Goal: Task Accomplishment & Management: Manage account settings

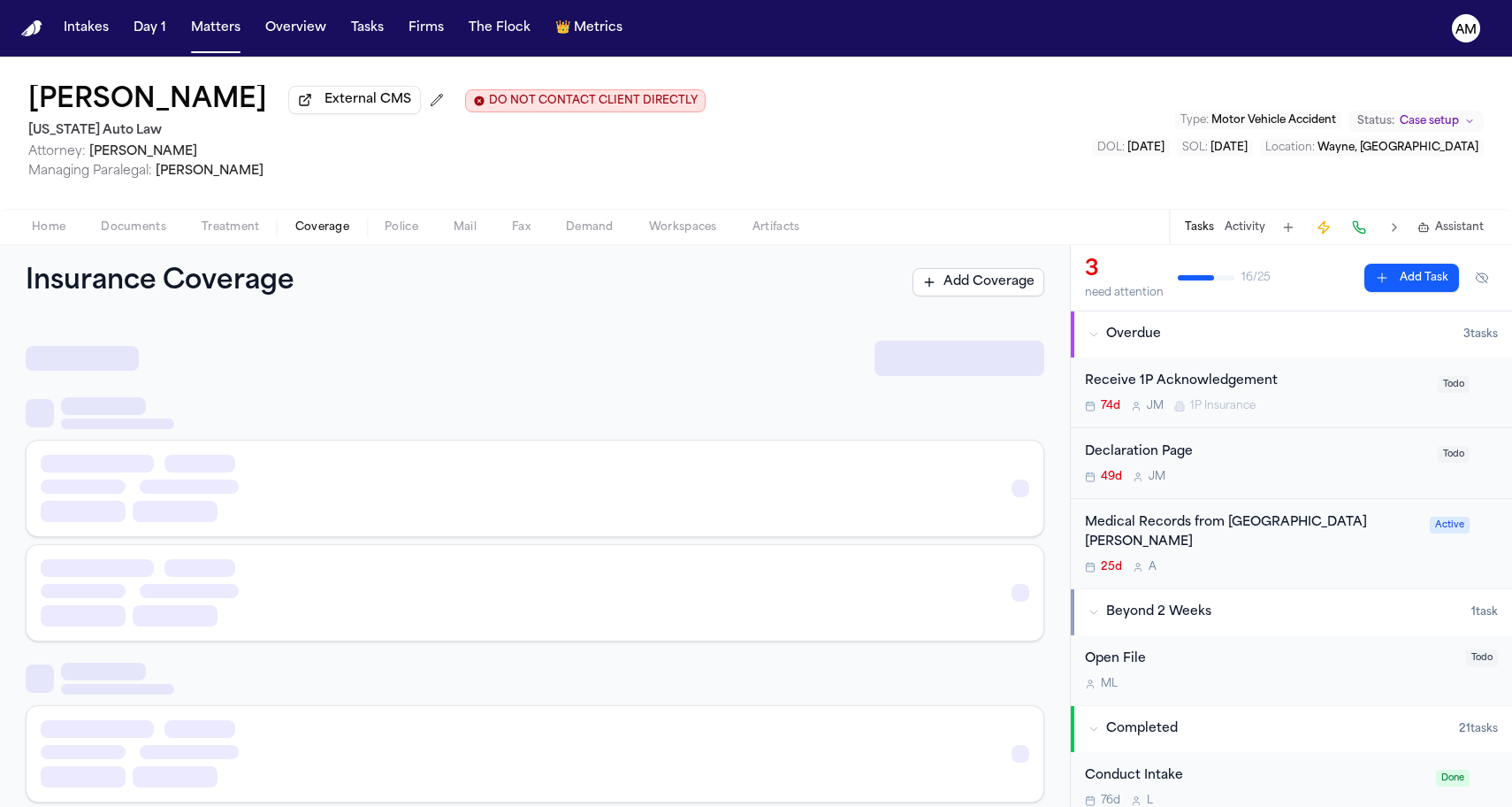
click at [322, 233] on span "Coverage" at bounding box center [322, 227] width 54 height 14
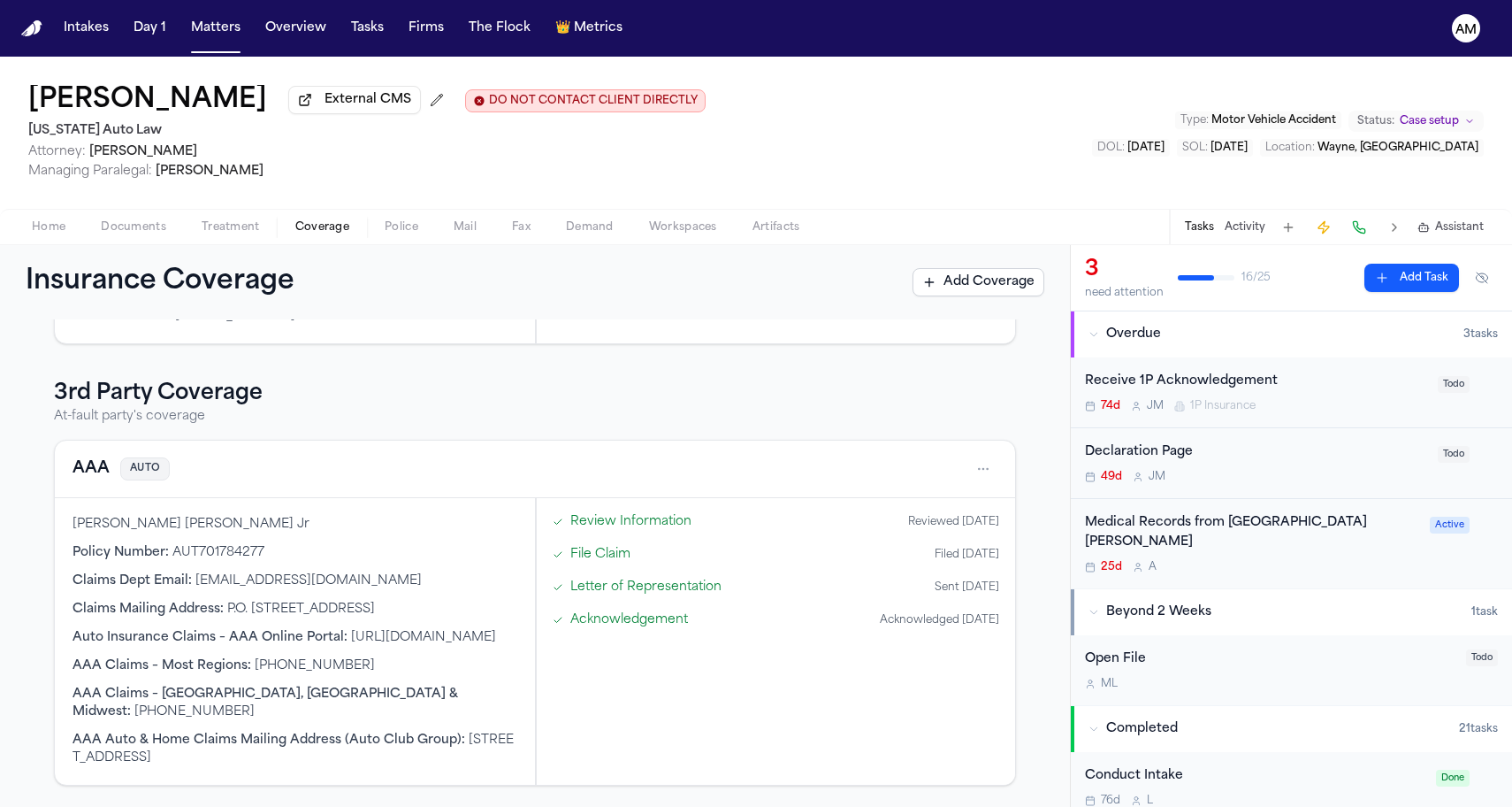
scroll to position [515, 0]
click at [95, 471] on button "AAA" at bounding box center [91, 469] width 37 height 25
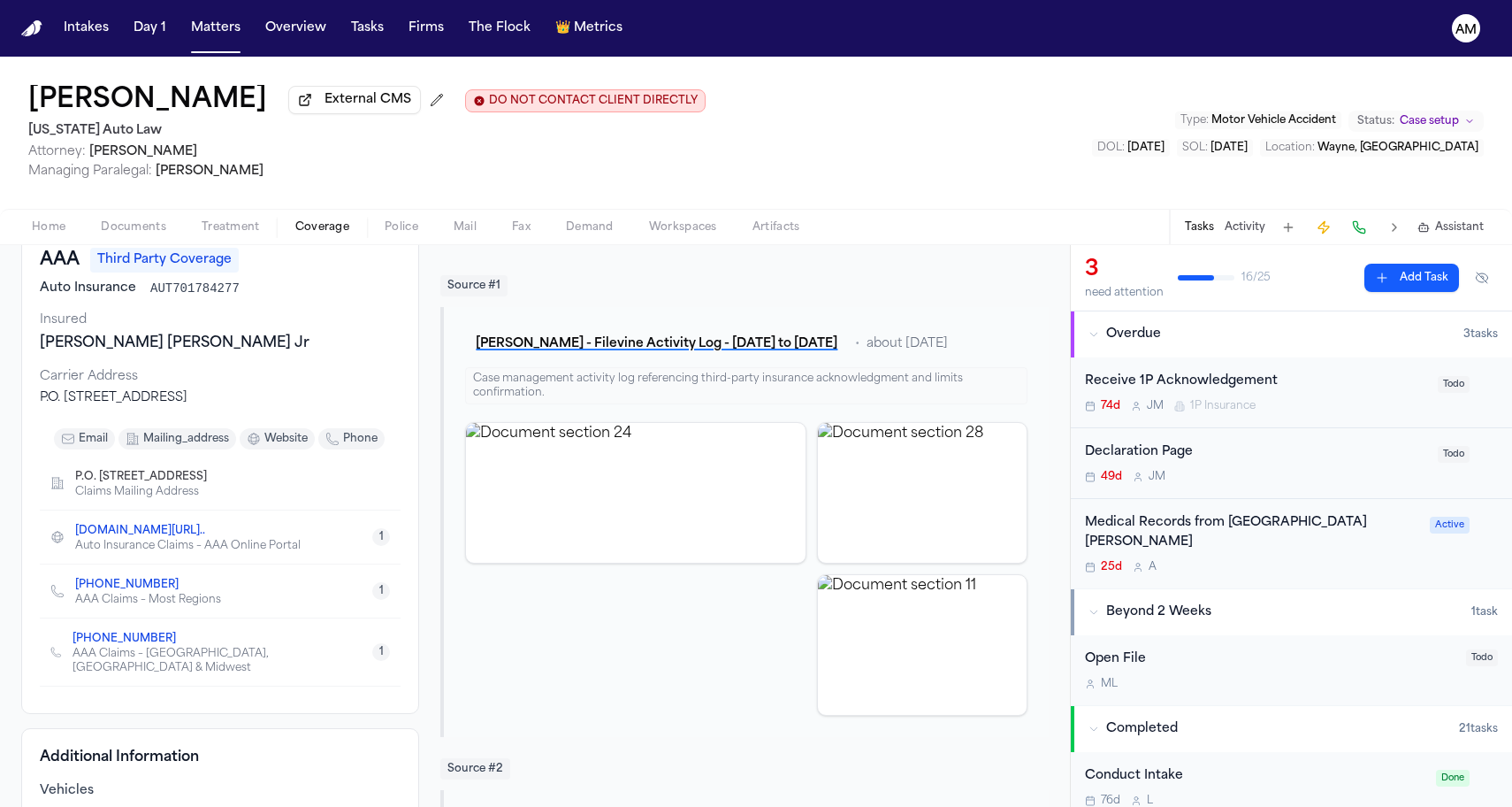
scroll to position [78, 0]
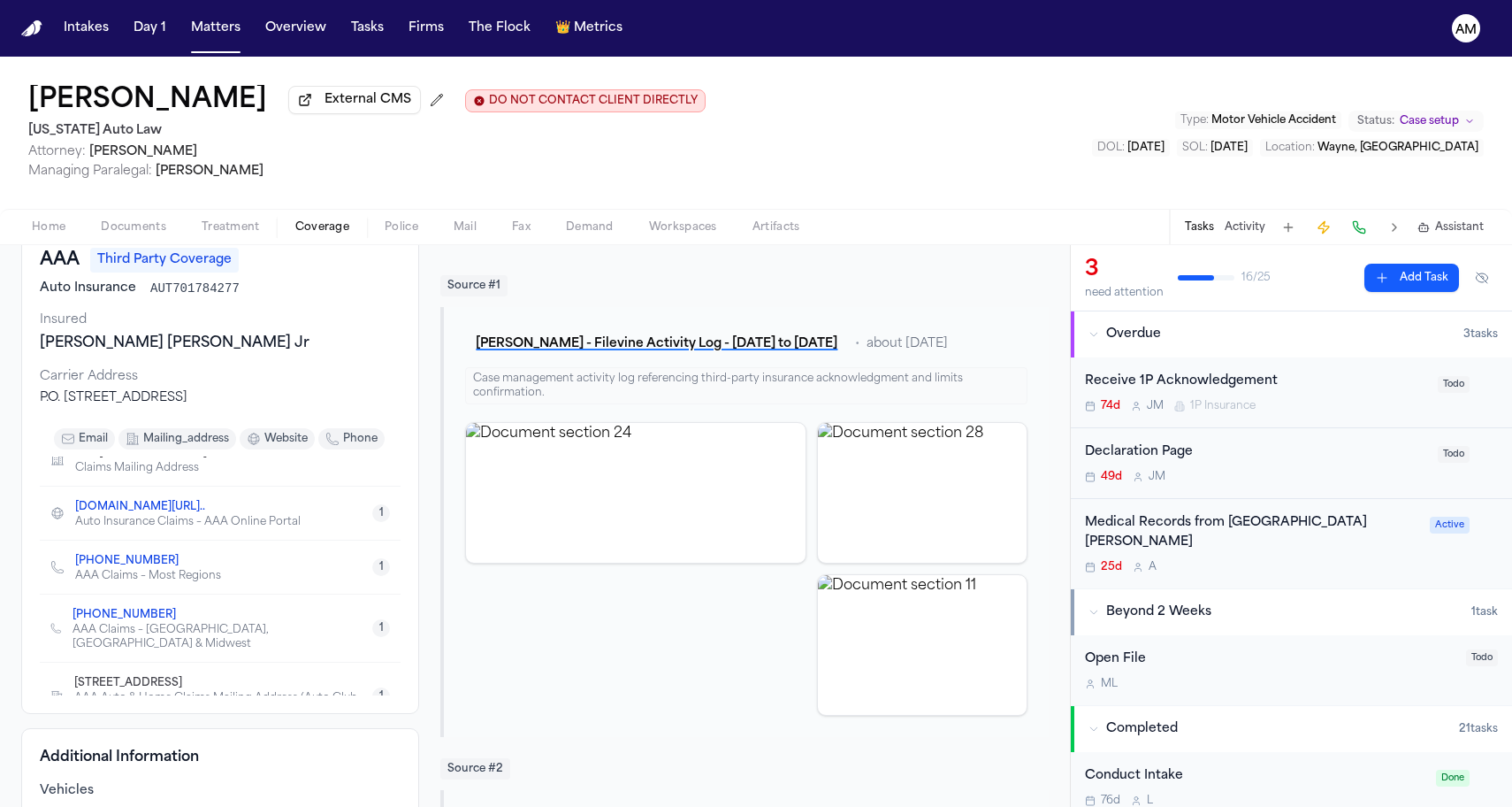
click at [137, 566] on link "+1 (800) 672-5246" at bounding box center [127, 561] width 103 height 14
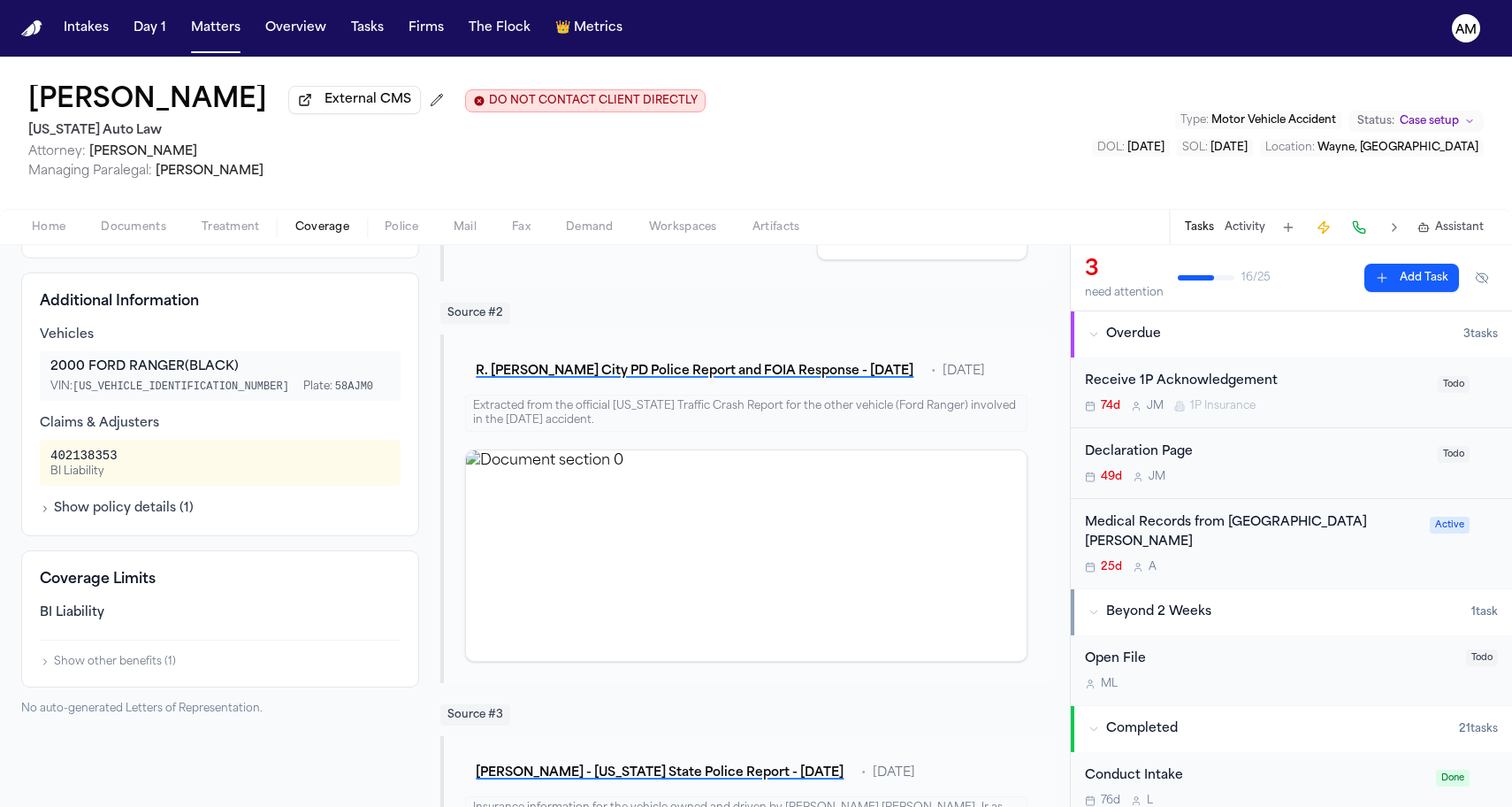
scroll to position [562, 0]
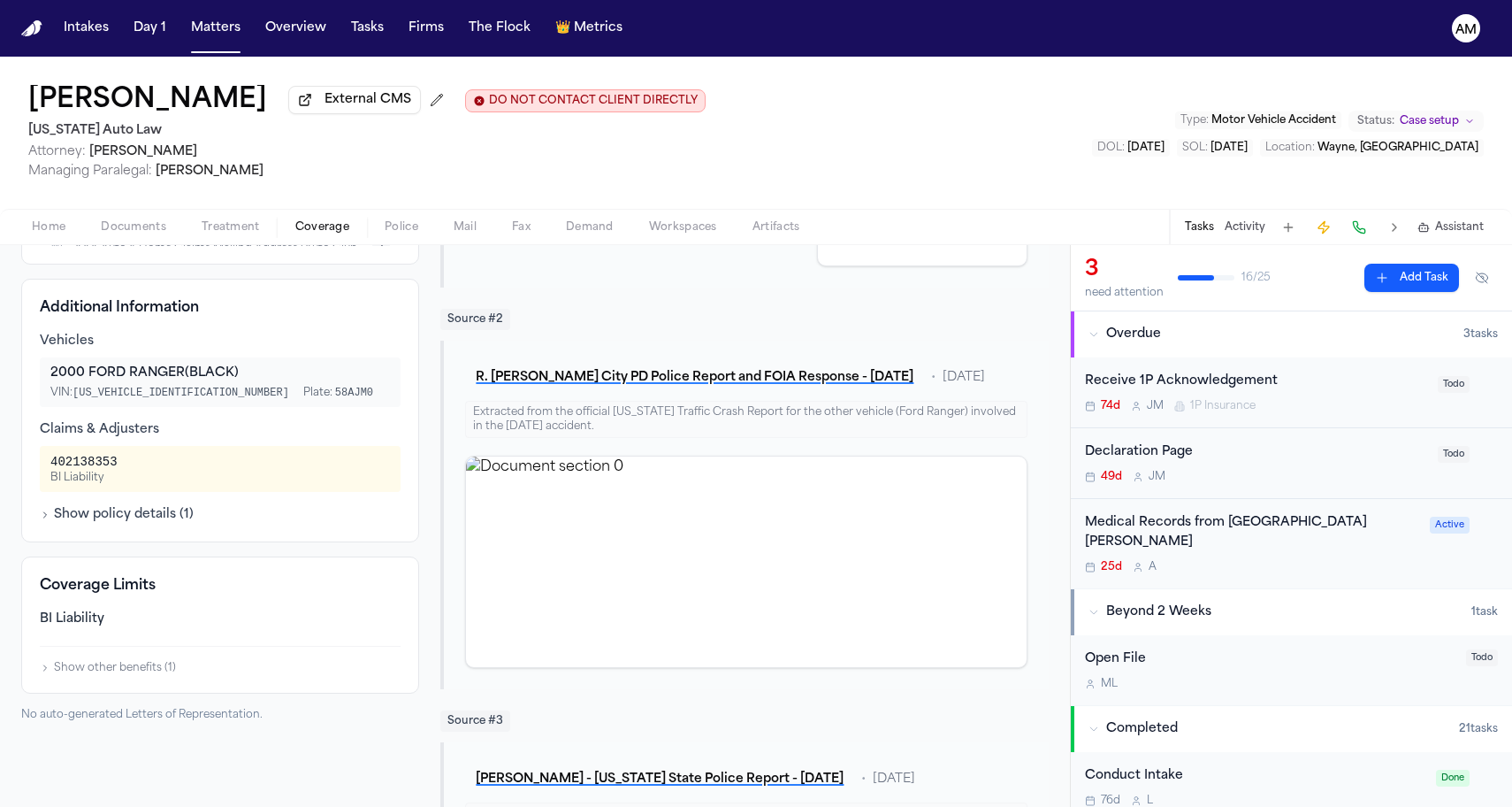
click at [102, 469] on div "402138353" at bounding box center [84, 462] width 67 height 18
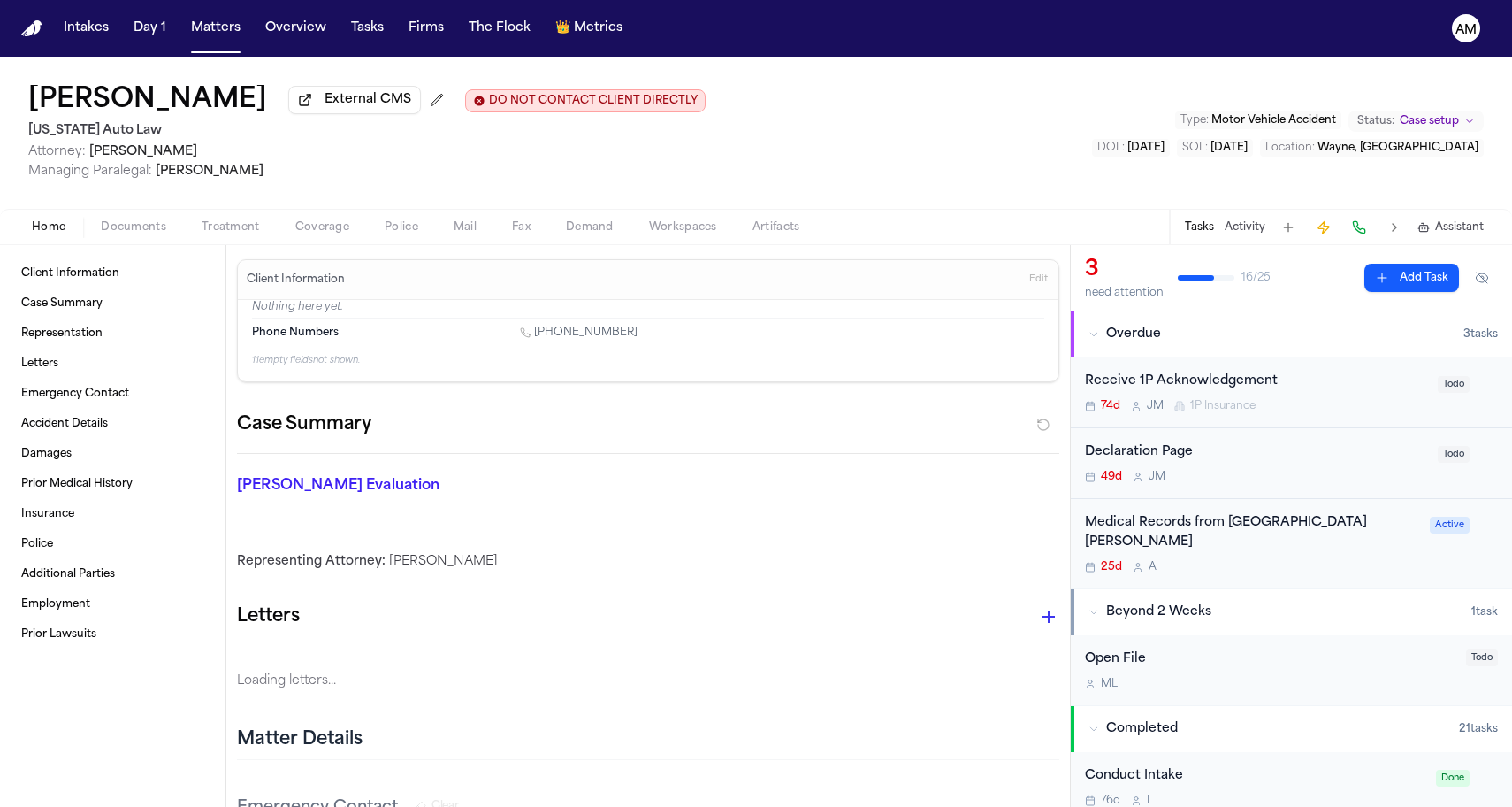
click at [19, 235] on button "Home" at bounding box center [48, 227] width 69 height 21
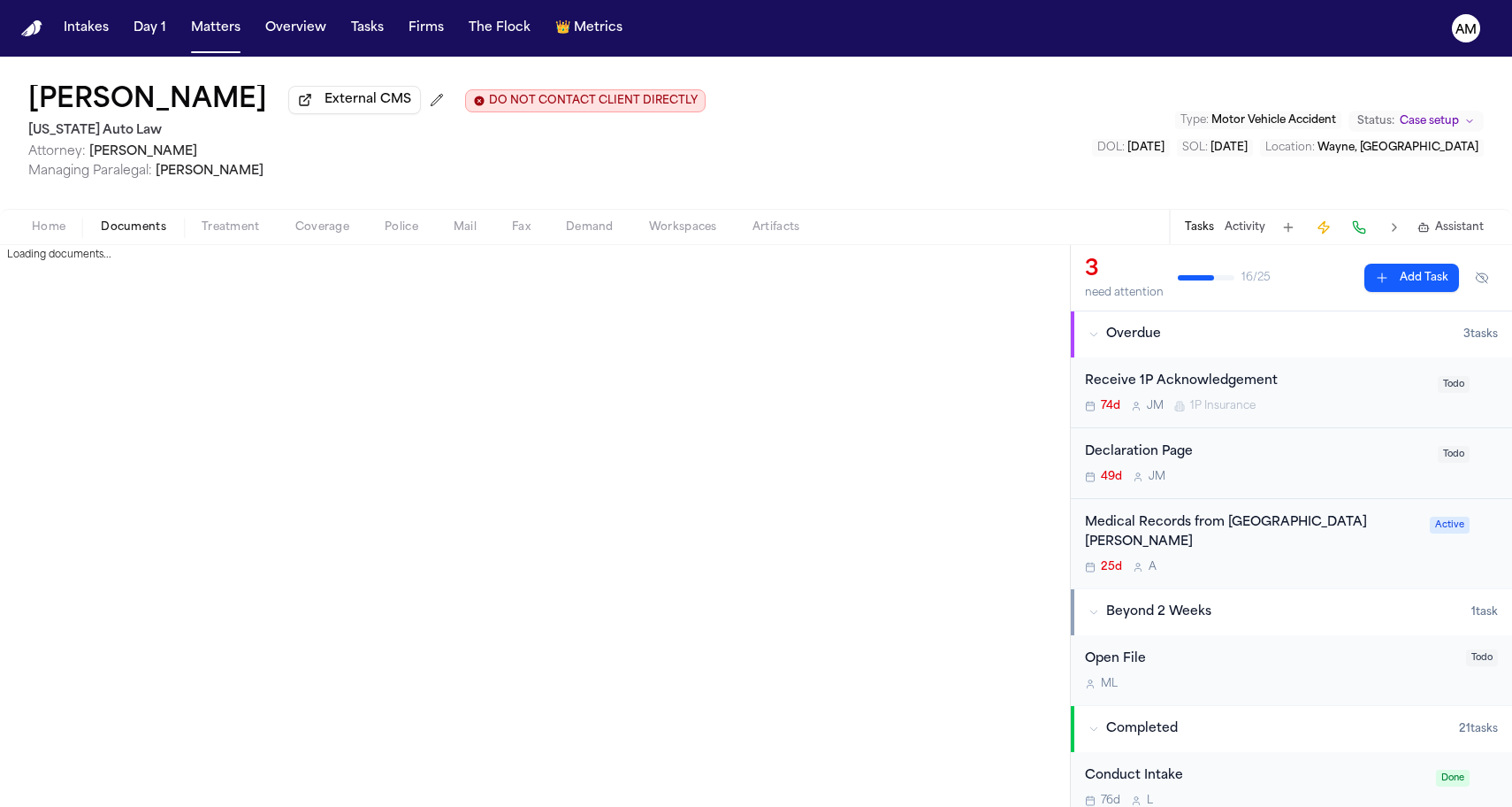
drag, startPoint x: 1178, startPoint y: 276, endPoint x: 152, endPoint y: 231, distance: 1027.0
click at [152, 231] on span "Documents" at bounding box center [133, 227] width 65 height 14
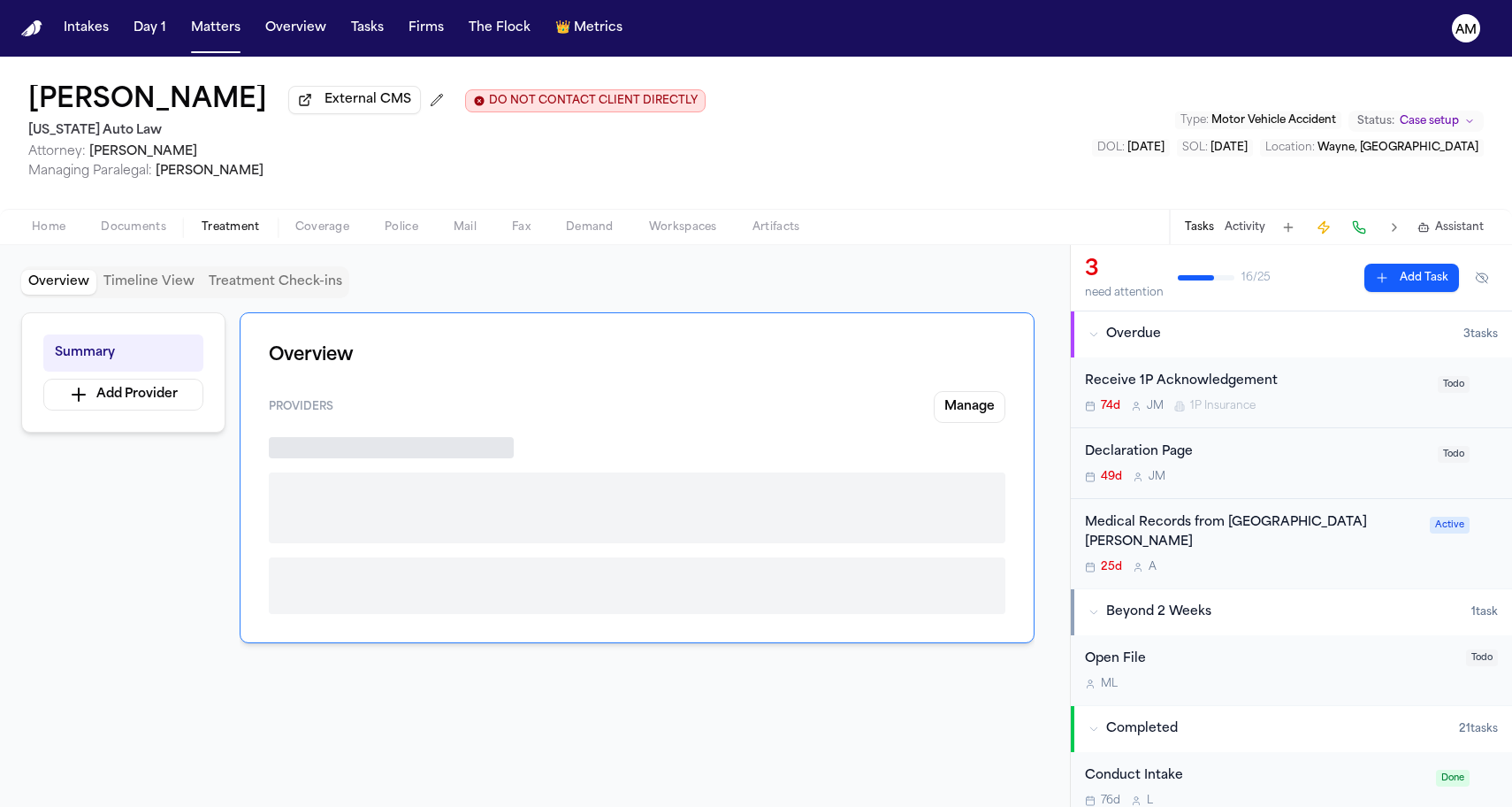
click at [215, 232] on span "Treatment" at bounding box center [230, 227] width 58 height 14
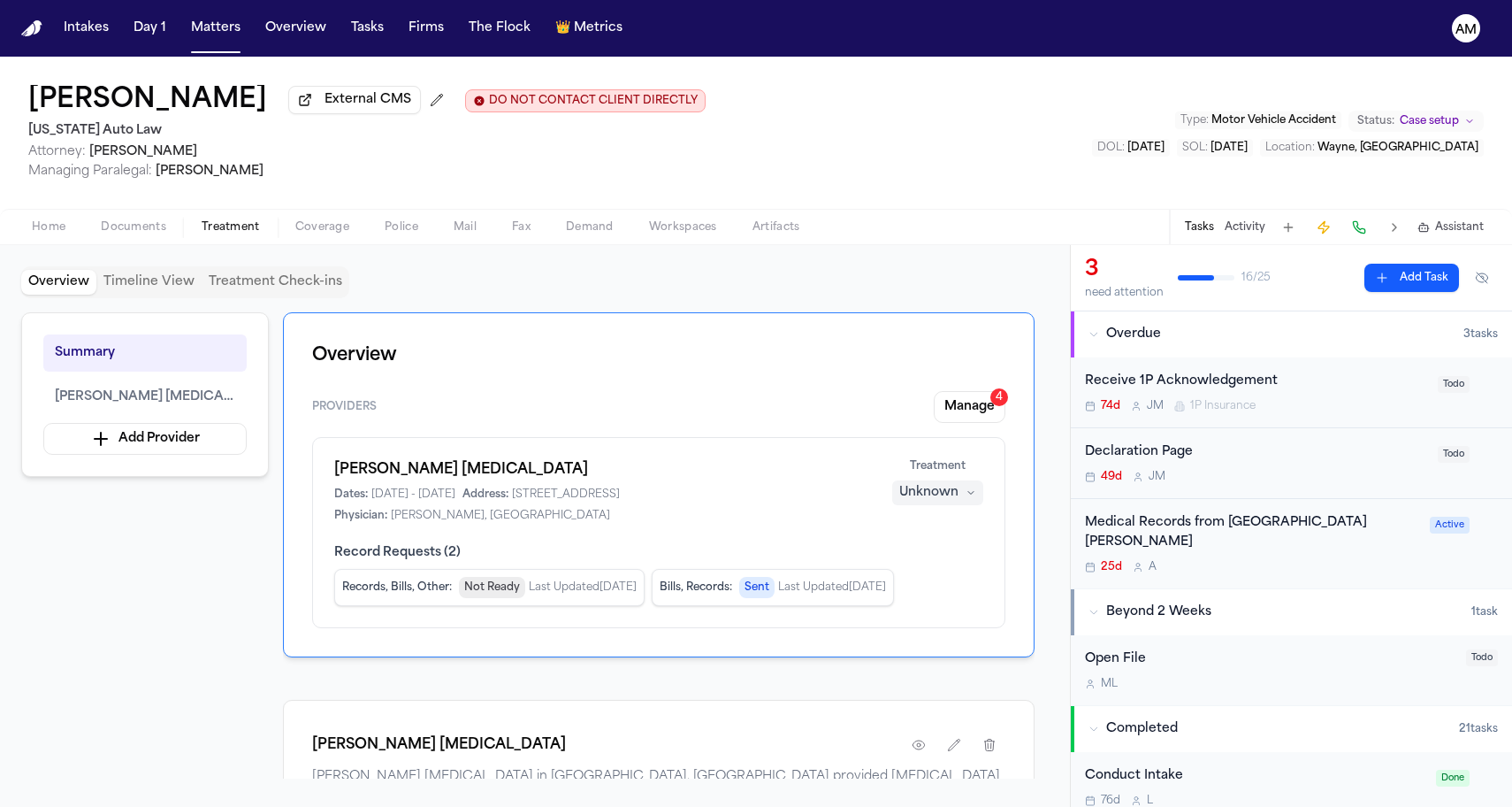
click at [316, 235] on span "Coverage" at bounding box center [322, 227] width 54 height 14
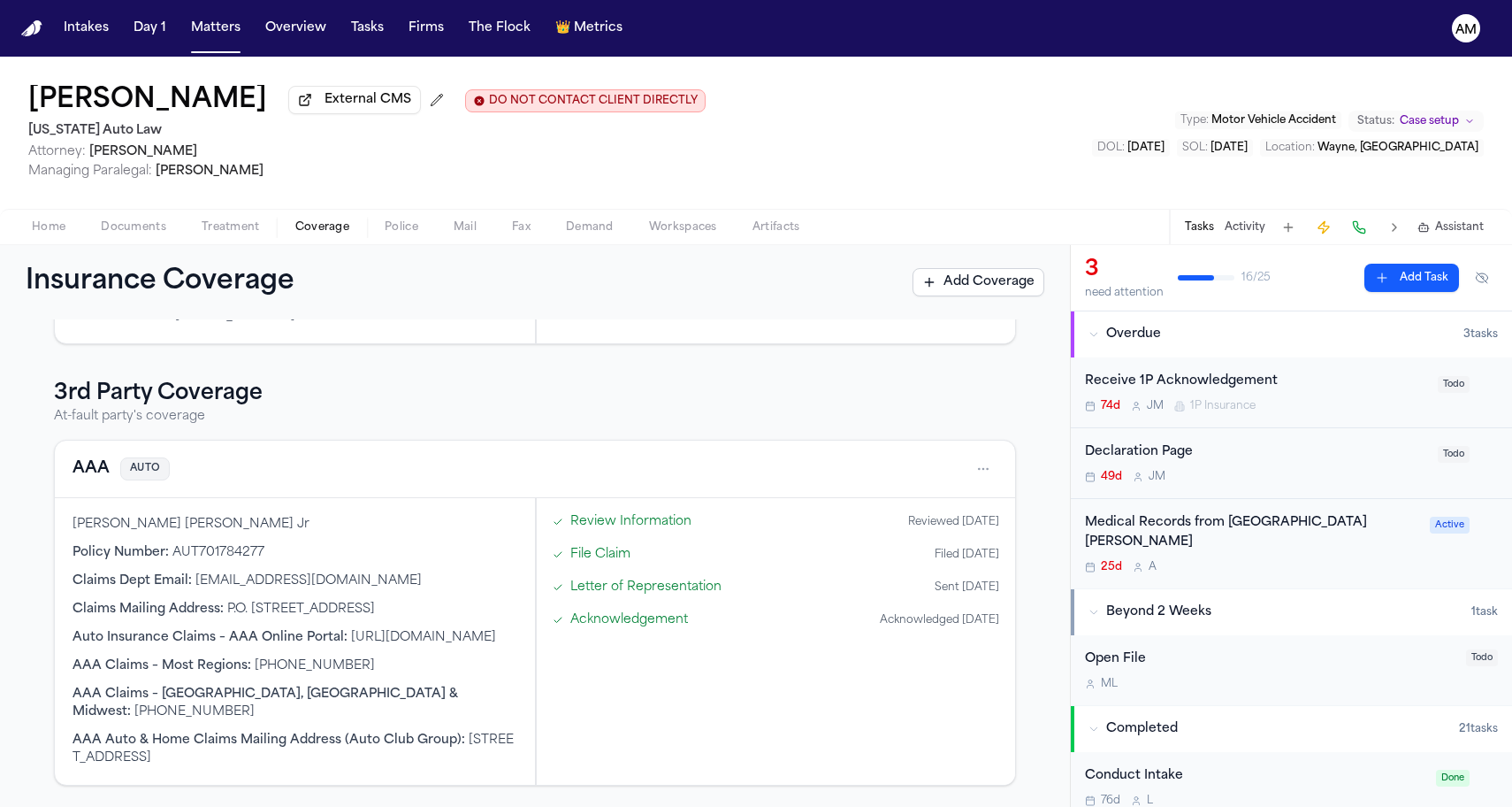
click at [77, 466] on button "AAA" at bounding box center [91, 469] width 37 height 25
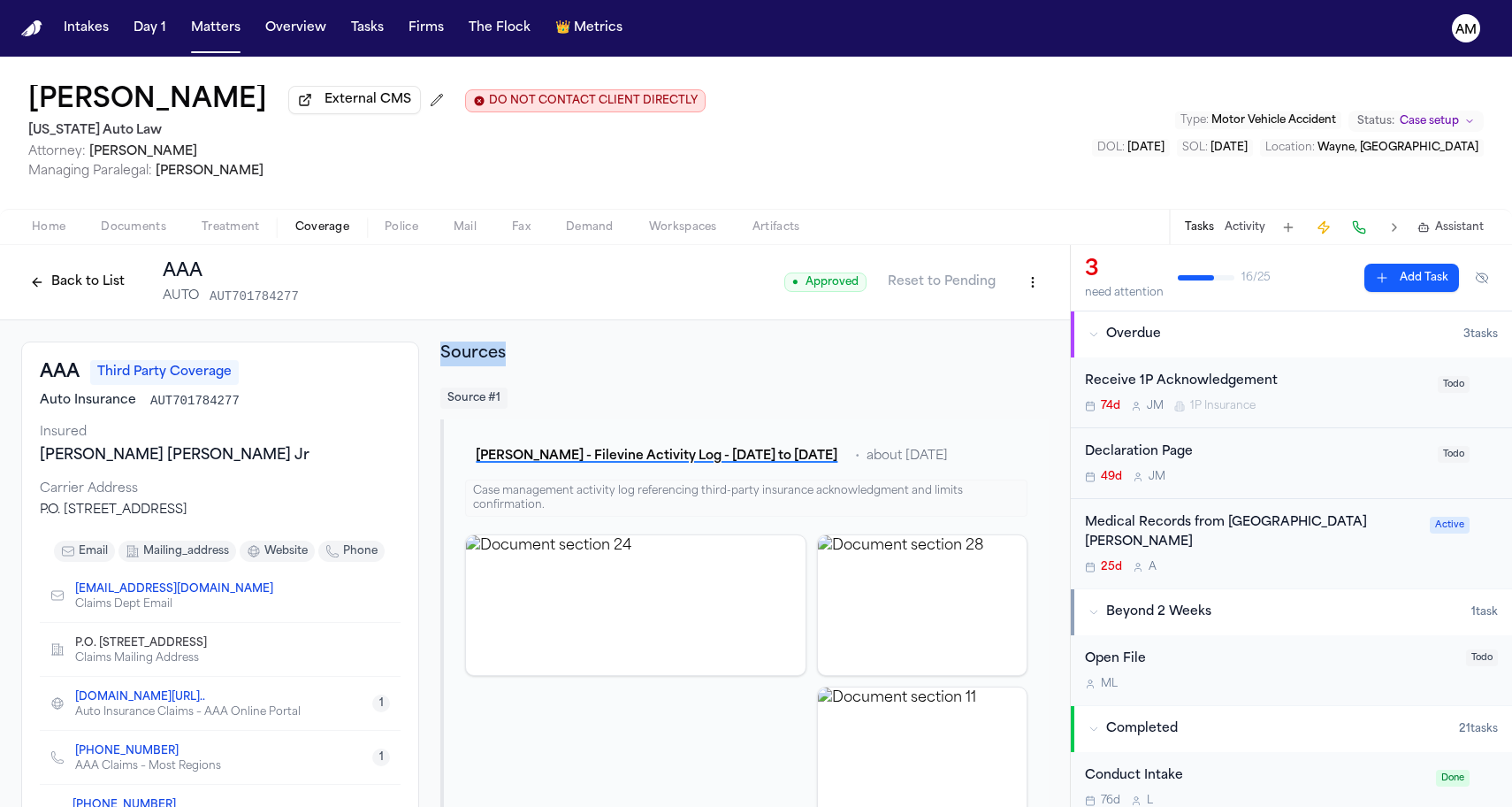
drag, startPoint x: 436, startPoint y: 353, endPoint x: 514, endPoint y: 362, distance: 78.5
click at [514, 362] on h2 "Sources" at bounding box center [744, 354] width 608 height 25
drag, startPoint x: 171, startPoint y: 401, endPoint x: 263, endPoint y: 398, distance: 92.0
click at [263, 398] on div "Auto Insurance AUT701784277" at bounding box center [220, 400] width 361 height 18
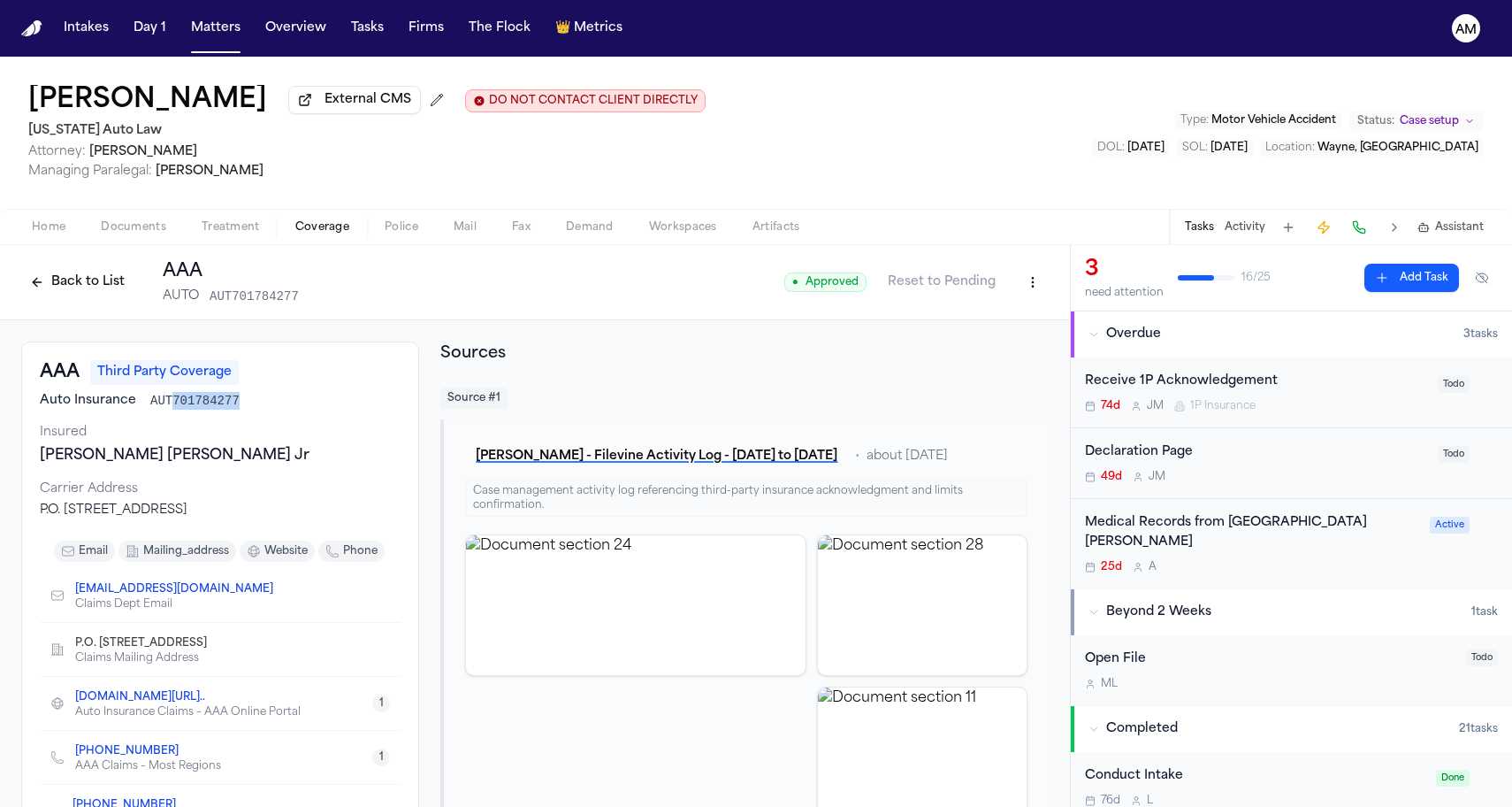
click at [263, 398] on div "Auto Insurance AUT701784277" at bounding box center [220, 400] width 361 height 18
drag, startPoint x: 439, startPoint y: 352, endPoint x: 533, endPoint y: 363, distance: 94.6
click at [533, 362] on h2 "Sources" at bounding box center [744, 354] width 608 height 25
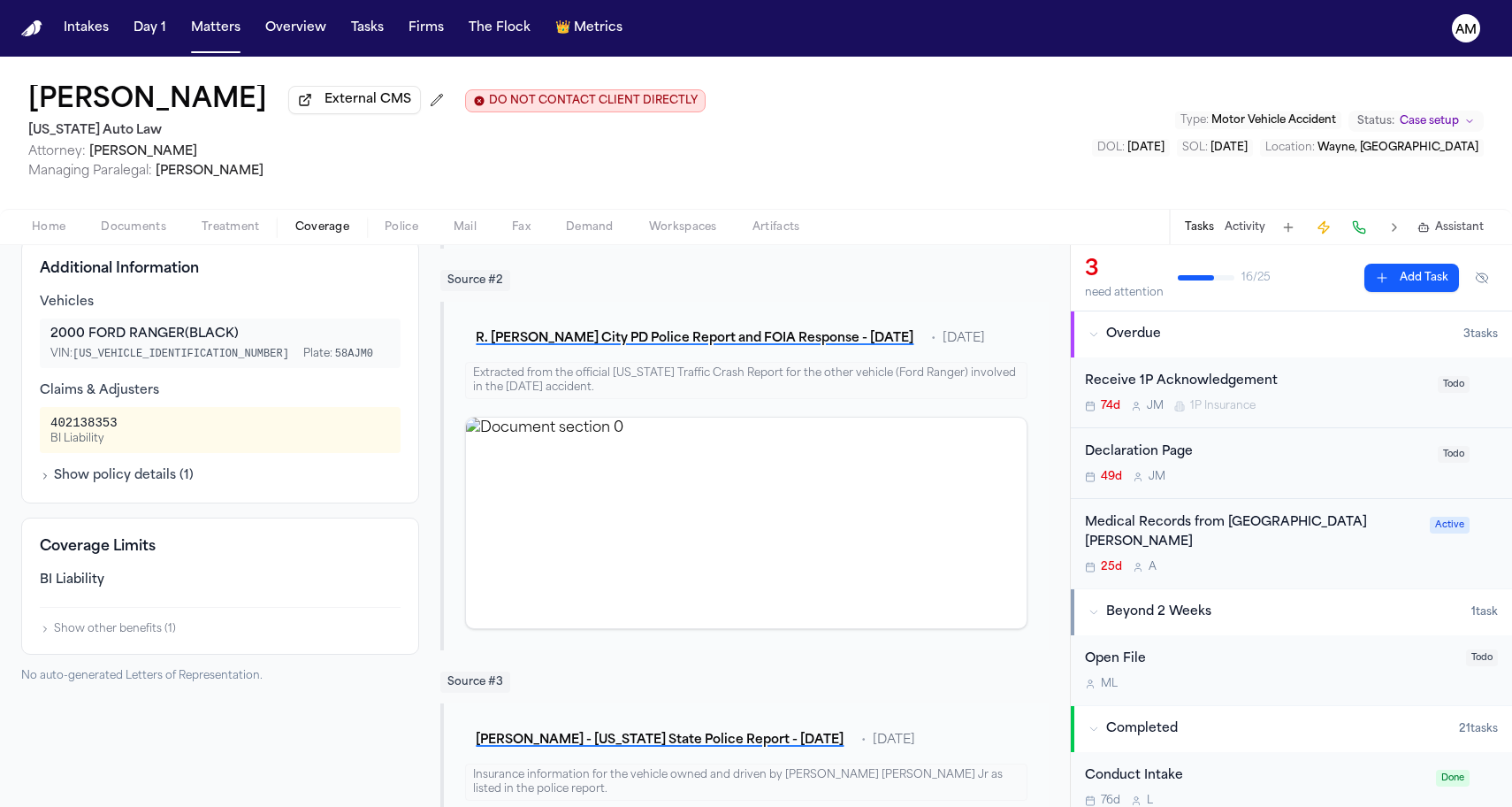
scroll to position [635, 0]
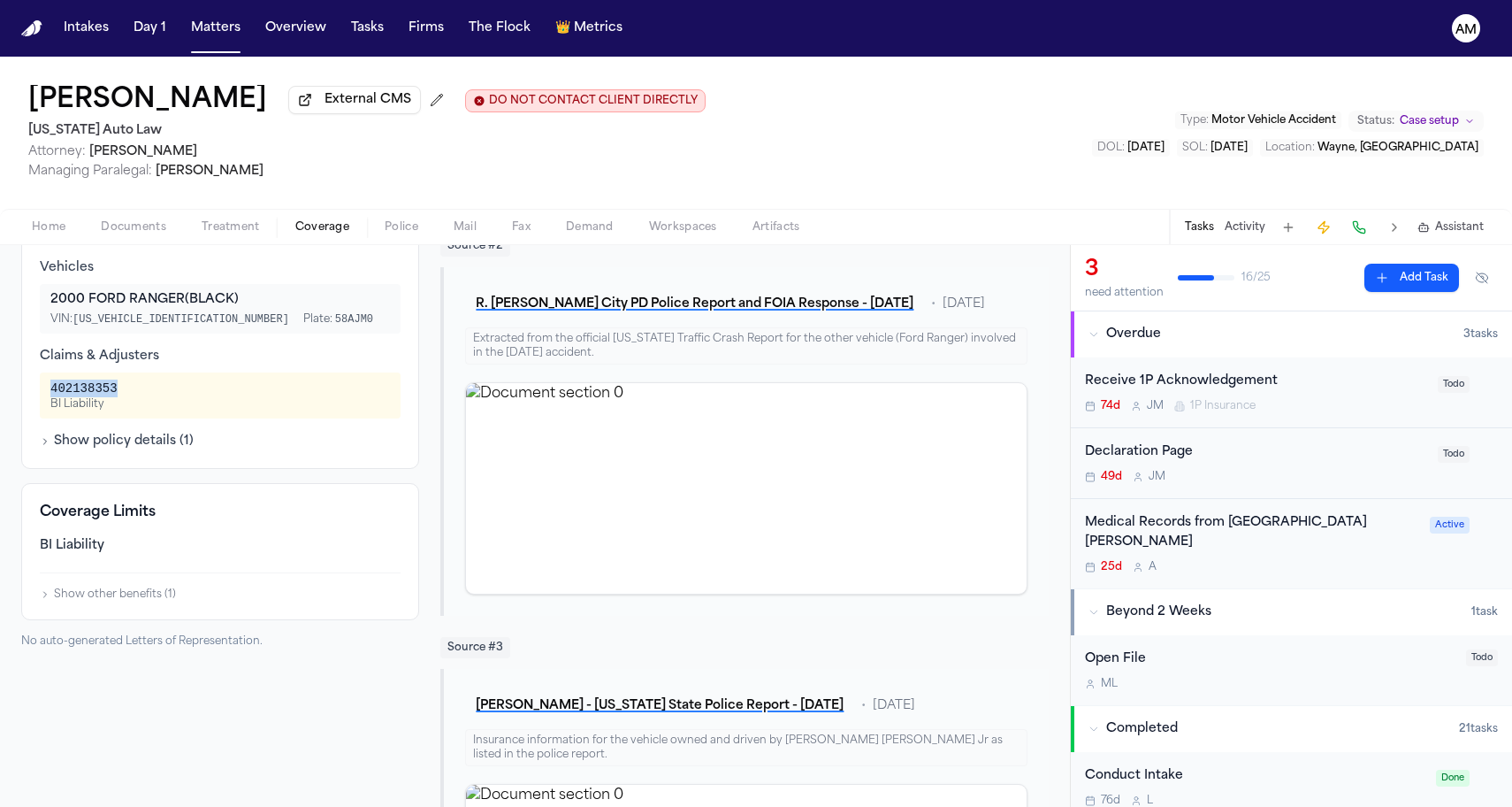
drag, startPoint x: 45, startPoint y: 390, endPoint x: 130, endPoint y: 391, distance: 85.0
click at [131, 391] on div "402138353 BI Liability" at bounding box center [220, 396] width 361 height 46
click at [130, 391] on div "402138353 BI Liability" at bounding box center [220, 396] width 340 height 32
click at [1464, 153] on span "Wayne, MI" at bounding box center [1398, 148] width 161 height 11
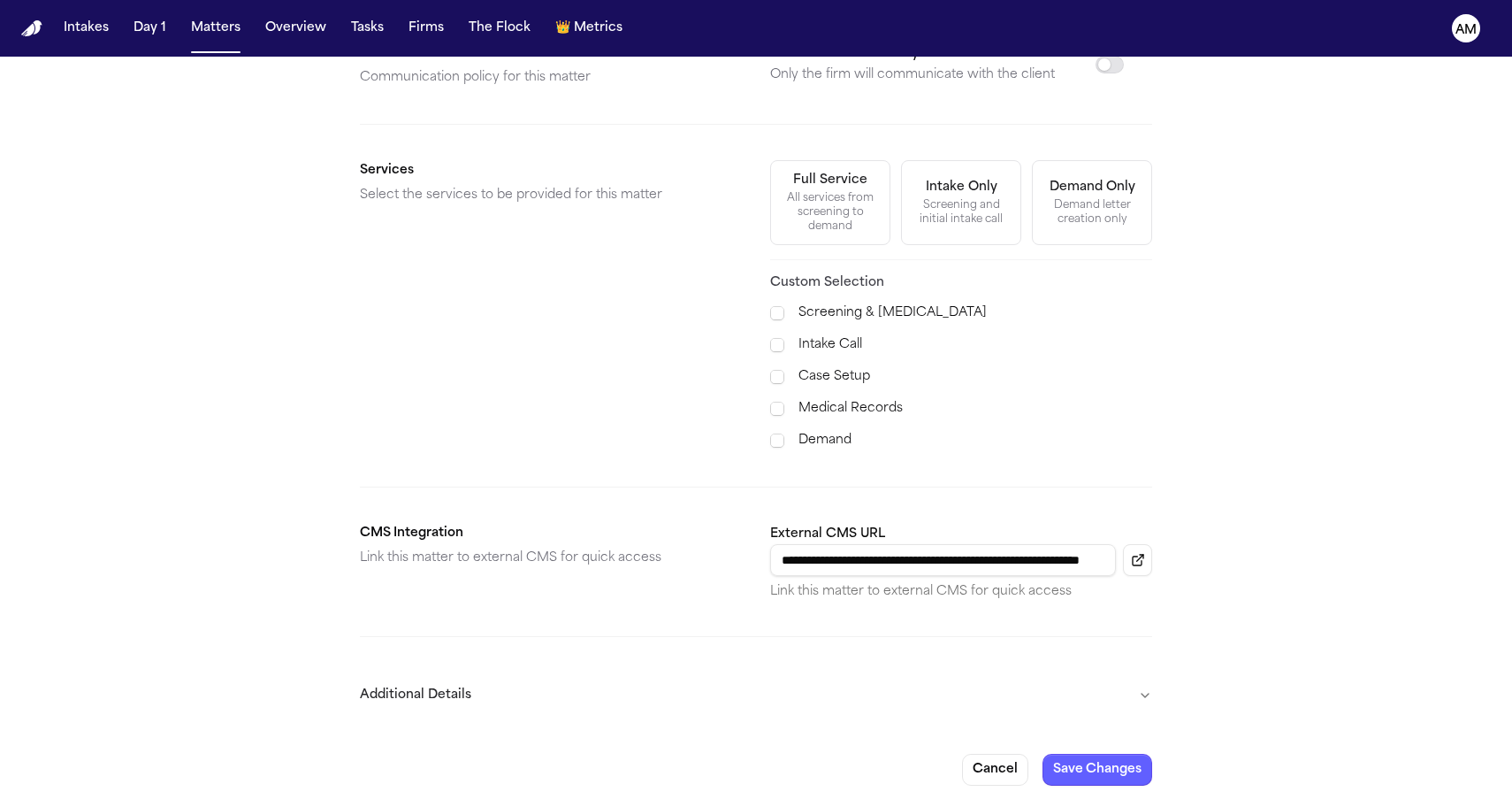
click at [639, 711] on button "Additional Details" at bounding box center [756, 696] width 793 height 46
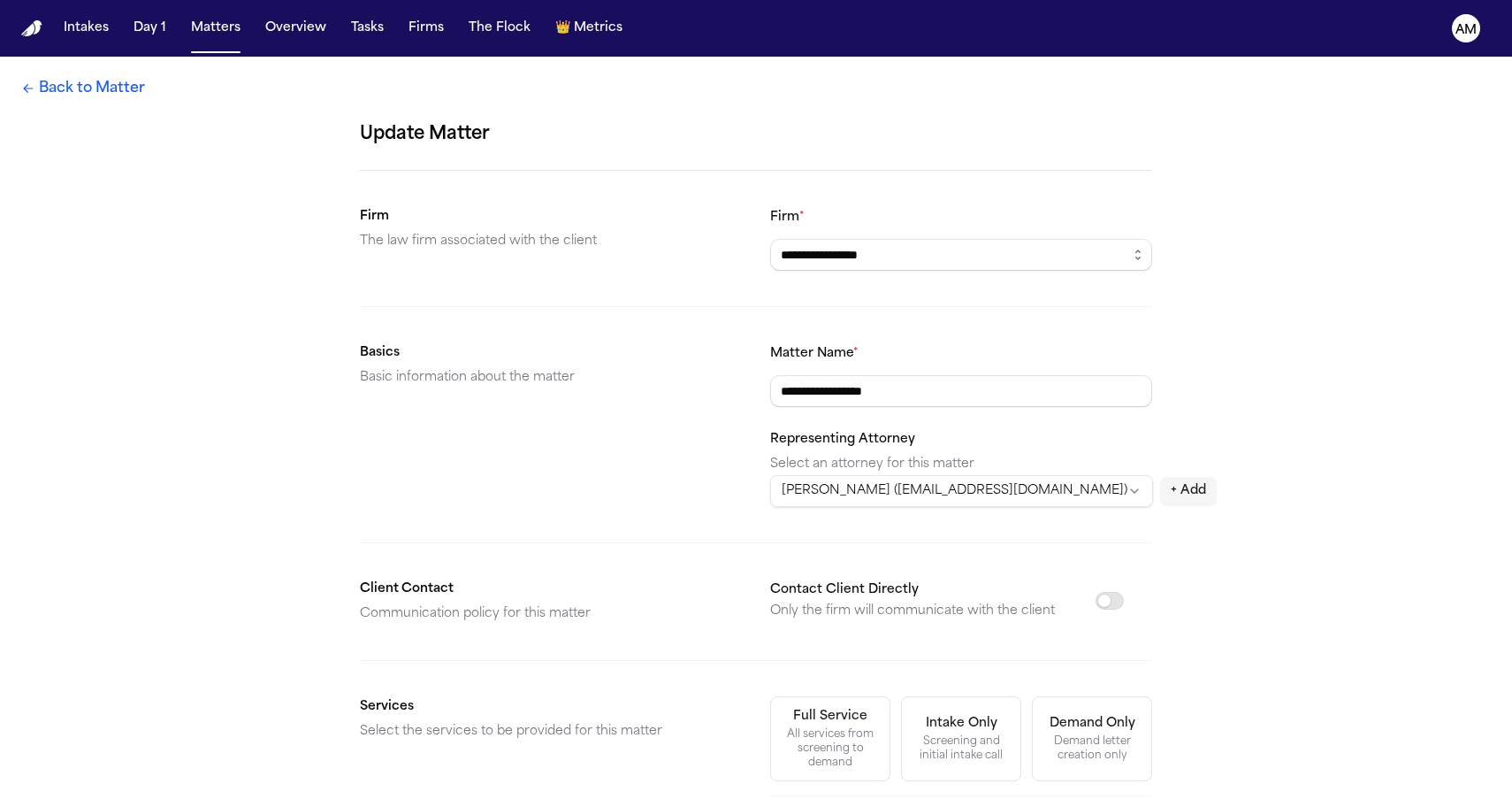
click at [113, 95] on link "Back to Matter" at bounding box center [83, 88] width 124 height 21
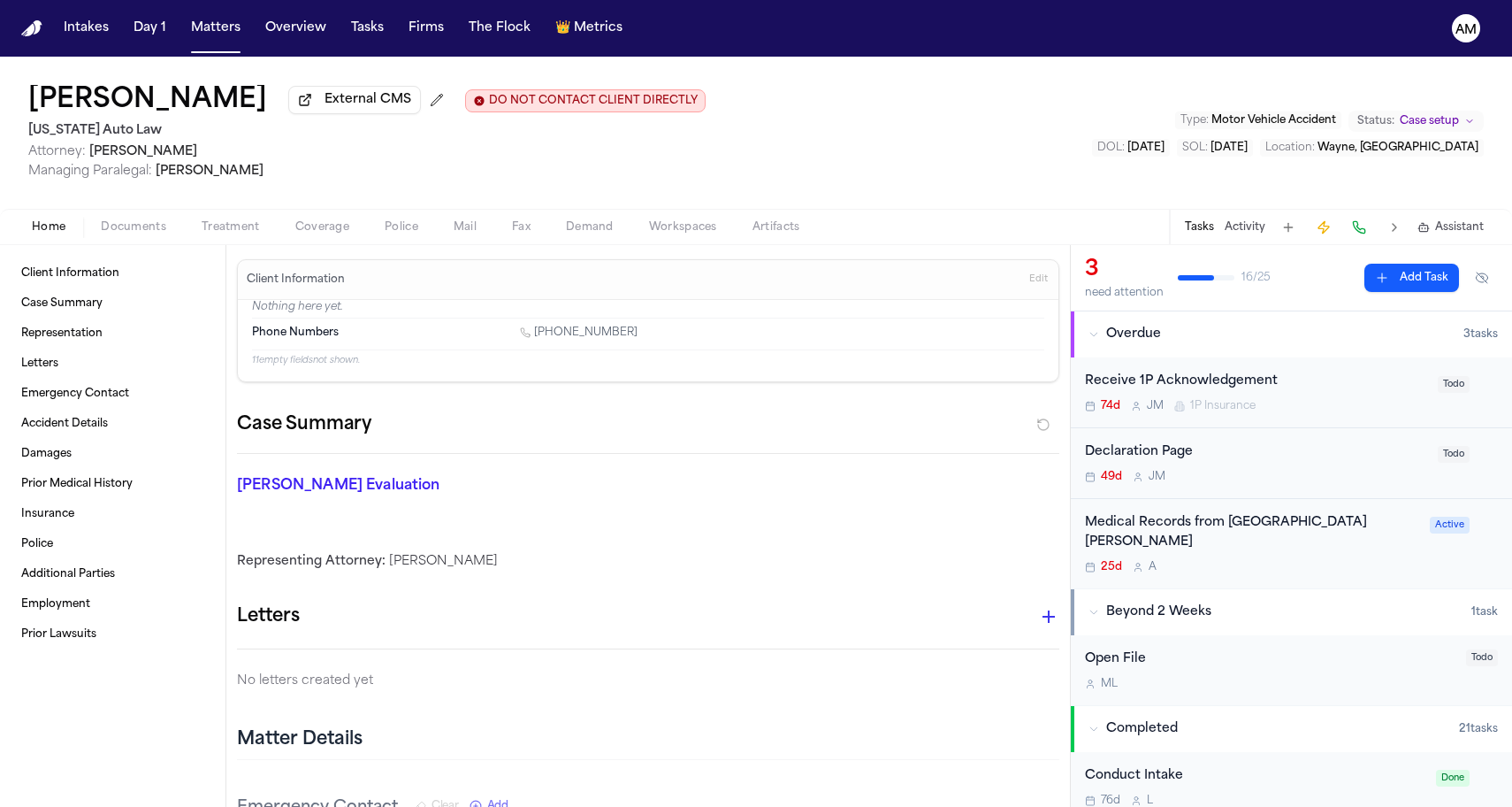
click at [560, 157] on span "Attorney: Derek Brackon" at bounding box center [367, 152] width 678 height 18
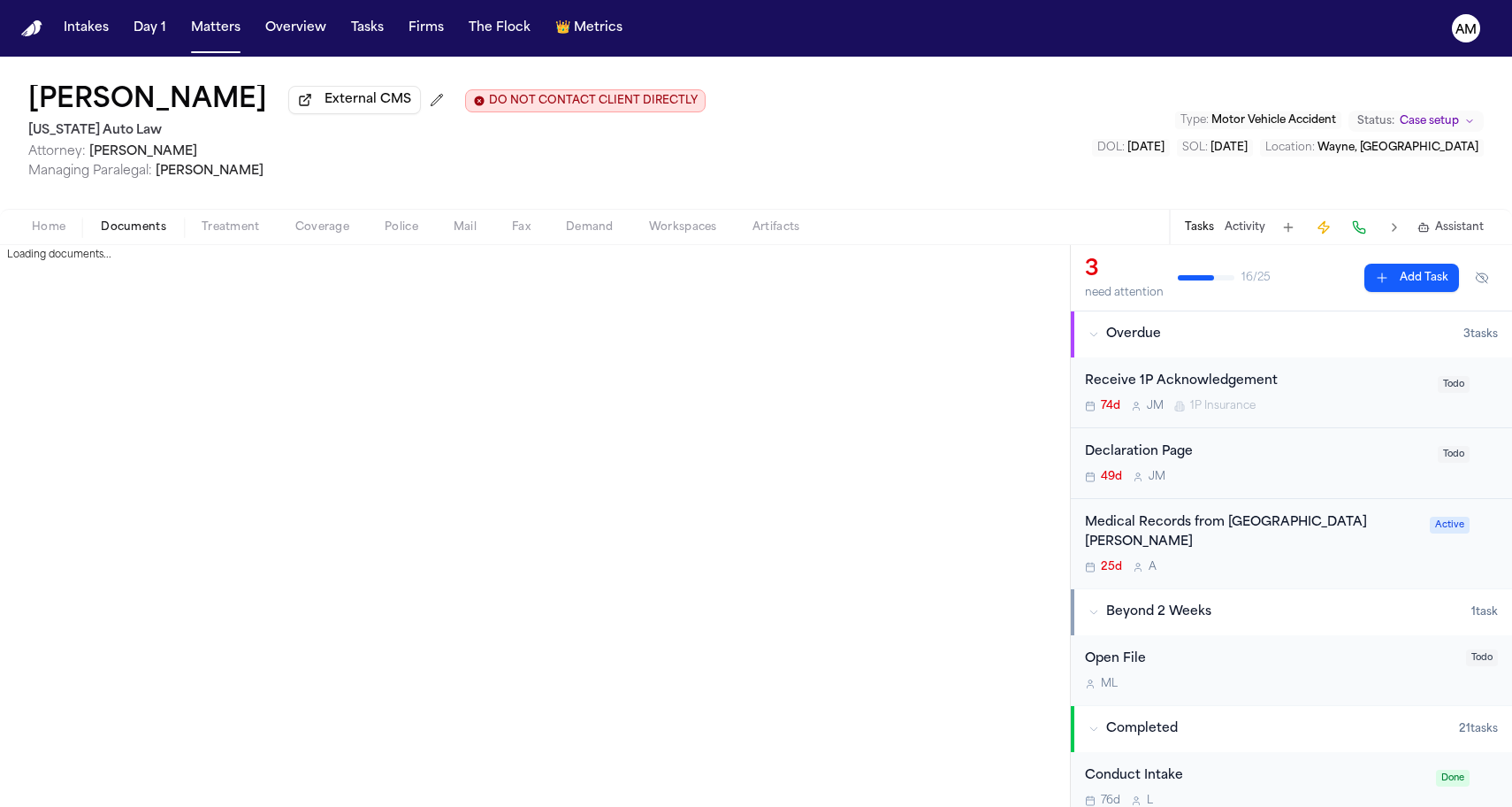
click at [139, 235] on span "Documents" at bounding box center [133, 227] width 65 height 14
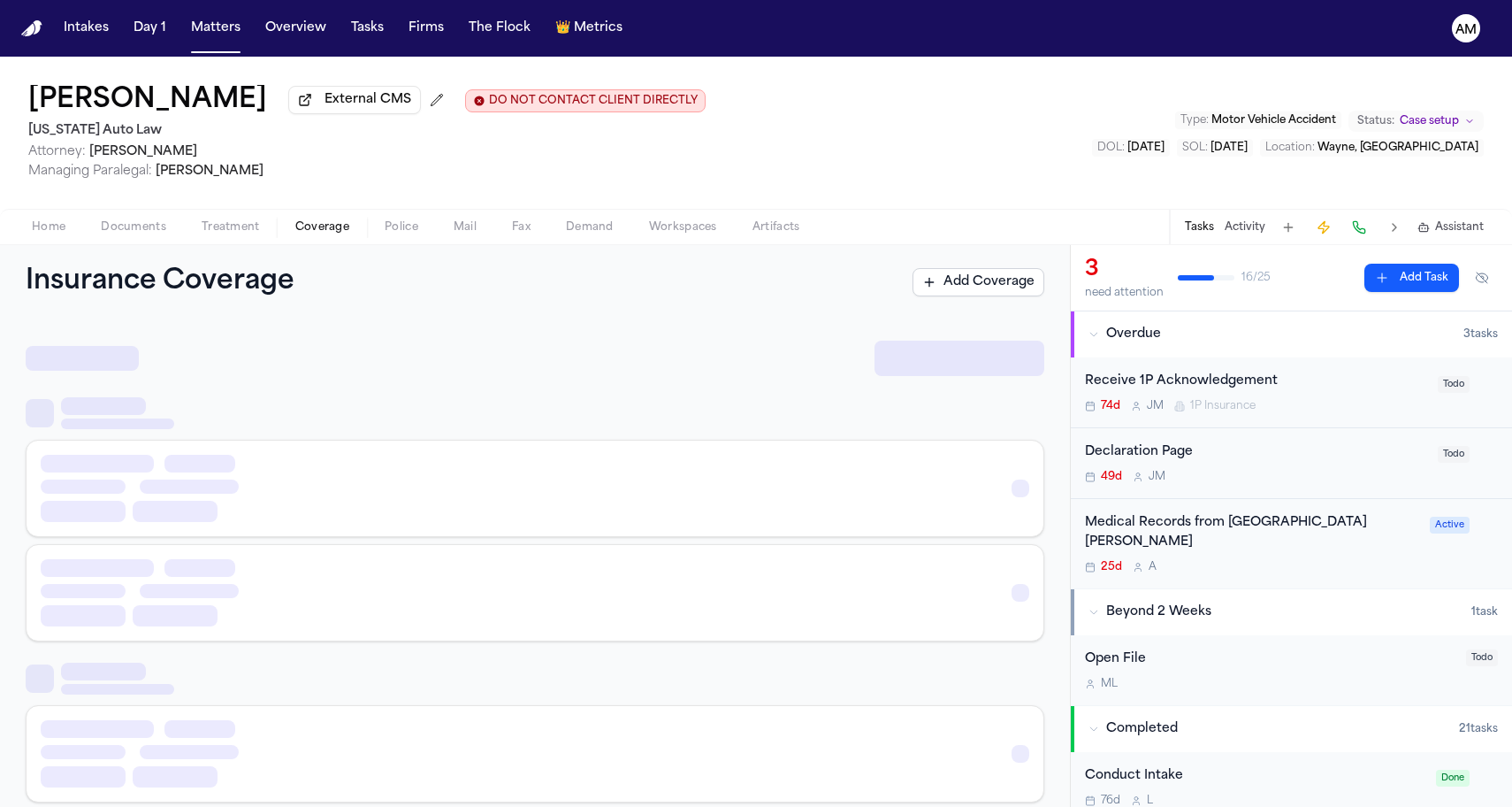
click at [326, 222] on span "Coverage" at bounding box center [322, 227] width 54 height 14
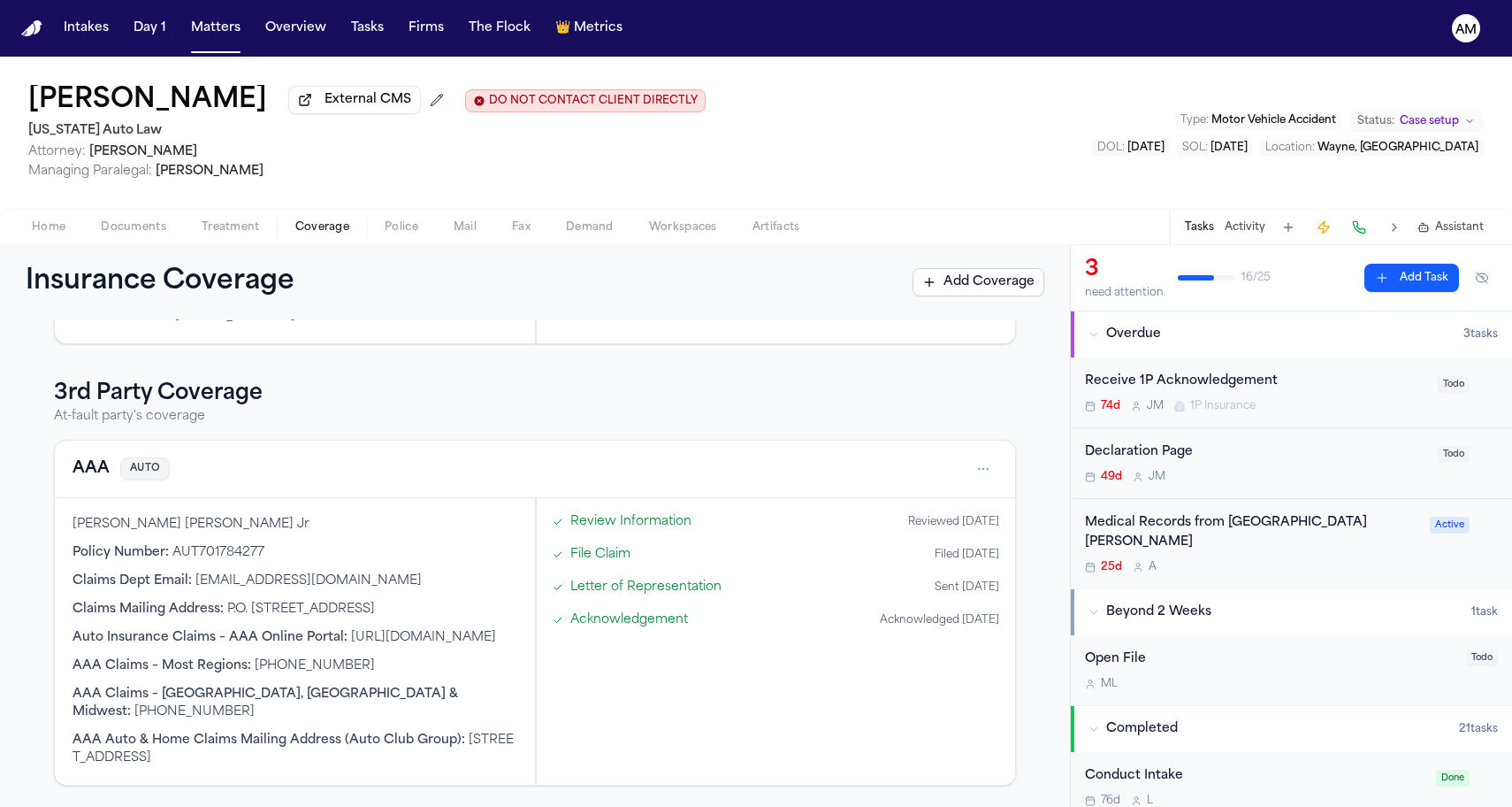
scroll to position [515, 0]
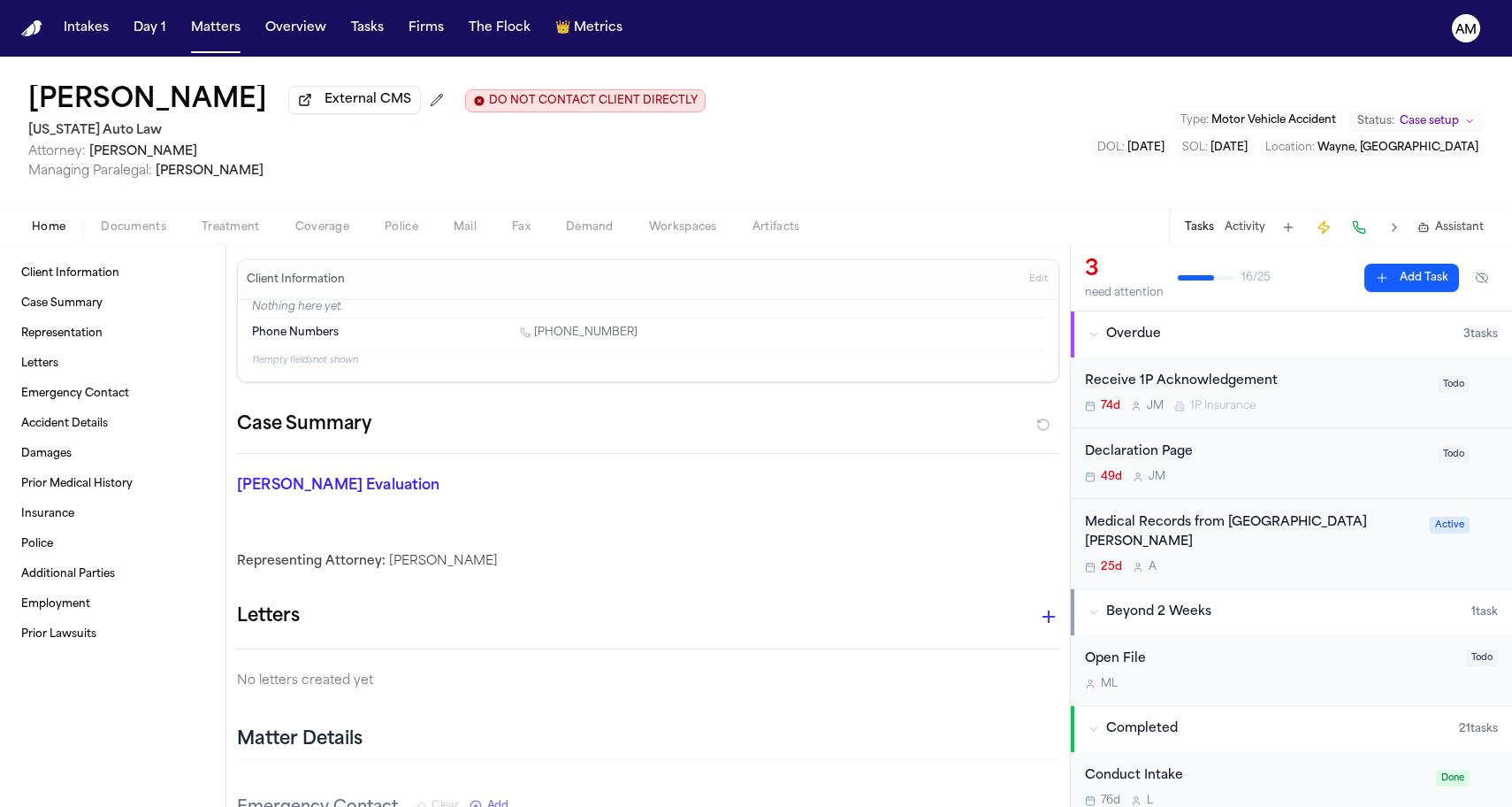
click at [48, 235] on span "Home" at bounding box center [49, 227] width 34 height 14
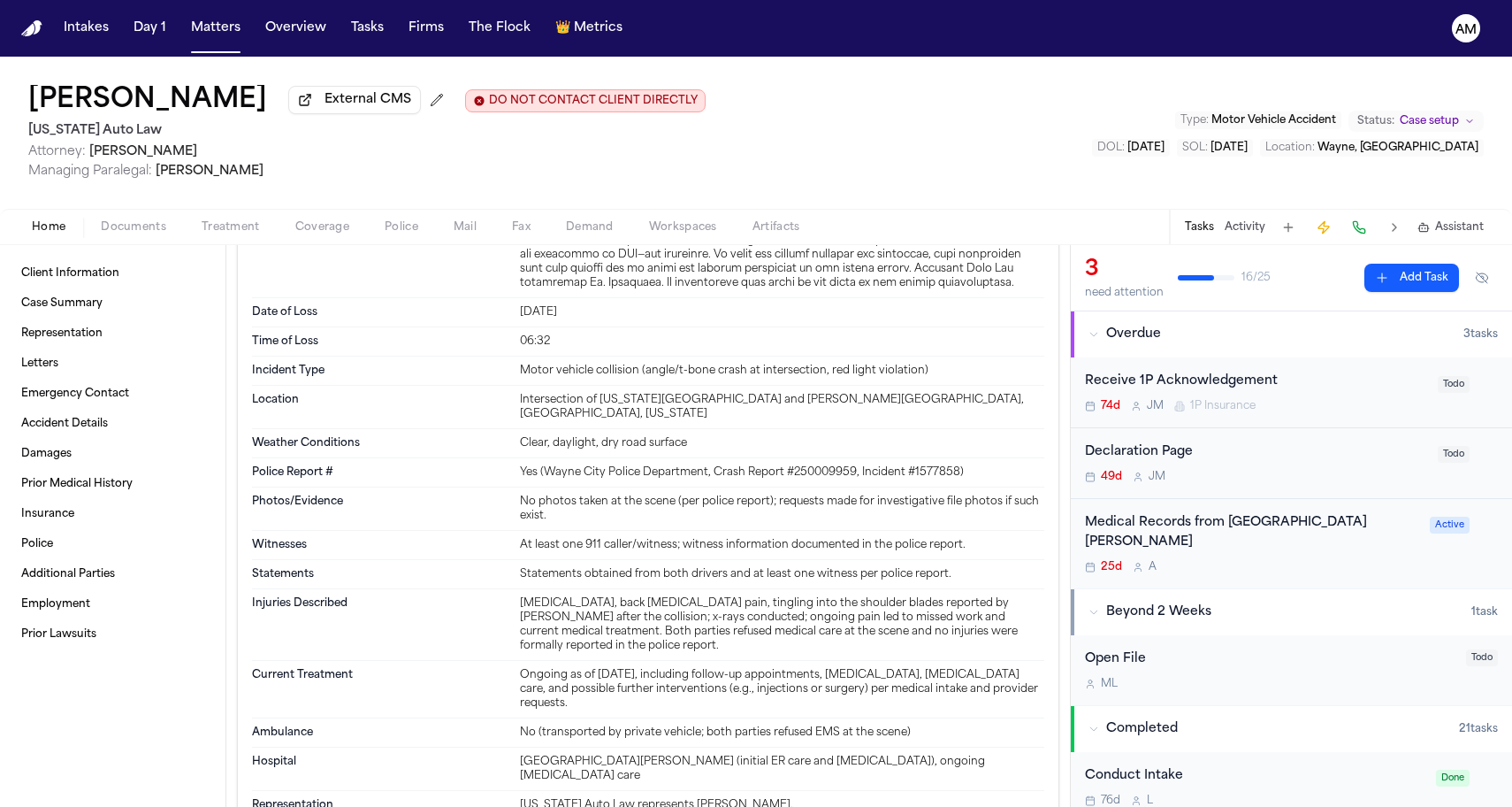
scroll to position [862, 0]
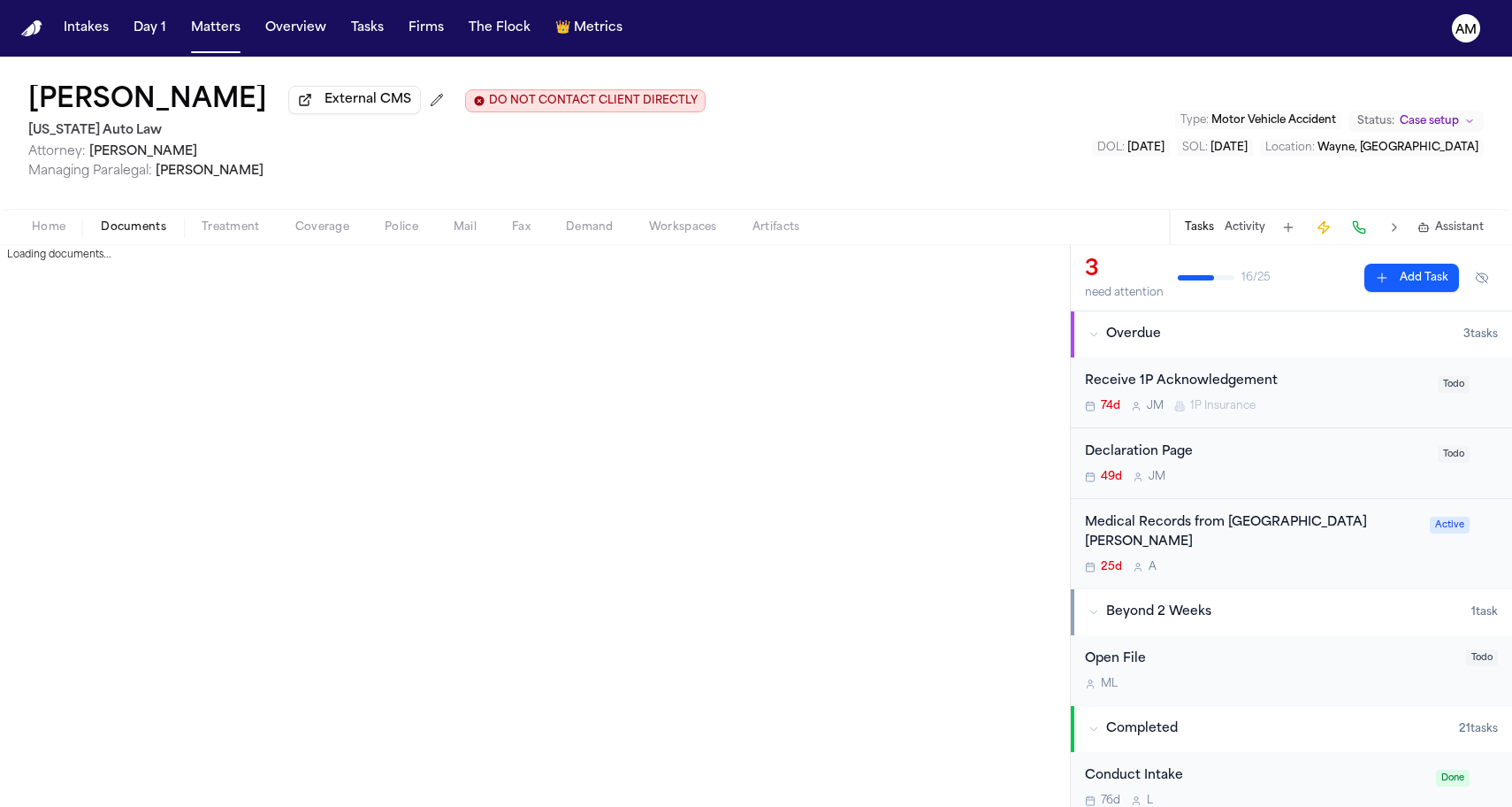
click at [125, 226] on span "Documents" at bounding box center [133, 227] width 65 height 14
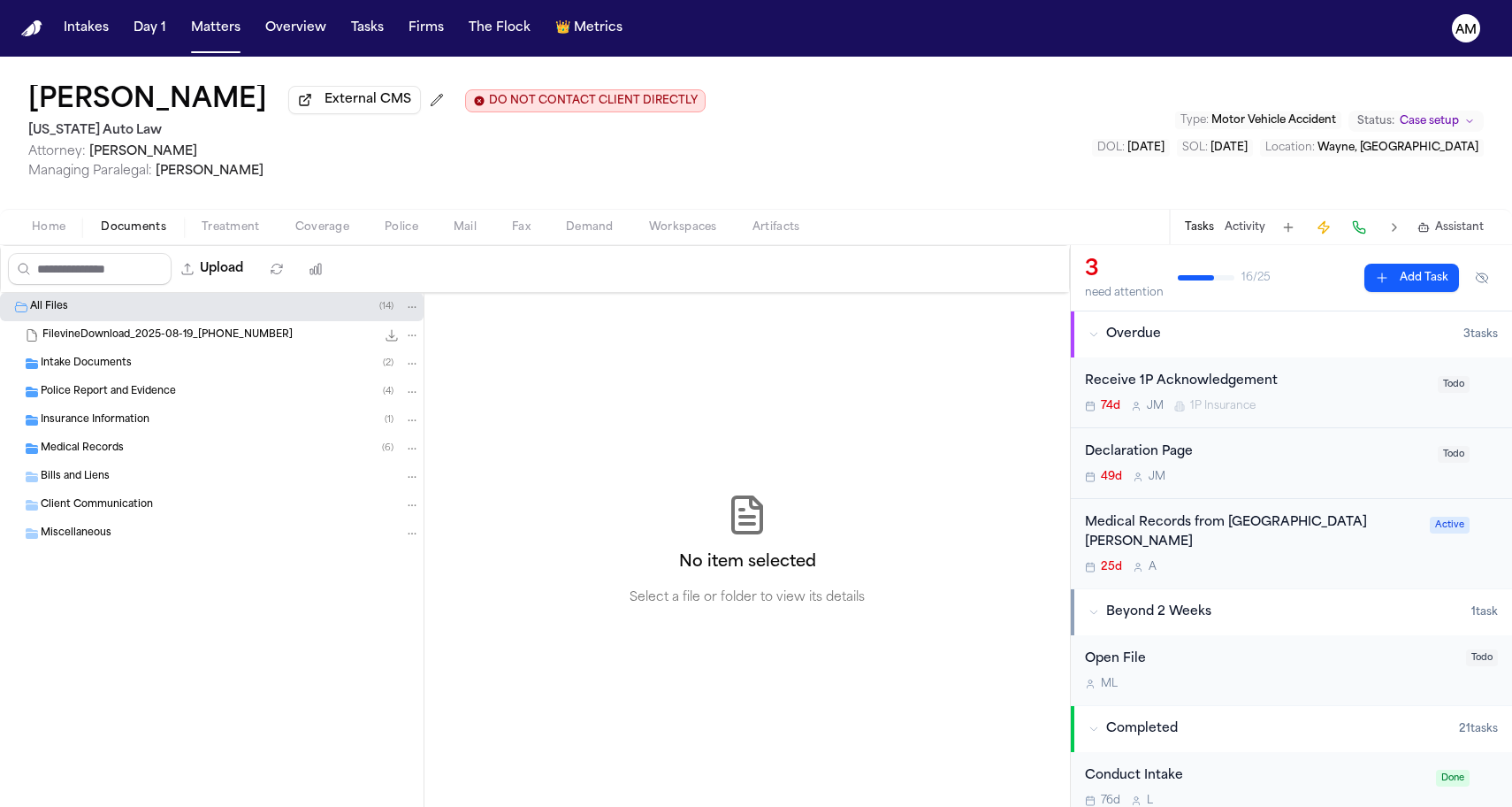
click at [306, 226] on span "Coverage" at bounding box center [322, 227] width 54 height 14
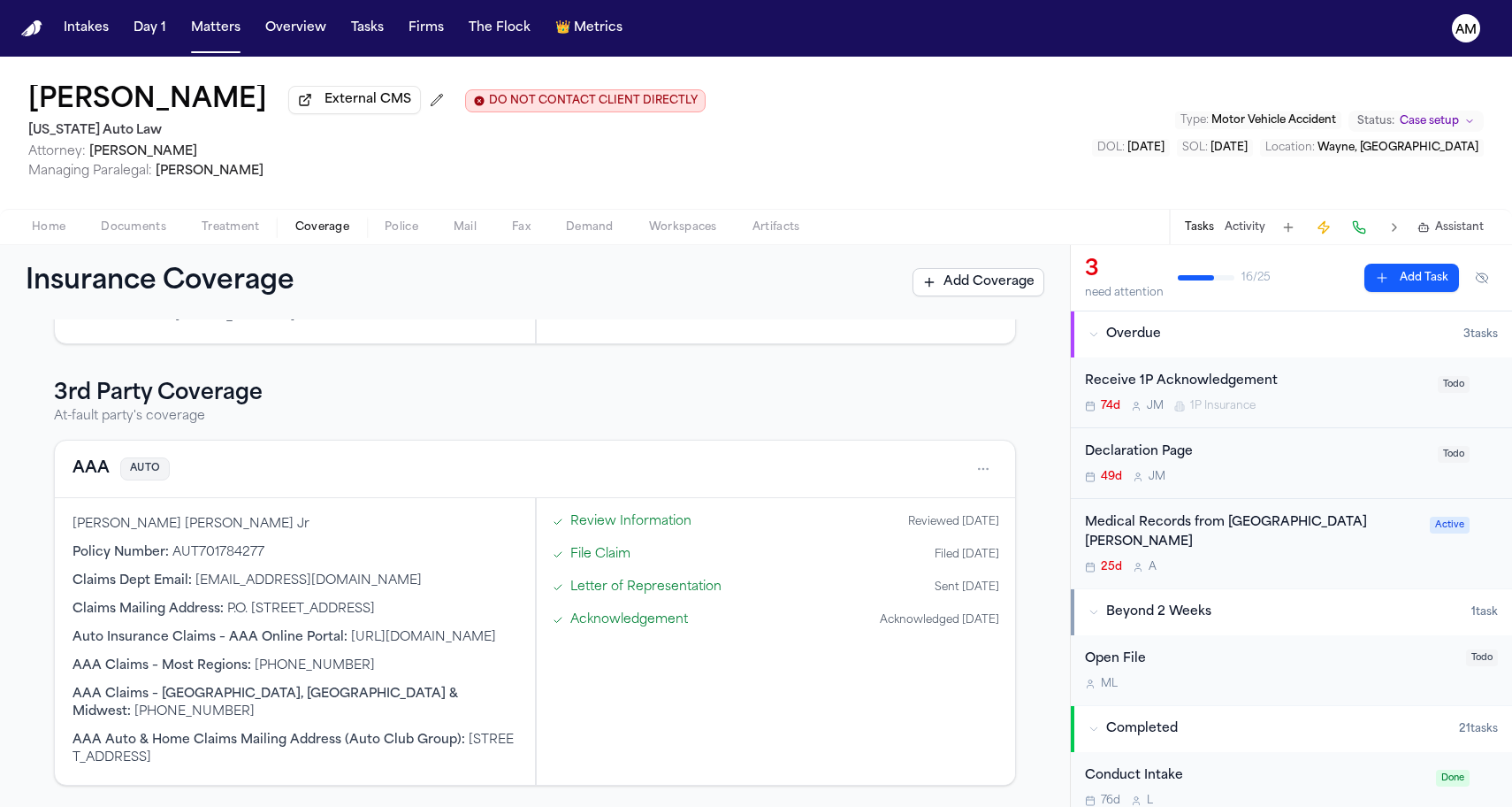
scroll to position [515, 0]
click at [87, 473] on button "AAA" at bounding box center [91, 469] width 37 height 25
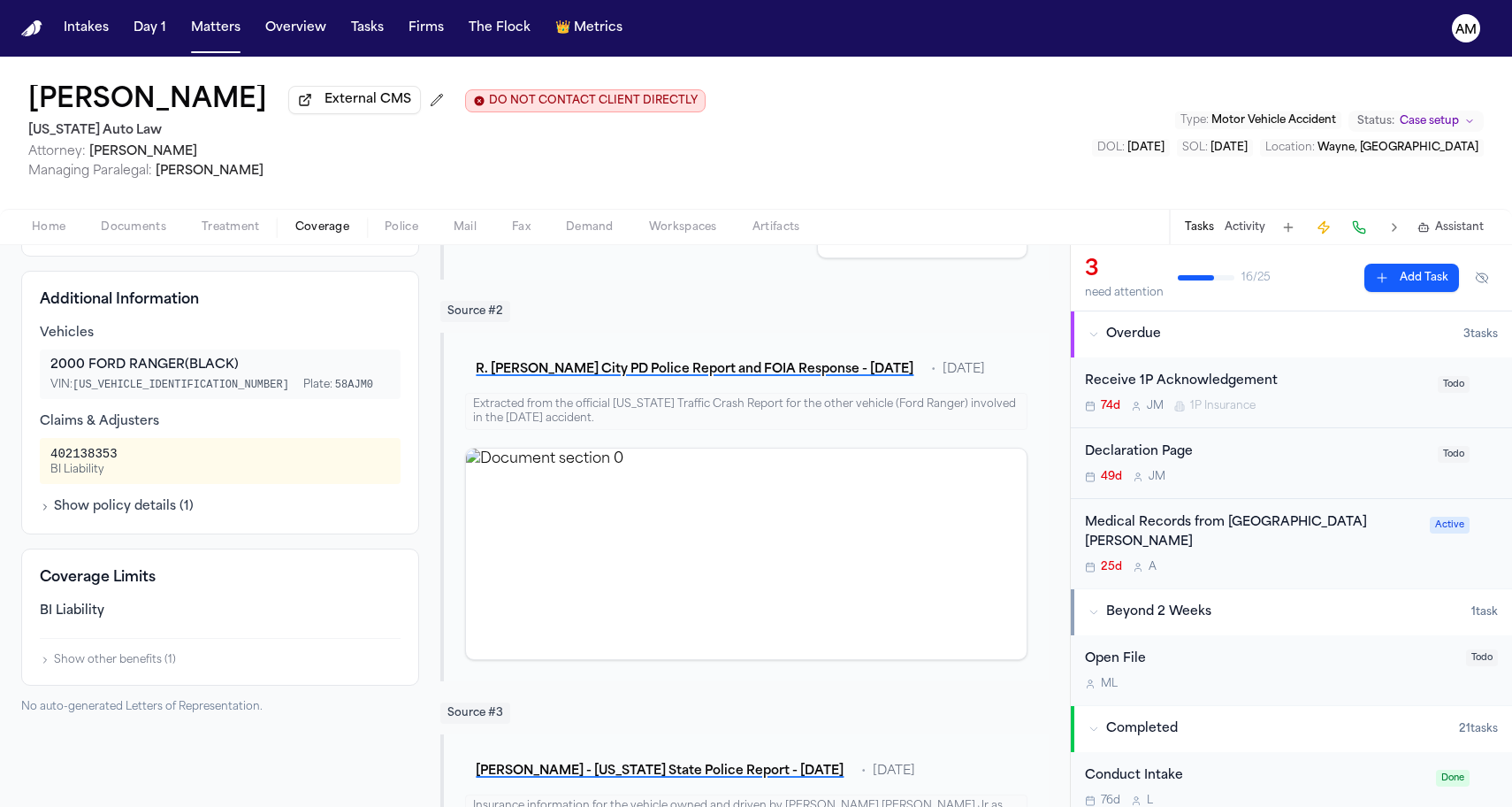
scroll to position [539, 0]
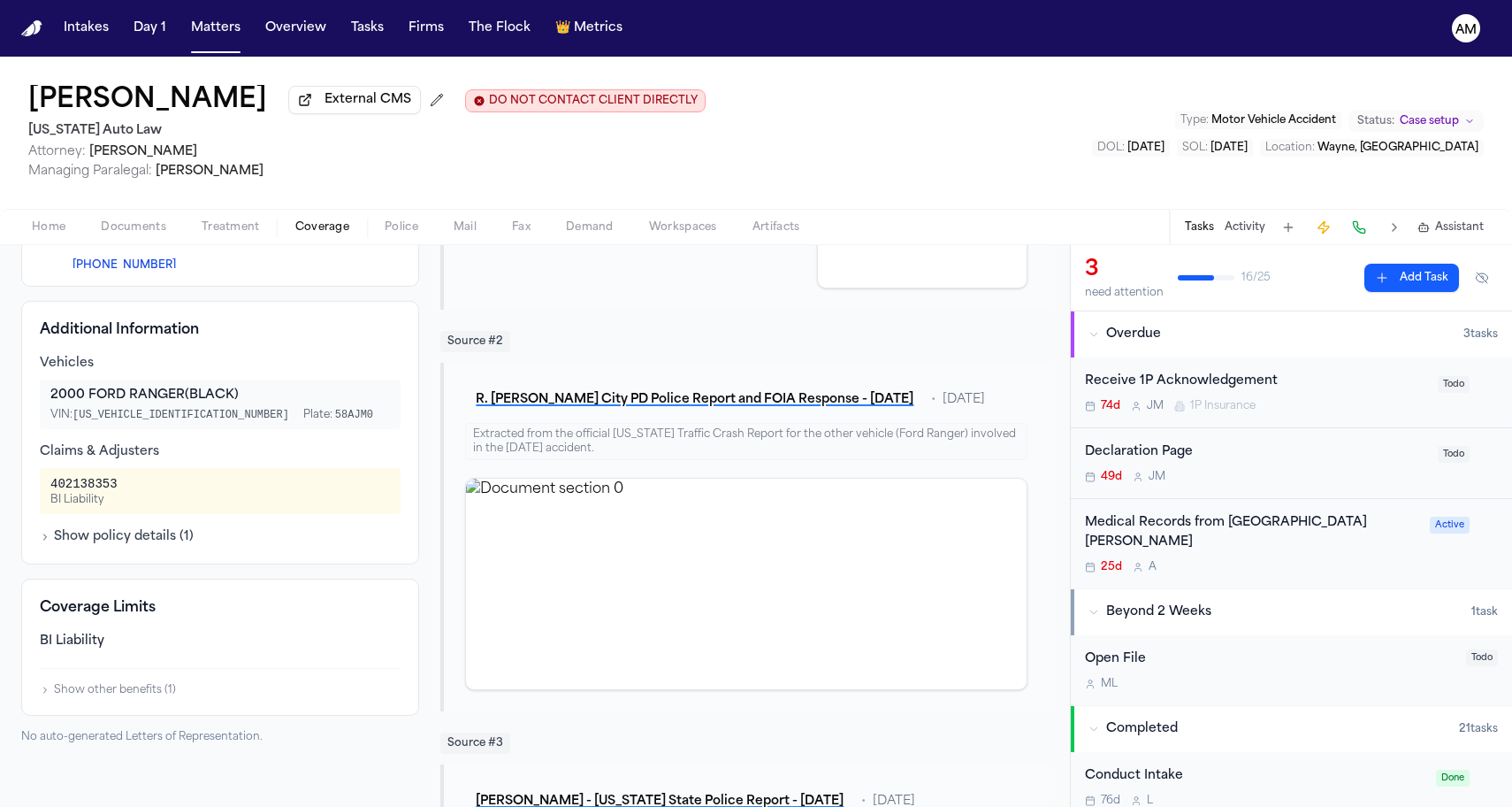
click at [50, 235] on span "Home" at bounding box center [49, 227] width 34 height 14
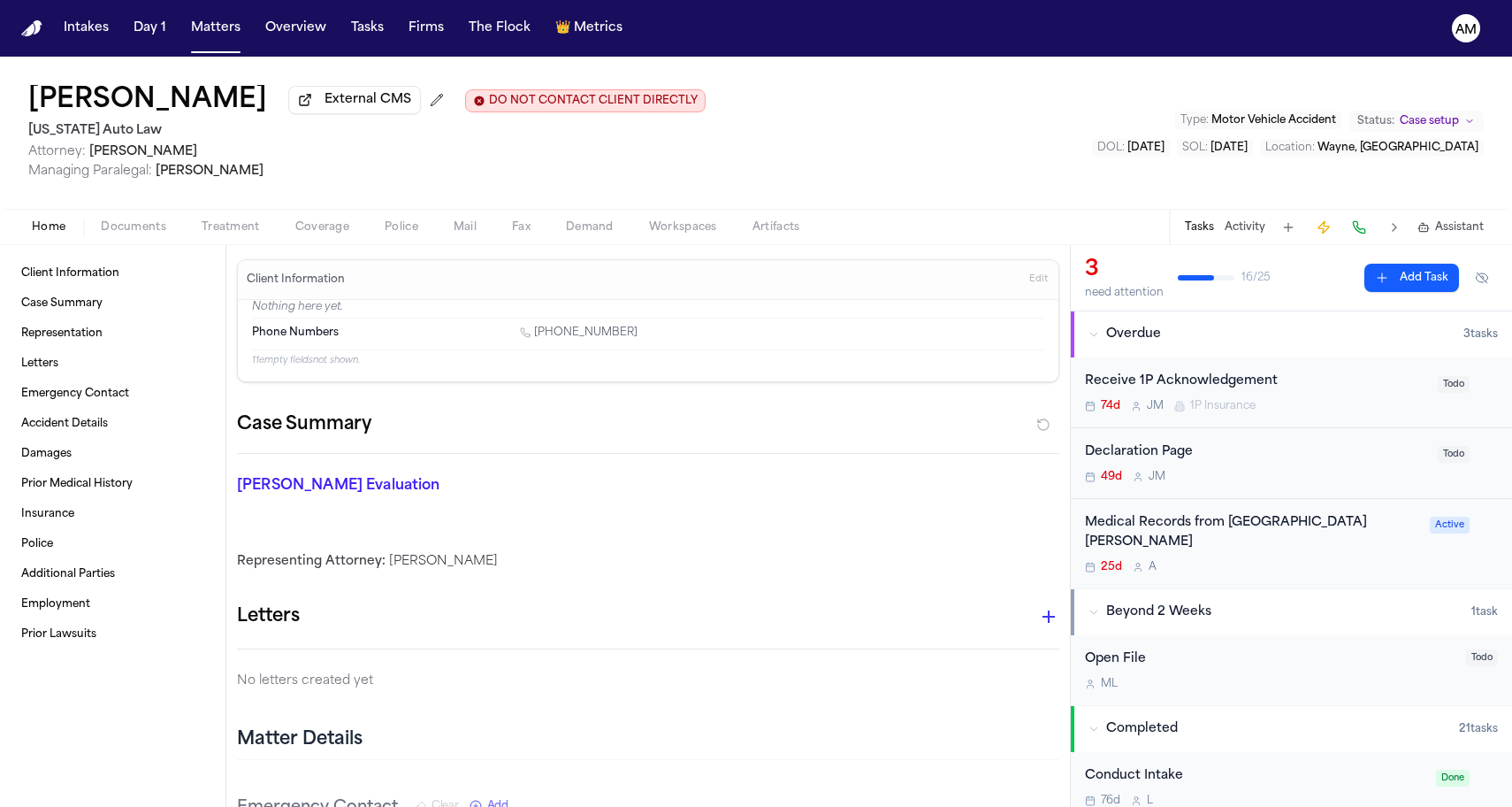
click at [282, 242] on div "Home Documents Treatment Coverage Police Mail Fax Demand Workspaces Artifacts T…" at bounding box center [756, 226] width 1512 height 36
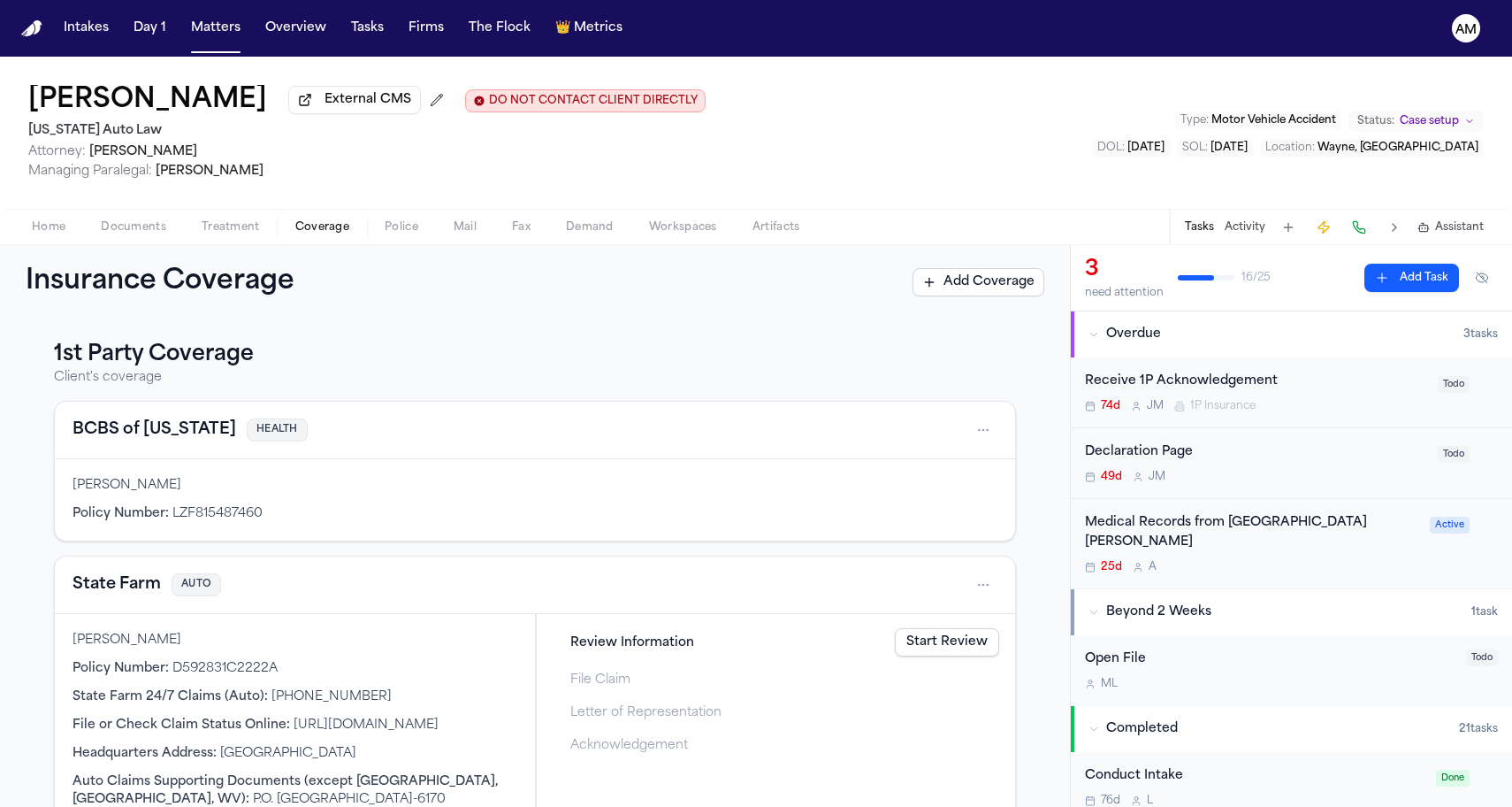
click at [295, 235] on span "Coverage" at bounding box center [322, 227] width 54 height 14
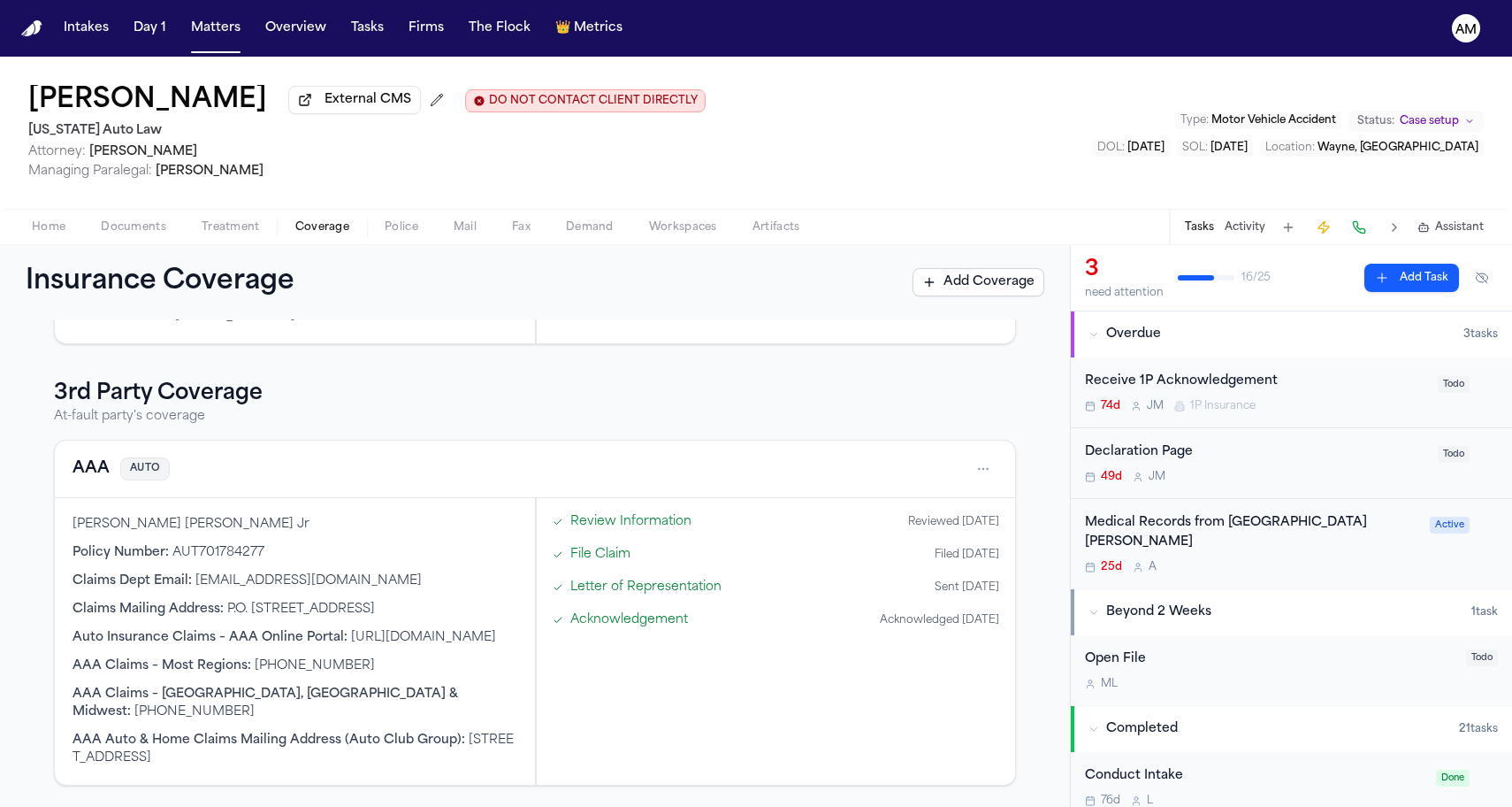
scroll to position [515, 0]
click at [92, 475] on button "AAA" at bounding box center [91, 469] width 37 height 25
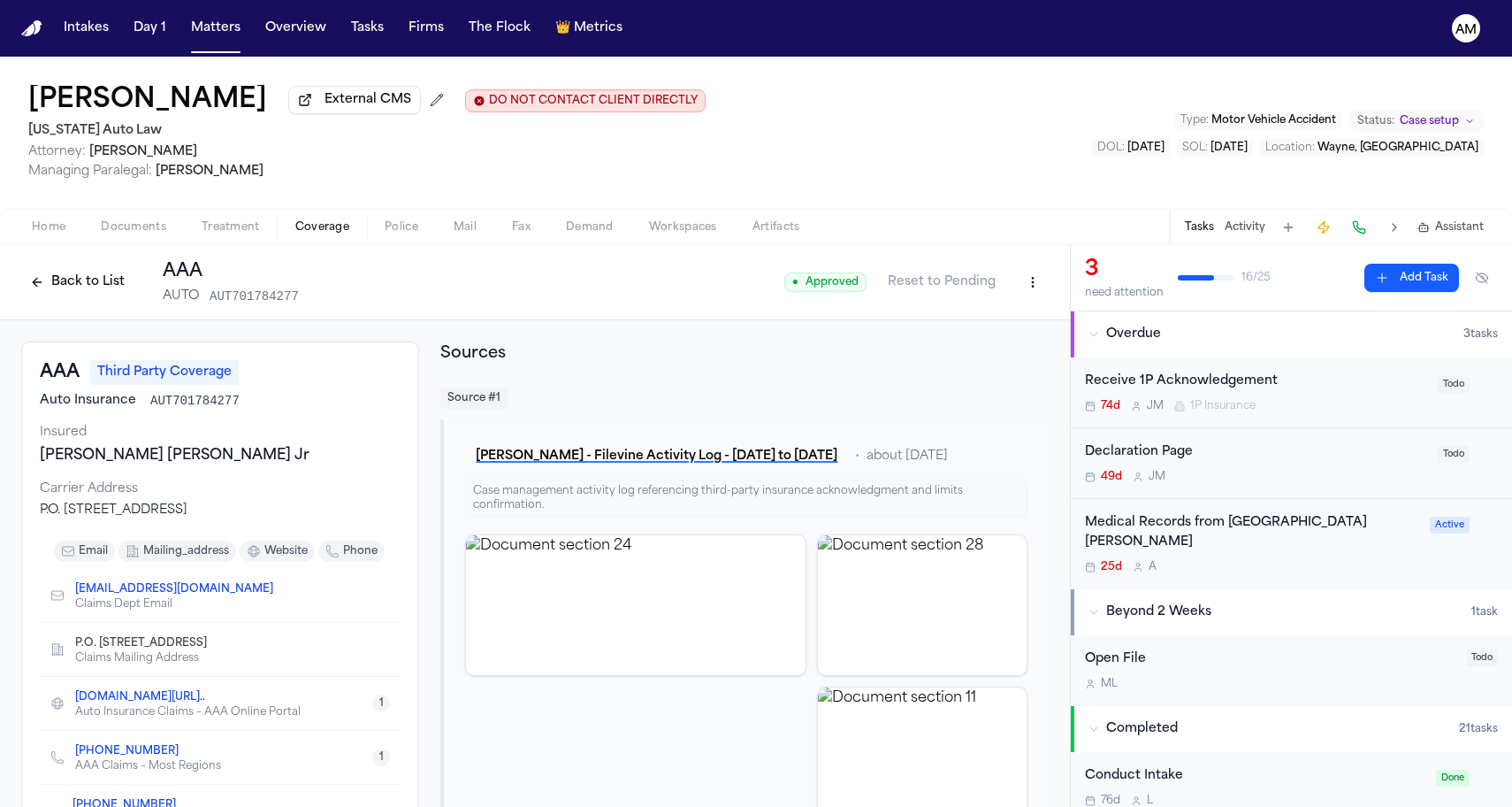
click at [1036, 289] on html "Intakes Day 1 Matters Overview Tasks Firms The Flock 👑 Metrics AM Raynard Alexa…" at bounding box center [756, 403] width 1512 height 807
click at [985, 318] on div "Edit Coverage" at bounding box center [972, 324] width 149 height 29
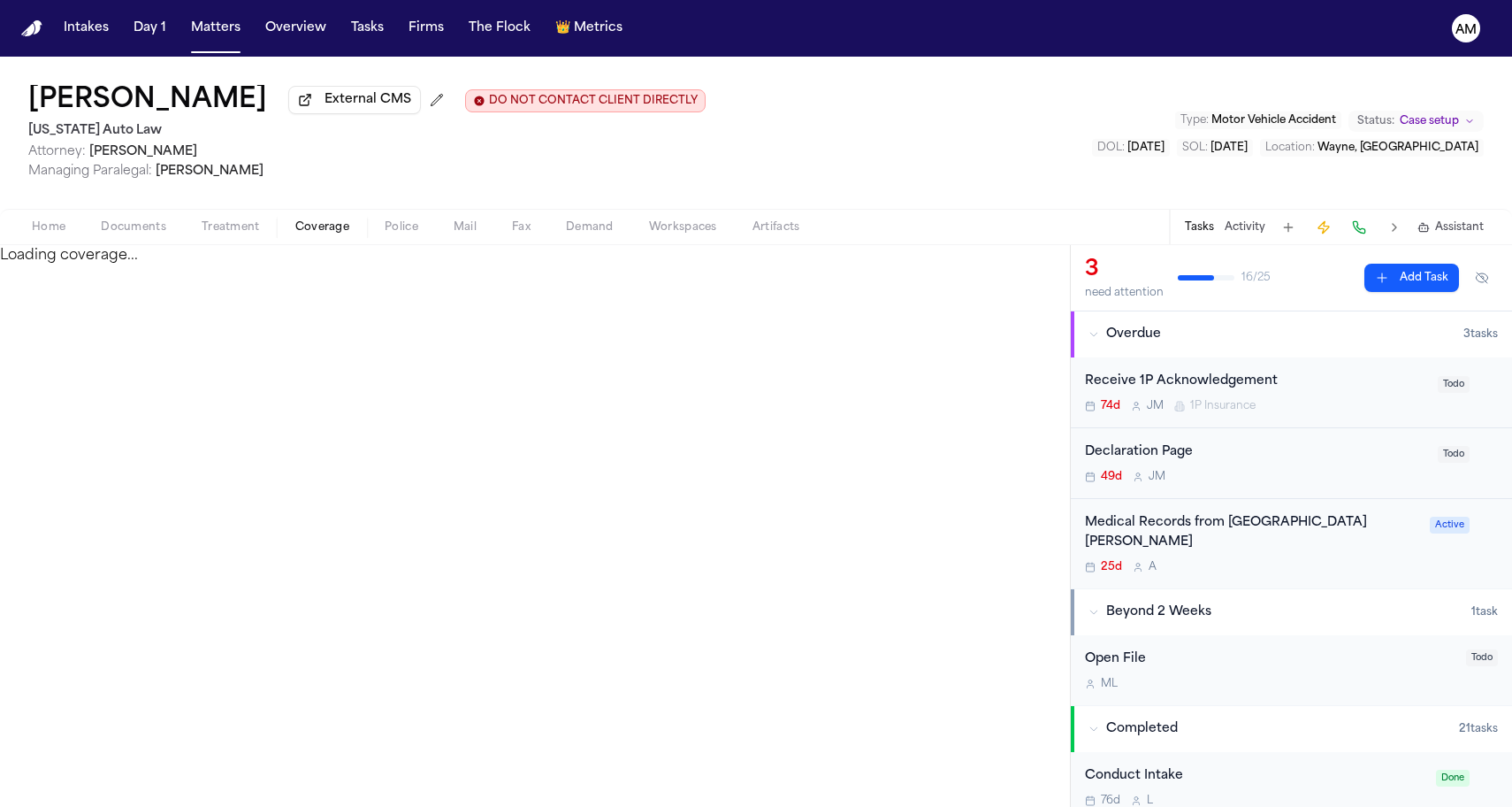
select select "**********"
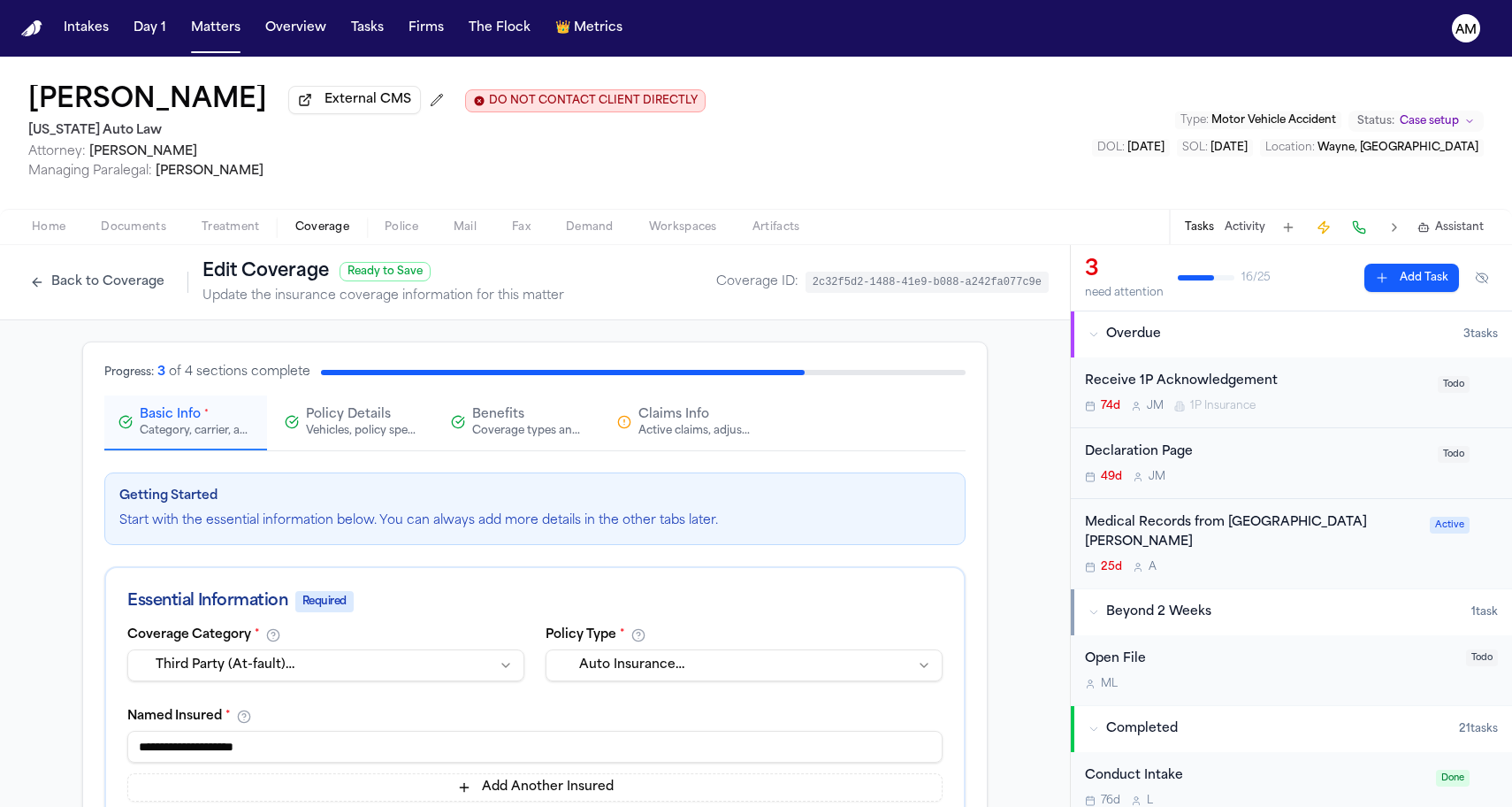
click at [636, 423] on div "Claims Info Active claims, adjusters, and subrogation details" at bounding box center [684, 422] width 135 height 32
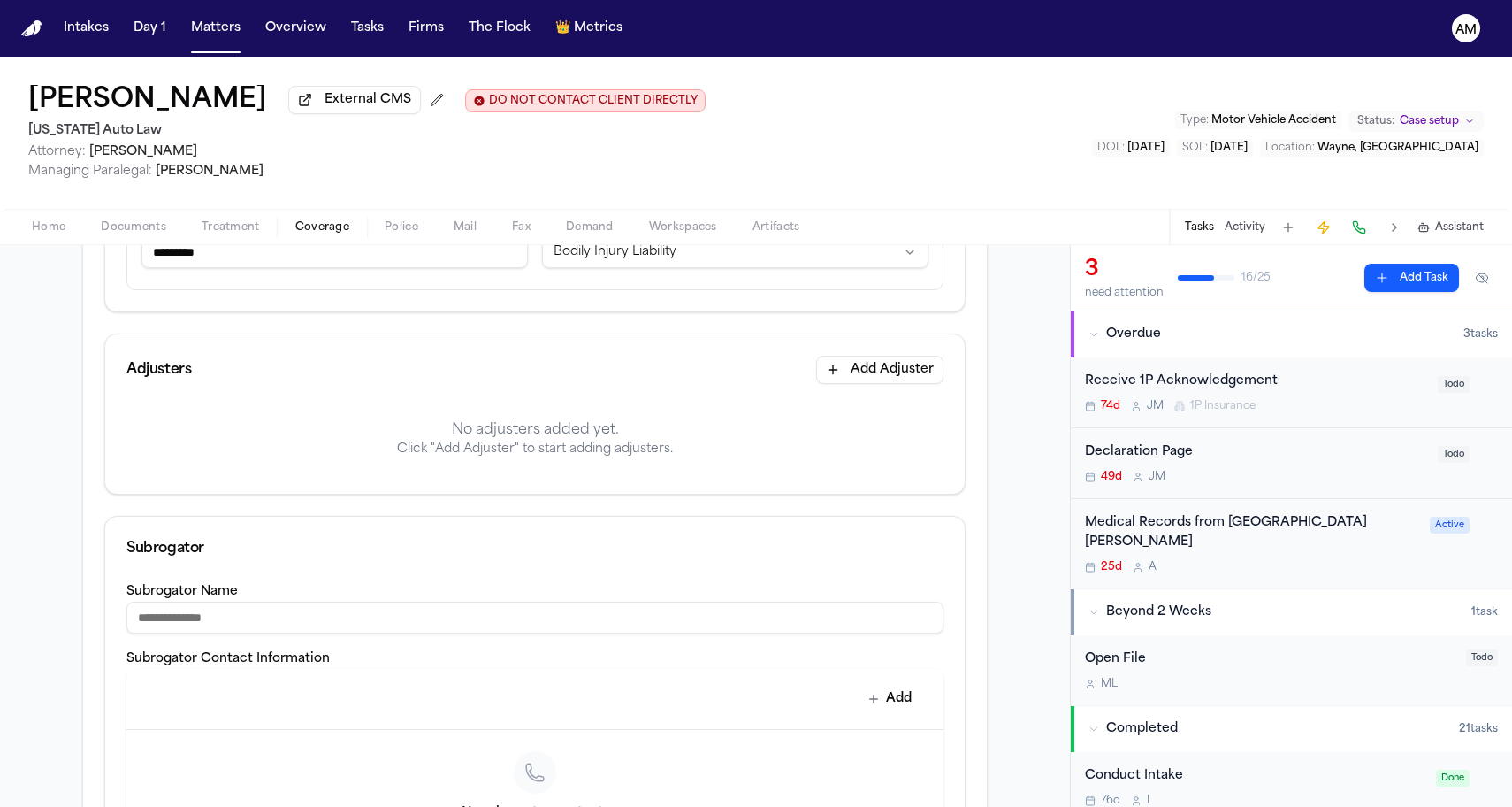
scroll to position [304, 0]
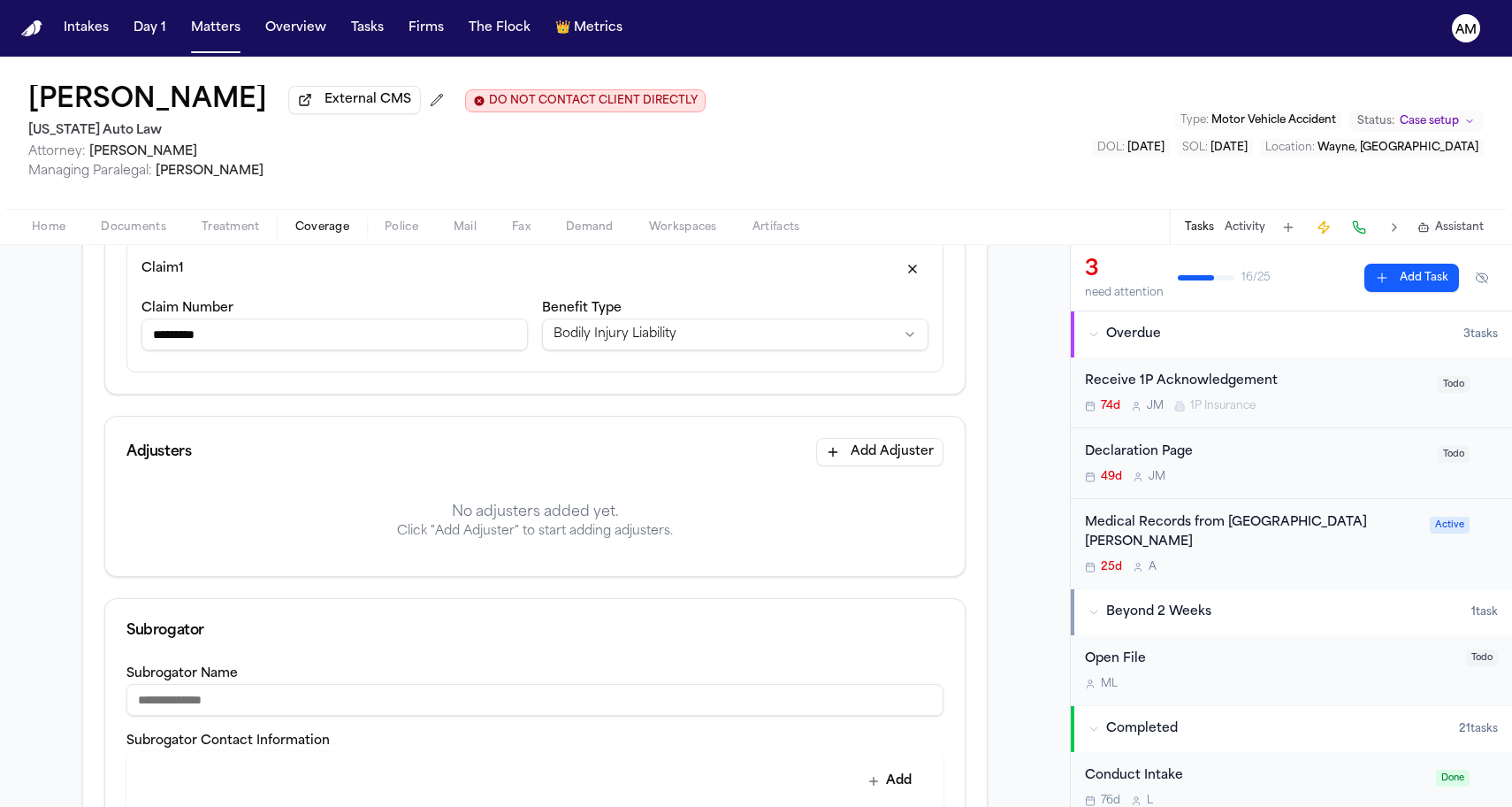
click at [904, 461] on button "Add Adjuster" at bounding box center [880, 452] width 127 height 29
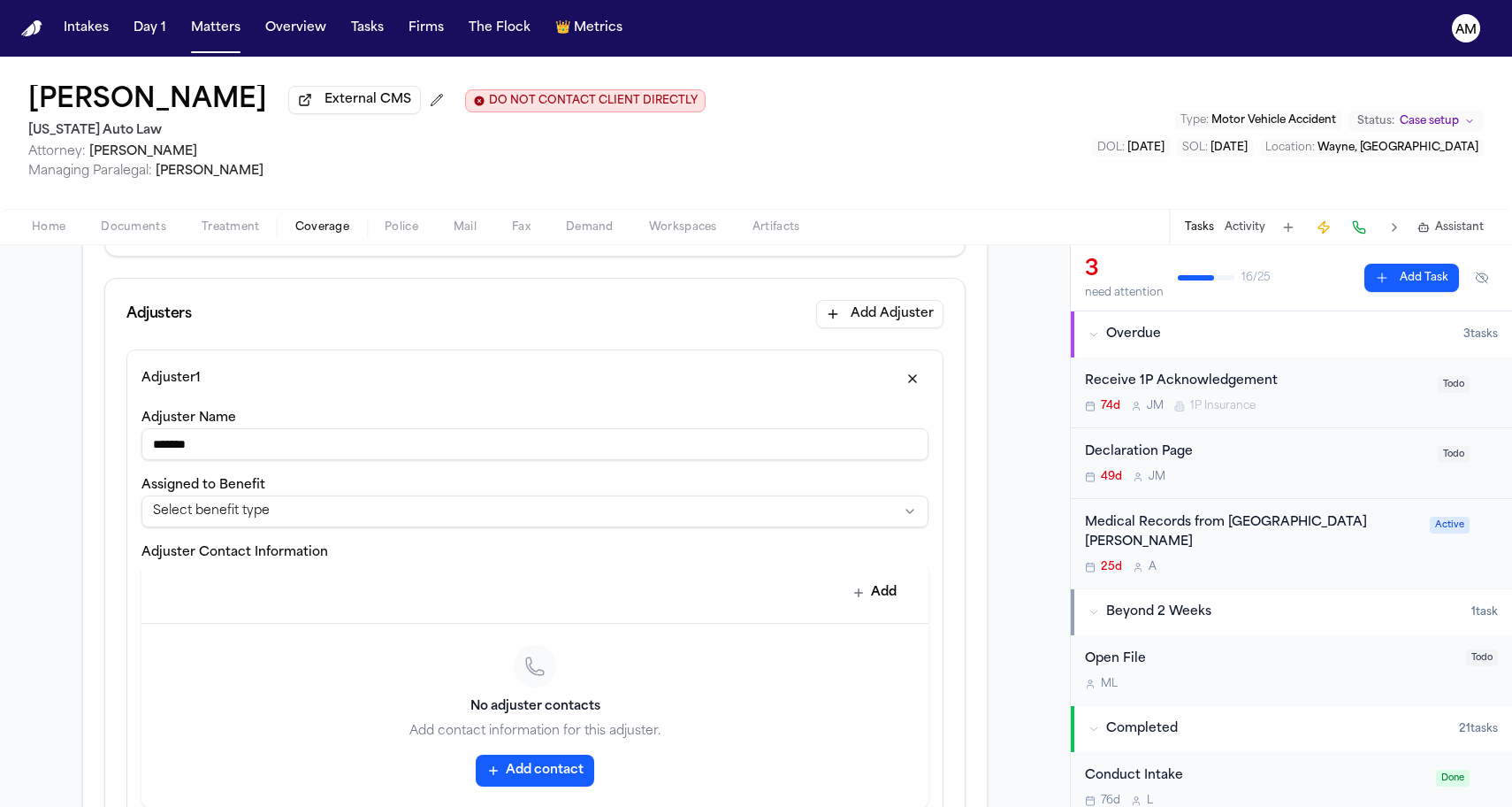
scroll to position [506, 0]
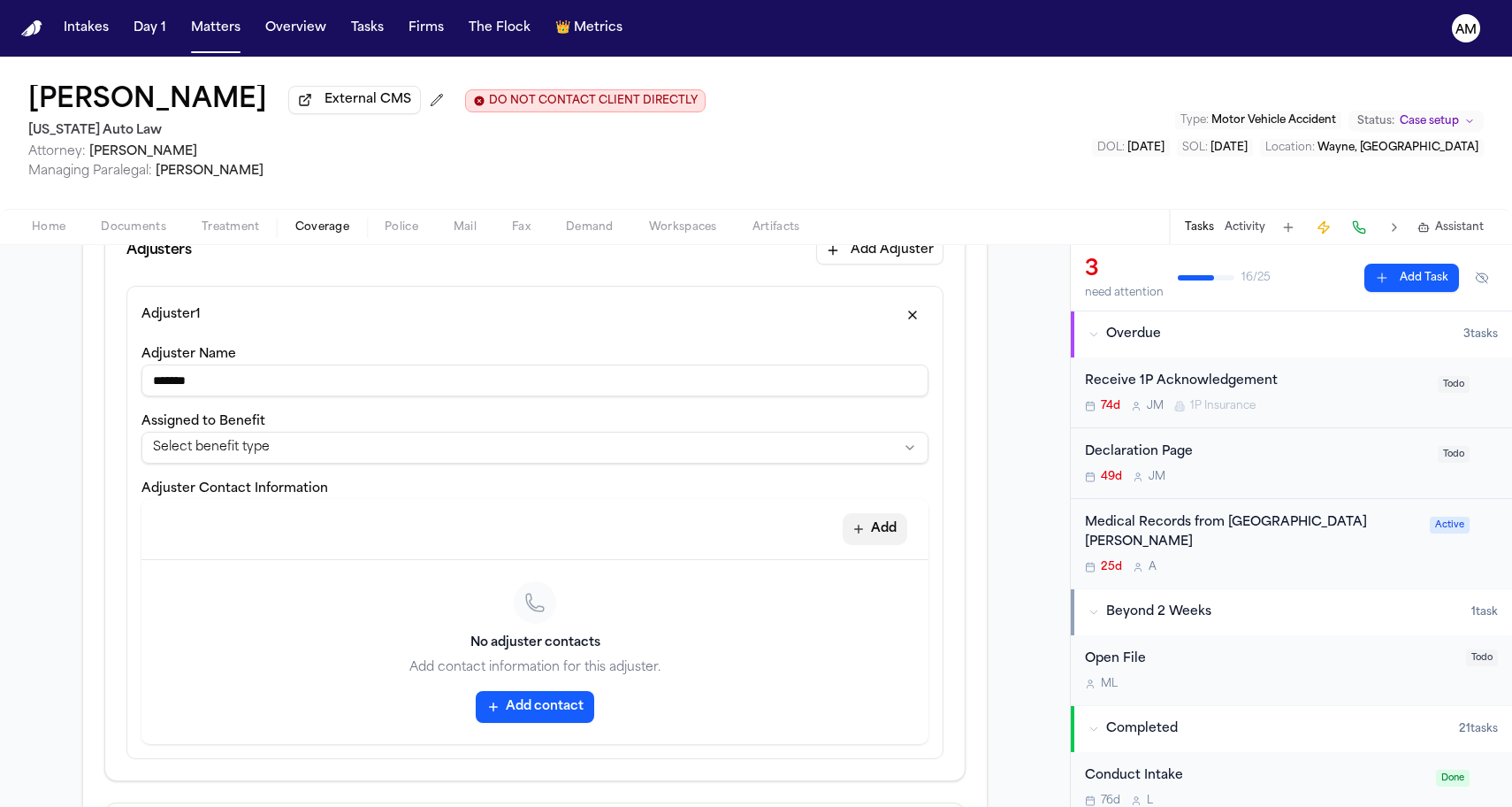
type input "*******"
click at [890, 538] on button "Add" at bounding box center [875, 529] width 64 height 32
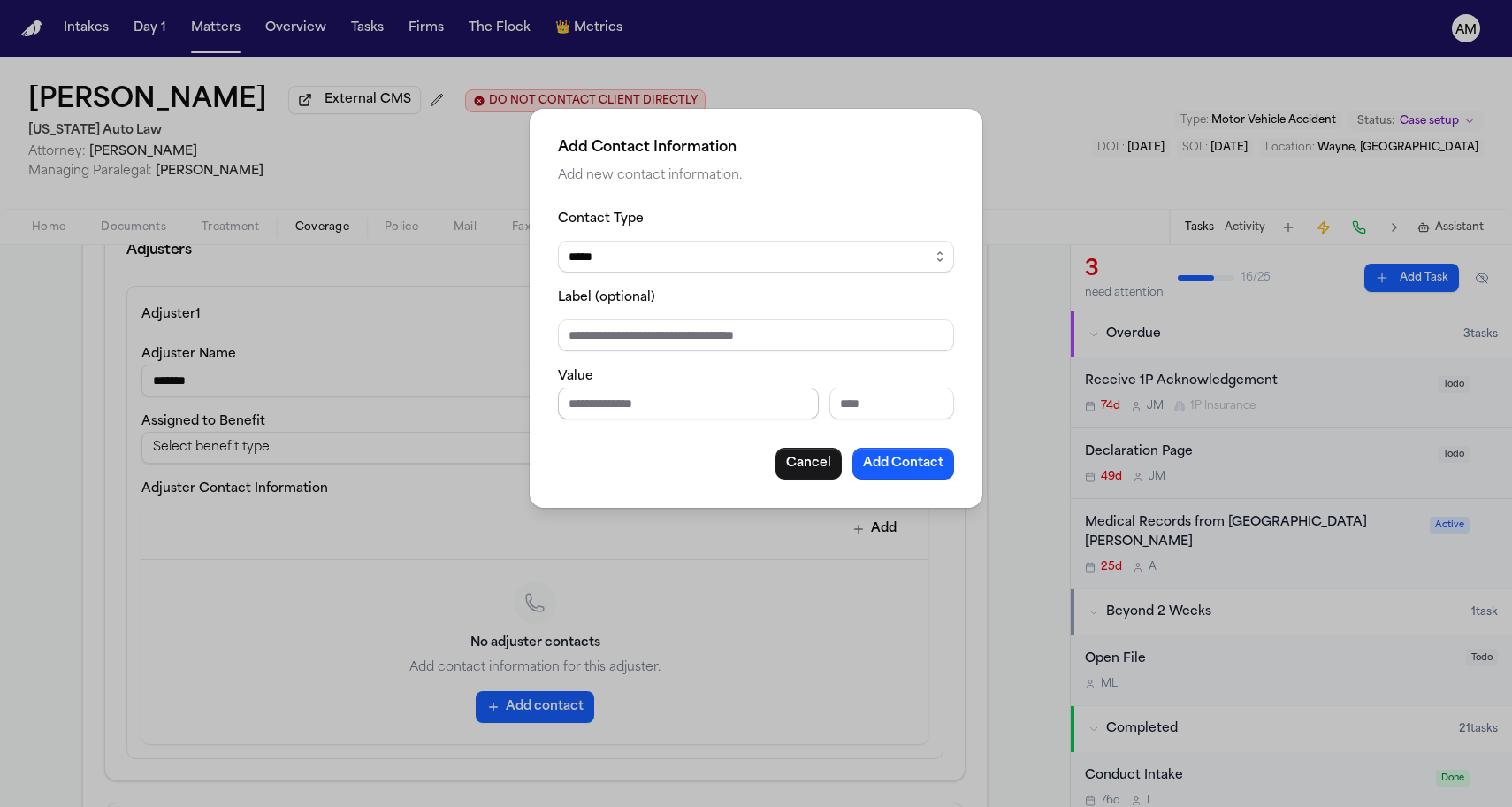
click at [611, 419] on input "Phone number" at bounding box center [688, 403] width 261 height 32
type input "**********"
click at [678, 291] on div "Label (optional)" at bounding box center [756, 318] width 396 height 64
click at [668, 329] on input "Label (optional)" at bounding box center [756, 335] width 396 height 32
type input "*"
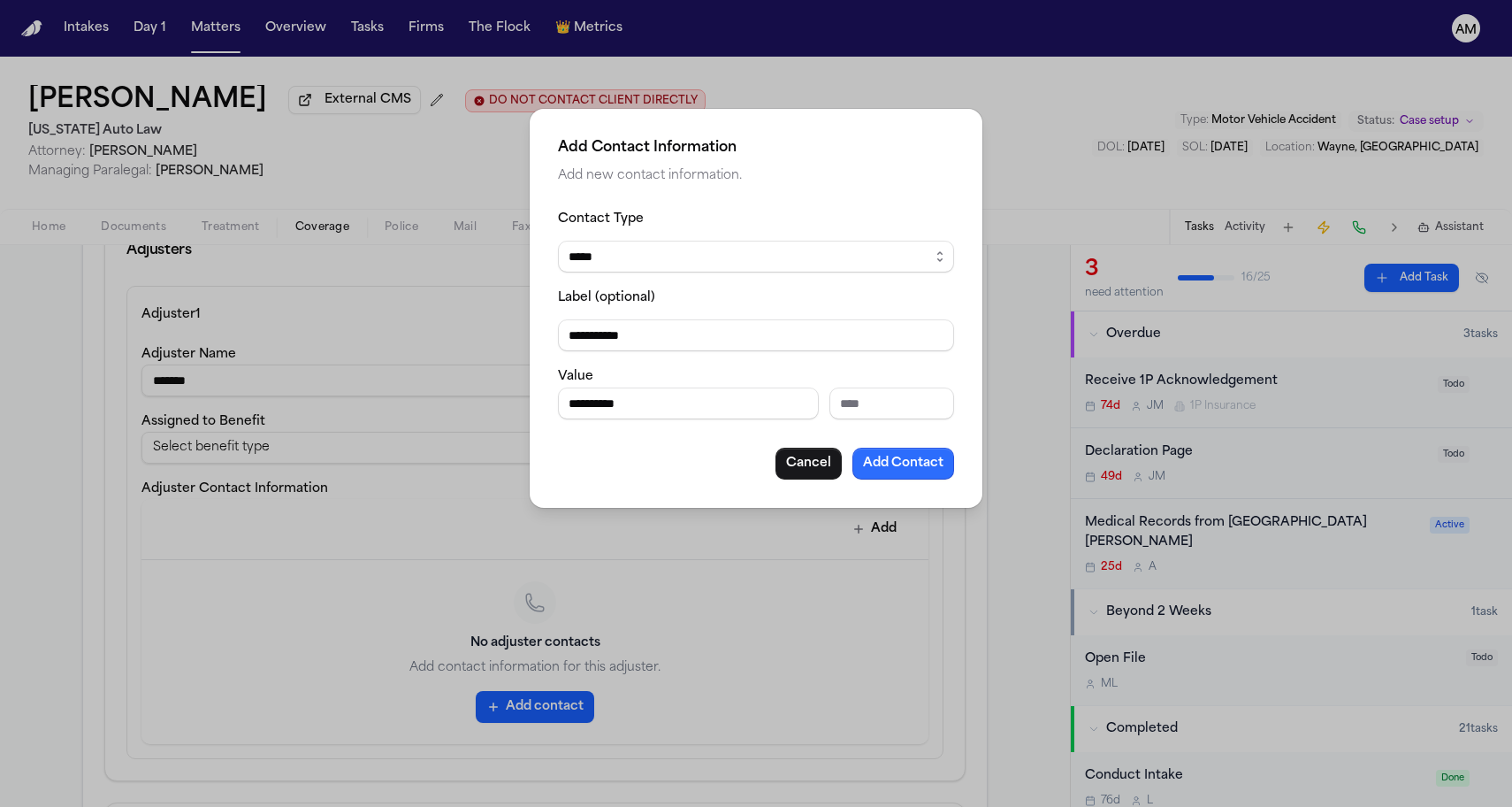
type input "**********"
click at [911, 471] on button "Add Contact" at bounding box center [903, 464] width 102 height 32
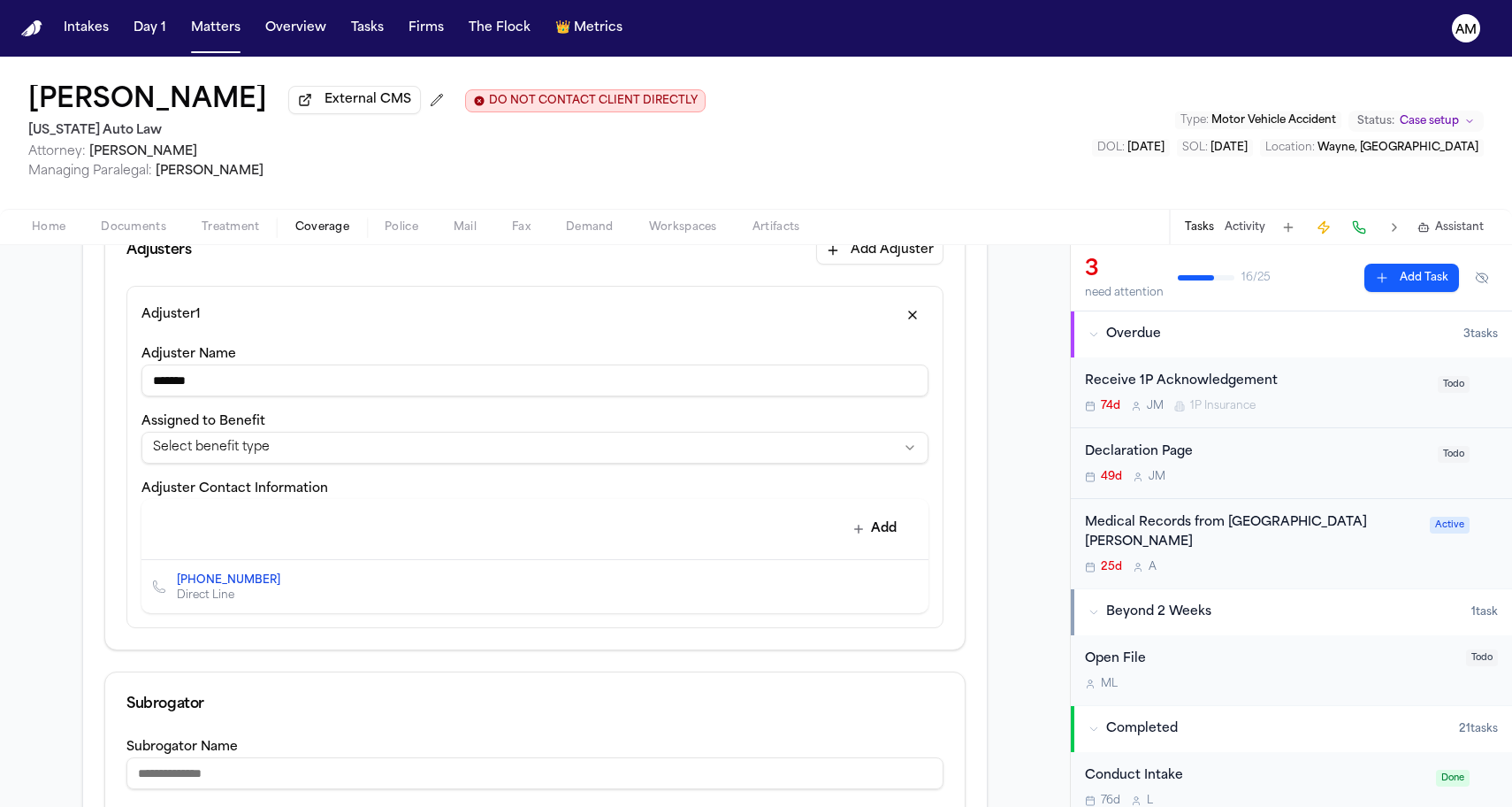
click at [560, 379] on input "*******" at bounding box center [535, 381] width 787 height 32
type input "**********"
click at [112, 453] on div "**********" at bounding box center [535, 467] width 859 height 364
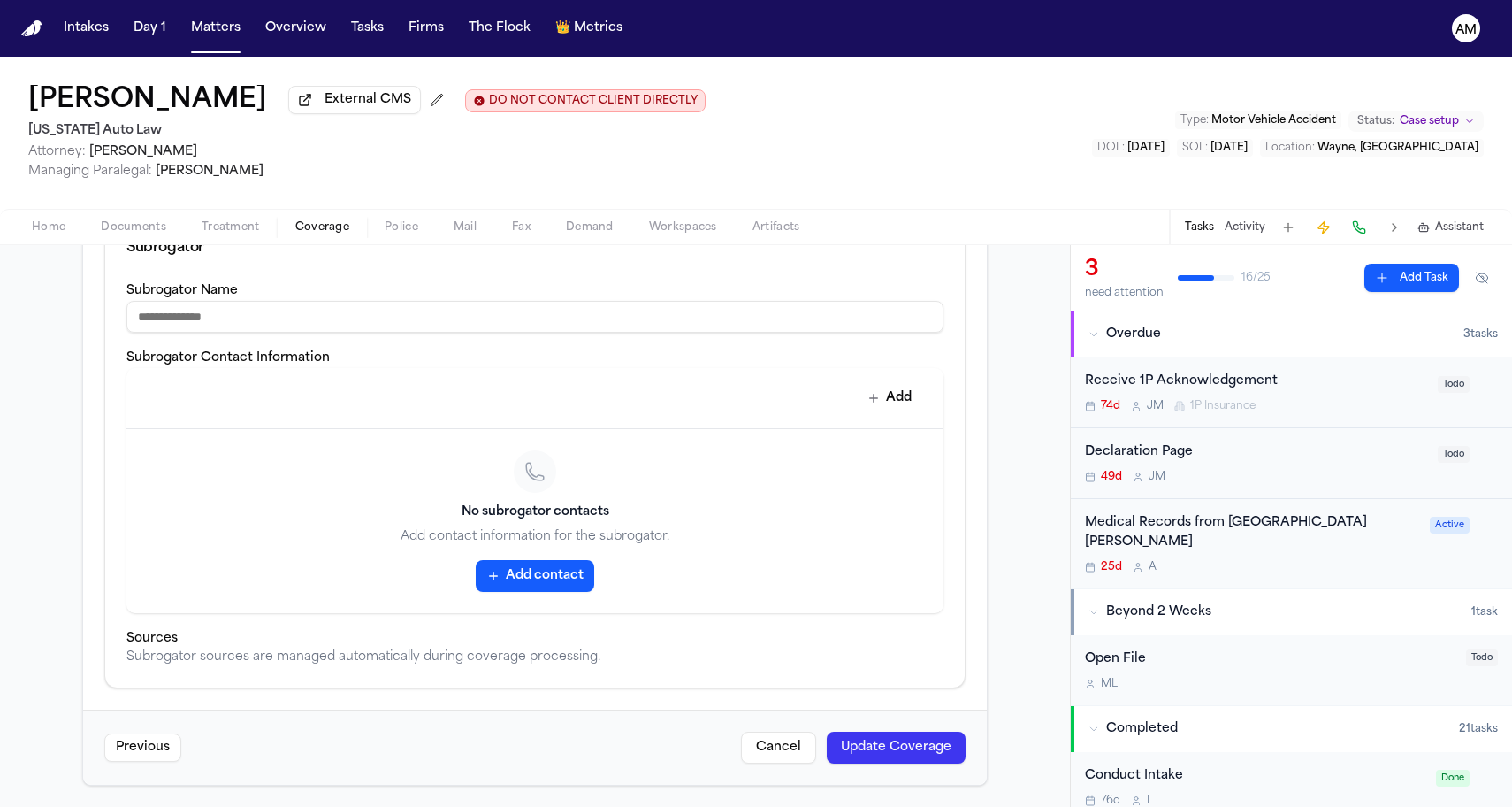
scroll to position [966, 0]
click at [917, 742] on button "Update Coverage" at bounding box center [896, 747] width 139 height 32
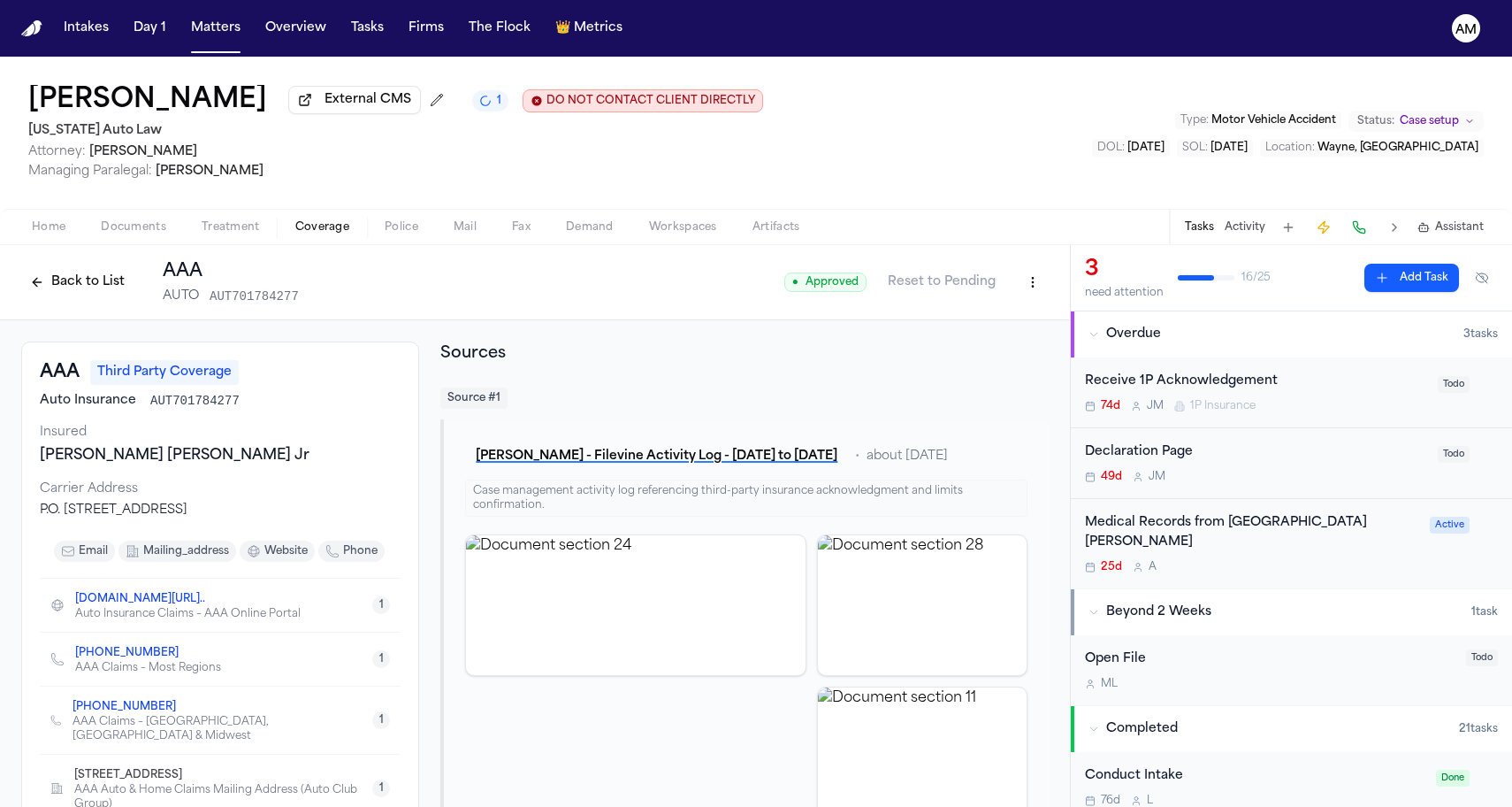
click at [1033, 277] on html "Intakes Day 1 Matters Overview Tasks Firms The Flock 👑 Metrics AM Raynard Alexa…" at bounding box center [756, 403] width 1512 height 807
click at [997, 323] on div "Edit Coverage" at bounding box center [972, 324] width 149 height 29
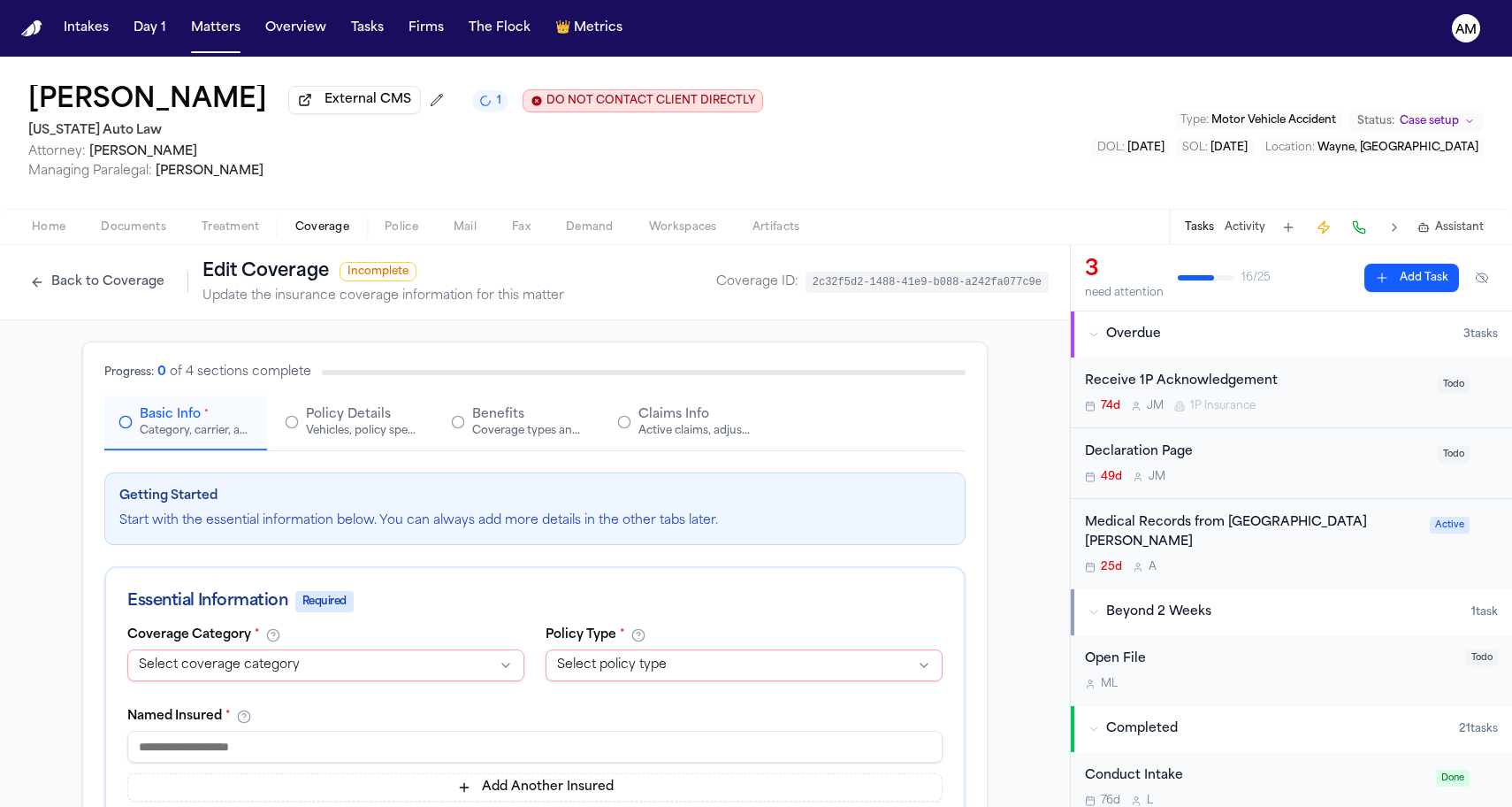
select select "**********"
select select "****"
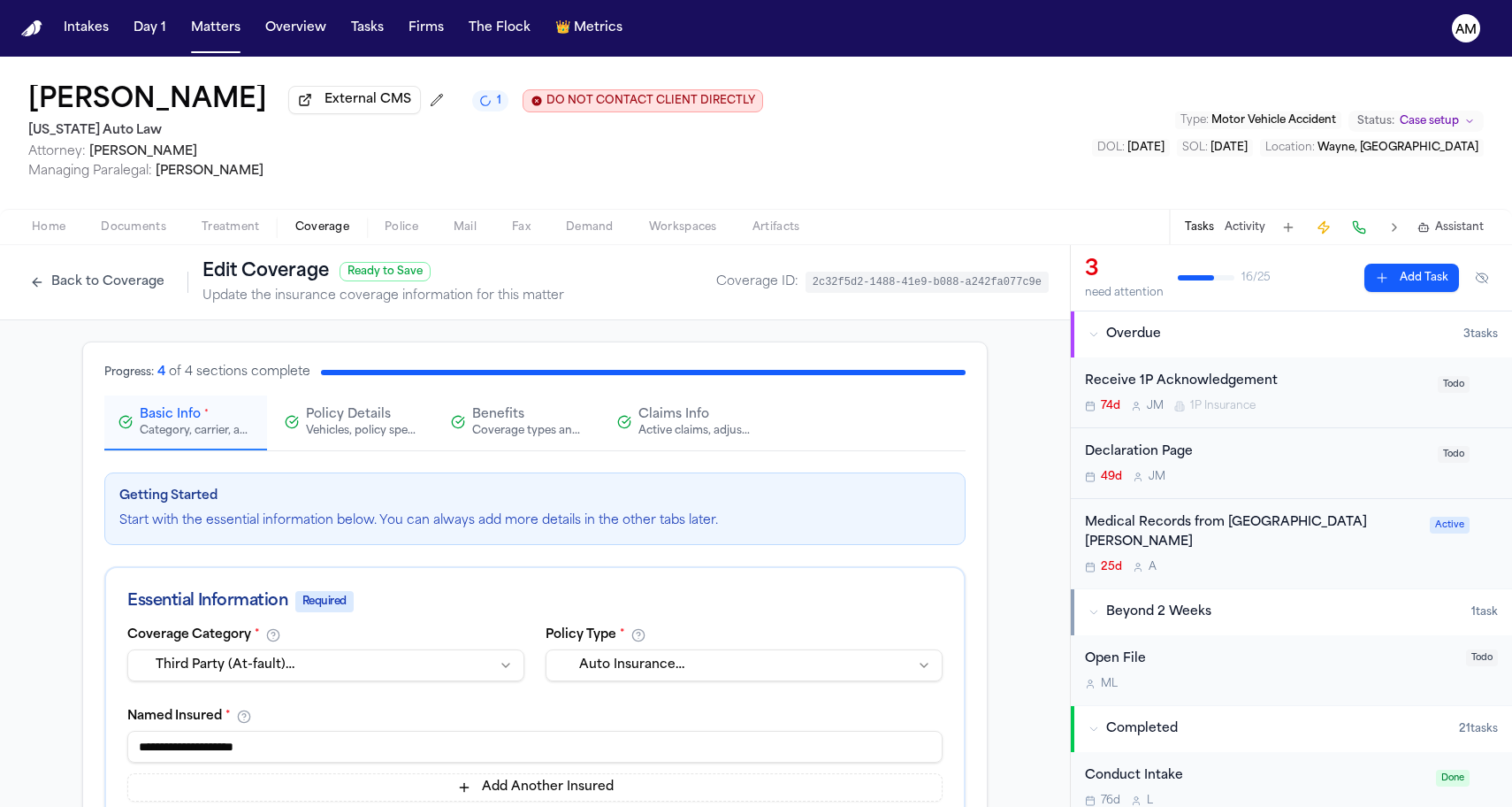
click at [623, 412] on div "Claims Info Active claims, adjusters, and subrogation details" at bounding box center [684, 422] width 135 height 32
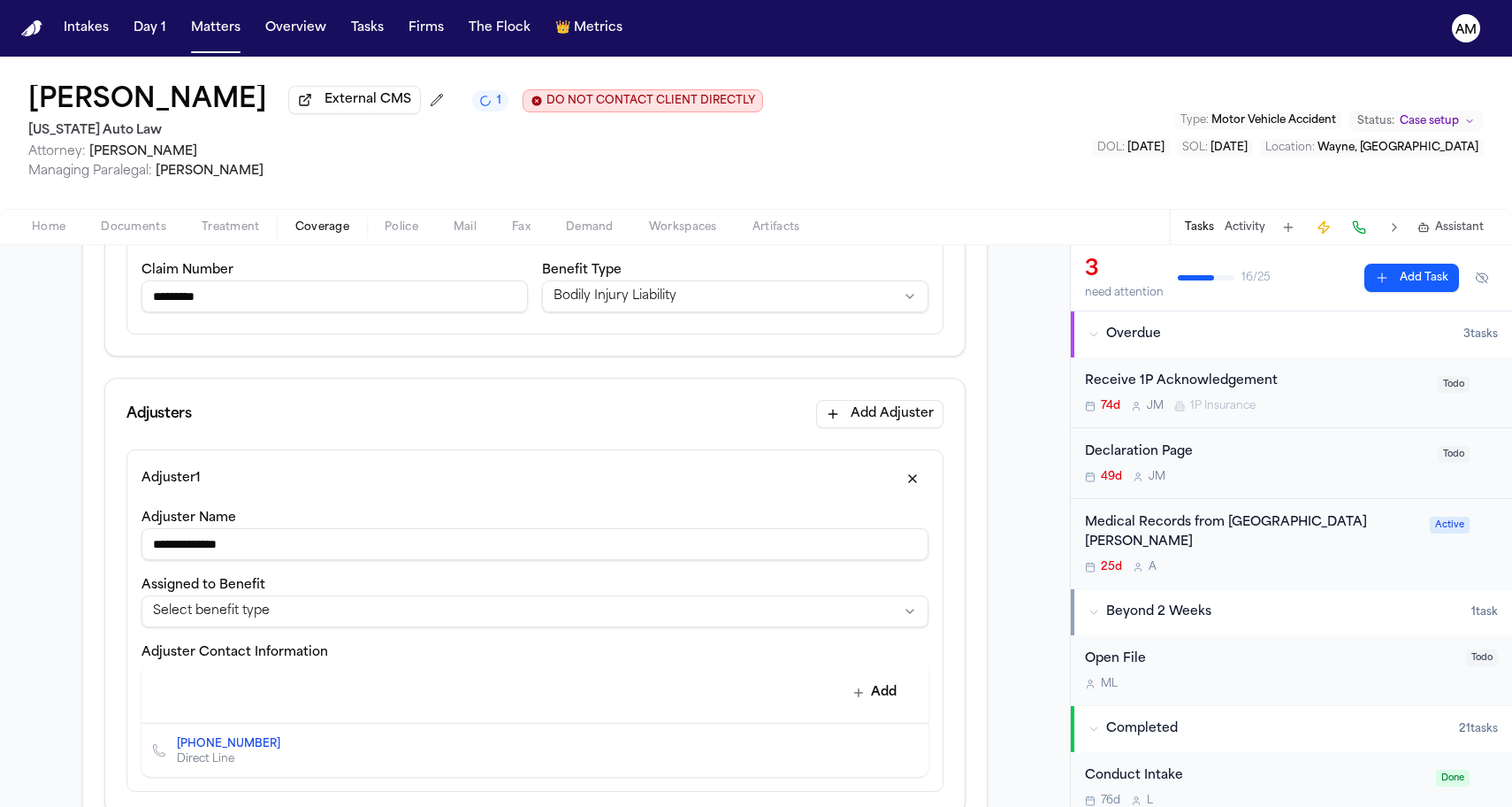
scroll to position [408, 0]
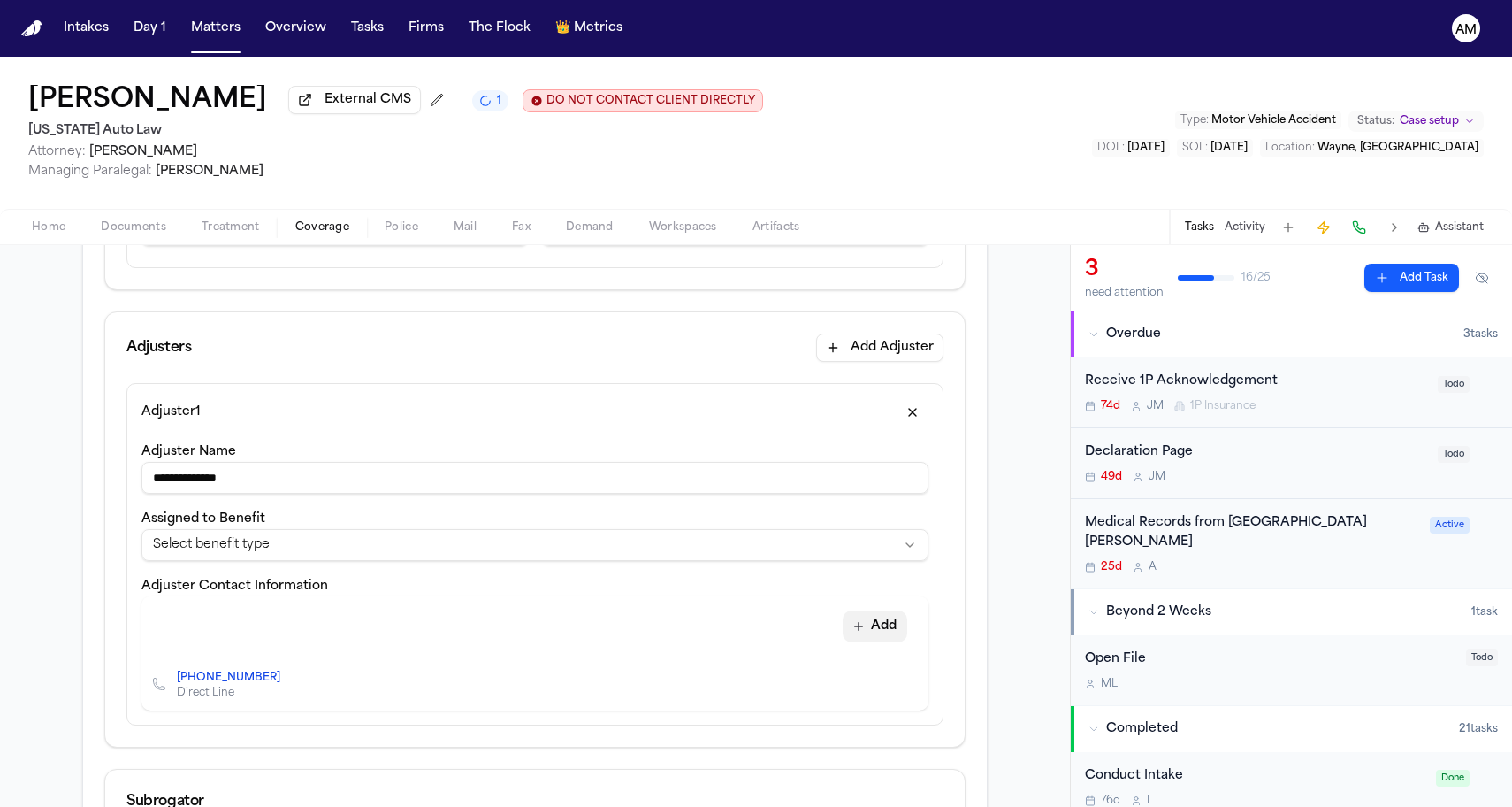
click at [887, 629] on button "Add" at bounding box center [875, 626] width 64 height 32
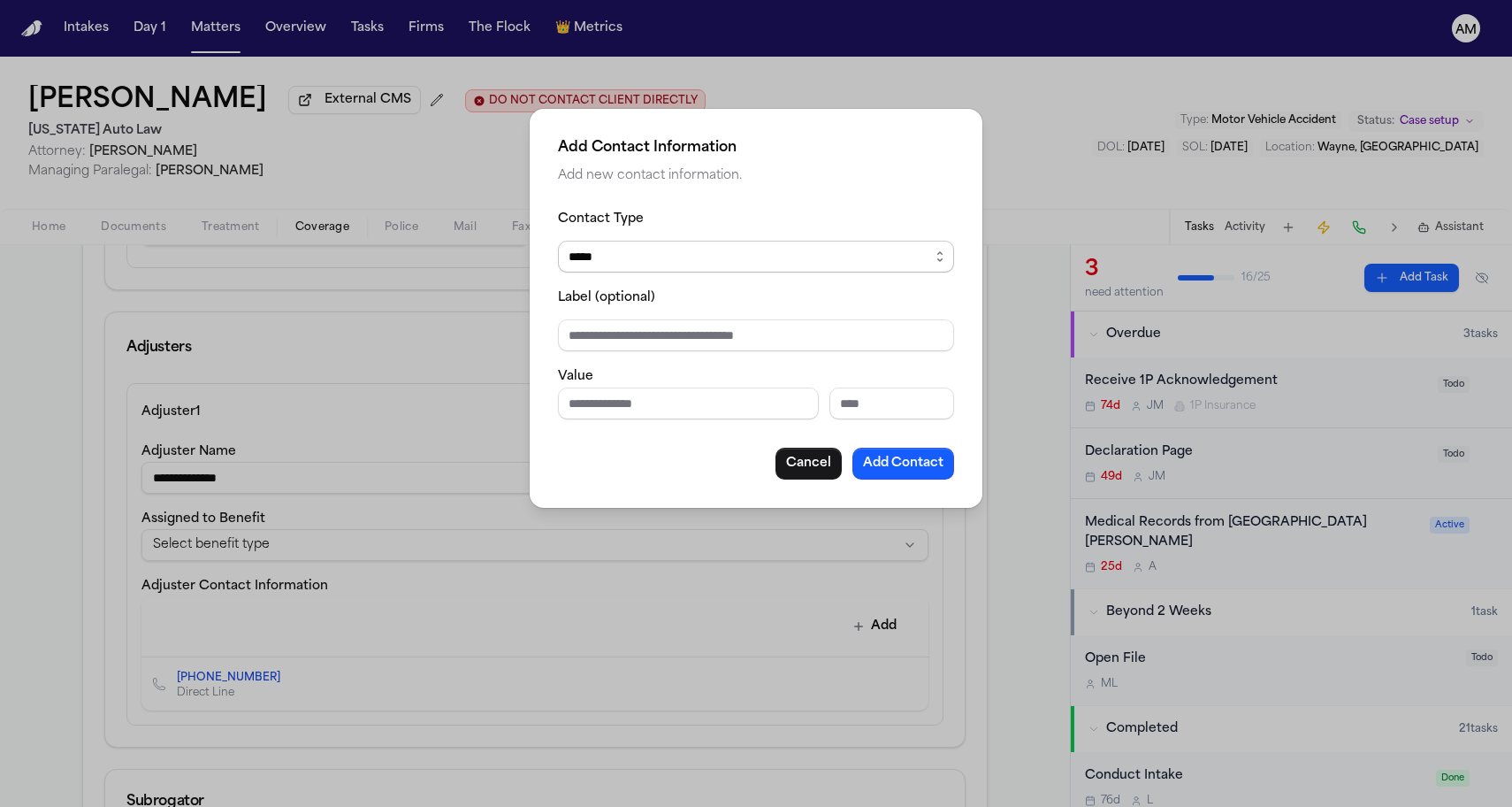
select select "*****"
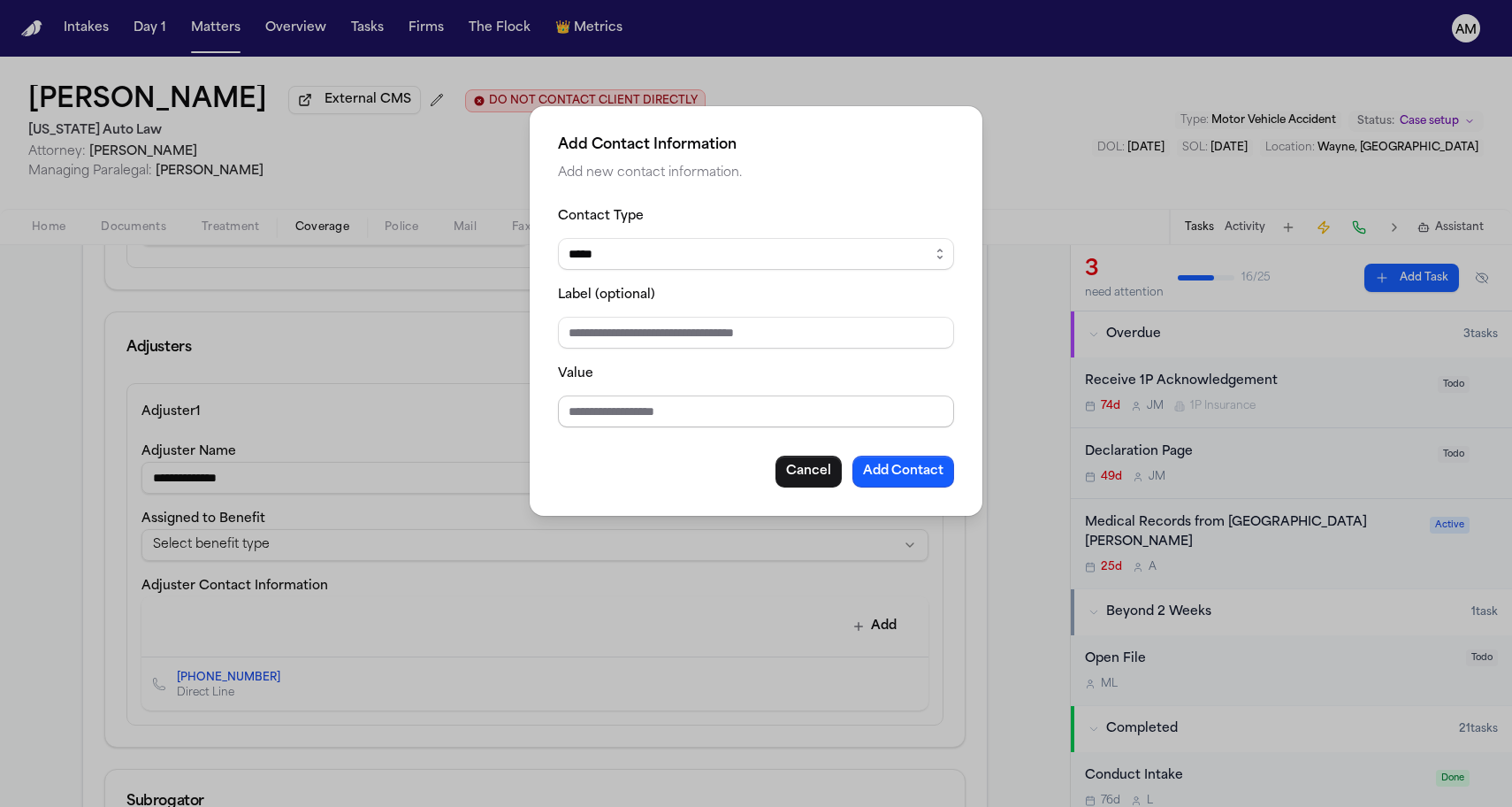
click at [609, 404] on input "Value" at bounding box center [756, 411] width 396 height 32
click at [647, 408] on input "Value" at bounding box center [756, 411] width 396 height 32
type input "**********"
click at [617, 460] on div "Cancel Add Contact" at bounding box center [756, 472] width 396 height 32
click at [911, 473] on button "Add Contact" at bounding box center [903, 472] width 102 height 32
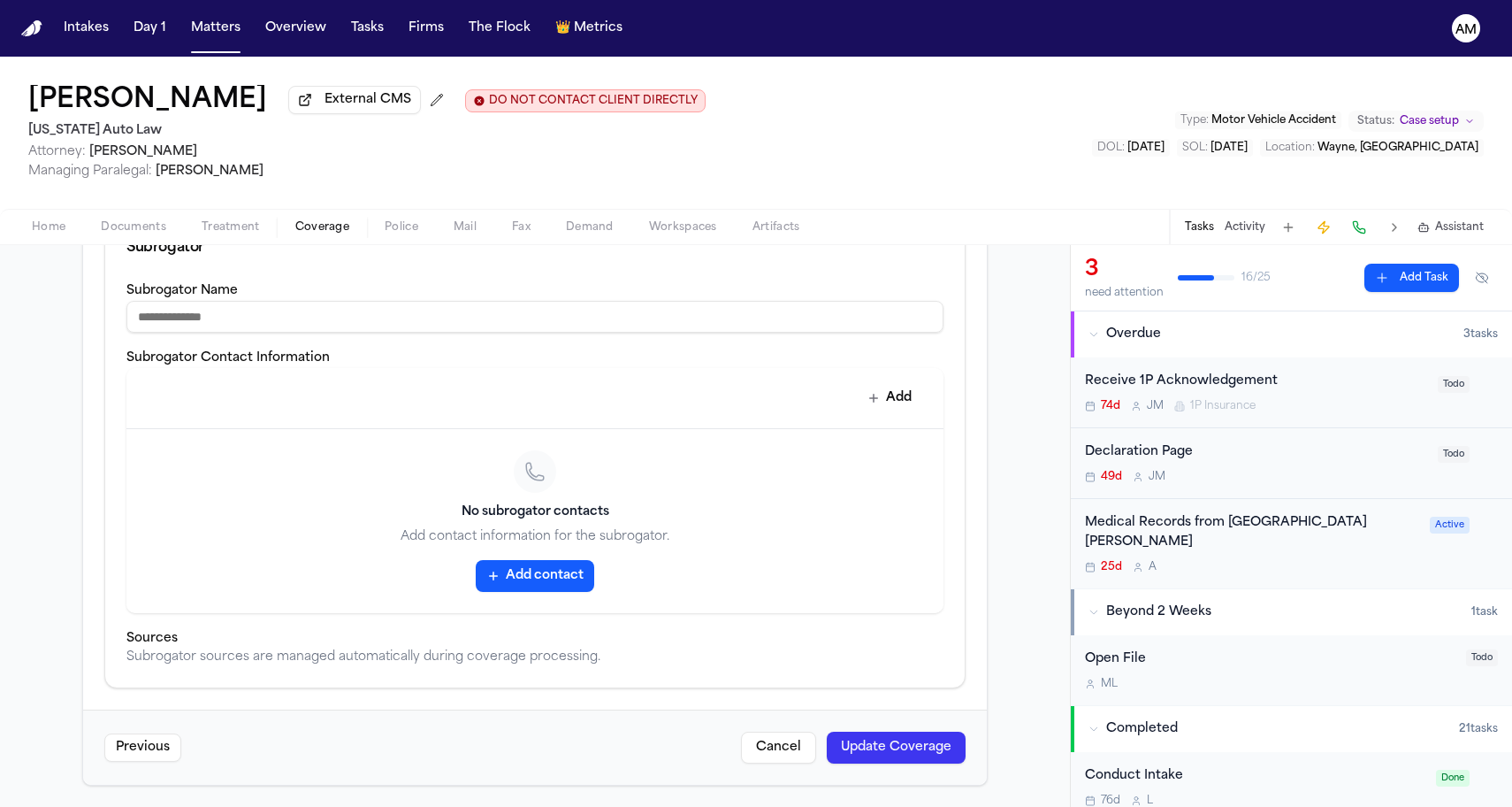
scroll to position [1049, 0]
click at [897, 738] on button "Update Coverage" at bounding box center [896, 747] width 139 height 32
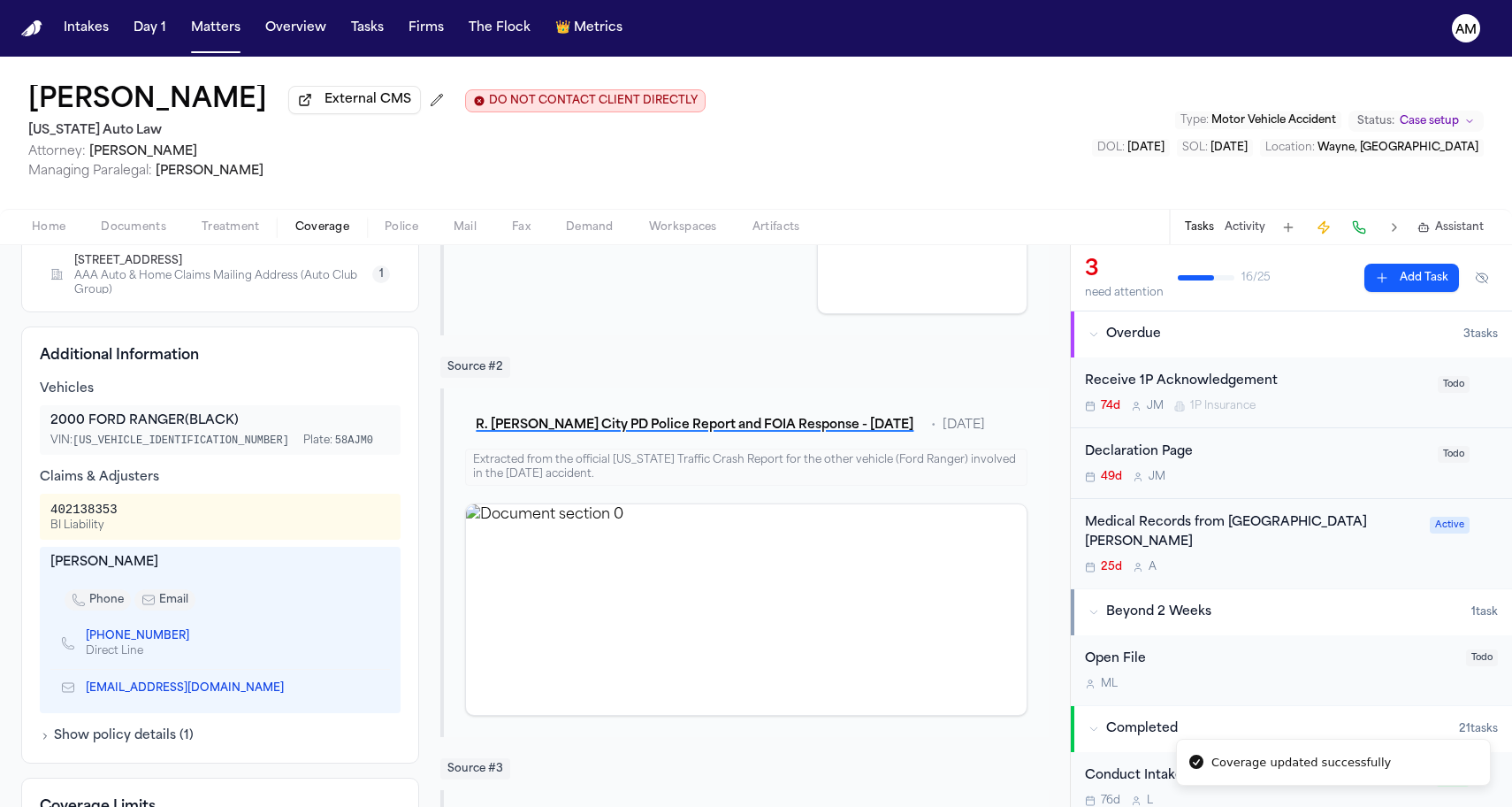
scroll to position [561, 0]
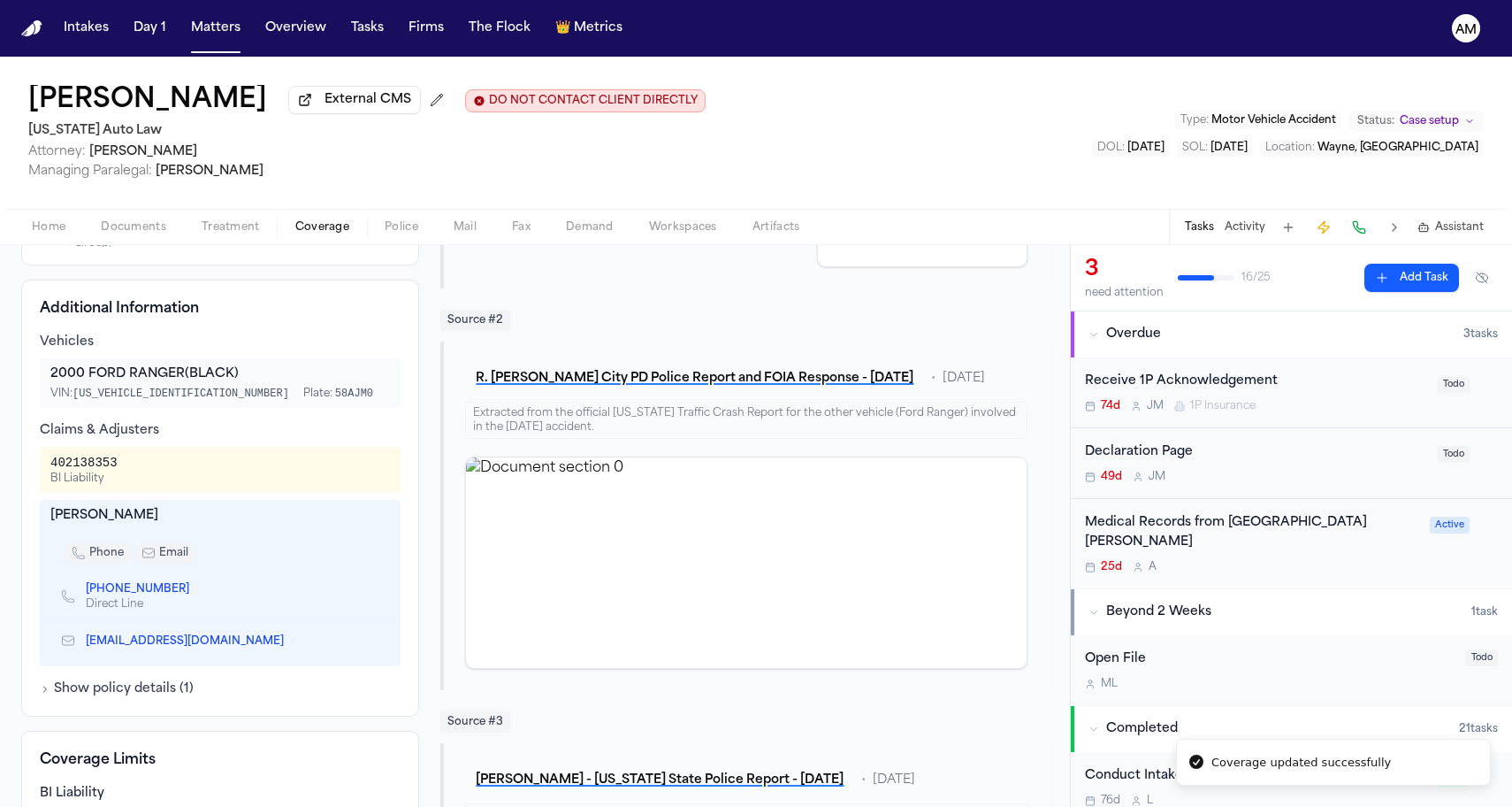
click at [132, 592] on link "(517) 402-1349" at bounding box center [137, 589] width 103 height 14
click at [826, 34] on nav "Intakes Day 1 Matters Overview Tasks Firms The Flock 👑 Metrics AM" at bounding box center [756, 28] width 1512 height 56
click at [221, 33] on button "Matters" at bounding box center [215, 29] width 63 height 32
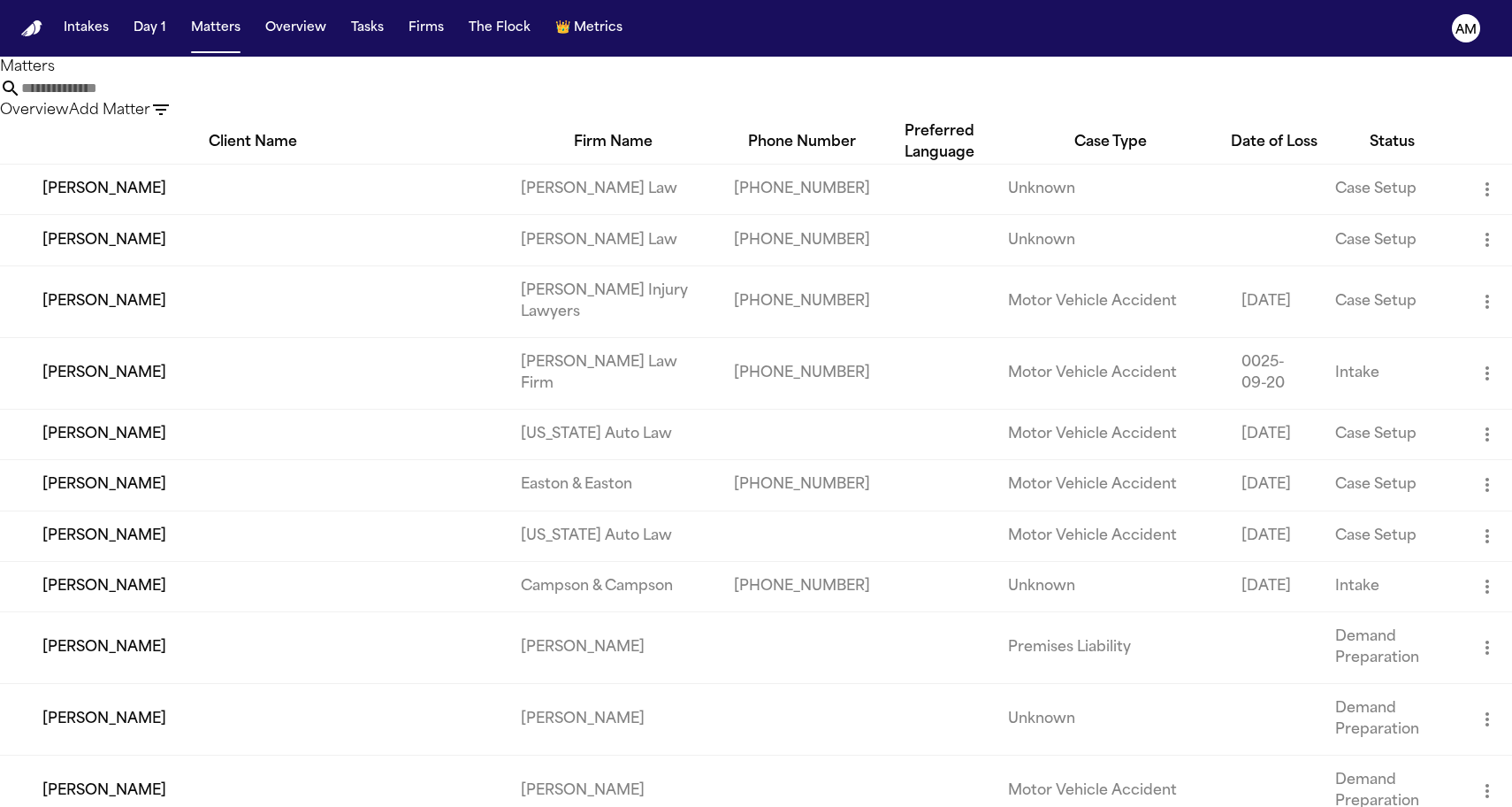
click at [163, 99] on input "text" at bounding box center [92, 88] width 142 height 21
click at [491, 107] on div "Overview Add Matter" at bounding box center [756, 99] width 1512 height 44
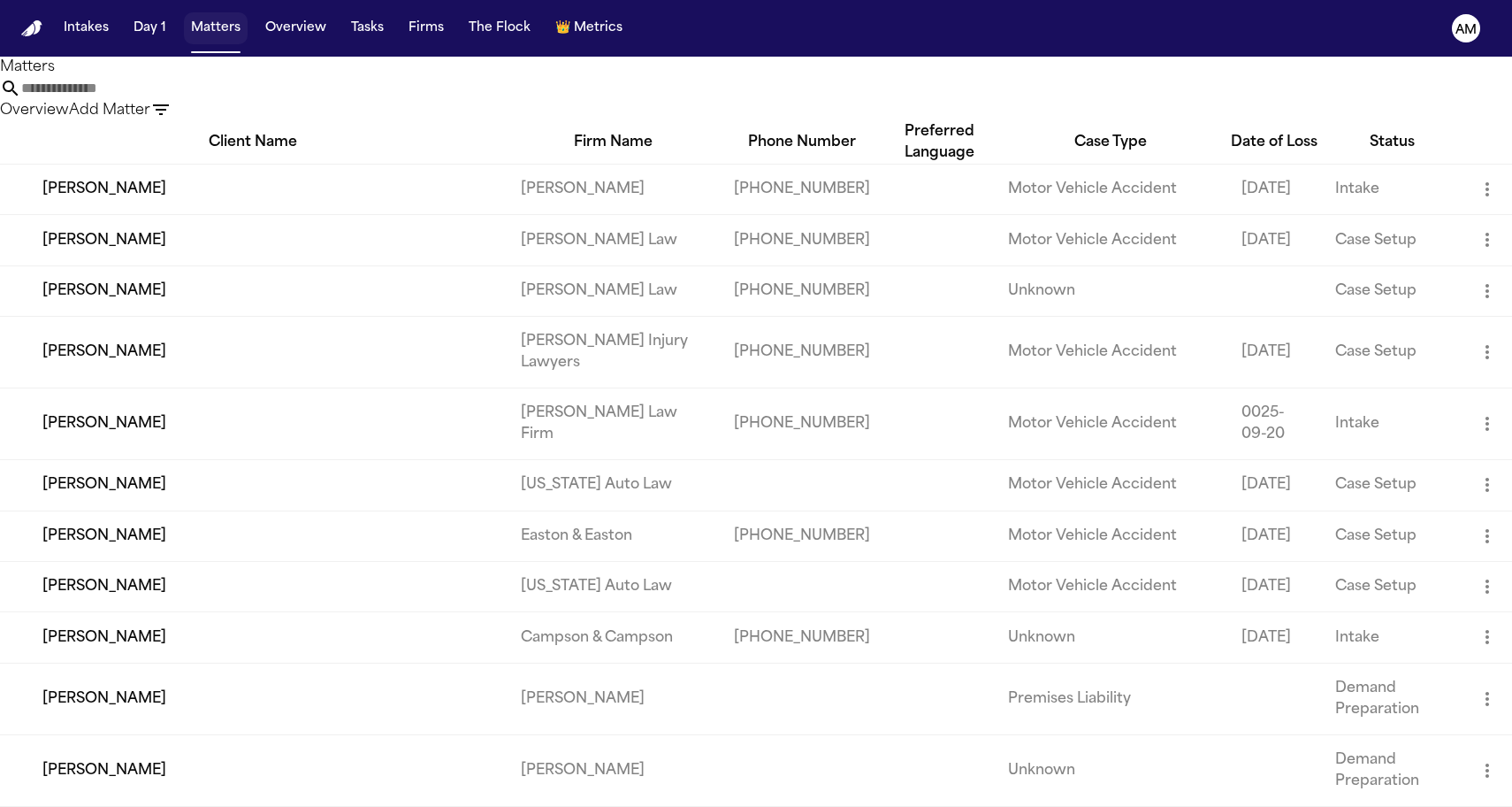
click at [201, 25] on button "Matters" at bounding box center [215, 29] width 63 height 32
click at [171, 102] on icon "button" at bounding box center [161, 110] width 21 height 21
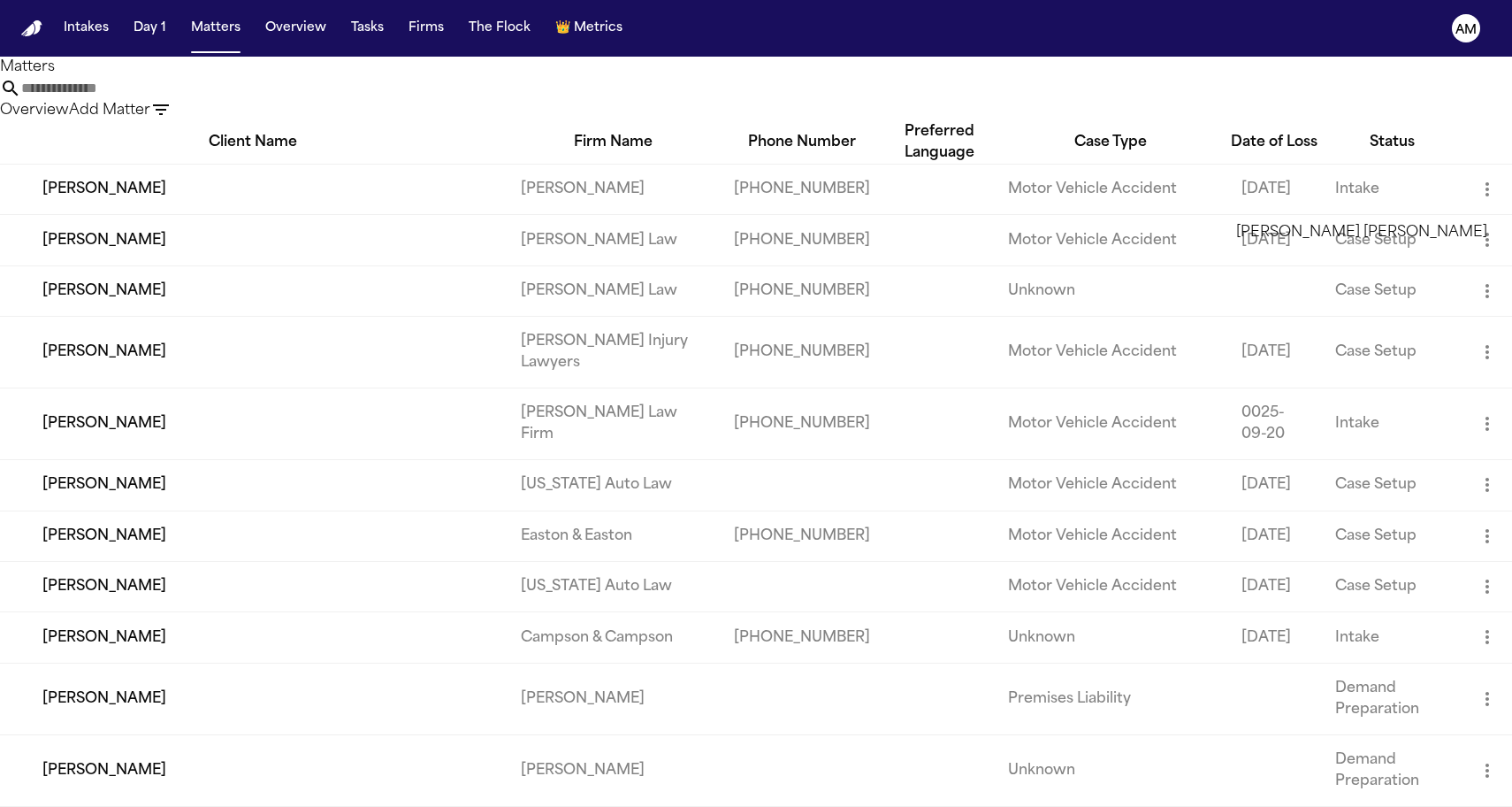
type input "****"
click at [1261, 243] on li "Steele Adams Hosman" at bounding box center [1362, 233] width 251 height 21
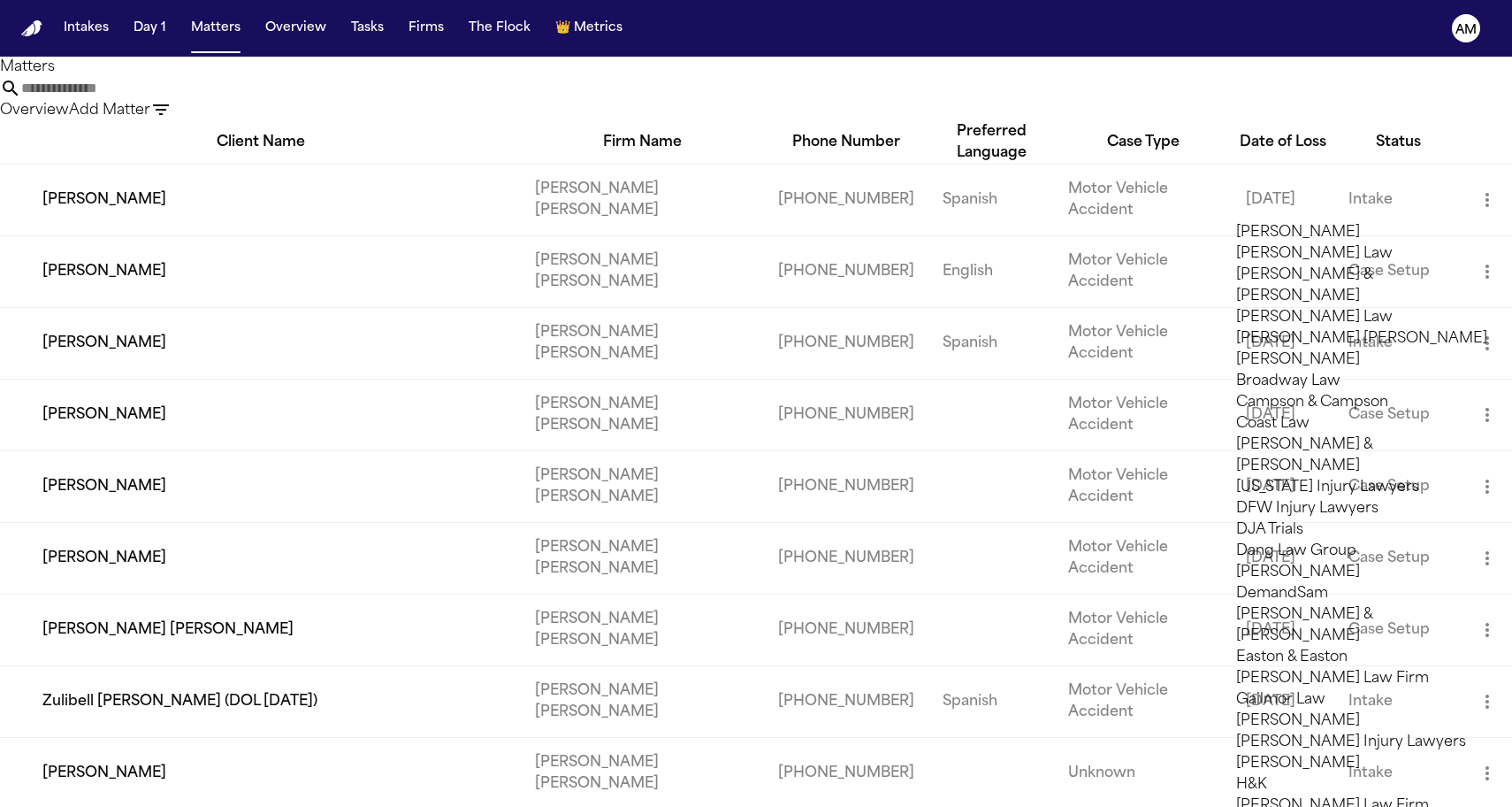
click at [453, 806] on div at bounding box center [756, 807] width 1512 height 0
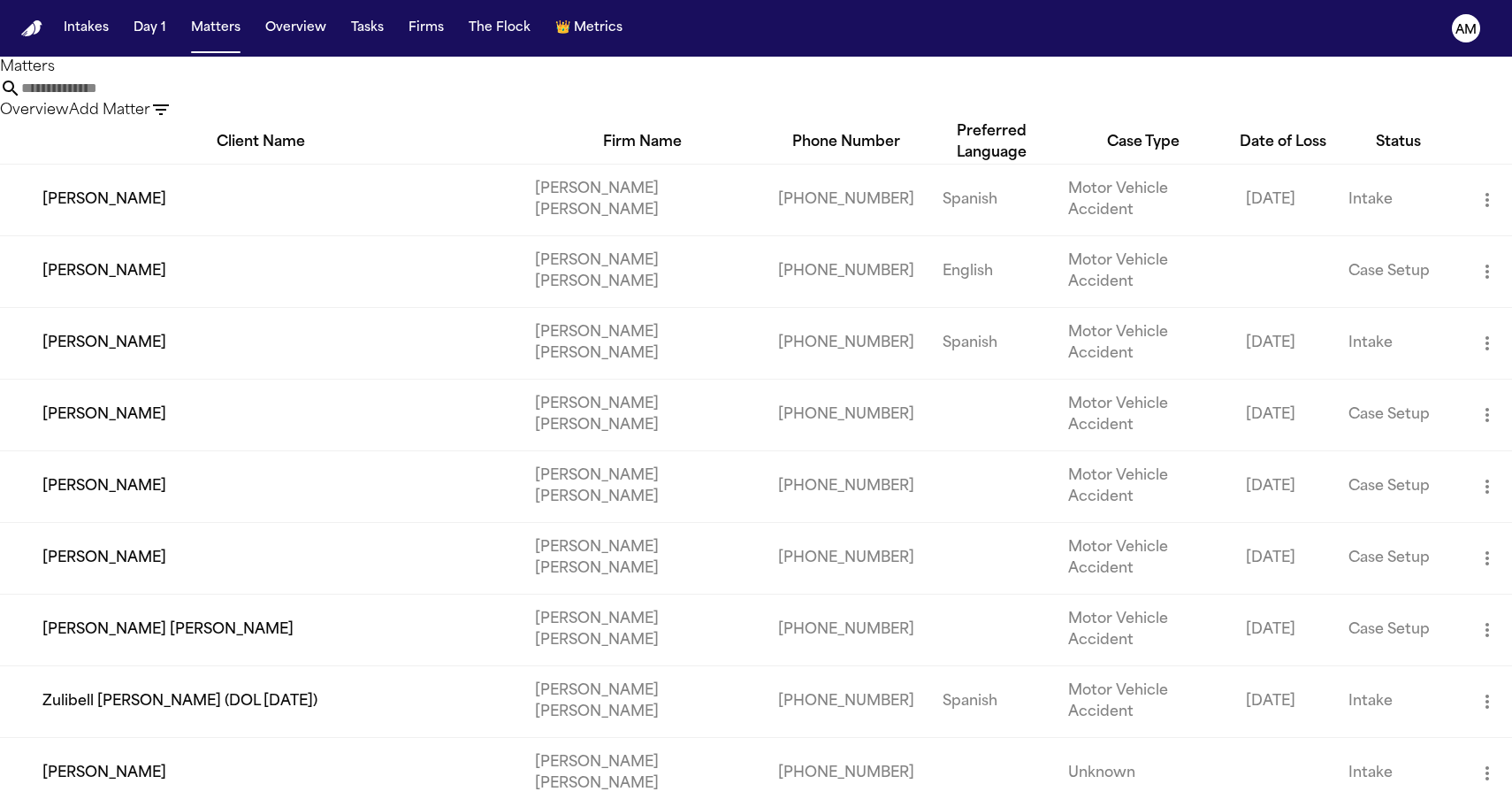
click at [55, 1] on nav "Intakes Day 1 Matters Overview Tasks Firms The Flock 👑 Metrics AM" at bounding box center [756, 28] width 1512 height 56
click at [163, 99] on input "text" at bounding box center [92, 88] width 142 height 21
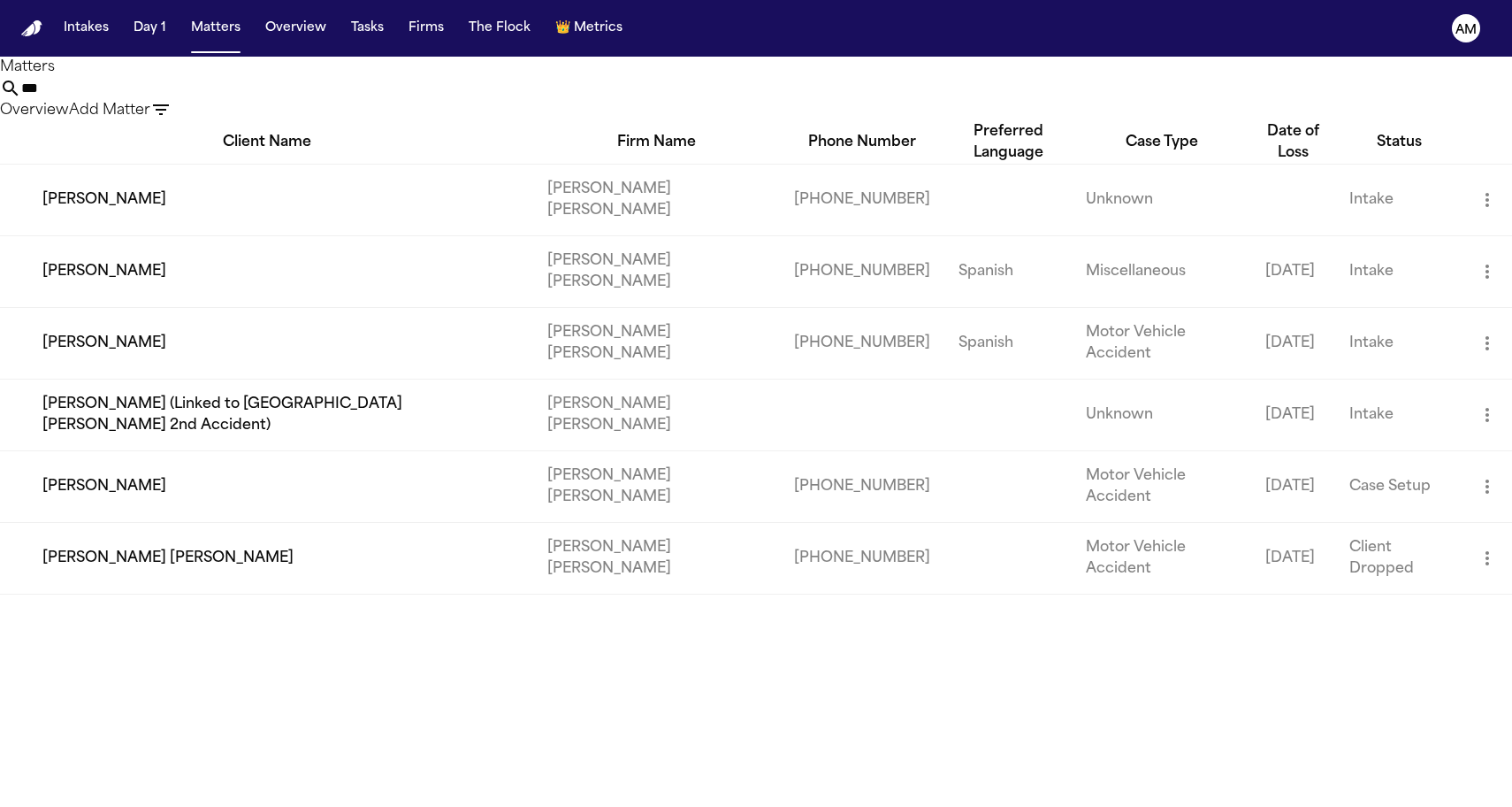
type input "***"
click at [467, 84] on div "*** Overview Add Matter" at bounding box center [756, 99] width 1512 height 44
click at [110, 308] on td "Julio Aguirre" at bounding box center [267, 342] width 533 height 71
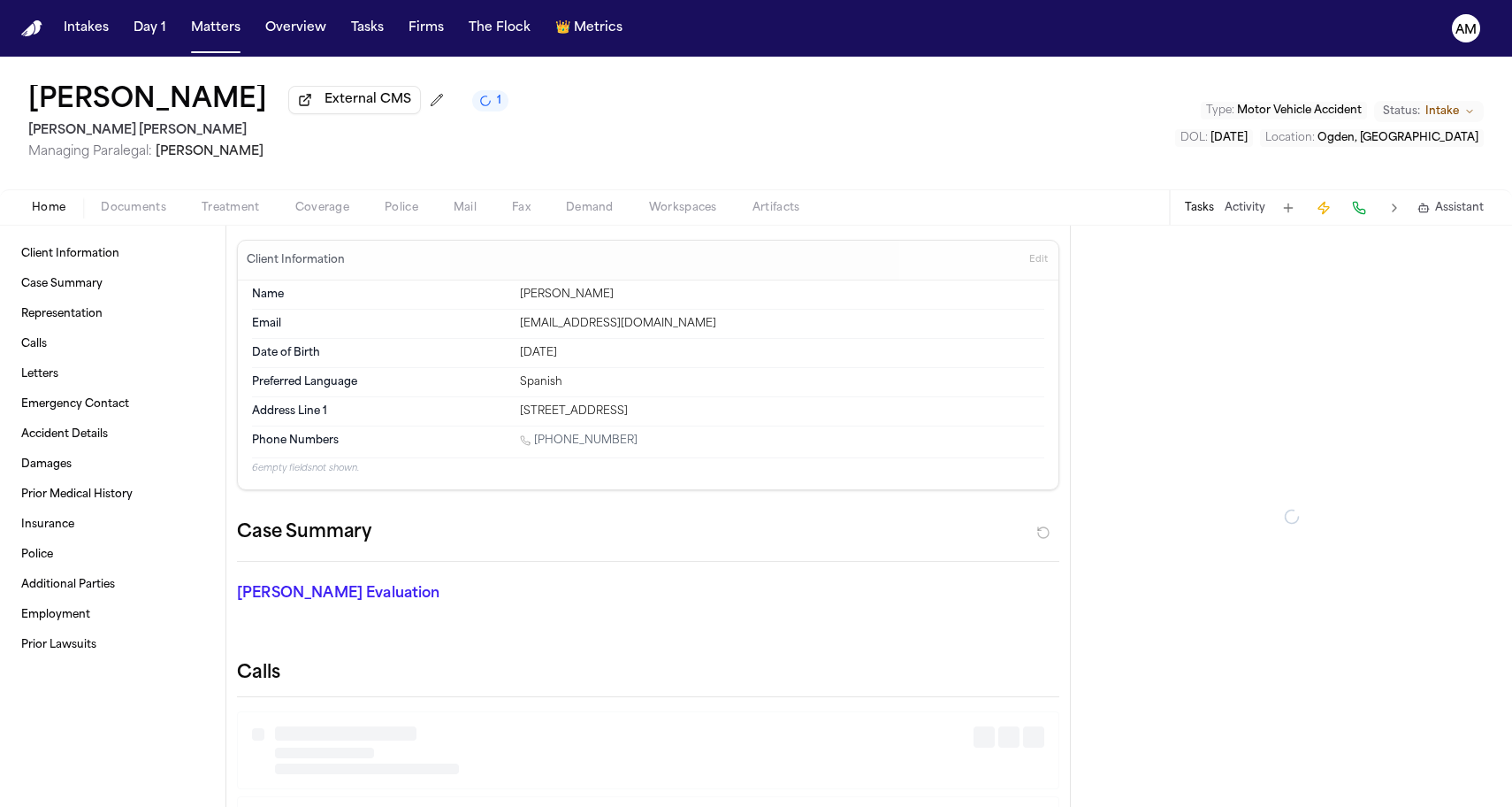
click at [310, 218] on span "button" at bounding box center [322, 218] width 75 height 2
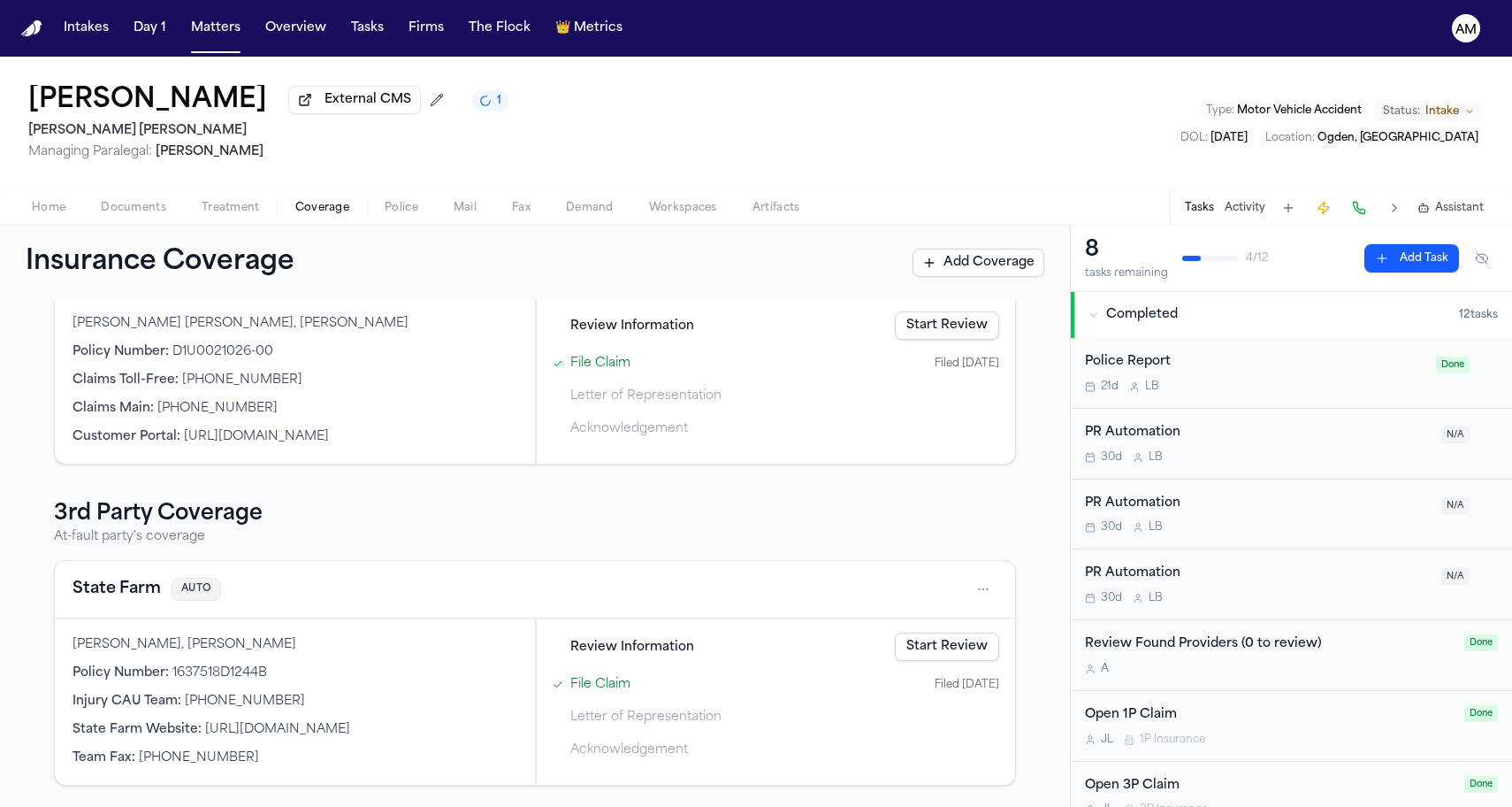
scroll to position [255, 0]
click at [130, 589] on button "State Farm" at bounding box center [116, 589] width 88 height 25
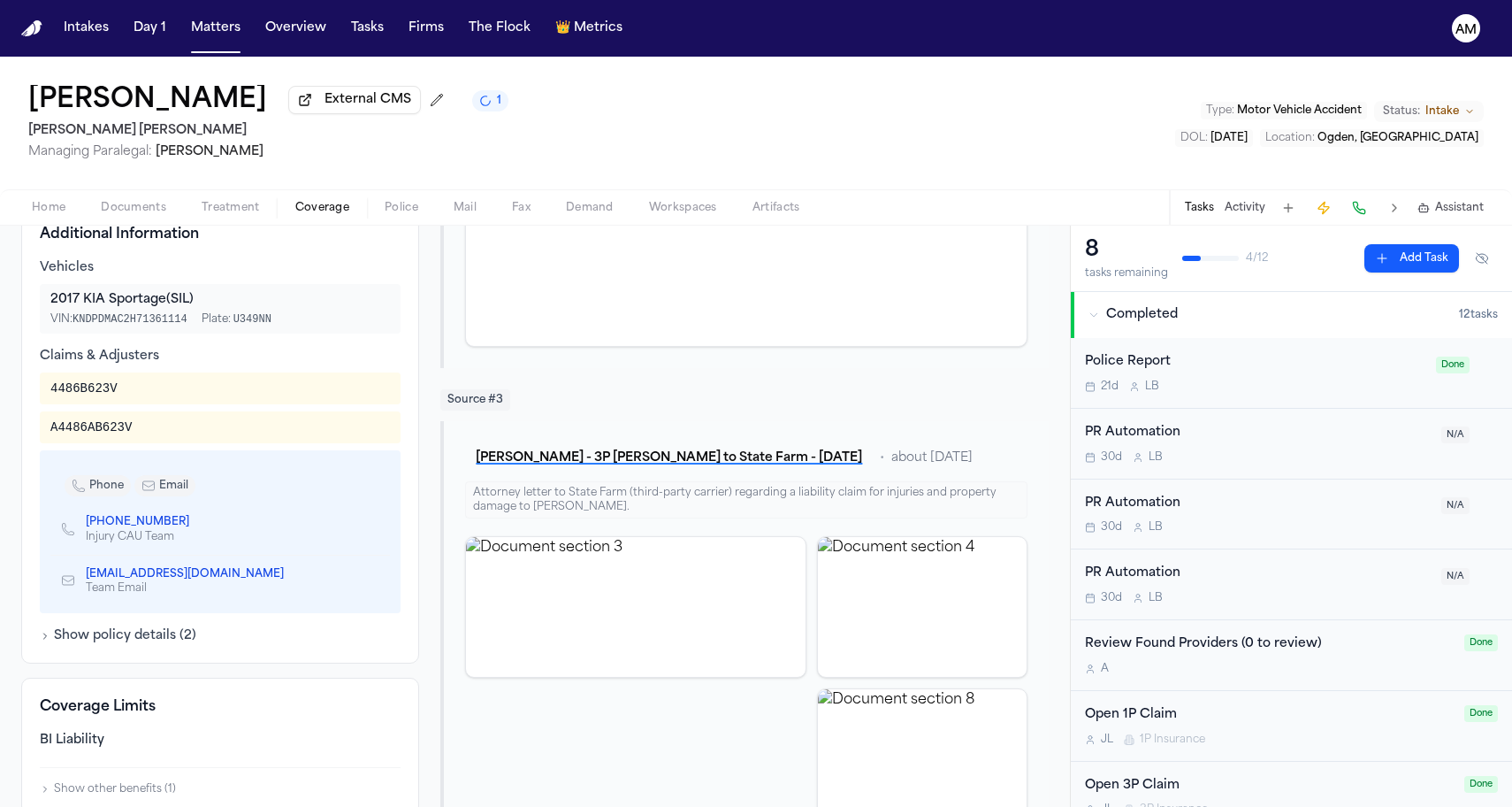
scroll to position [518, 0]
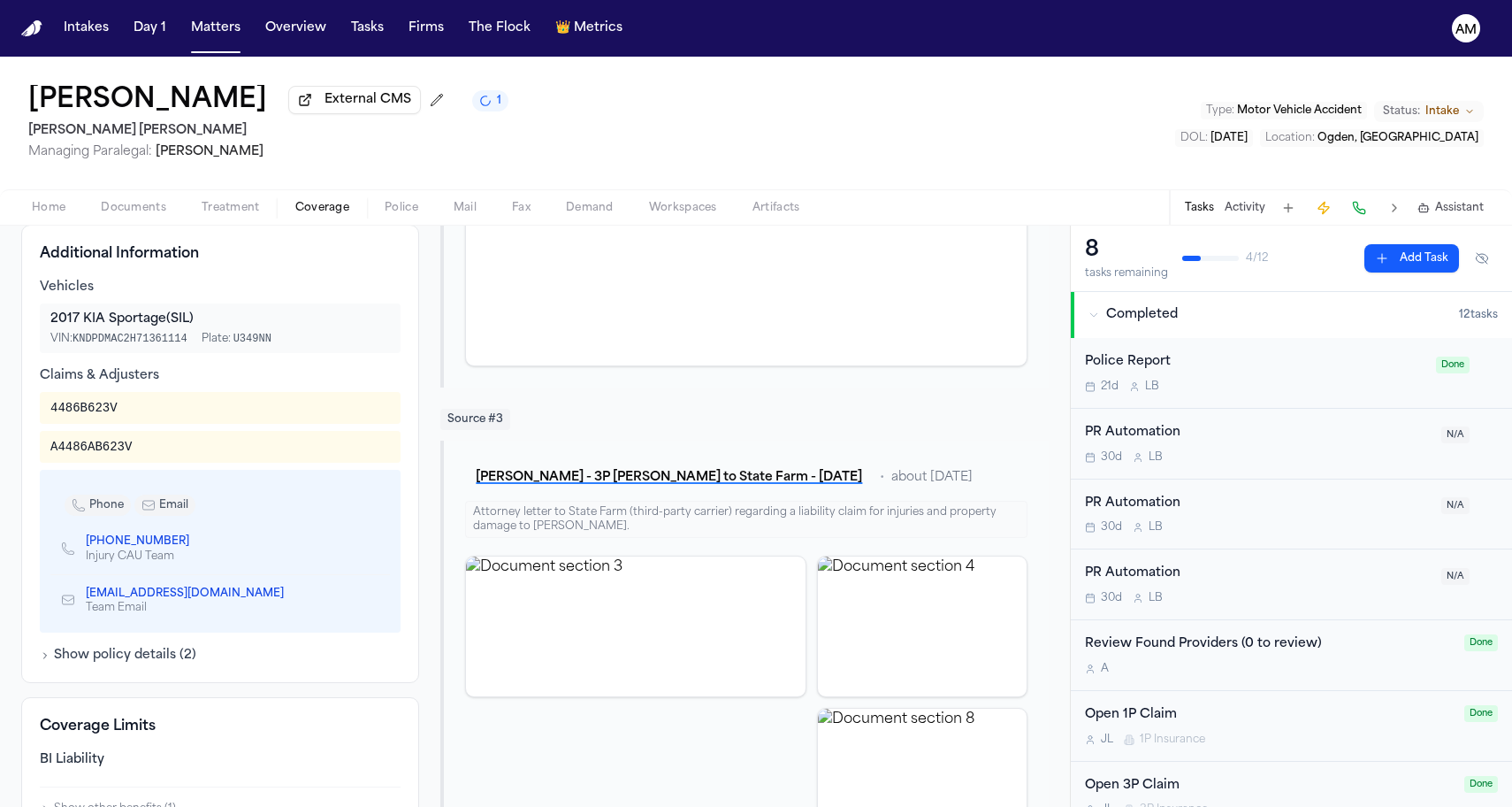
click at [136, 548] on link "(844) 292-8615" at bounding box center [137, 541] width 103 height 14
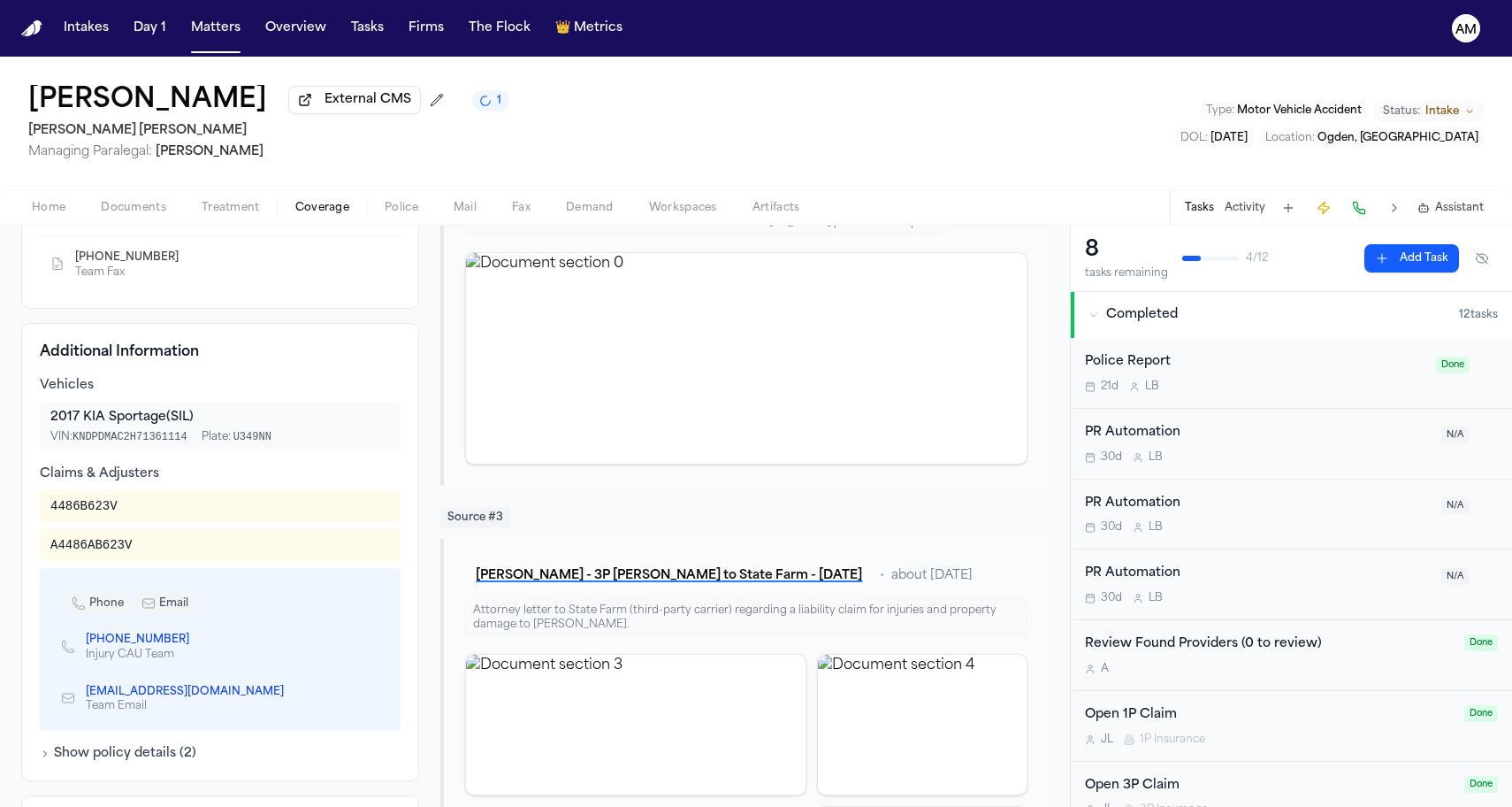
scroll to position [506, 0]
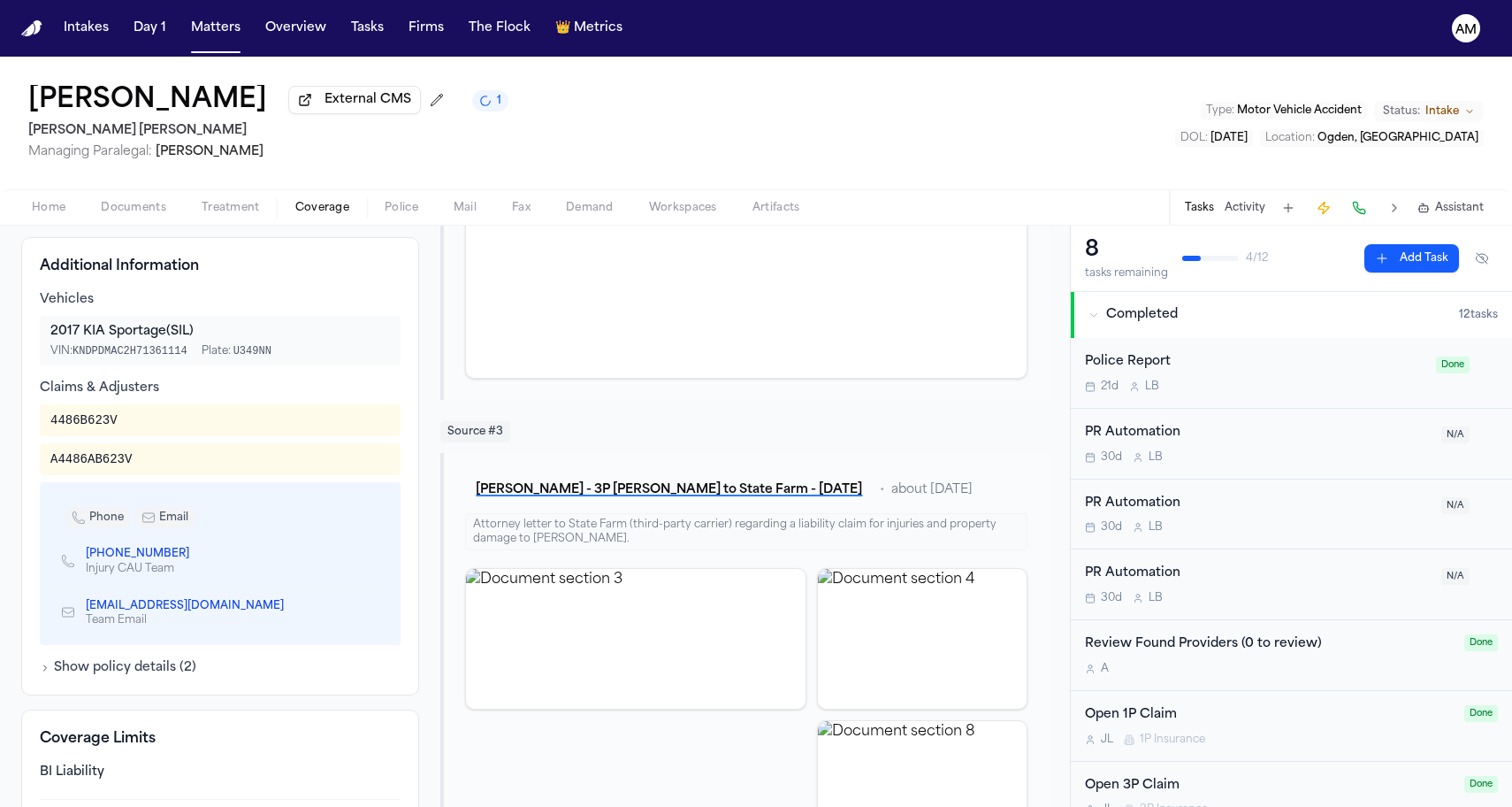
click at [75, 468] on div "A4486AB623V" at bounding box center [91, 459] width 81 height 18
drag, startPoint x: 135, startPoint y: 464, endPoint x: 108, endPoint y: 464, distance: 27.0
click at [108, 464] on div "A4486AB623V" at bounding box center [91, 459] width 81 height 18
drag, startPoint x: 94, startPoint y: 423, endPoint x: 74, endPoint y: 423, distance: 20.0
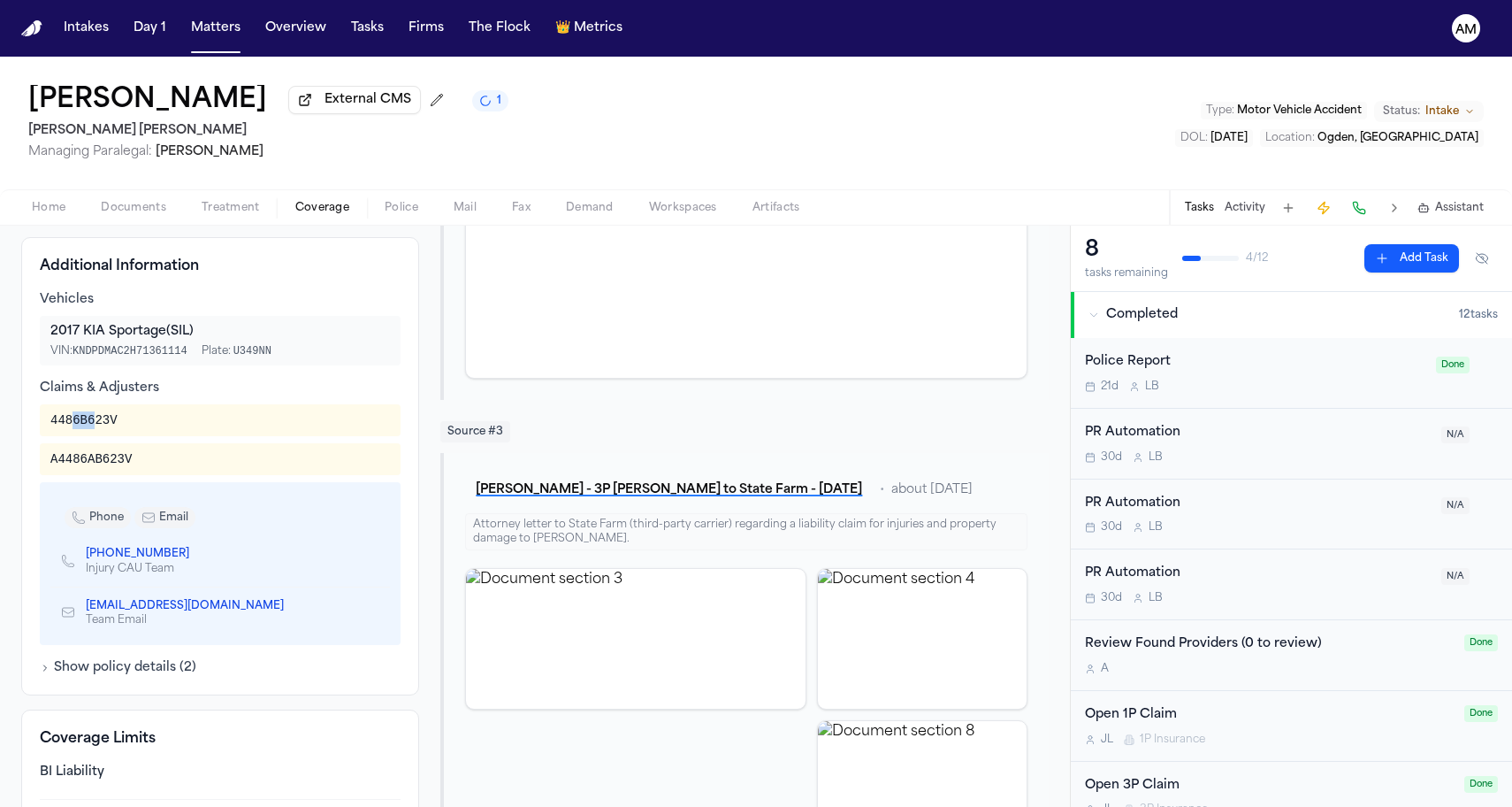
click at [74, 423] on div "4486B623V" at bounding box center [84, 420] width 67 height 18
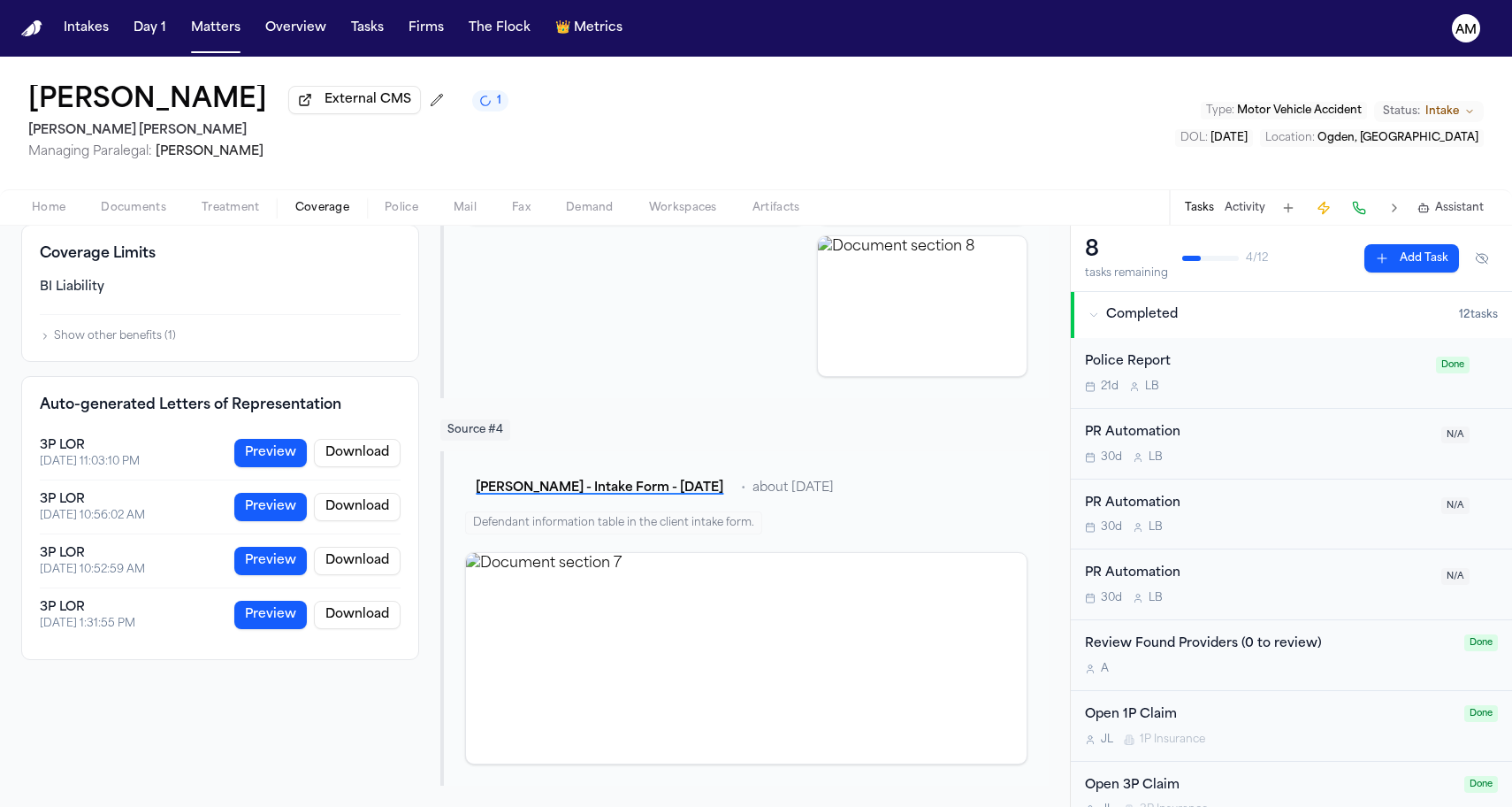
scroll to position [994, 0]
click at [246, 401] on h4 "Auto-generated Letters of Representation" at bounding box center [191, 405] width 301 height 21
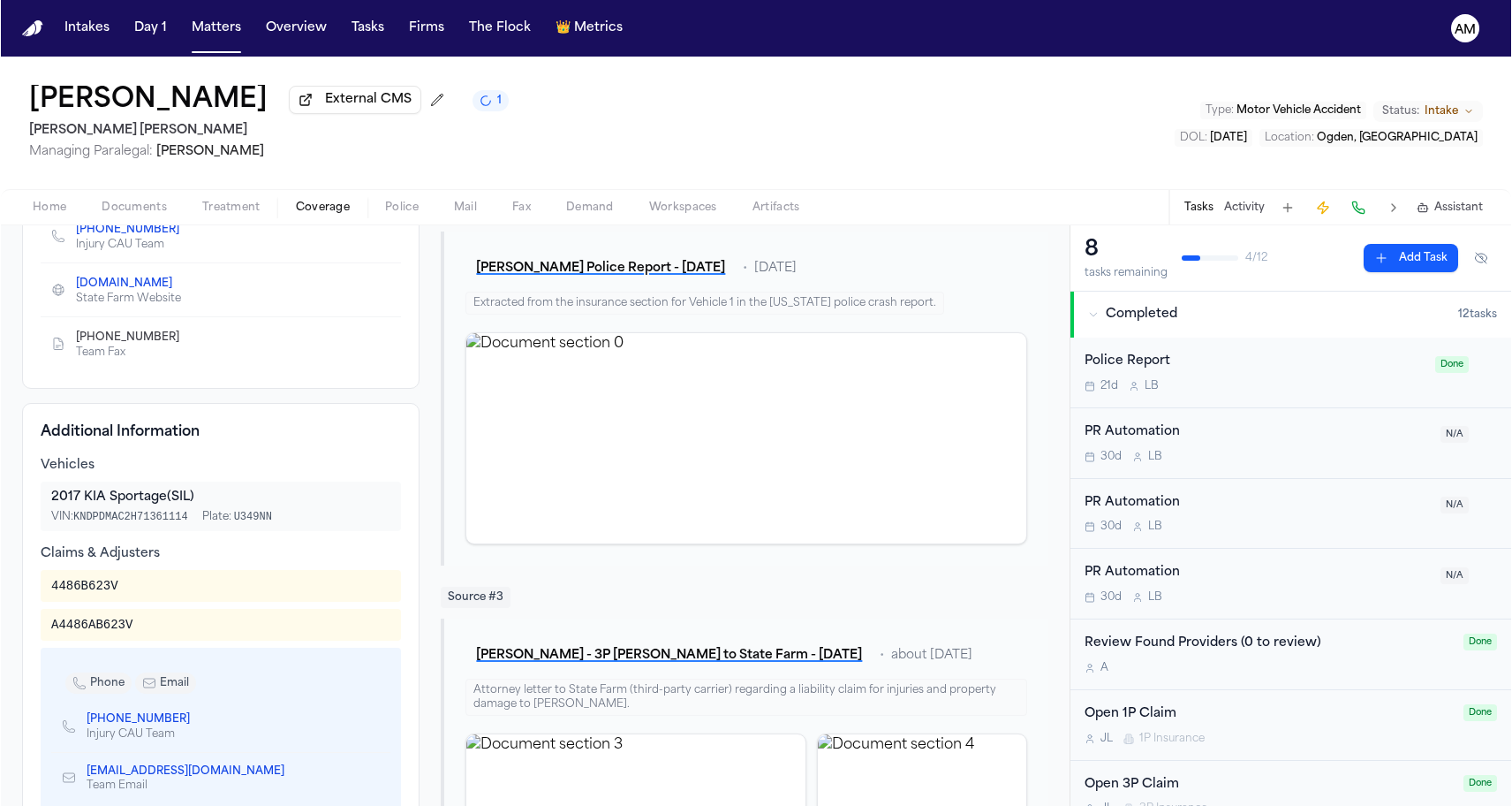
scroll to position [340, 0]
click at [985, 46] on nav "Intakes Day 1 Matters Overview Tasks Firms The Flock 👑 Metrics AM" at bounding box center [756, 28] width 1512 height 56
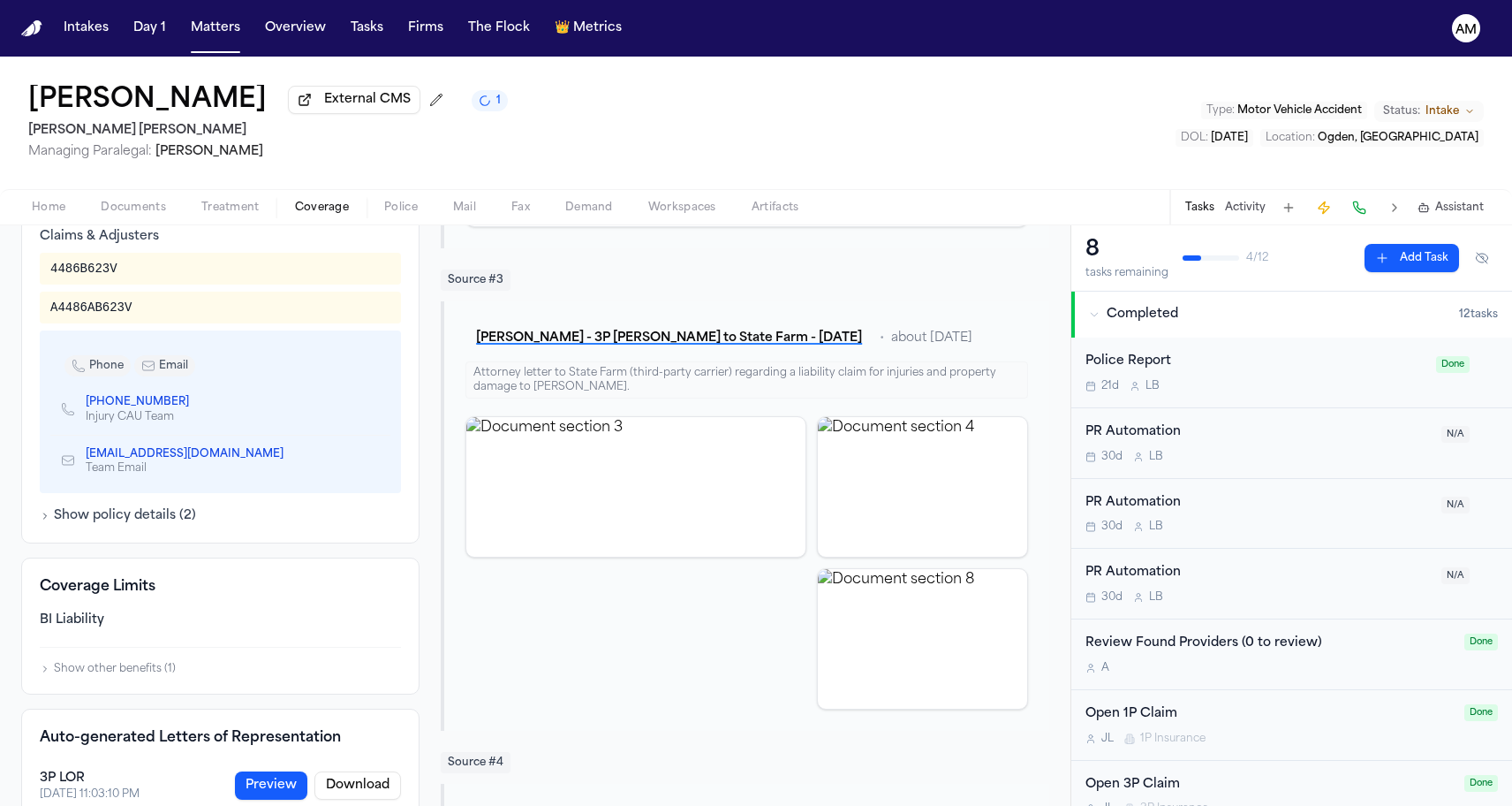
scroll to position [654, 0]
click at [424, 277] on div "State Farm Third Party Coverage Auto Insurance 1637518D1244B Insured Kaitlyn Mu…" at bounding box center [535, 394] width 1028 height 1453
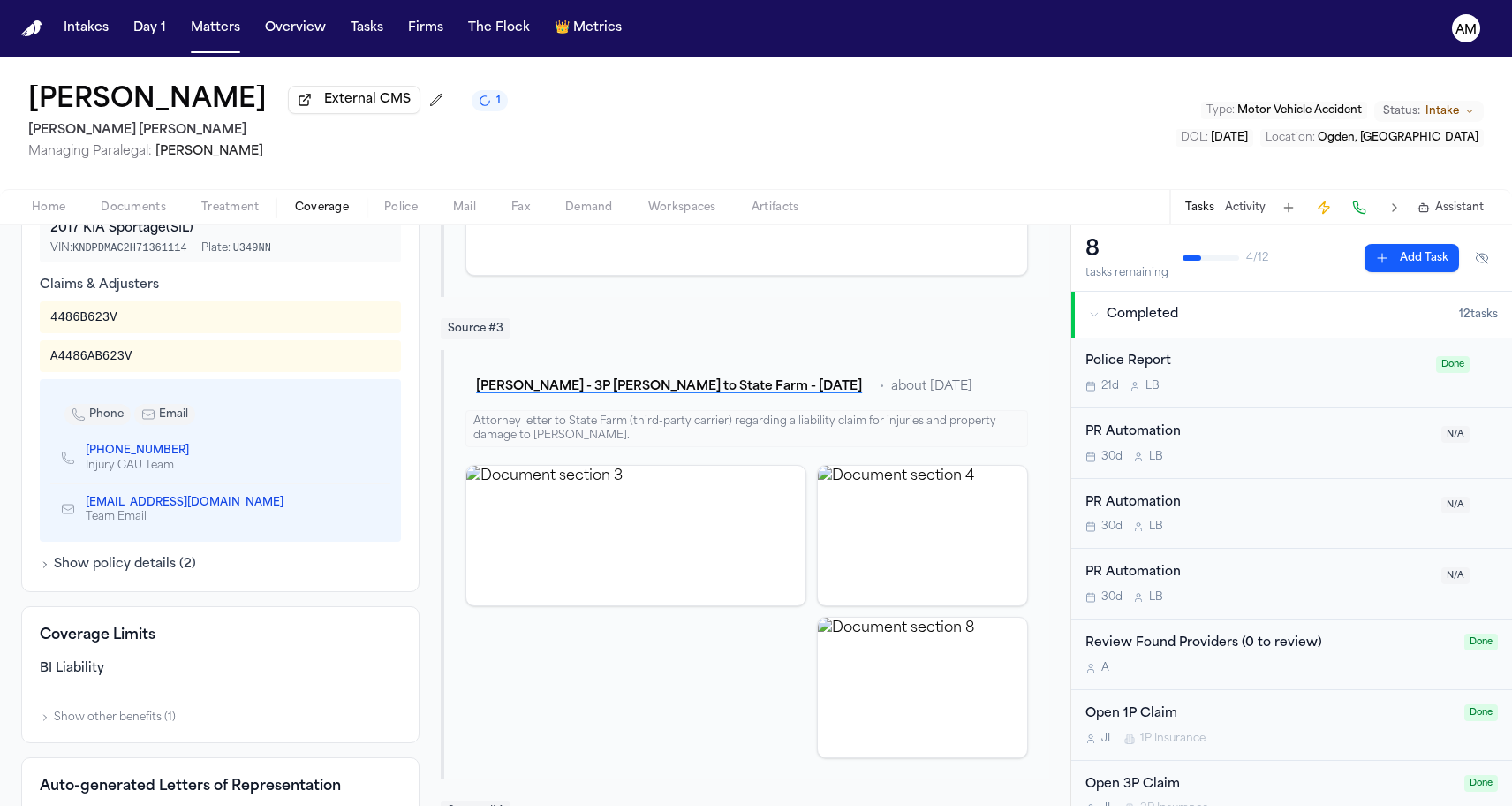
scroll to position [580, 0]
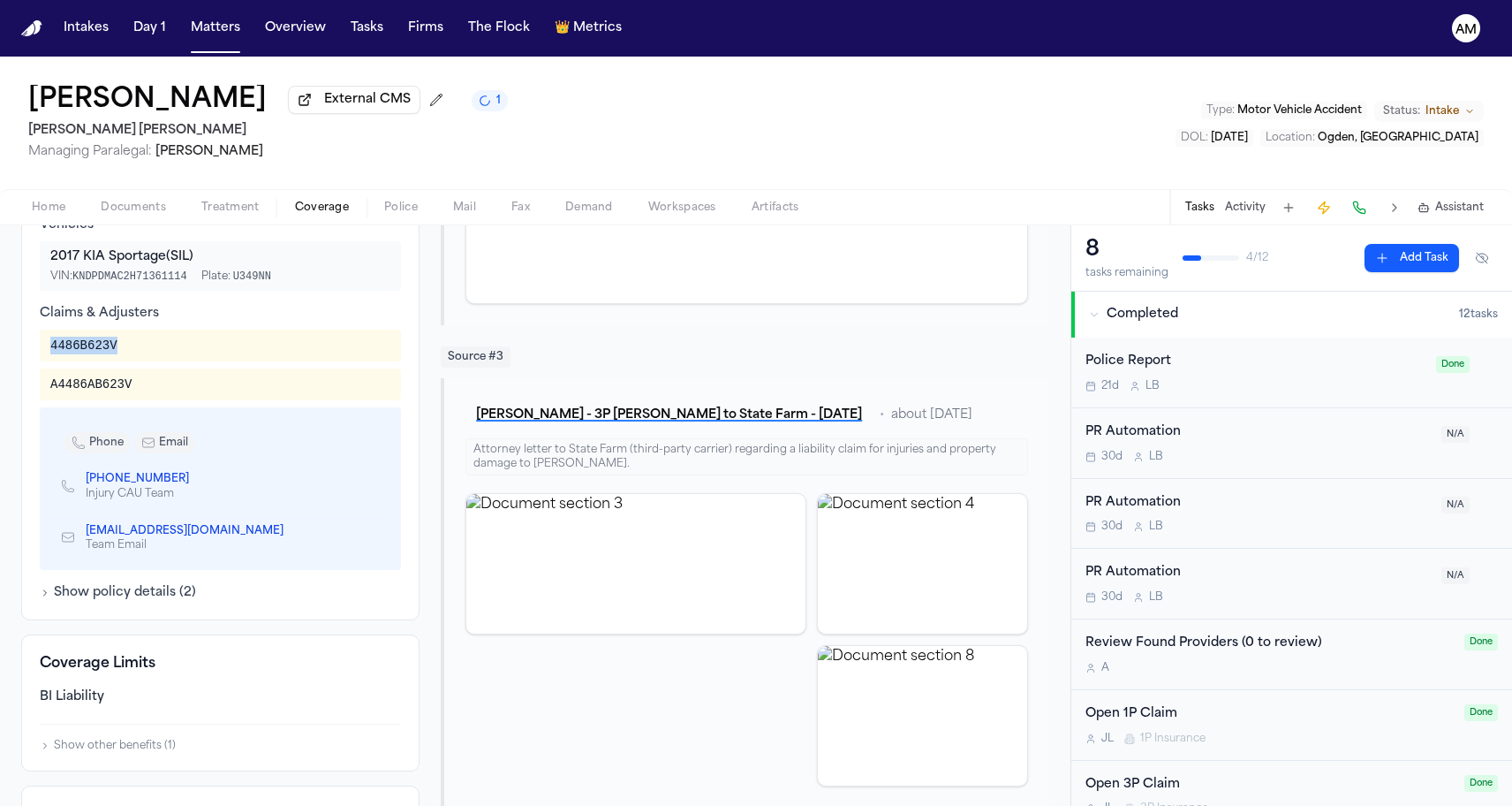
drag, startPoint x: 45, startPoint y: 352, endPoint x: 151, endPoint y: 352, distance: 106.0
click at [151, 352] on div "4486B623V" at bounding box center [221, 346] width 362 height 32
click at [151, 352] on div "4486B623V" at bounding box center [221, 346] width 340 height 18
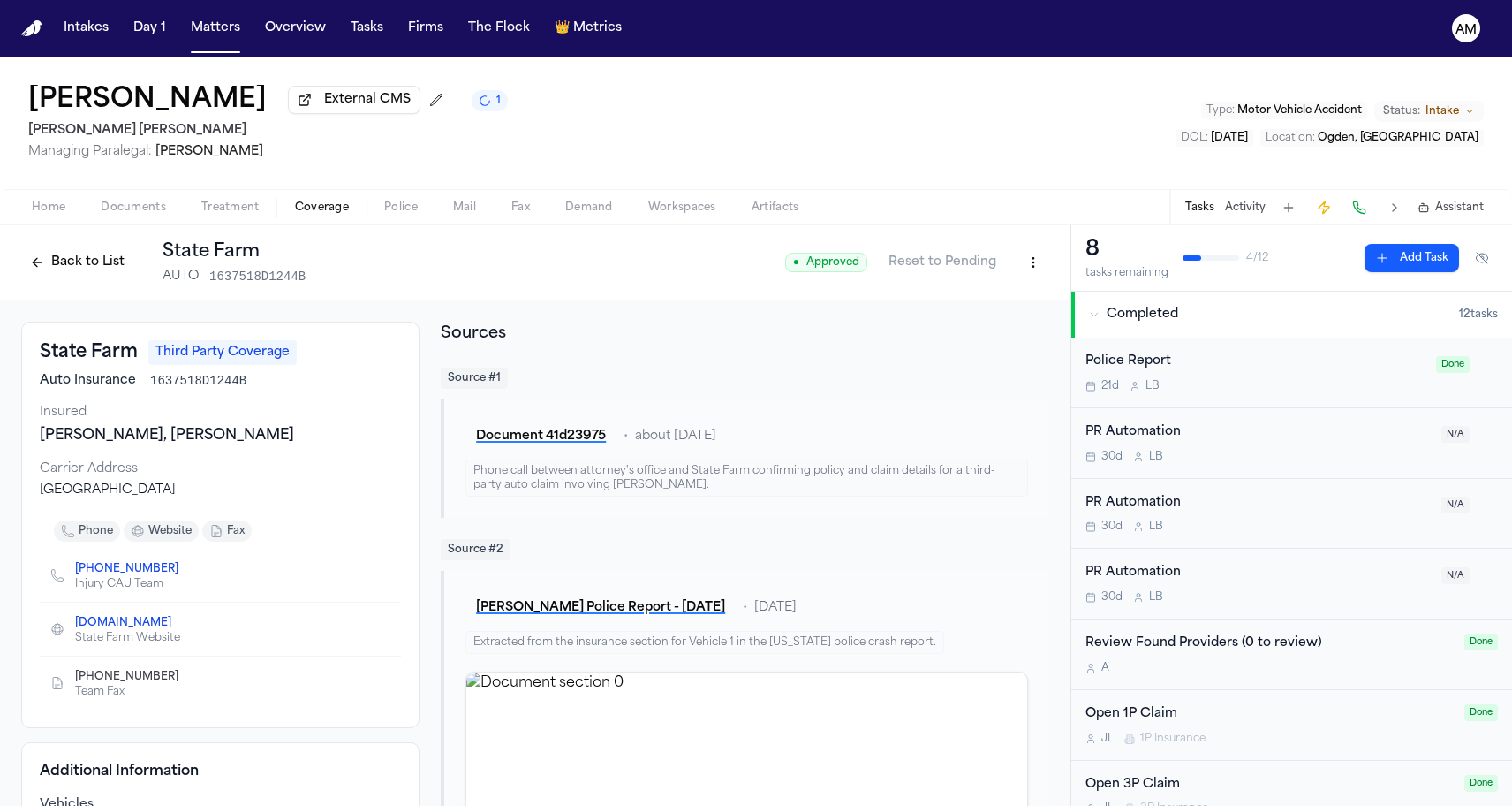
scroll to position [0, 0]
click at [1033, 274] on html "Intakes Day 1 Matters Overview Tasks Firms The Flock 👑 Metrics AM Julio Aguirre…" at bounding box center [756, 403] width 1512 height 806
click at [936, 306] on div "Edit Coverage" at bounding box center [972, 304] width 149 height 28
select select "**********"
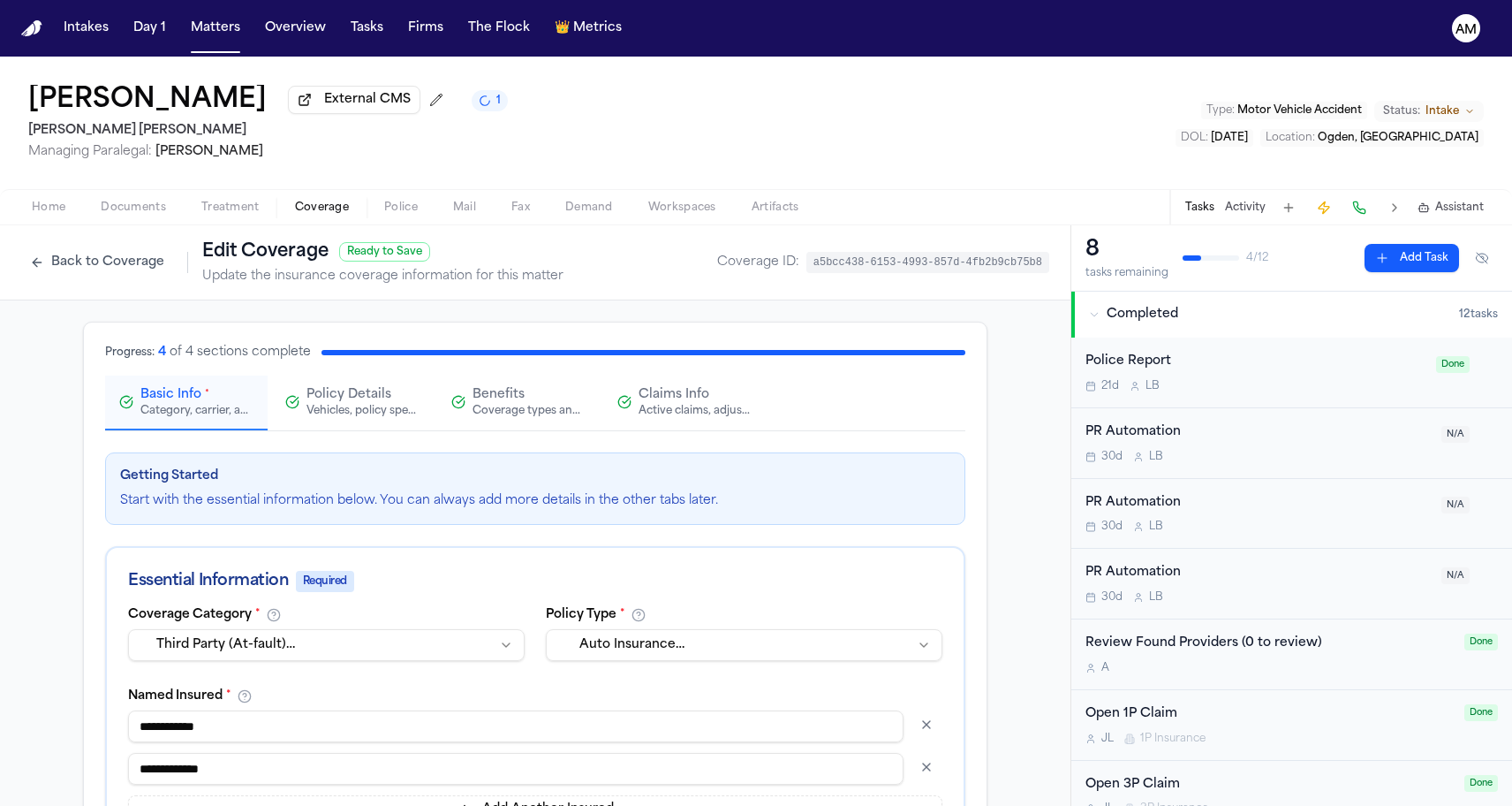
click at [695, 380] on button "Claims Info Active claims, adjusters, and subrogation details" at bounding box center [685, 403] width 163 height 55
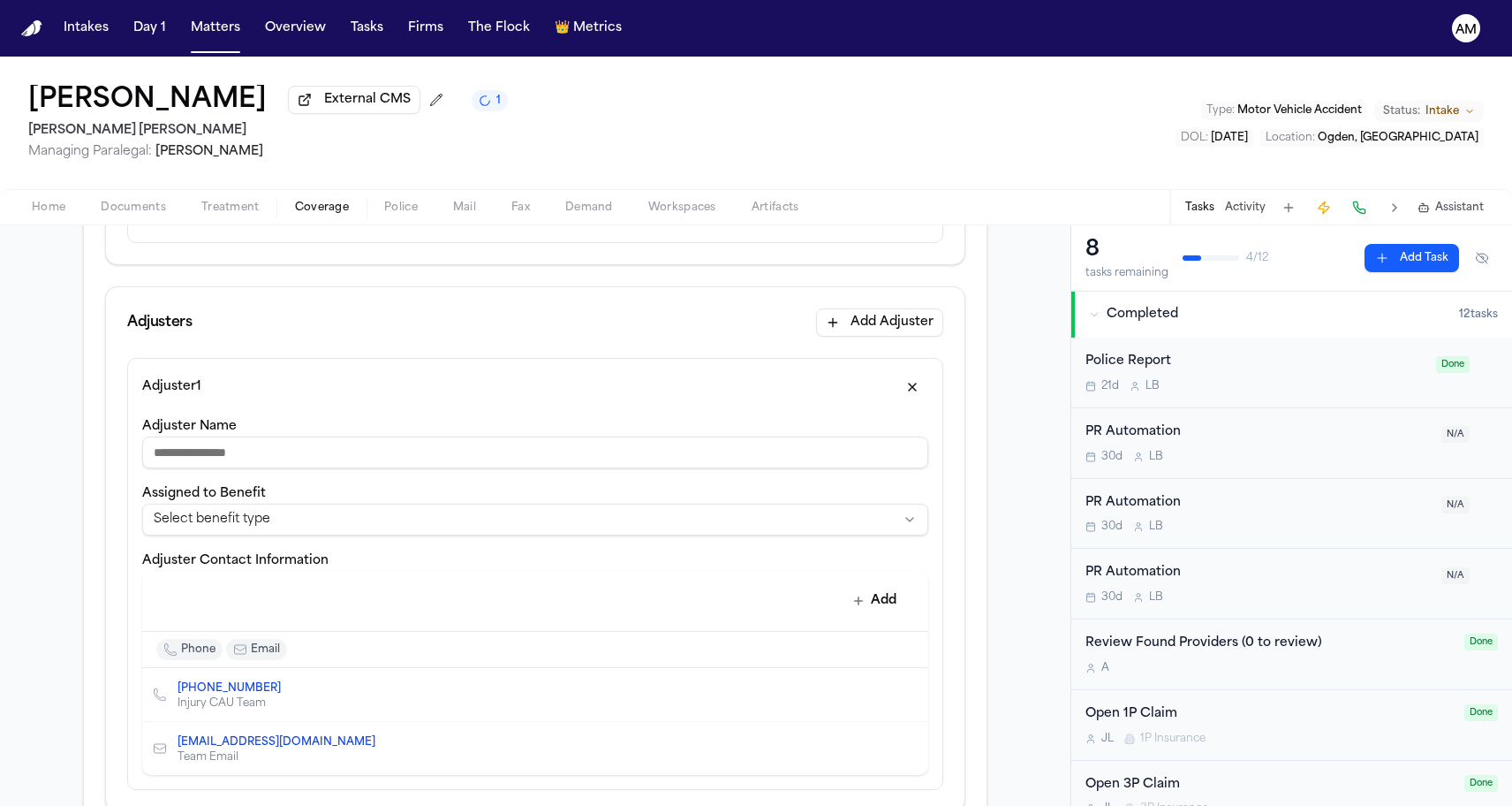
scroll to position [558, 0]
click at [273, 453] on input "Adjuster Name" at bounding box center [535, 455] width 786 height 32
click at [890, 322] on button "Add Adjuster" at bounding box center [880, 325] width 127 height 28
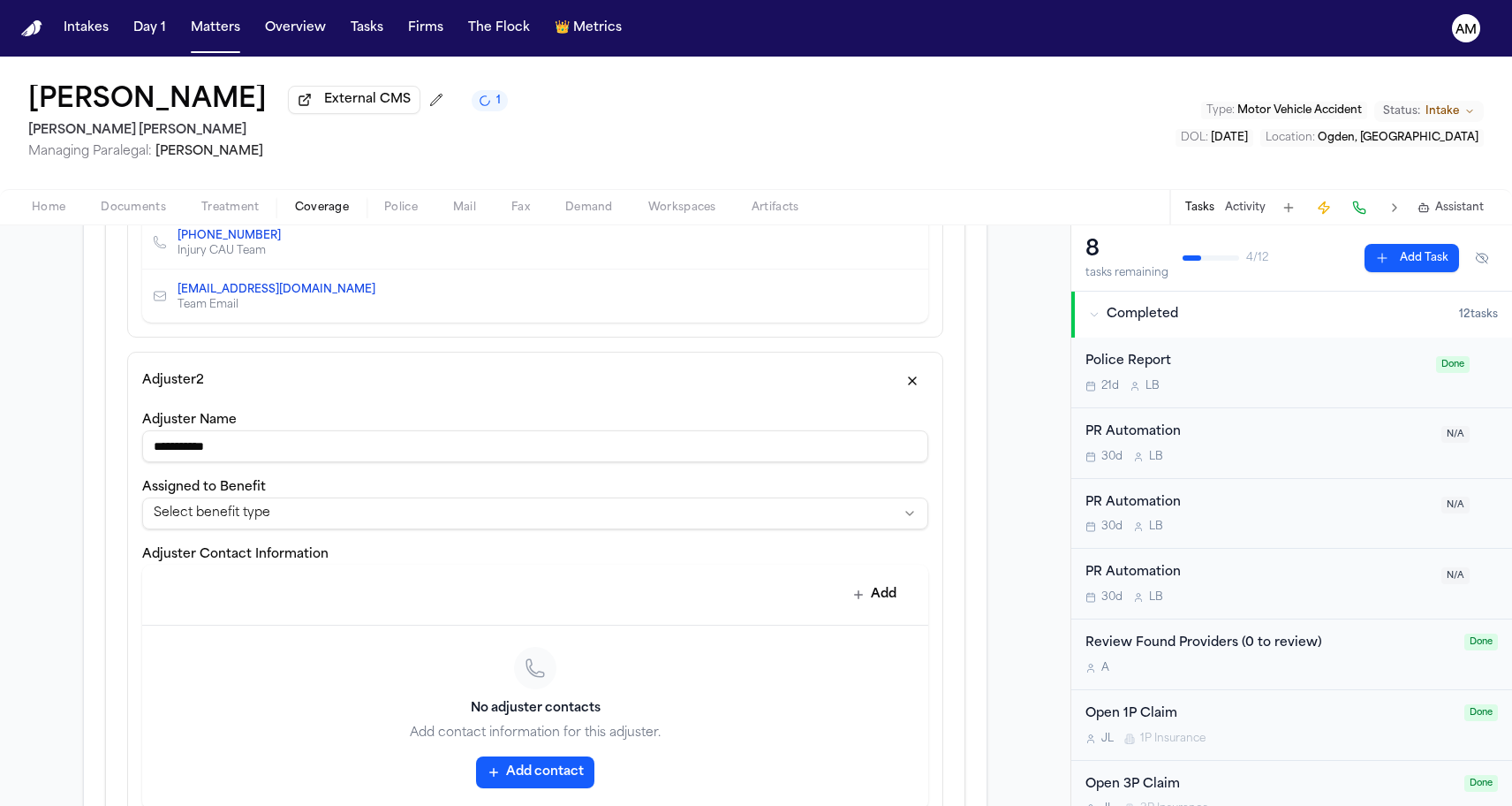
scroll to position [1068, 0]
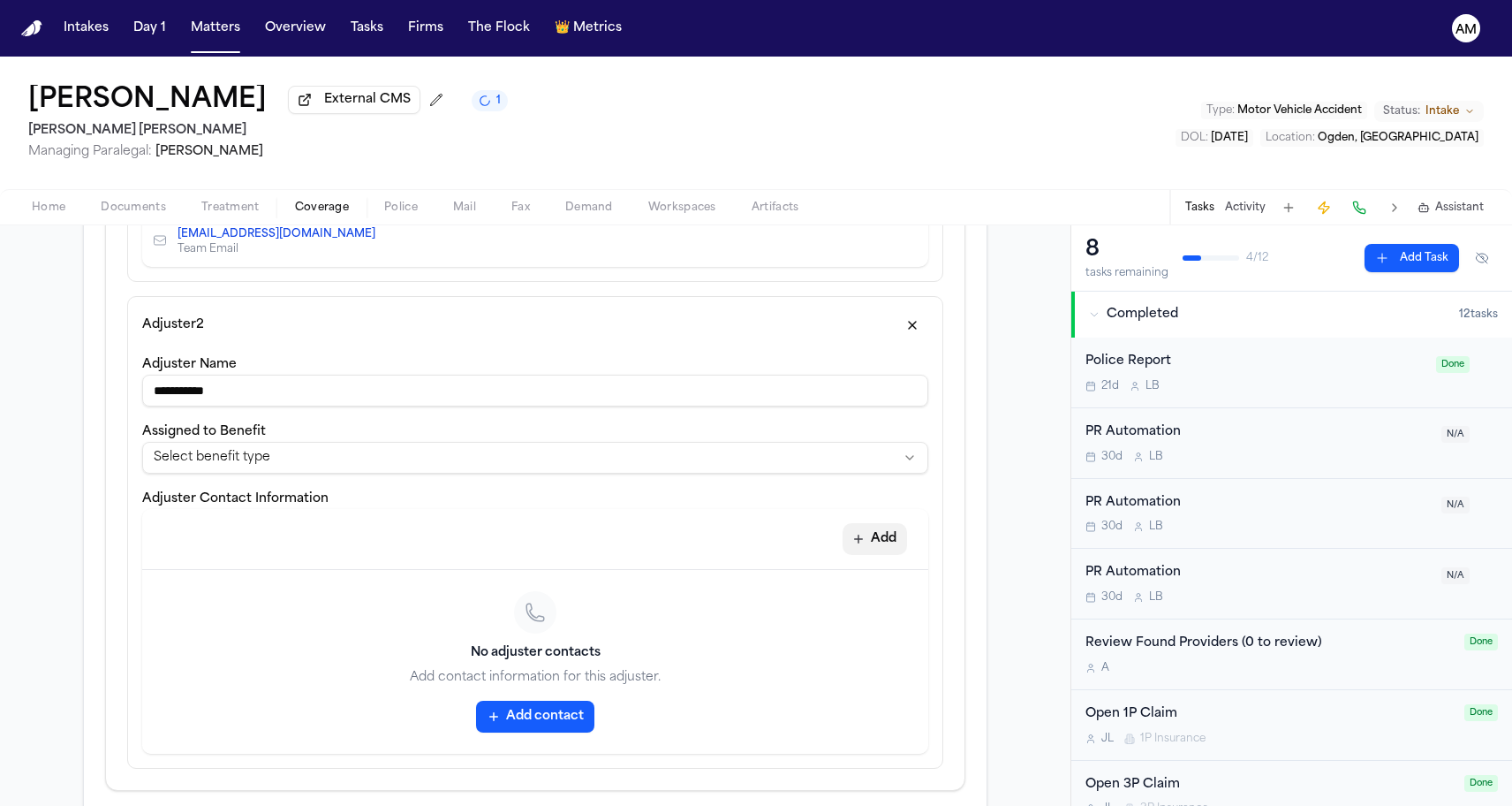
type input "**********"
click at [893, 538] on button "Add" at bounding box center [874, 539] width 64 height 32
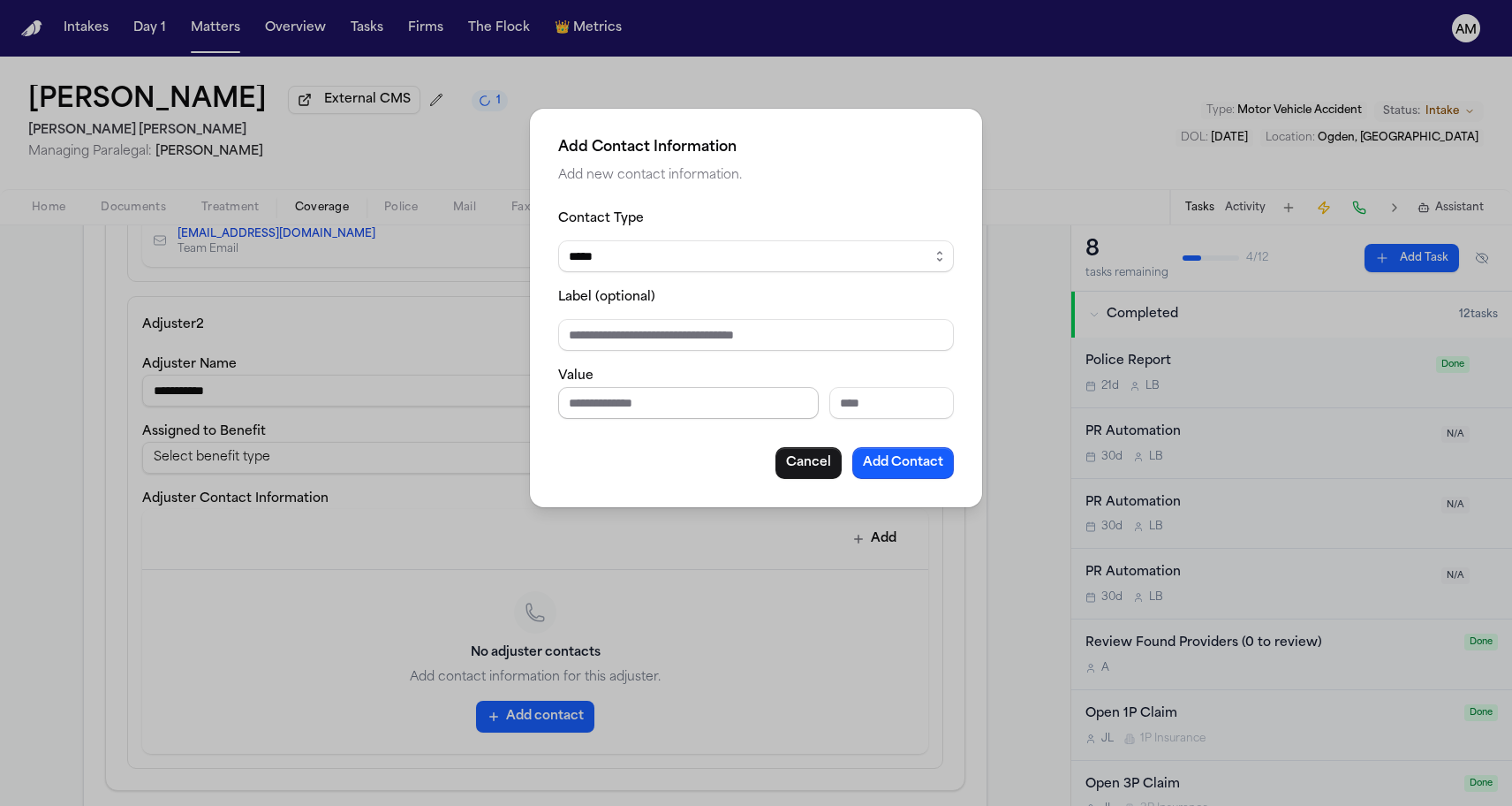
click at [652, 392] on input "Phone number" at bounding box center [688, 403] width 261 height 32
type input "**********"
click at [630, 433] on div "**********" at bounding box center [756, 343] width 395 height 272
click at [867, 456] on button "Add Contact" at bounding box center [903, 463] width 102 height 32
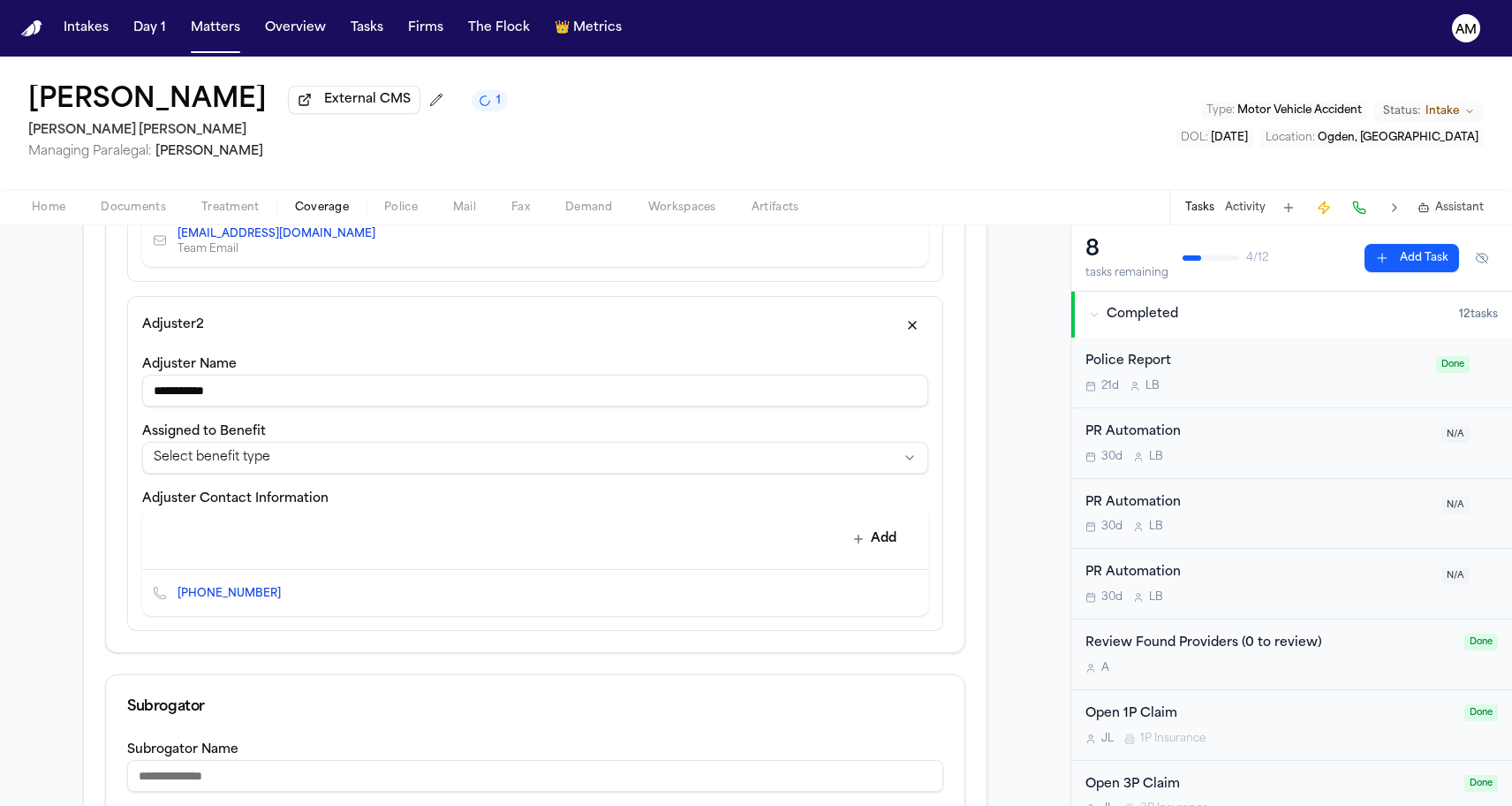
click at [874, 593] on icon "Edit contact" at bounding box center [879, 593] width 12 height 12
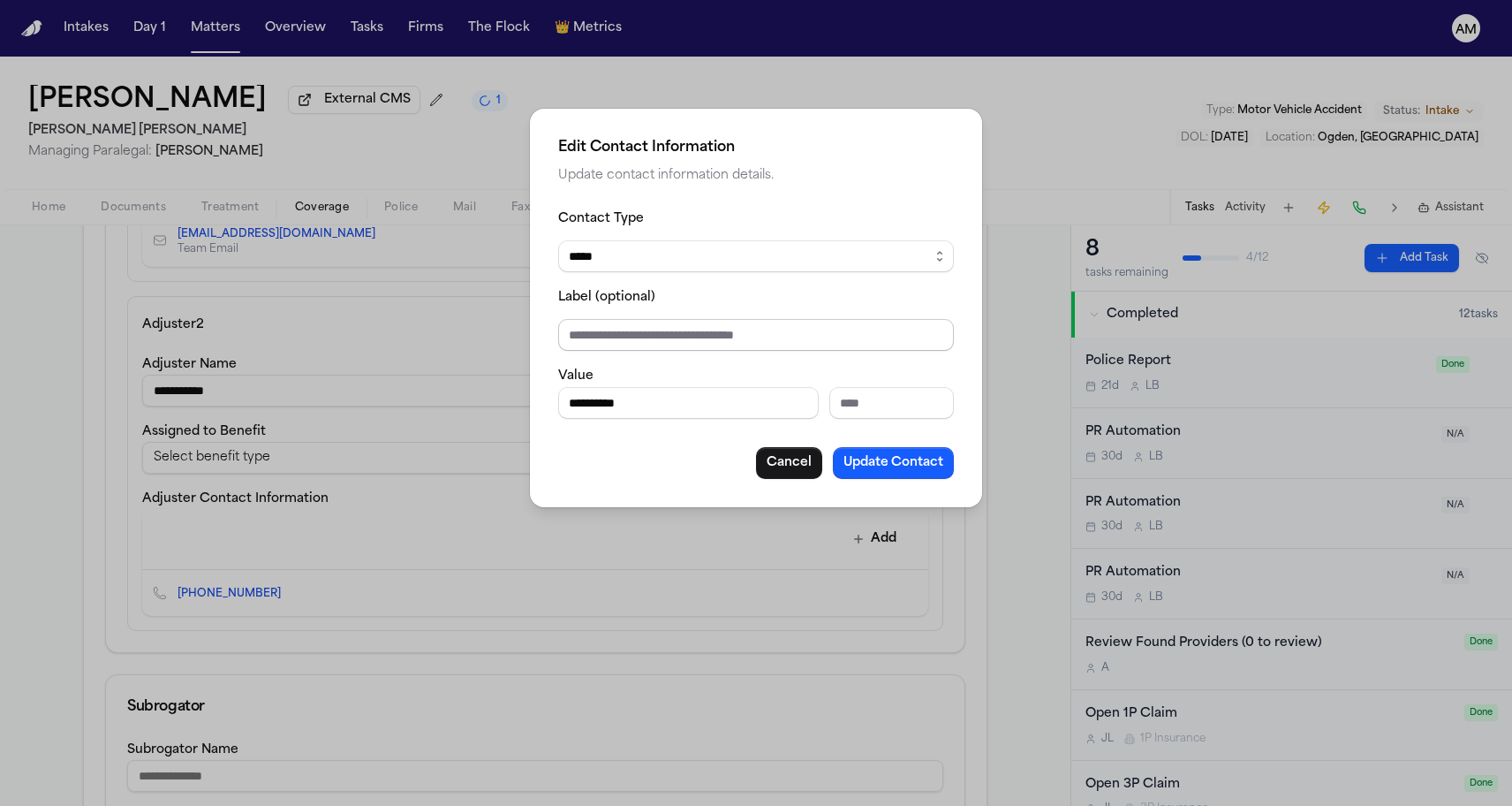
click at [701, 331] on input "Label (optional)" at bounding box center [756, 335] width 395 height 32
type input "**********"
click at [669, 470] on div "Cancel Update Contact" at bounding box center [756, 463] width 395 height 32
click at [865, 456] on button "Update Contact" at bounding box center [893, 463] width 121 height 32
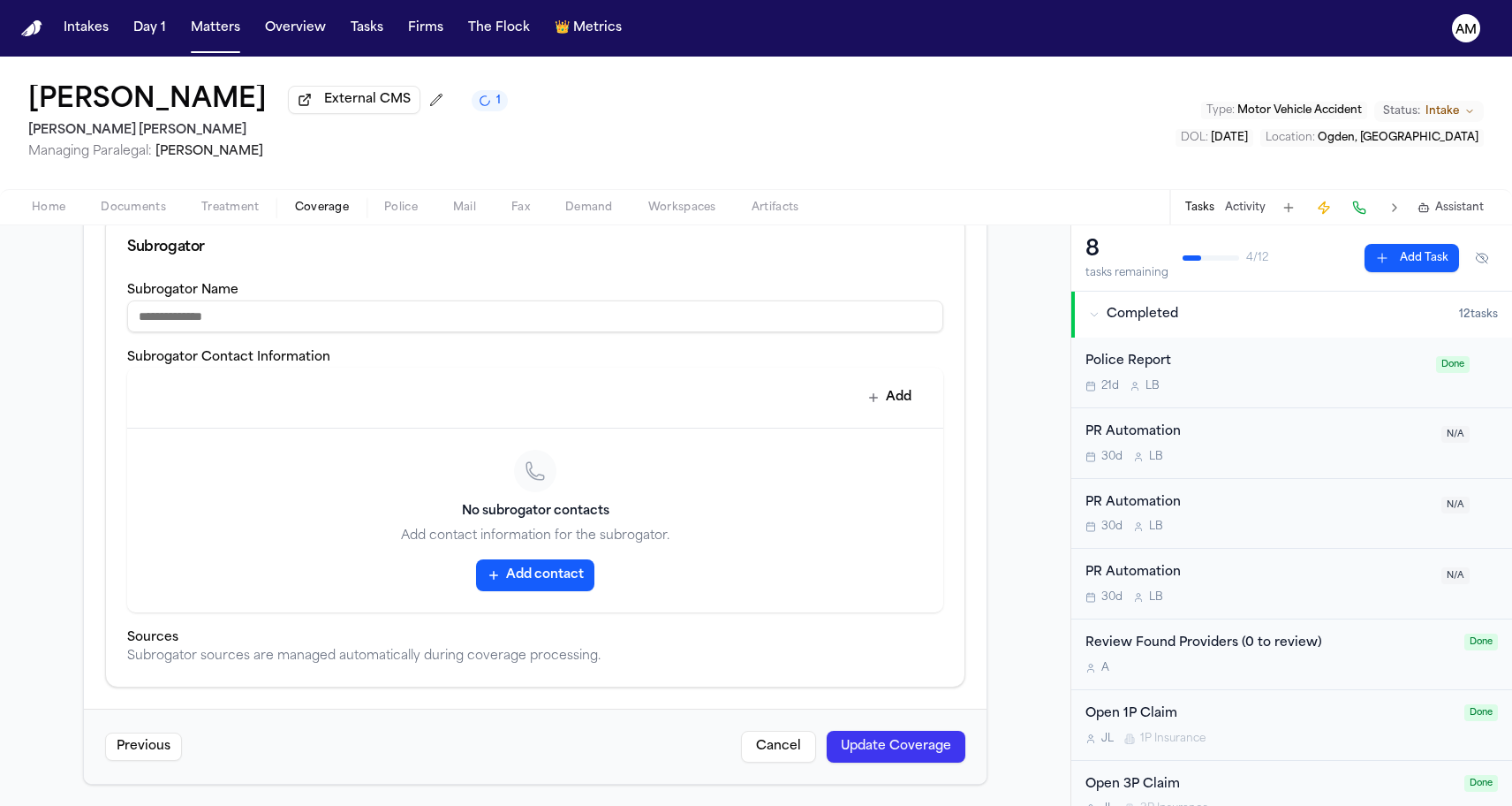
scroll to position [1538, 0]
click at [883, 745] on button "Update Coverage" at bounding box center [896, 746] width 139 height 32
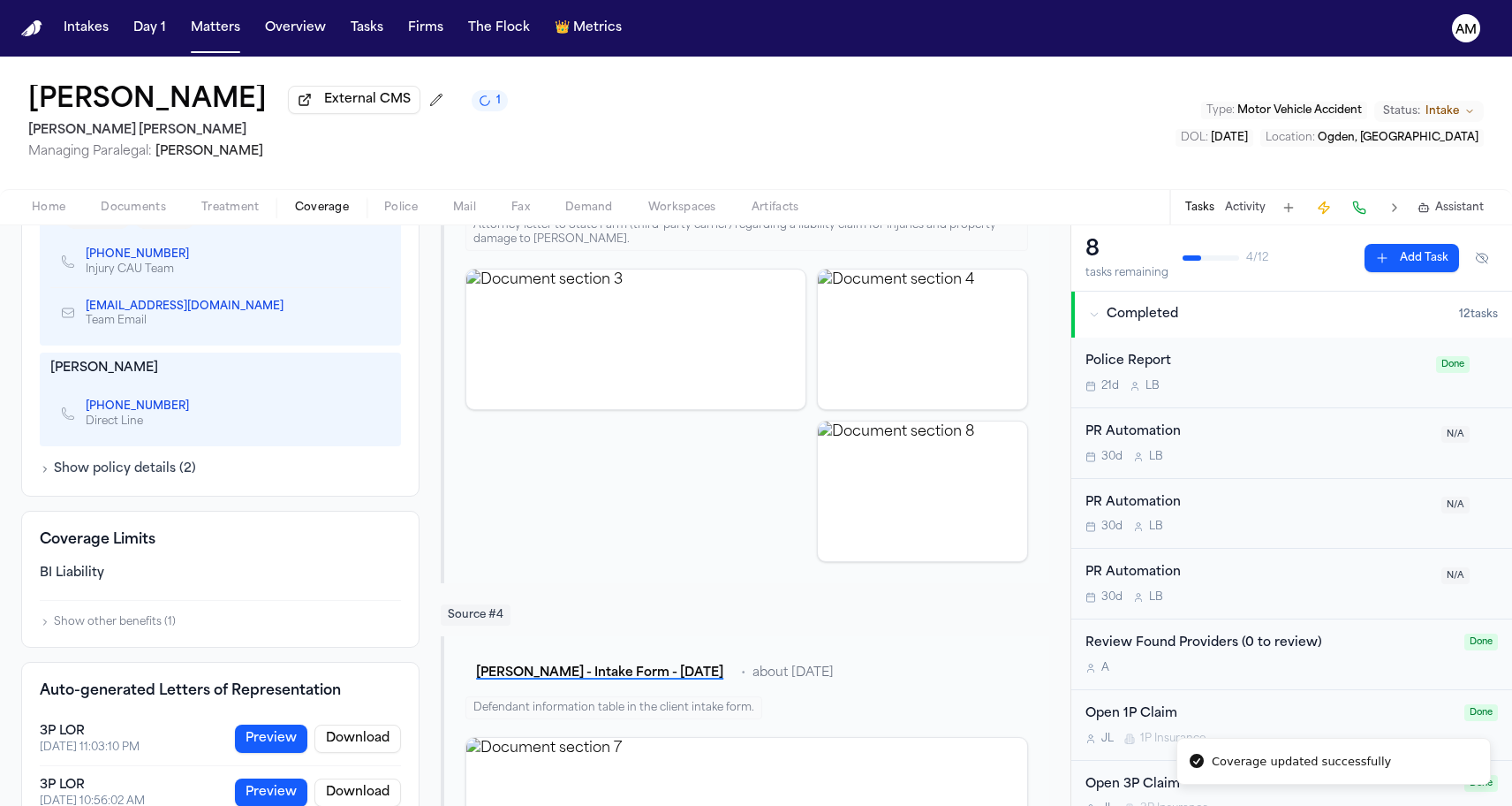
scroll to position [738, 0]
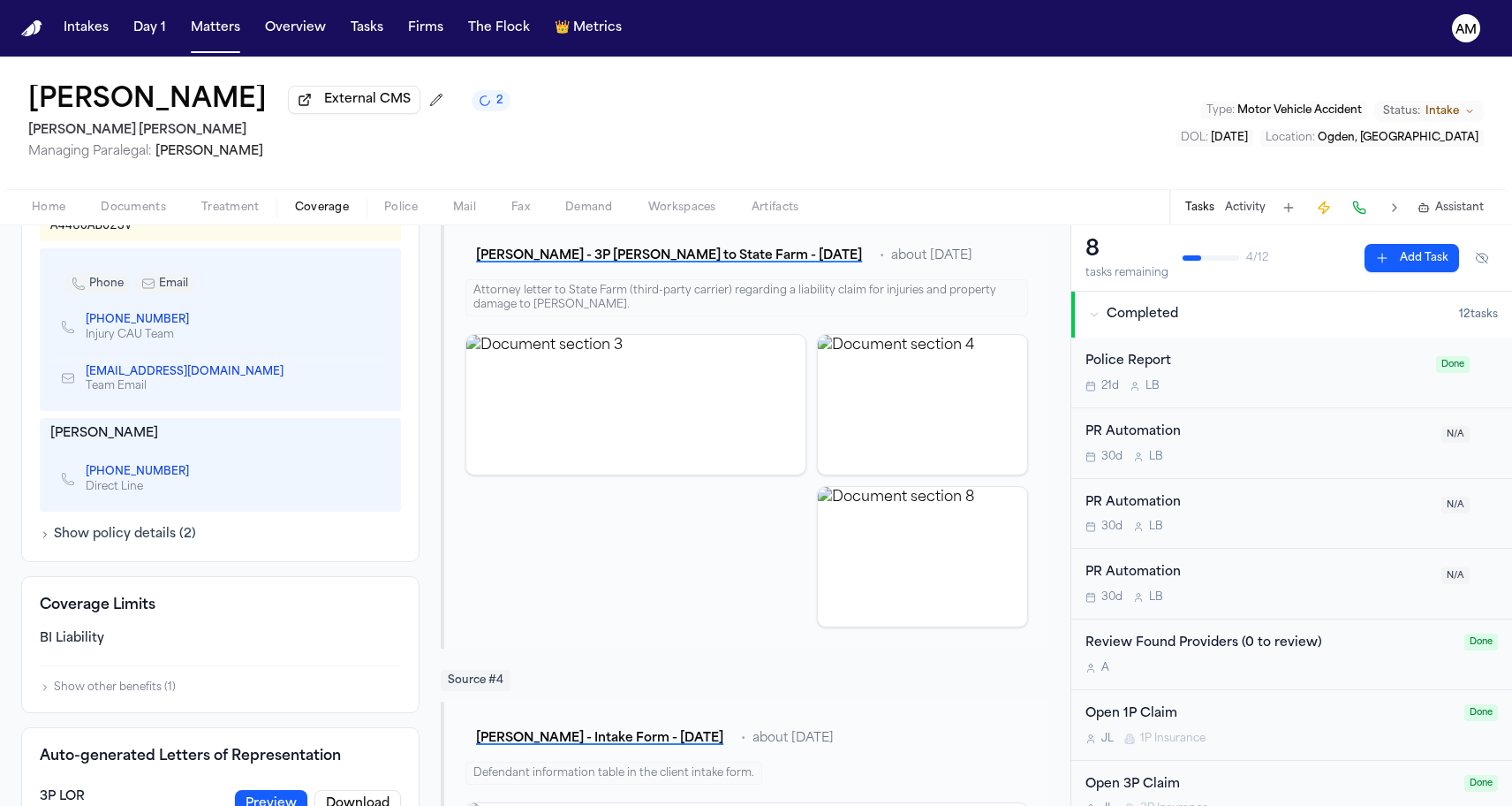
click at [295, 377] on icon "Copy to clipboard" at bounding box center [291, 373] width 6 height 6
click at [180, 68] on div "Julio Aguirre External CMS 1 Steele Adams Hosman Managing Paralegal: Jacqueline…" at bounding box center [756, 122] width 1512 height 133
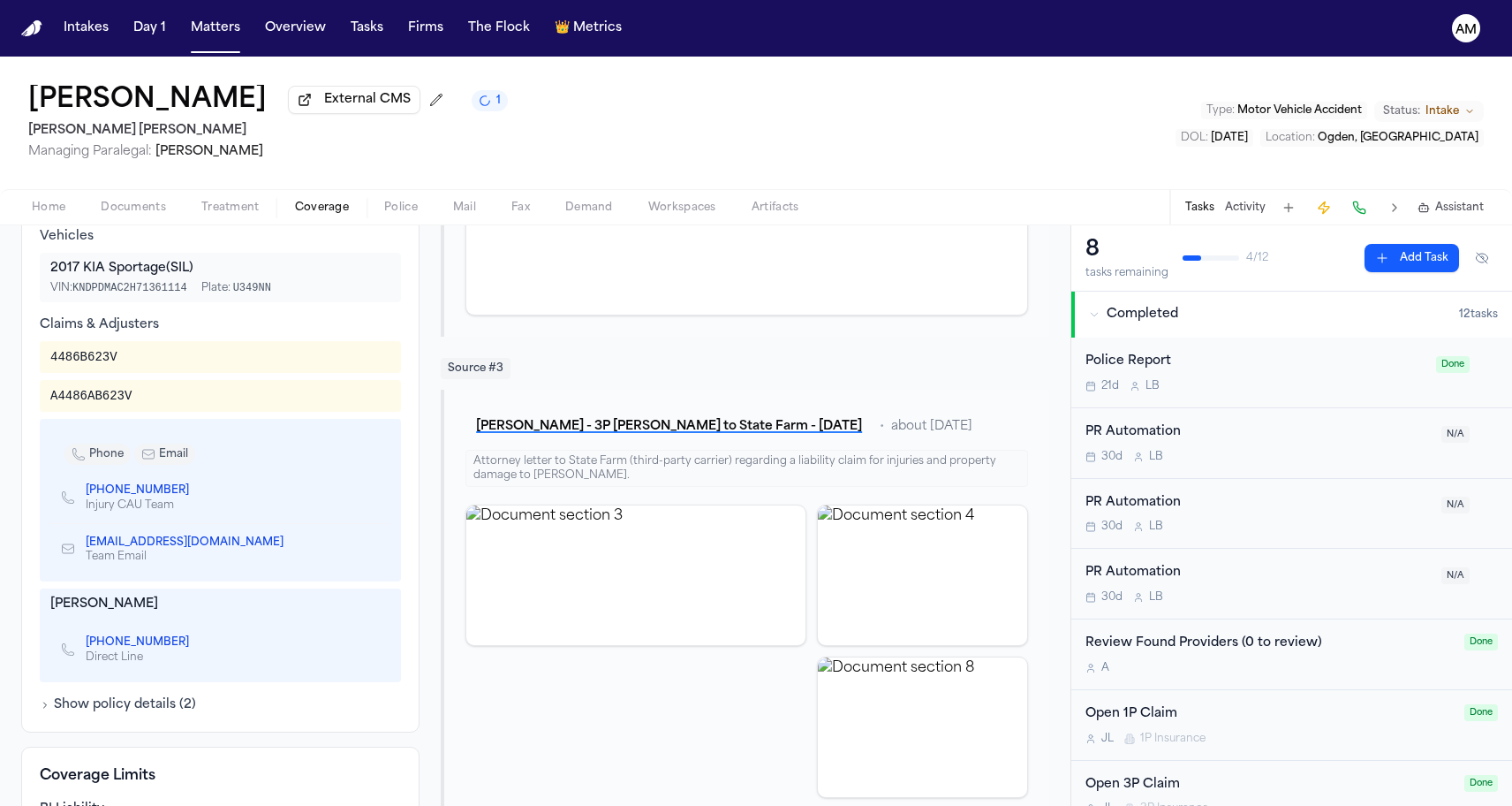
scroll to position [567, 0]
click at [216, 45] on nav "Intakes Day 1 Matters Overview Tasks Firms The Flock 👑 Metrics AM" at bounding box center [756, 28] width 1512 height 56
click at [217, 37] on button "Matters" at bounding box center [215, 28] width 63 height 32
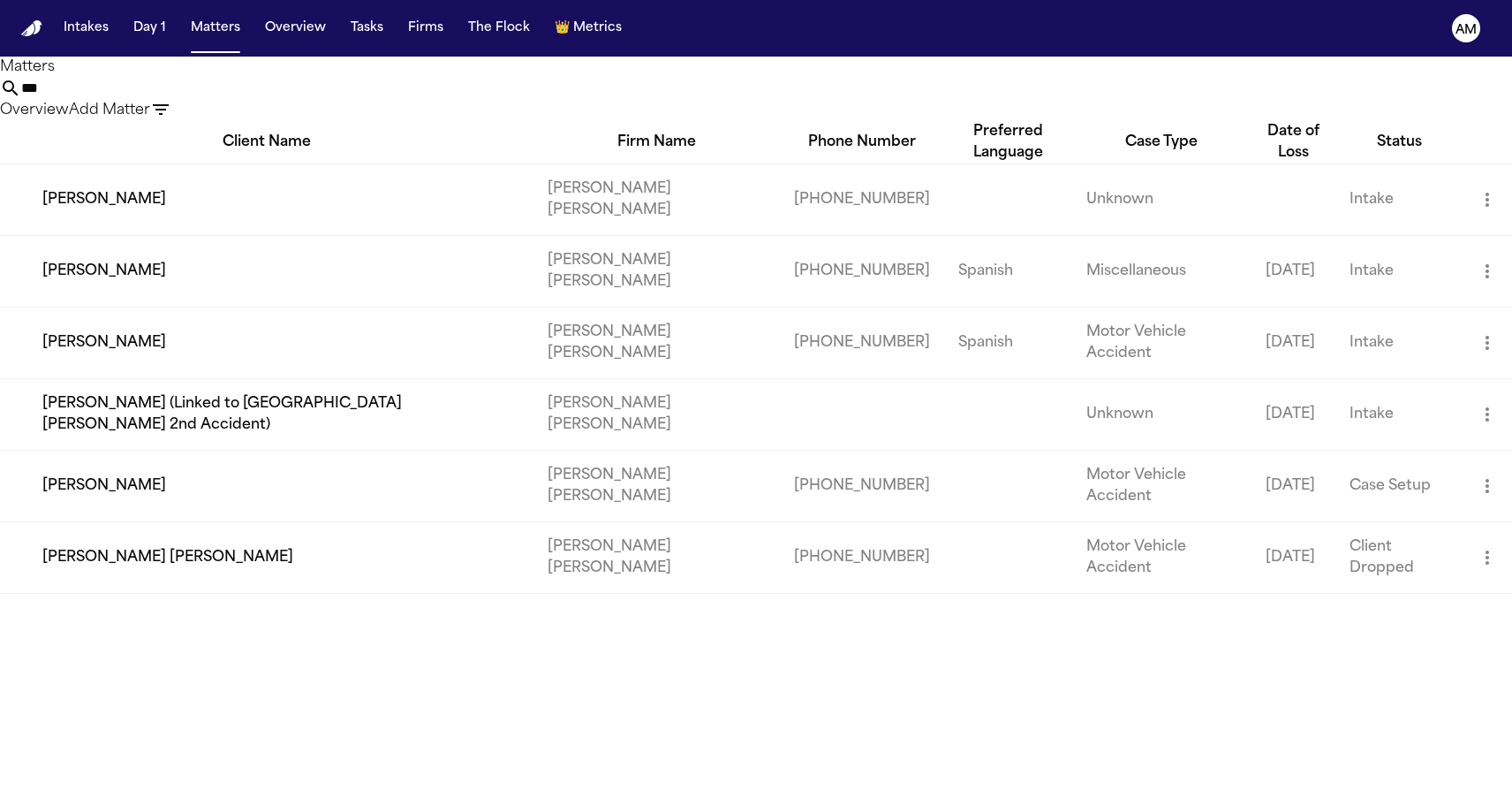
click at [163, 99] on input "***" at bounding box center [92, 88] width 142 height 21
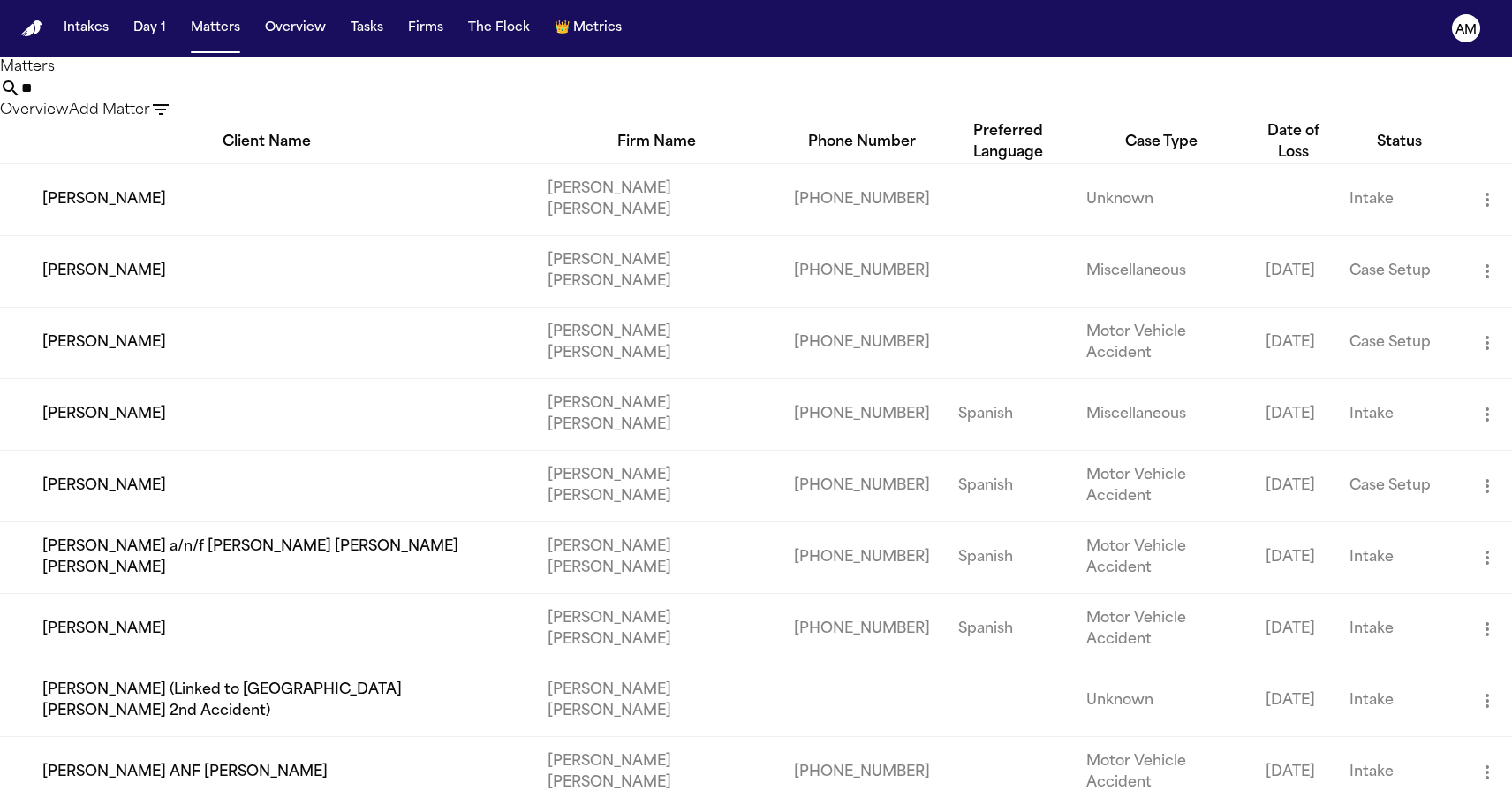
type input "*"
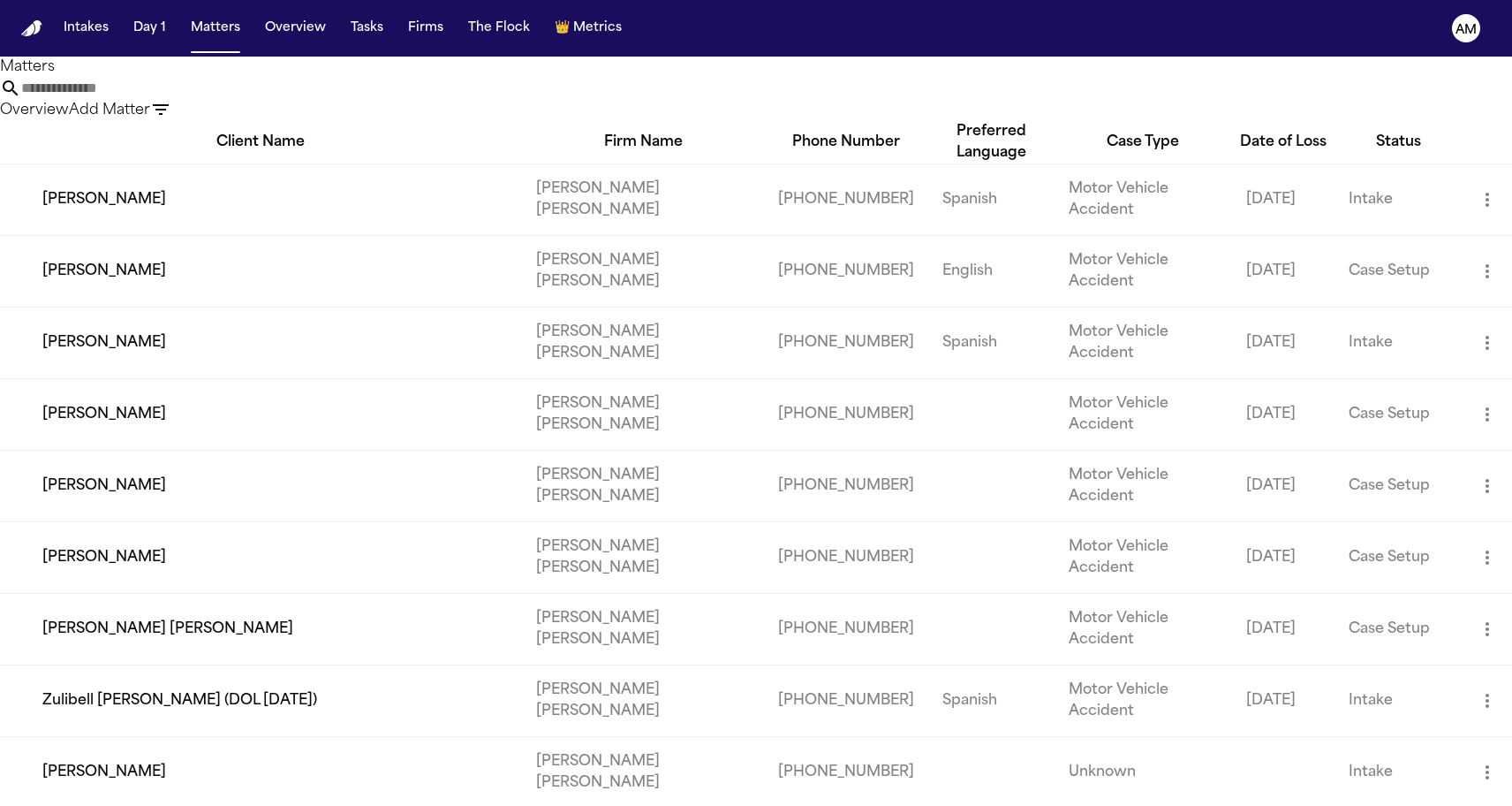
click at [582, 64] on div "Matters Overview Add Matter" at bounding box center [756, 88] width 1512 height 64
click at [163, 95] on input "text" at bounding box center [92, 88] width 142 height 21
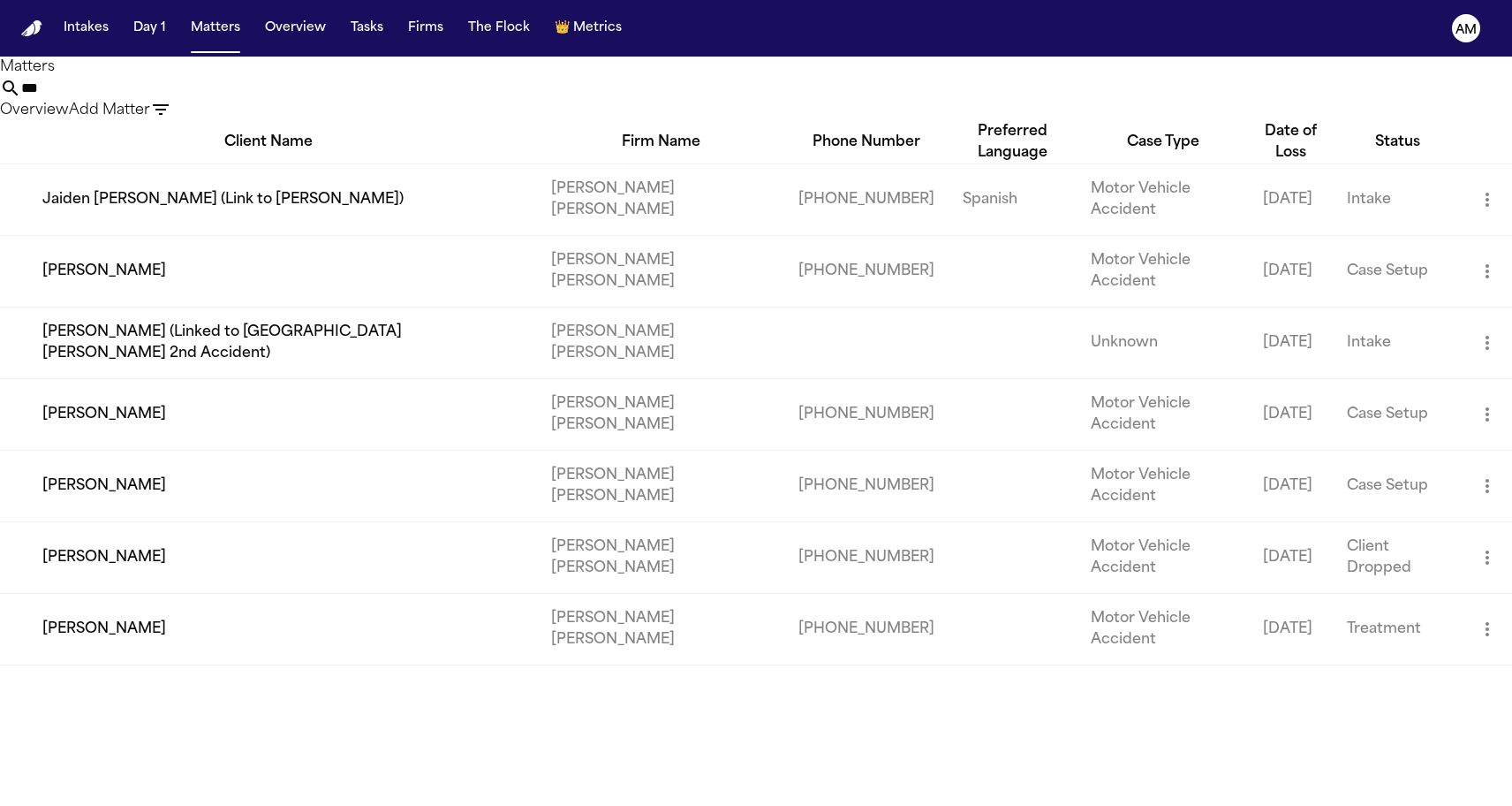
type input "***"
click at [264, 680] on main "Matters *** Overview Add Matter Client Name Firm Name Phone Number Preferred La…" at bounding box center [756, 430] width 1512 height 749
click at [271, 593] on td "Jhonnathan Esteva" at bounding box center [268, 629] width 537 height 71
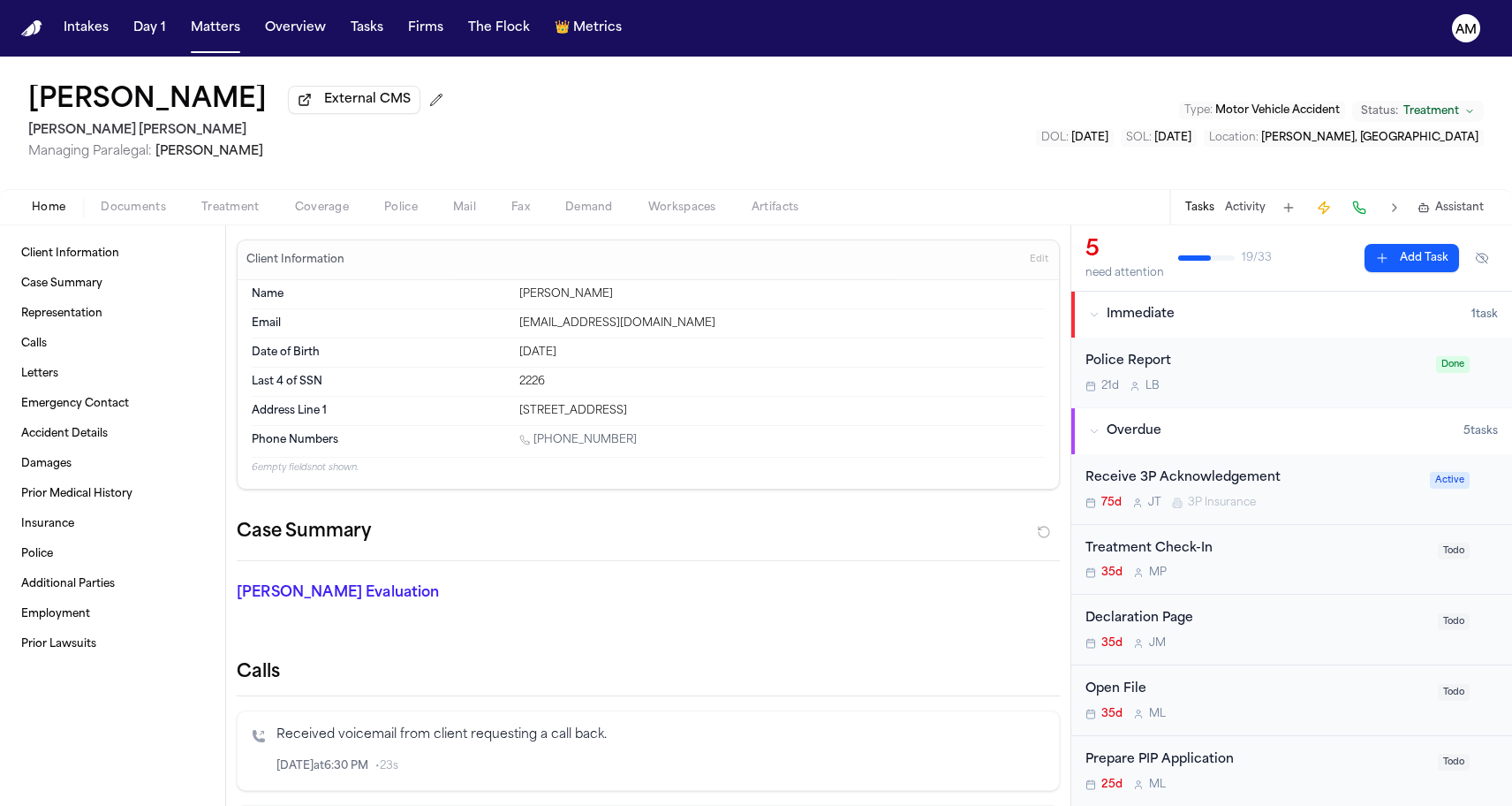
click at [329, 204] on span "Coverage" at bounding box center [321, 208] width 54 height 14
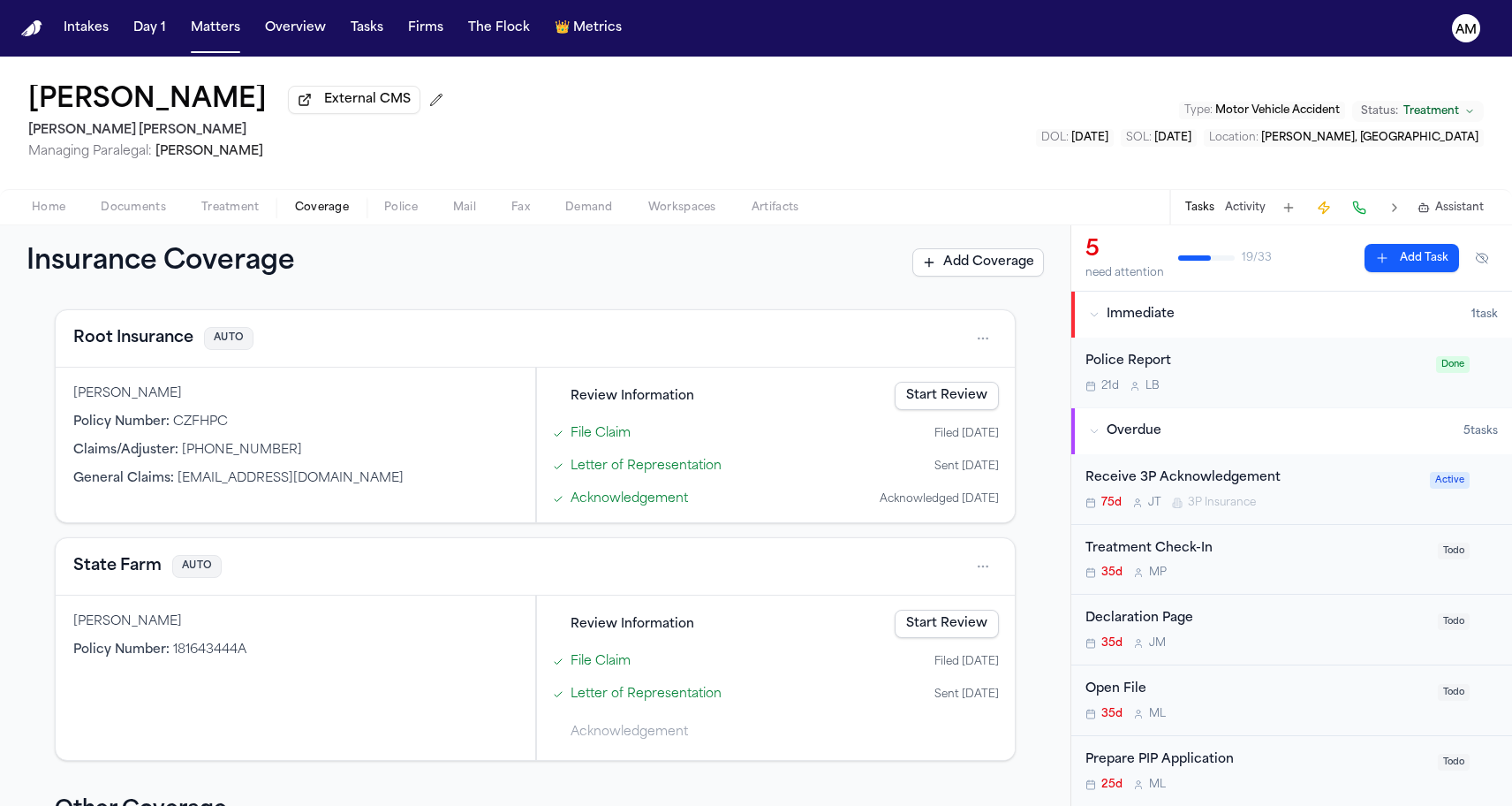
scroll to position [619, 0]
click at [101, 579] on button "State Farm" at bounding box center [117, 568] width 88 height 25
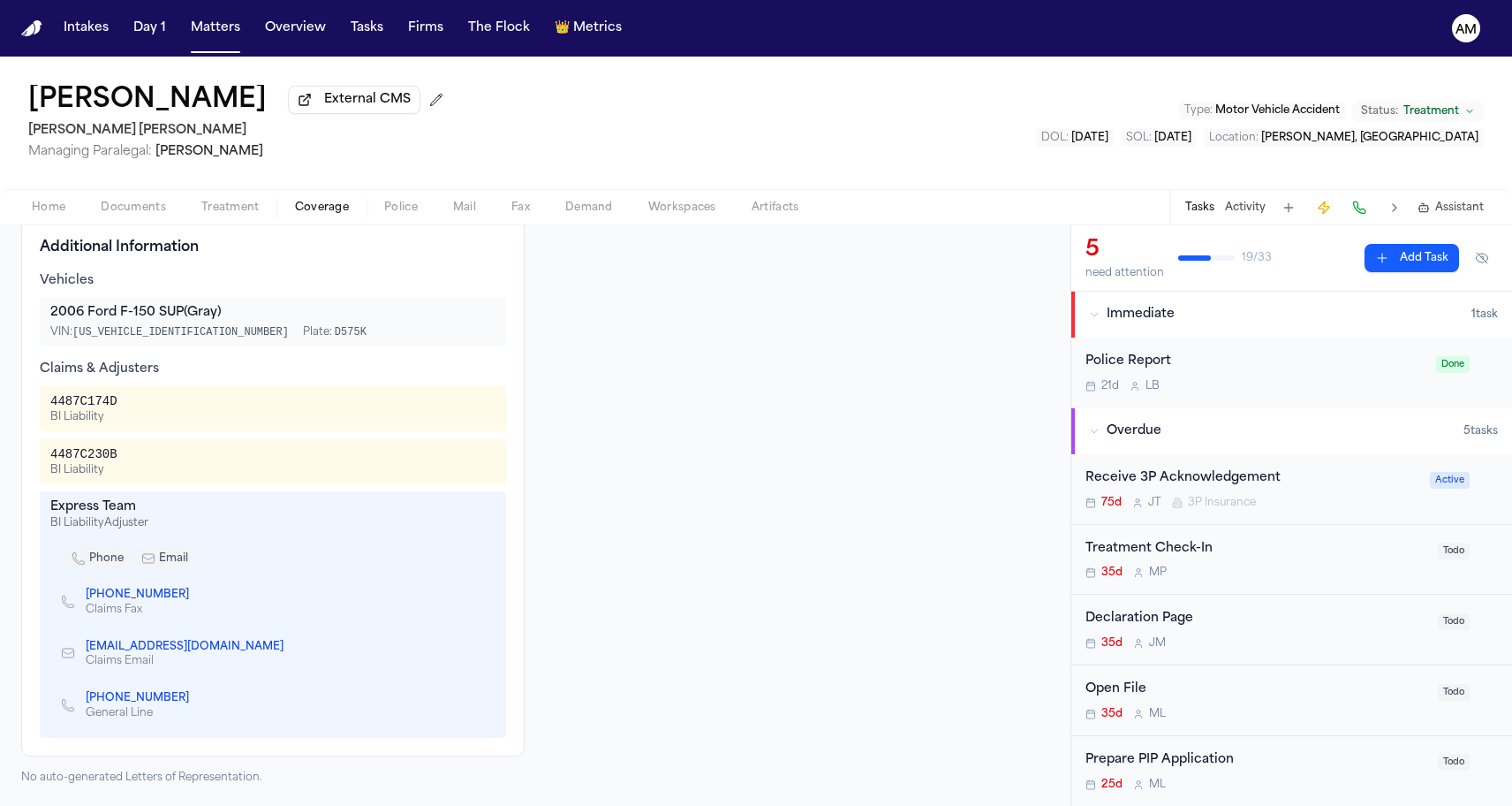
scroll to position [278, 0]
click at [138, 706] on div "General Line" at bounding box center [144, 713] width 118 height 14
click at [137, 699] on link "(800) 732-5246" at bounding box center [137, 698] width 103 height 14
click at [81, 399] on div "4487C174D" at bounding box center [84, 401] width 67 height 18
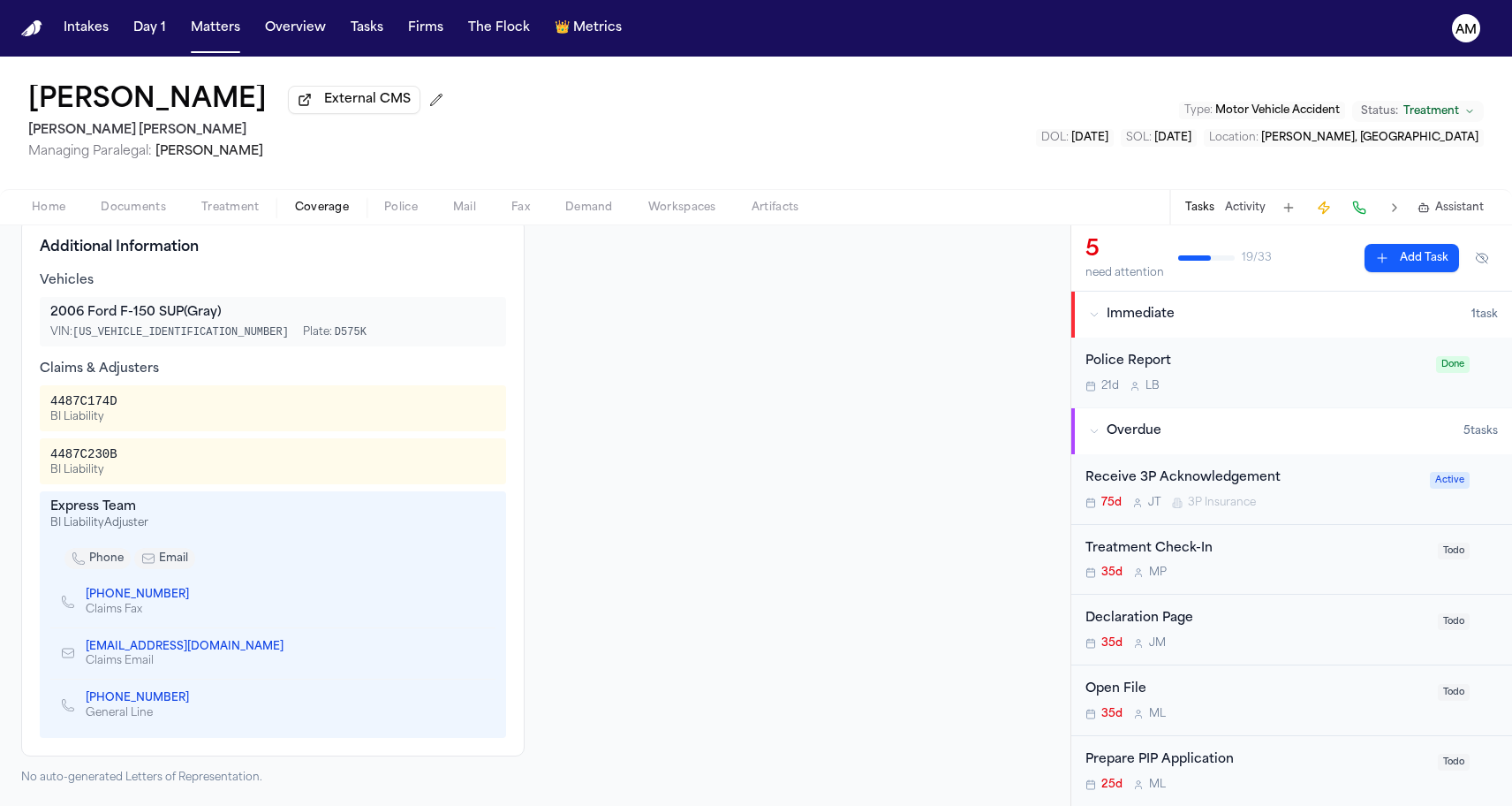
click at [540, 415] on div "State Farm Third Party Coverage Auto Insurance 181643444A Insured Roger Dutson …" at bounding box center [535, 416] width 1028 height 737
click at [297, 643] on icon "Copy to clipboard" at bounding box center [292, 647] width 11 height 11
click at [118, 230] on div "Additional Information Vehicles 2006 Ford F-150 SUP (Gray) VIN: 1FTPW14V76FB595…" at bounding box center [272, 487] width 503 height 538
click at [119, 222] on div "Home Documents Treatment Coverage Police Mail Fax Demand Workspaces Artifacts T…" at bounding box center [756, 207] width 1512 height 36
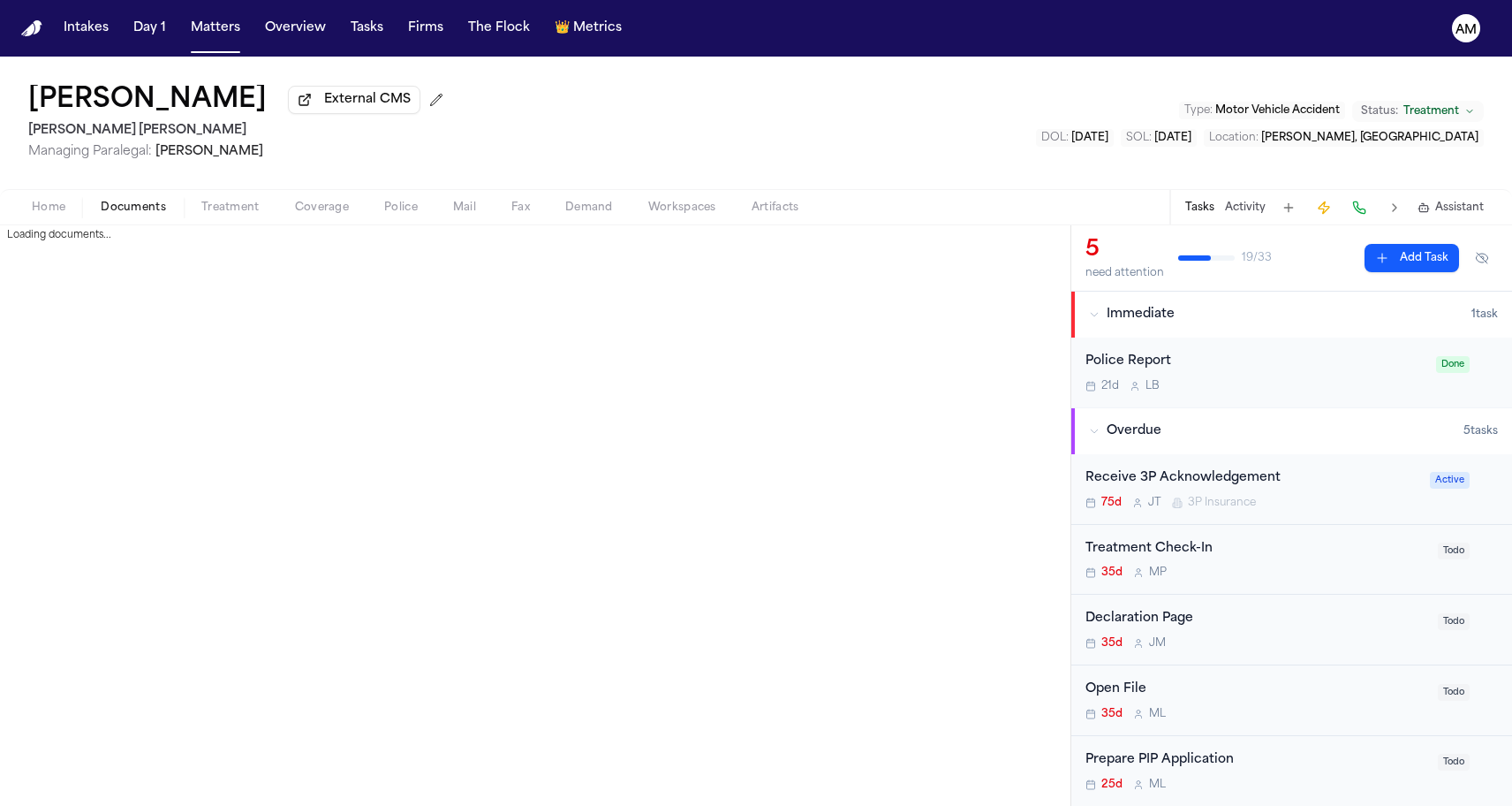
click at [121, 208] on span "Documents" at bounding box center [133, 208] width 65 height 14
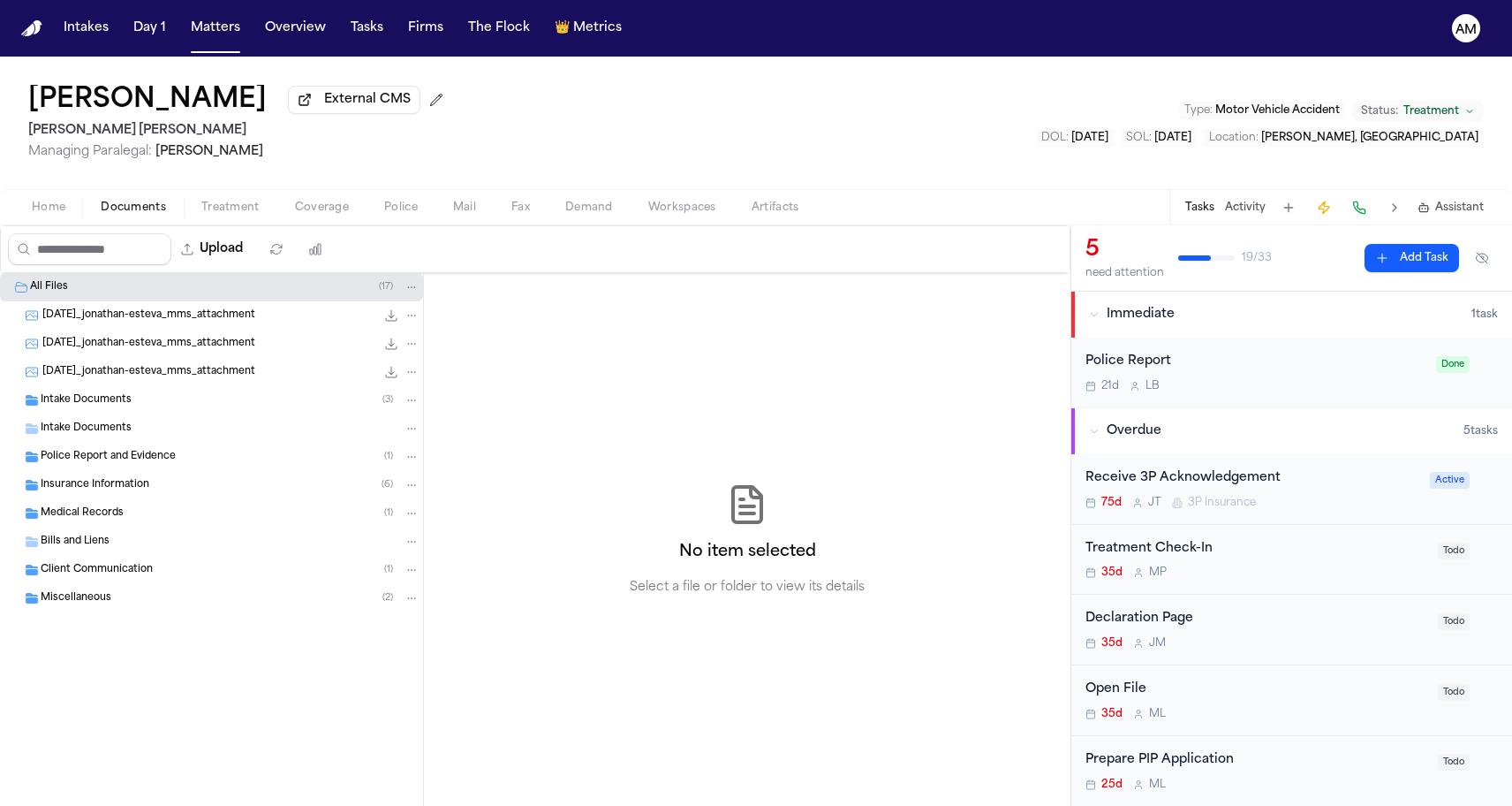
click at [108, 441] on div "Intake Documents" at bounding box center [211, 428] width 423 height 28
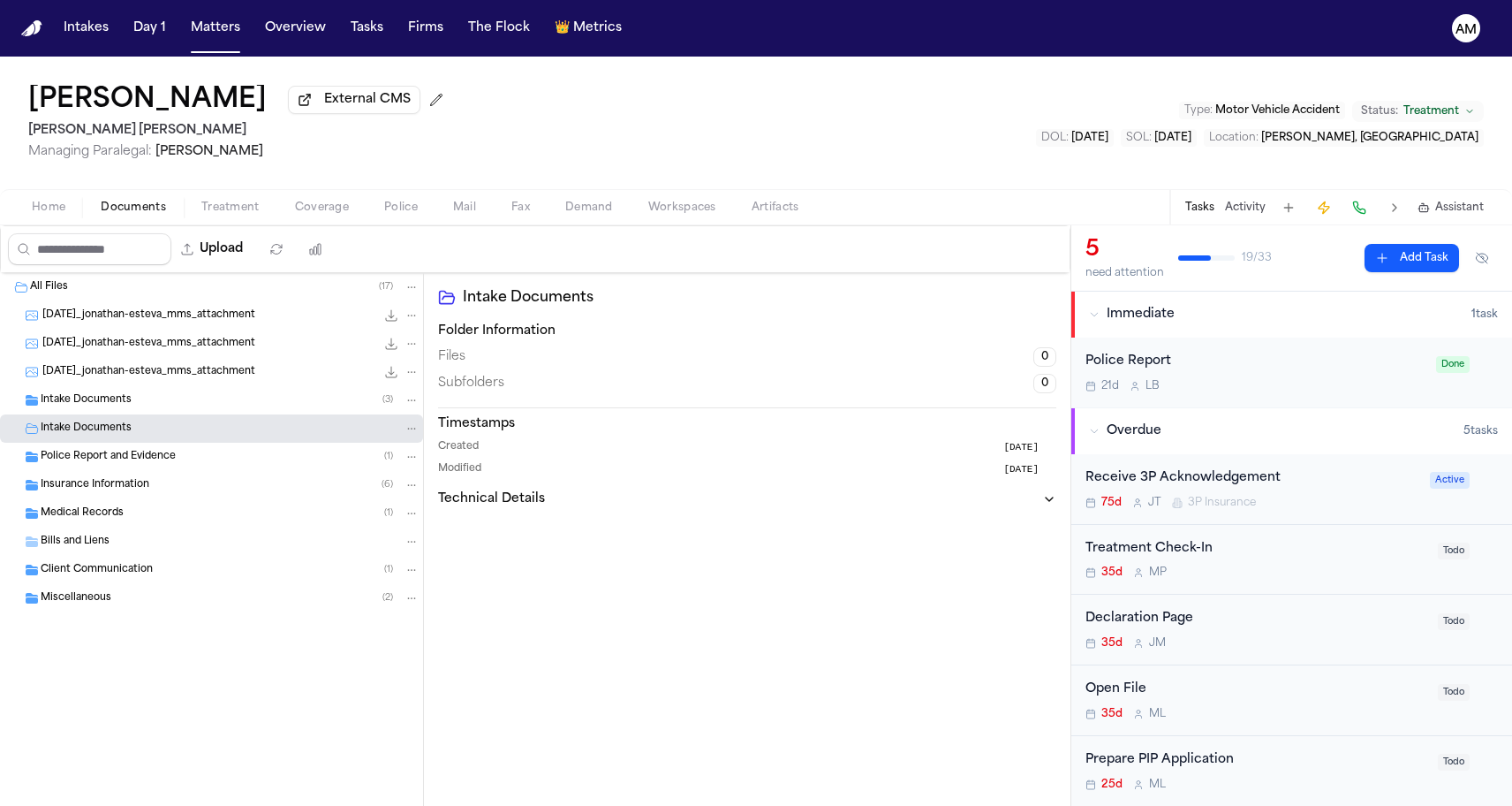
click at [102, 453] on span "Police Report and Evidence" at bounding box center [109, 457] width 135 height 15
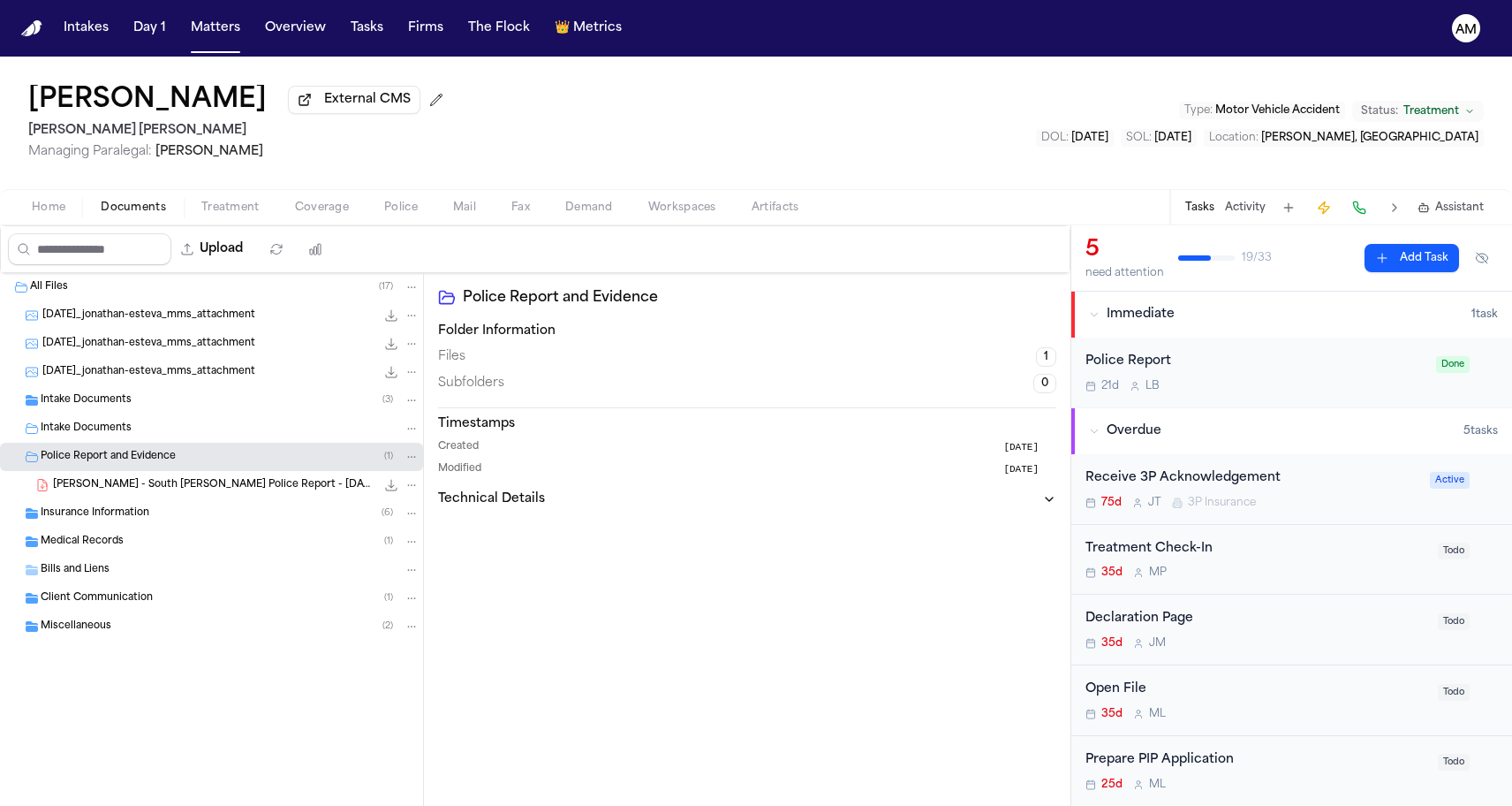
click at [102, 453] on span "Police Report and Evidence" at bounding box center [109, 457] width 135 height 15
click at [99, 477] on div "Insurance Information ( 6 )" at bounding box center [211, 485] width 423 height 28
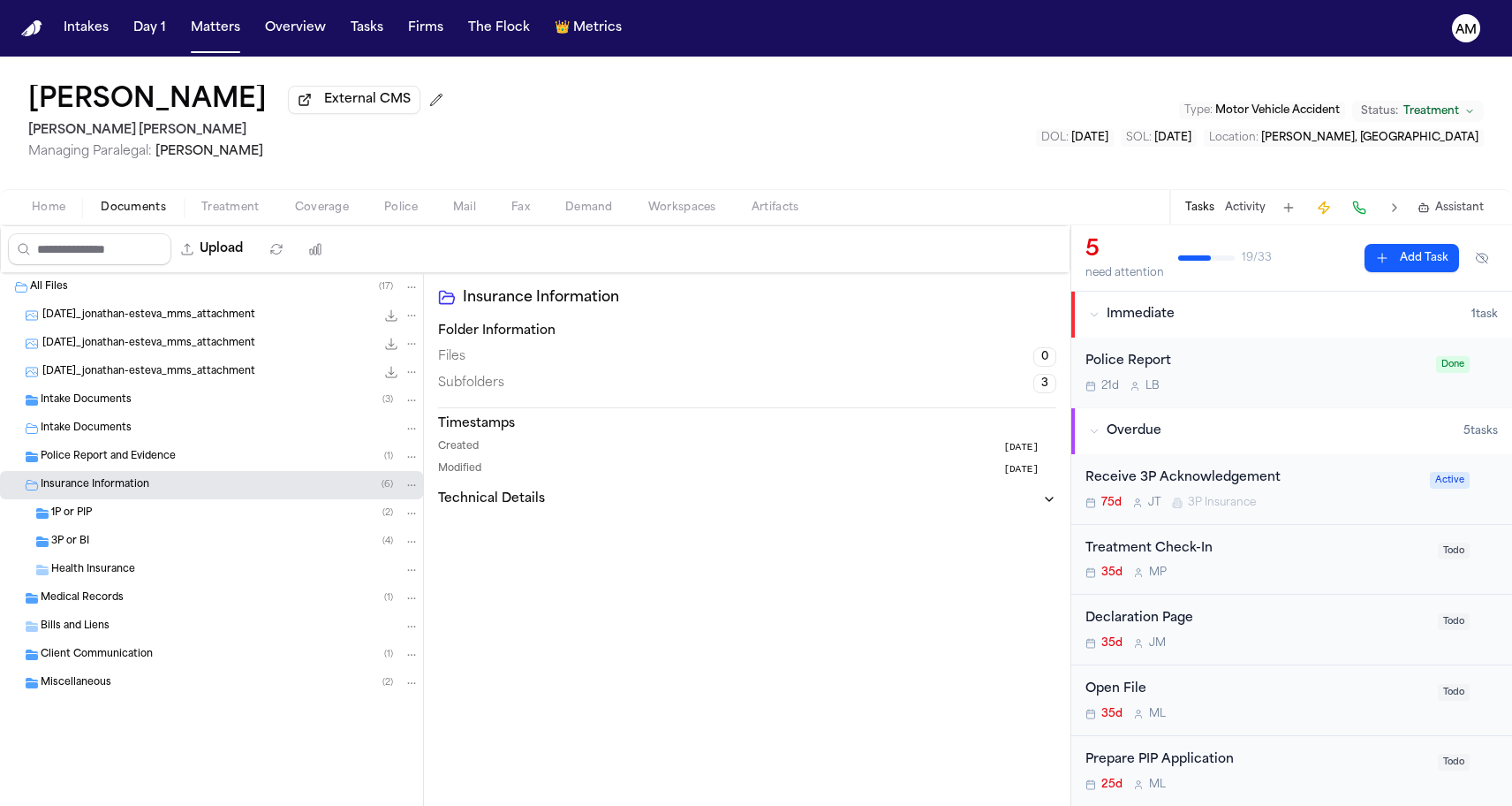
click at [121, 513] on div "1P or PIP ( 2 )" at bounding box center [236, 513] width 369 height 16
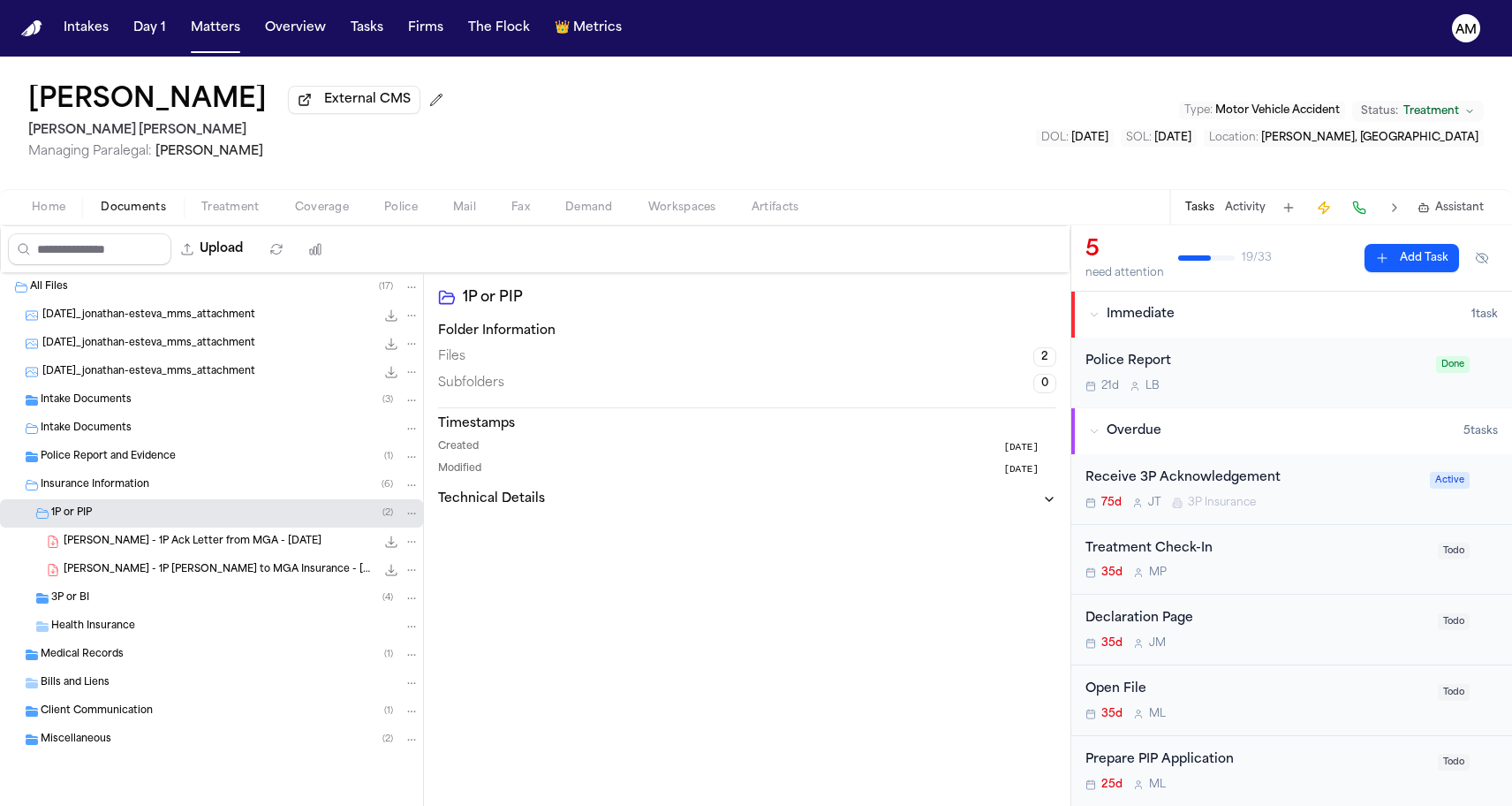
click at [113, 556] on div "J. Esteva - 1P Ack Letter from MGA - 8.7.25 120.8 KB • PDF" at bounding box center [211, 541] width 423 height 28
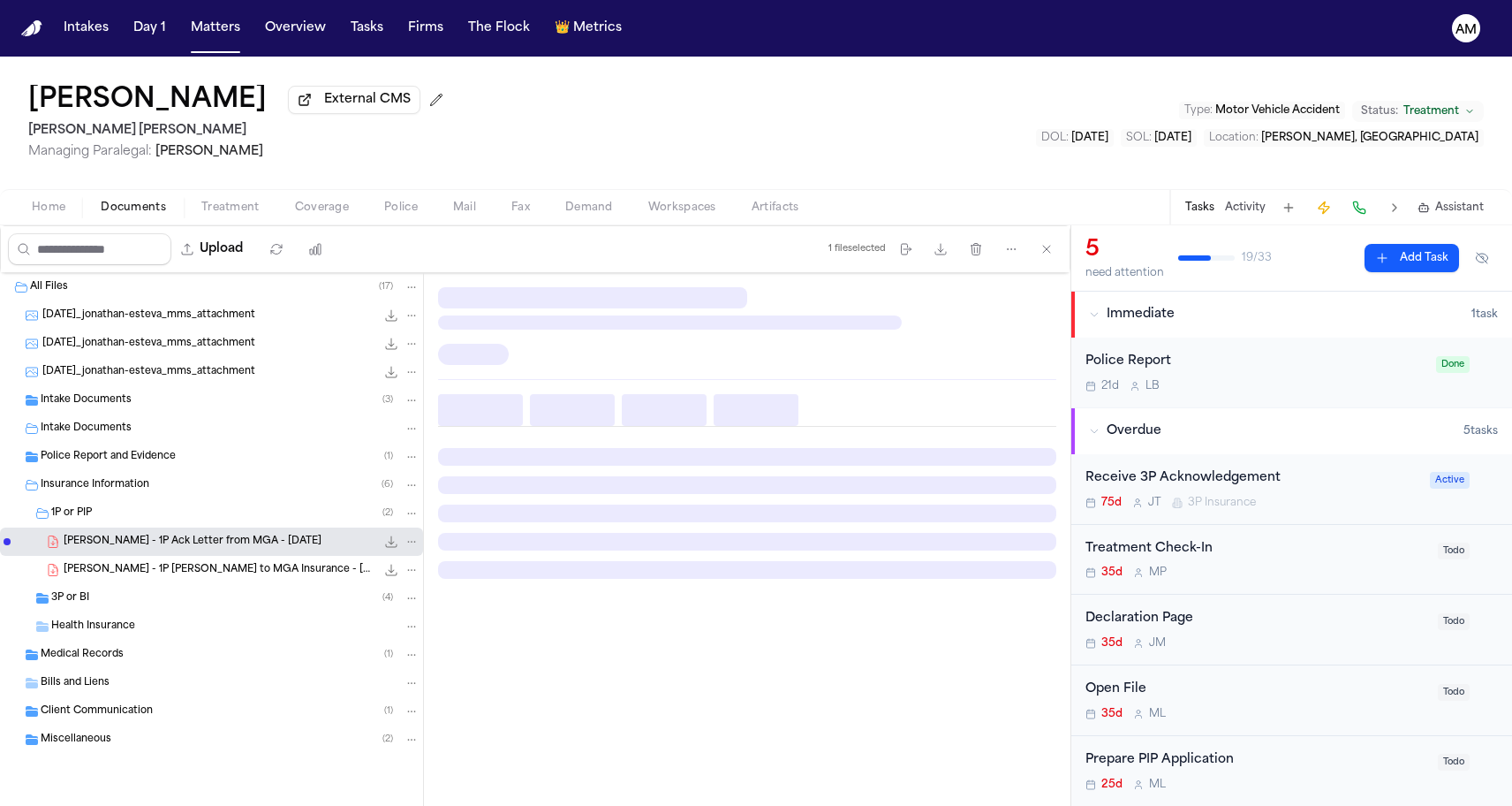
click at [113, 573] on span "J. Esteva - 1P LOR to MGA Insurance - 7.16.25" at bounding box center [219, 570] width 312 height 15
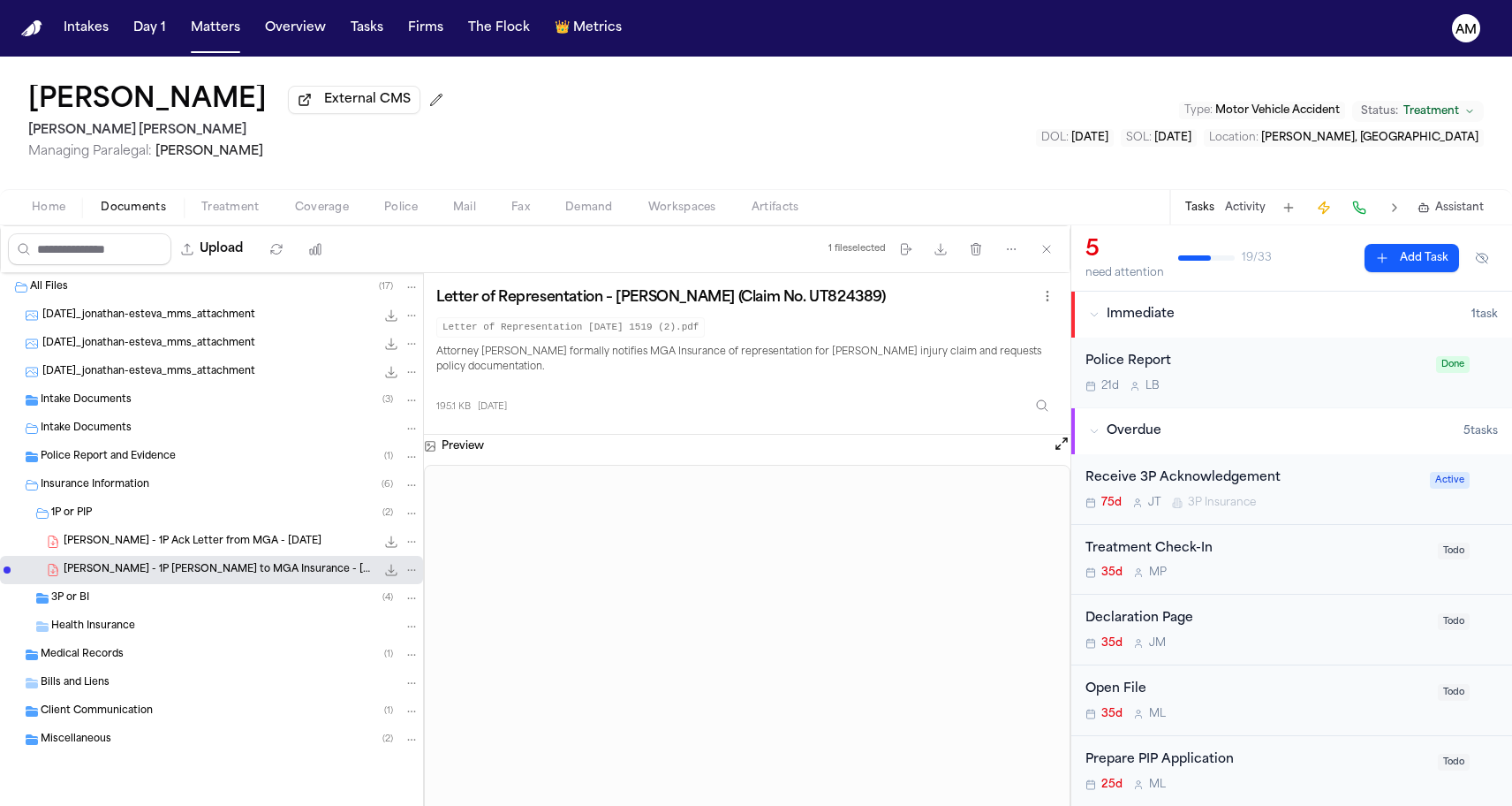
click at [102, 612] on div "3P or BI ( 4 )" at bounding box center [211, 598] width 423 height 28
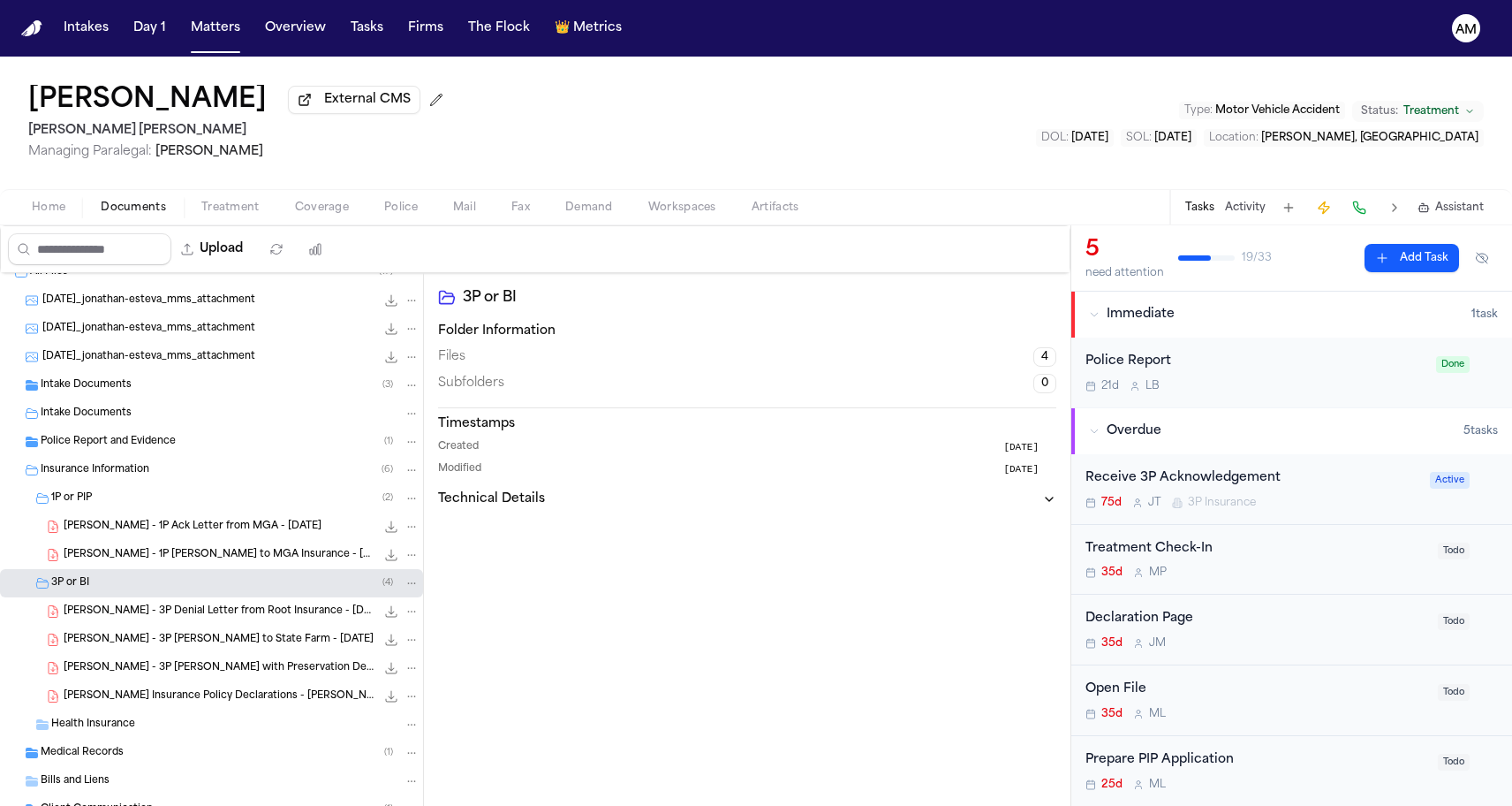
scroll to position [23, 0]
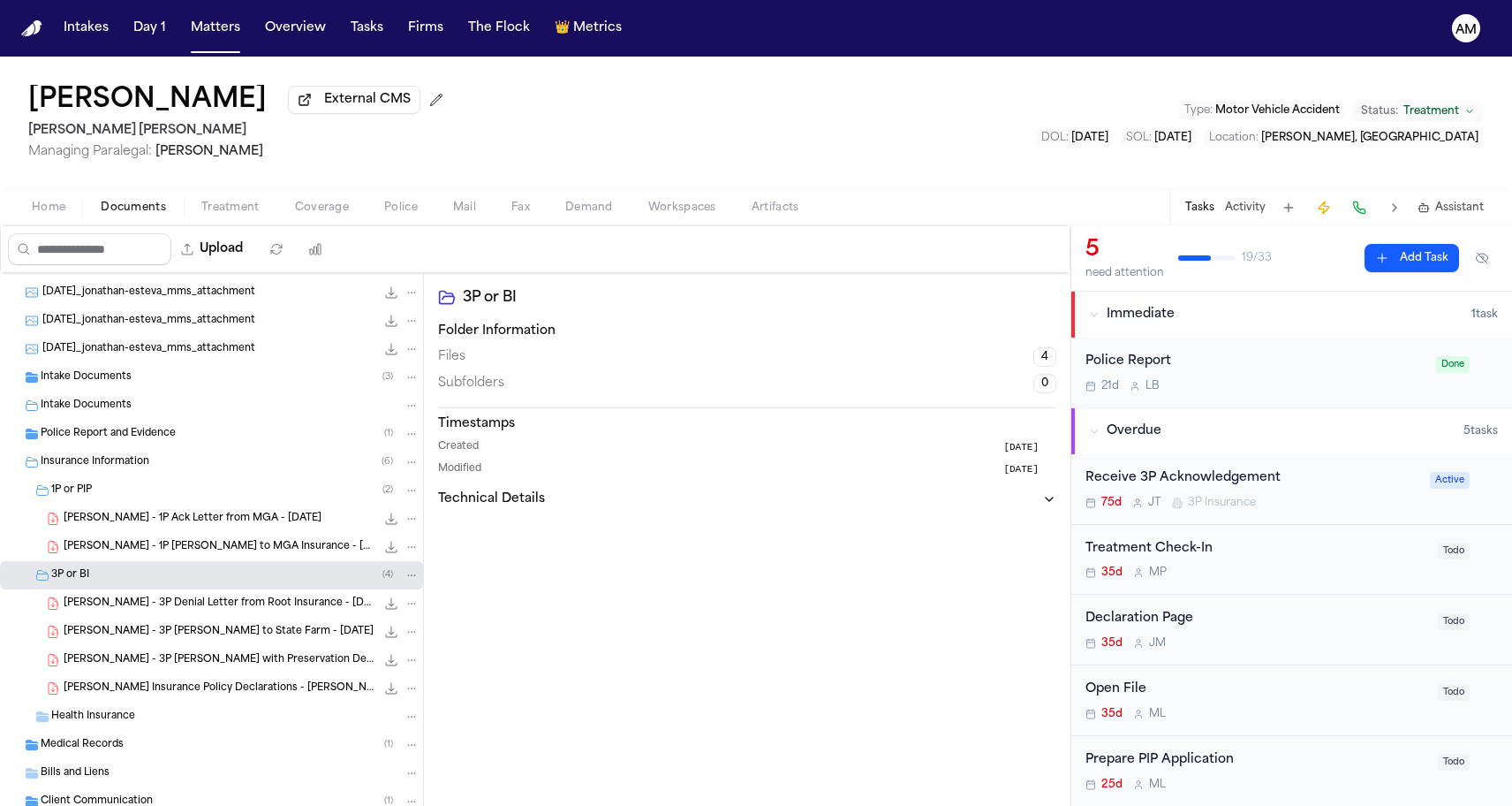
click at [102, 611] on span "J. Esteva - 3P Denial Letter from Root Insurance - 7.17.25" at bounding box center [219, 604] width 312 height 15
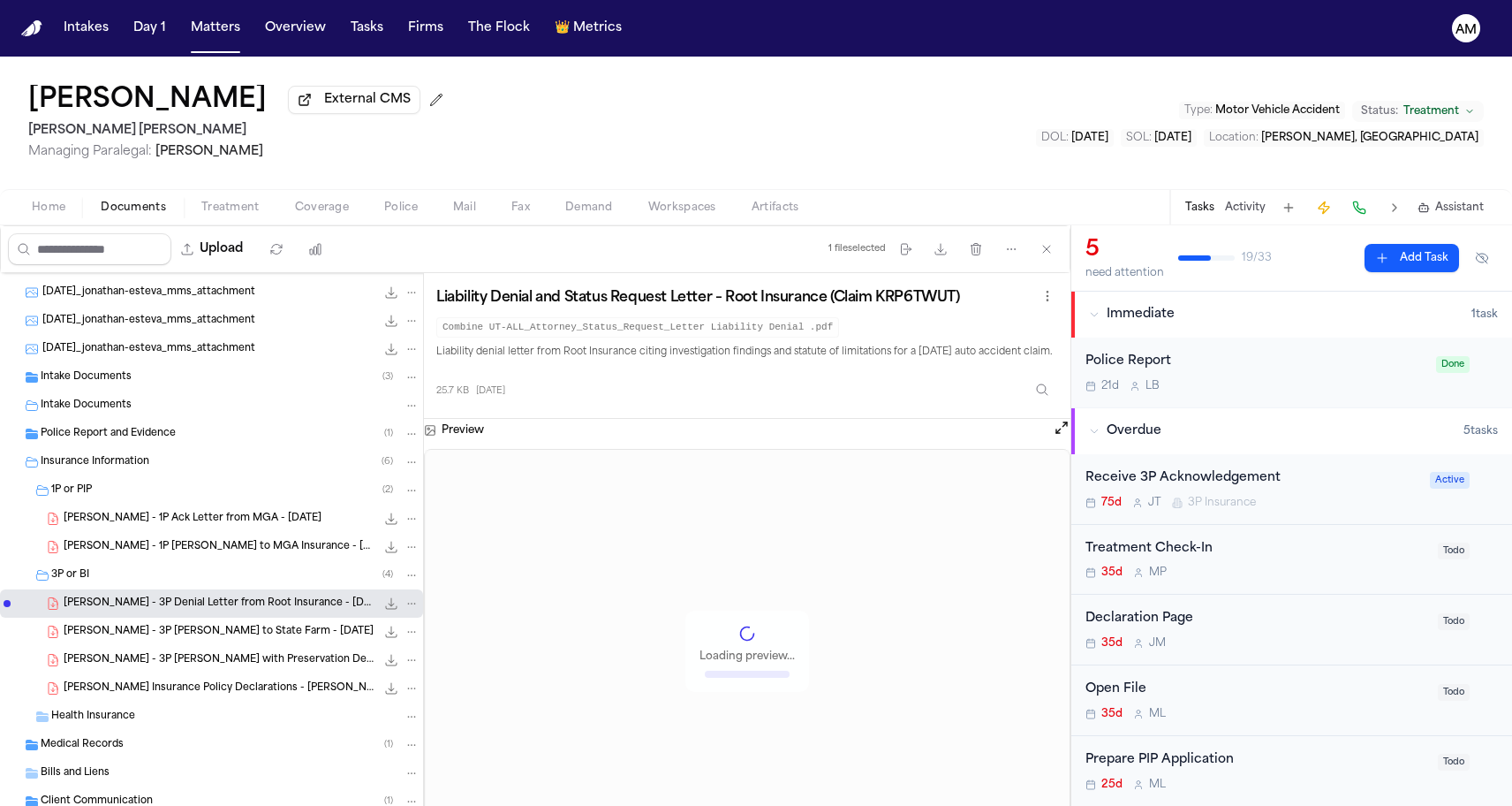
click at [102, 626] on div "J. Esteva - 3P LOR to State Farm - 9.12.25 237.2 KB • PDF" at bounding box center [241, 631] width 356 height 18
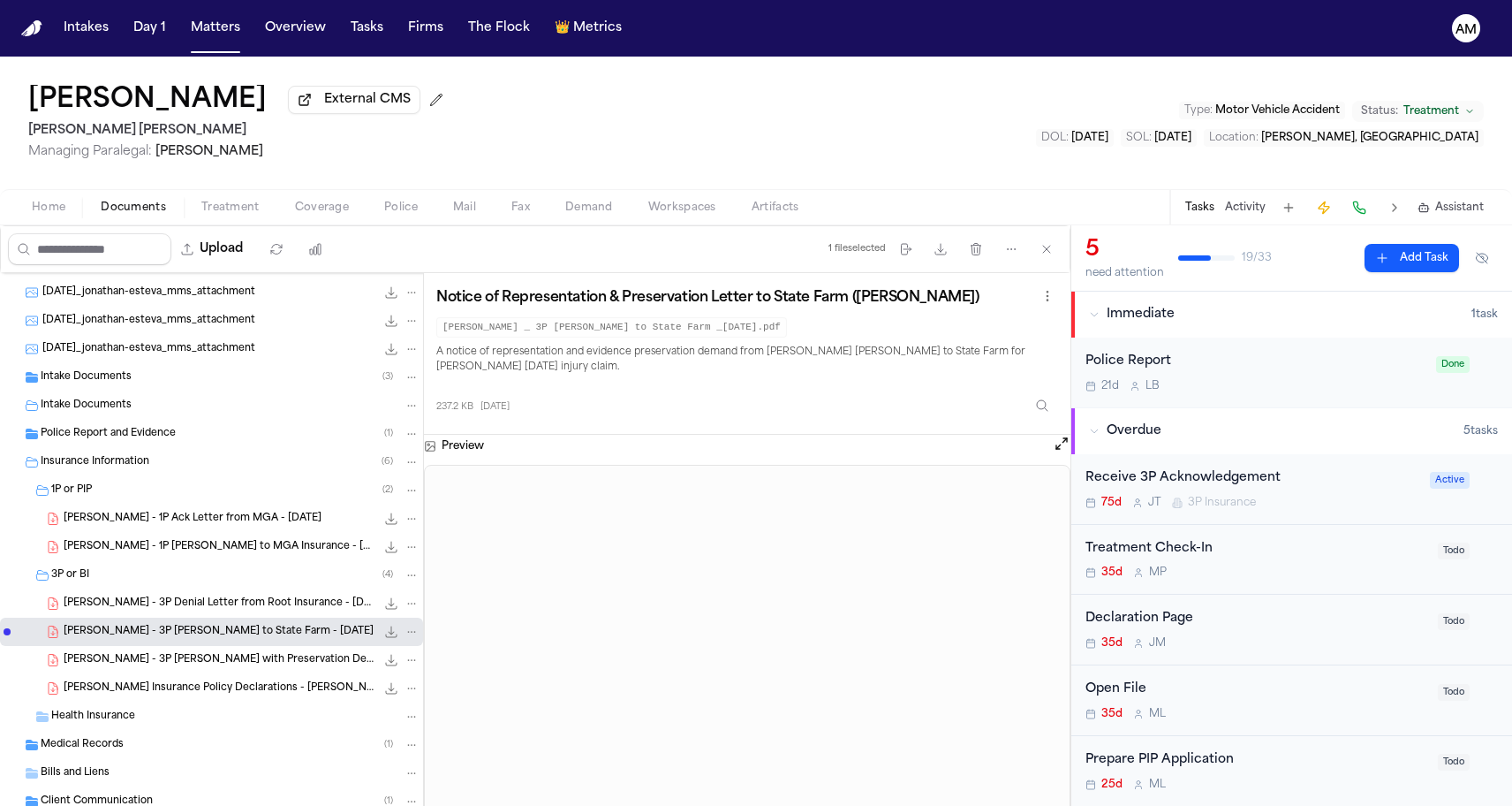
click at [102, 657] on span "J. Esteva - 3P LOR with Preservation Demand to Root Insurance - 7.16.25" at bounding box center [219, 660] width 312 height 15
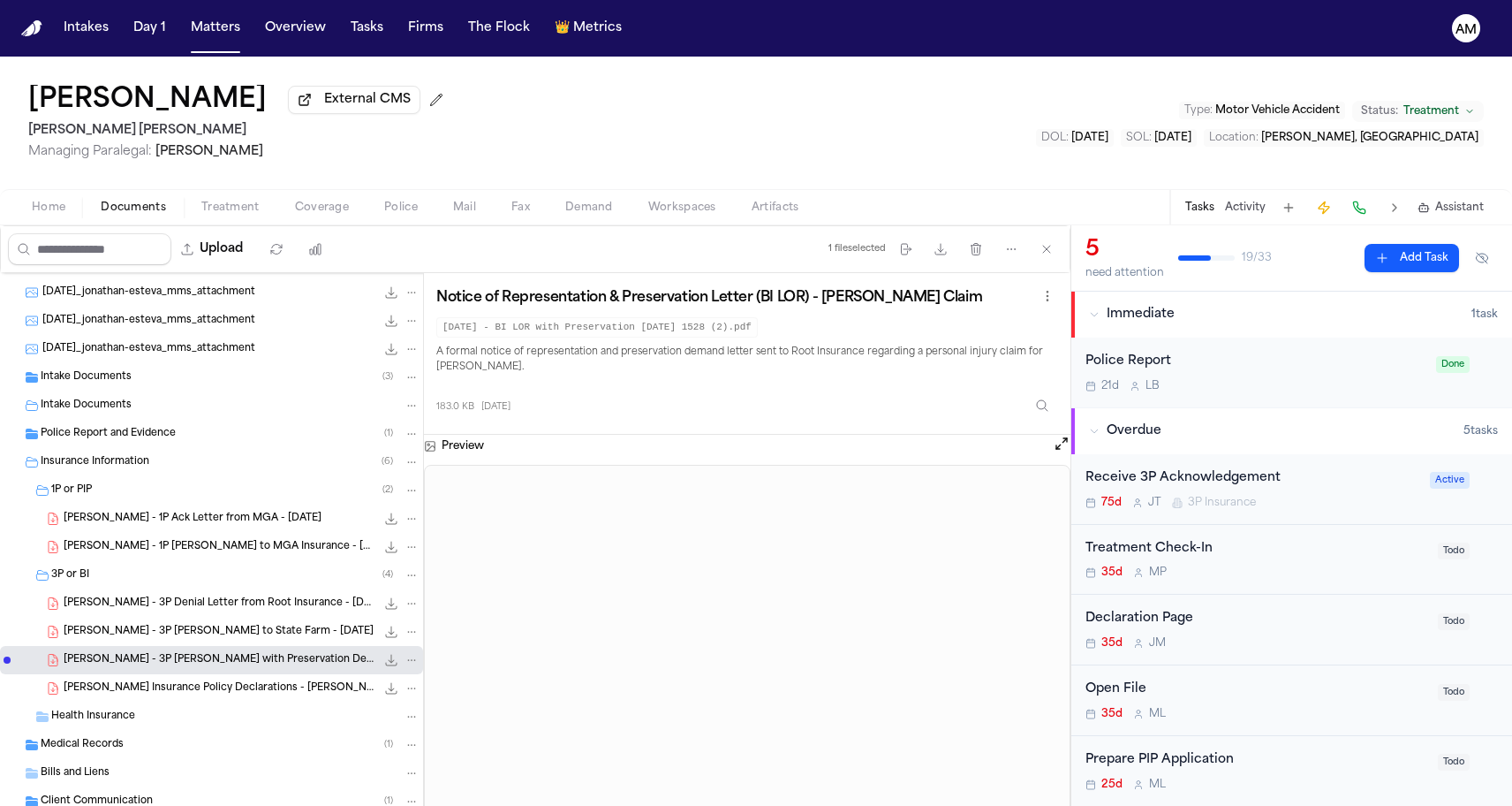
click at [100, 688] on span "J. Esteva - Root Insurance Policy Declarations - Patrick Cannon - 3.29.25 to 9.…" at bounding box center [219, 688] width 312 height 15
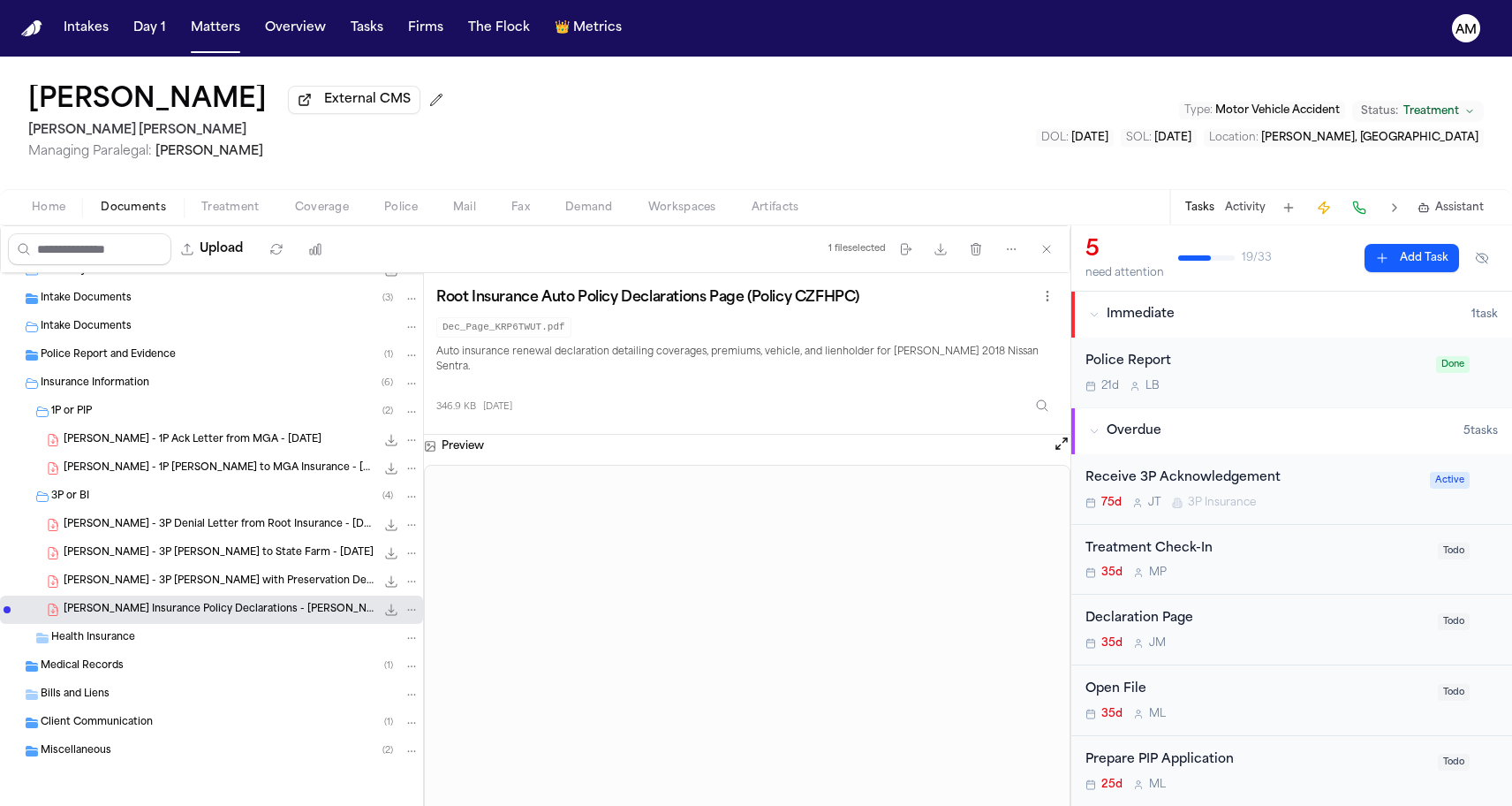
scroll to position [105, 0]
click at [102, 503] on div "3P or BI ( 4 )" at bounding box center [236, 497] width 369 height 16
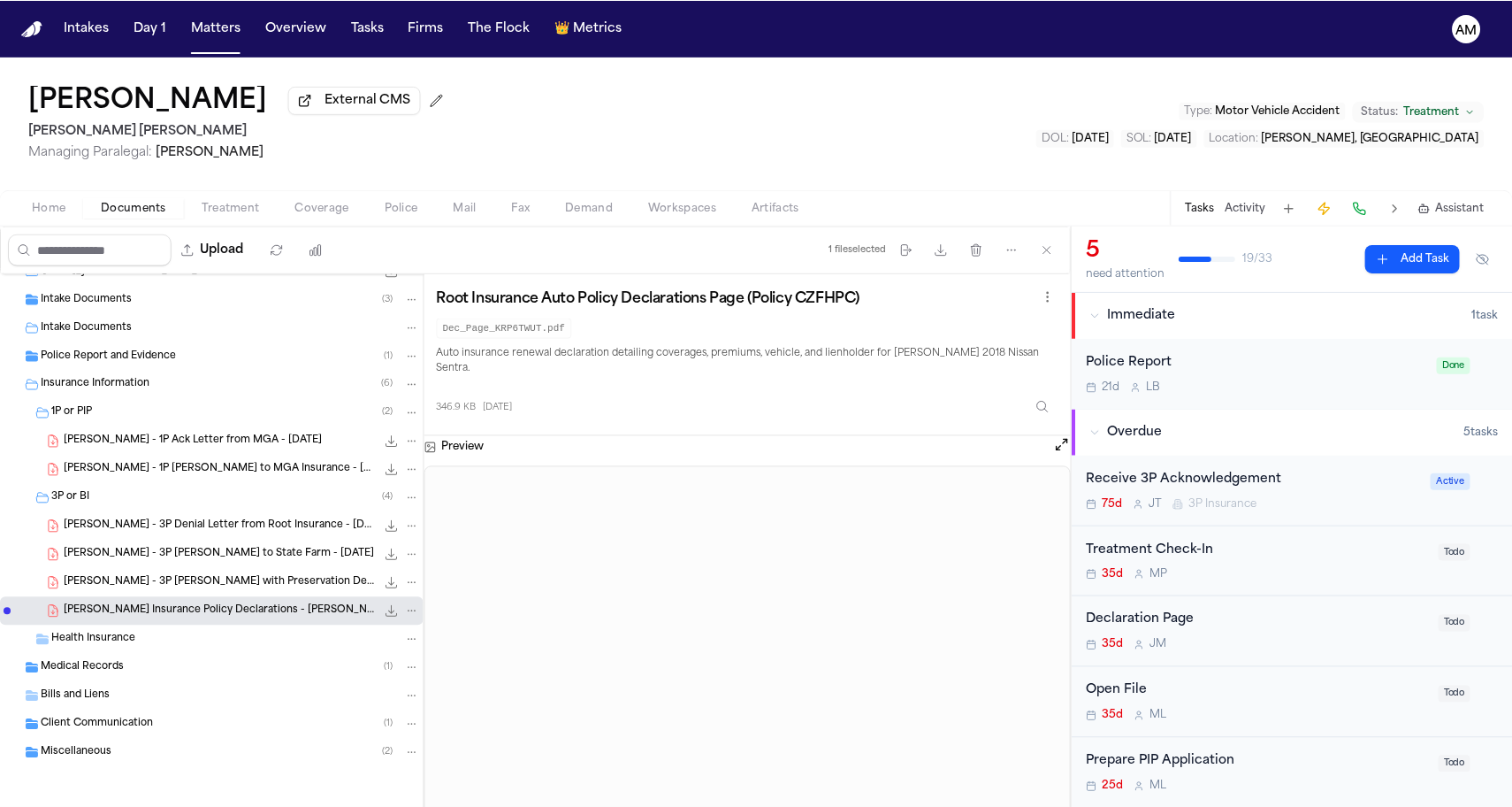
scroll to position [0, 0]
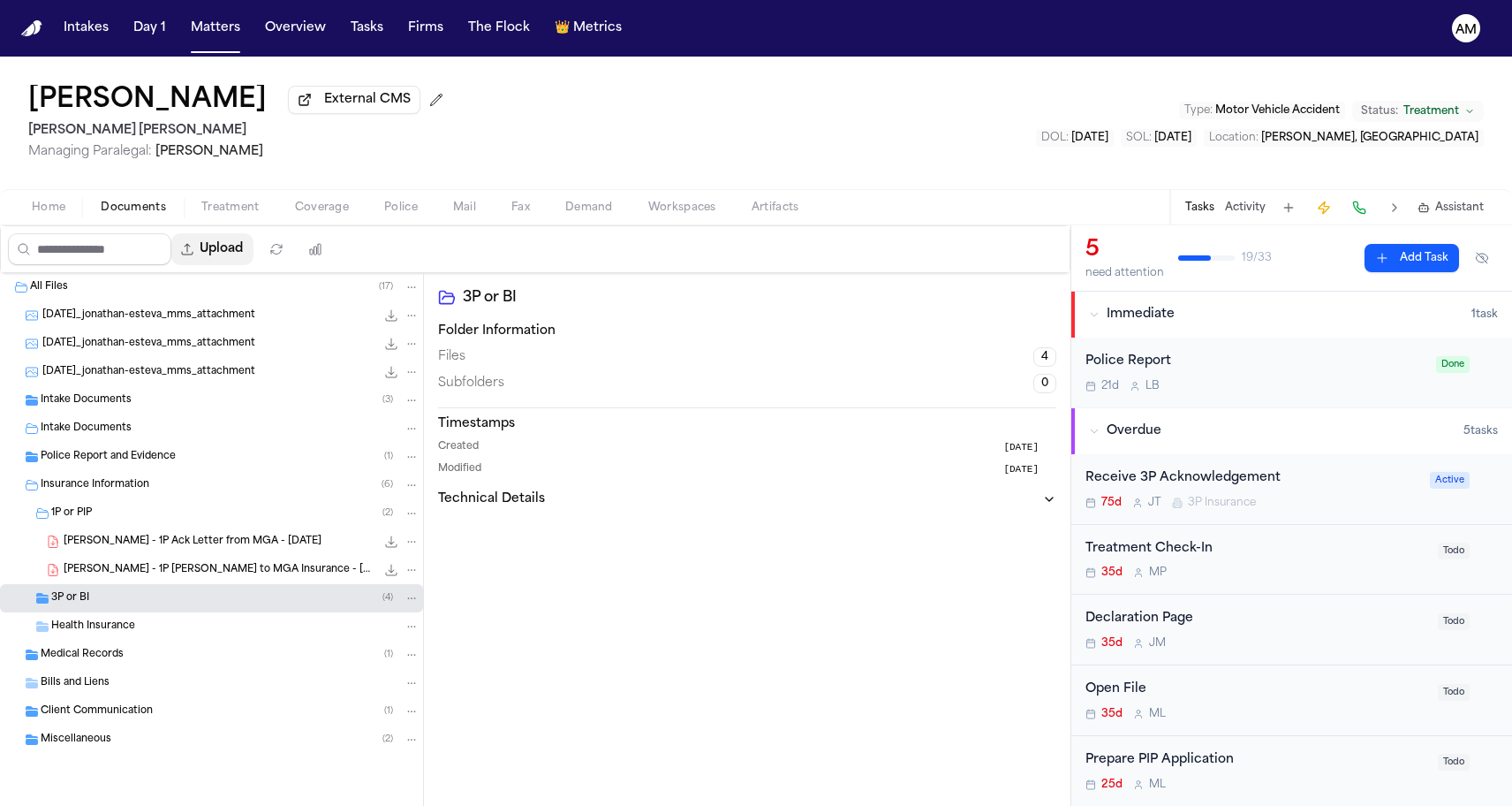
click at [254, 242] on button "Upload" at bounding box center [212, 249] width 82 height 32
select select "**********"
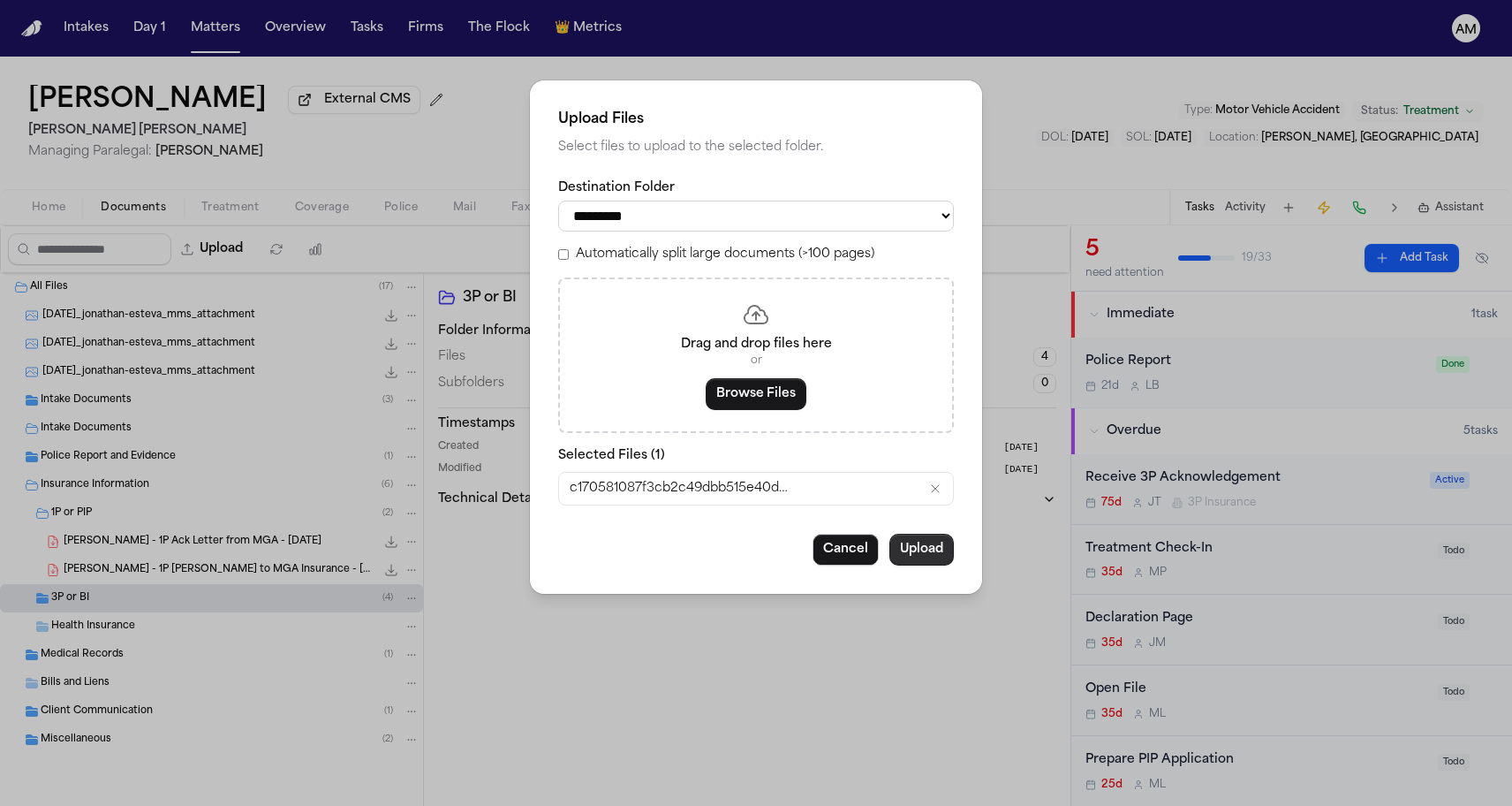
click at [929, 545] on button "Upload" at bounding box center [922, 550] width 64 height 32
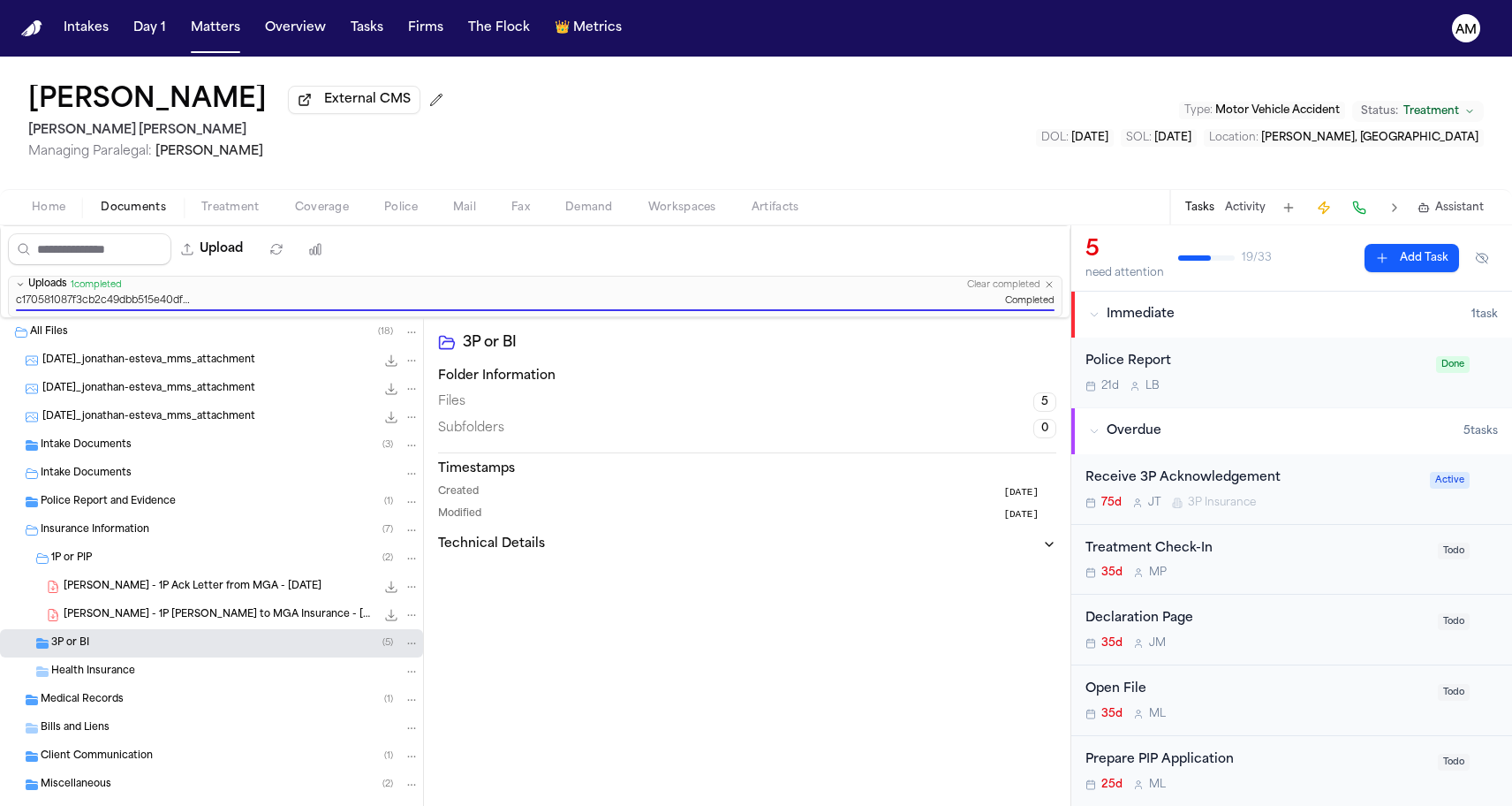
click at [681, 655] on div "3P or BI Folder Information Files 5 Subfolders 0 Timestamps Created 2 months ag…" at bounding box center [747, 602] width 646 height 569
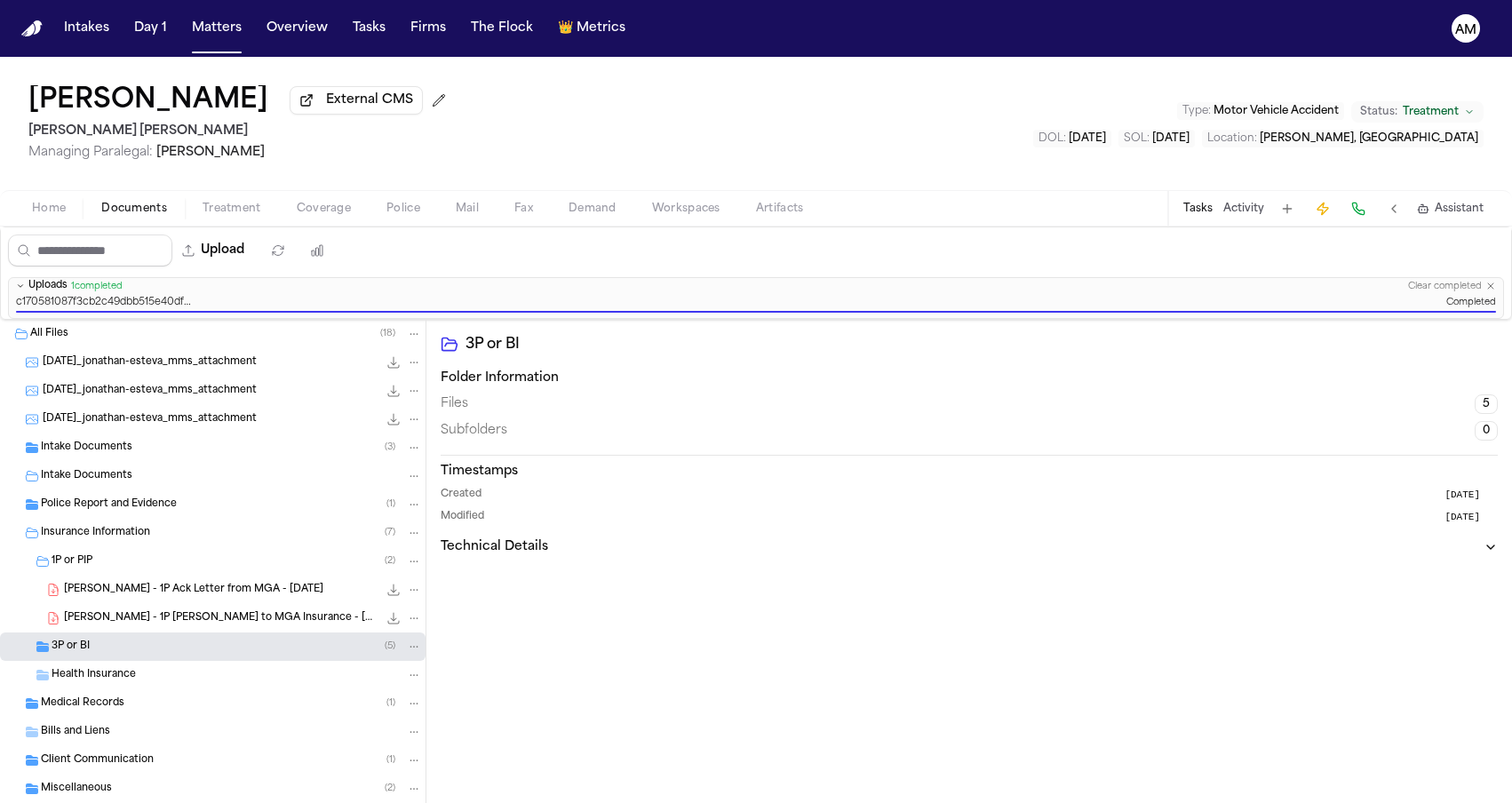
click at [417, 162] on span "Managing Paralegal: Jacqueline Maldonado" at bounding box center [241, 153] width 425 height 18
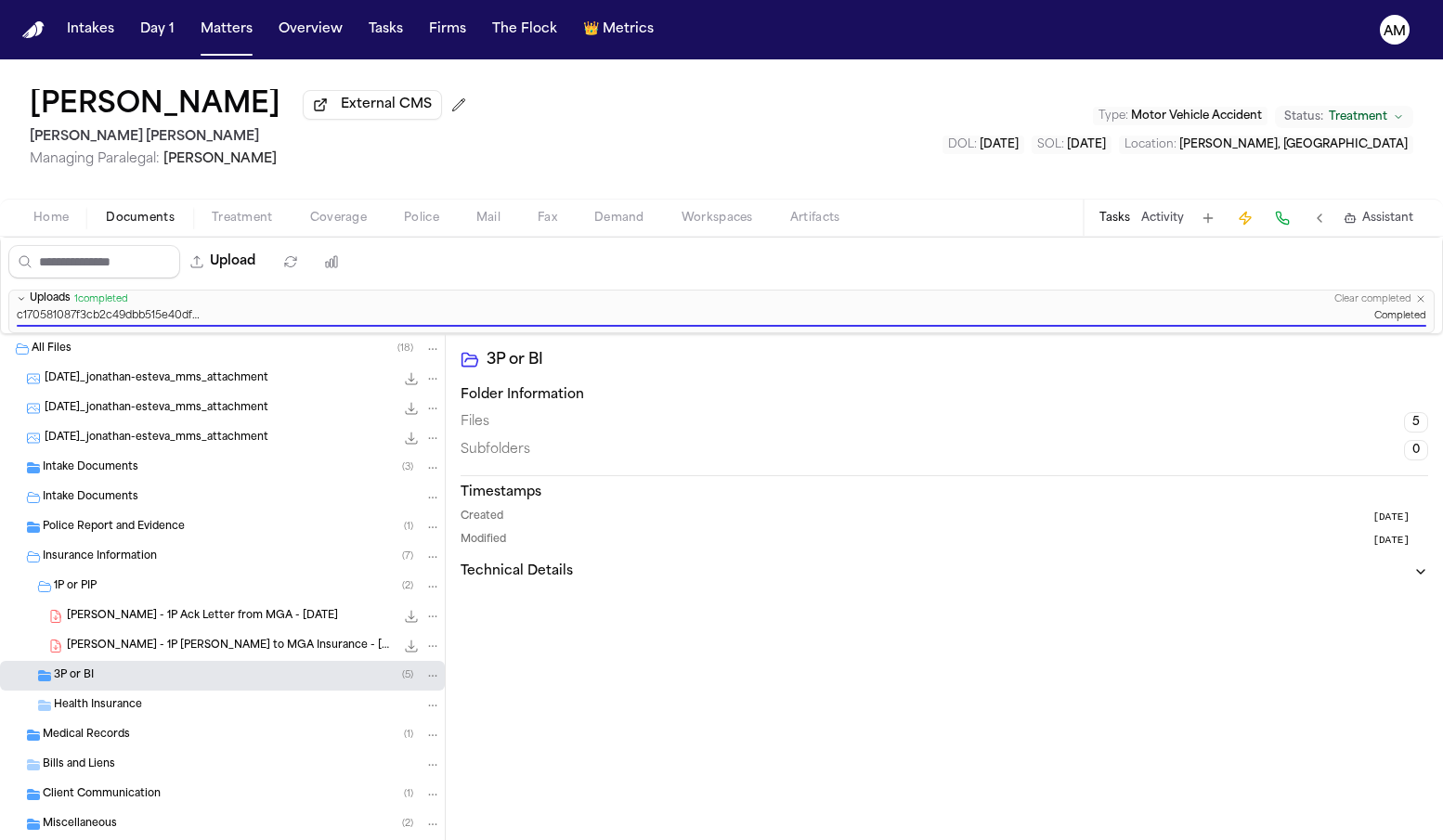
click at [857, 121] on div "Jhonnathan Esteva External CMS Steele Adams Hosman Managing Paralegal: Jacqueli…" at bounding box center [722, 128] width 1443 height 139
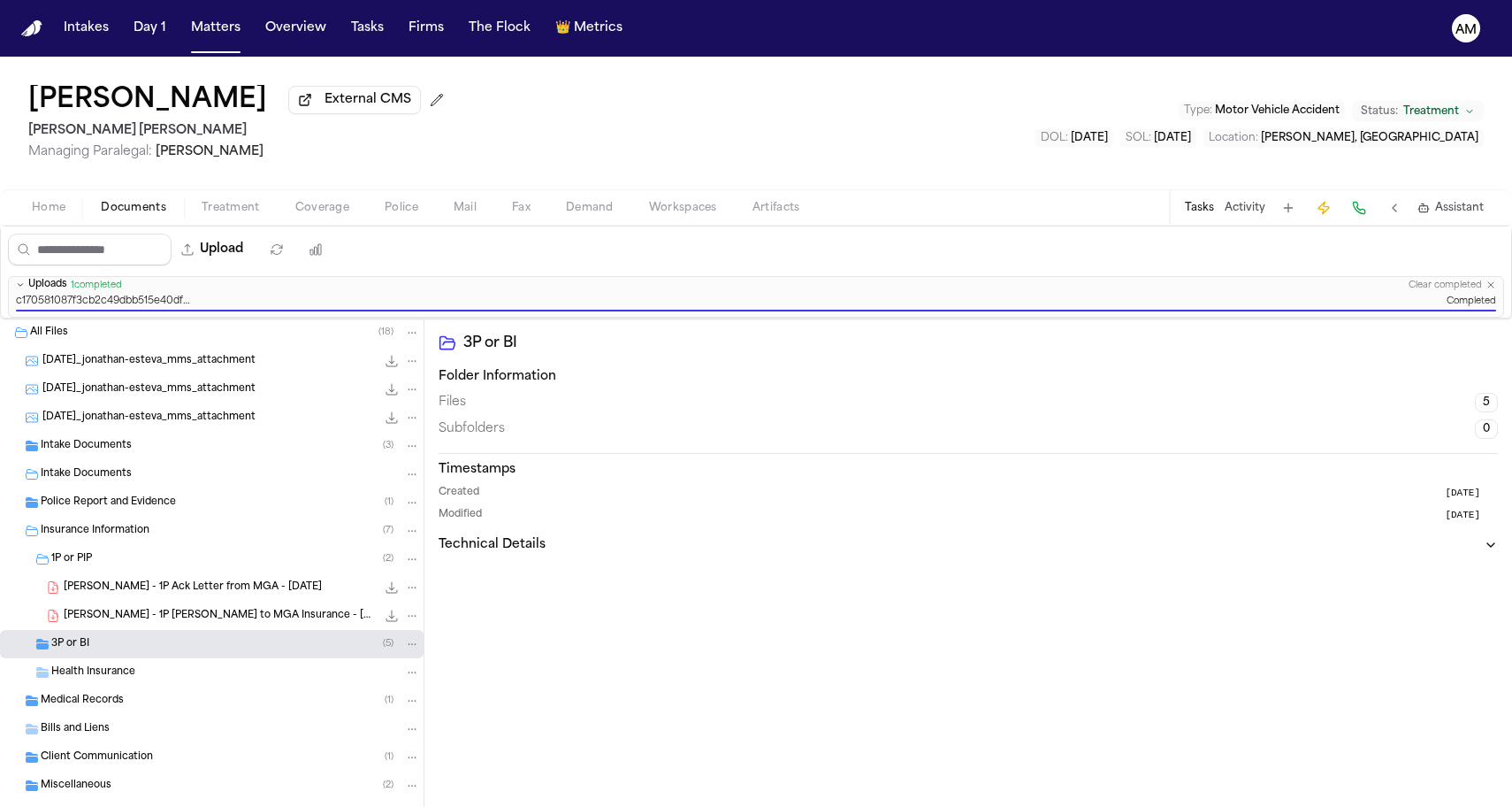
click at [590, 116] on div "Jhonnathan Esteva External CMS Steele Adams Hosman Managing Paralegal: Jacqueli…" at bounding box center [756, 122] width 1512 height 133
click at [398, 142] on h2 "Steele Adams Hosman" at bounding box center [240, 131] width 423 height 21
click at [385, 159] on span "Managing Paralegal: Jacqueline Maldonado" at bounding box center [240, 152] width 423 height 18
click at [212, 33] on button "Matters" at bounding box center [215, 29] width 63 height 32
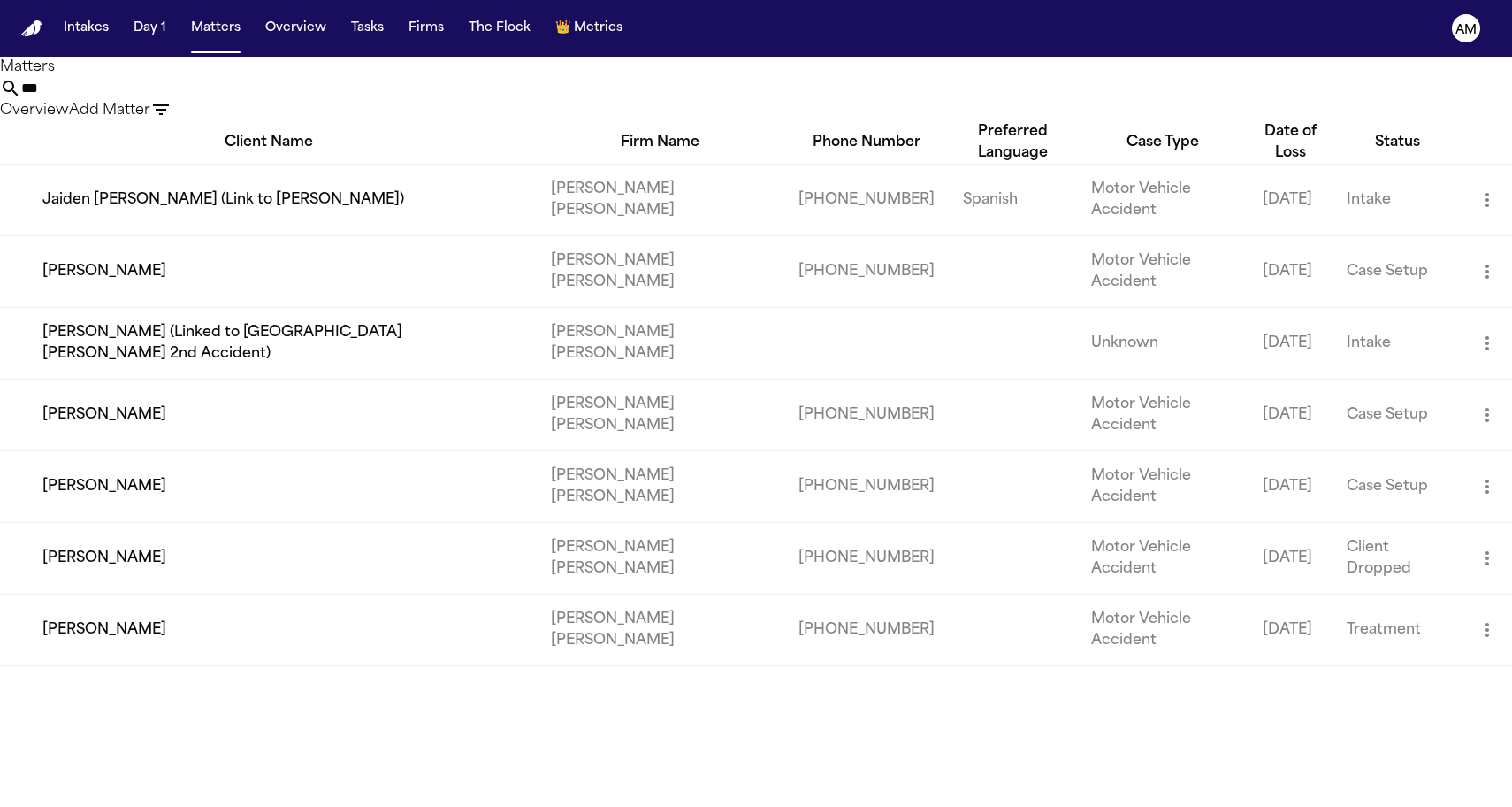
drag, startPoint x: 850, startPoint y: 105, endPoint x: 681, endPoint y: 105, distance: 169.0
click at [681, 105] on div "*** Overview Add Matter" at bounding box center [756, 99] width 1512 height 44
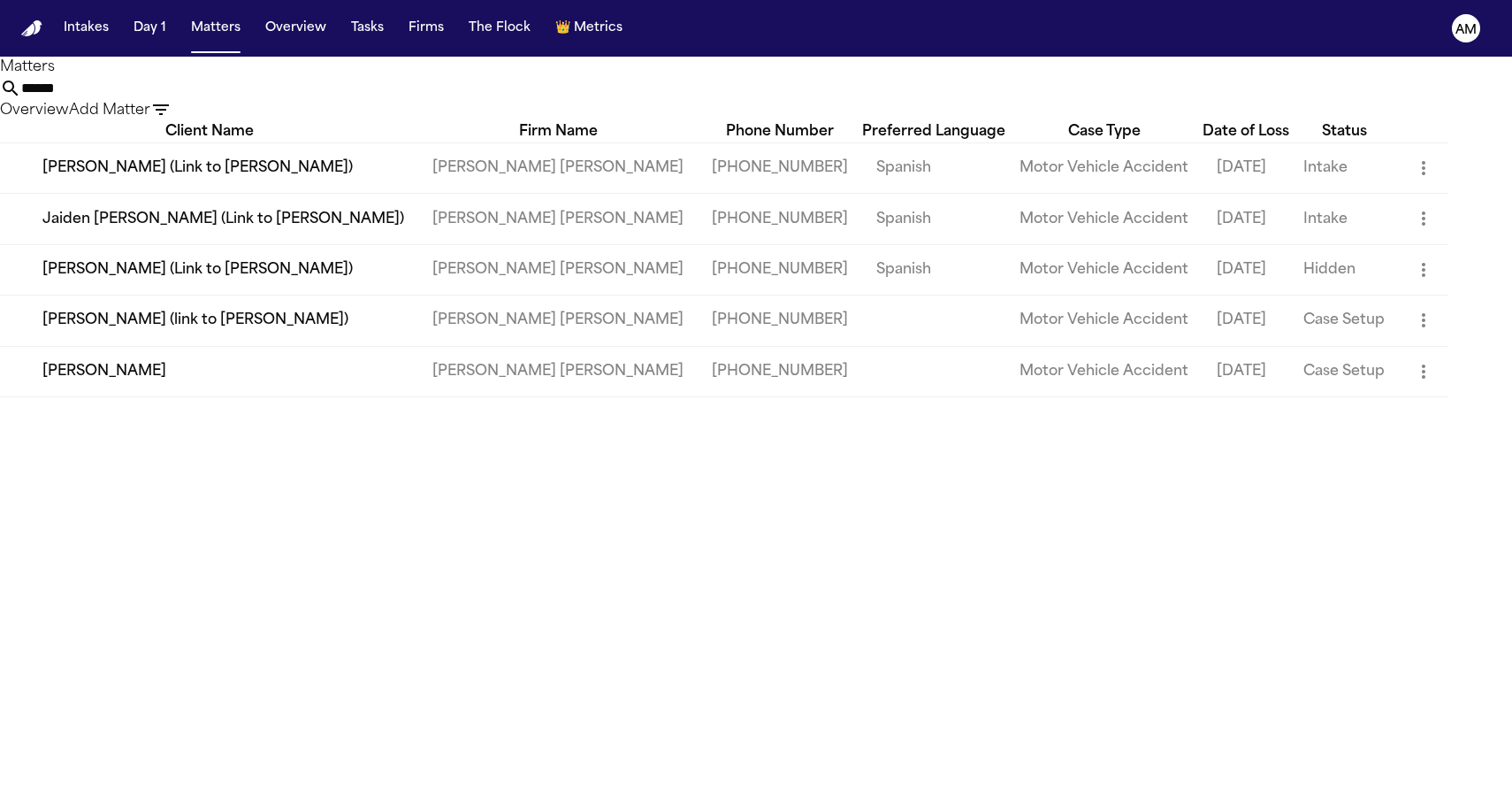
click at [436, 96] on div "****** Overview Add Matter" at bounding box center [756, 99] width 1512 height 44
click at [163, 99] on input "******" at bounding box center [92, 88] width 142 height 21
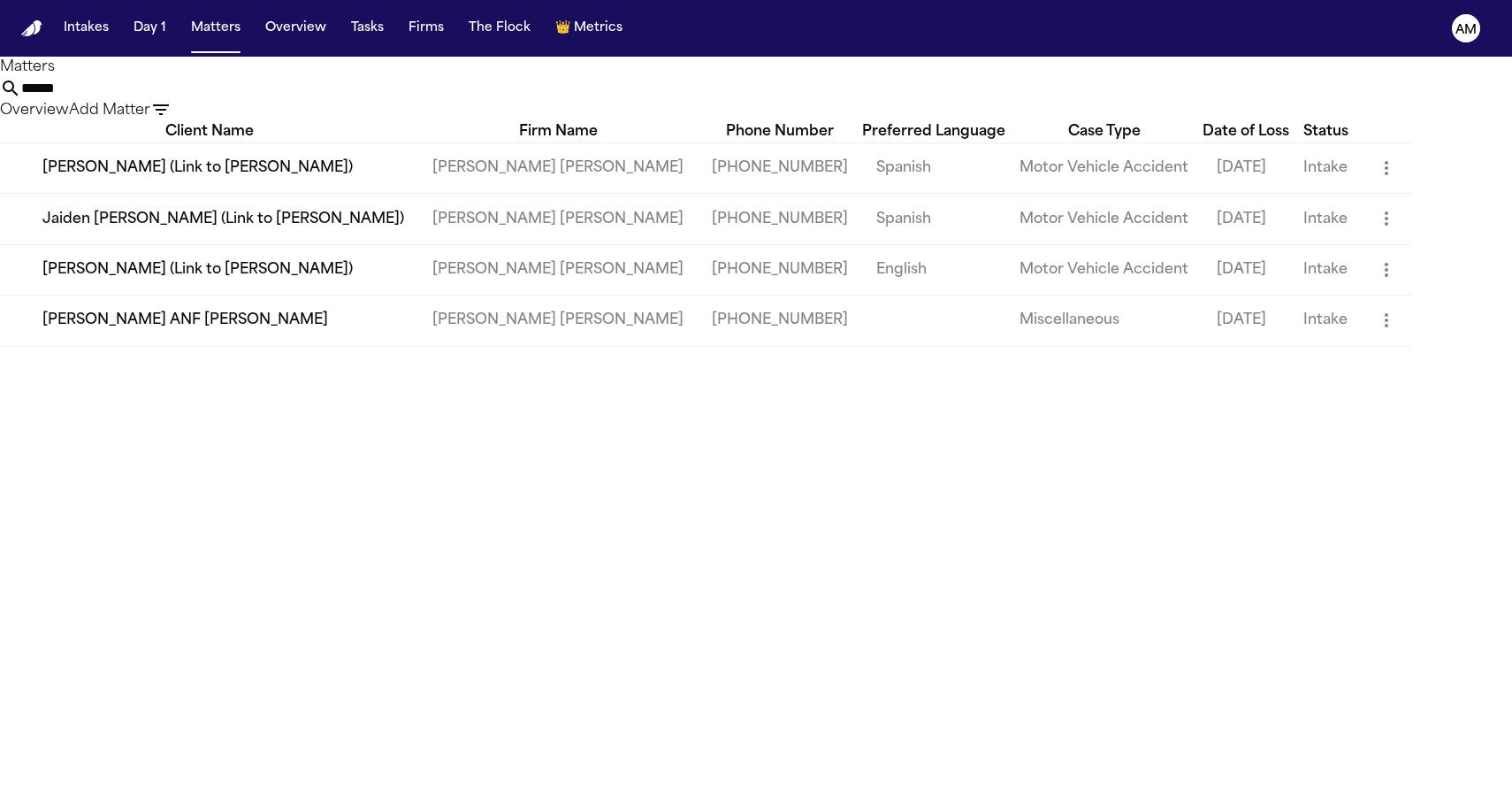
click at [163, 95] on input "******" at bounding box center [92, 88] width 142 height 21
type input "******"
click at [328, 78] on h1 "Matters" at bounding box center [756, 67] width 1512 height 21
click at [200, 346] on td "Erin Munsell ANF Keize Clough" at bounding box center [209, 320] width 418 height 51
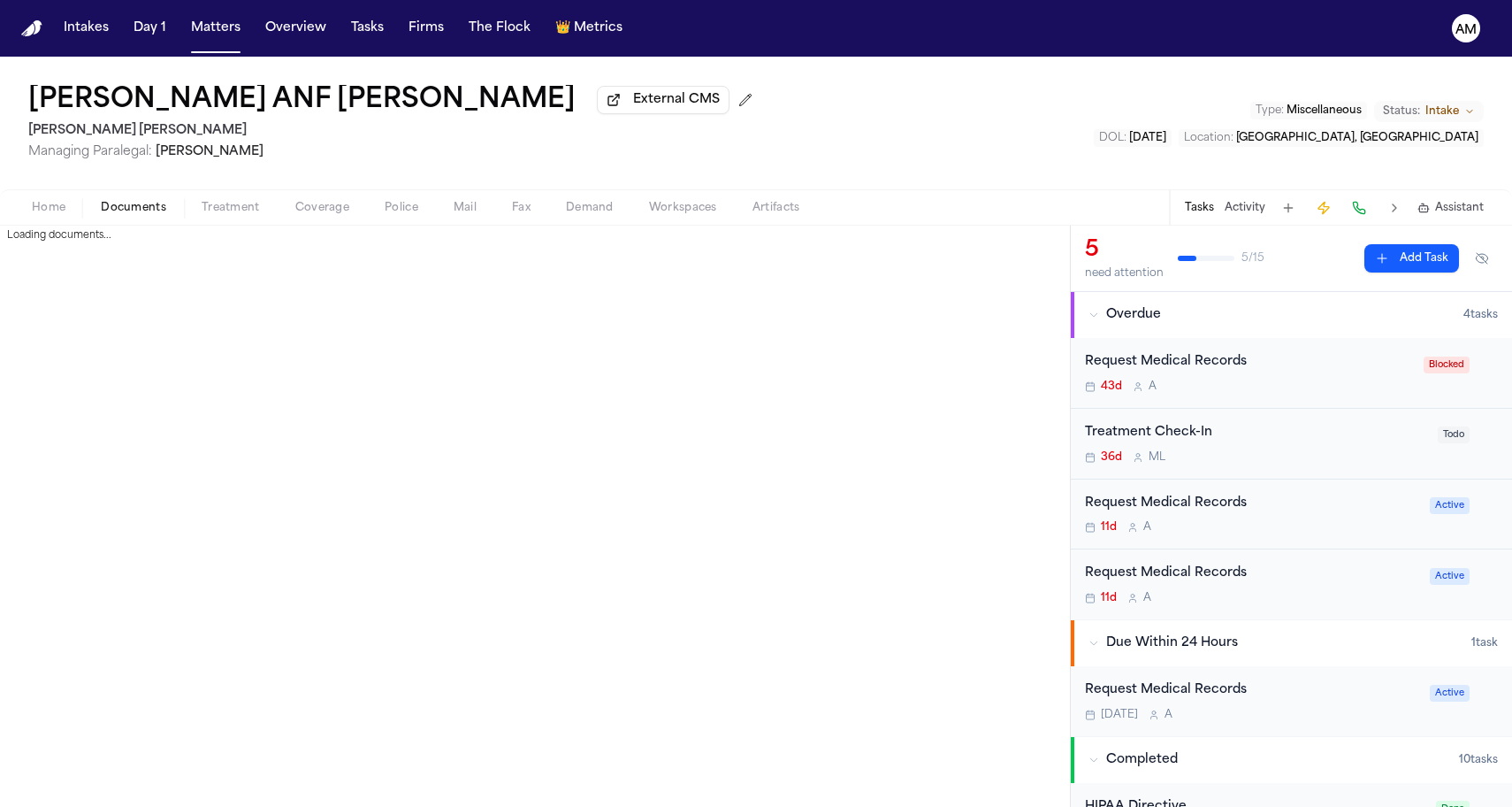
click at [168, 218] on button "Documents" at bounding box center [133, 208] width 101 height 21
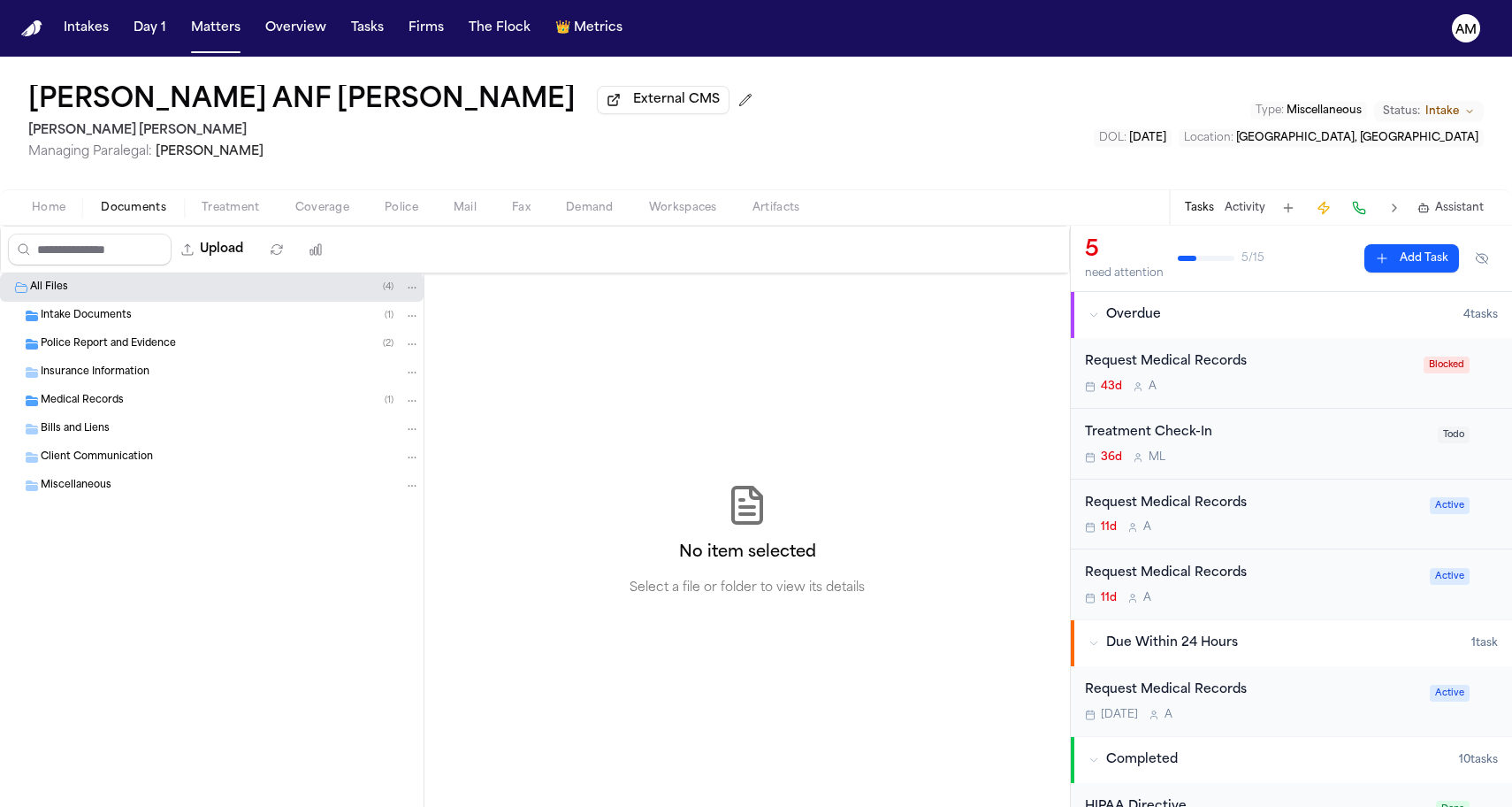
click at [318, 196] on div "Home Documents Treatment Coverage Police Mail Fax Demand Workspaces Artifacts T…" at bounding box center [756, 207] width 1512 height 36
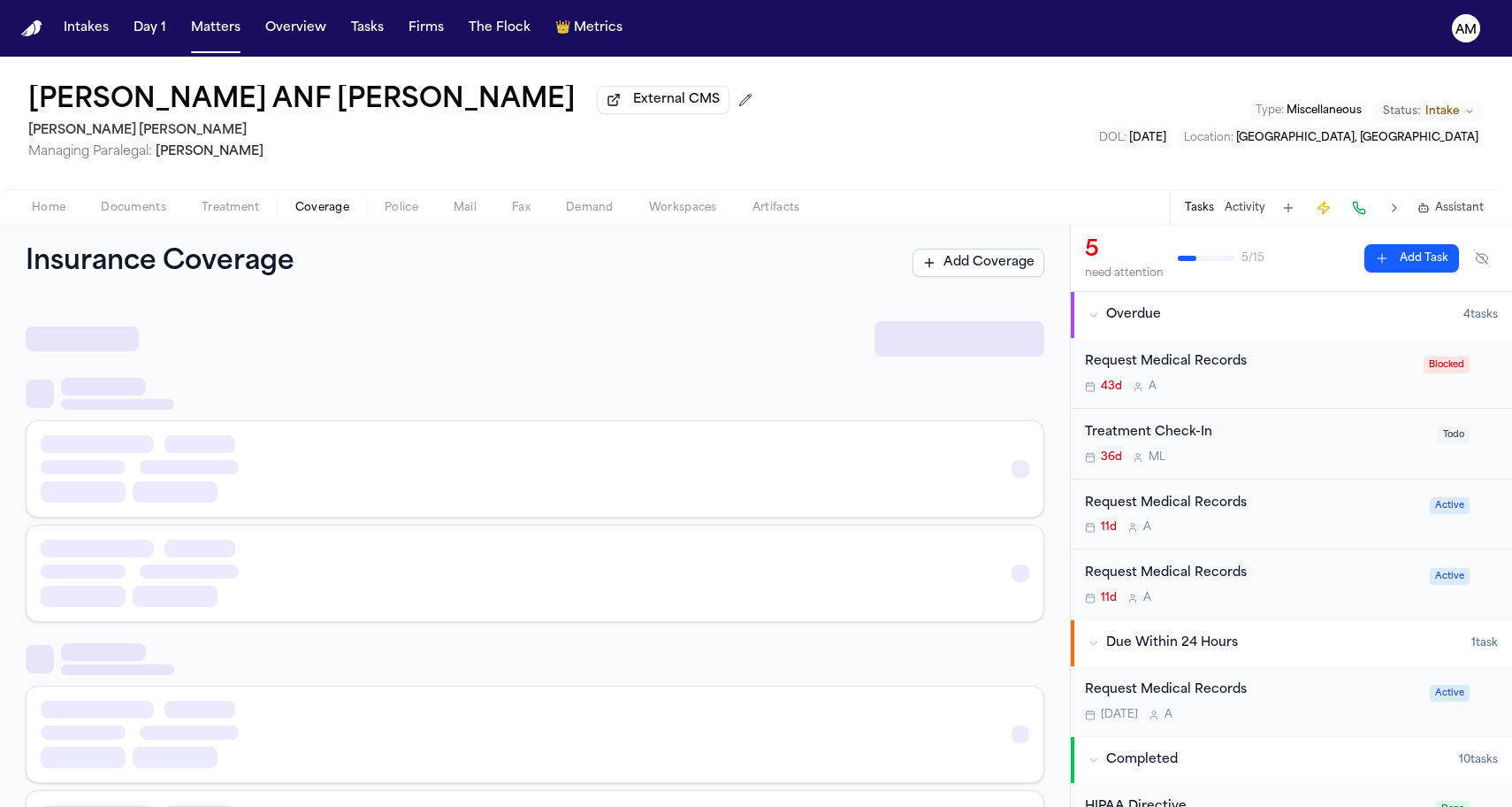
click at [318, 201] on button "Coverage" at bounding box center [322, 208] width 89 height 21
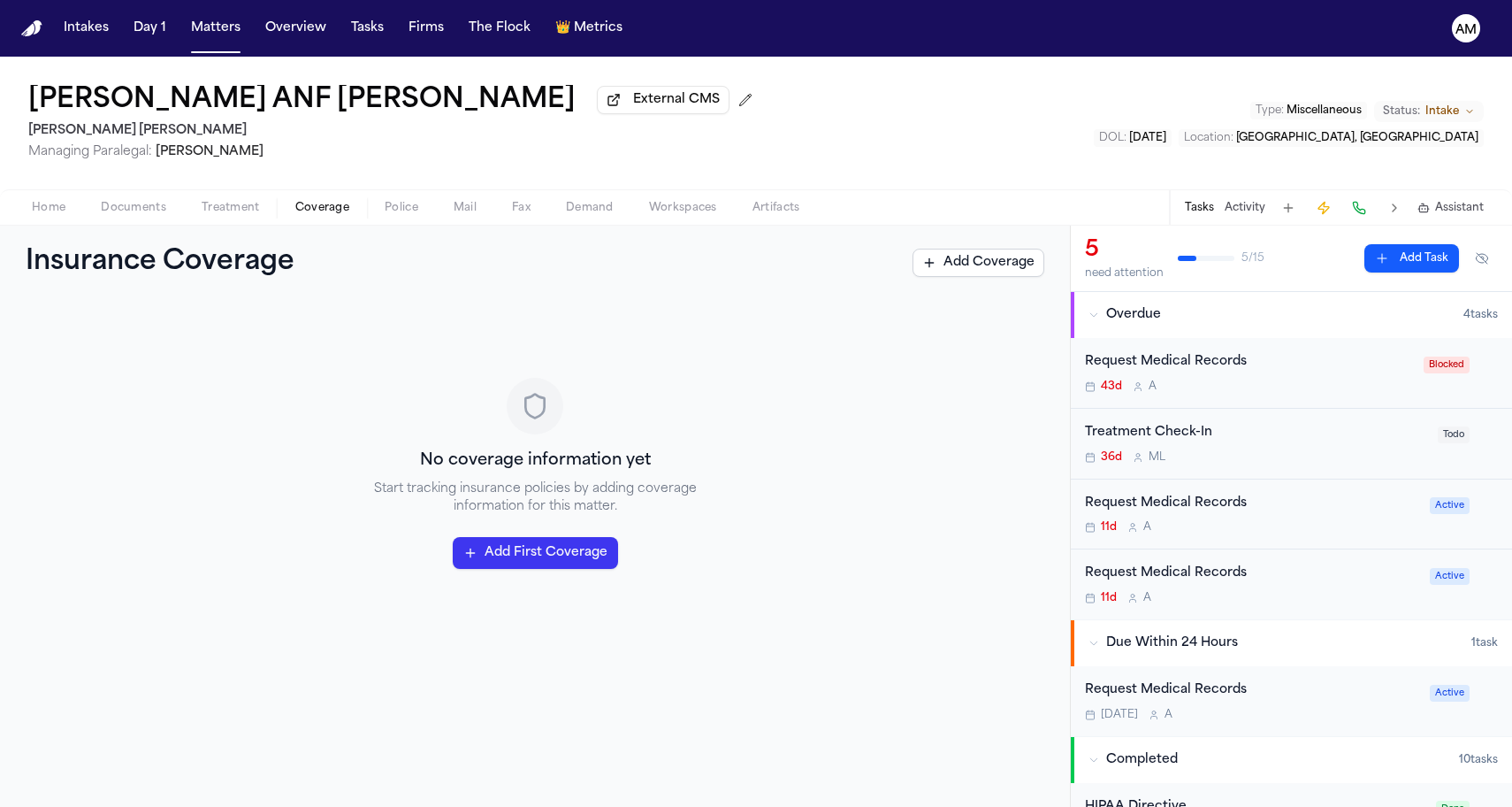
click at [242, 208] on span "Treatment" at bounding box center [230, 208] width 58 height 14
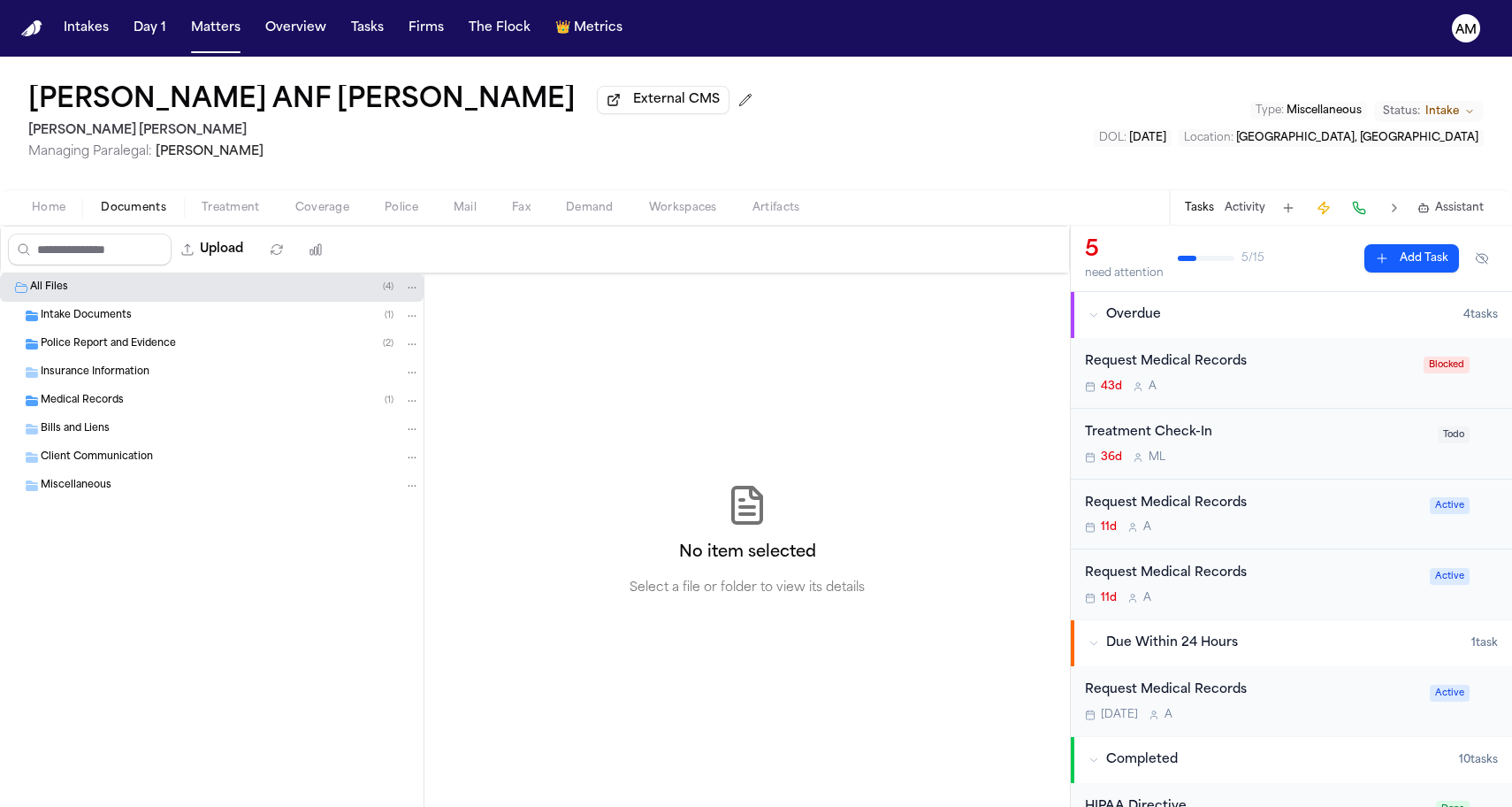
click at [129, 206] on span "Documents" at bounding box center [133, 208] width 65 height 14
click at [141, 340] on div "Police Report and Evidence ( 2 )" at bounding box center [231, 344] width 380 height 16
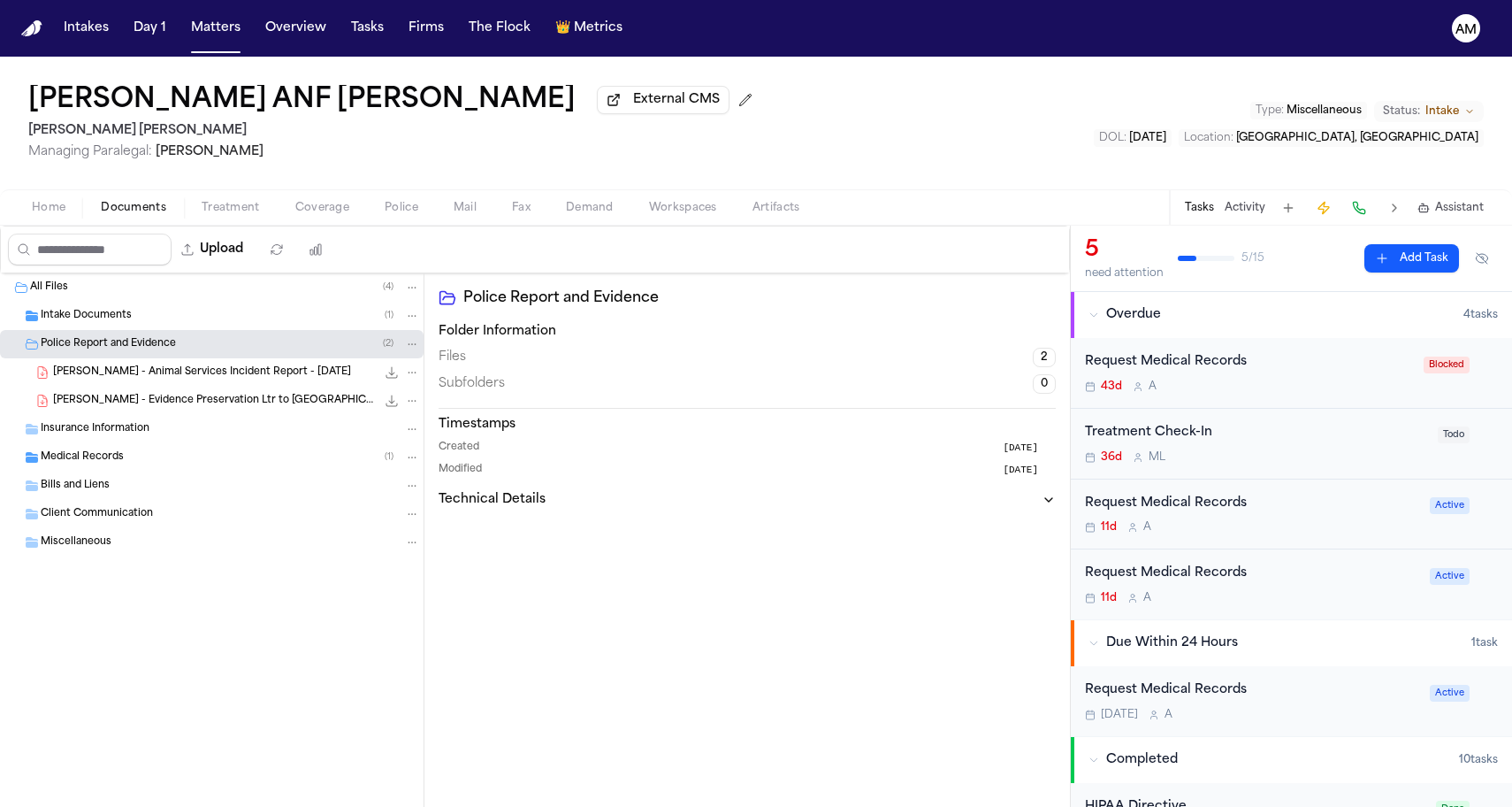
click at [141, 340] on div "Police Report and Evidence ( 2 )" at bounding box center [231, 344] width 380 height 16
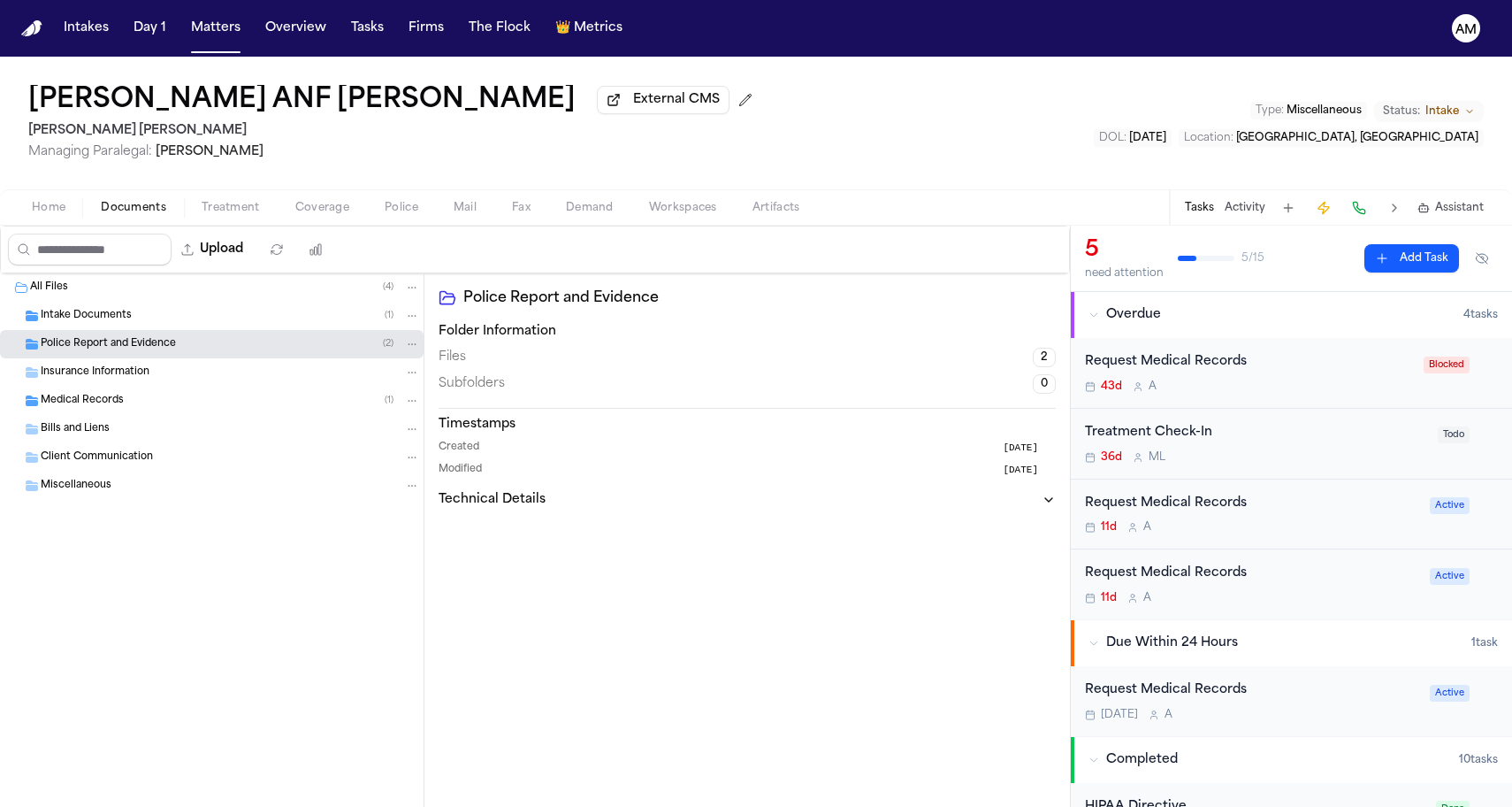
click at [308, 105] on h1 "Erin Munsell ANF Keize Clough" at bounding box center [302, 101] width 547 height 32
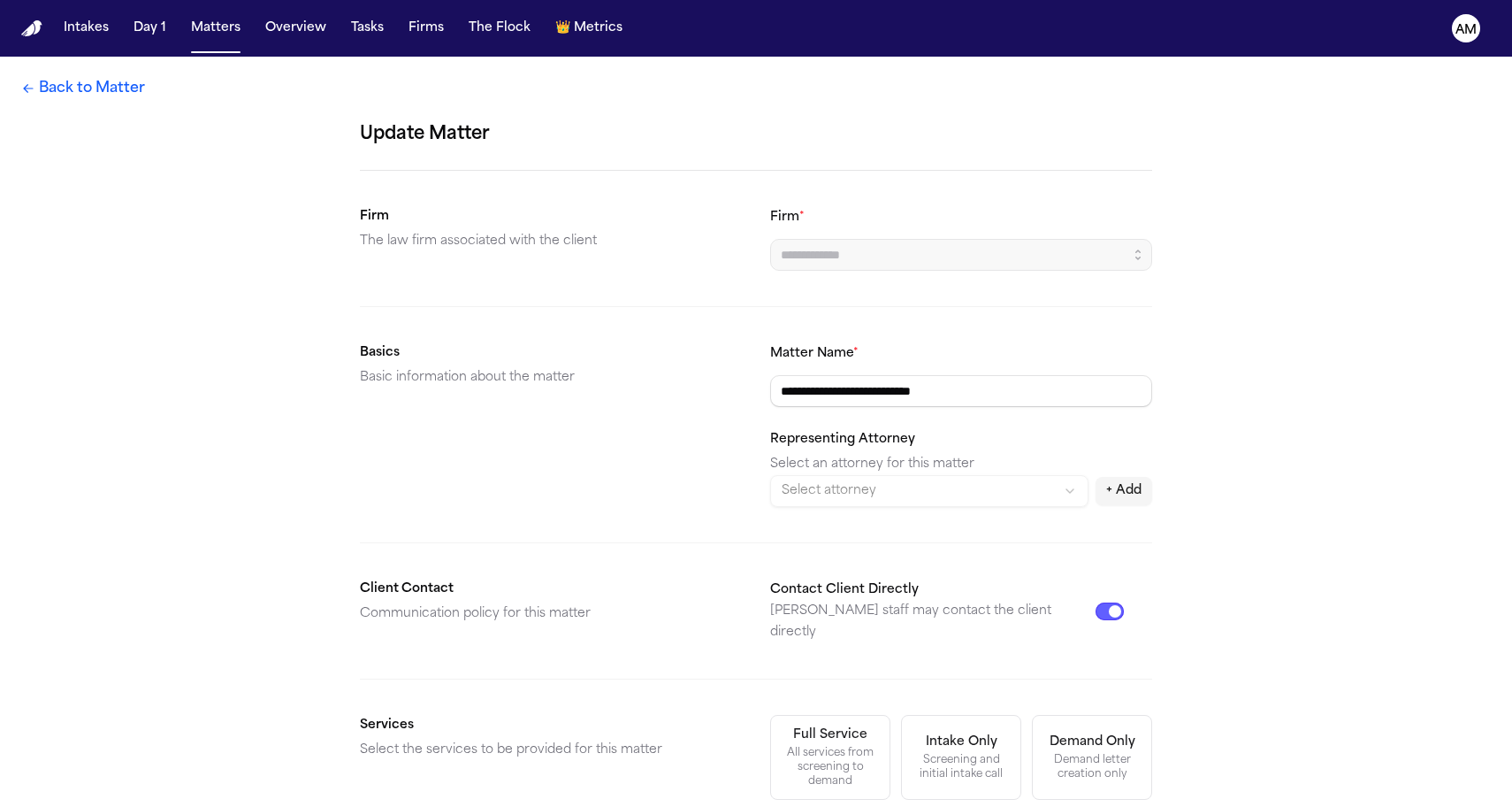
type input "**********"
click at [105, 86] on link "Back to Matter" at bounding box center [83, 88] width 124 height 21
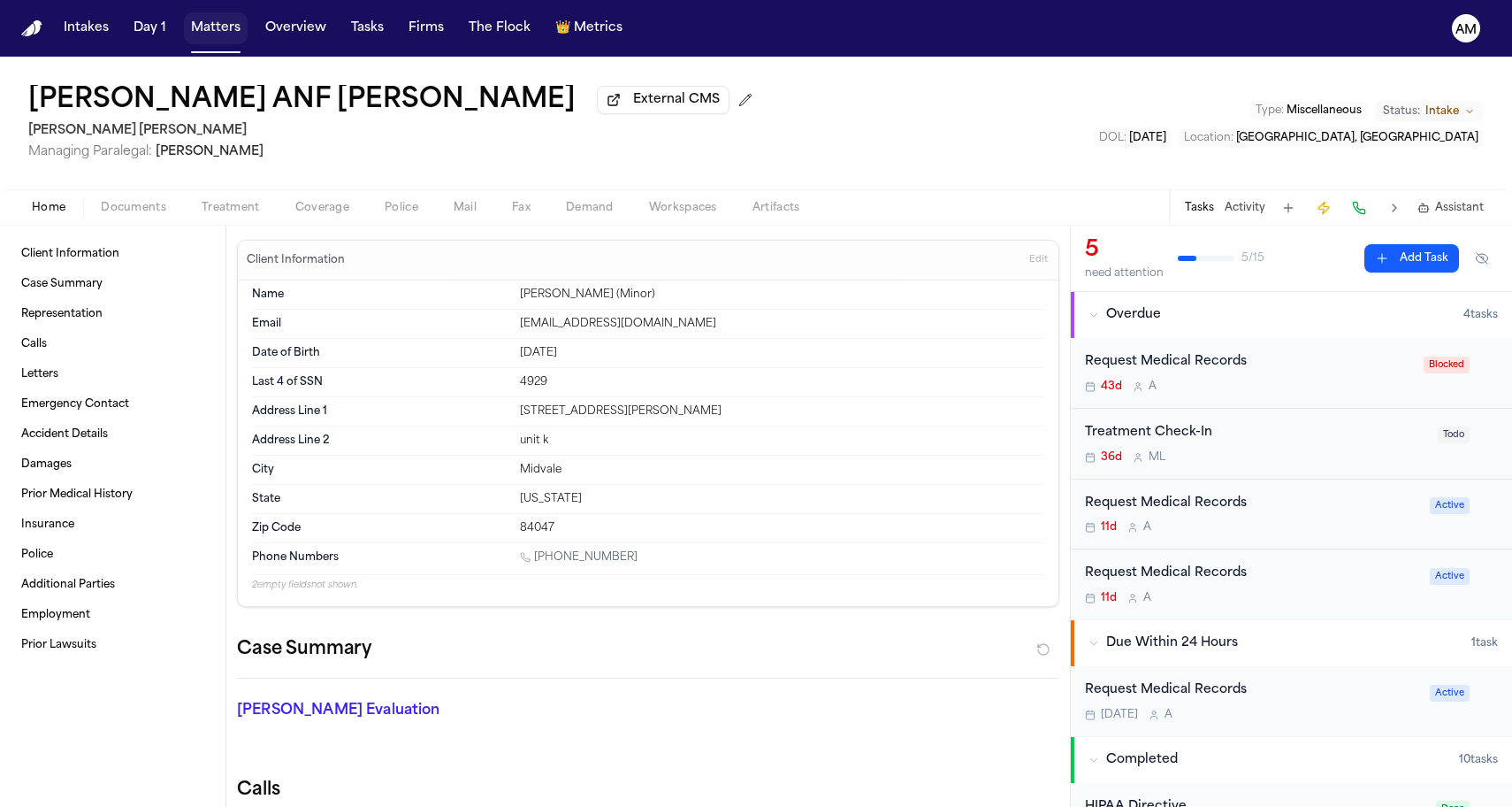
click at [206, 38] on button "Matters" at bounding box center [215, 29] width 63 height 32
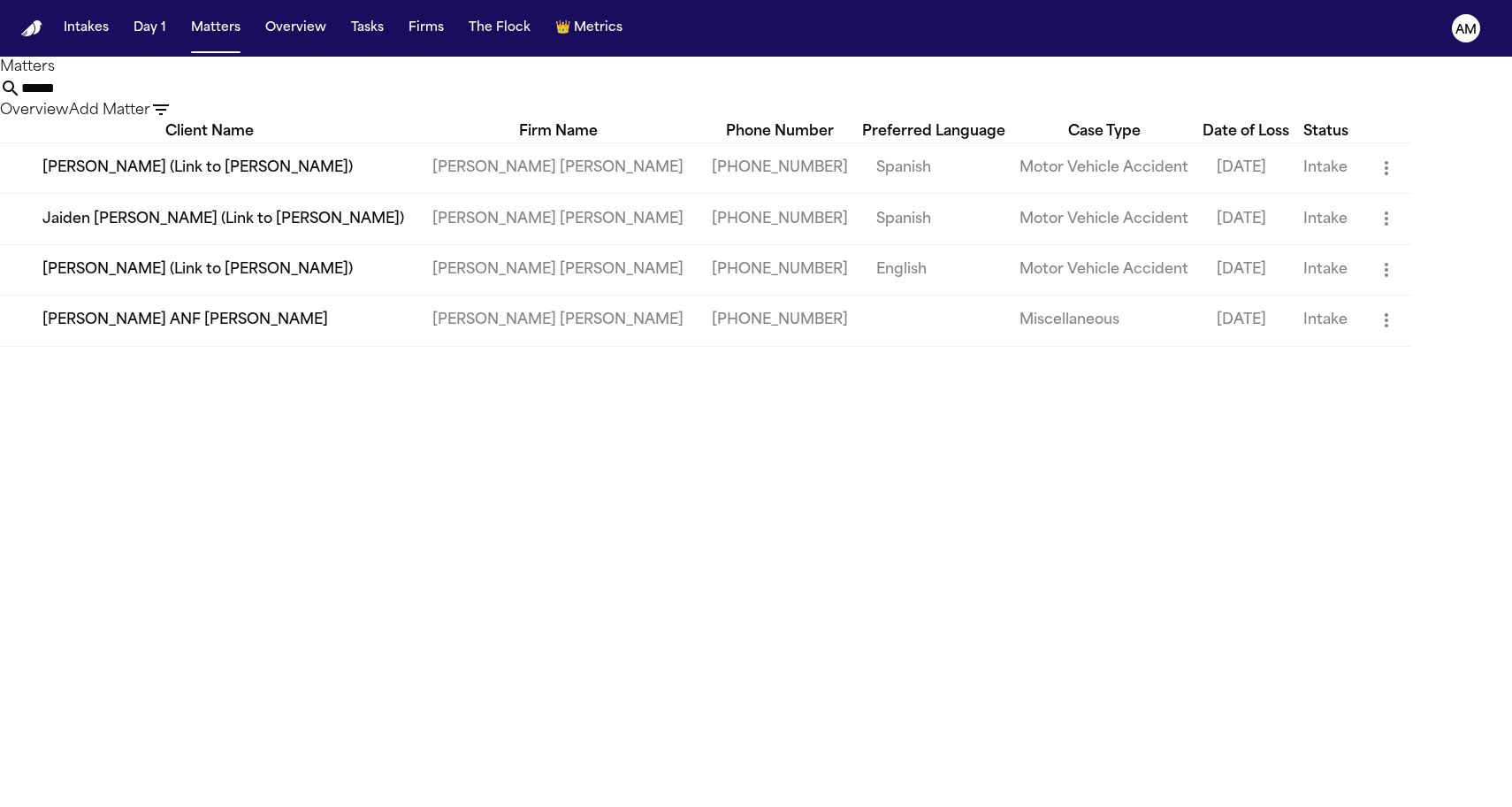
drag, startPoint x: 880, startPoint y: 103, endPoint x: 651, endPoint y: 103, distance: 229.0
click at [651, 103] on div "****** Overview Add Matter" at bounding box center [756, 99] width 1512 height 44
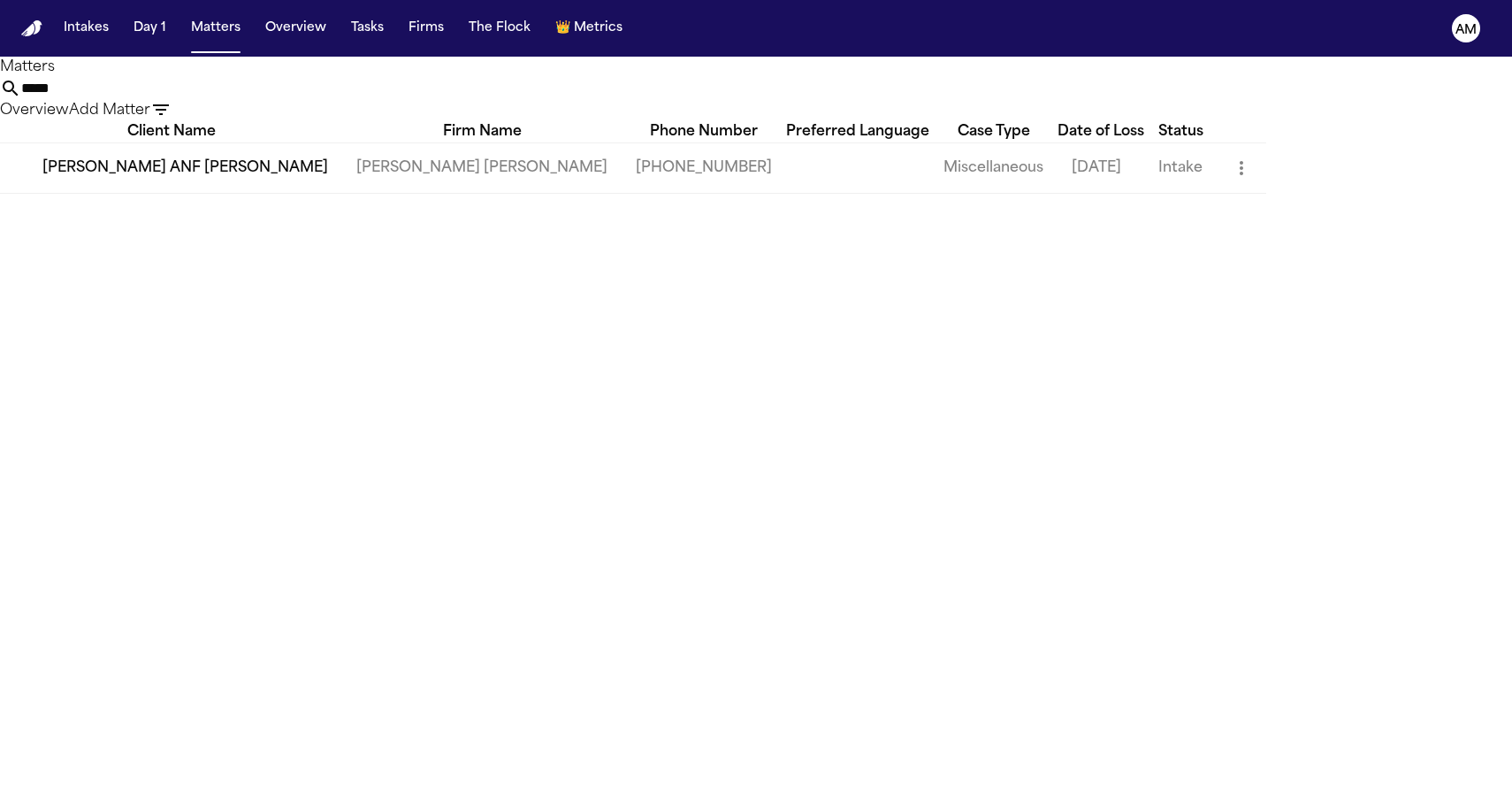
type input "*****"
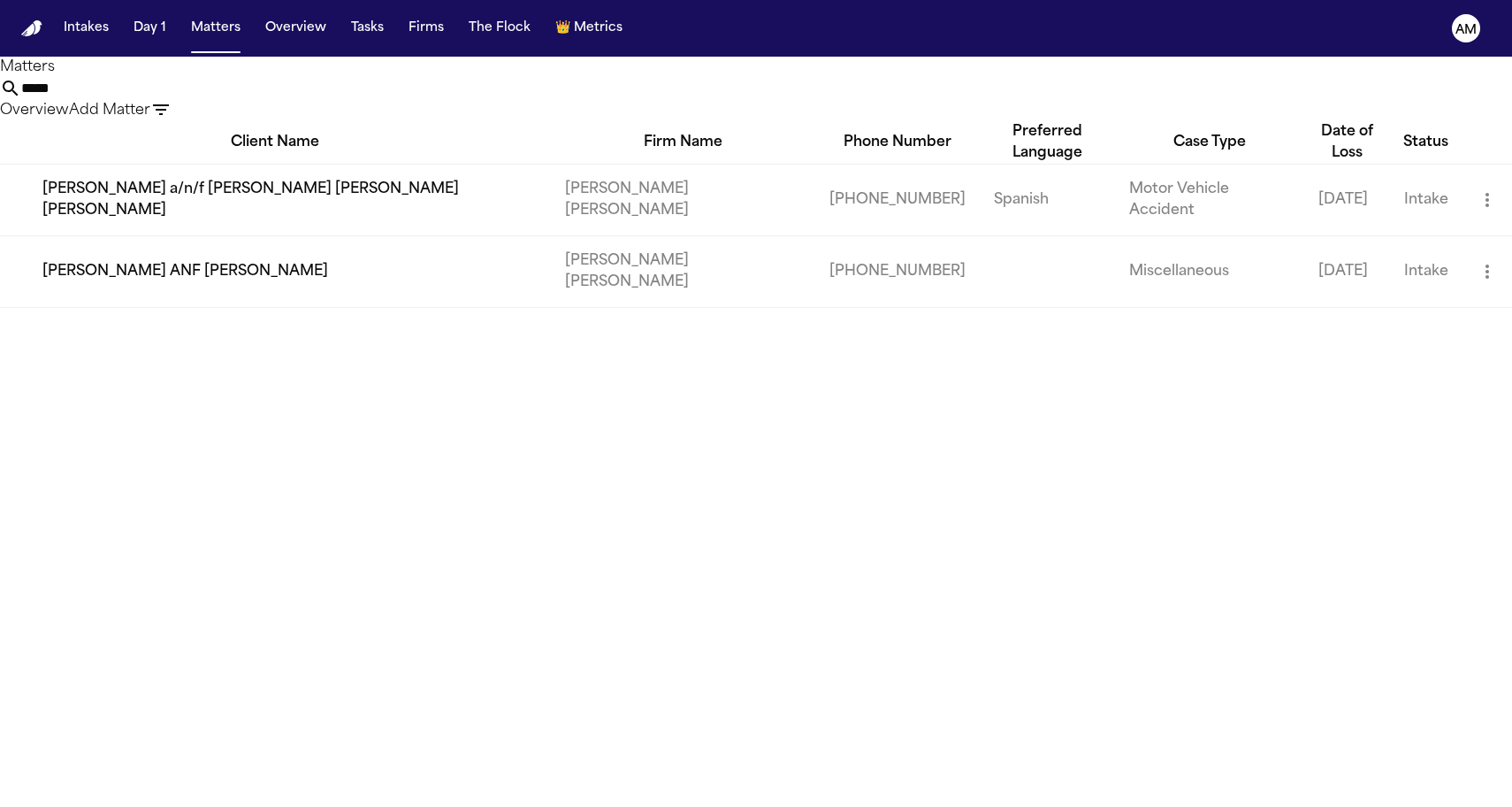
drag, startPoint x: 651, startPoint y: 103, endPoint x: 276, endPoint y: 495, distance: 542.5
click at [276, 495] on main "Matters ***** Overview Add Matter Client Name Firm Name Phone Number Preferred …" at bounding box center [756, 431] width 1512 height 750
click at [247, 266] on td "Erin Munsell ANF Keize Clough" at bounding box center [275, 271] width 551 height 71
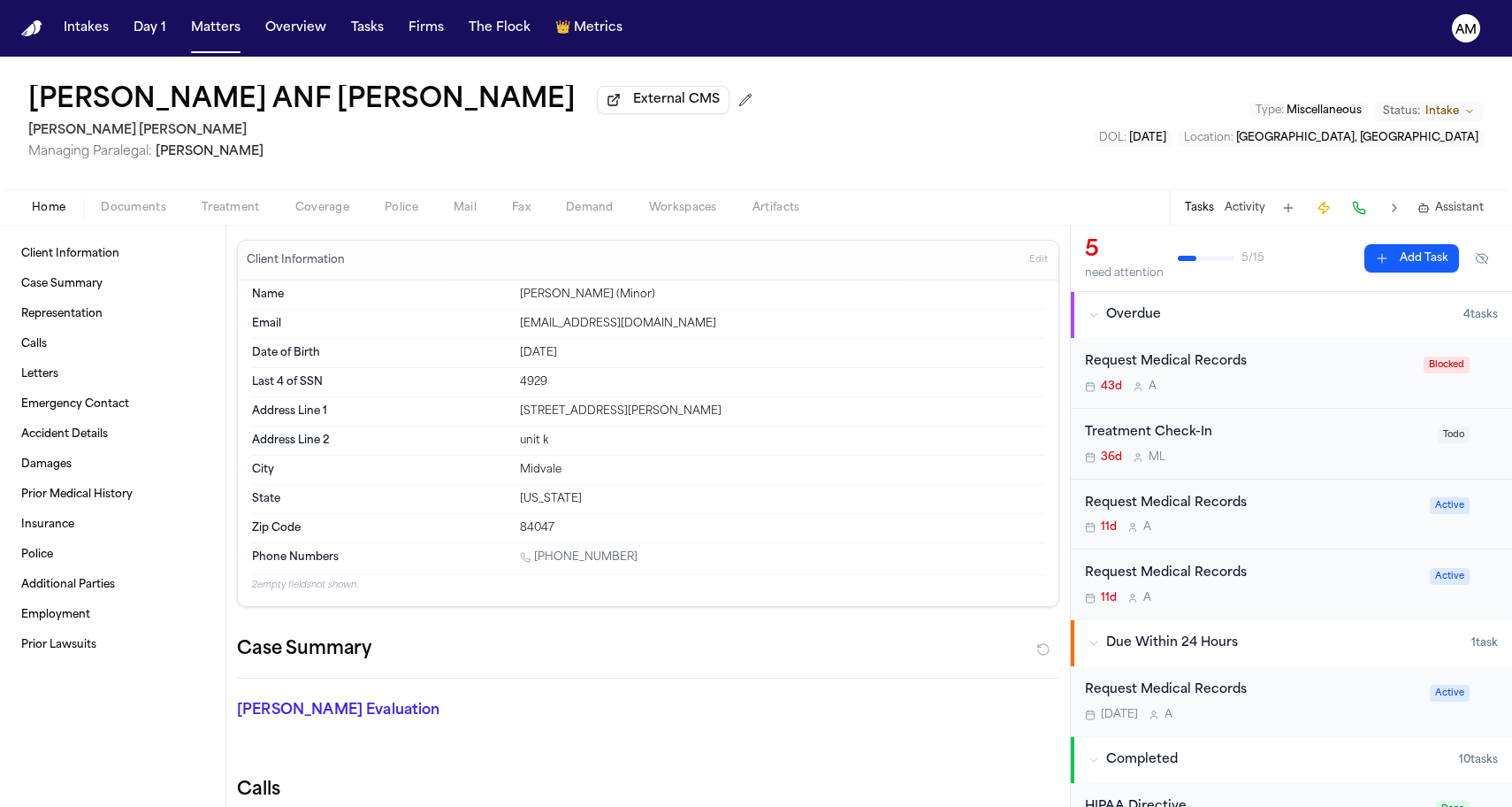
click at [301, 211] on span "Coverage" at bounding box center [322, 208] width 54 height 14
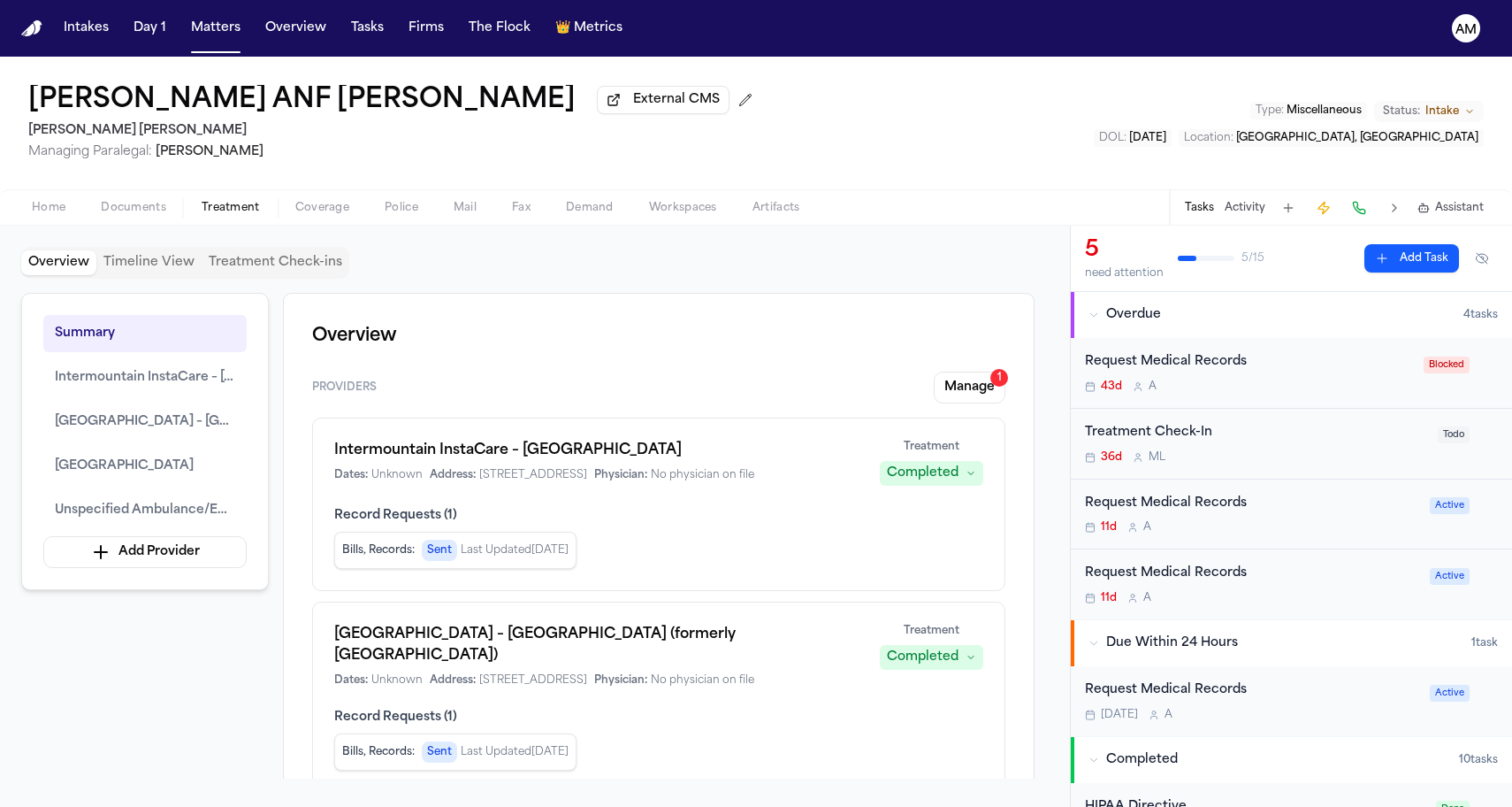
click at [225, 215] on span "Treatment" at bounding box center [230, 208] width 58 height 14
click at [154, 202] on span "Documents" at bounding box center [133, 208] width 65 height 14
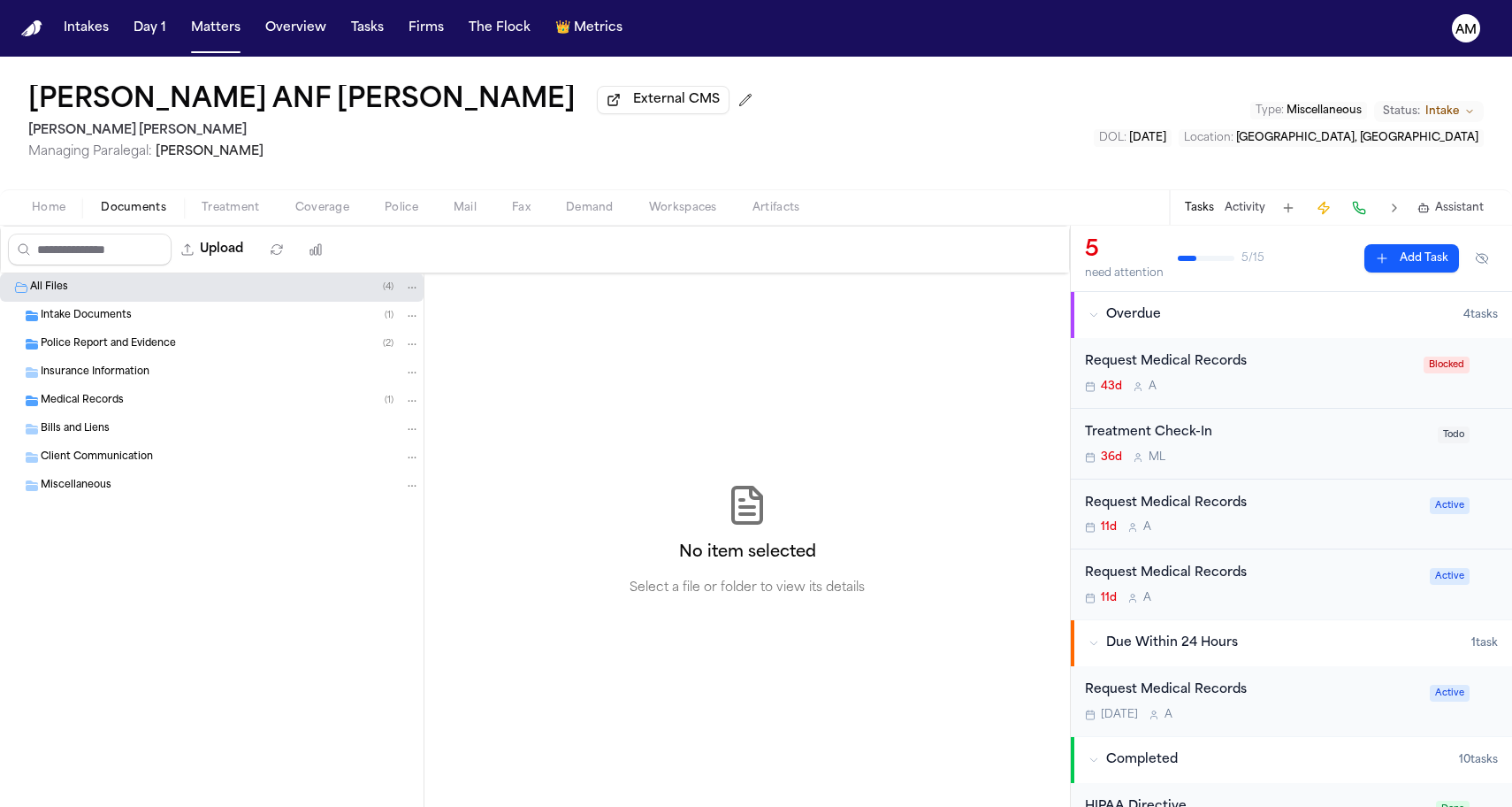
click at [147, 339] on div "Police Report and Evidence ( 2 )" at bounding box center [211, 344] width 423 height 29
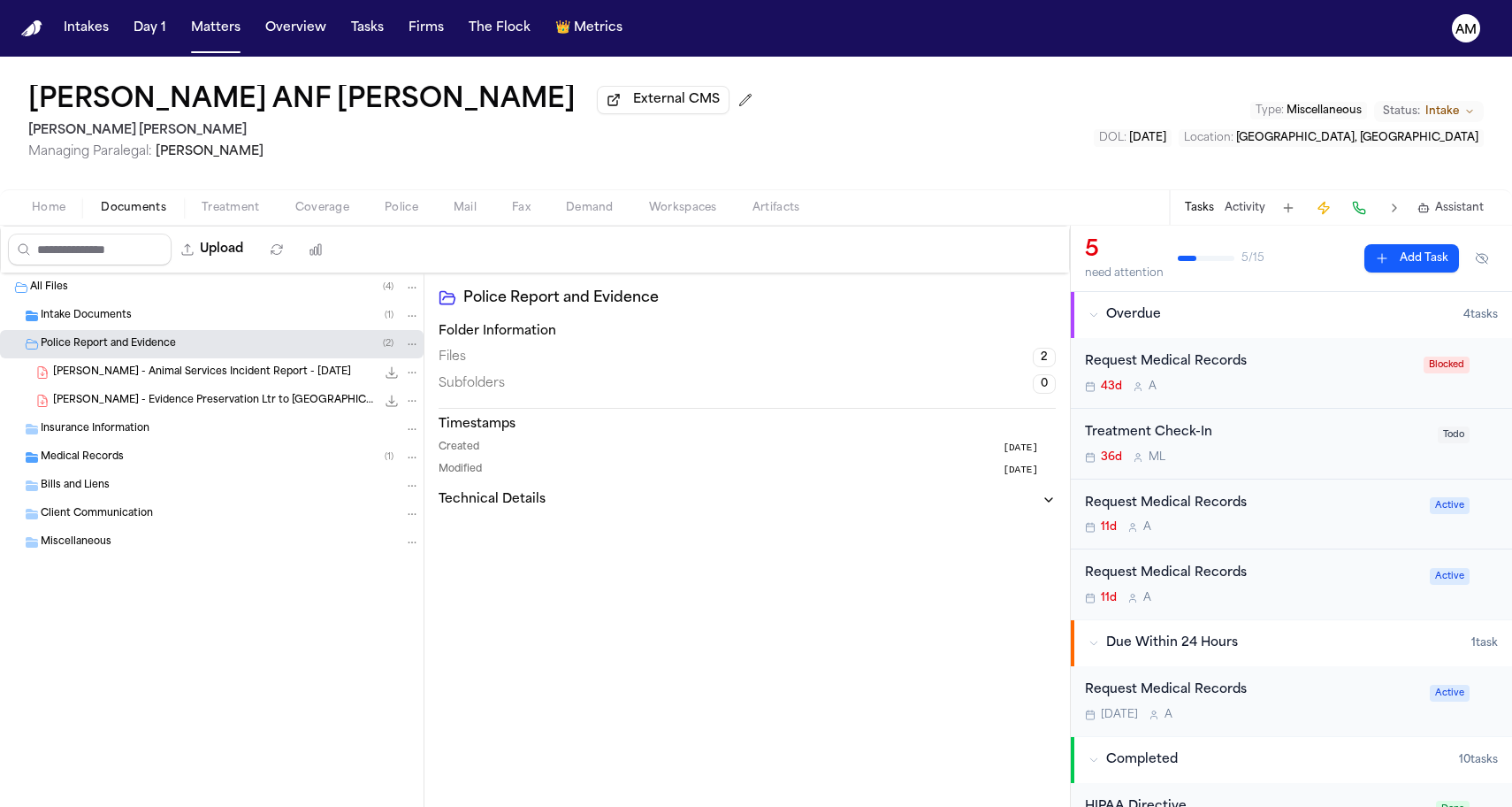
click at [148, 386] on div "E. Munsell - Animal Services Incident Report - 7.31.25 18.4 MB • PDF" at bounding box center [211, 373] width 423 height 29
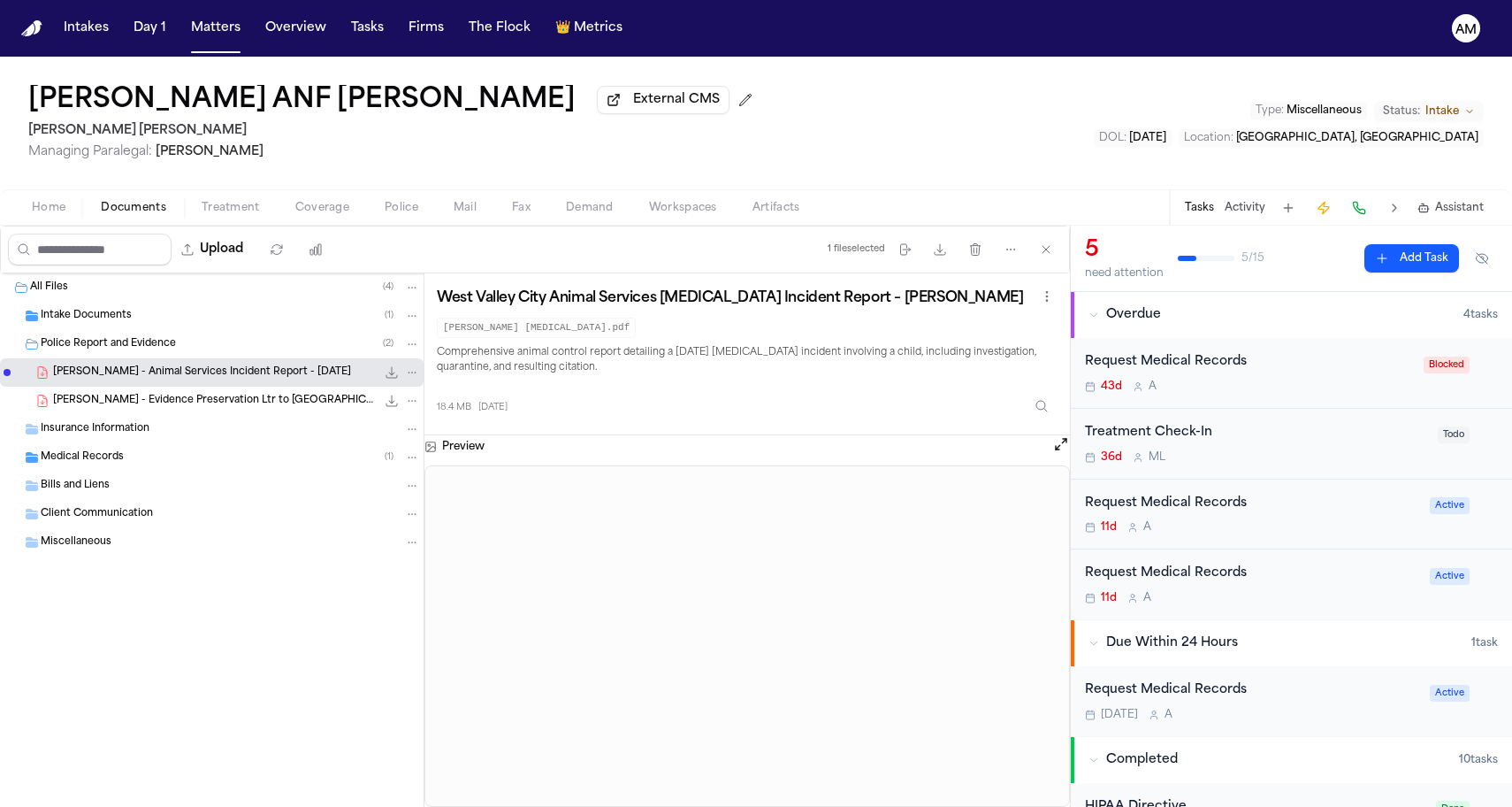
click at [148, 396] on div "E. Munsell - Evidence Preservation Ltr to Country Meadows Park - 8.21.25 177.5 …" at bounding box center [237, 400] width 367 height 18
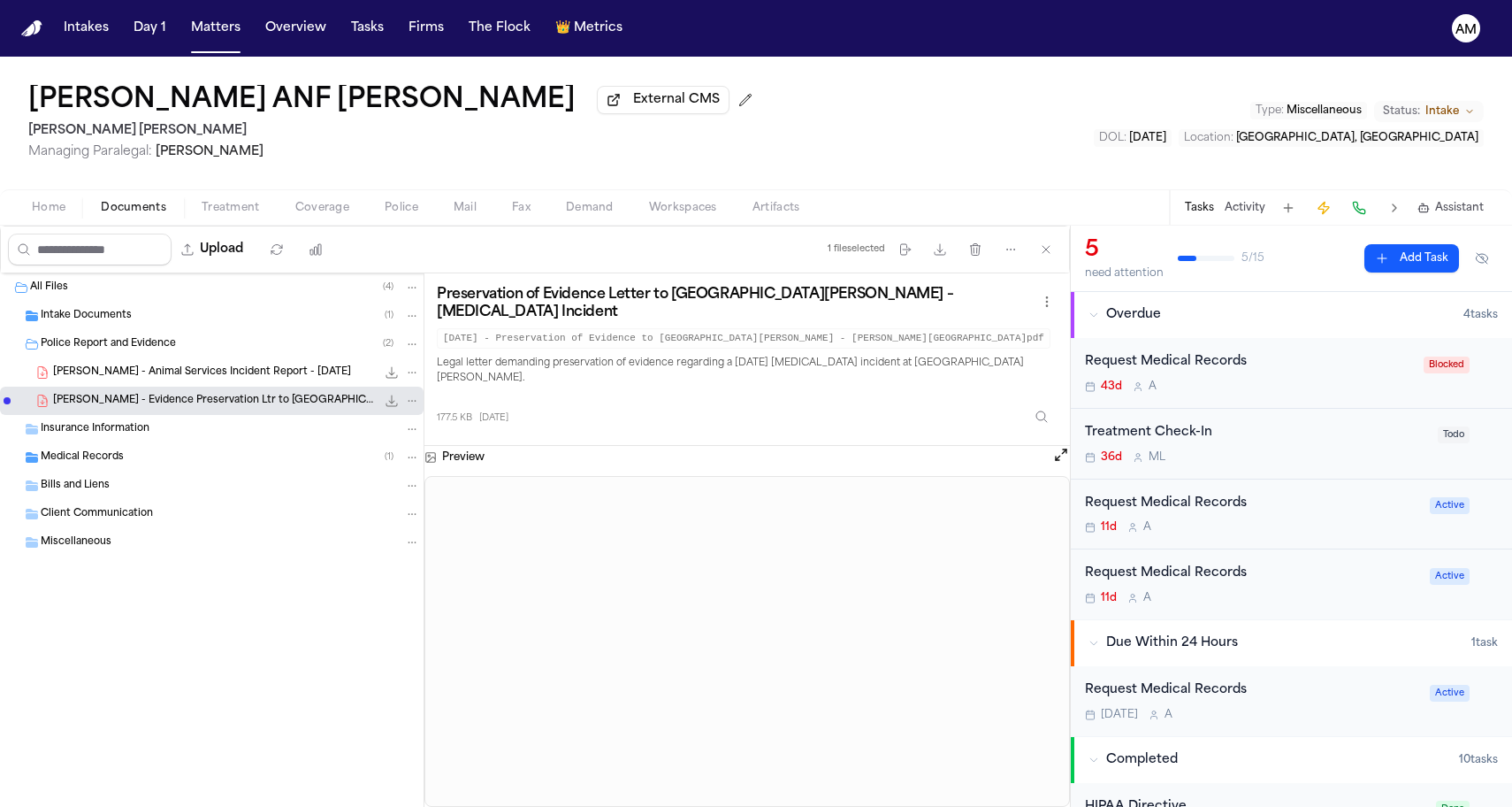
click at [162, 318] on div "Intake Documents ( 1 )" at bounding box center [231, 316] width 380 height 16
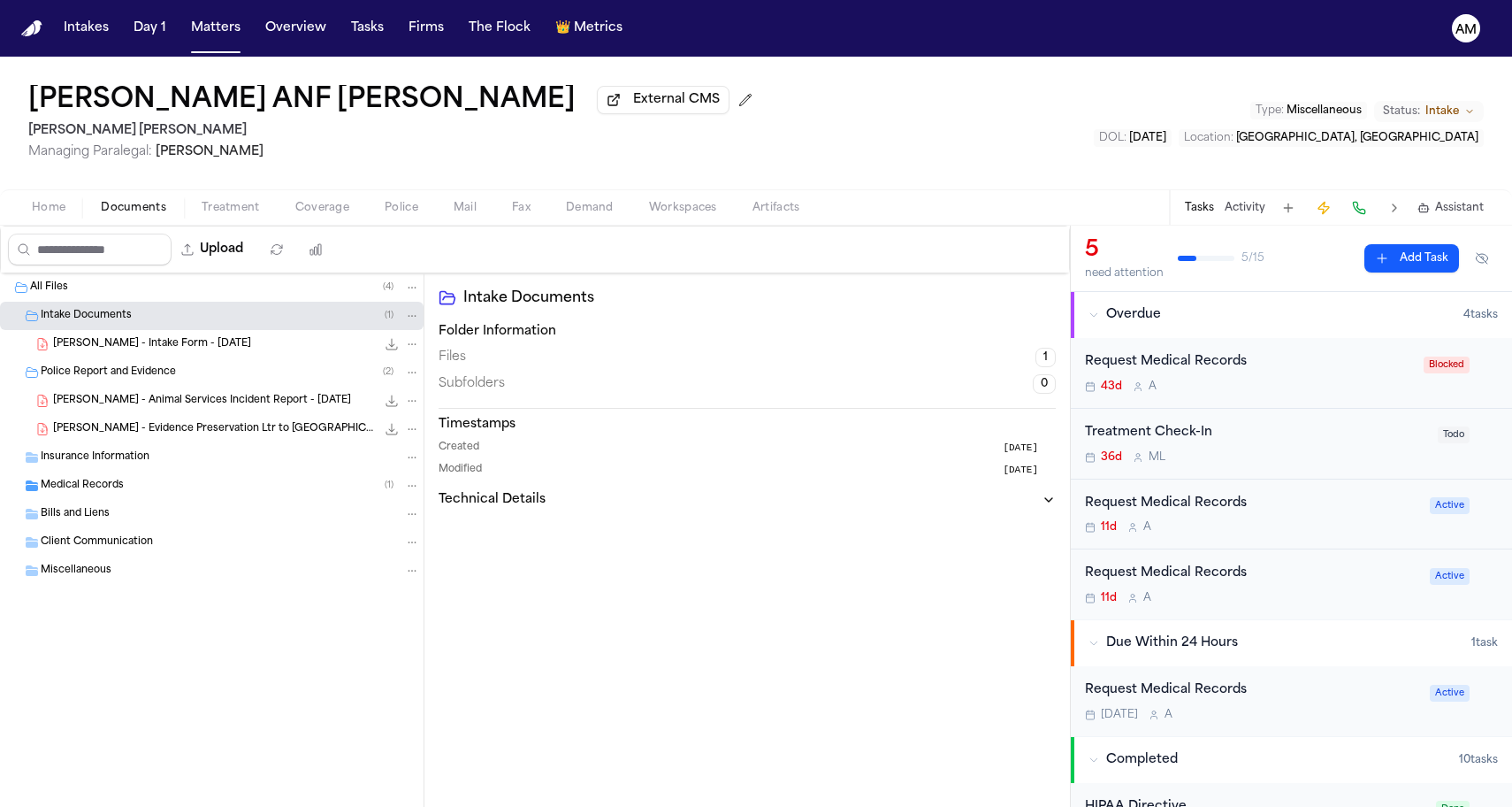
click at [153, 342] on span "K. Clough - Intake Form - 8.4.25" at bounding box center [152, 344] width 198 height 15
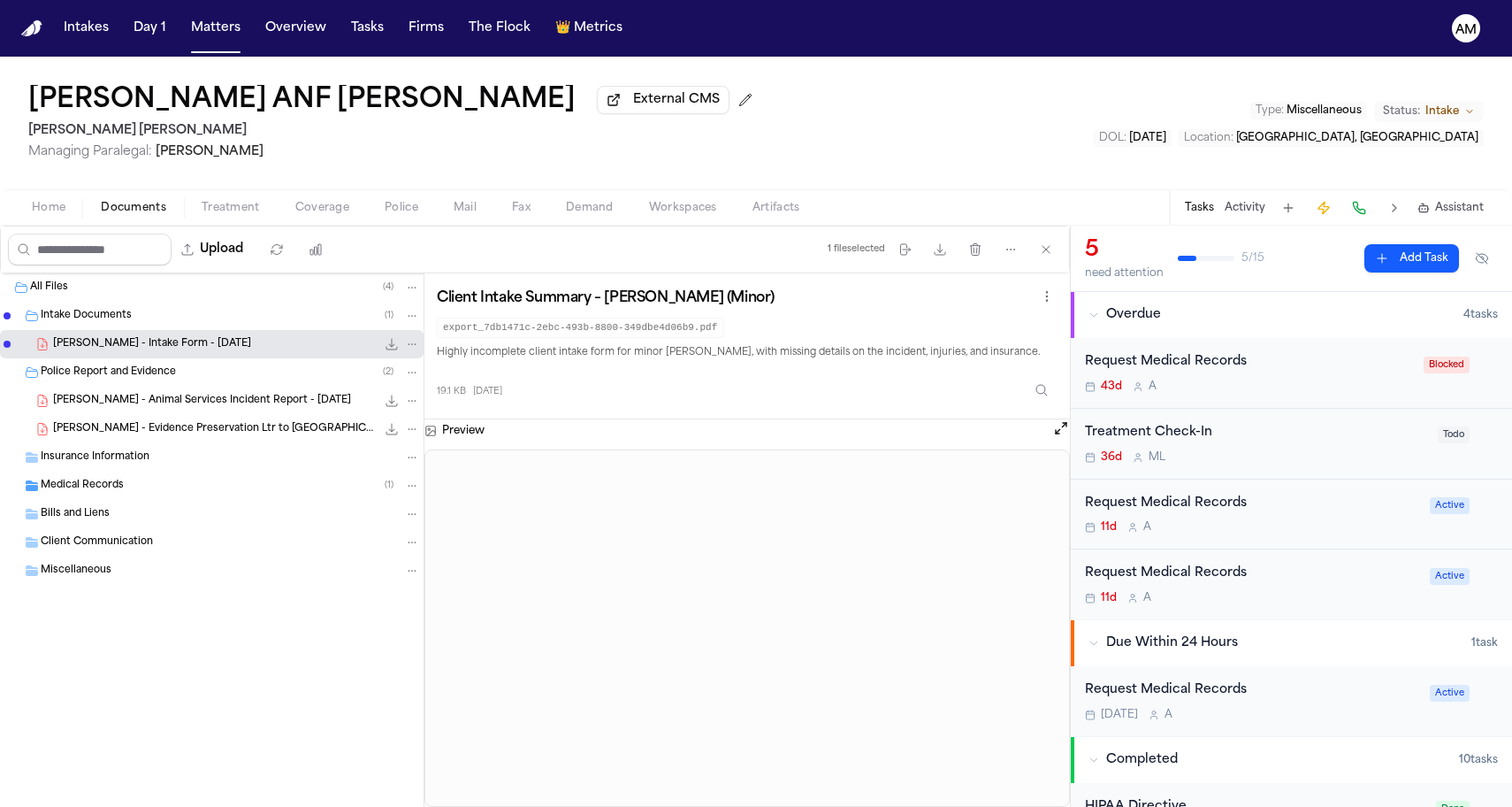
click at [143, 493] on div "Medical Records ( 1 )" at bounding box center [231, 486] width 380 height 16
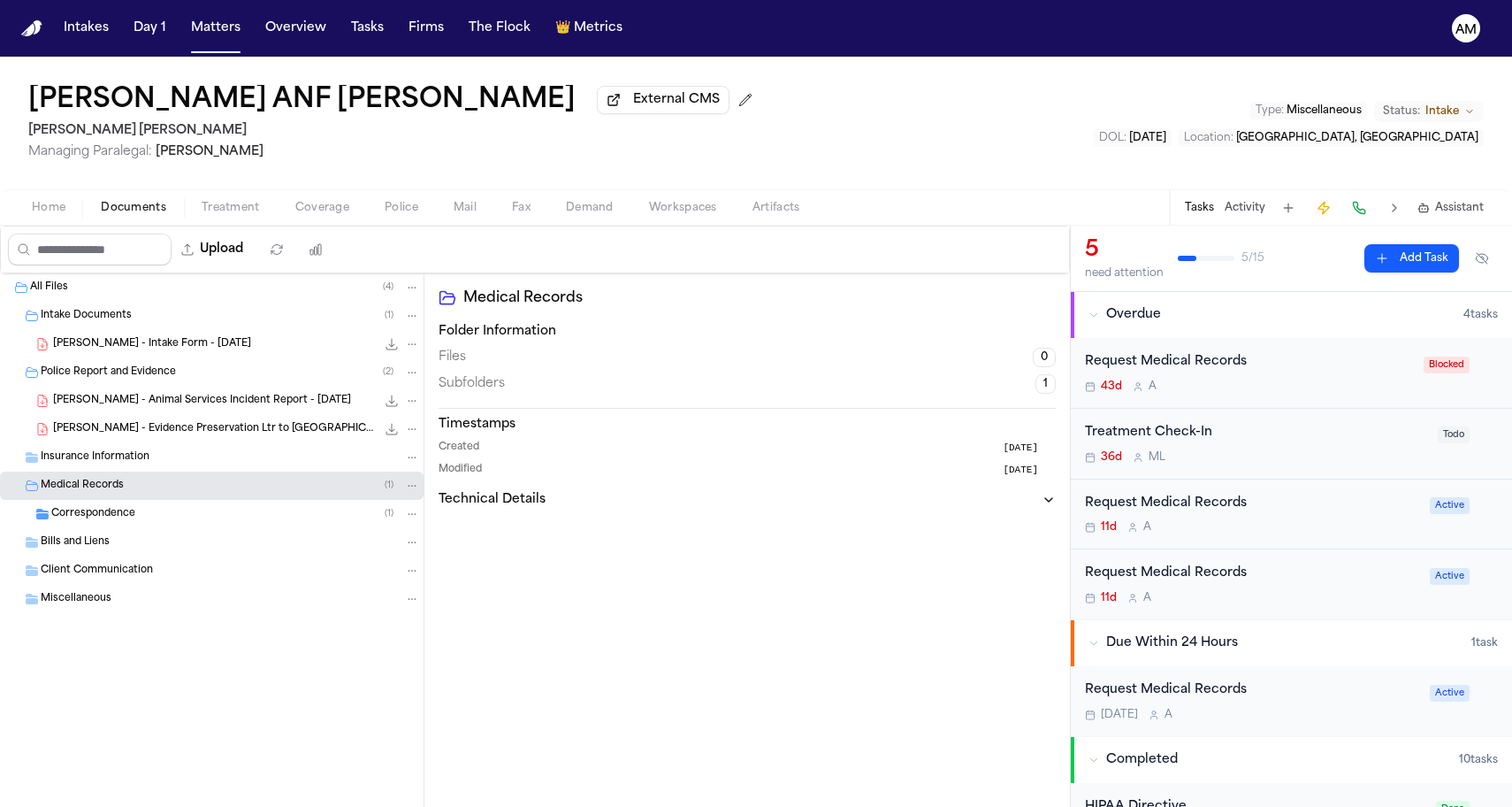
click at [136, 512] on div "Correspondence ( 1 )" at bounding box center [236, 514] width 369 height 16
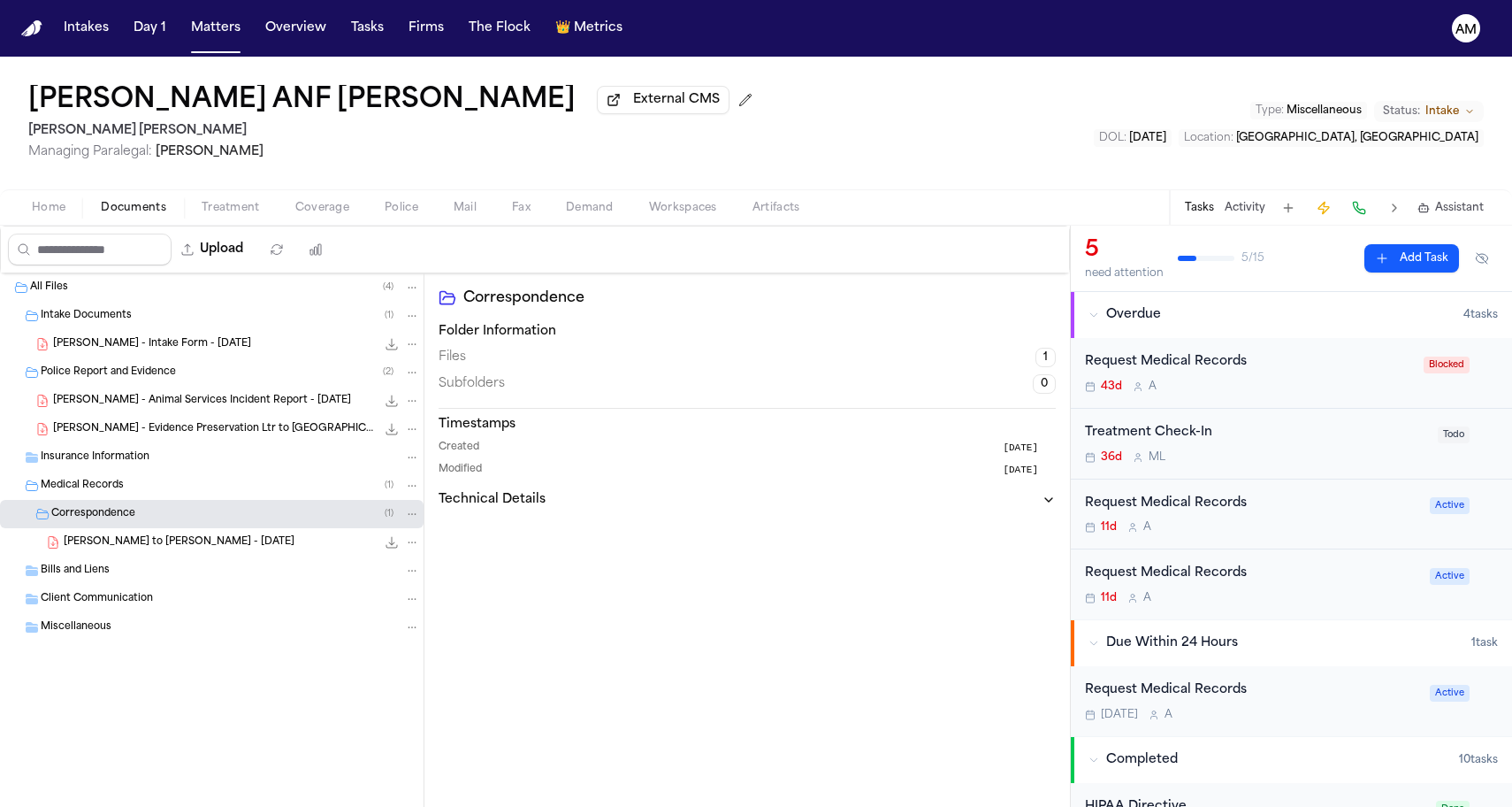
click at [128, 540] on span "E. Munsell - LOR to Emily Mackert - 8.21.25" at bounding box center [178, 542] width 231 height 15
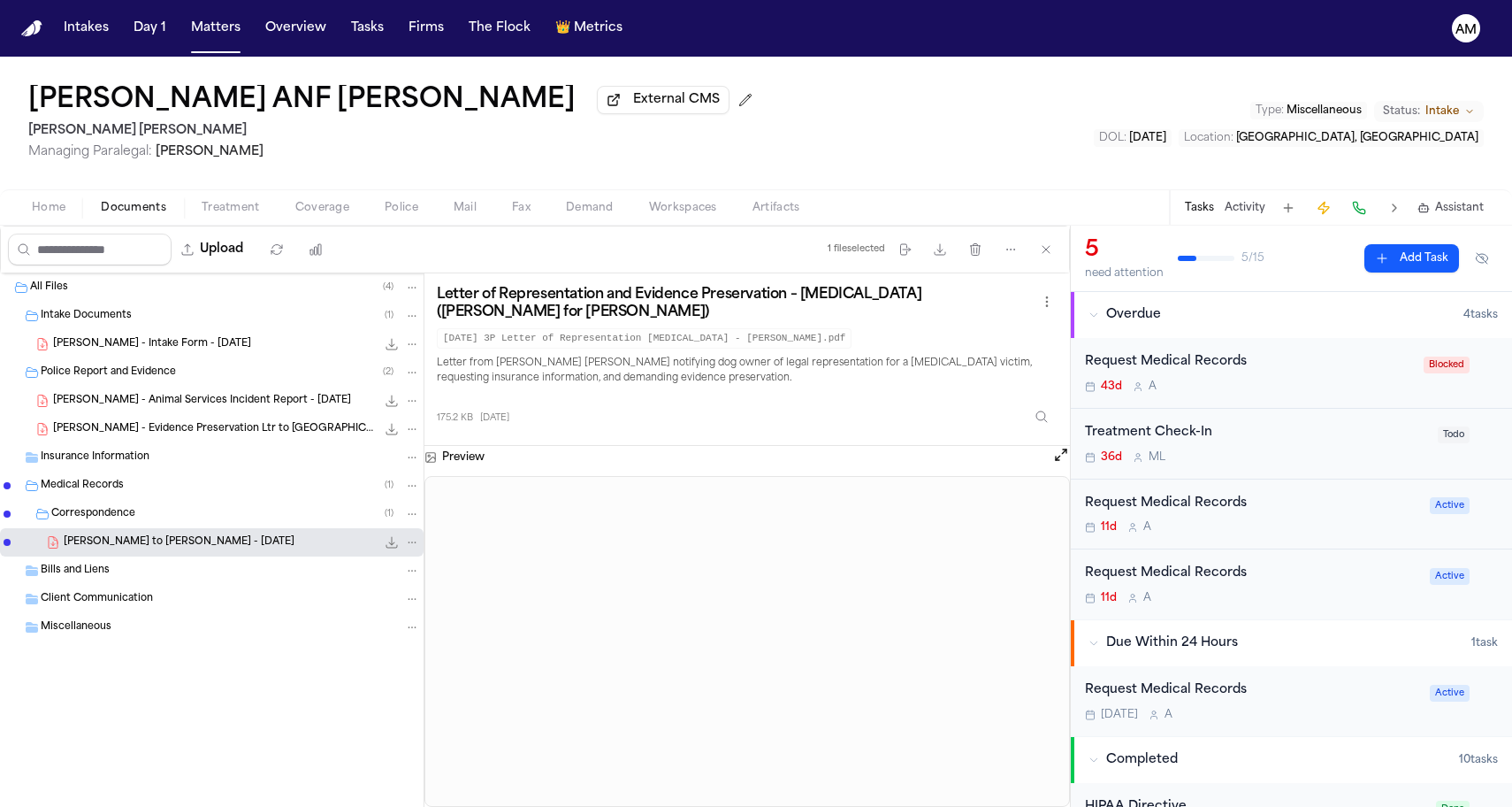
click at [1455, 1] on nav "Intakes Day 1 Matters Overview Tasks Firms The Flock 👑 Metrics AM" at bounding box center [756, 28] width 1512 height 56
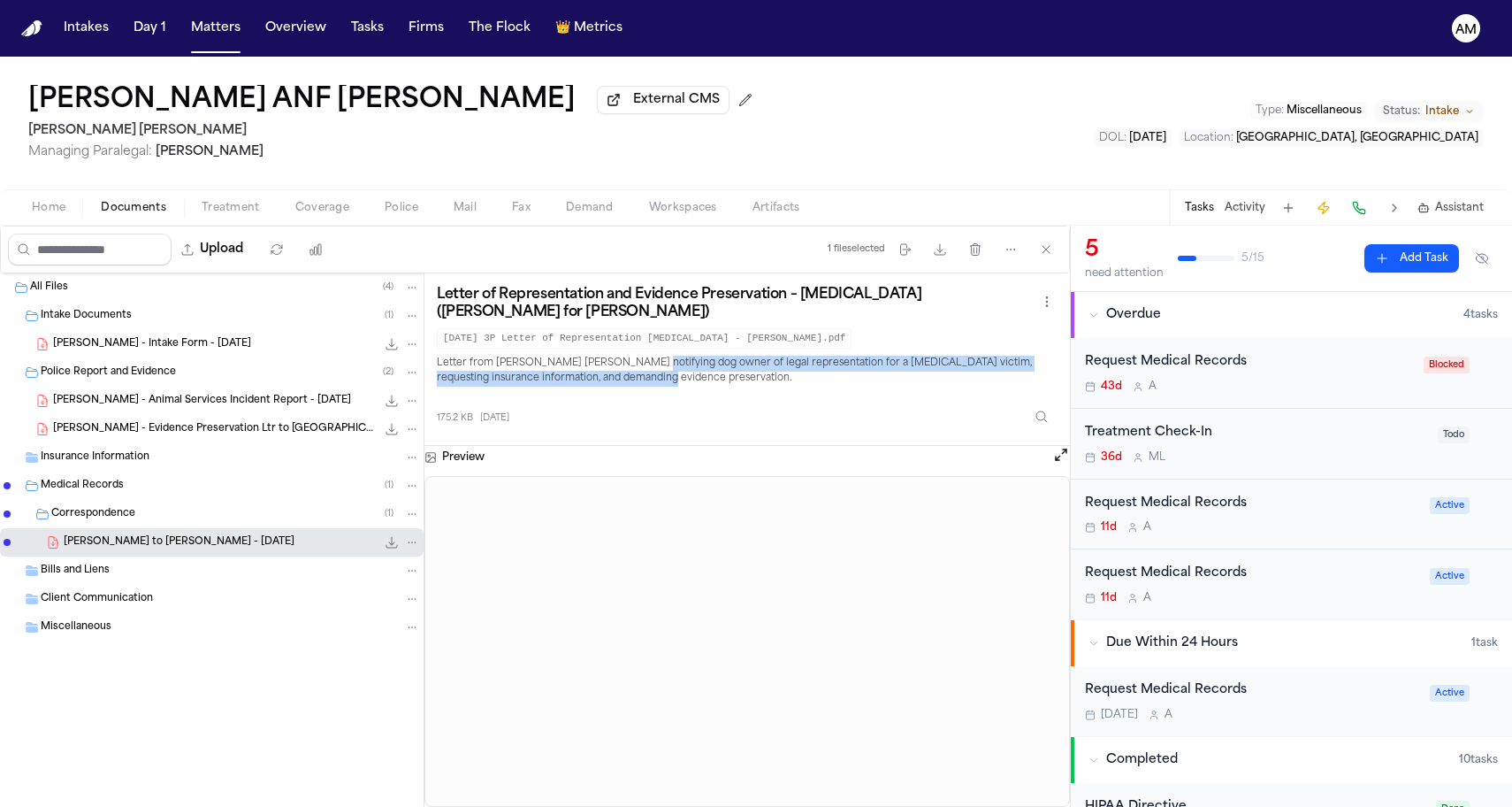
drag, startPoint x: 644, startPoint y: 375, endPoint x: 640, endPoint y: 360, distance: 15.5
click at [640, 360] on p "Letter from Steele Adams Hosman notifying dog owner of legal representation for…" at bounding box center [747, 372] width 620 height 32
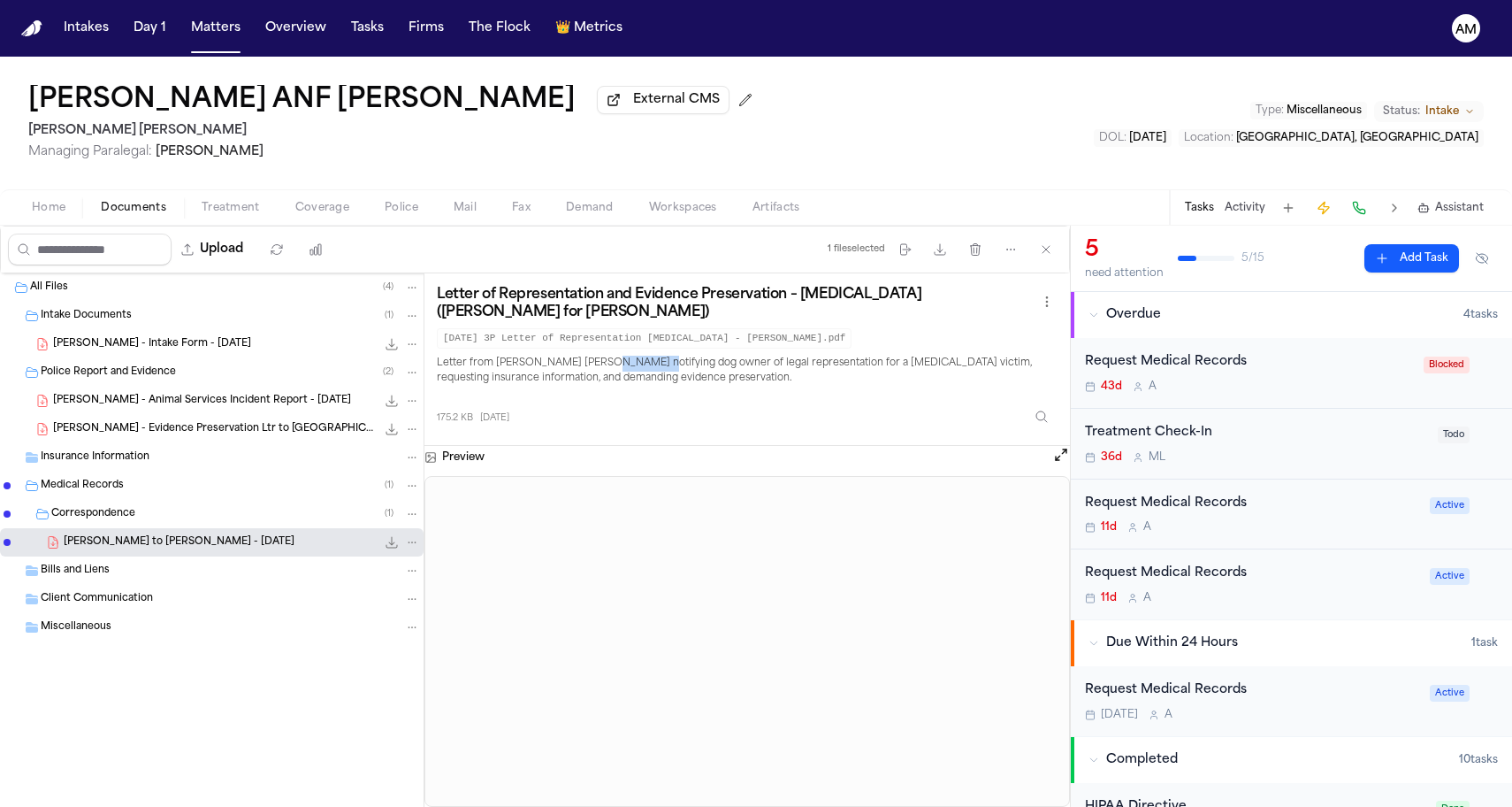
click at [640, 360] on p "Letter from Steele Adams Hosman notifying dog owner of legal representation for…" at bounding box center [747, 372] width 620 height 32
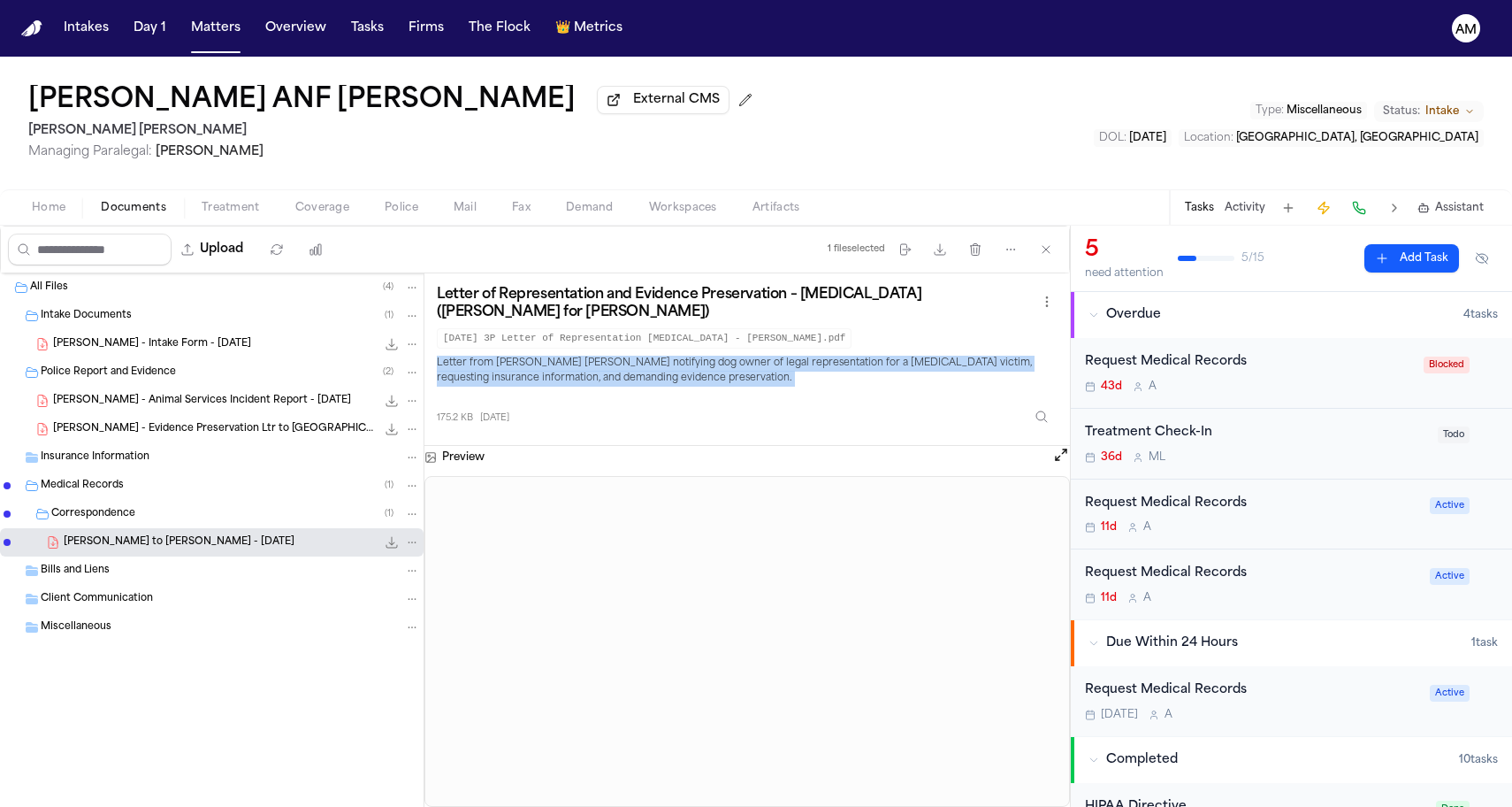
click at [640, 360] on p "Letter from Steele Adams Hosman notifying dog owner of legal representation for…" at bounding box center [747, 372] width 620 height 32
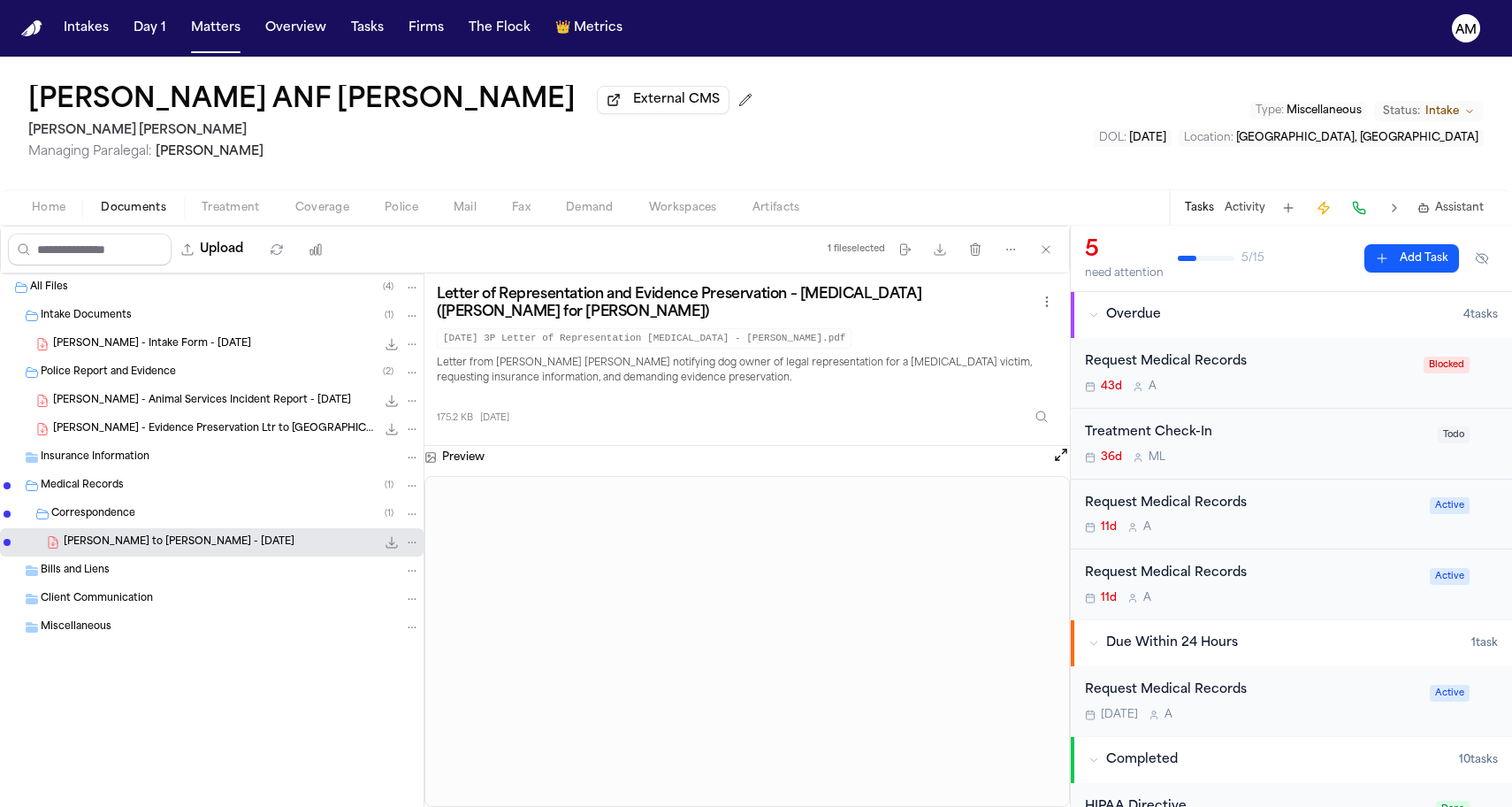
click at [256, 443] on div "E. Munsell - Evidence Preservation Ltr to Country Meadows Park - 8.21.25 177.5 …" at bounding box center [211, 429] width 423 height 29
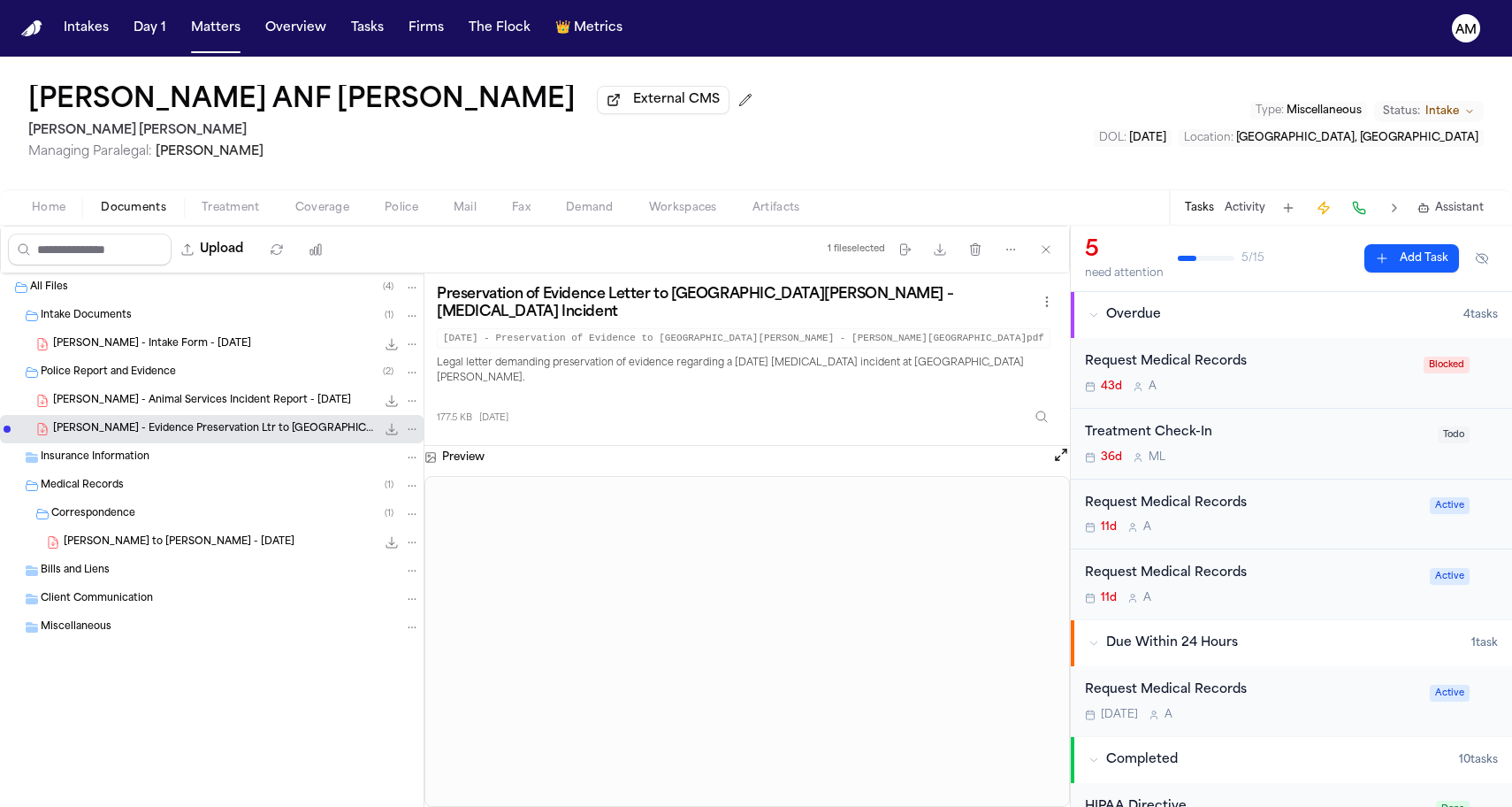
click at [165, 542] on span "E. Munsell - LOR to Emily Mackert - 8.21.25" at bounding box center [178, 542] width 231 height 15
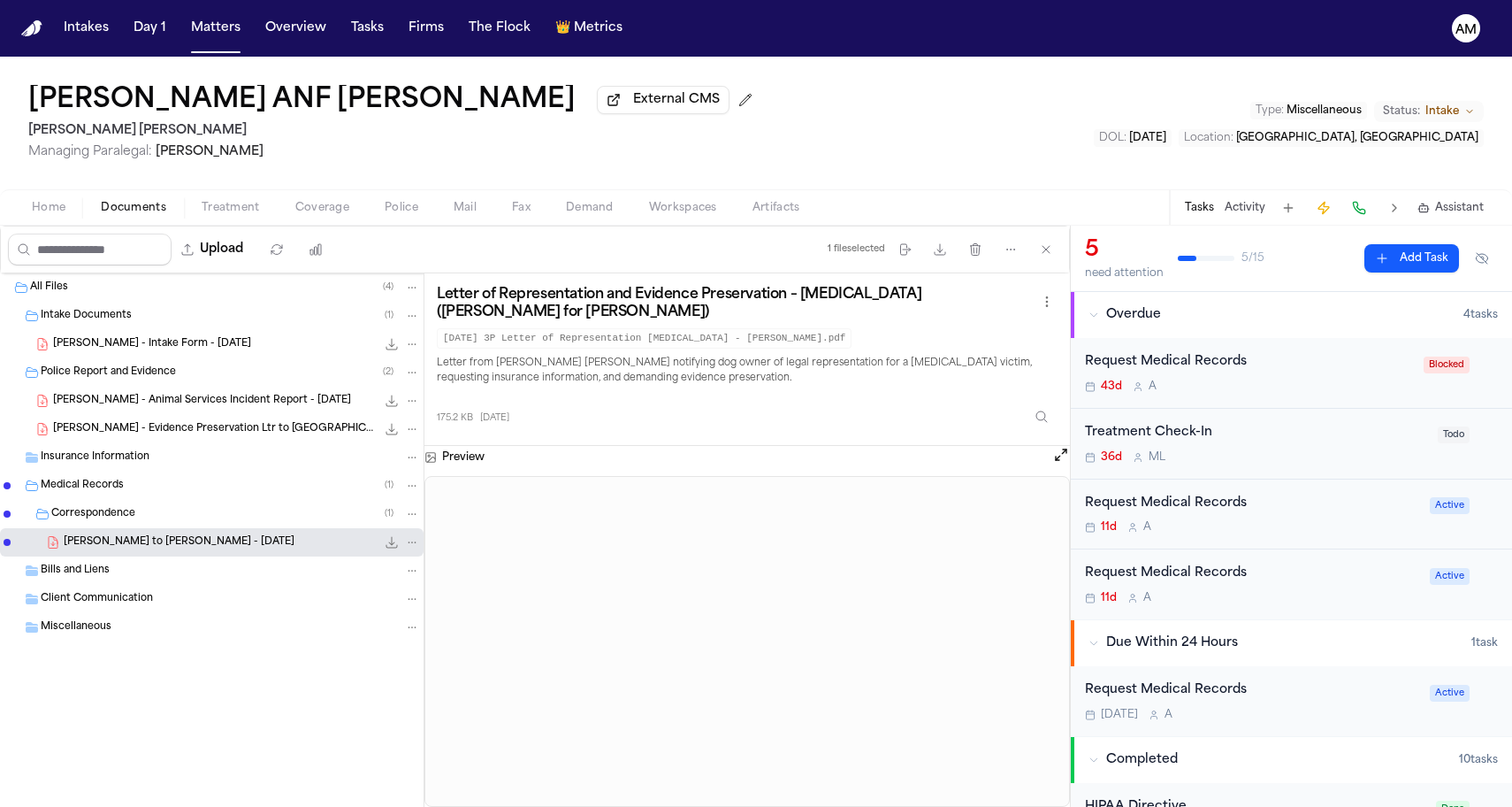
click at [241, 414] on div "E. Munsell - Animal Services Incident Report - 7.31.25 18.4 MB • PDF" at bounding box center [211, 400] width 423 height 29
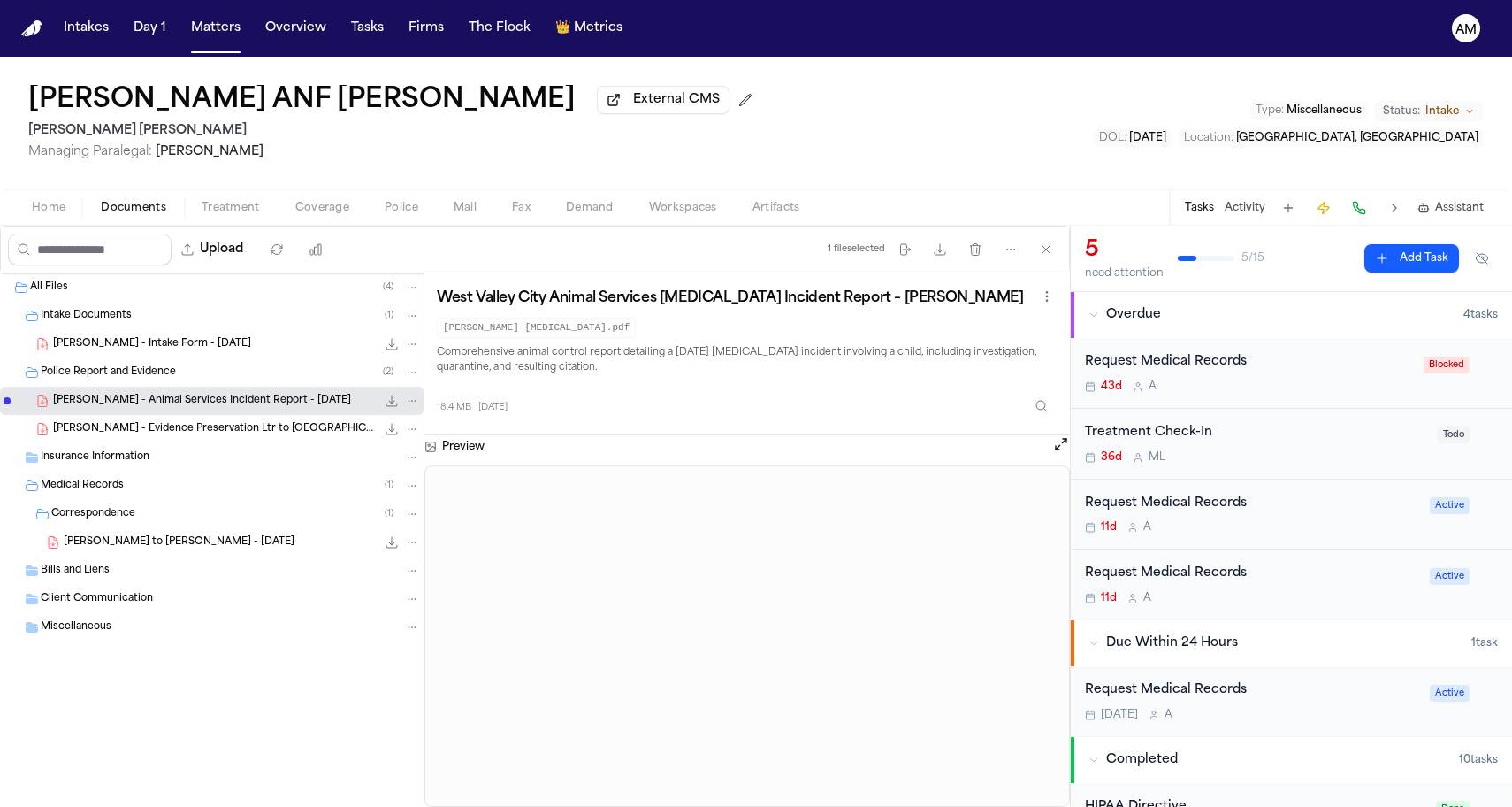
click at [241, 415] on div "E. Munsell - Animal Services Incident Report - 7.31.25 18.4 MB • PDF" at bounding box center [211, 400] width 423 height 29
click at [233, 437] on span "E. Munsell - Evidence Preservation Ltr to Country Meadows Park - 8.21.25" at bounding box center [215, 429] width 323 height 15
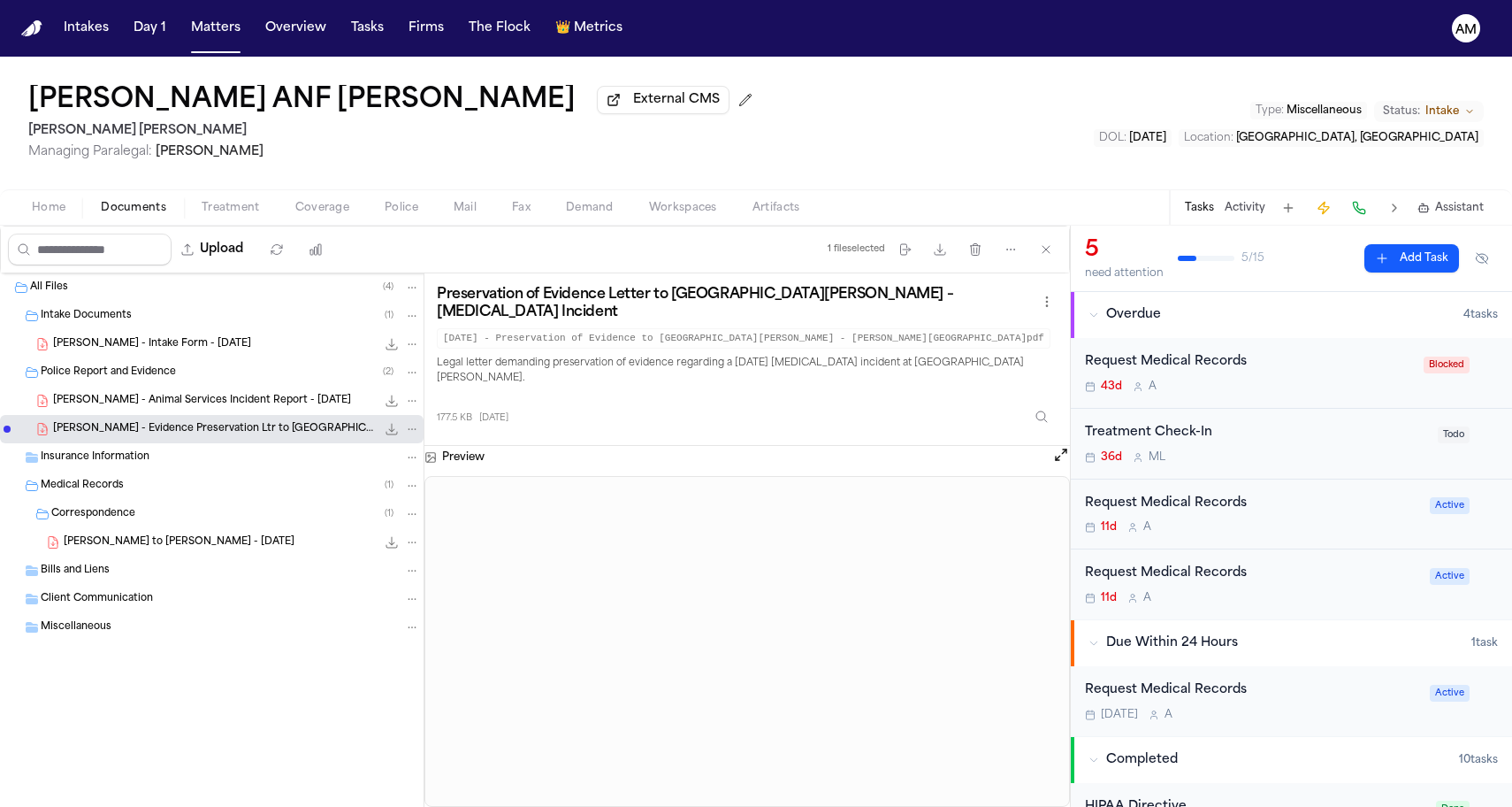
click at [1073, 173] on div "Erin Munsell ANF Keize Clough External CMS Steele Adams Hosman Managing Paraleg…" at bounding box center [756, 122] width 1512 height 133
click at [360, 68] on div "Erin Munsell ANF Keize Clough External CMS Steele Adams Hosman Managing Paraleg…" at bounding box center [756, 122] width 1512 height 133
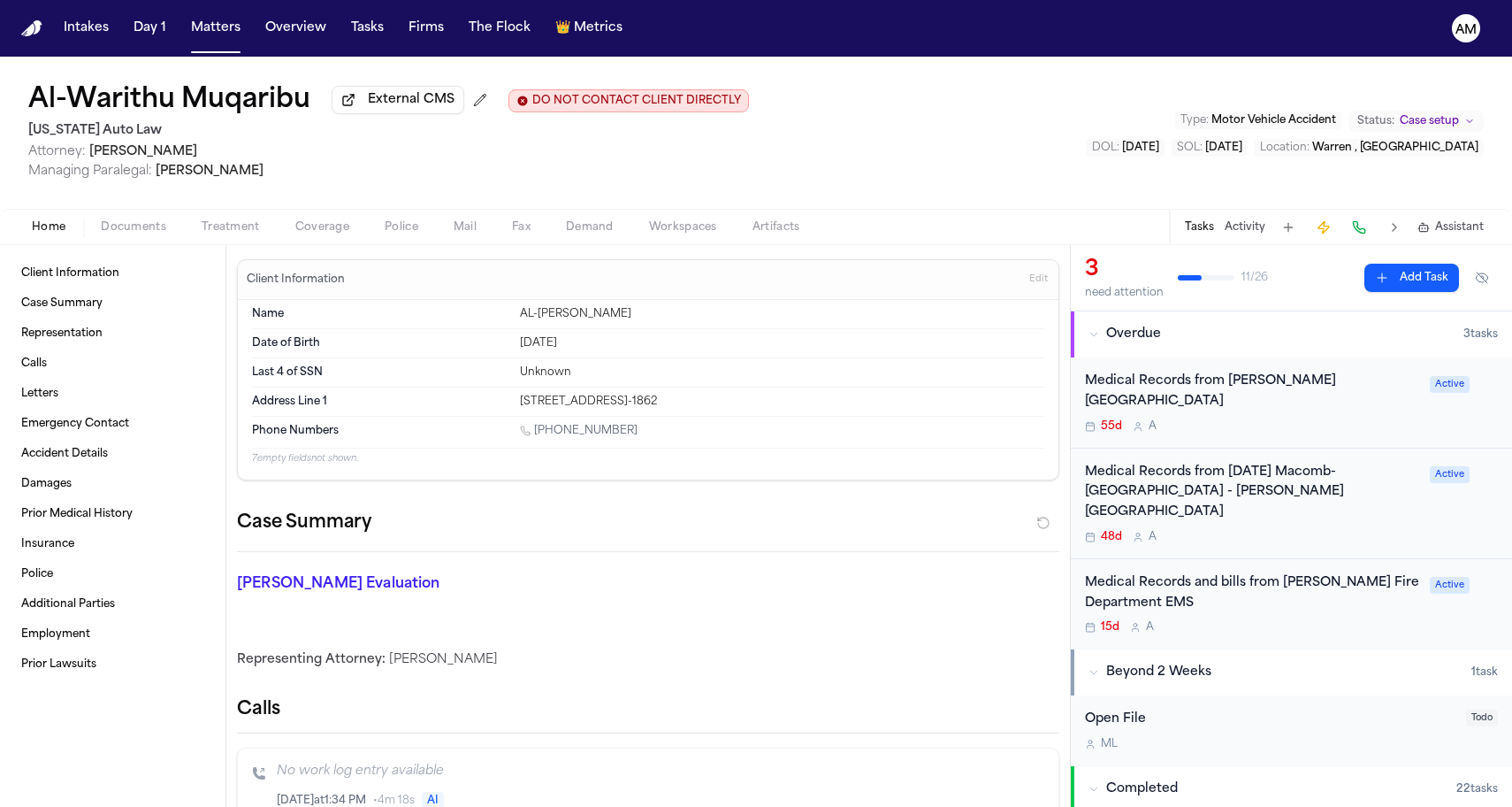
click at [134, 238] on span "button" at bounding box center [133, 237] width 86 height 2
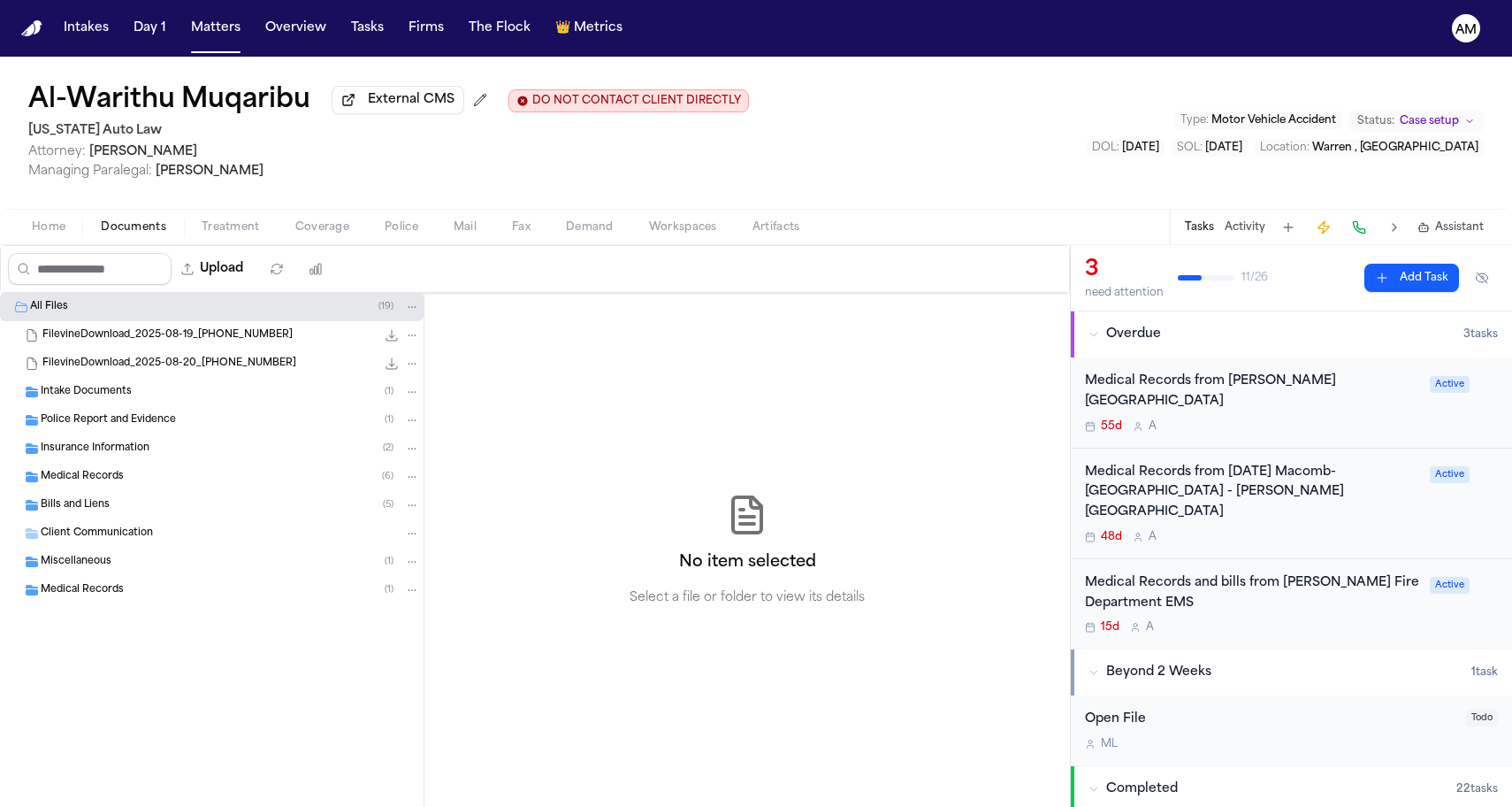
click at [98, 455] on span "Insurance Information" at bounding box center [95, 449] width 109 height 15
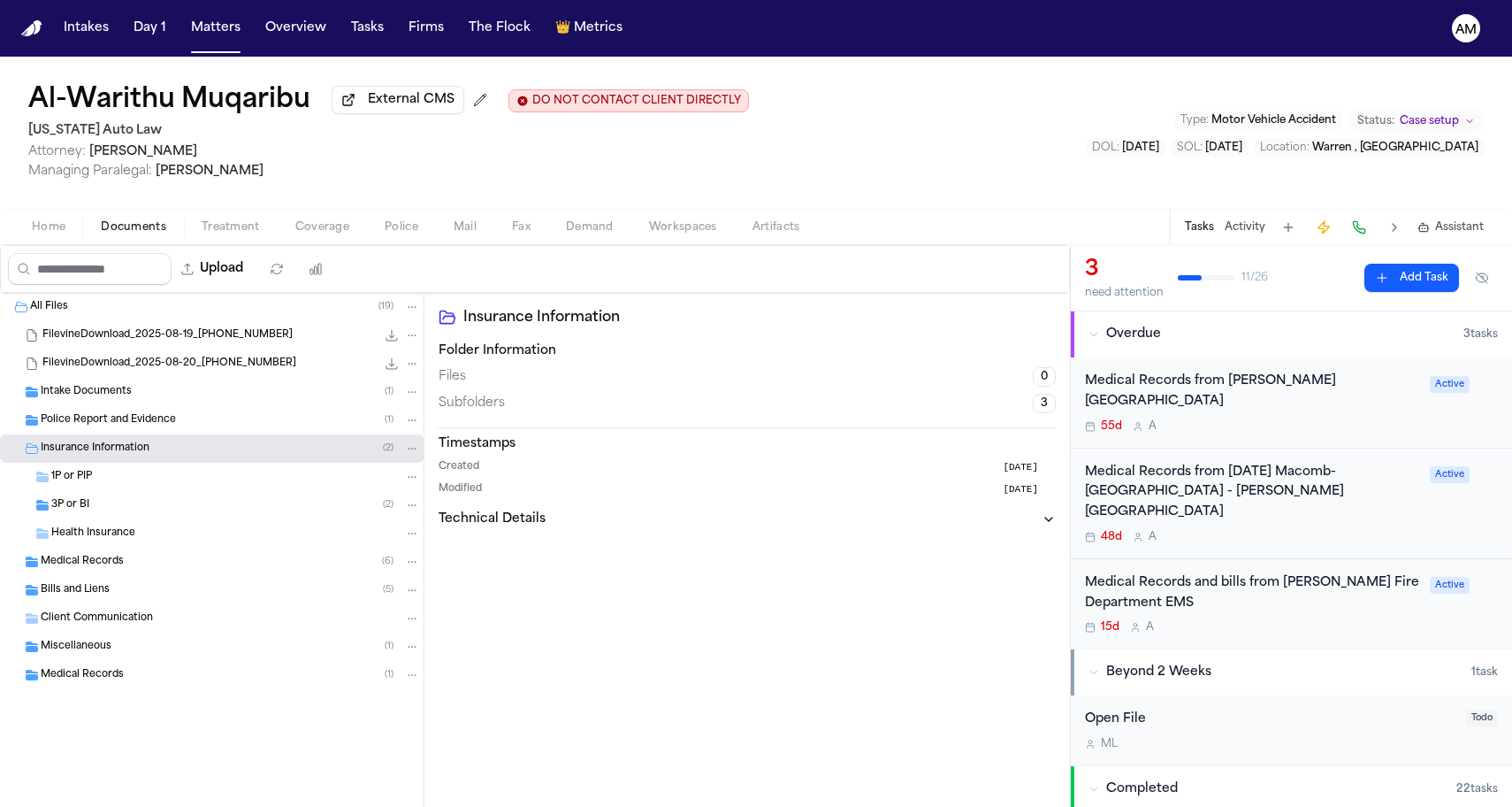
click at [107, 512] on div "3P or BI ( 2 )" at bounding box center [236, 505] width 369 height 16
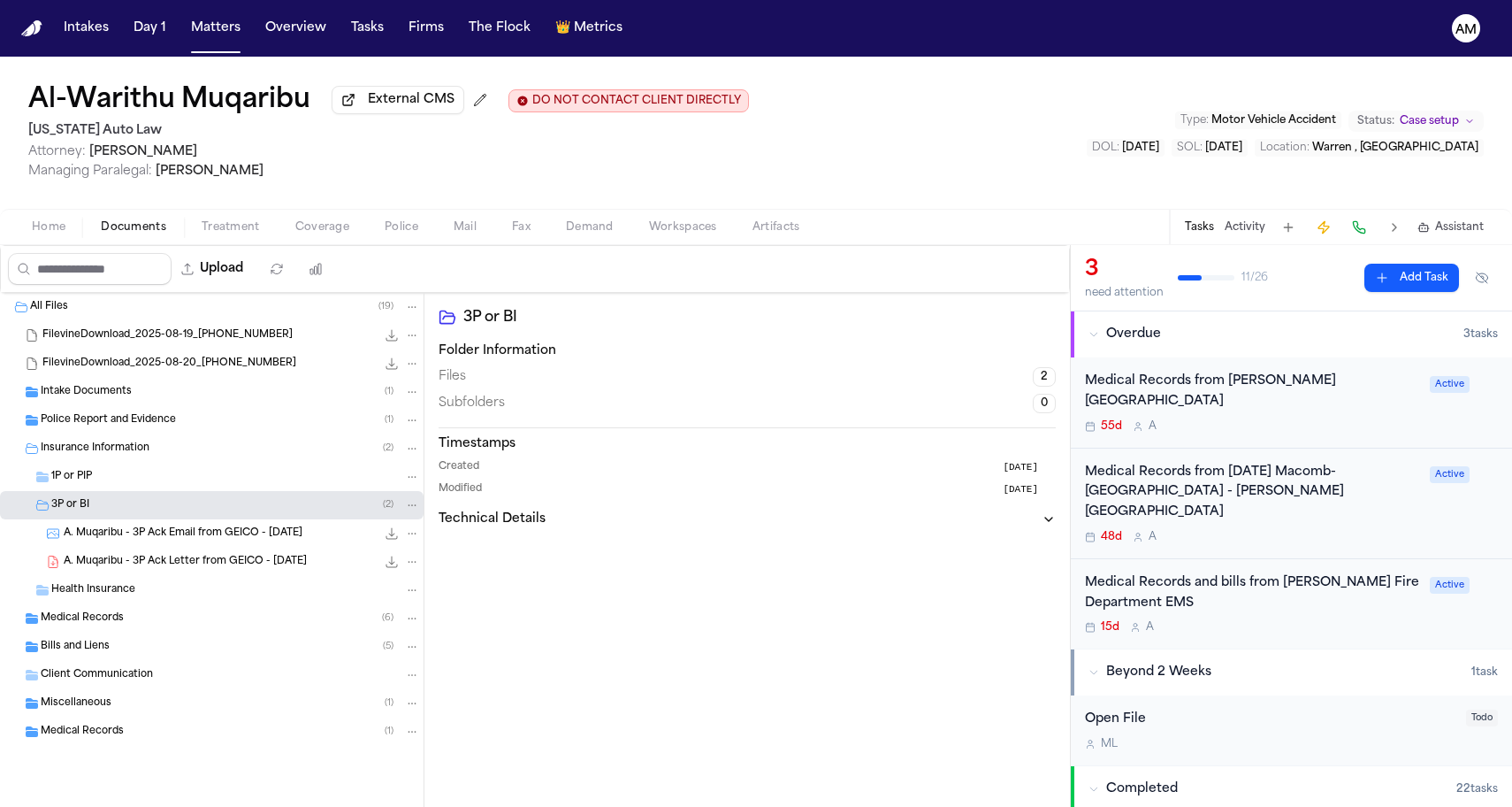
click at [106, 542] on div "A. Muqaribu - 3P Ack Email from GEICO - 9.22.25 298.1 KB • PNG" at bounding box center [242, 533] width 357 height 18
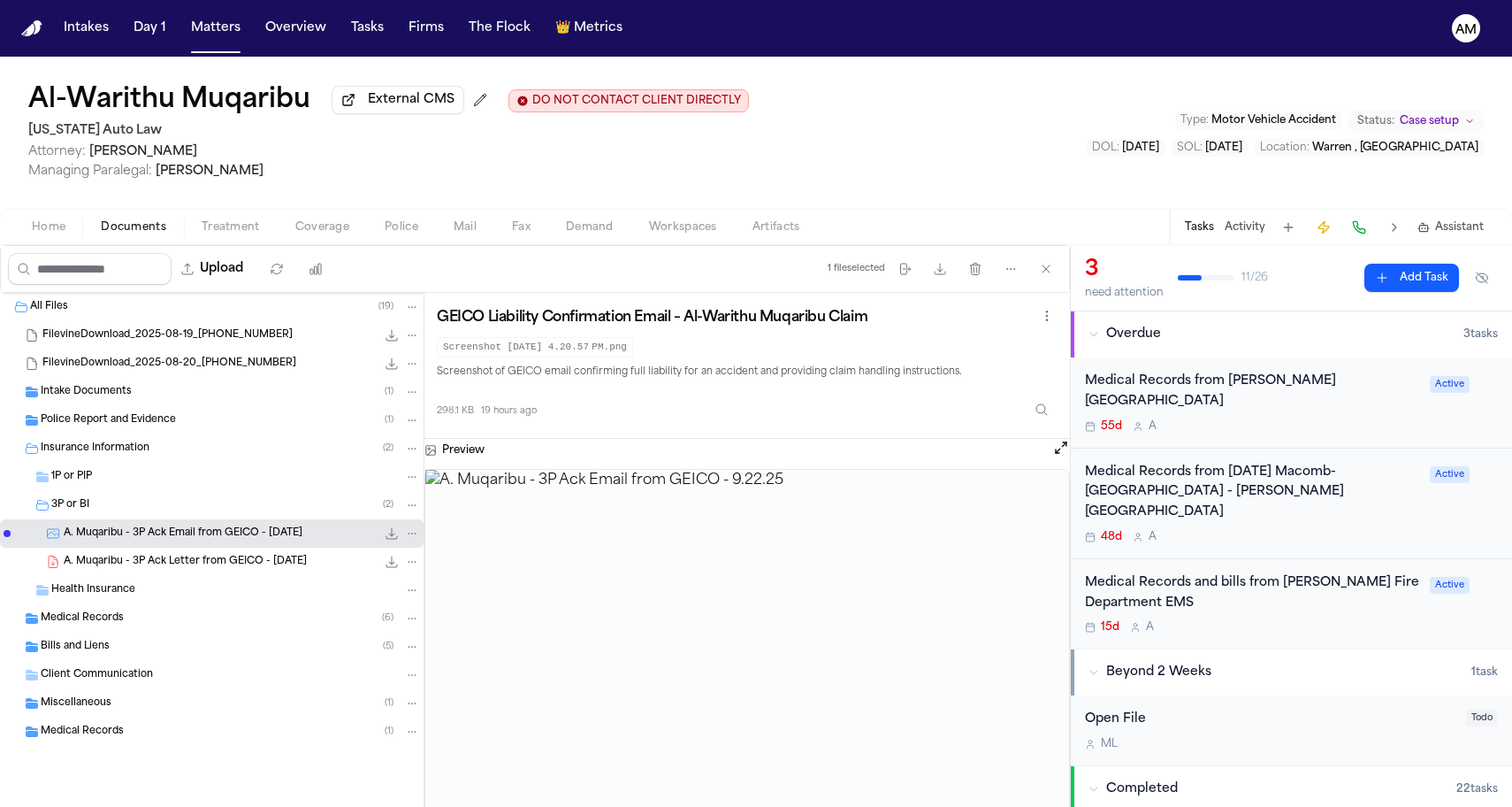
click at [719, 638] on img at bounding box center [747, 652] width 644 height 364
drag, startPoint x: 693, startPoint y: 629, endPoint x: 694, endPoint y: 639, distance: 10.0
click at [694, 639] on img at bounding box center [747, 652] width 644 height 364
click at [411, 535] on icon "File: A. Muqaribu - 3P Ack Email from GEICO - 9.22.25" at bounding box center [412, 533] width 12 height 12
click at [412, 564] on button "Rename" at bounding box center [413, 572] width 121 height 32
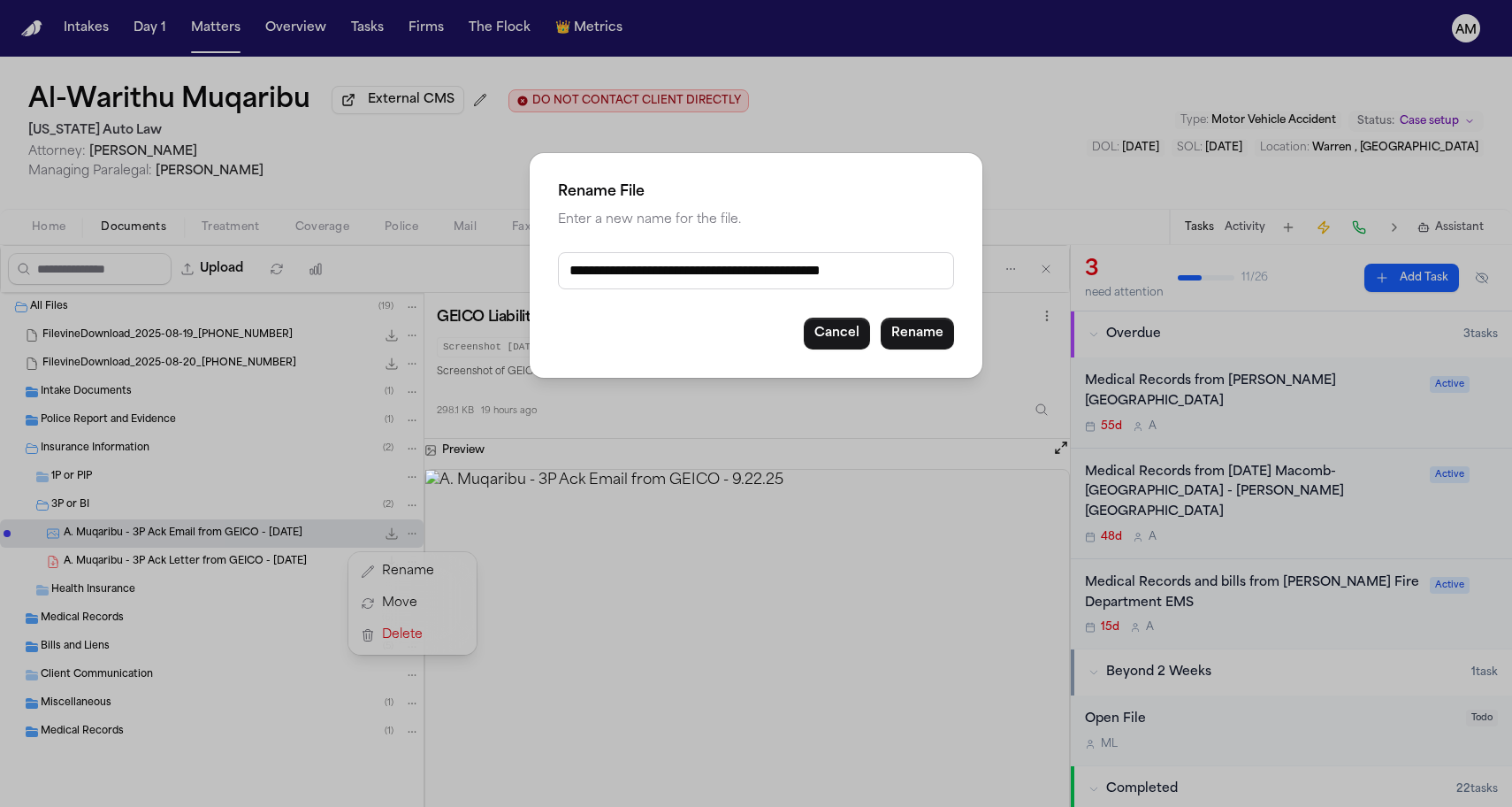
click at [712, 275] on input "**********" at bounding box center [756, 271] width 396 height 37
type input "**********"
click at [944, 340] on button "Rename" at bounding box center [917, 334] width 73 height 32
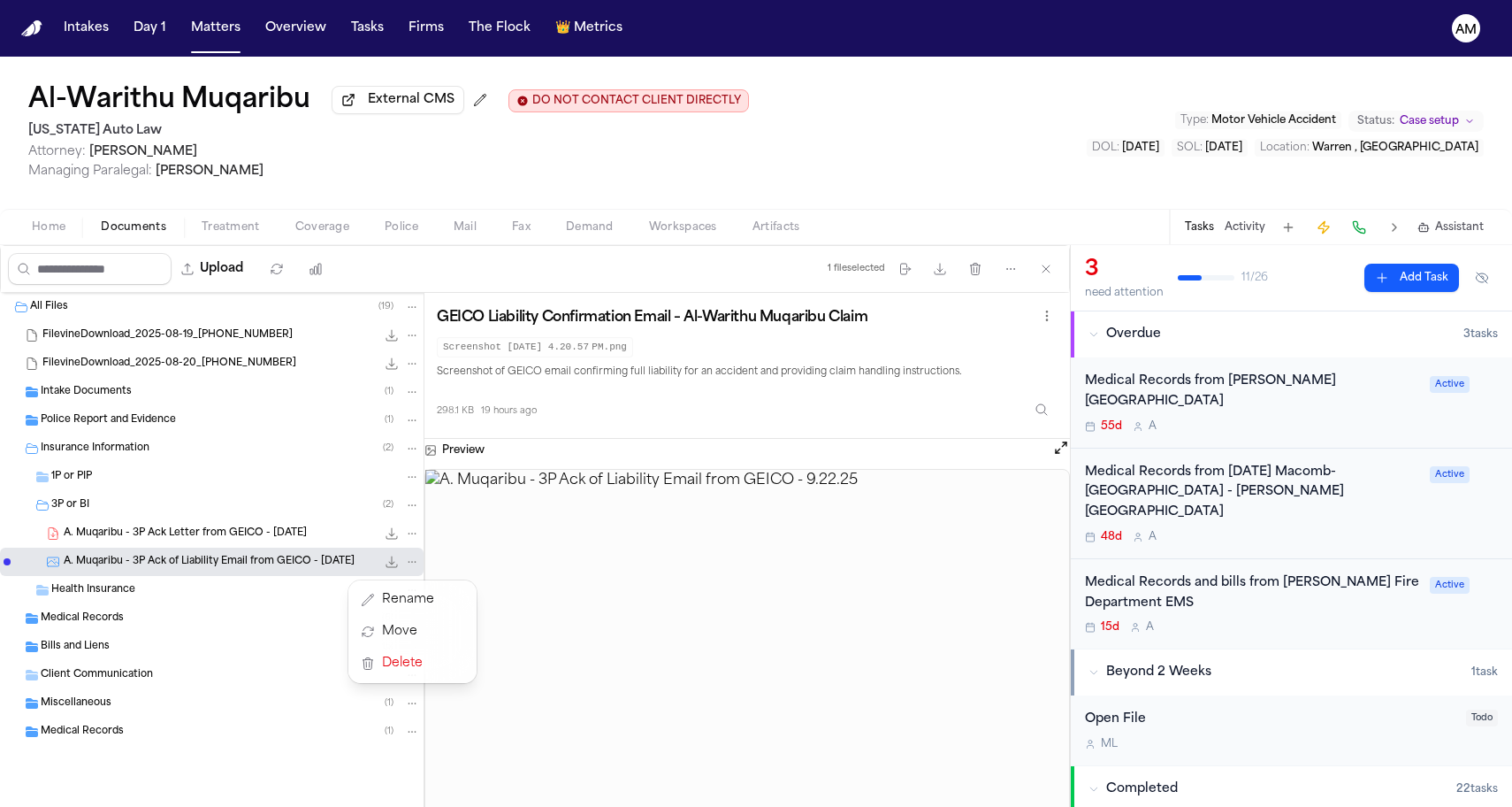
click at [829, 630] on div "All Files ( 19 ) FilevineDownload_2025-08-19_16-50-23-754 48.9 MB FilevineDownl…" at bounding box center [535, 563] width 1070 height 541
click at [548, 571] on img at bounding box center [747, 652] width 644 height 364
click at [139, 513] on div "3P or BI ( 2 )" at bounding box center [236, 505] width 369 height 16
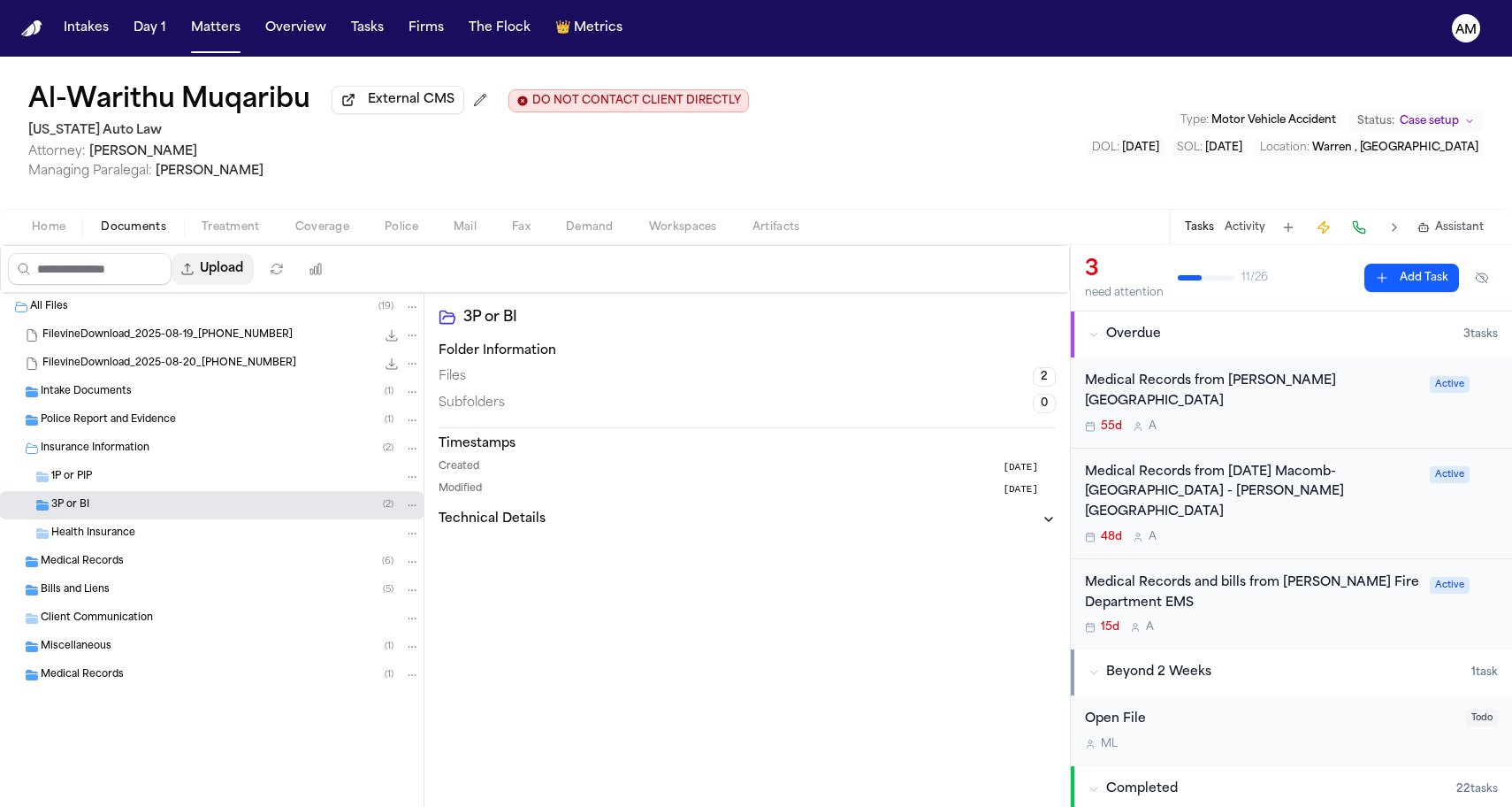
click at [254, 268] on button "Upload" at bounding box center [212, 269] width 82 height 32
select select "**********"
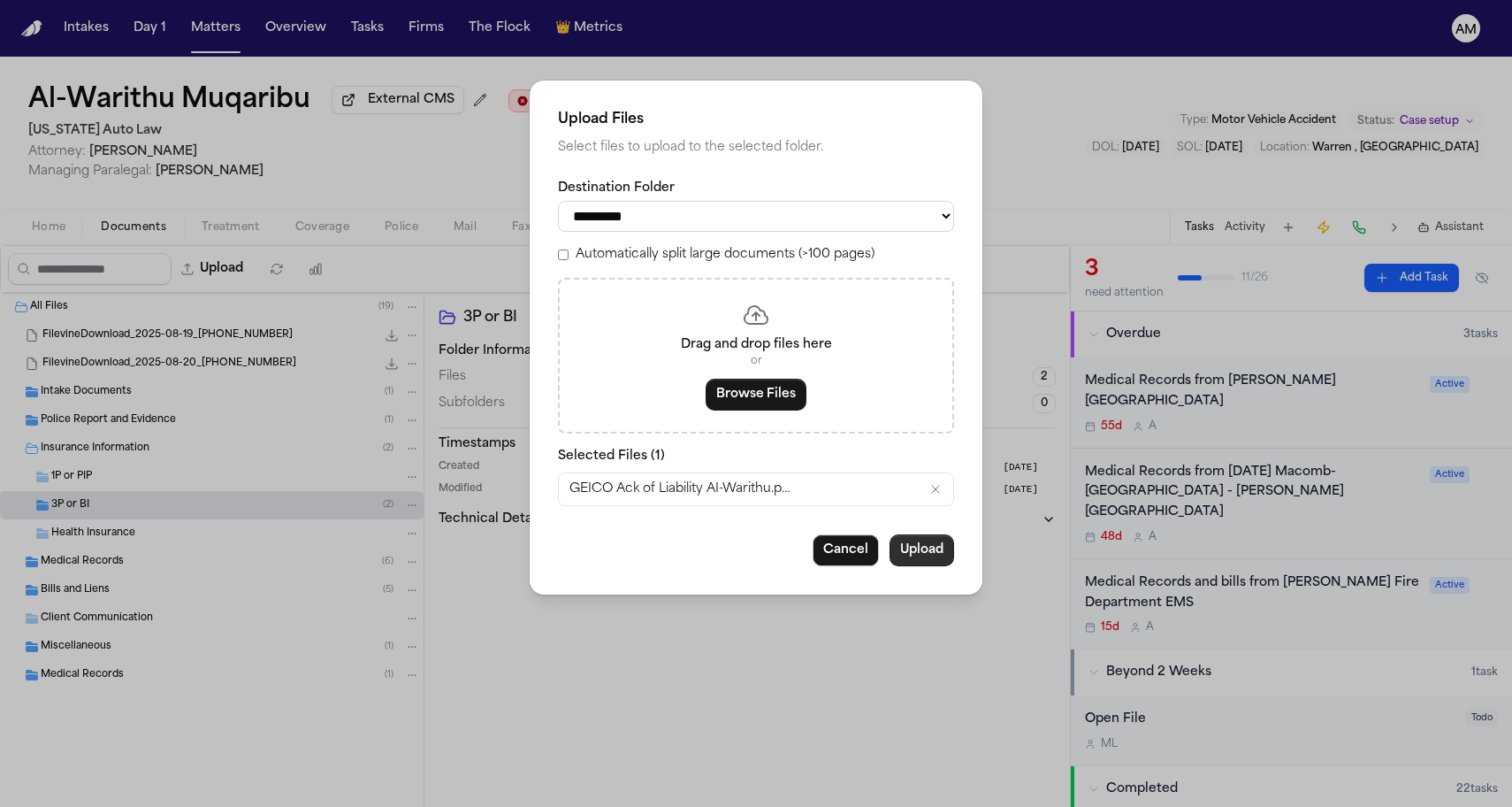
click at [935, 559] on button "Upload" at bounding box center [922, 550] width 64 height 32
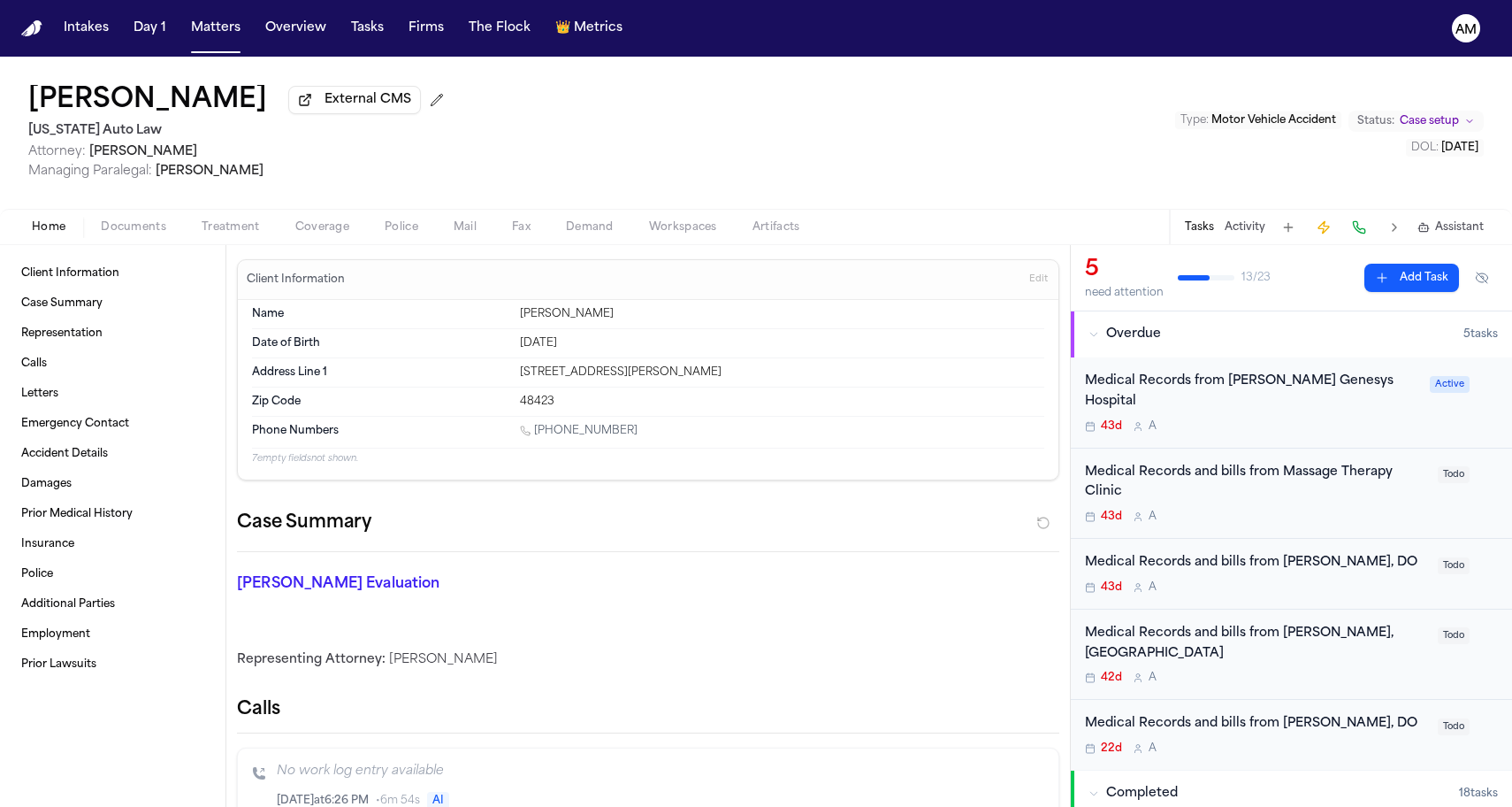
click at [324, 222] on span "Coverage" at bounding box center [322, 227] width 54 height 14
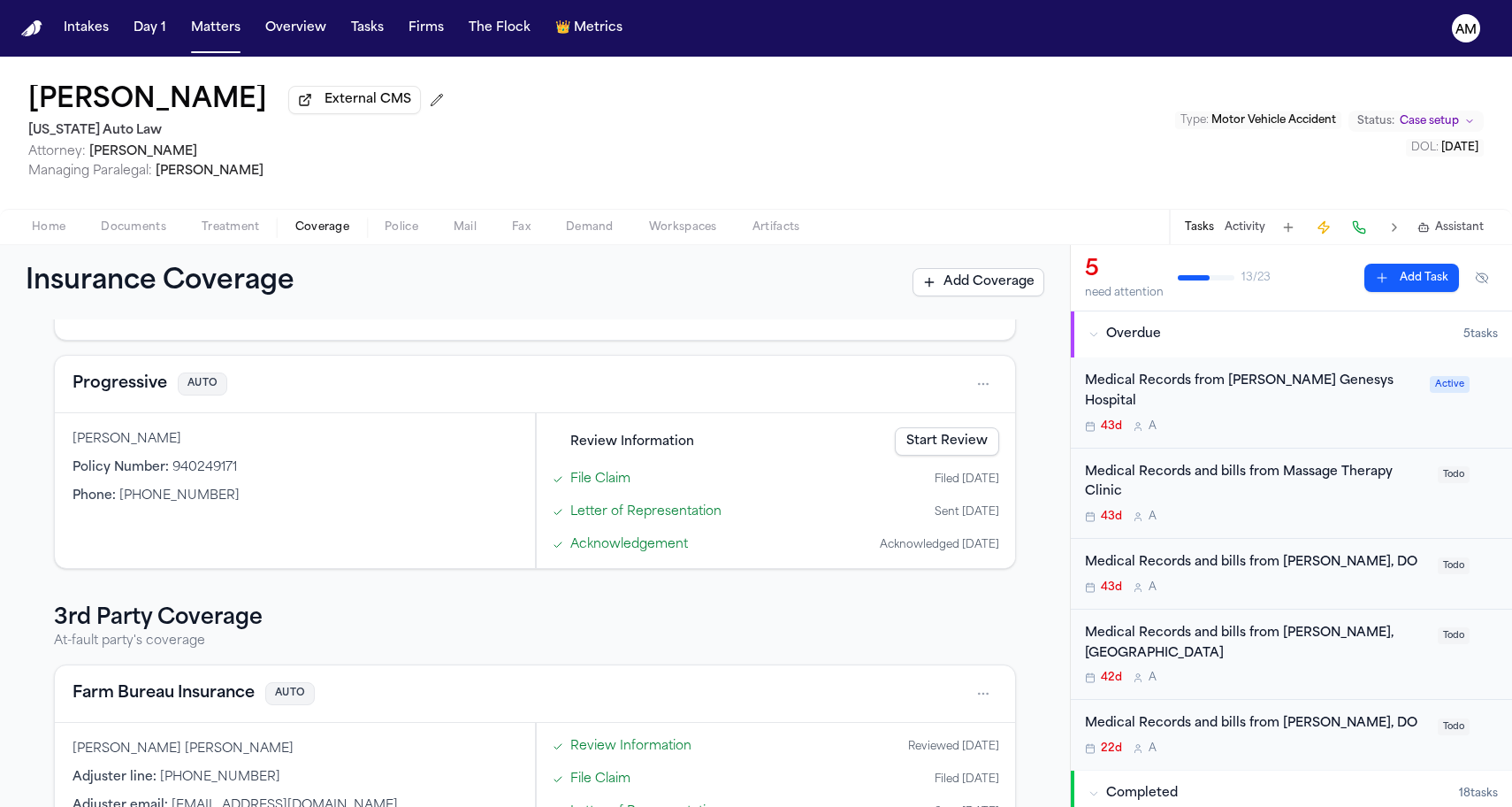
scroll to position [148, 0]
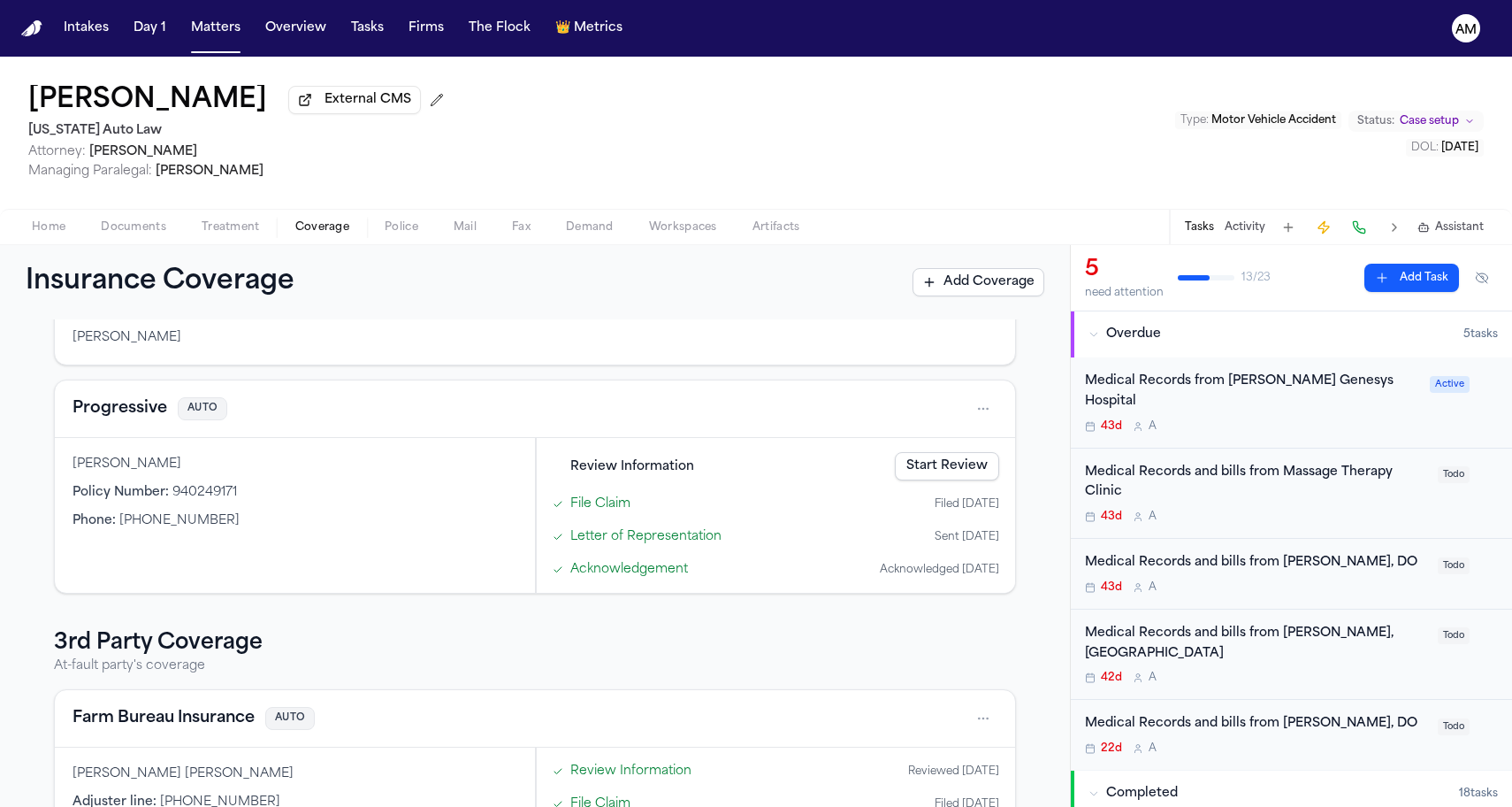
click at [84, 407] on button "Progressive" at bounding box center [119, 408] width 94 height 25
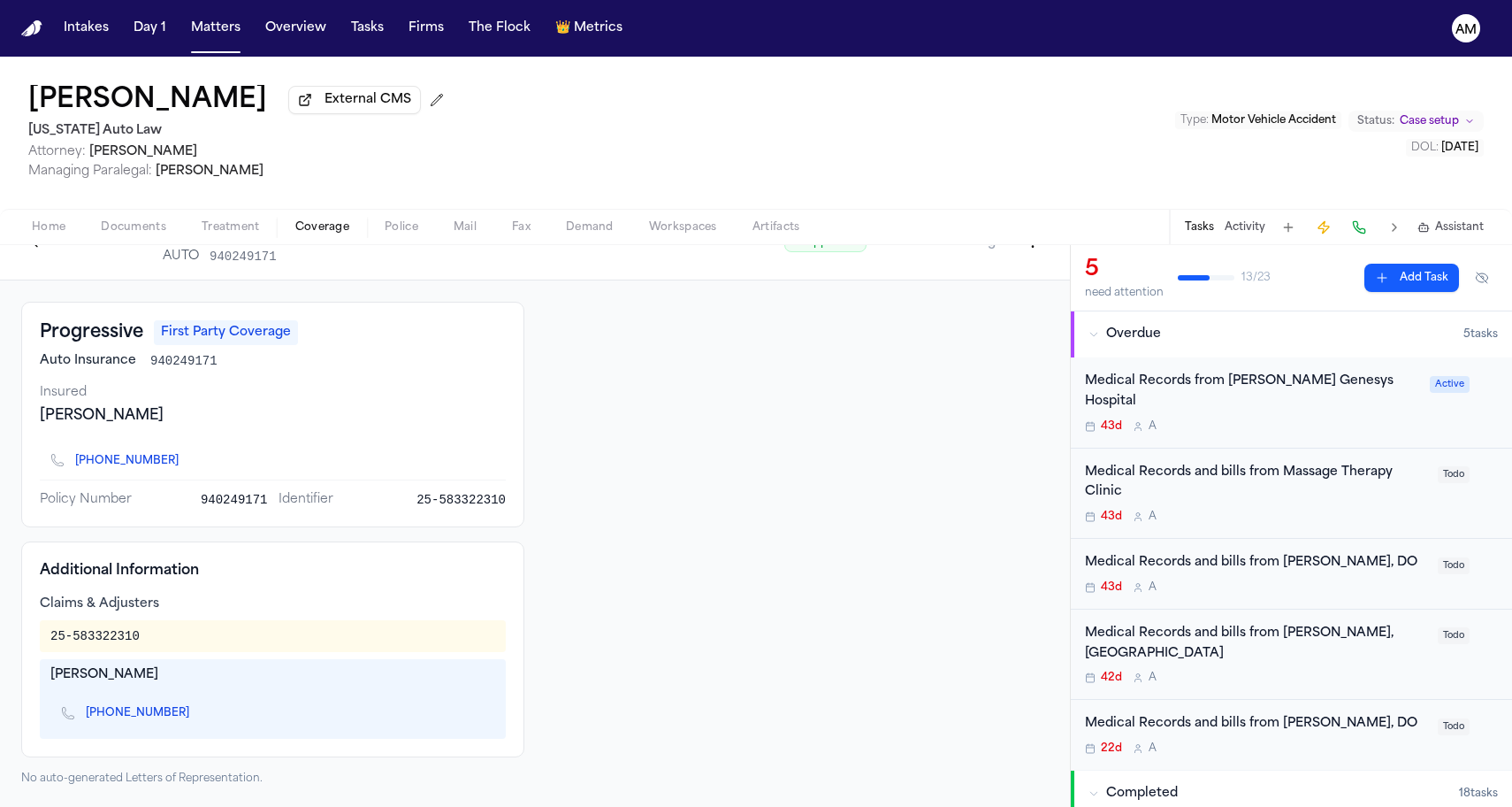
click at [141, 712] on link "(616) 222-7729" at bounding box center [137, 713] width 103 height 14
drag, startPoint x: 1090, startPoint y: 54, endPoint x: 807, endPoint y: 441, distance: 479.4
click at [807, 441] on div at bounding box center [797, 543] width 503 height 484
click at [165, 214] on div "Home Documents Treatment Coverage Police Mail Fax Demand Workspaces Artifacts T…" at bounding box center [756, 226] width 1512 height 36
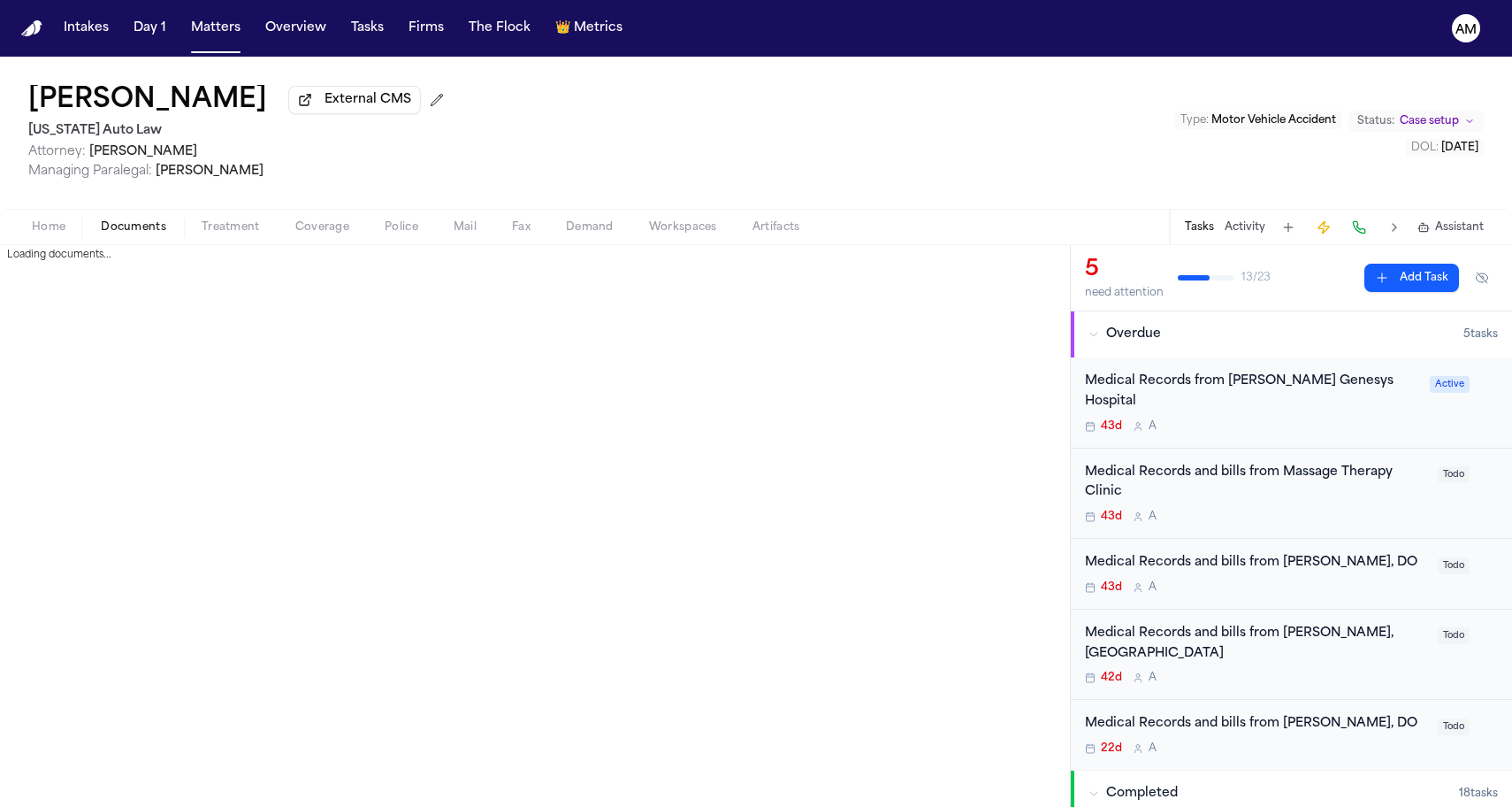
click at [145, 228] on span "Documents" at bounding box center [133, 227] width 65 height 14
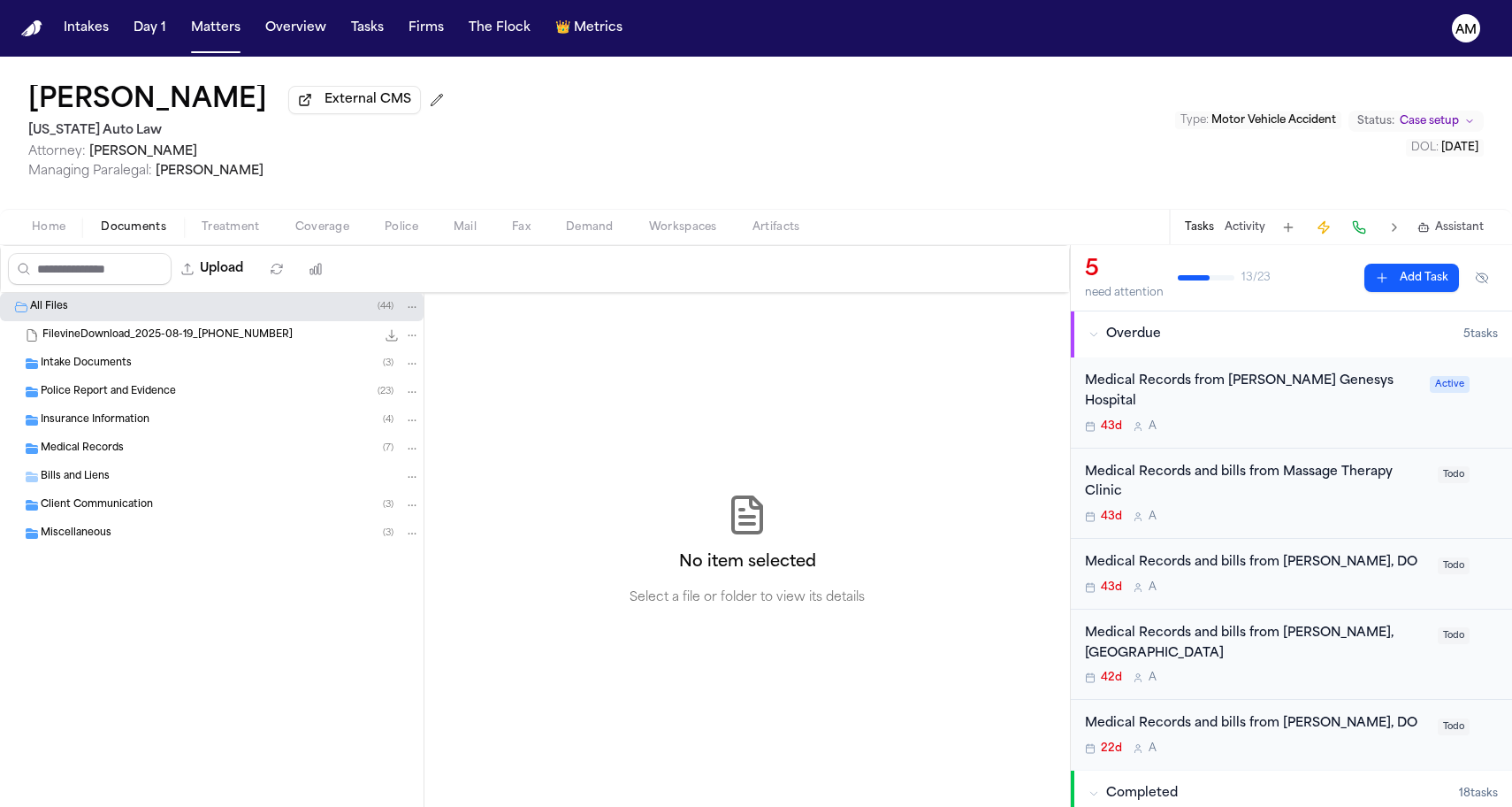
click at [118, 413] on div "Insurance Information ( 4 )" at bounding box center [211, 420] width 423 height 29
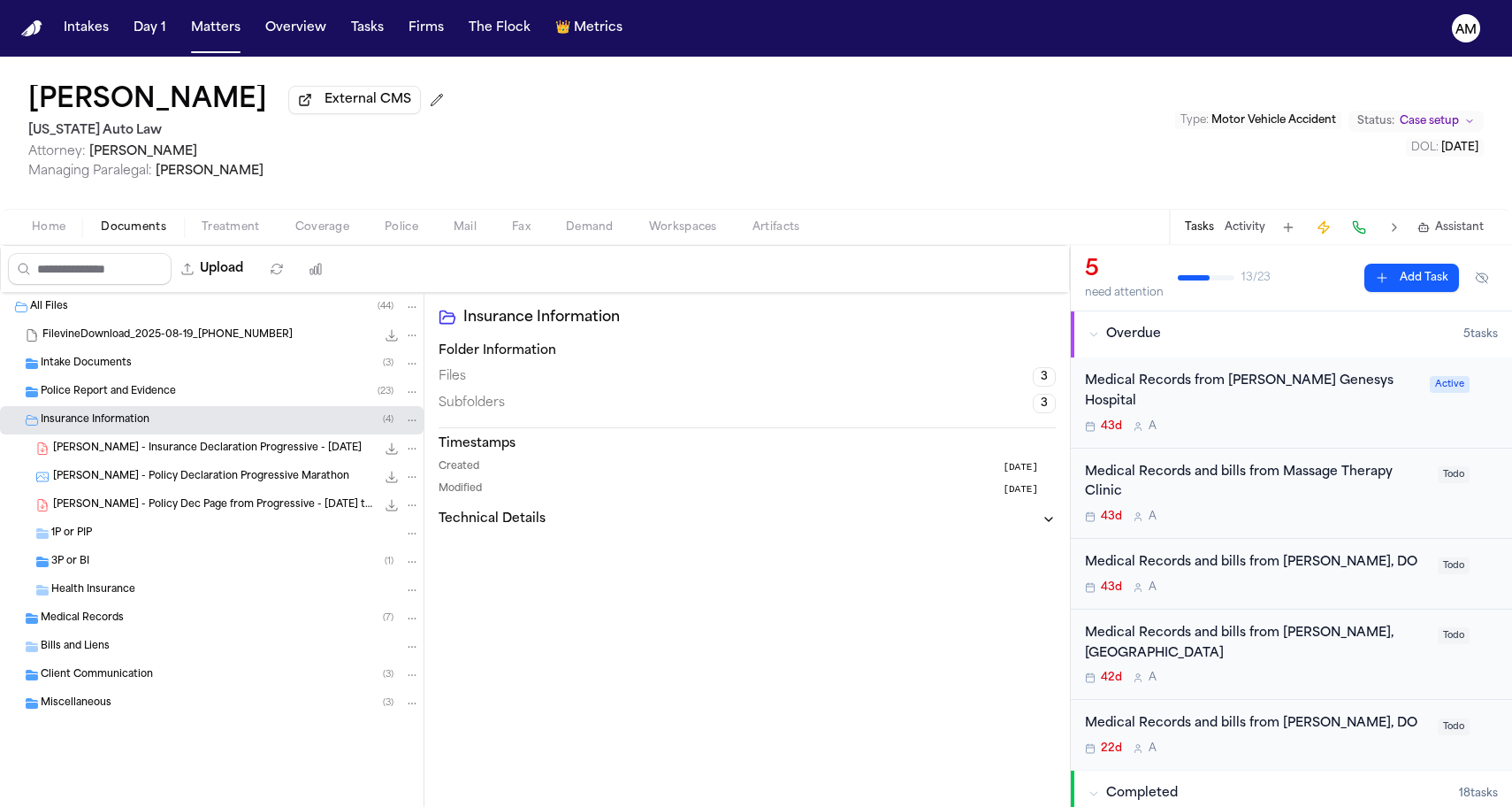
click at [142, 457] on div "L. Jackson - Insurance Declaration Progressive - 1.18.25 3.0 MB • PDF" at bounding box center [237, 449] width 367 height 18
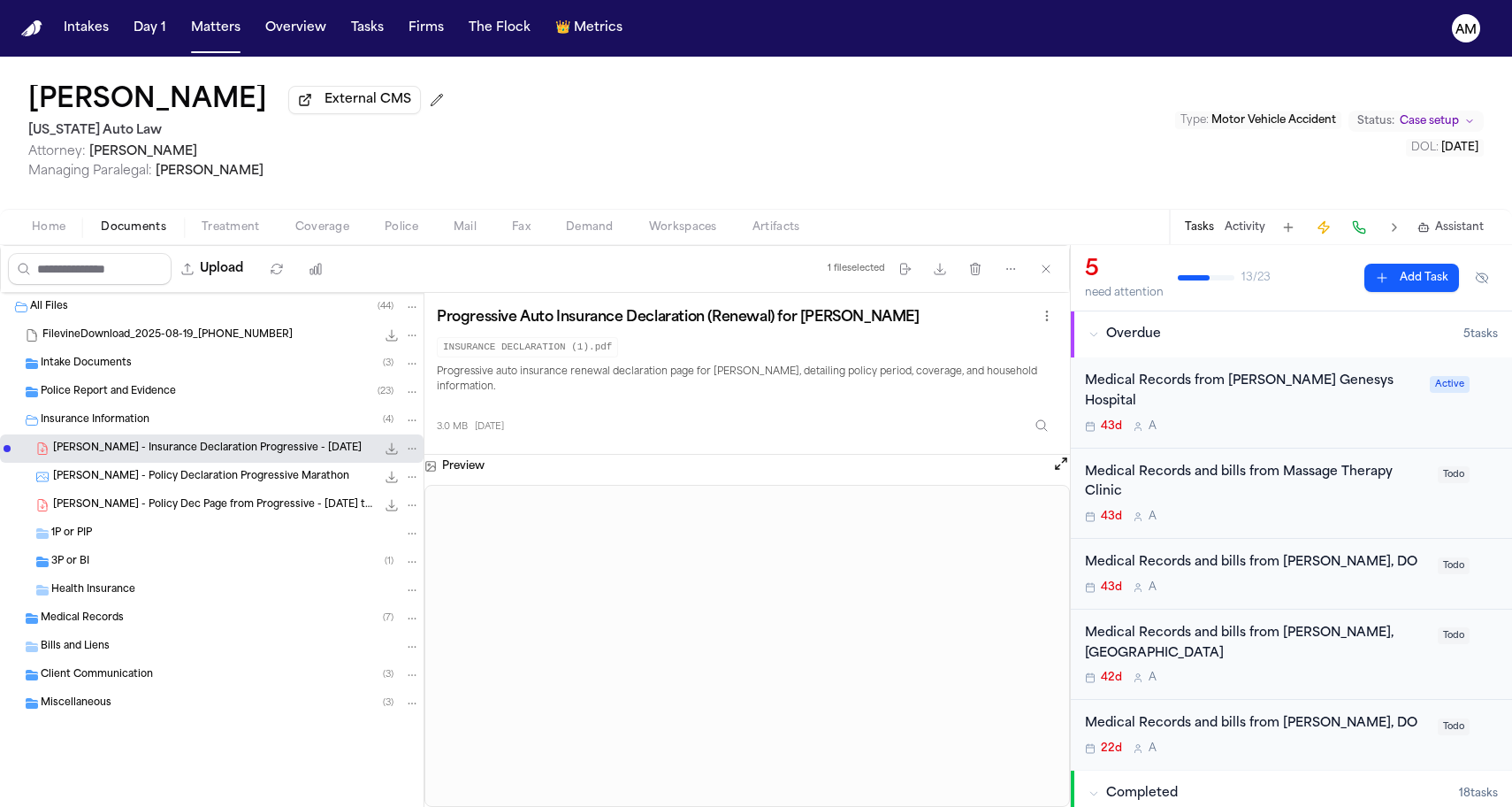
click at [232, 473] on span "L. Jackson - Policy Declaration Progressive Marathon" at bounding box center [201, 477] width 296 height 15
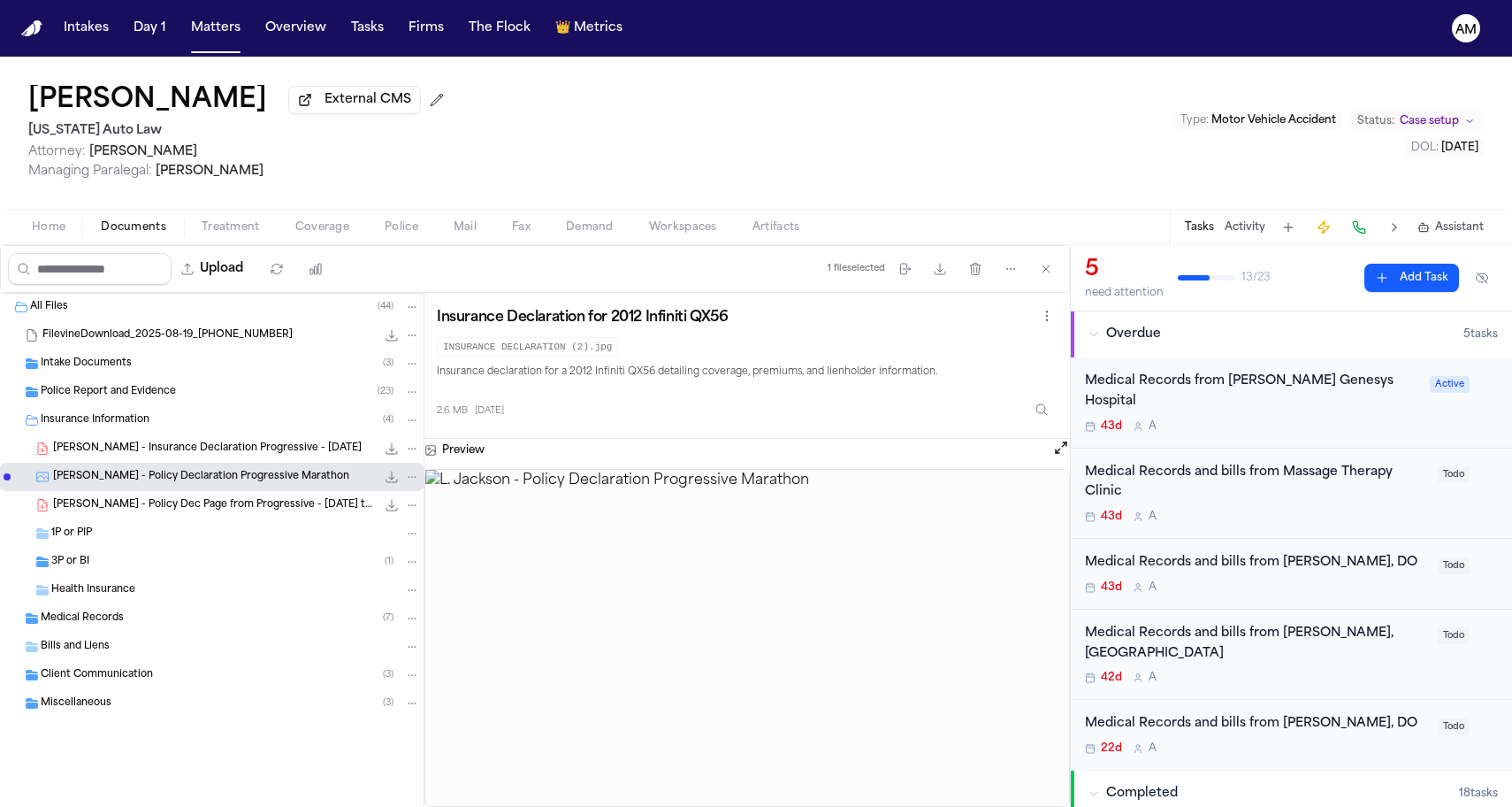
click at [216, 505] on span "L. Jackson - Policy Dec Page from Progressive - 1.18.25 to 7.18.25" at bounding box center [215, 505] width 323 height 15
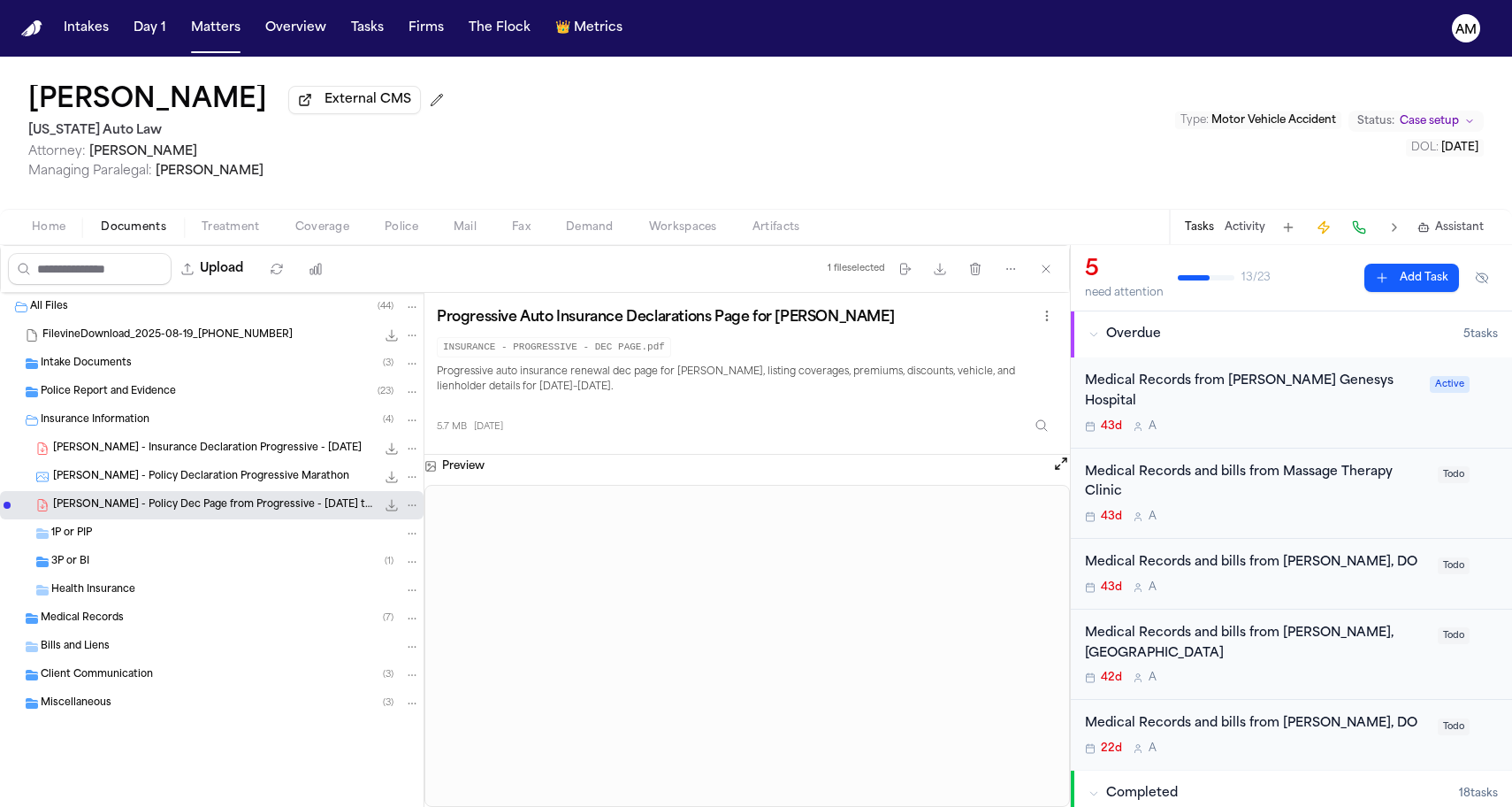
click at [187, 551] on div "3P or BI ( 1 )" at bounding box center [211, 562] width 423 height 29
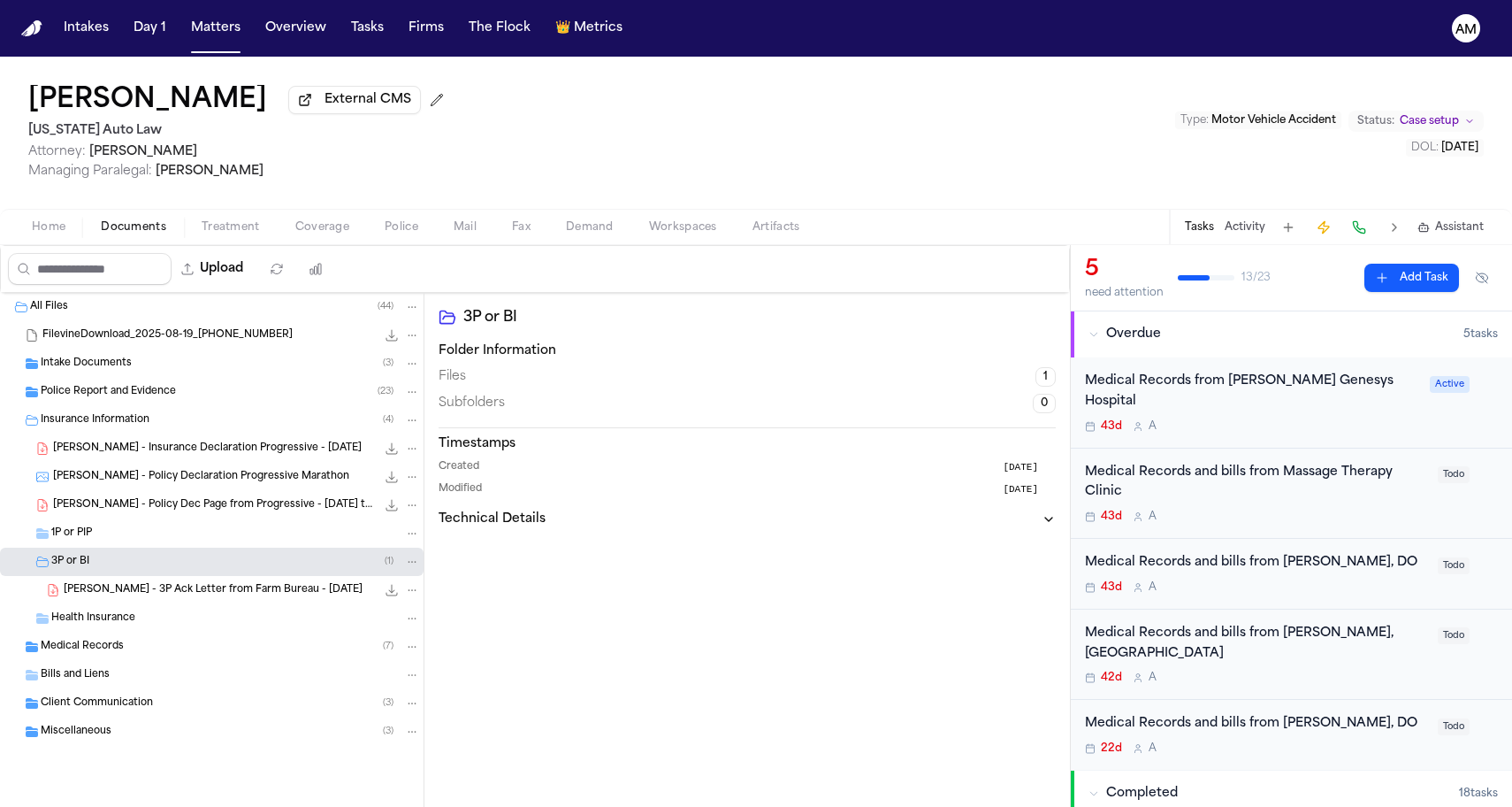
click at [136, 564] on div "3P or BI ( 1 )" at bounding box center [236, 562] width 369 height 16
drag, startPoint x: 157, startPoint y: 176, endPoint x: 367, endPoint y: 177, distance: 210.0
click at [368, 177] on span "Managing Paralegal: Michelle Landazabal" at bounding box center [240, 172] width 423 height 18
click at [367, 177] on span "Managing Paralegal: Michelle Landazabal" at bounding box center [240, 172] width 423 height 18
click at [165, 560] on div "3P or BI ( 1 )" at bounding box center [236, 562] width 369 height 16
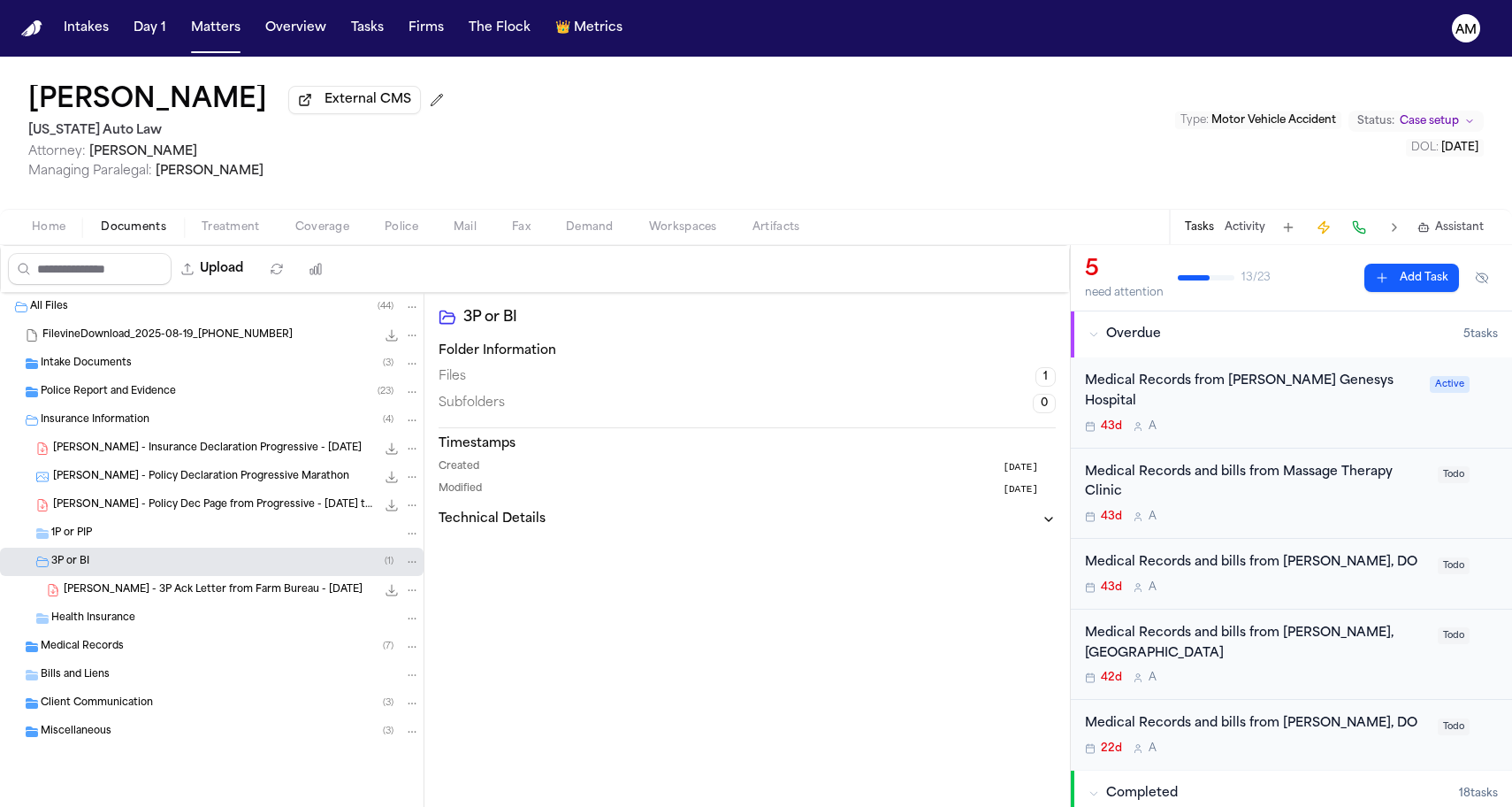
click at [129, 599] on div "L. Jackson - 3P Ack Letter from Farm Bureau - 7.23.25 233.8 KB • PDF" at bounding box center [242, 590] width 357 height 18
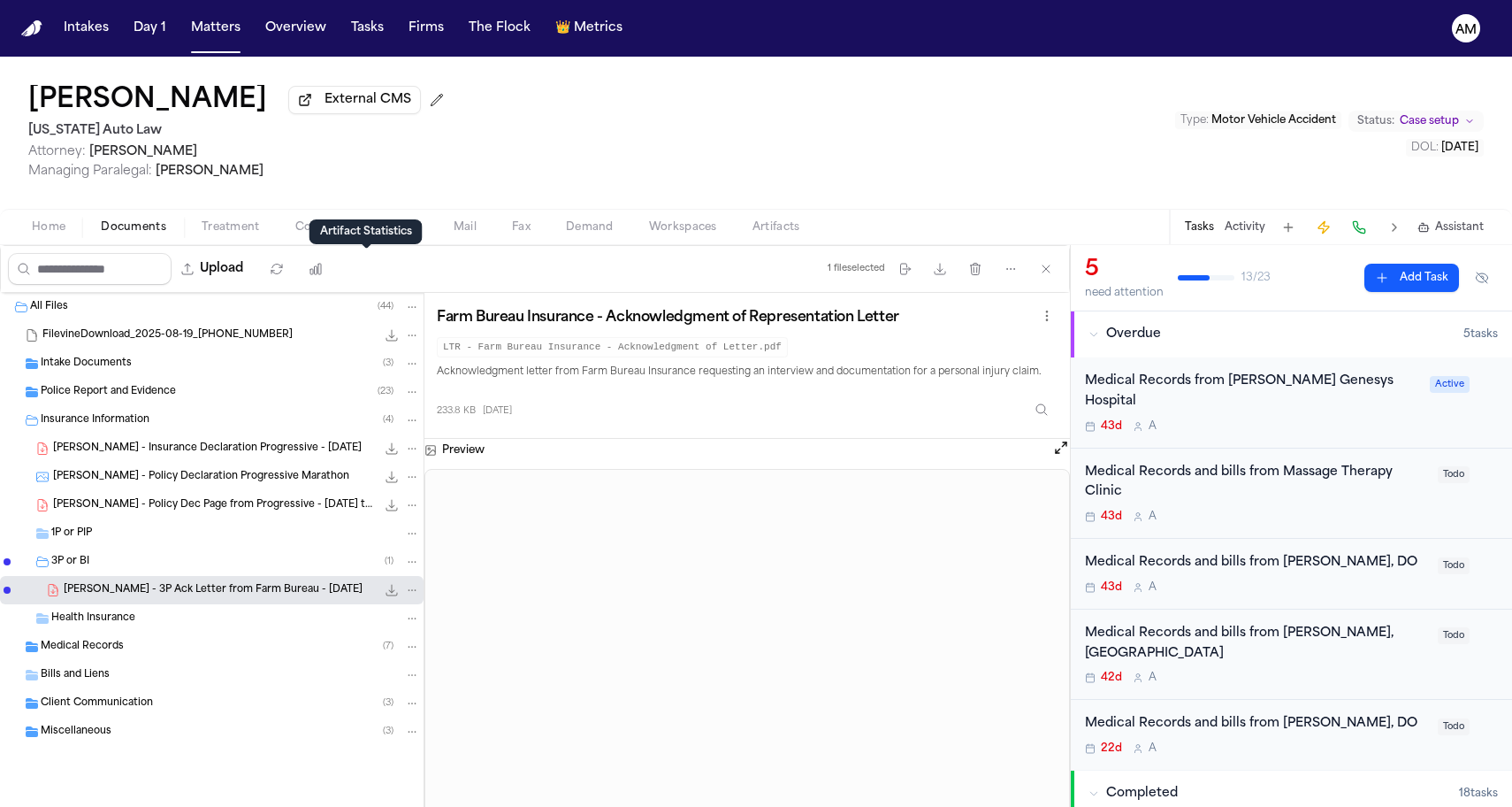
click at [332, 226] on div "Artifact Statistics Artifact Statistics" at bounding box center [366, 232] width 113 height 25
click at [305, 226] on span "Coverage" at bounding box center [322, 227] width 54 height 14
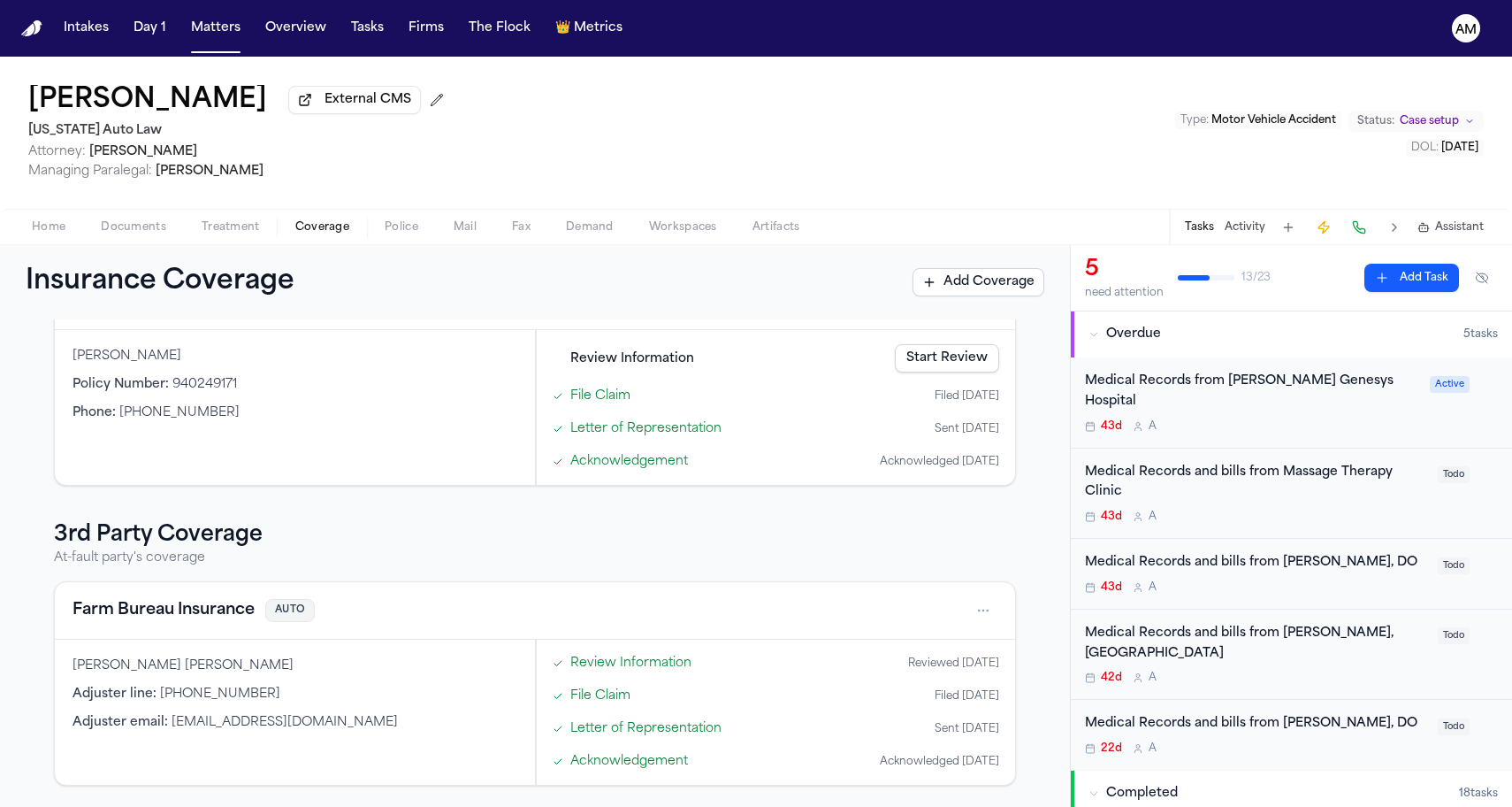
scroll to position [260, 0]
click at [160, 605] on button "Farm Bureau Insurance" at bounding box center [163, 611] width 182 height 25
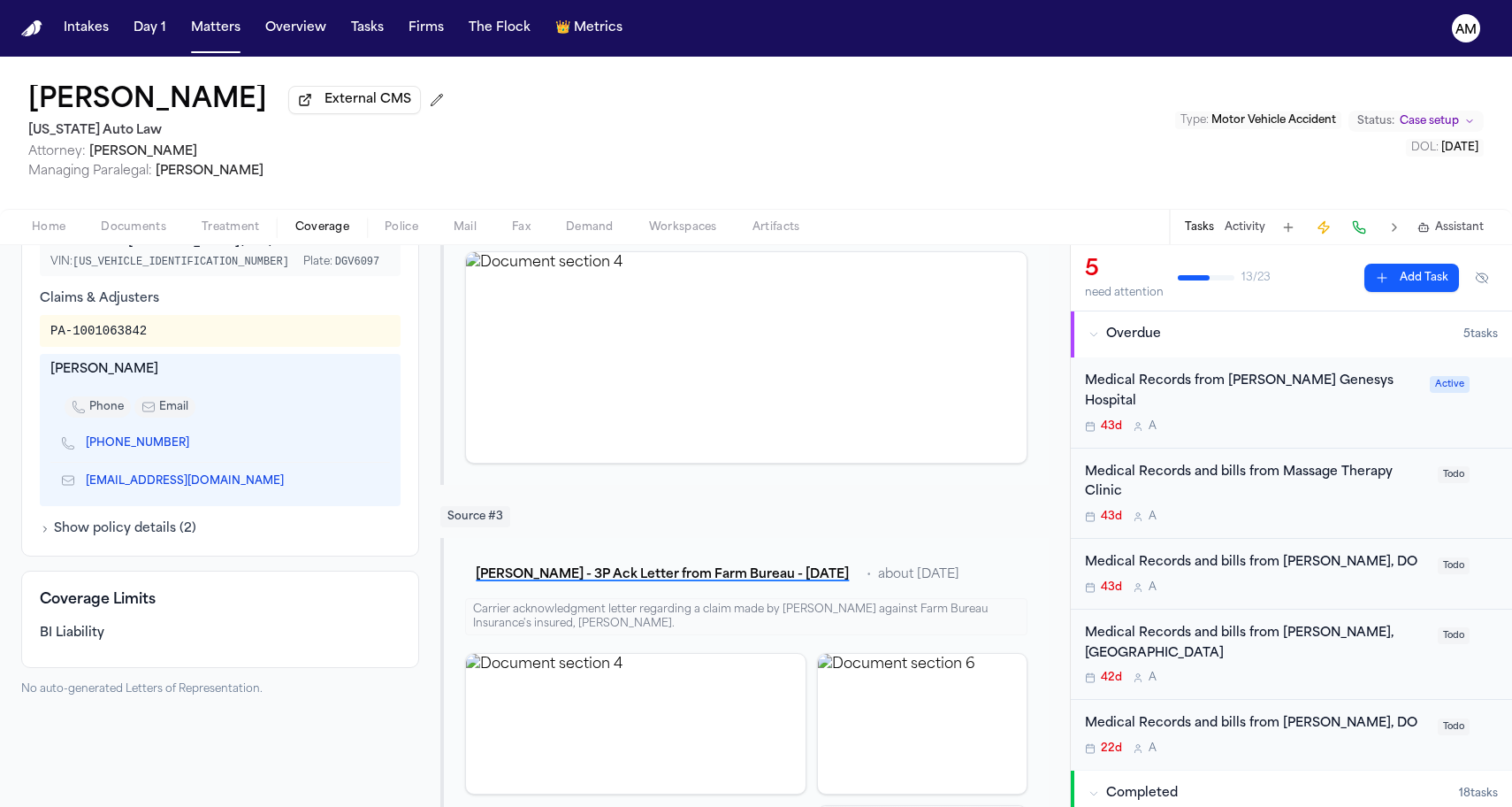
scroll to position [587, 0]
click at [195, 445] on icon "Copy to clipboard" at bounding box center [198, 441] width 6 height 8
click at [290, 482] on icon "Copy to clipboard" at bounding box center [292, 479] width 6 height 8
click at [152, 449] on link "(517) 679-5457" at bounding box center [137, 442] width 103 height 14
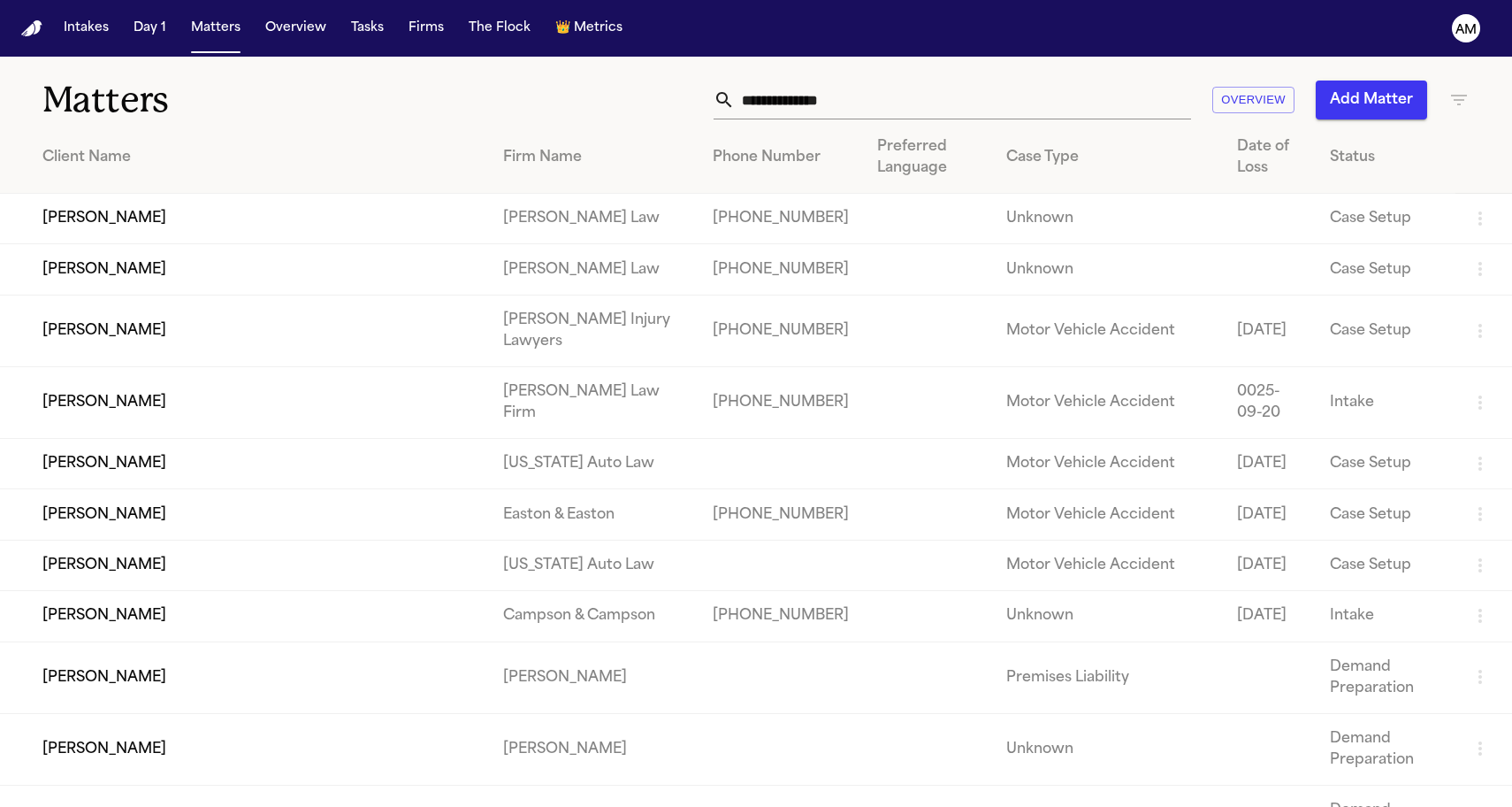
click at [1468, 103] on icon "button" at bounding box center [1459, 100] width 21 height 21
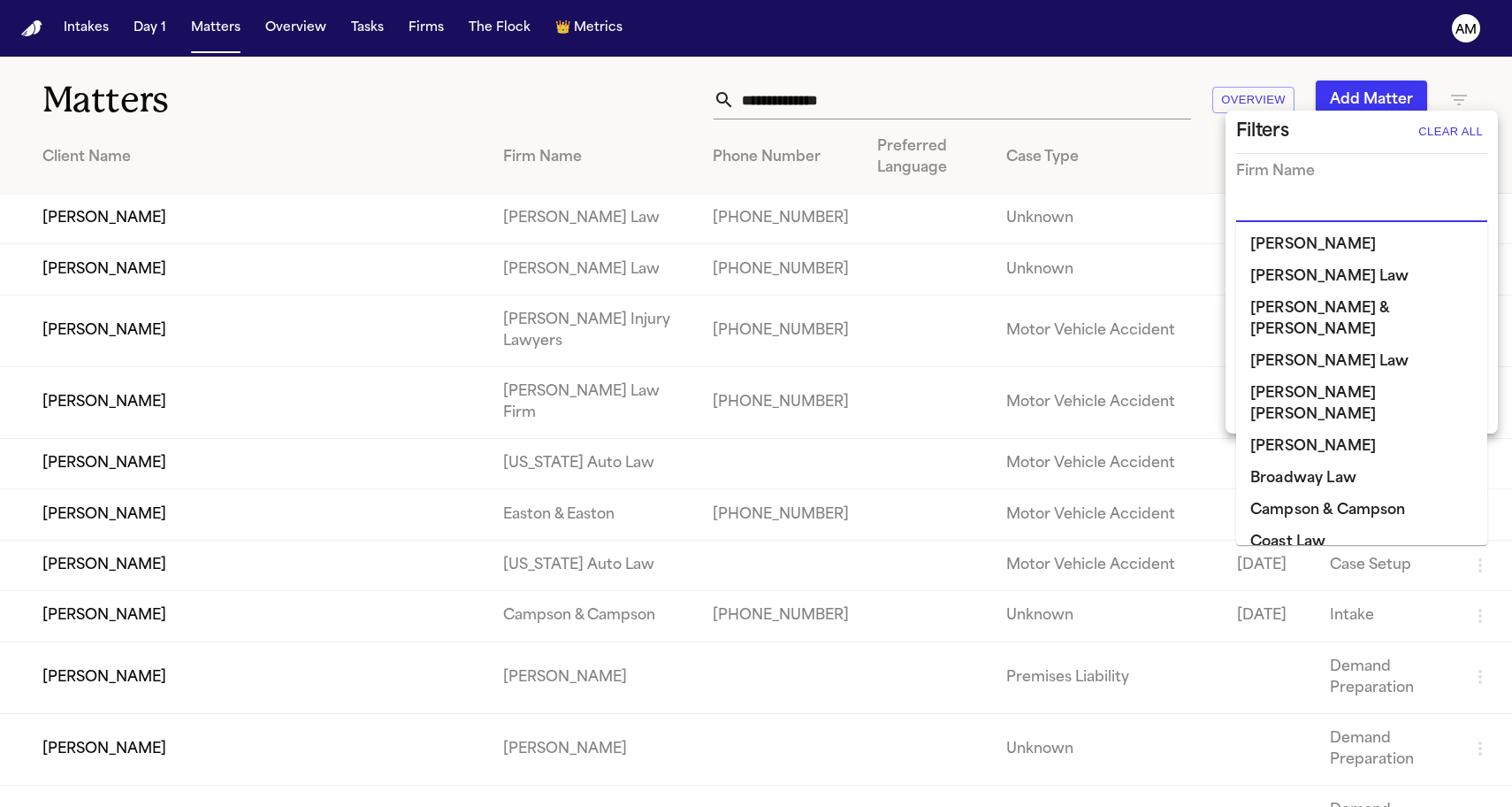
click at [1364, 200] on input "text" at bounding box center [1349, 209] width 225 height 25
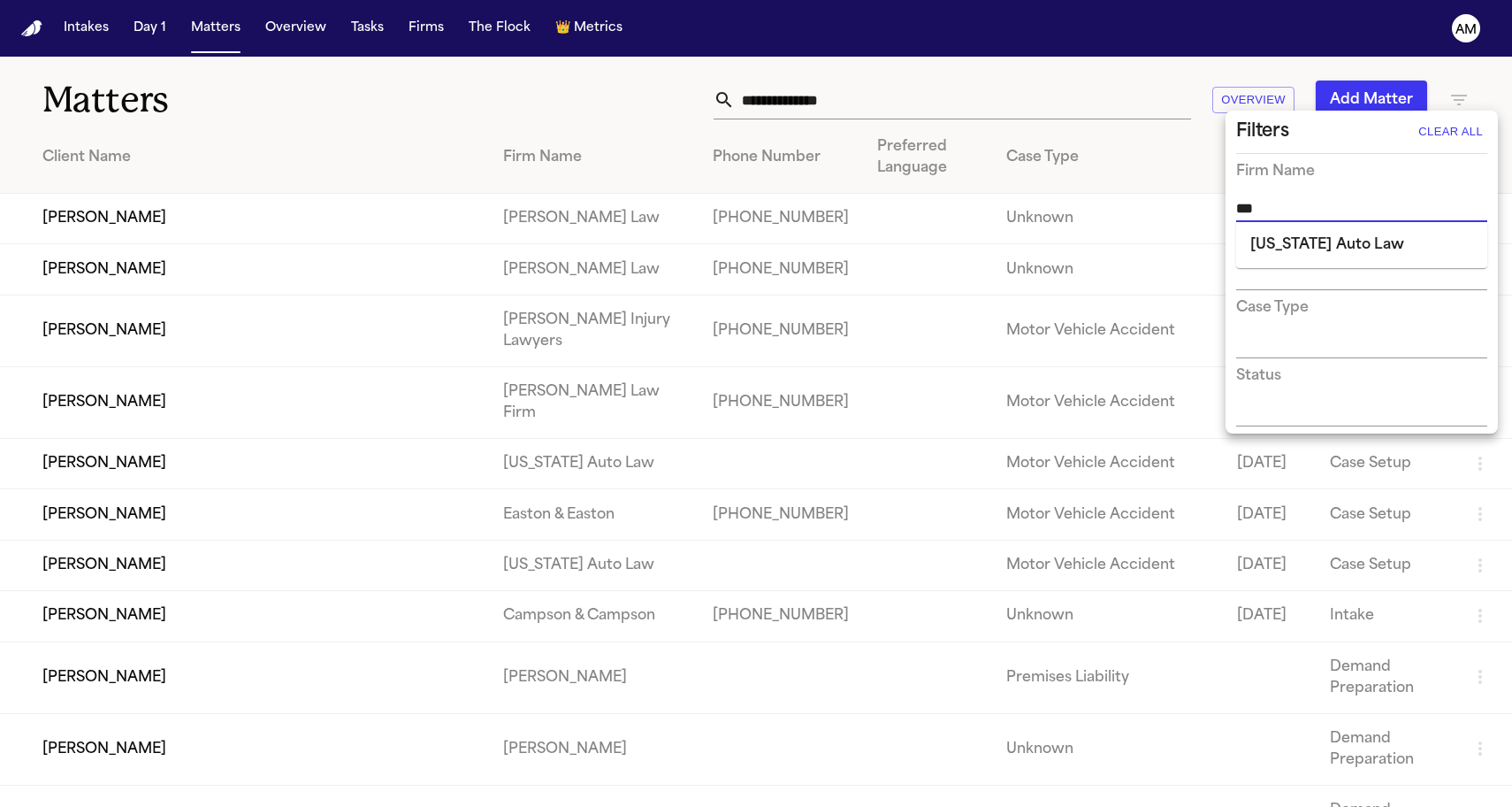
type input "****"
click at [1335, 250] on li "[US_STATE] Auto Law" at bounding box center [1362, 245] width 251 height 32
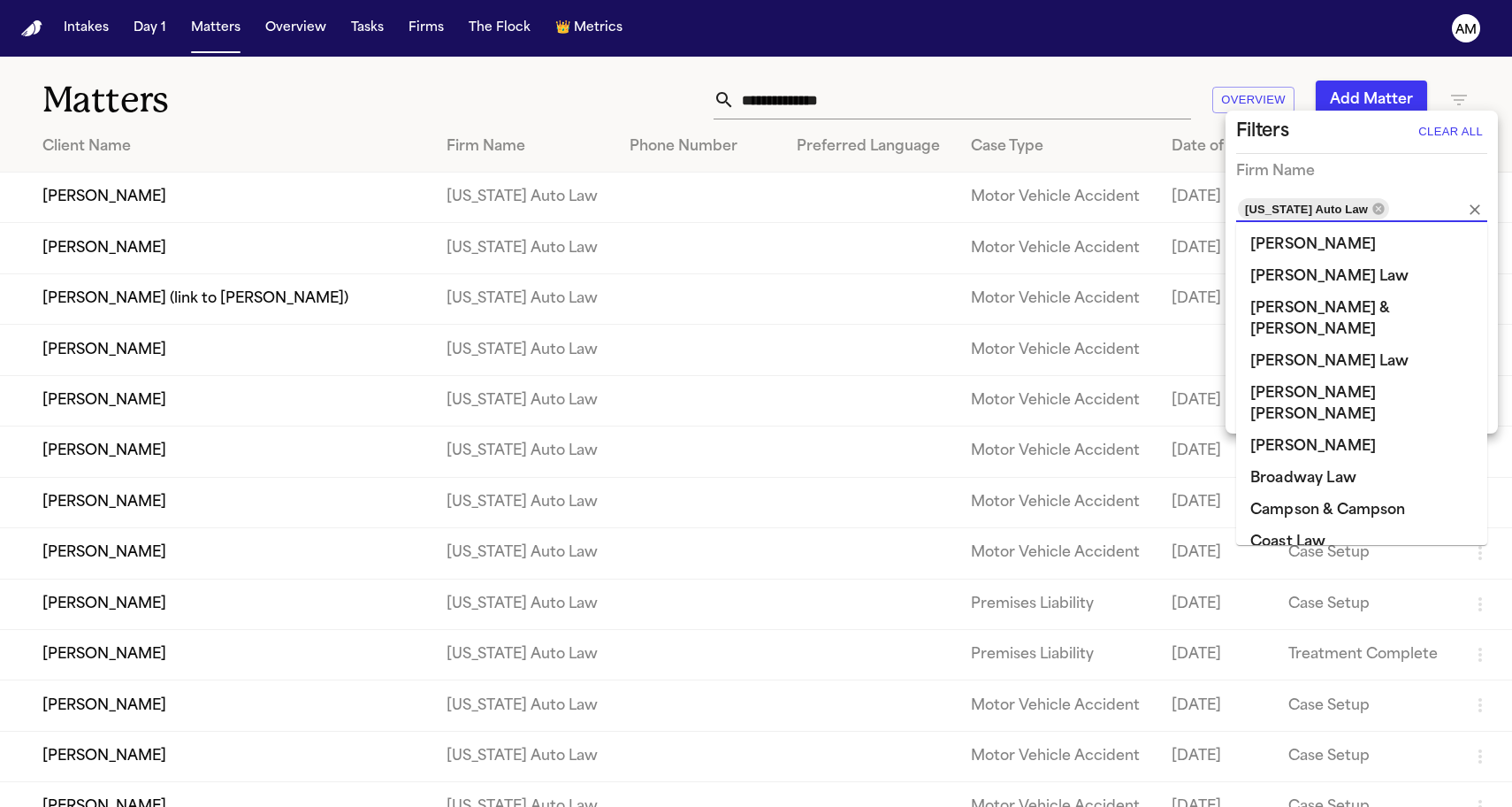
scroll to position [958, 0]
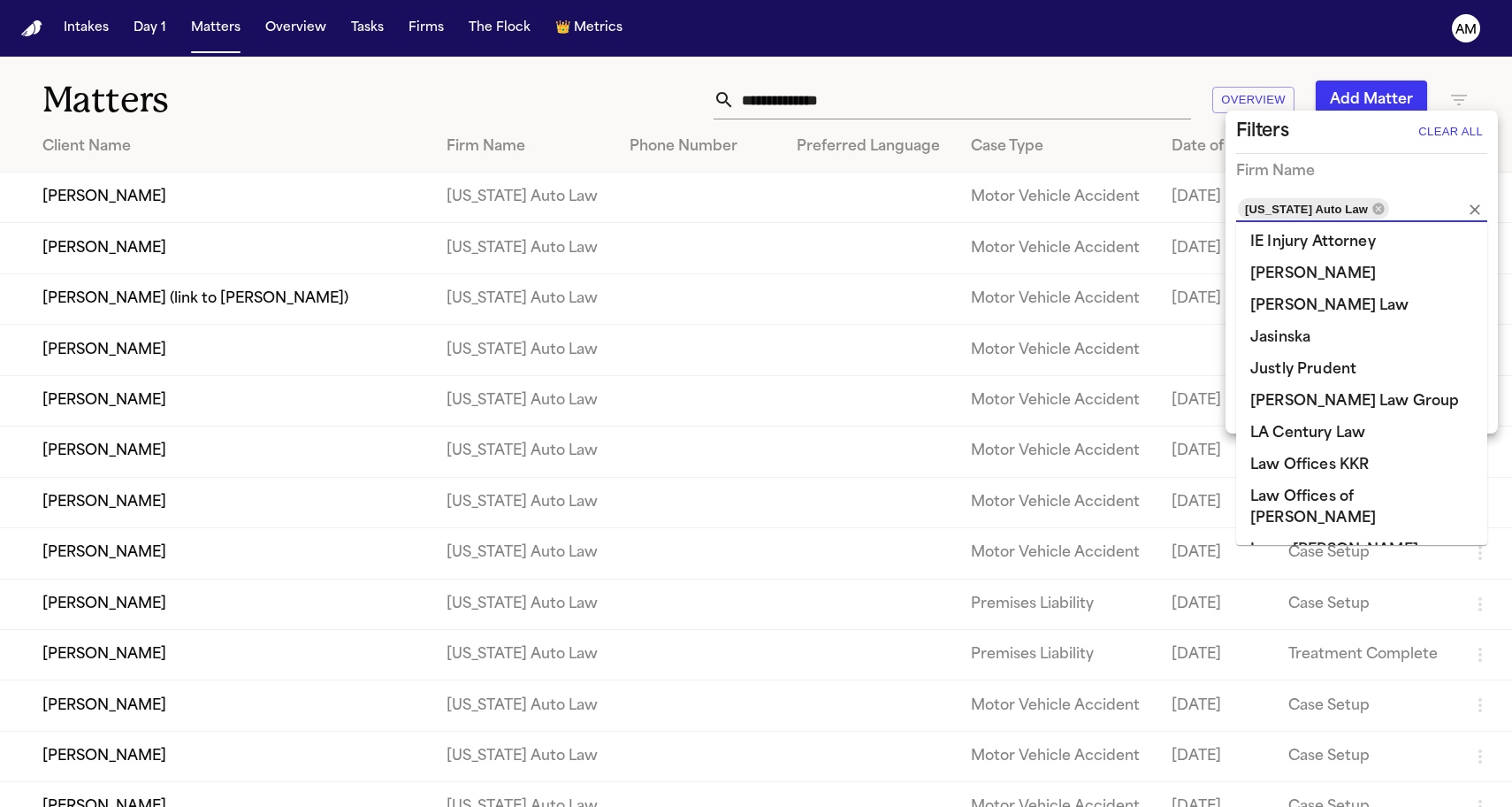
click at [549, 112] on div at bounding box center [756, 403] width 1512 height 807
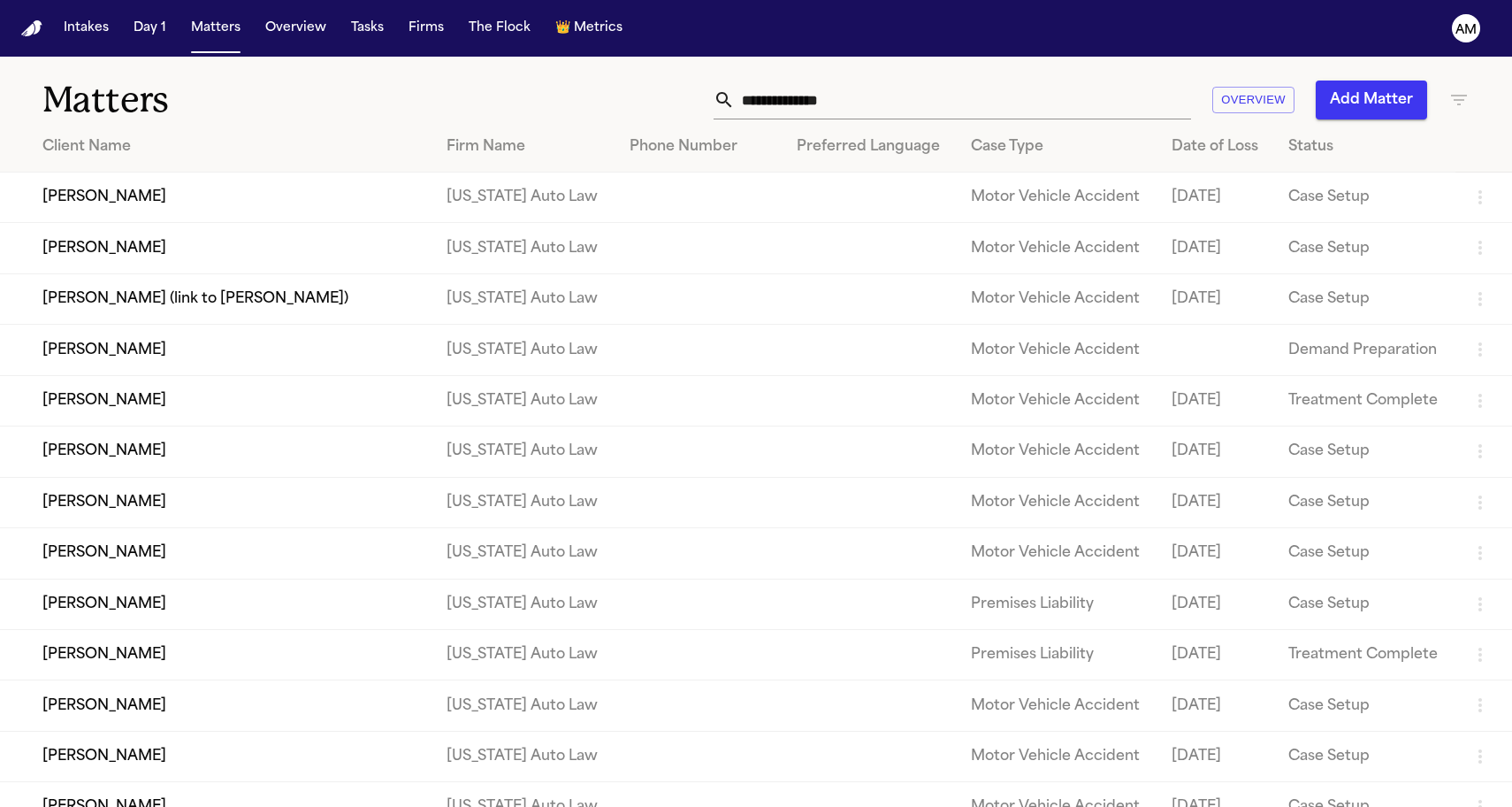
click at [158, 249] on td "[PERSON_NAME]" at bounding box center [216, 248] width 432 height 51
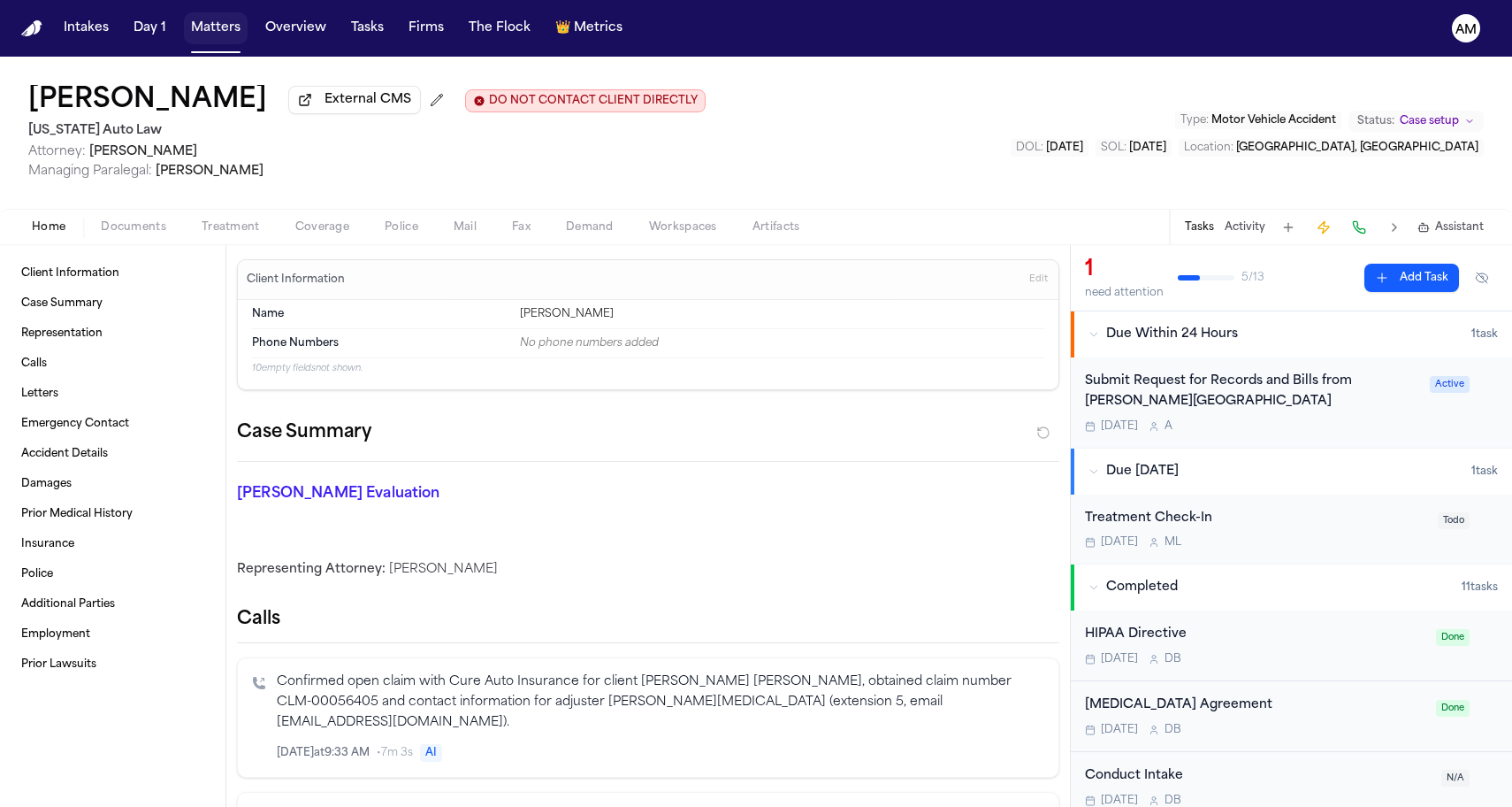
click at [222, 39] on button "Matters" at bounding box center [215, 29] width 63 height 32
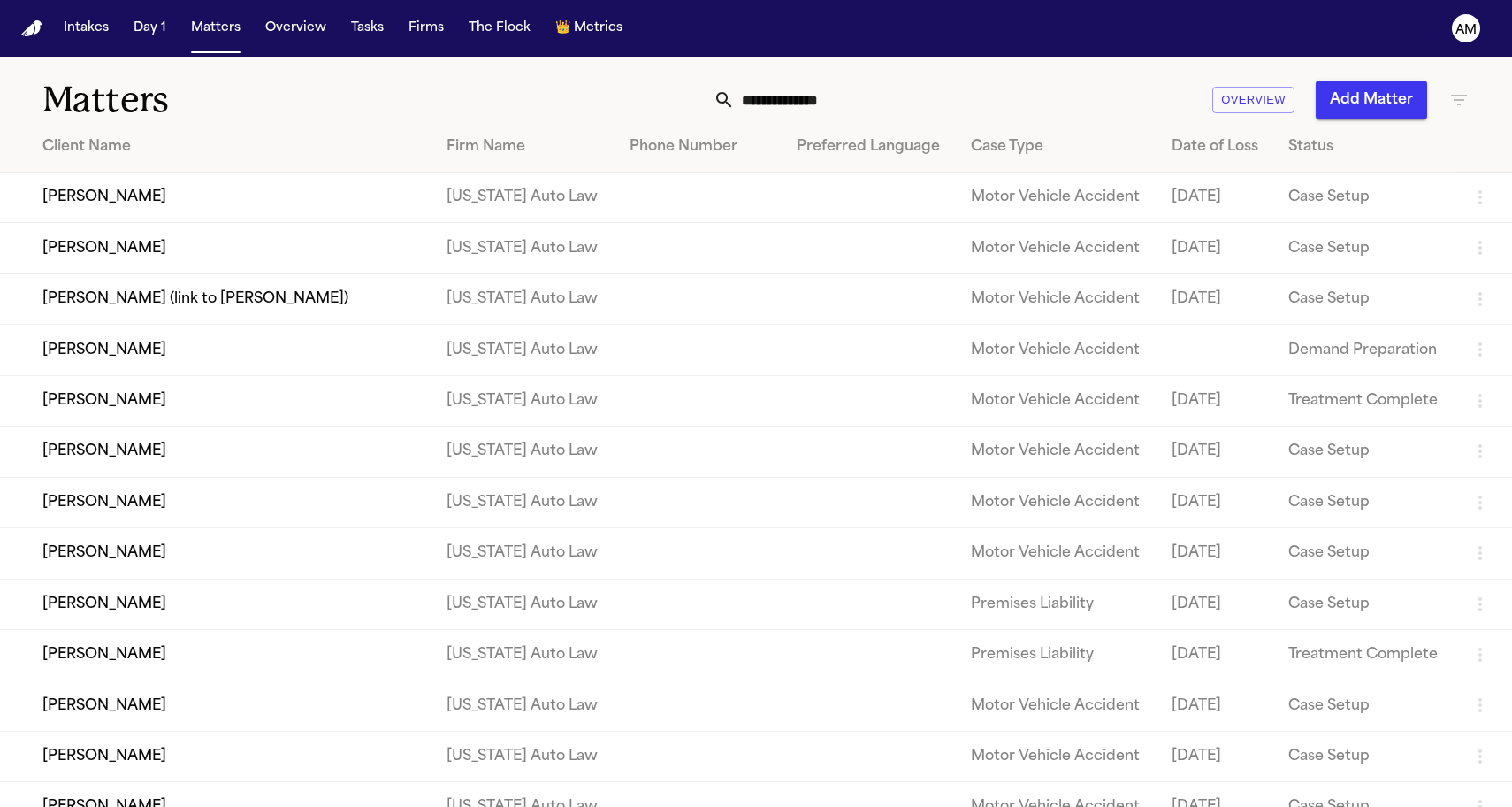
click at [152, 185] on td "[PERSON_NAME]" at bounding box center [216, 197] width 432 height 51
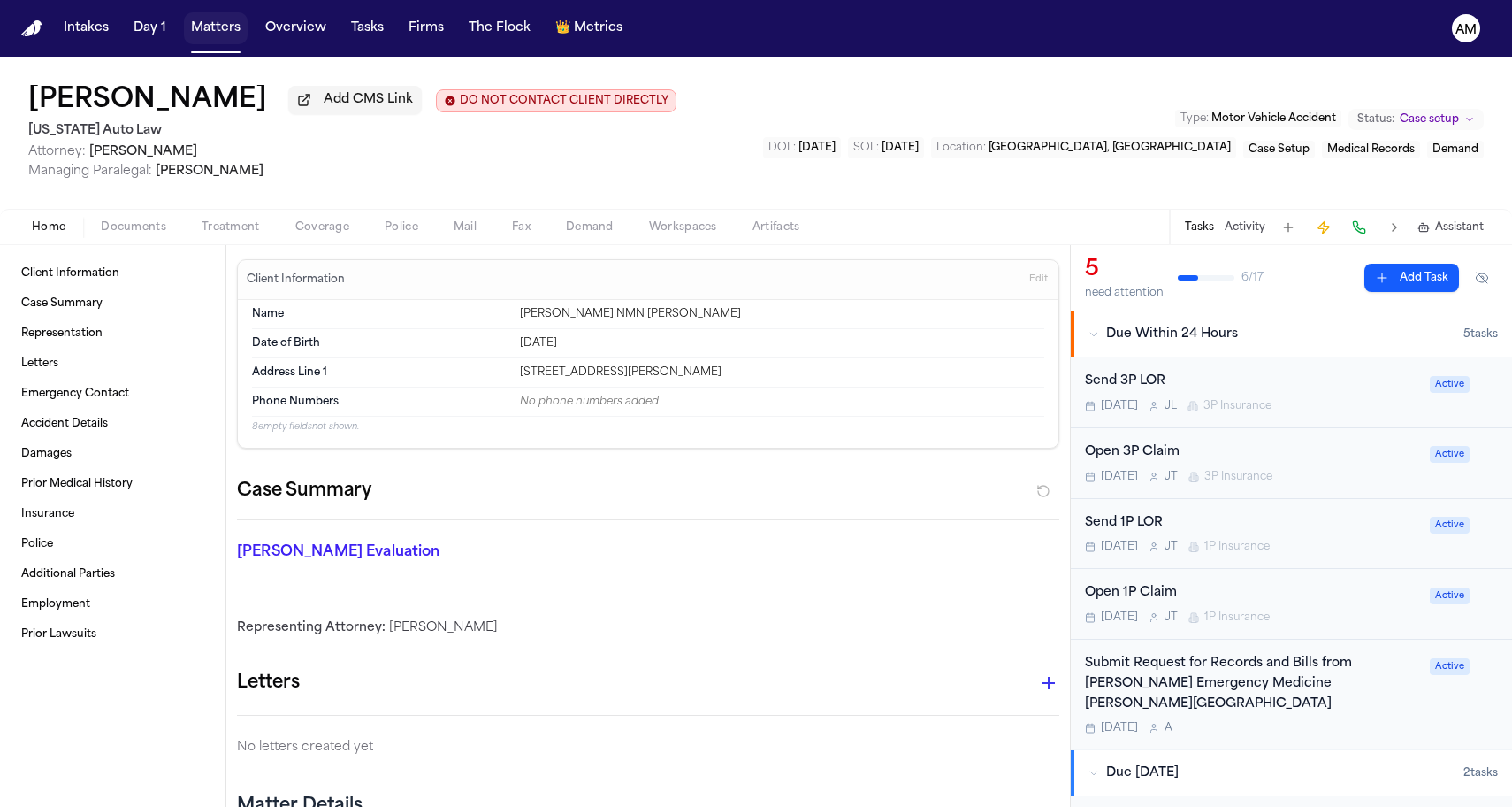
drag, startPoint x: 199, startPoint y: 33, endPoint x: 165, endPoint y: 123, distance: 96.2
click at [178, 56] on div "Intakes Day 1 Matters Overview Tasks Firms The Flock 👑 Metrics AM Darnell Lewis…" at bounding box center [756, 403] width 1512 height 807
click at [135, 235] on span "Documents" at bounding box center [133, 227] width 65 height 14
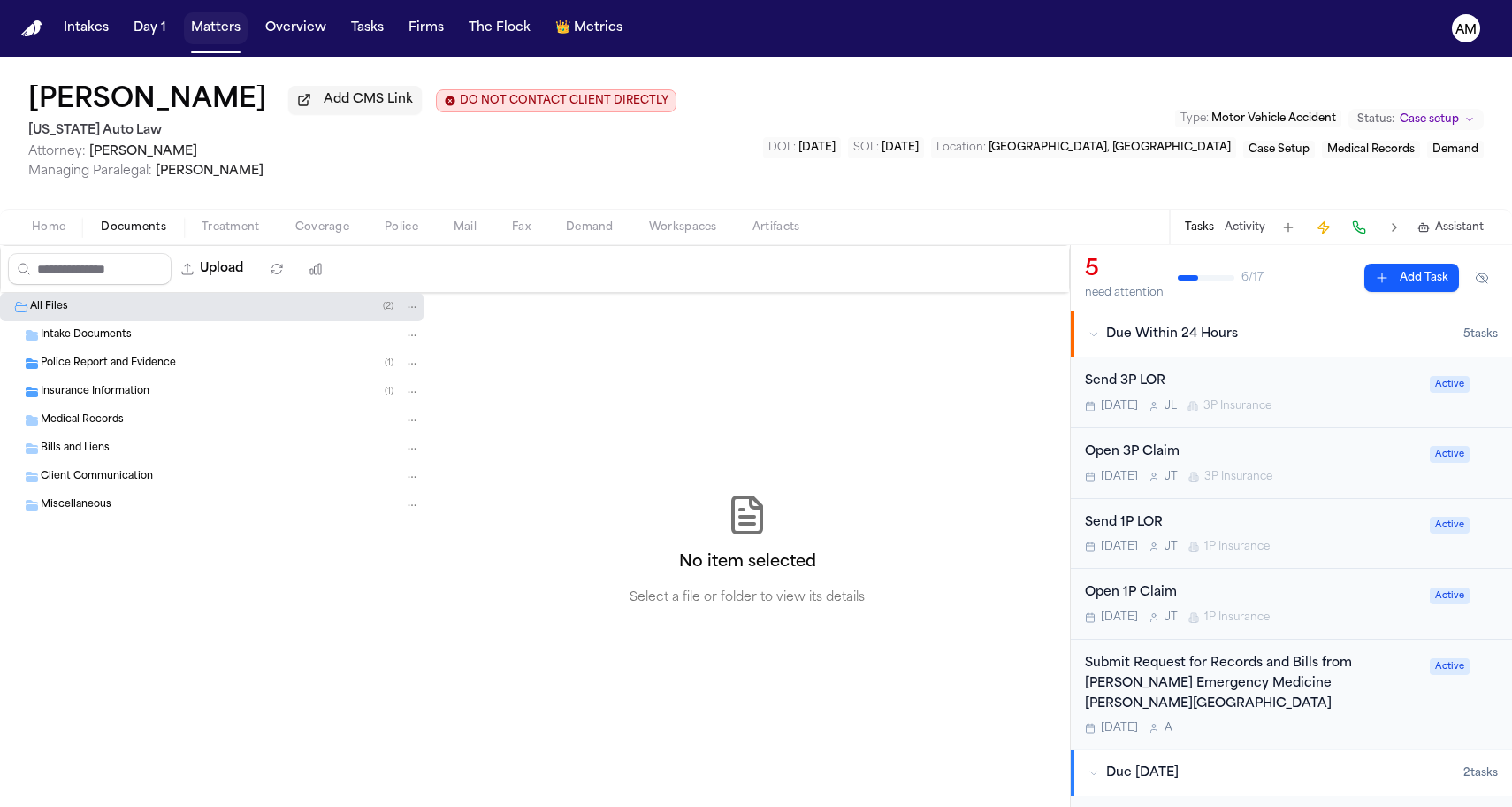
click at [196, 18] on button "Matters" at bounding box center [215, 29] width 63 height 32
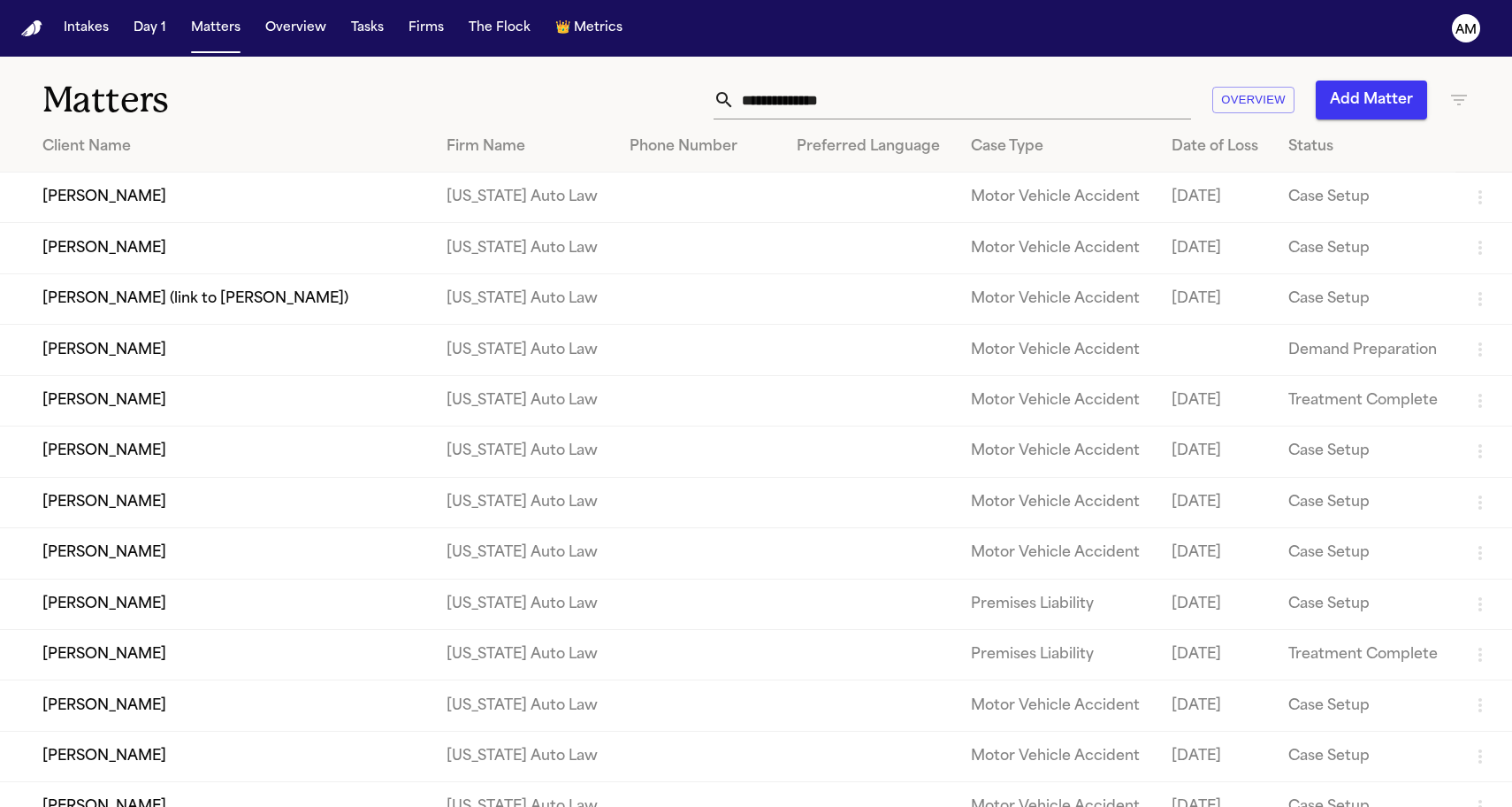
click at [173, 250] on td "[PERSON_NAME]" at bounding box center [216, 248] width 432 height 51
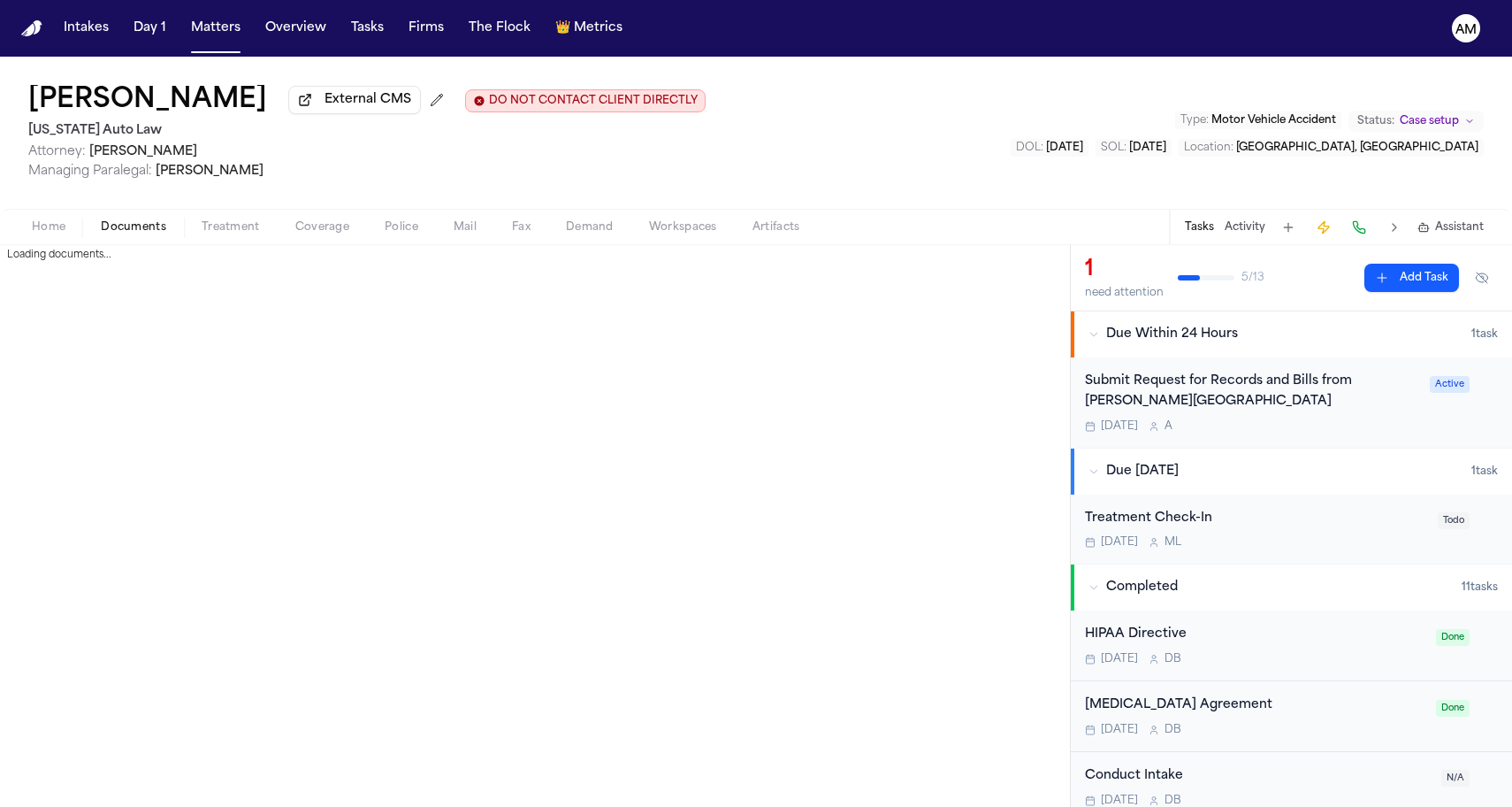
click at [133, 238] on span "button" at bounding box center [133, 237] width 86 height 2
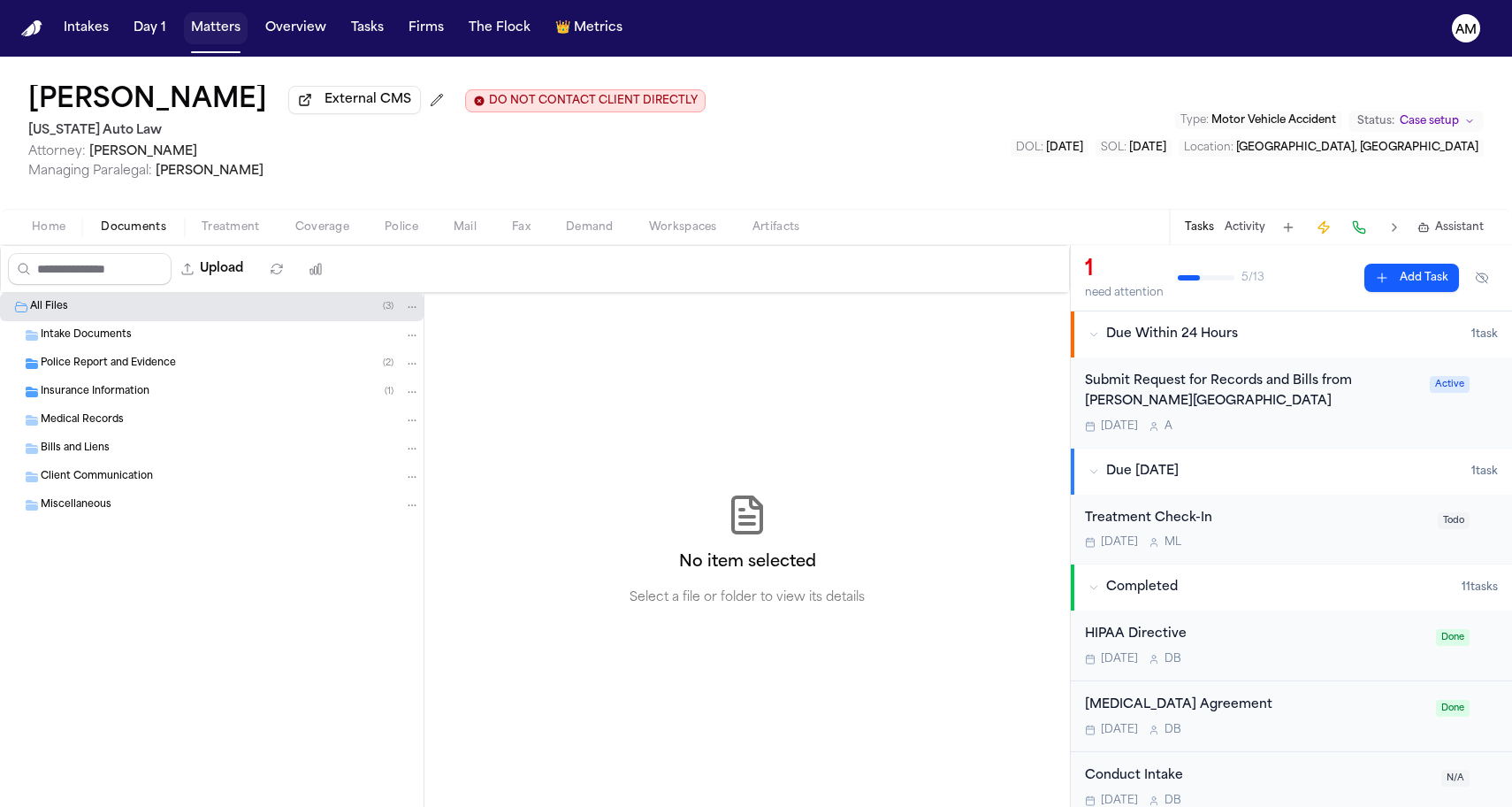
click at [210, 36] on button "Matters" at bounding box center [215, 29] width 63 height 32
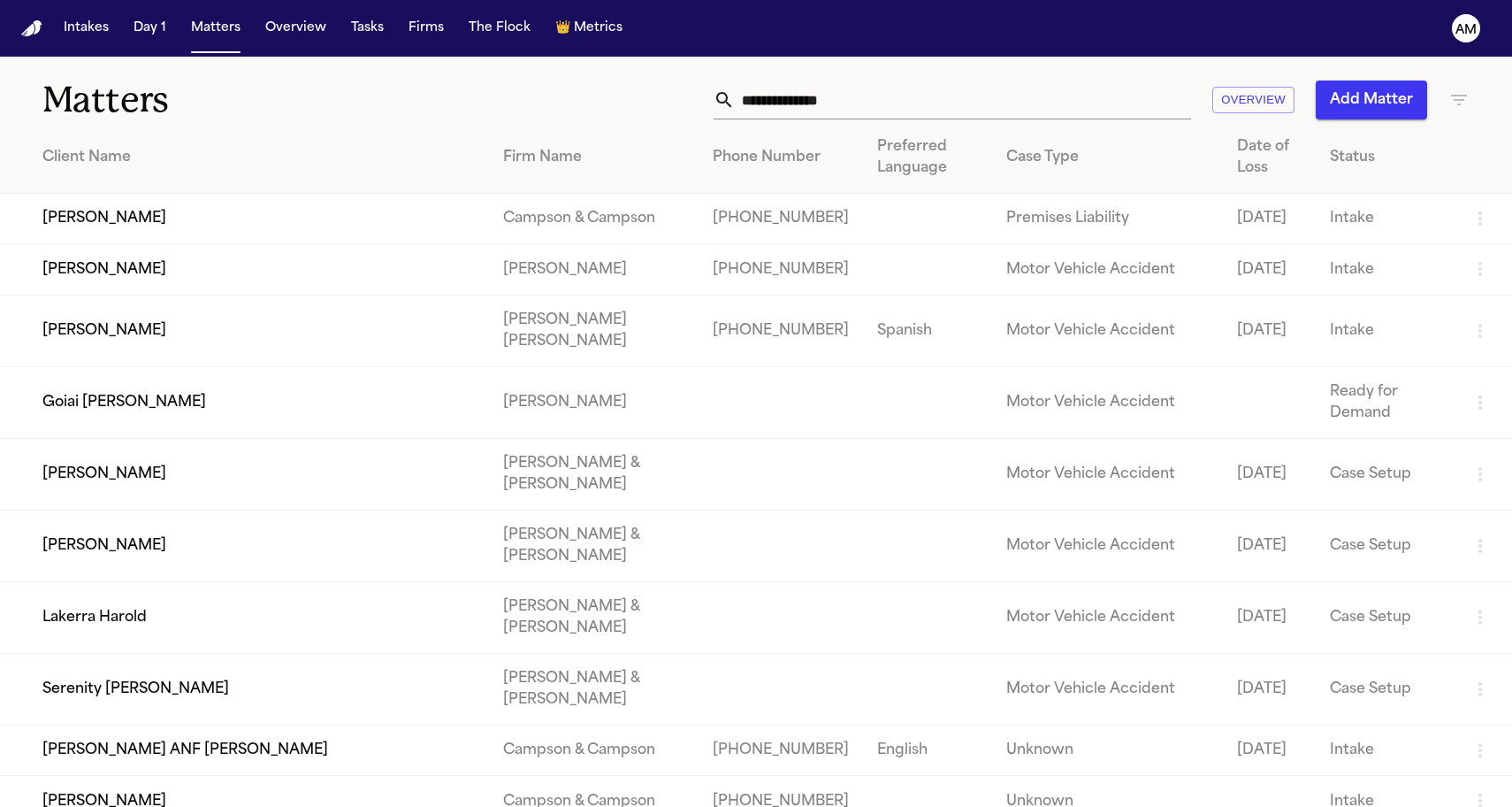
click at [1460, 93] on icon "button" at bounding box center [1459, 100] width 21 height 21
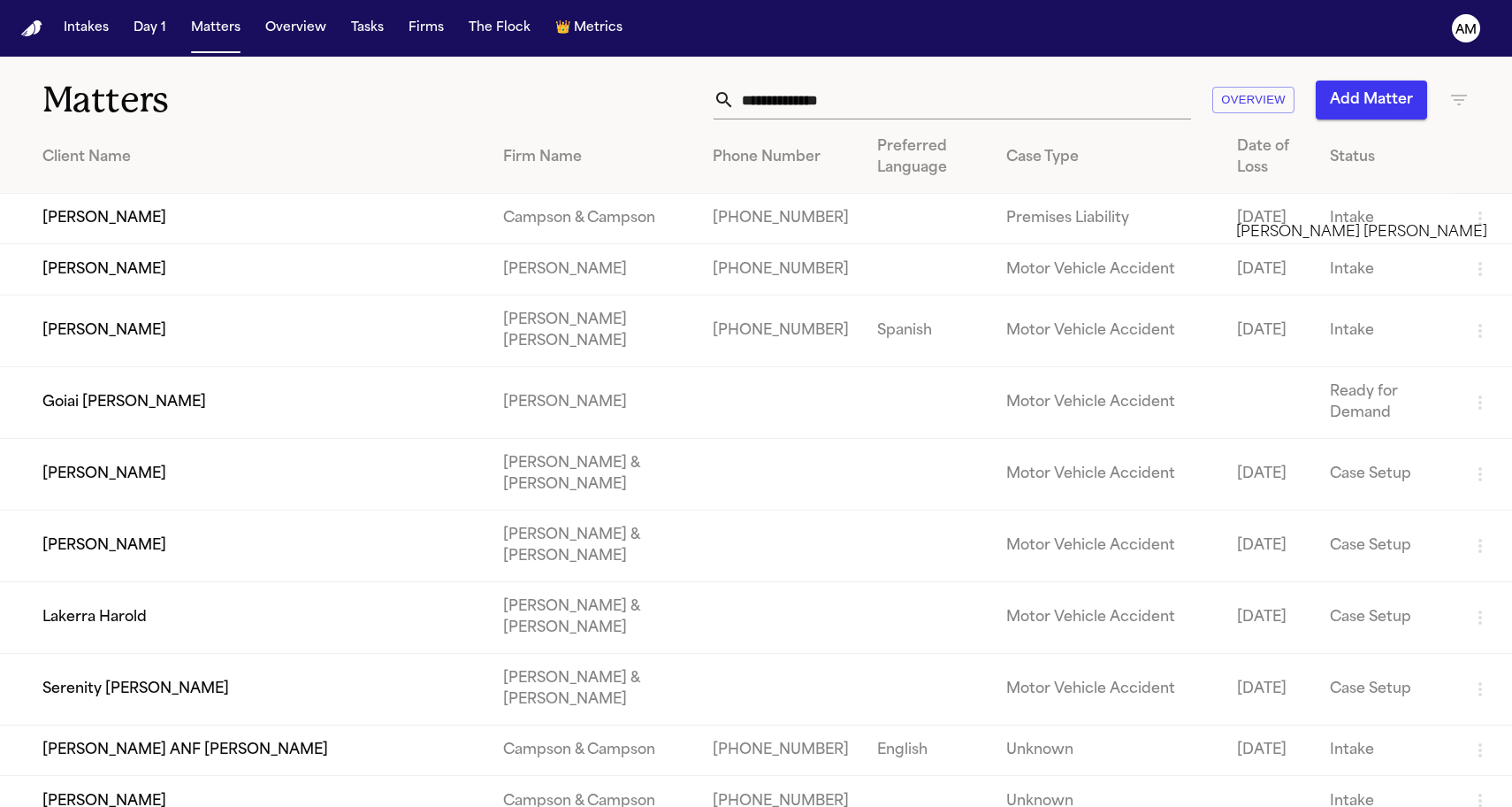
type input "*****"
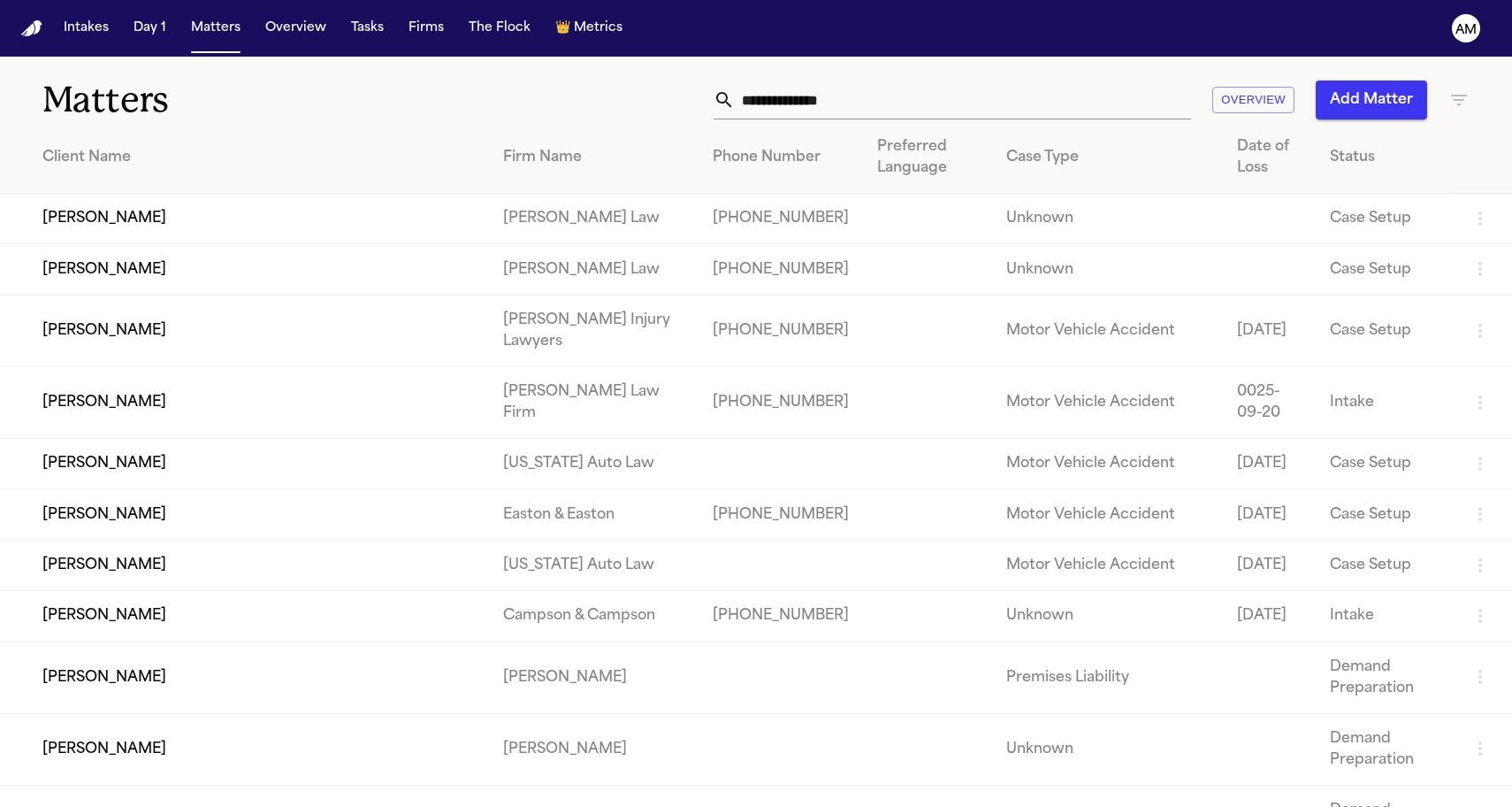
click at [1457, 107] on icon "button" at bounding box center [1459, 100] width 21 height 21
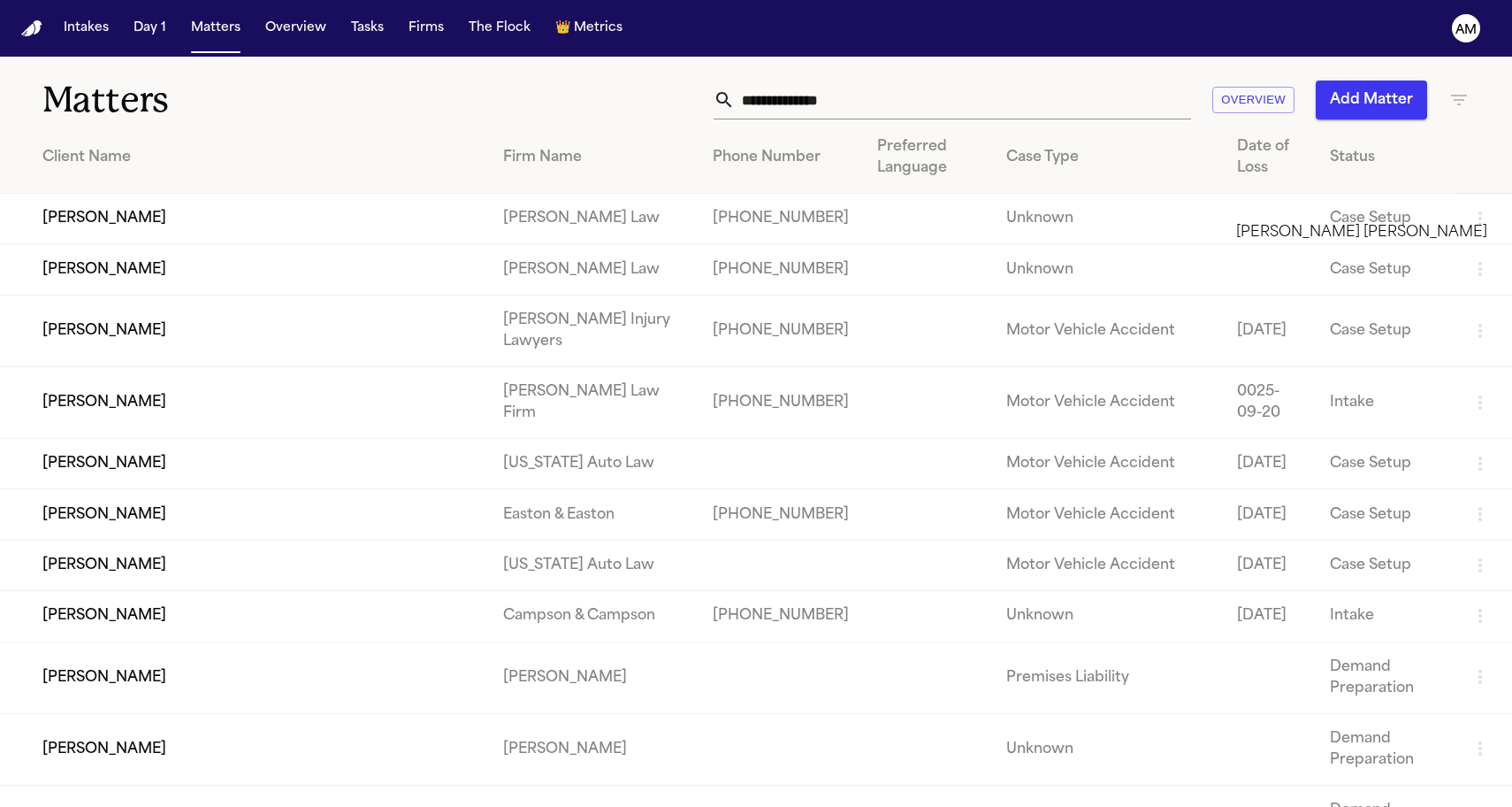
type input "*****"
click at [1325, 243] on li "Steele Adams Hosman" at bounding box center [1362, 233] width 251 height 21
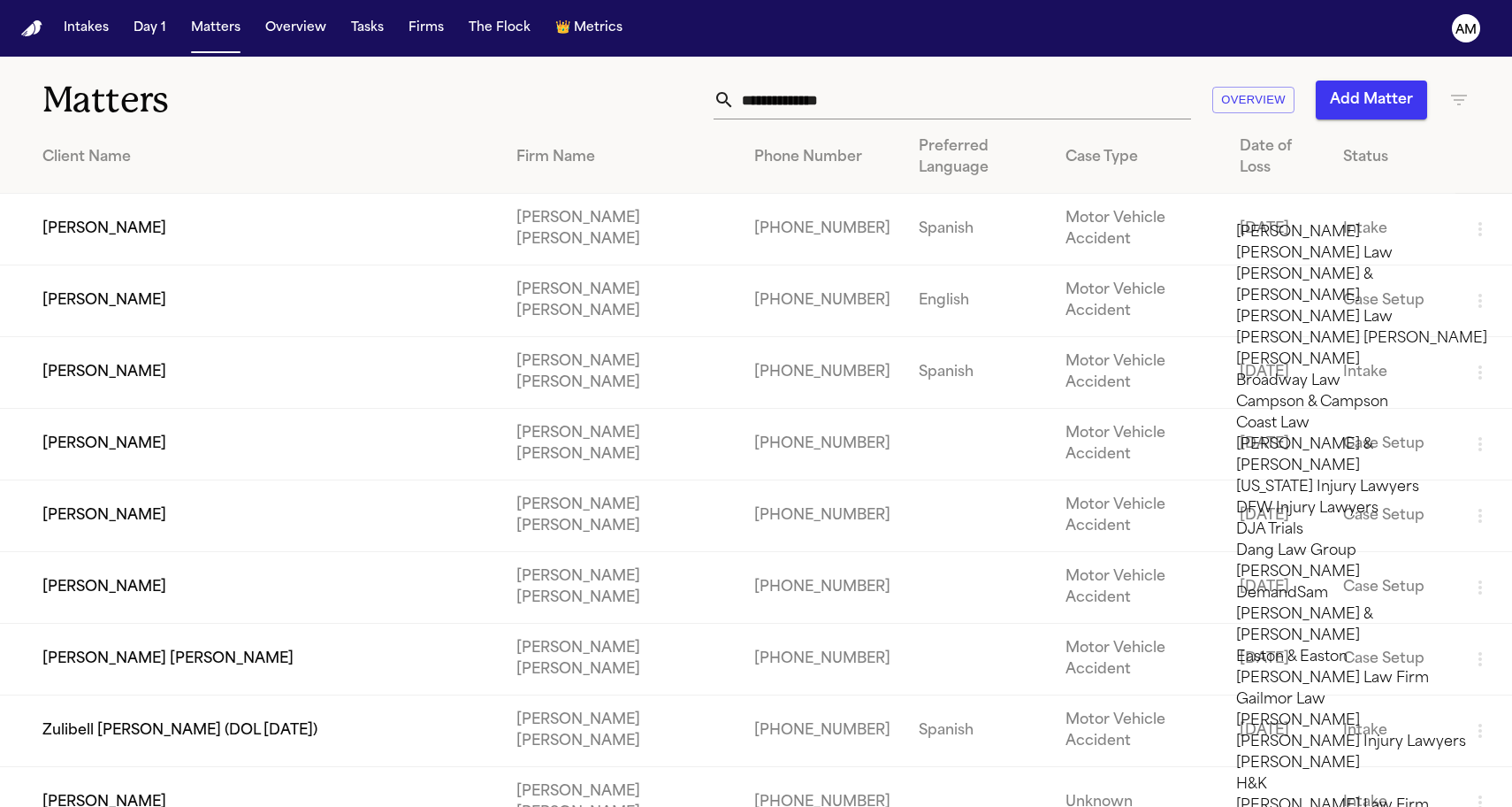
scroll to position [1340, 0]
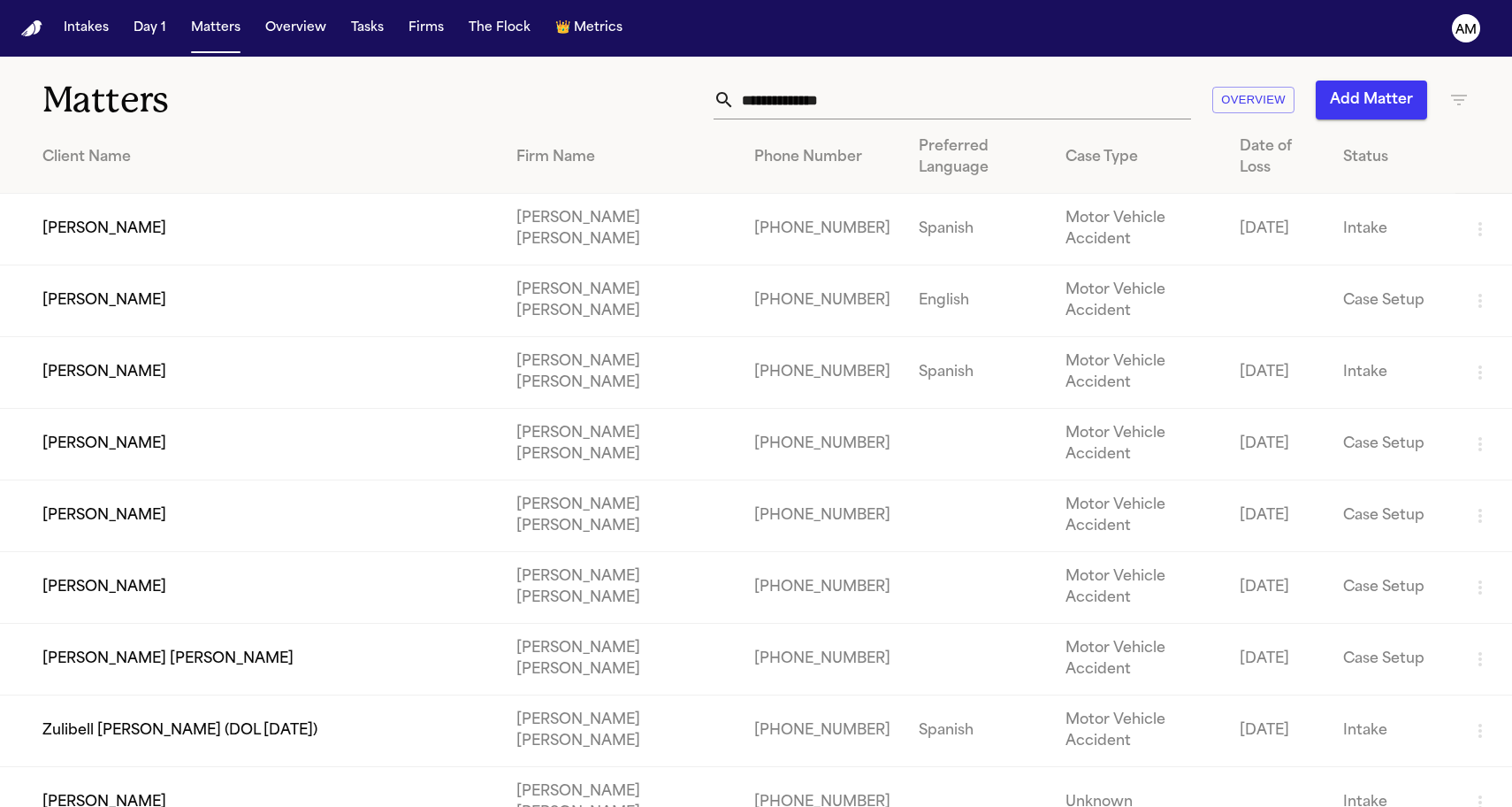
click at [535, 806] on div at bounding box center [756, 807] width 1512 height 0
click at [171, 295] on td "Xavier Blake" at bounding box center [251, 301] width 502 height 71
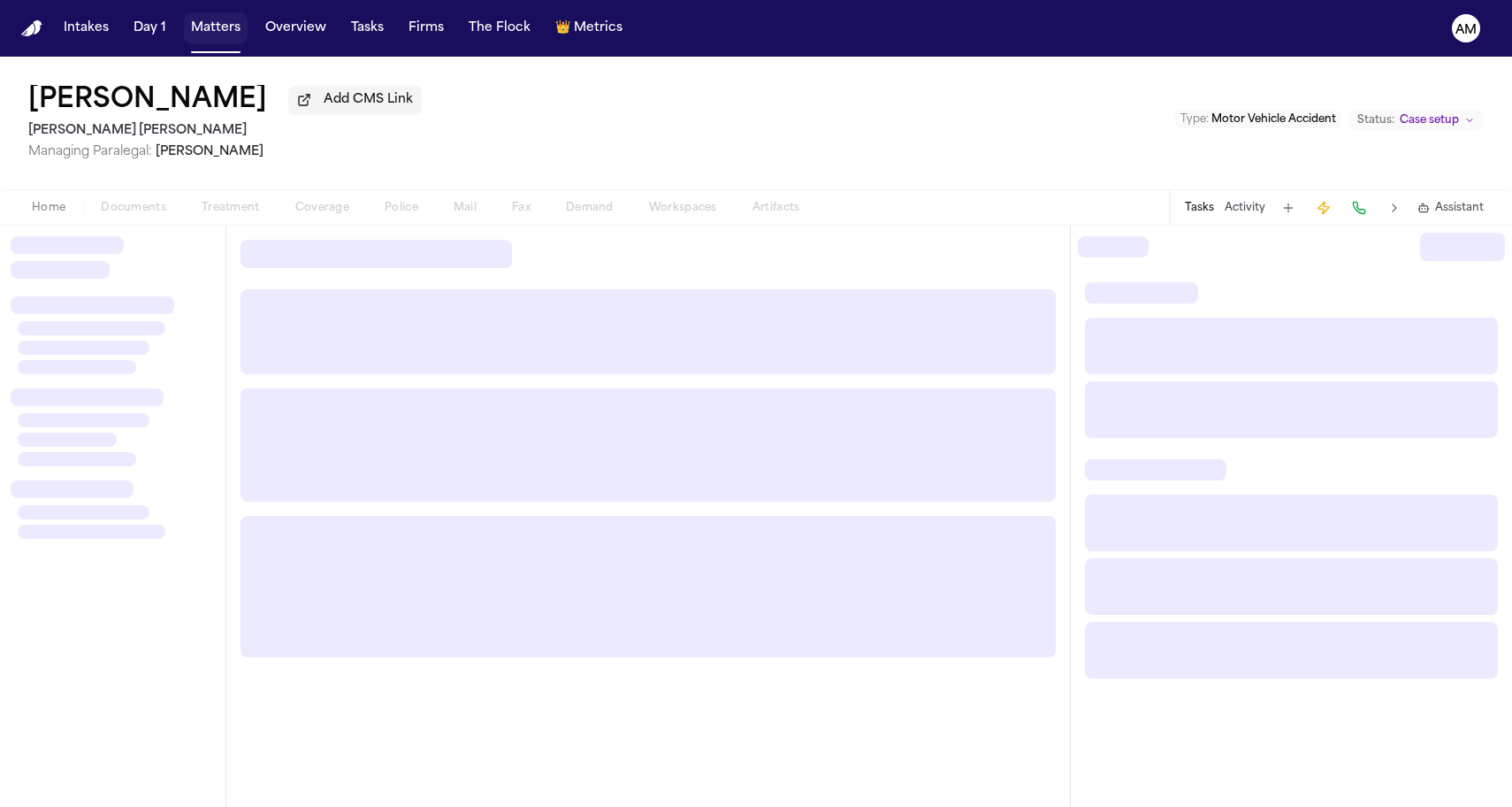
click at [231, 28] on button "Matters" at bounding box center [215, 29] width 63 height 32
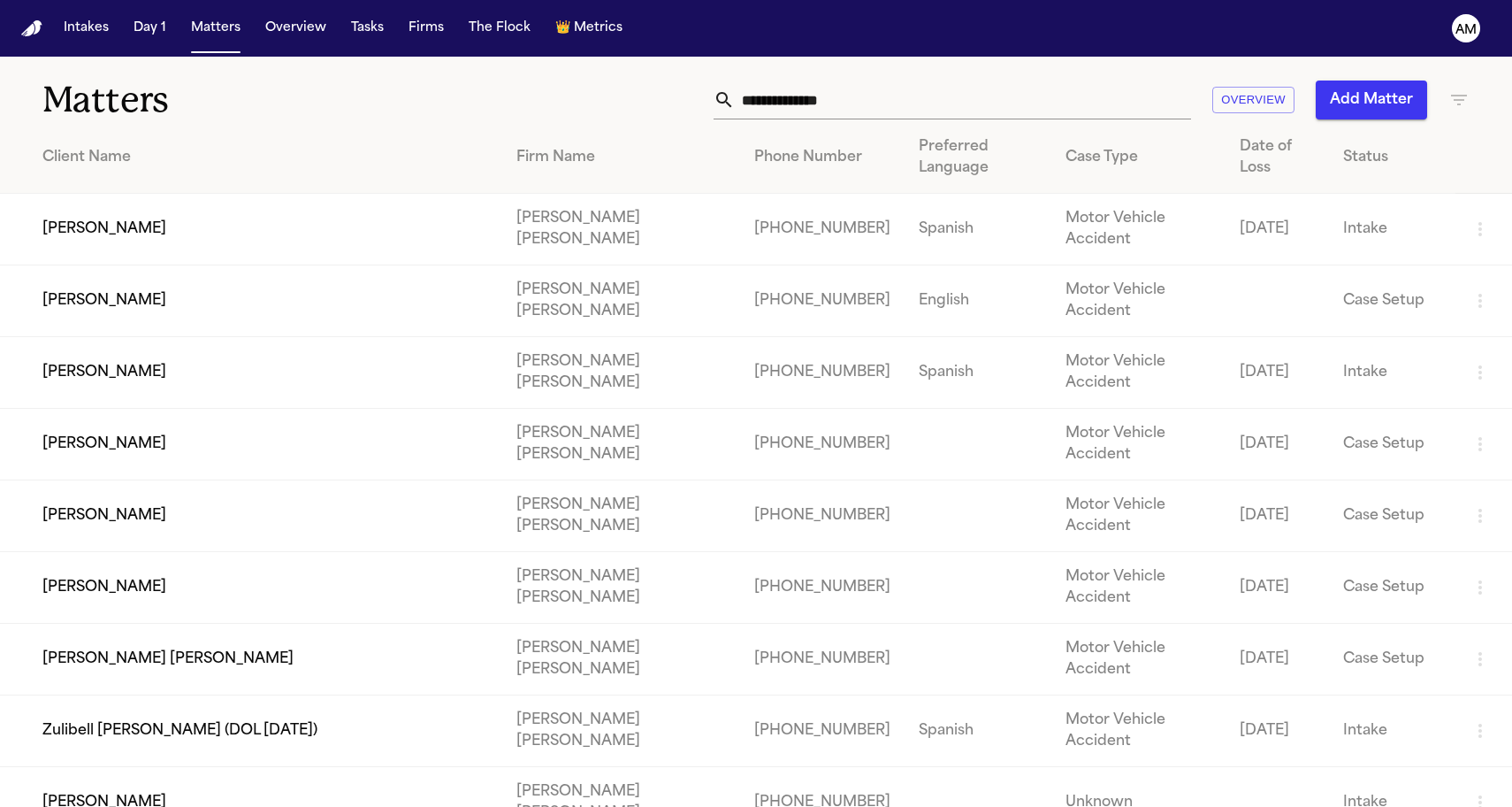
click at [177, 251] on td "Paula Osorio" at bounding box center [251, 229] width 502 height 71
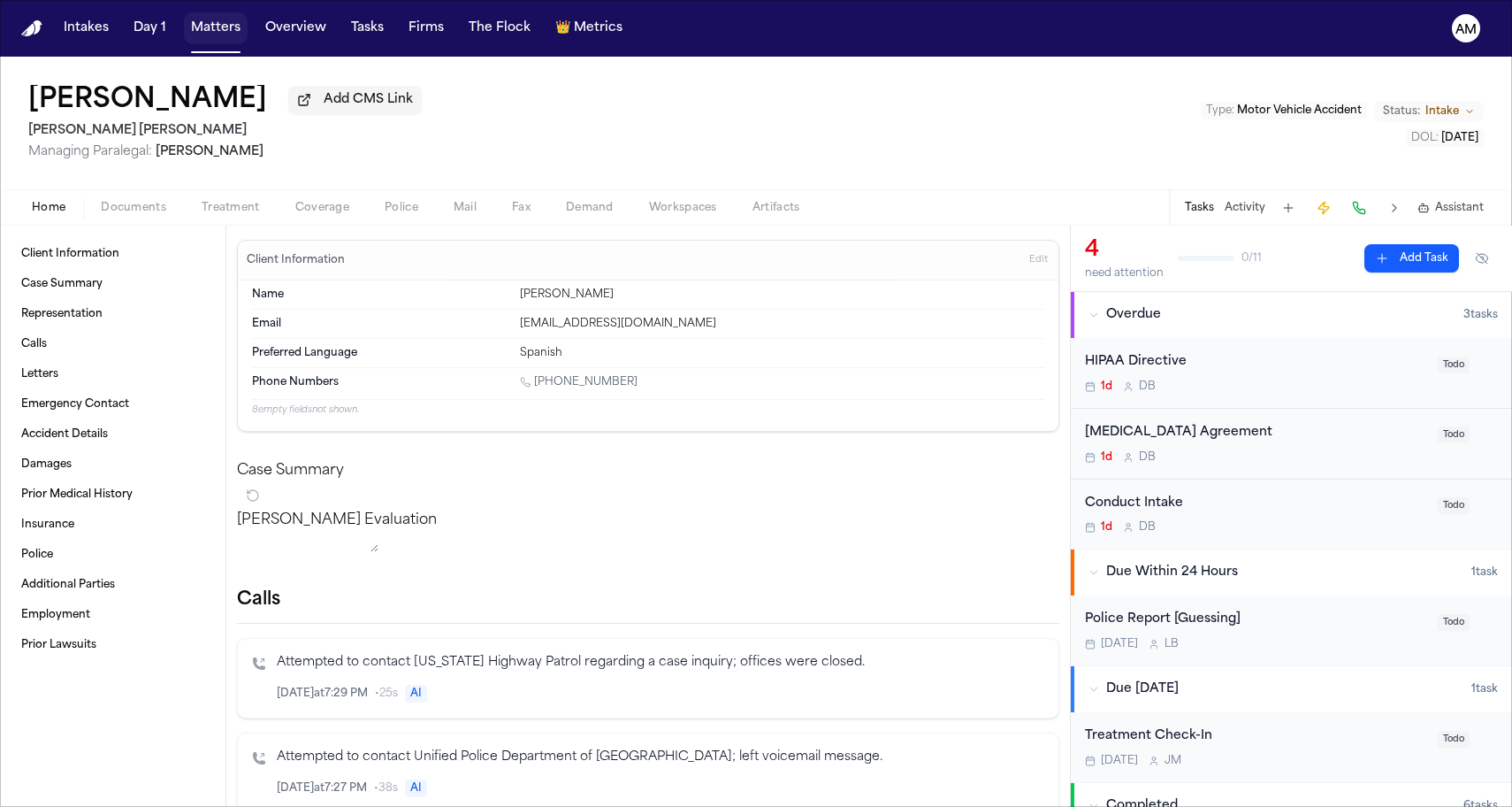
click at [220, 35] on button "Matters" at bounding box center [215, 29] width 63 height 32
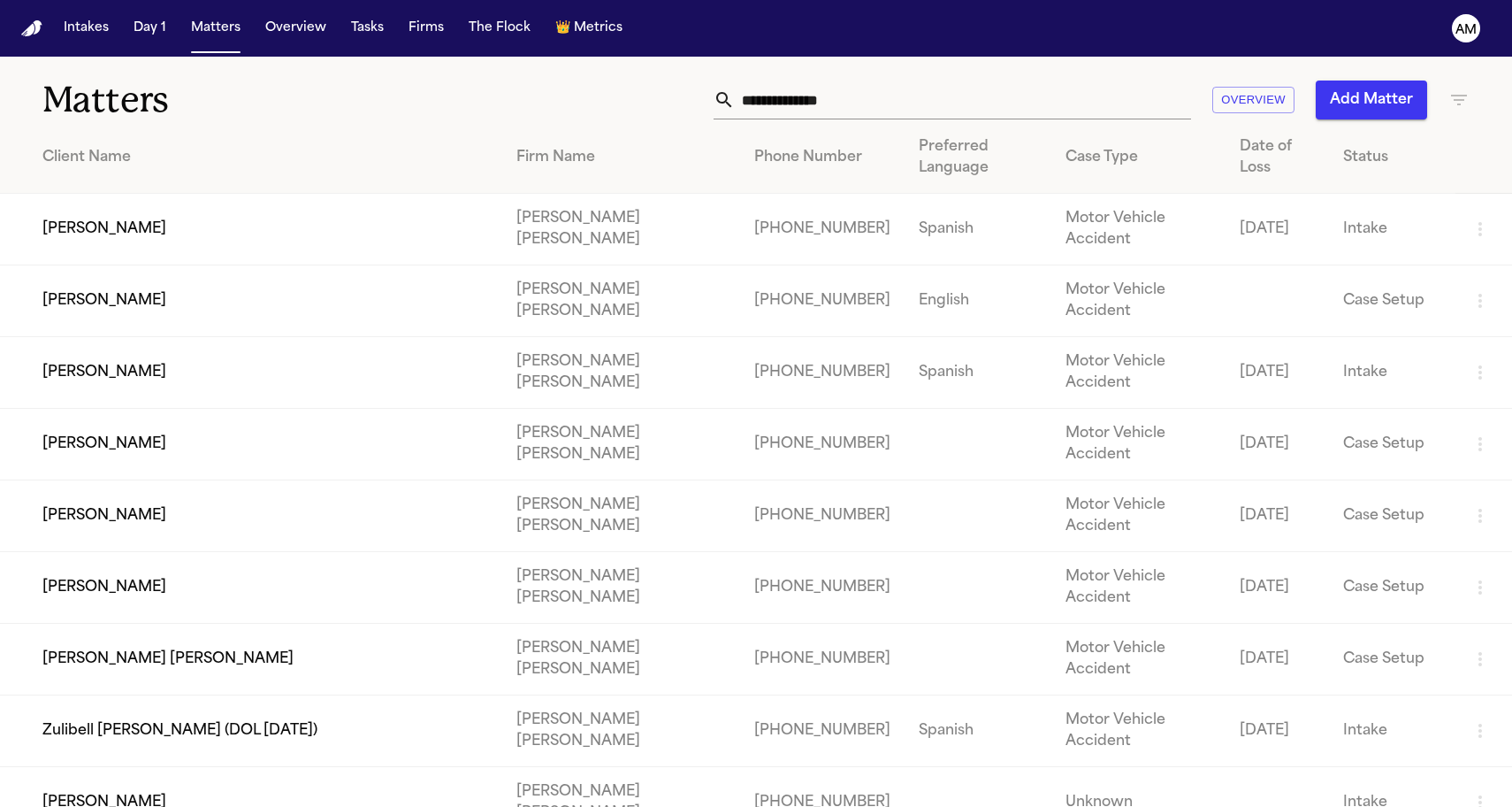
click at [228, 288] on td "Xavier Blake" at bounding box center [251, 301] width 502 height 71
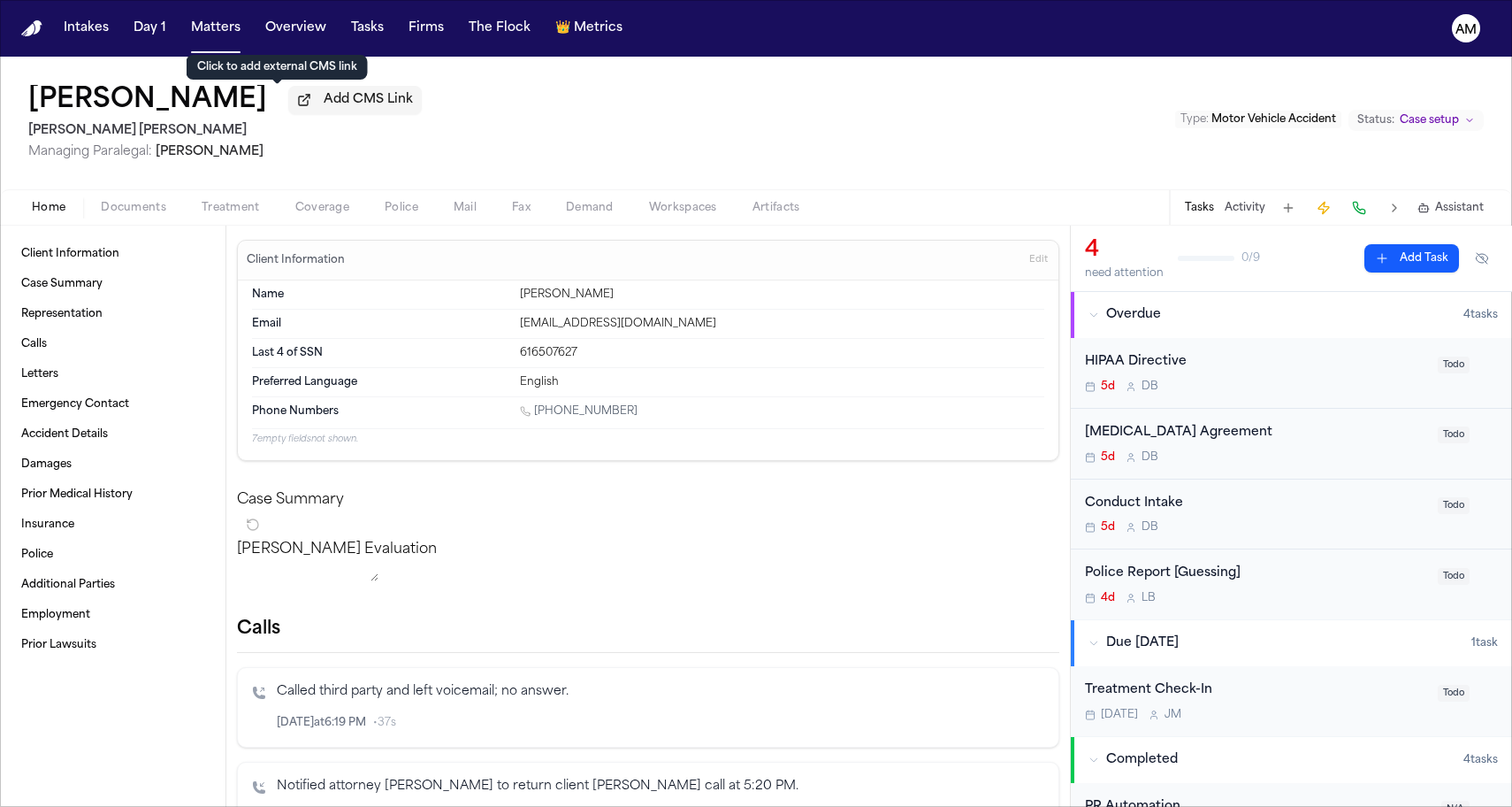
click at [324, 109] on span "Add CMS Link" at bounding box center [368, 100] width 89 height 18
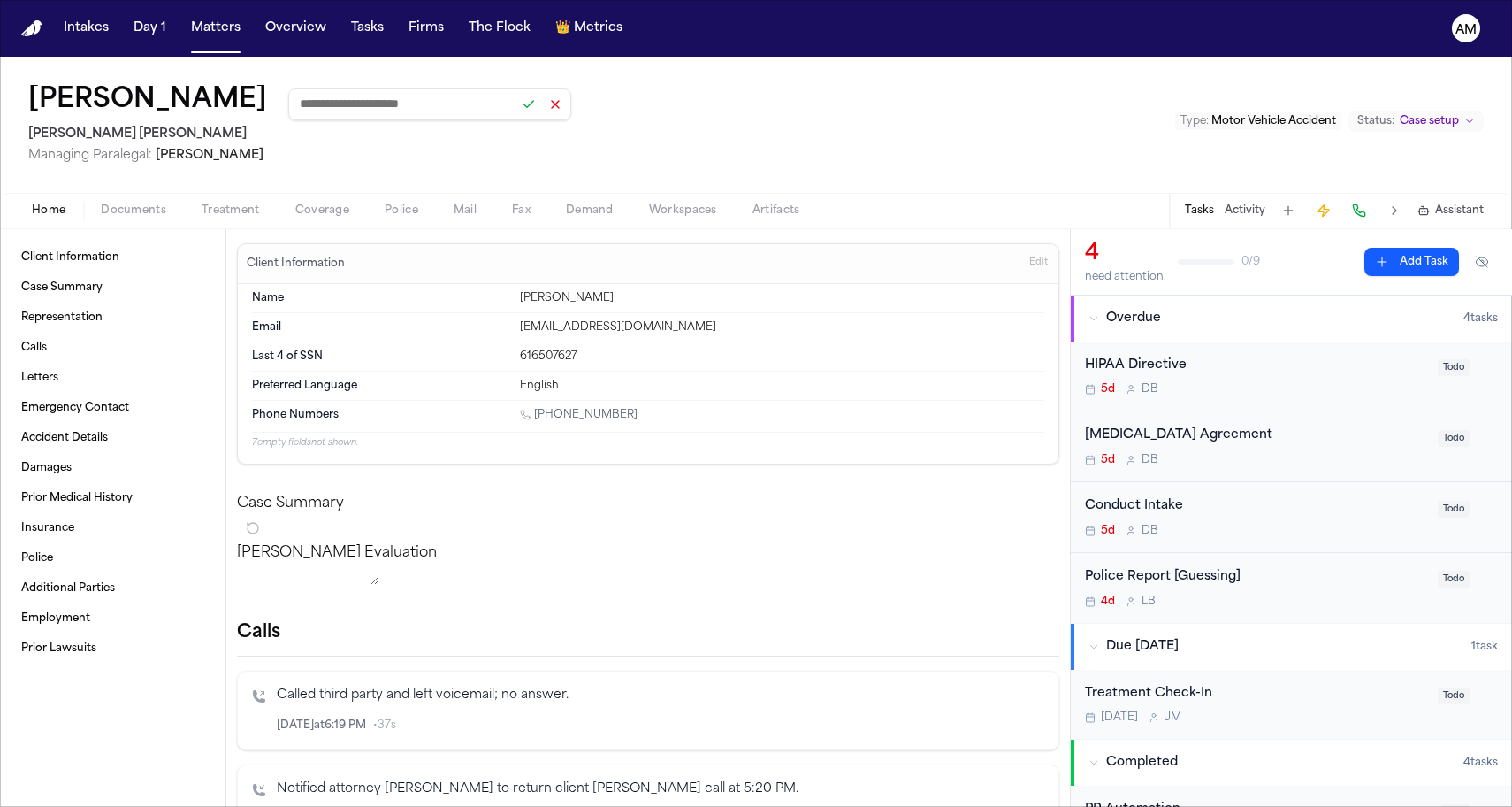
click at [350, 120] on input at bounding box center [429, 104] width 283 height 32
paste input "**********"
type input "**********"
click at [516, 102] on button at bounding box center [529, 104] width 25 height 25
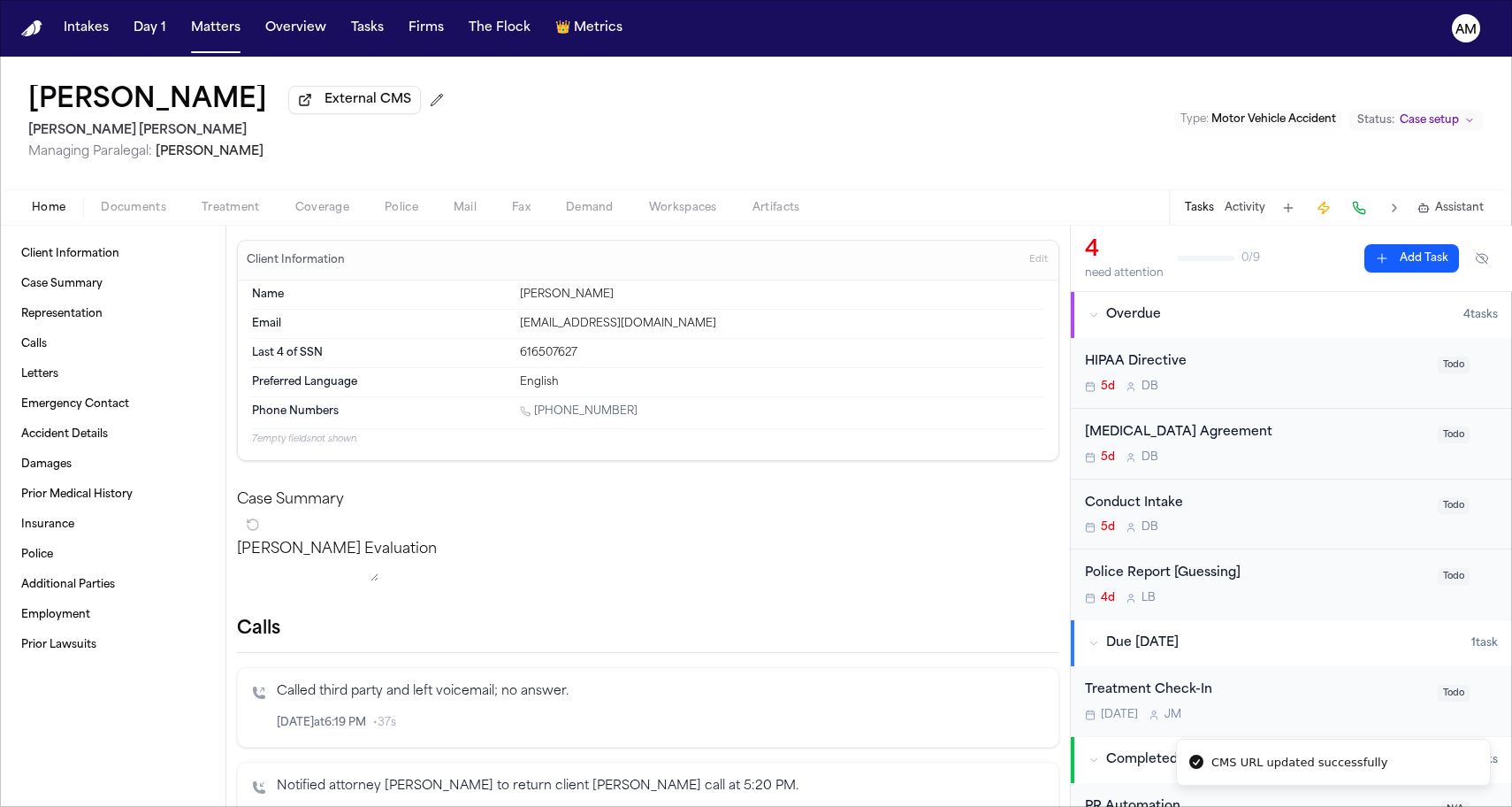
click at [449, 149] on div "Xavier Blake External CMS Steele Adams Hosman Managing Paralegal: Jacqueline Ma…" at bounding box center [756, 122] width 1512 height 133
click at [325, 105] on span "External CMS" at bounding box center [367, 100] width 86 height 18
click at [195, 35] on button "Matters" at bounding box center [215, 29] width 63 height 32
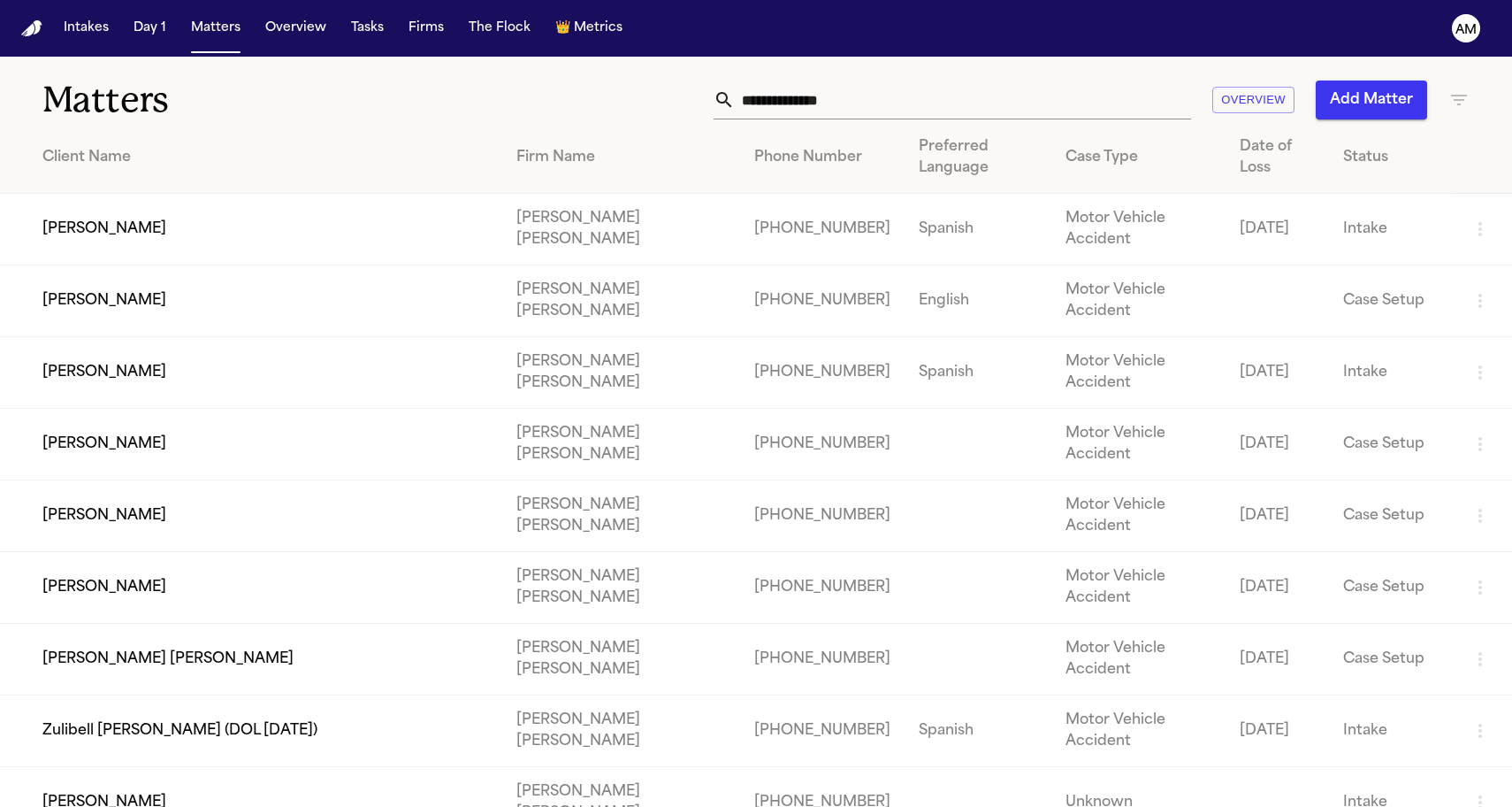
click at [188, 229] on td "Paula Osorio" at bounding box center [251, 229] width 502 height 71
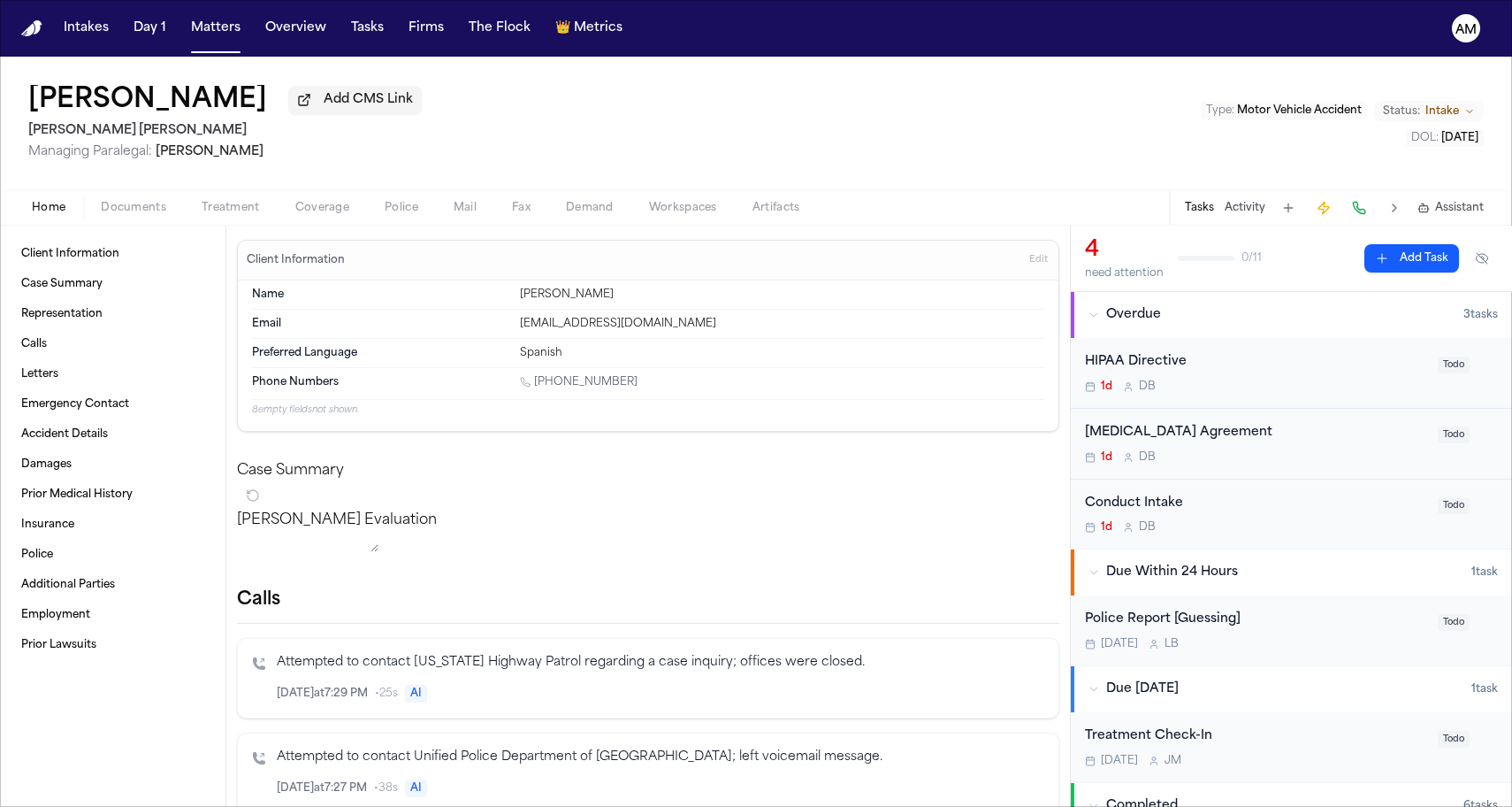
click at [1452, 0] on html "Intakes Day 1 Matters Overview Tasks Firms The Flock 👑 Metrics AM Paula Osorio …" at bounding box center [756, 403] width 1512 height 807
click at [214, 35] on button "Matters" at bounding box center [215, 29] width 63 height 32
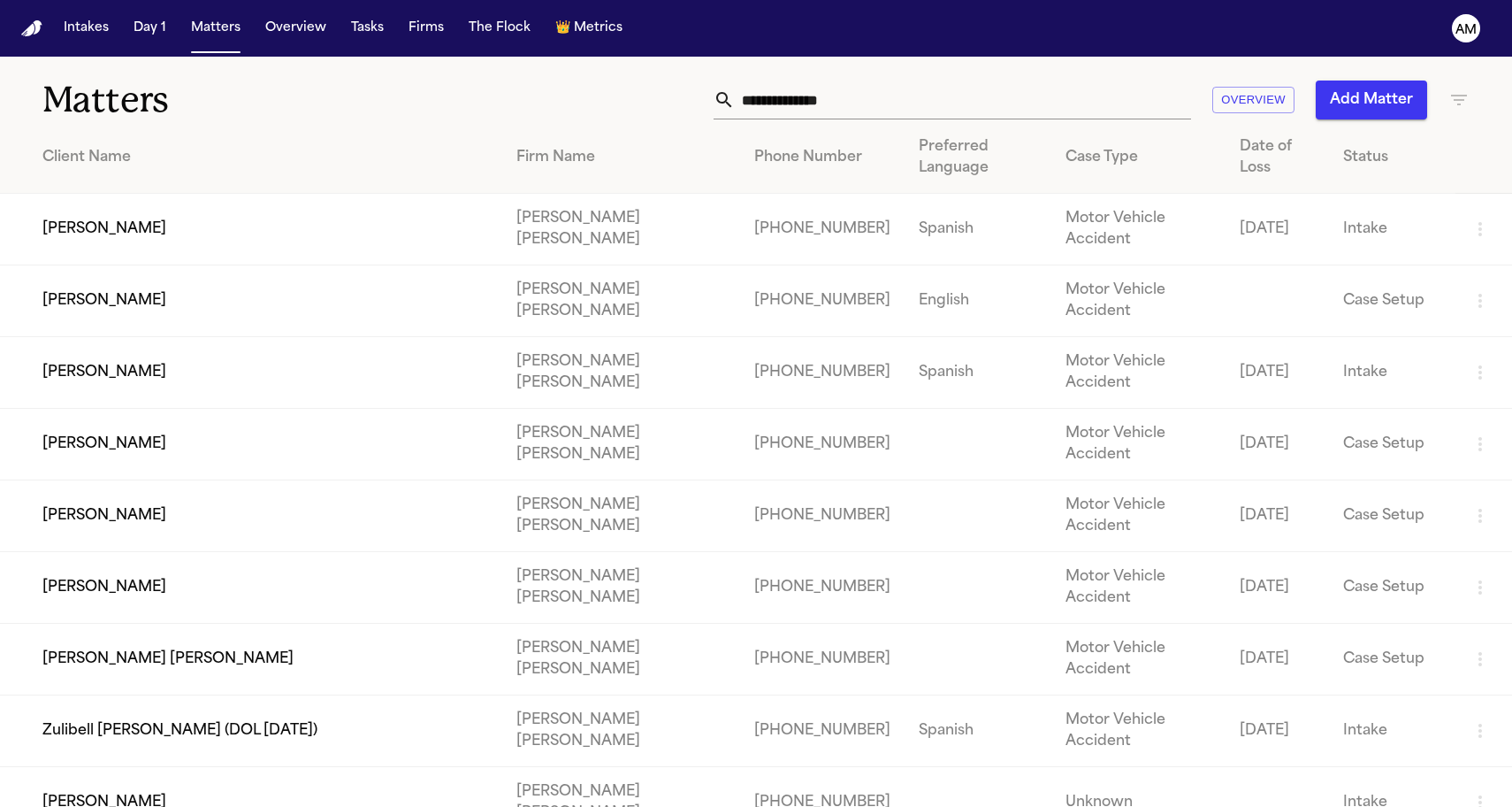
click at [957, 84] on input "text" at bounding box center [963, 100] width 456 height 39
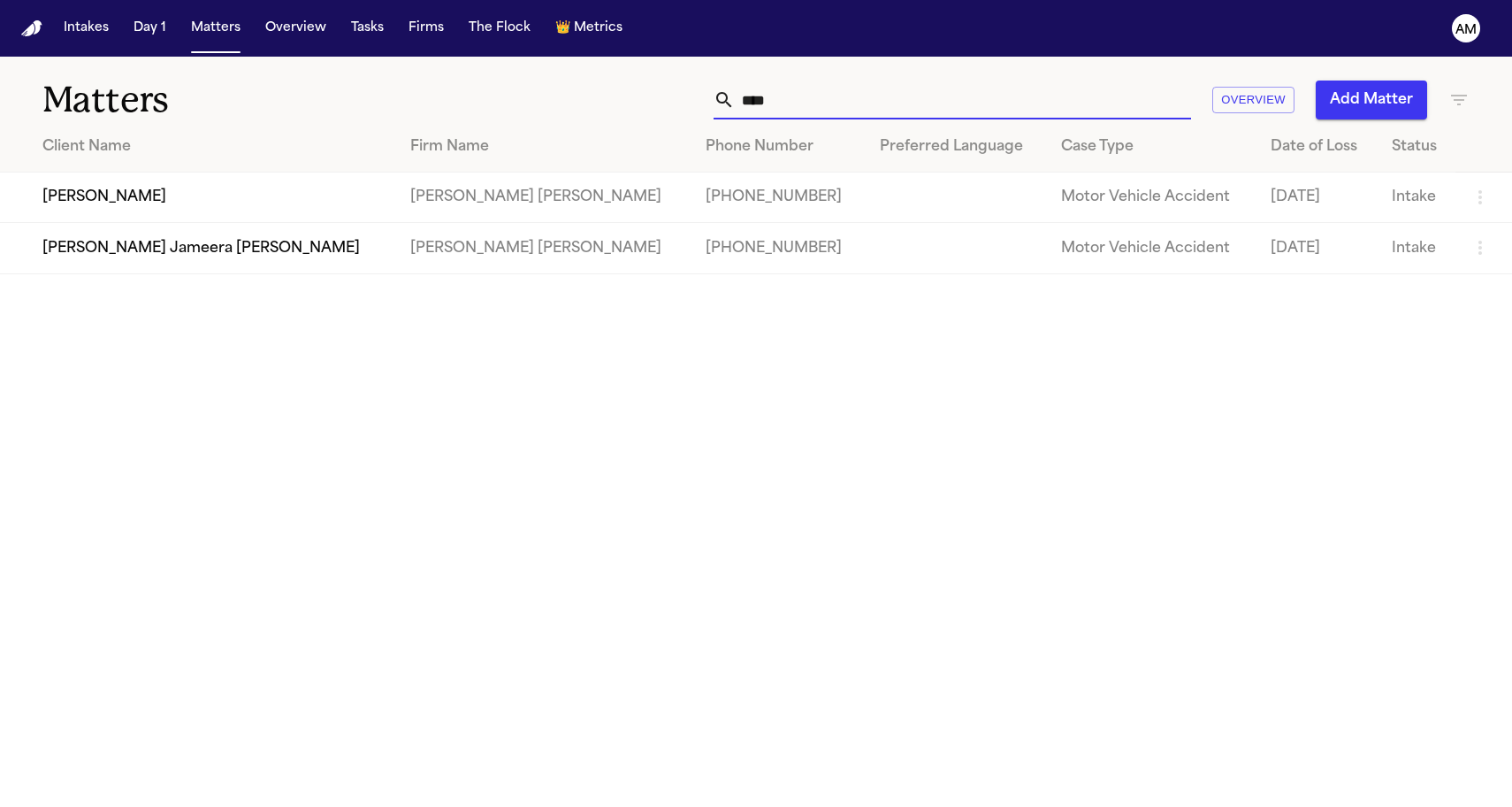
type input "****"
drag, startPoint x: 957, startPoint y: 84, endPoint x: 348, endPoint y: 500, distance: 737.5
click at [348, 500] on main "Matters **** Overview Add Matter Client Name Firm Name Phone Number Preferred L…" at bounding box center [756, 431] width 1512 height 750
click at [156, 213] on td "ALEX WITZEL" at bounding box center [198, 197] width 396 height 51
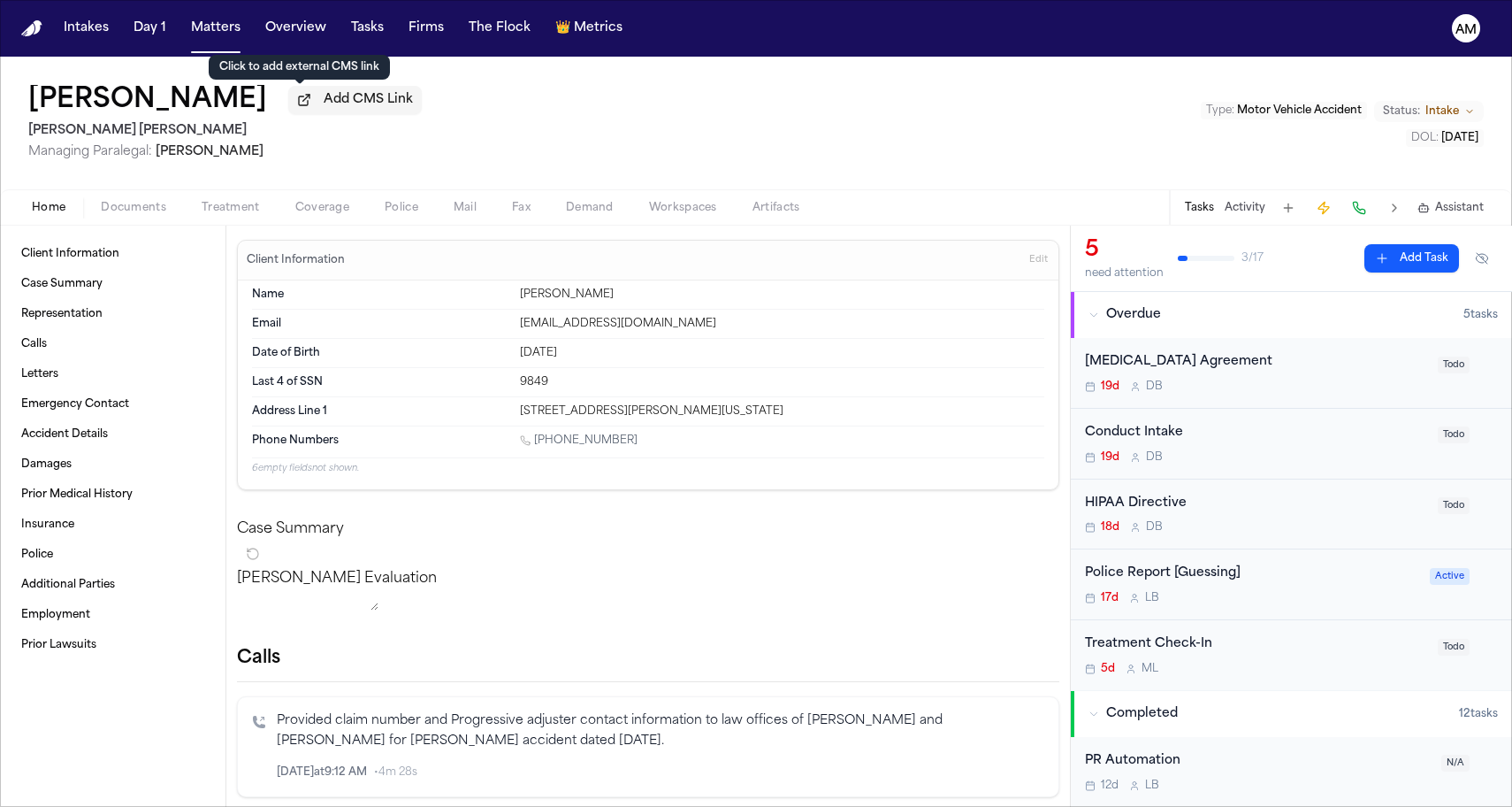
click at [337, 96] on span "Add CMS Link" at bounding box center [368, 100] width 89 height 18
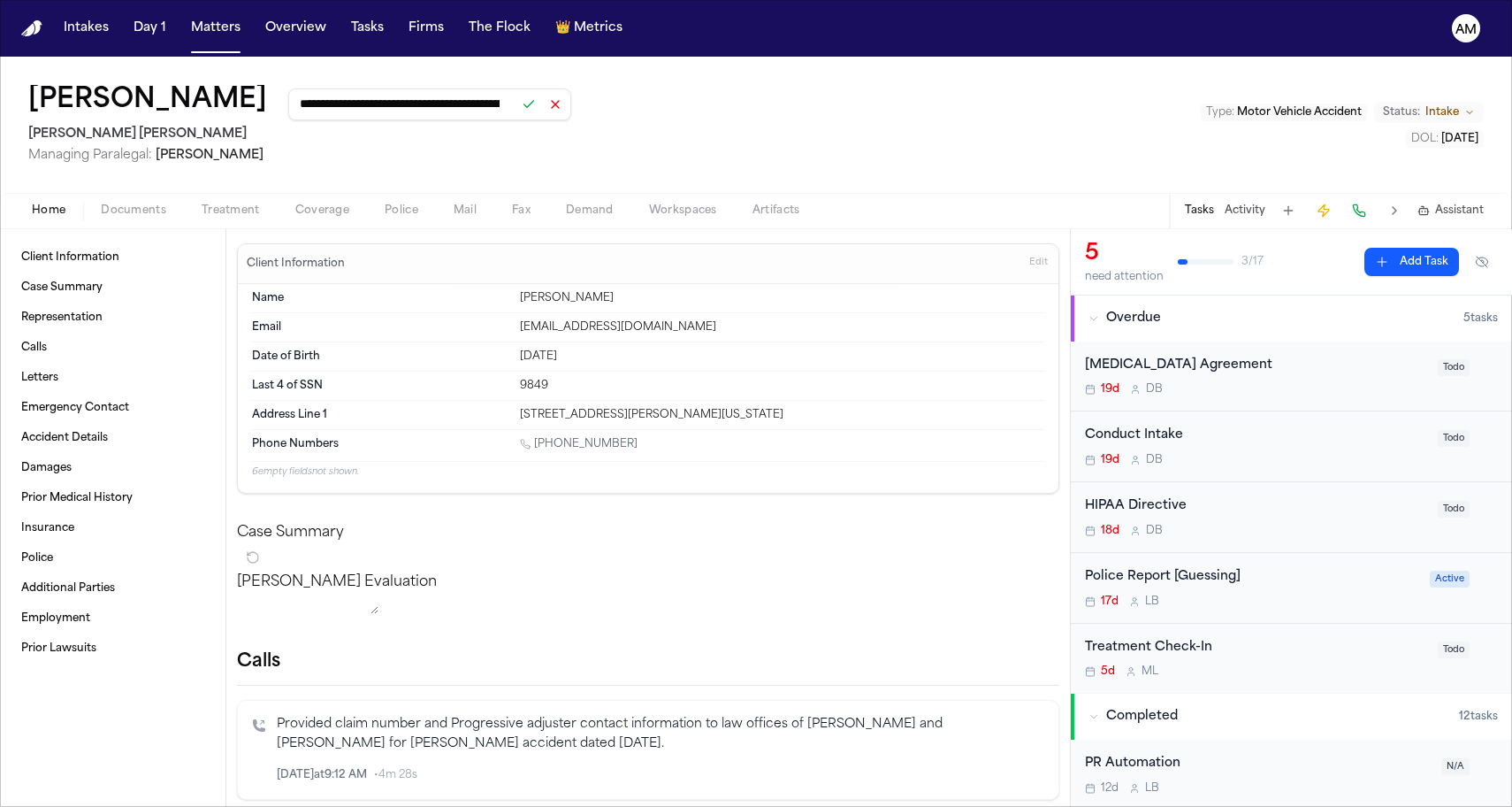
type input "**********"
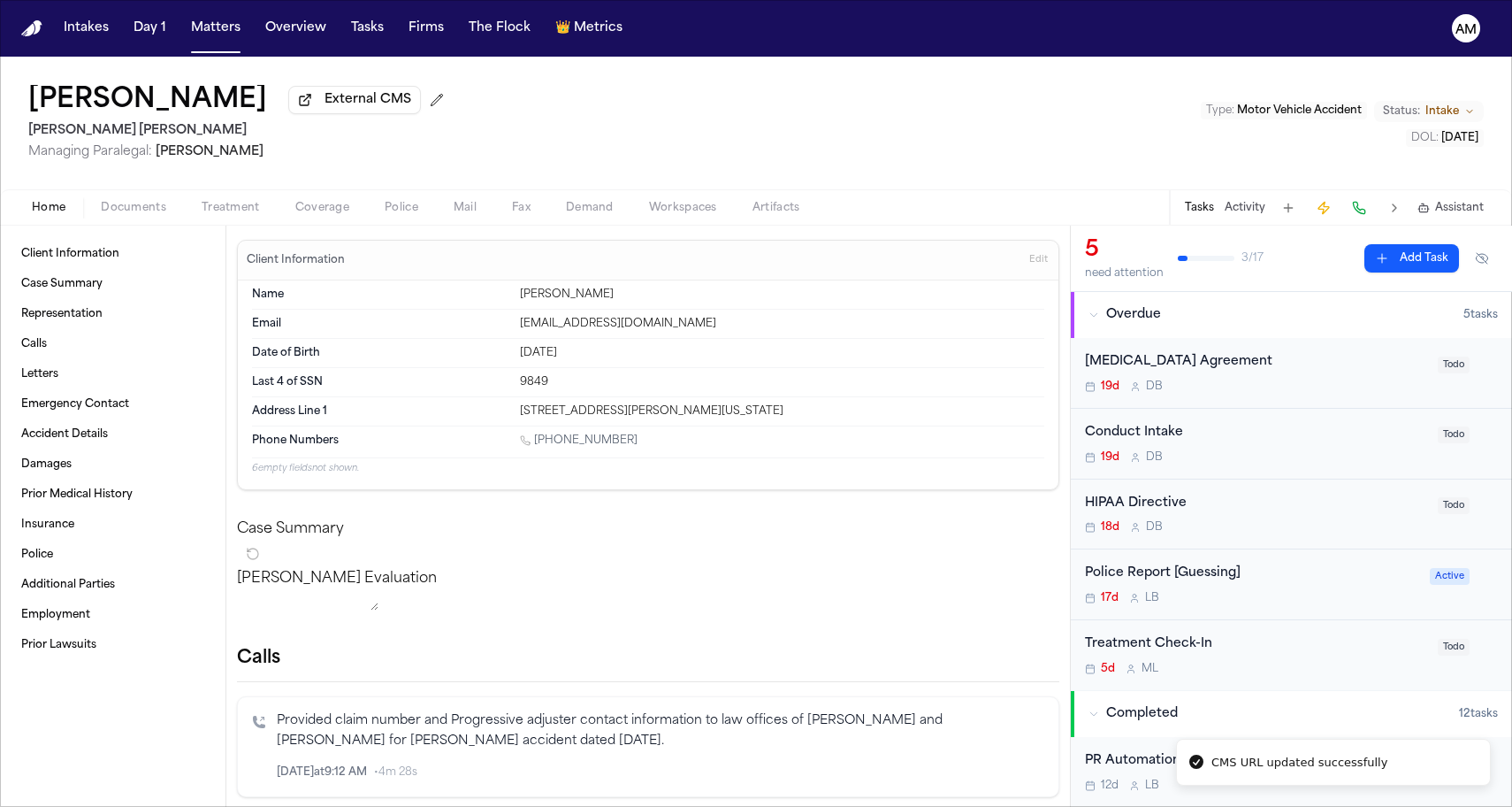
click at [338, 103] on span "External CMS" at bounding box center [367, 100] width 86 height 18
click at [213, 38] on button "Matters" at bounding box center [215, 29] width 63 height 32
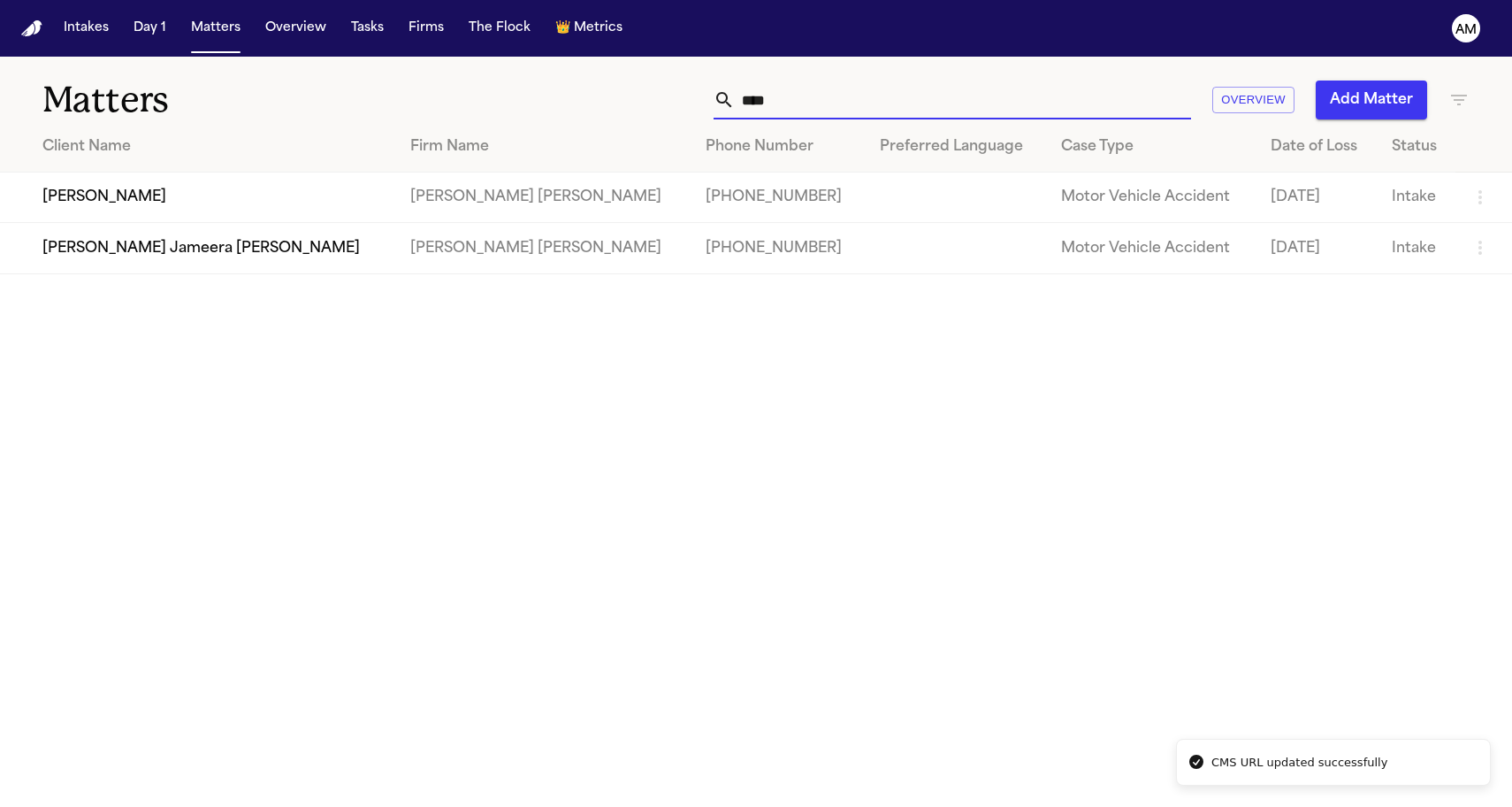
drag, startPoint x: 866, startPoint y: 108, endPoint x: 653, endPoint y: 99, distance: 213.2
click at [653, 99] on div "**** Overview Add Matter" at bounding box center [960, 100] width 1020 height 39
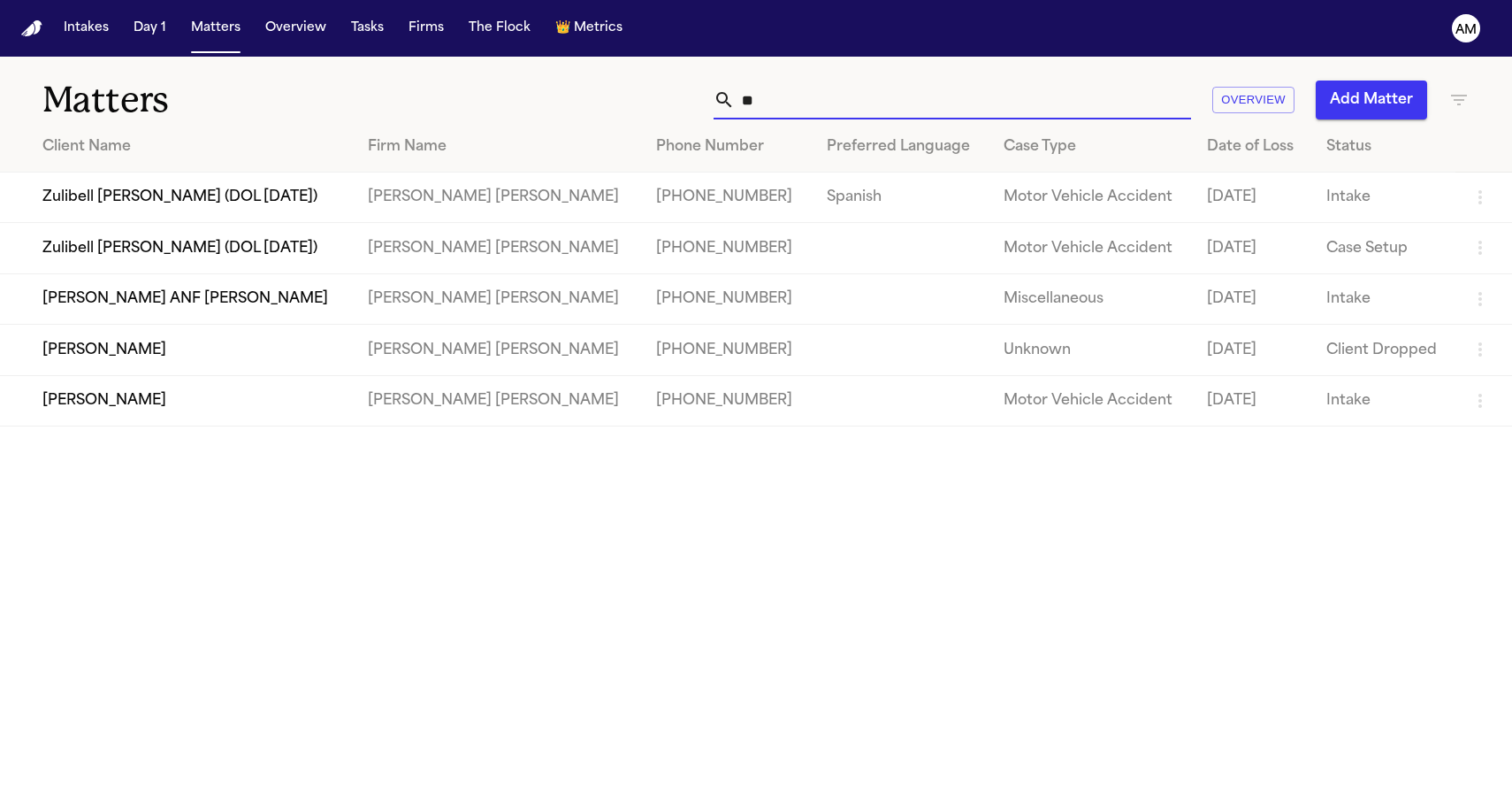
type input "**"
click at [421, 589] on main "Matters ** Overview Add Matter Client Name Firm Name Phone Number Preferred Lan…" at bounding box center [756, 431] width 1512 height 750
click at [251, 241] on td "Zulibell Carbonel (DOL 7/10/2025)" at bounding box center [177, 248] width 354 height 51
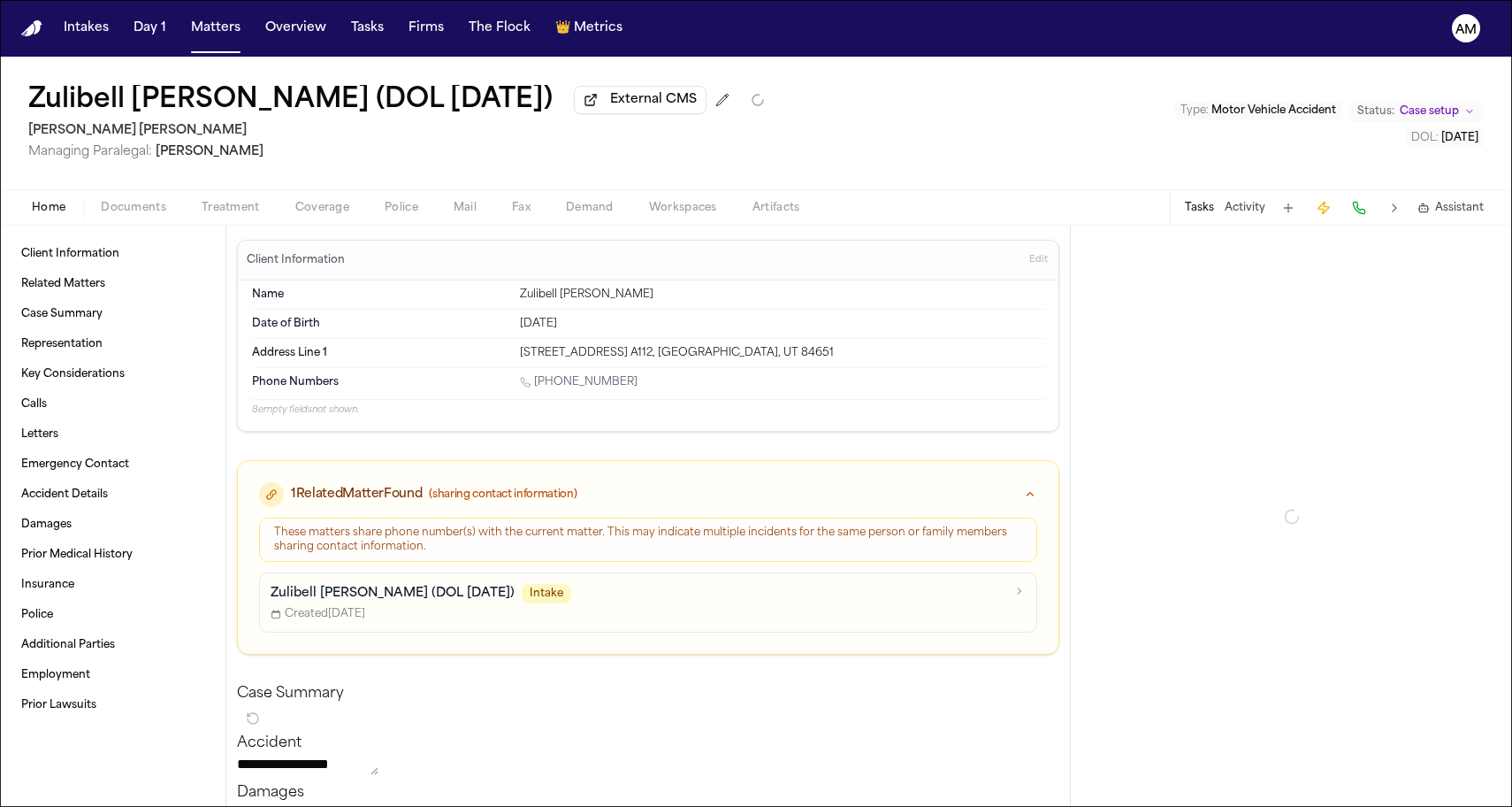
type textarea "*"
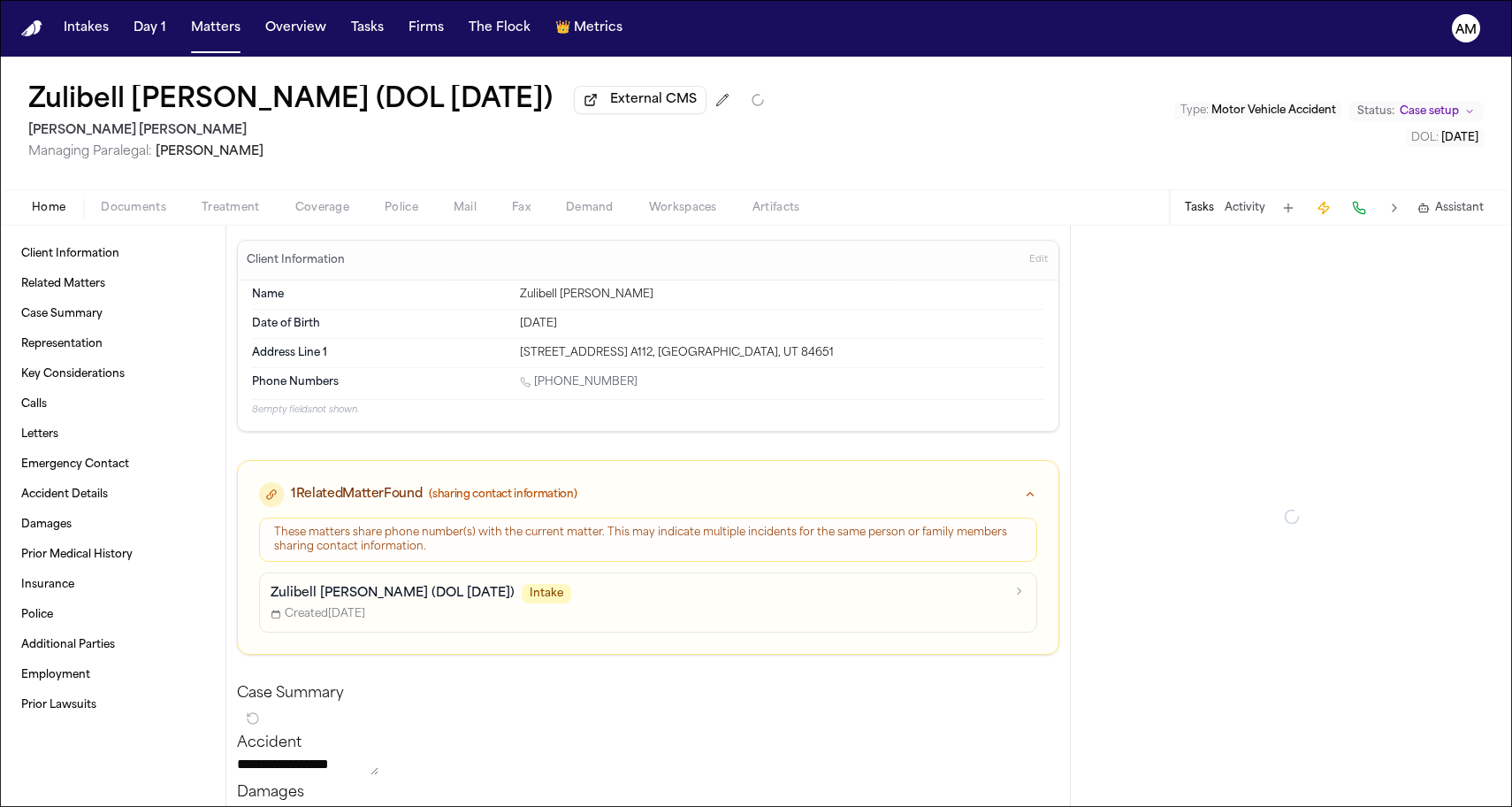
type textarea "*"
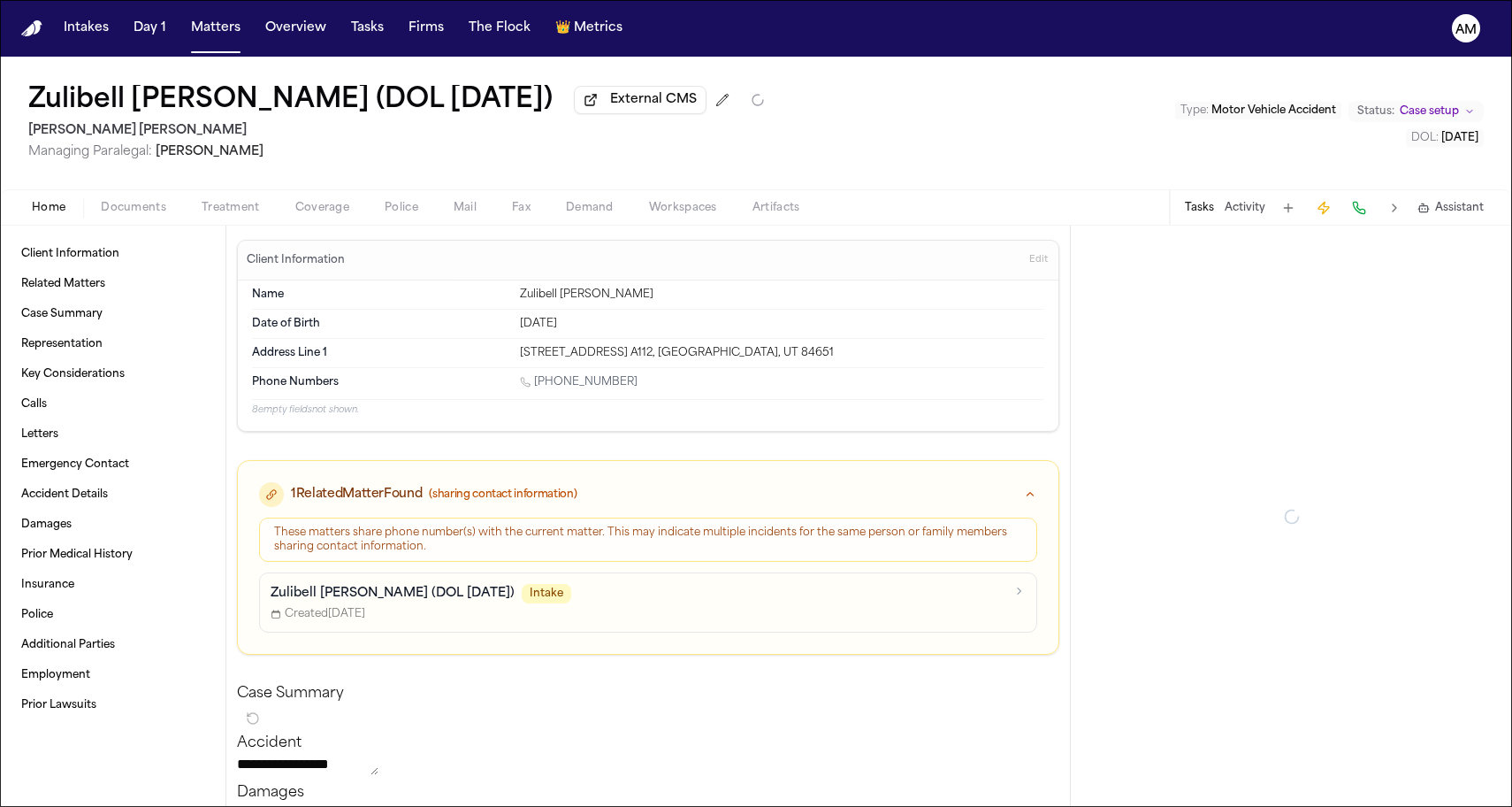
type textarea "*"
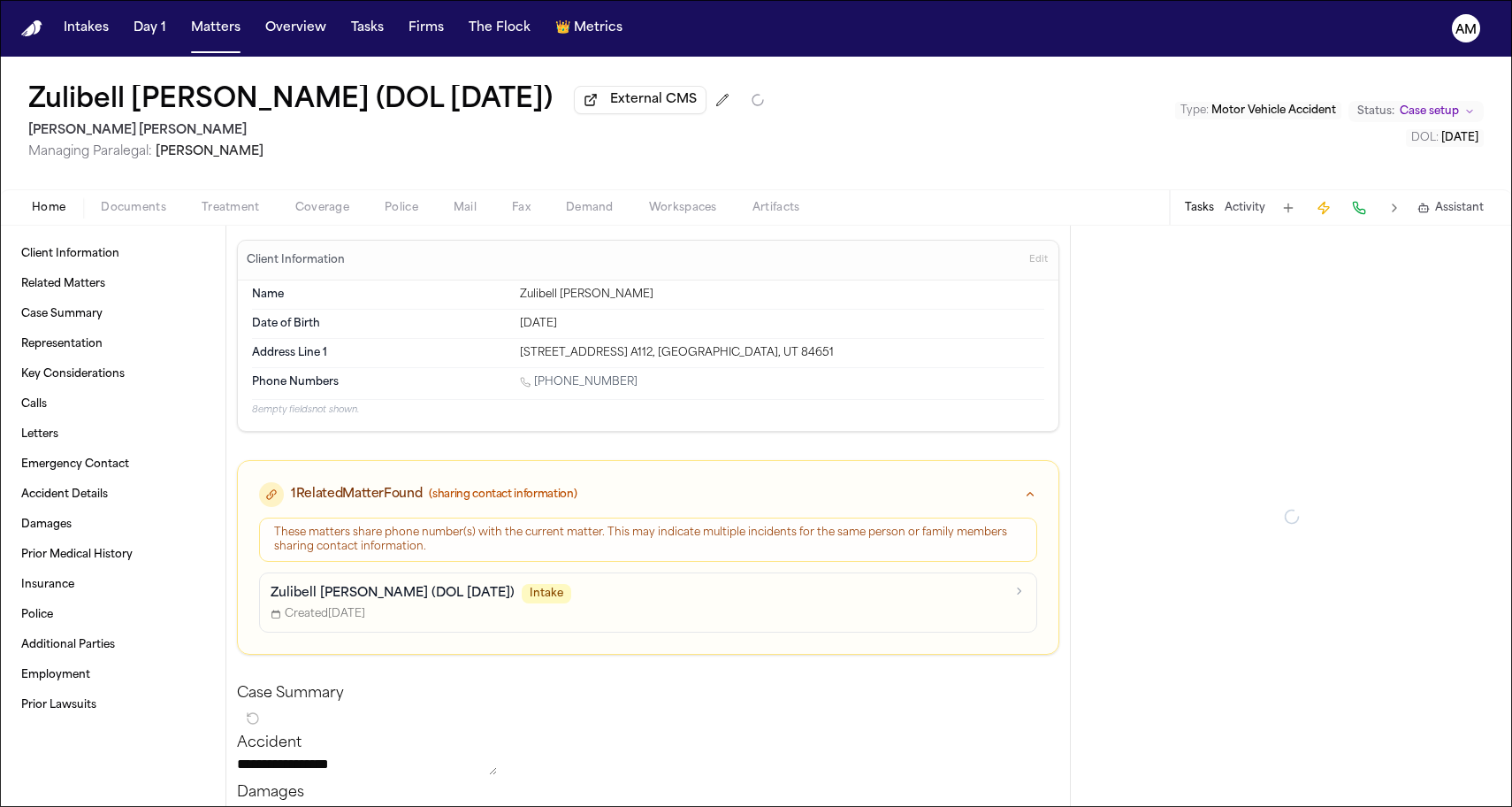
type textarea "*"
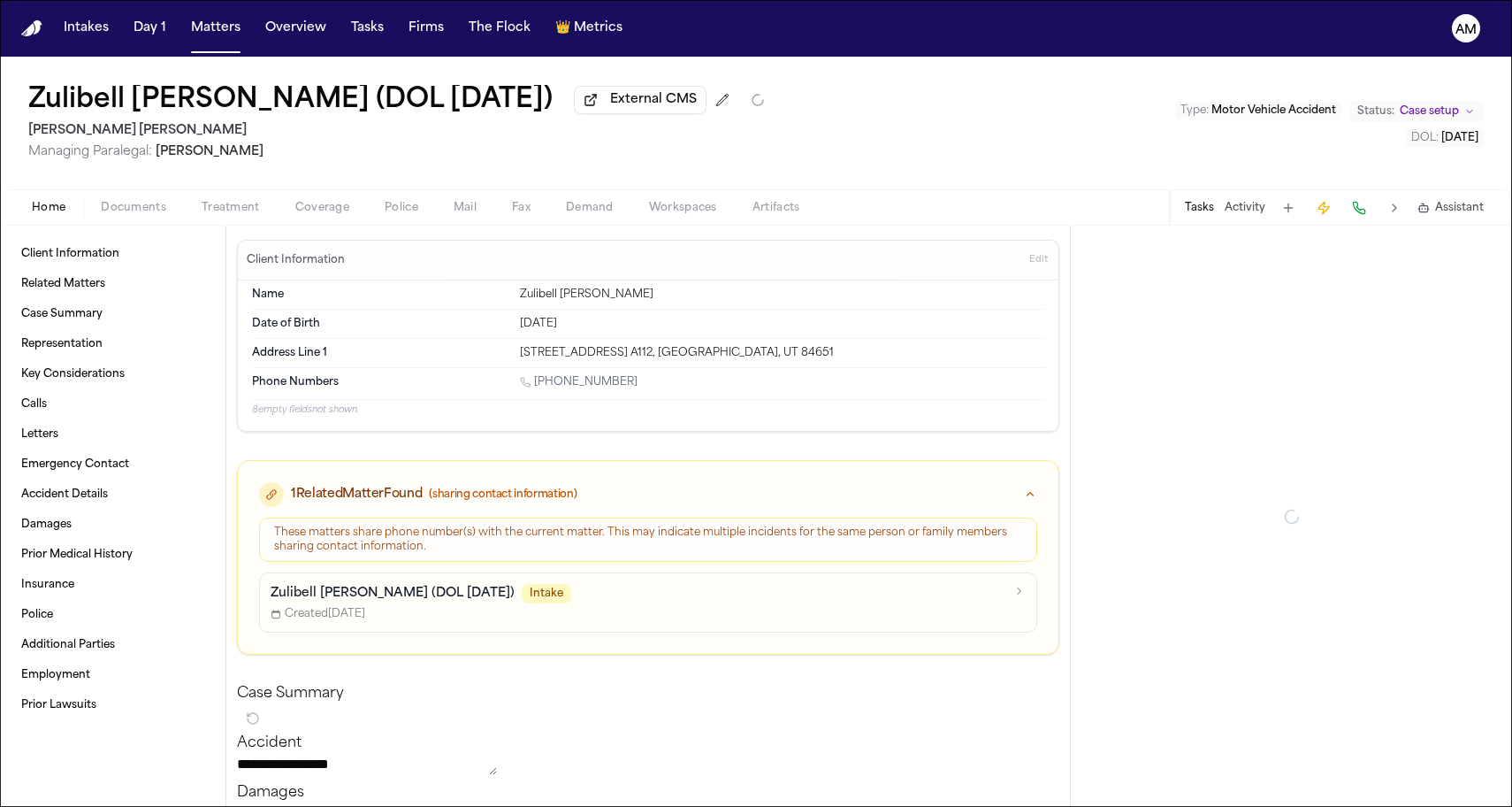
type textarea "*"
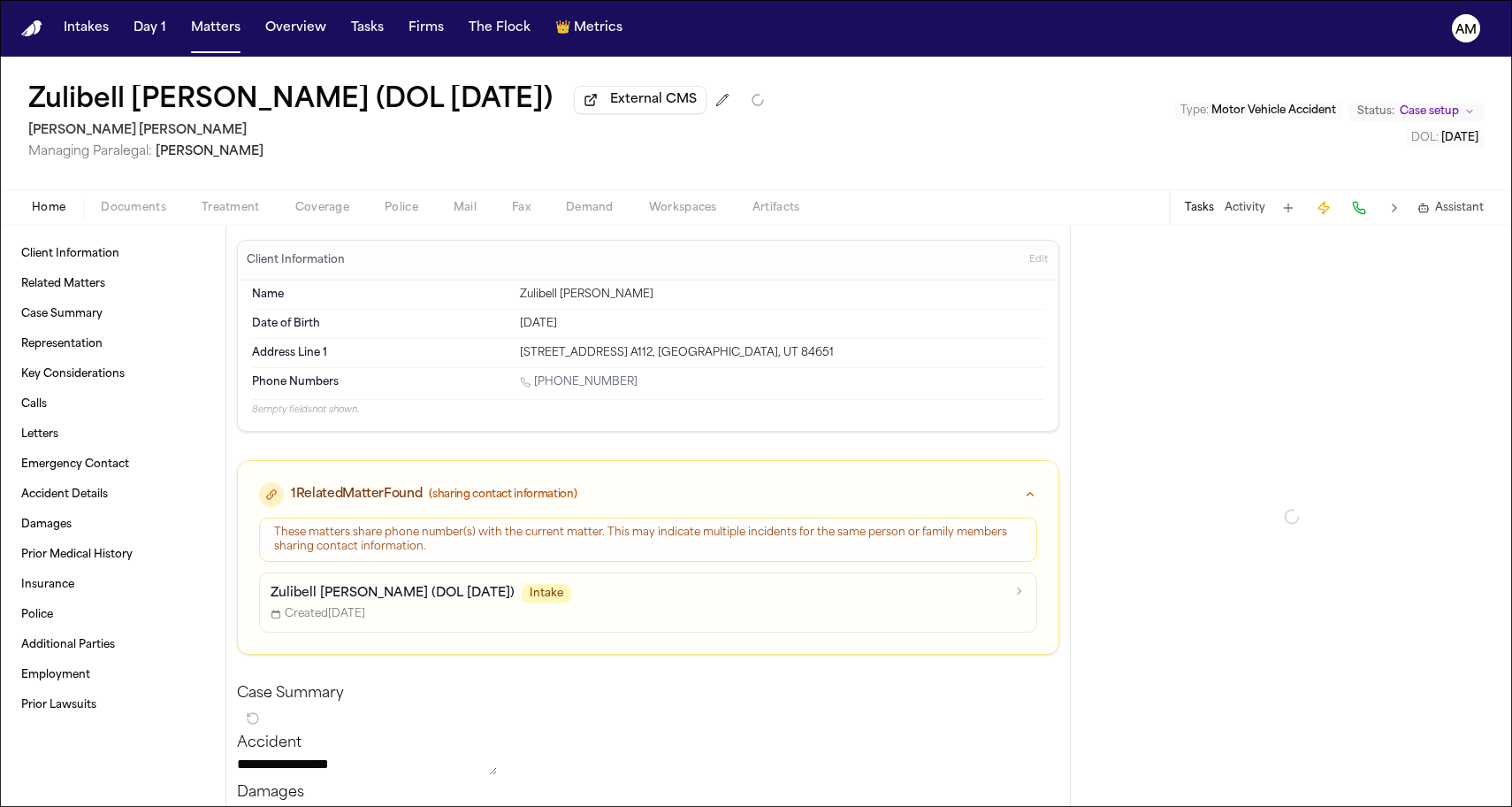
type textarea "*"
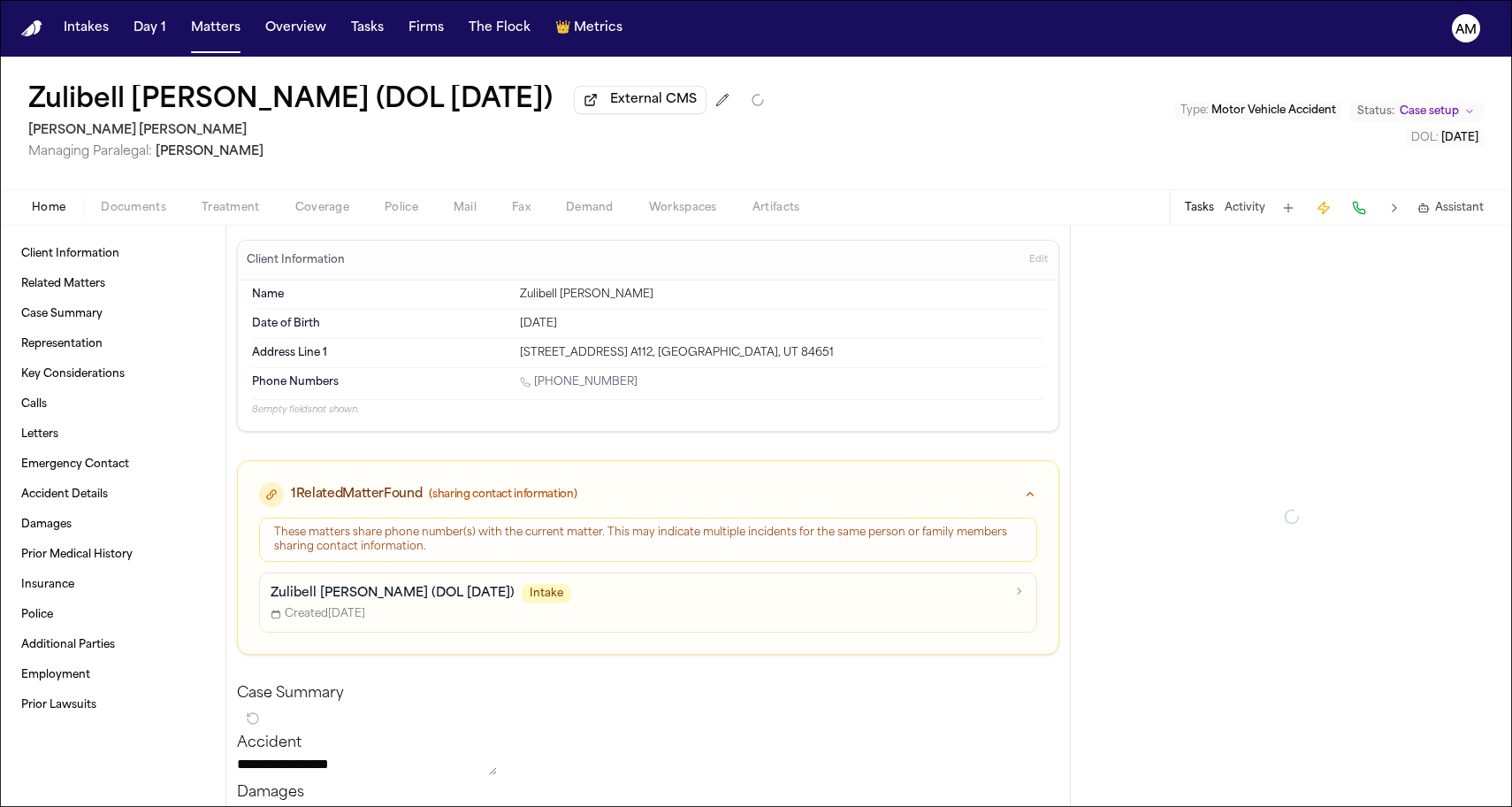
type textarea "*"
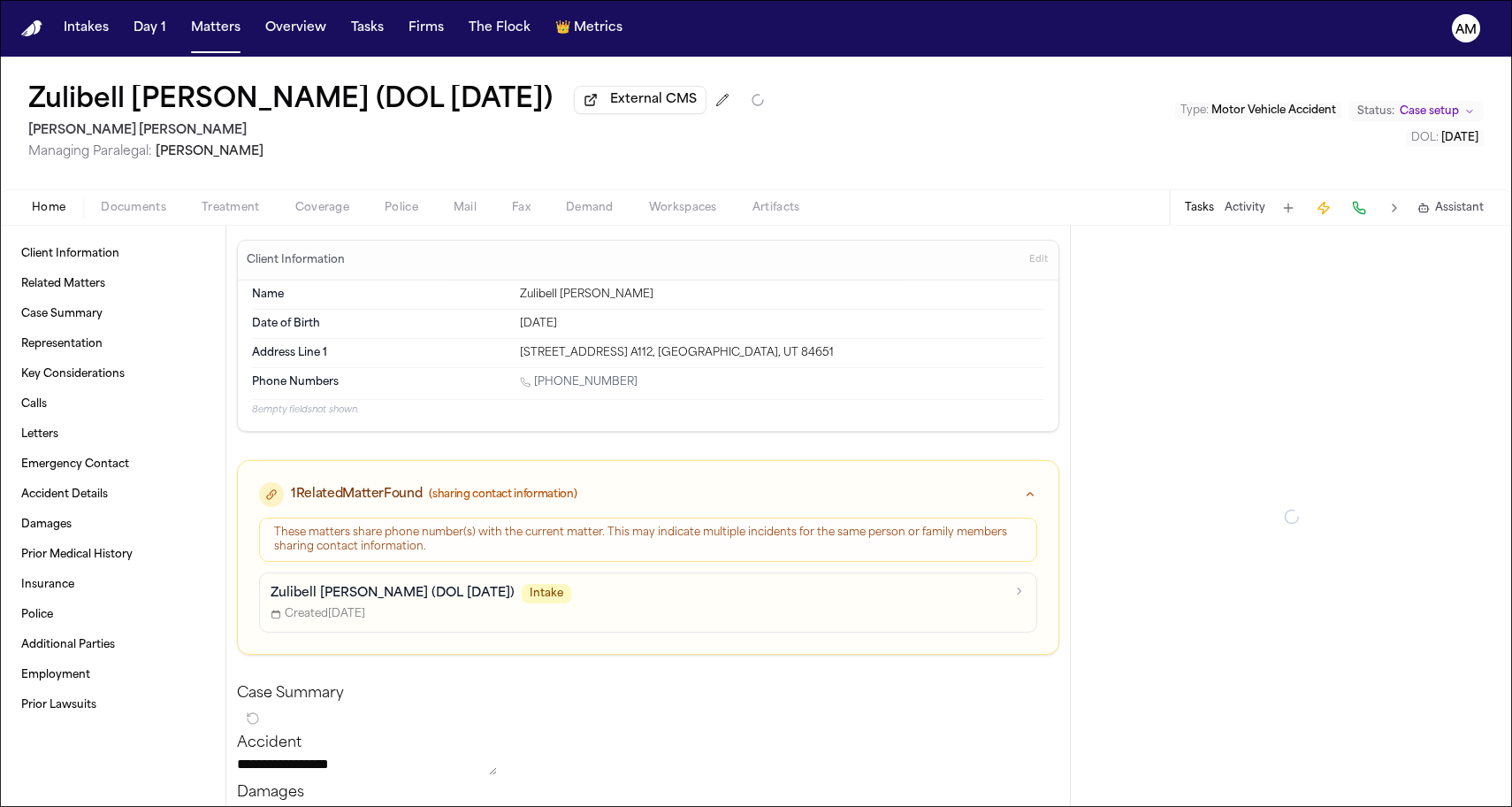
type textarea "*"
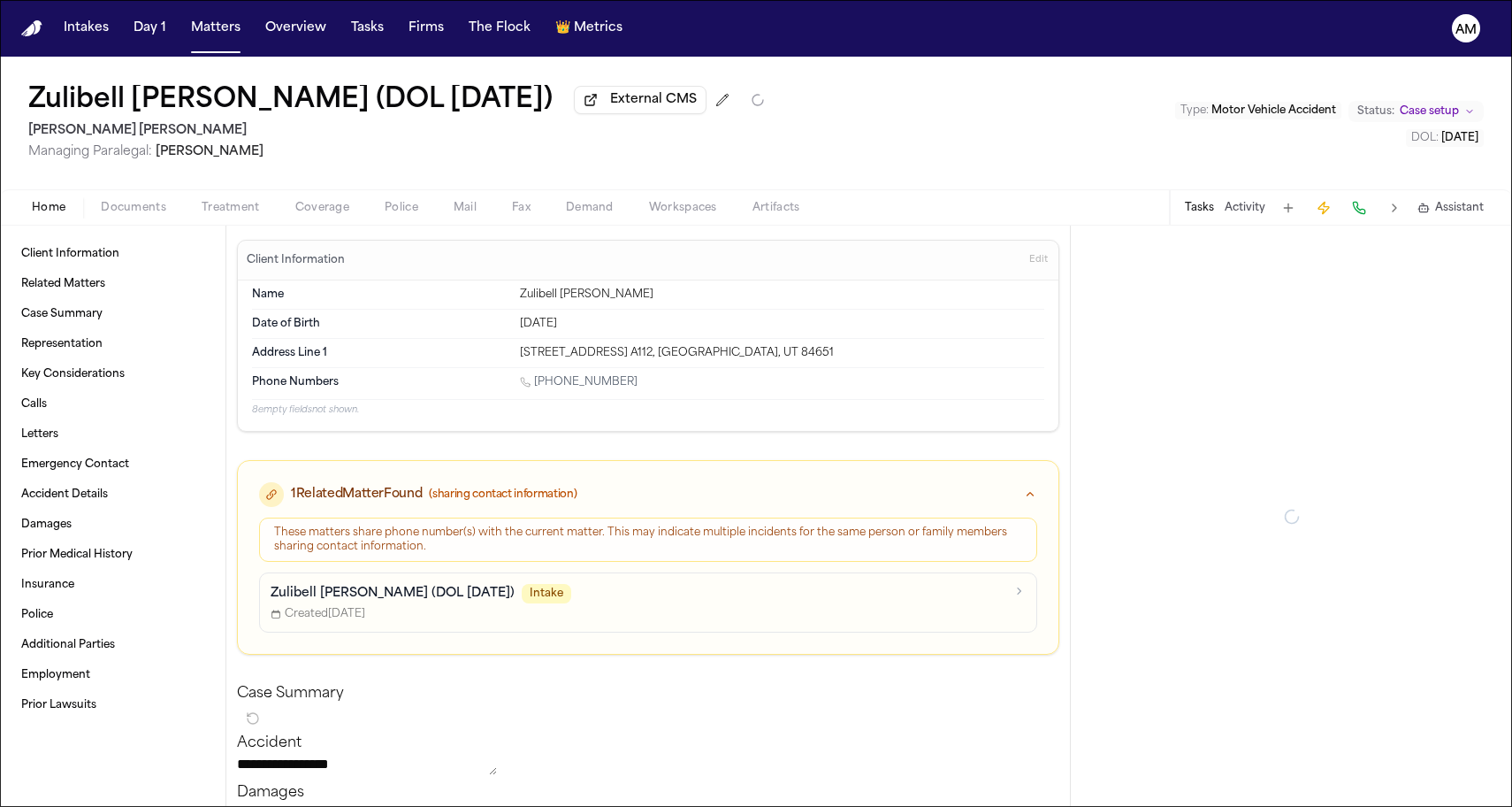
type textarea "*"
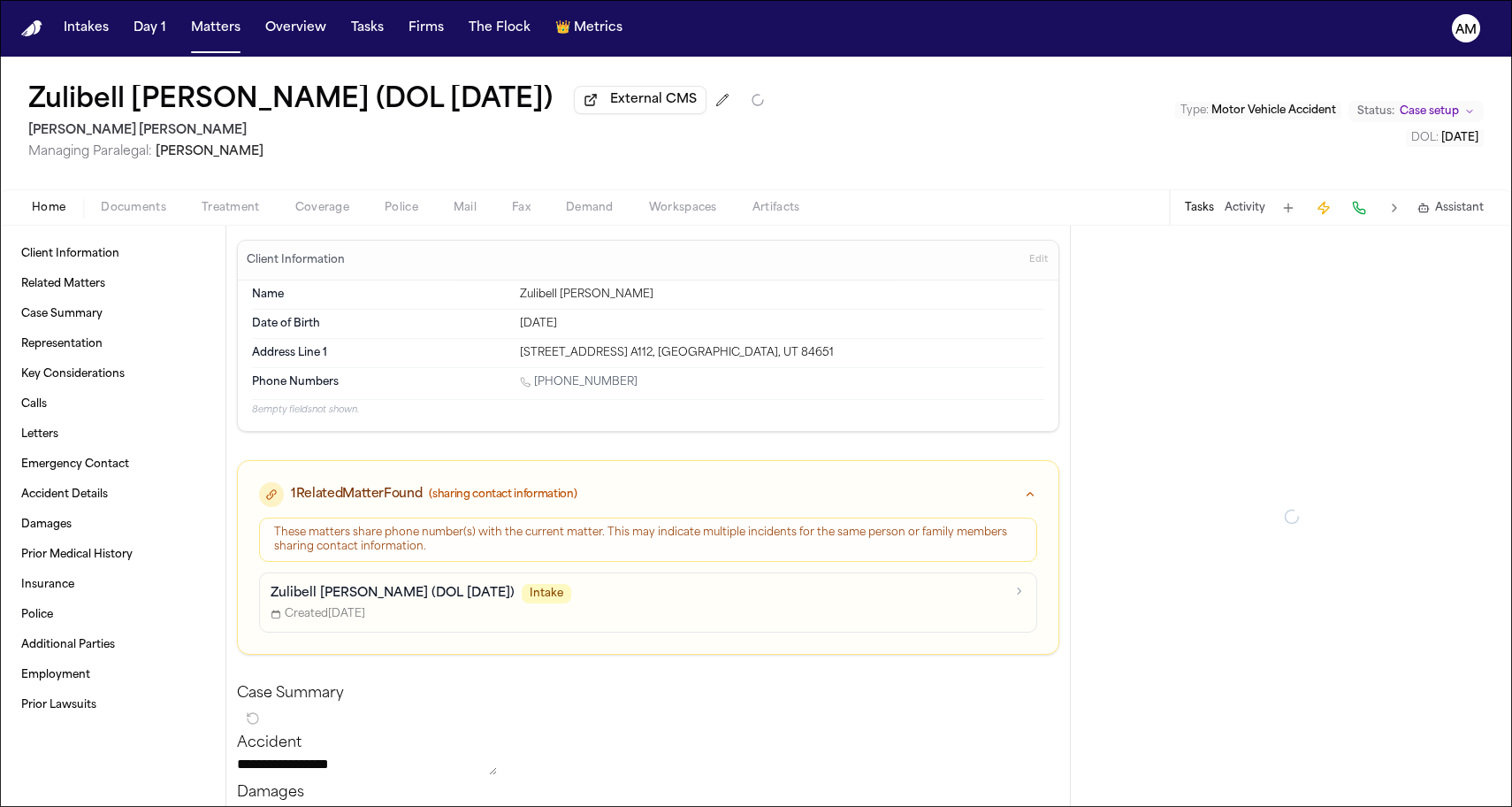
type textarea "*"
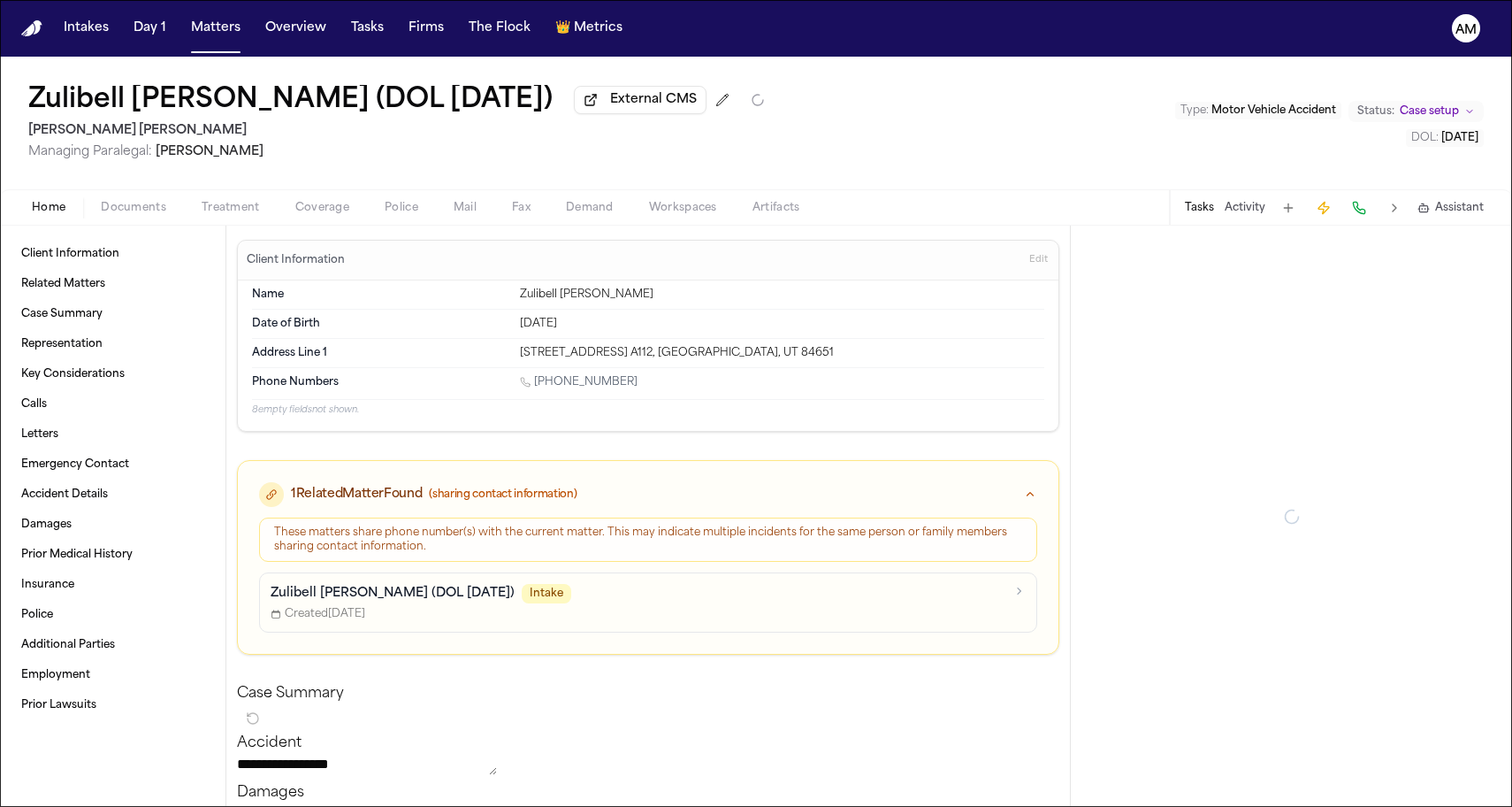
type textarea "*"
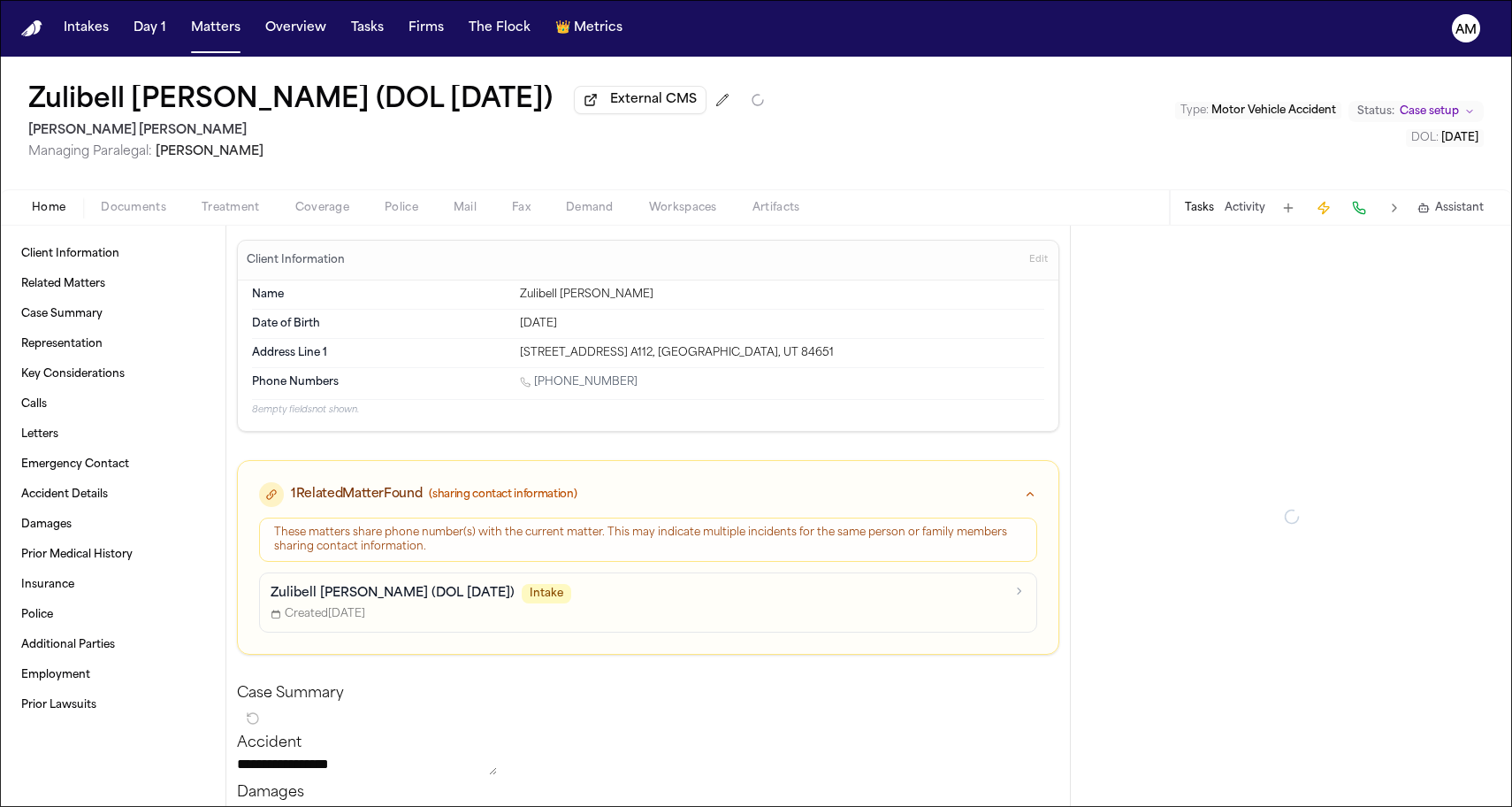
type textarea "*"
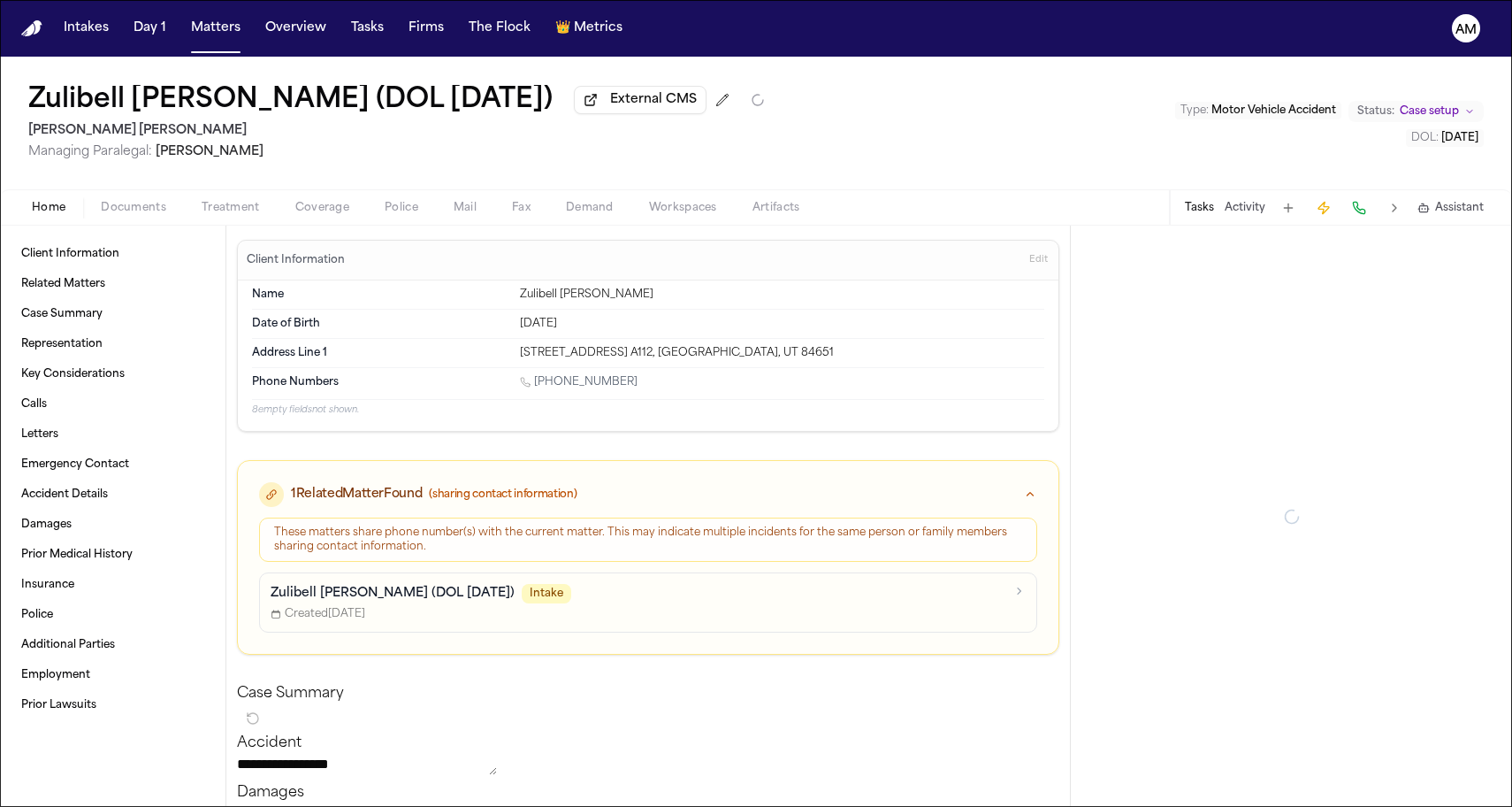
type textarea "*"
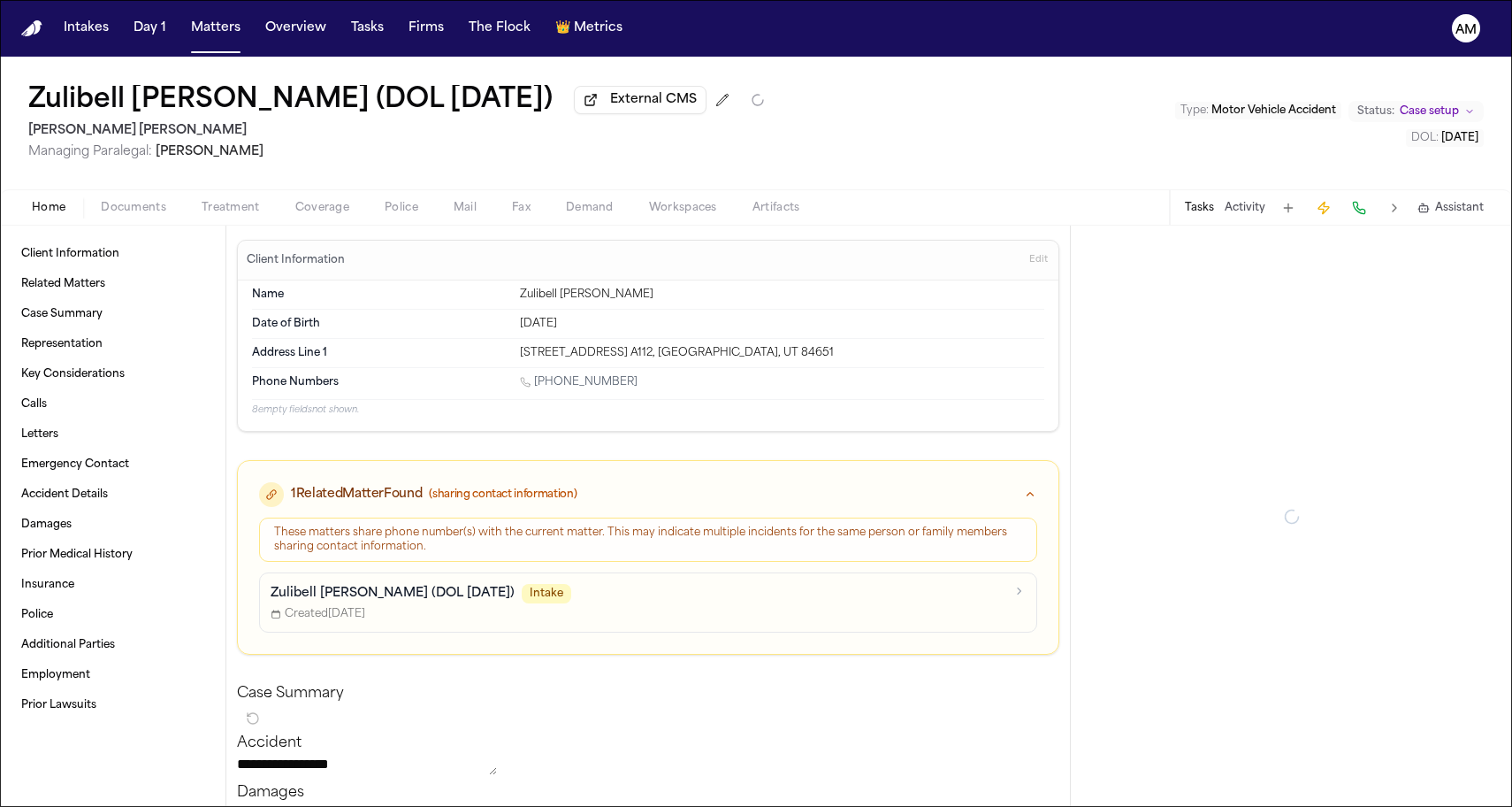
type textarea "*"
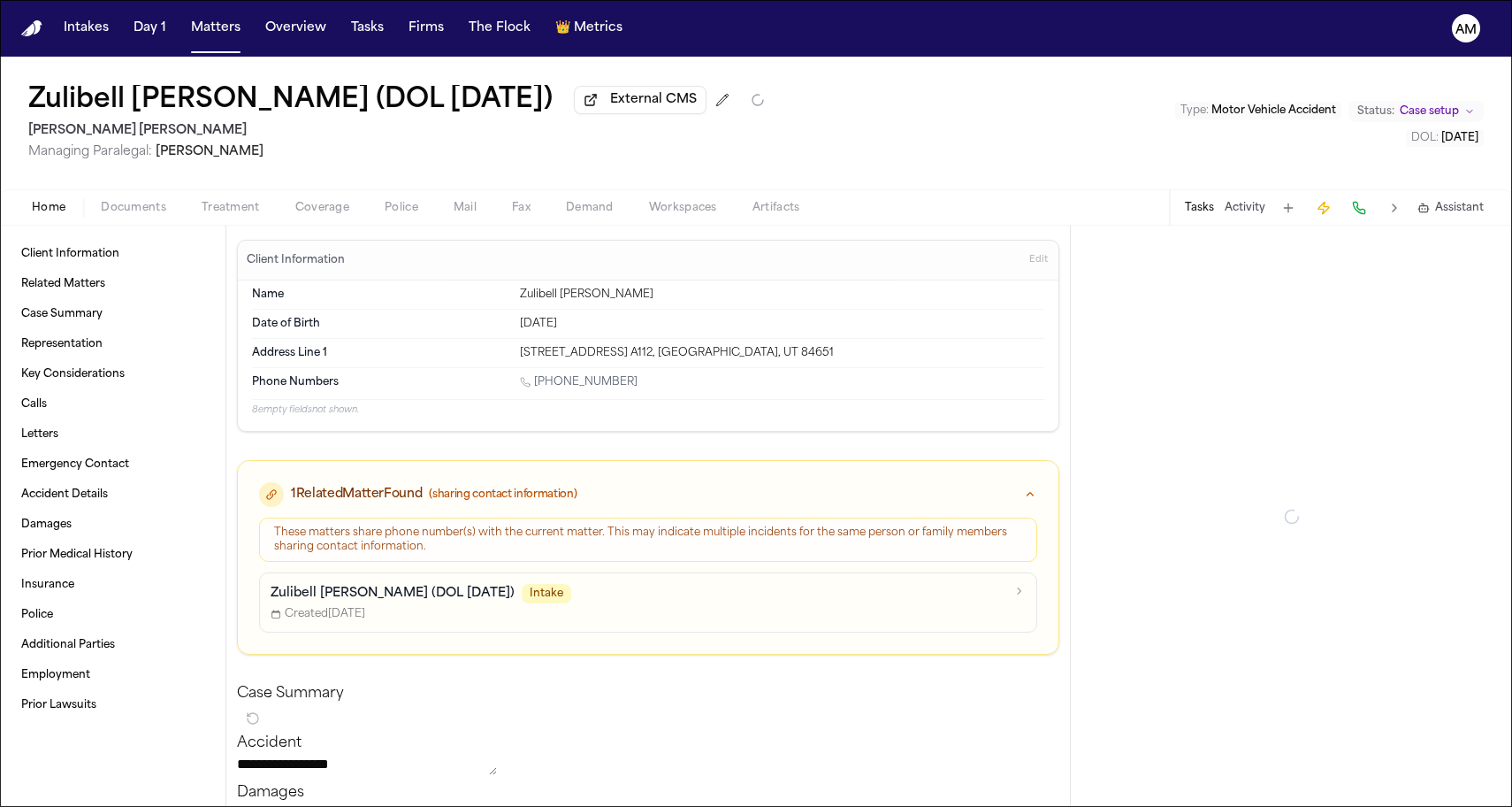
type textarea "*"
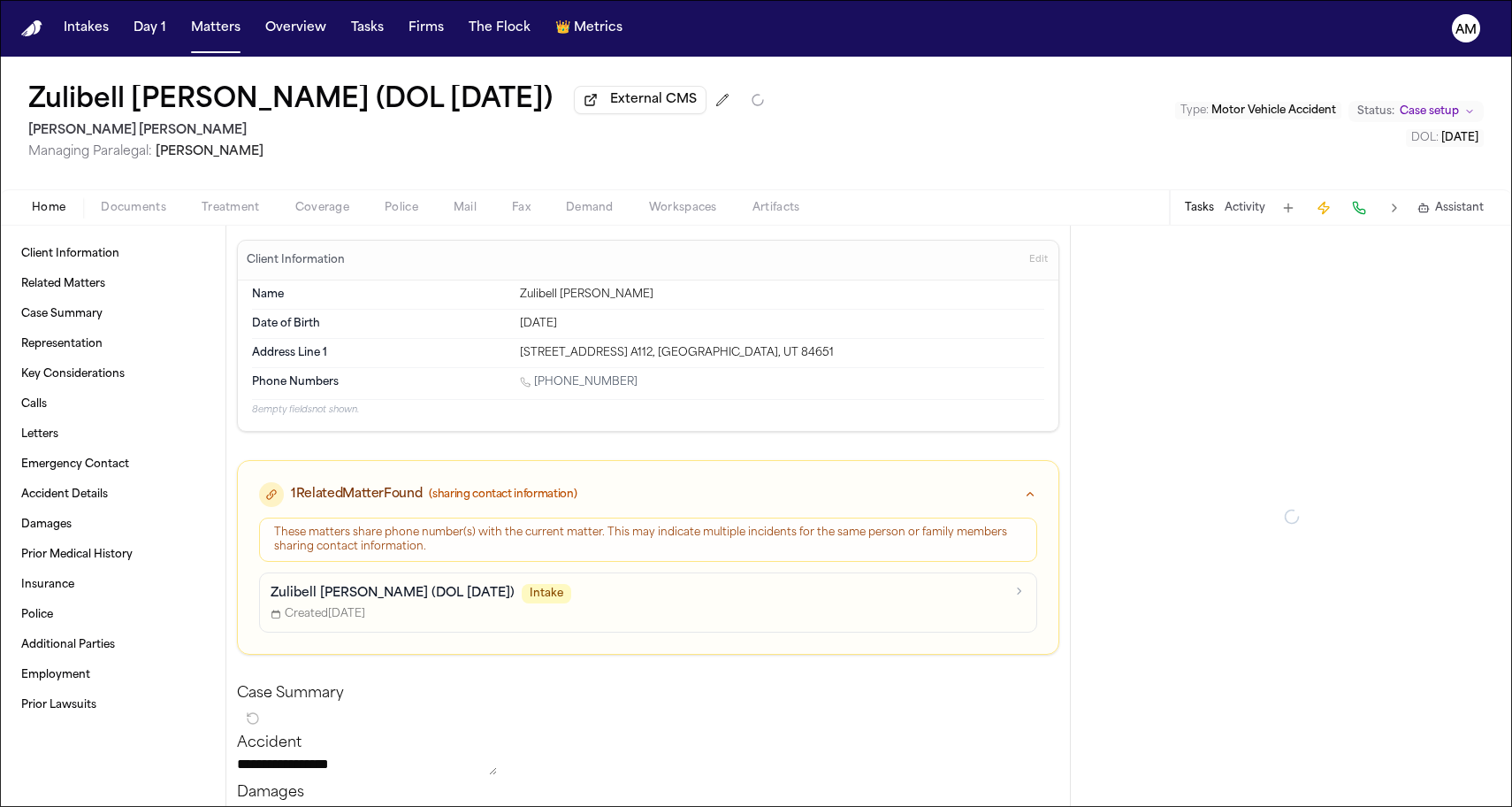
type textarea "*"
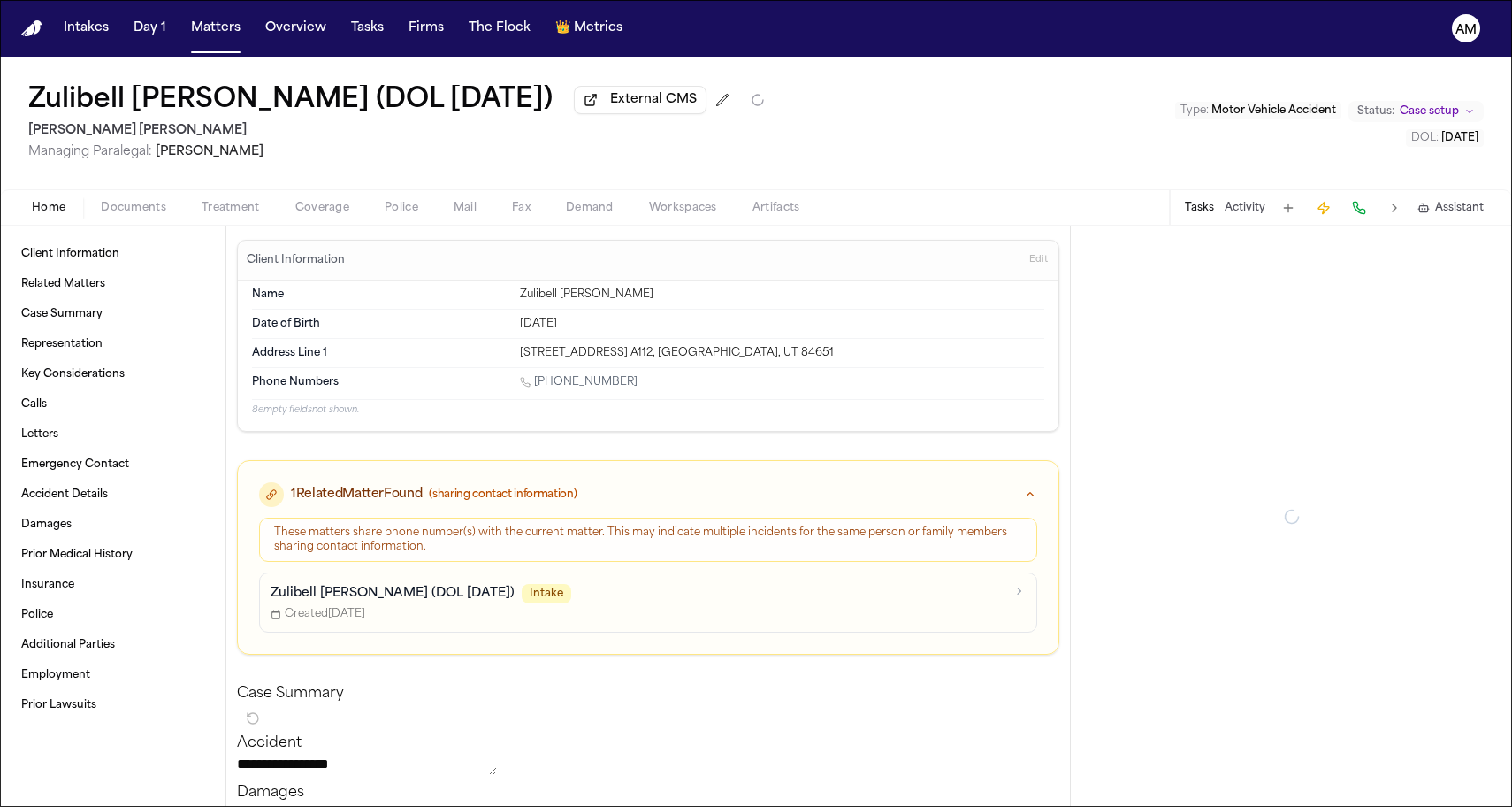
type textarea "*"
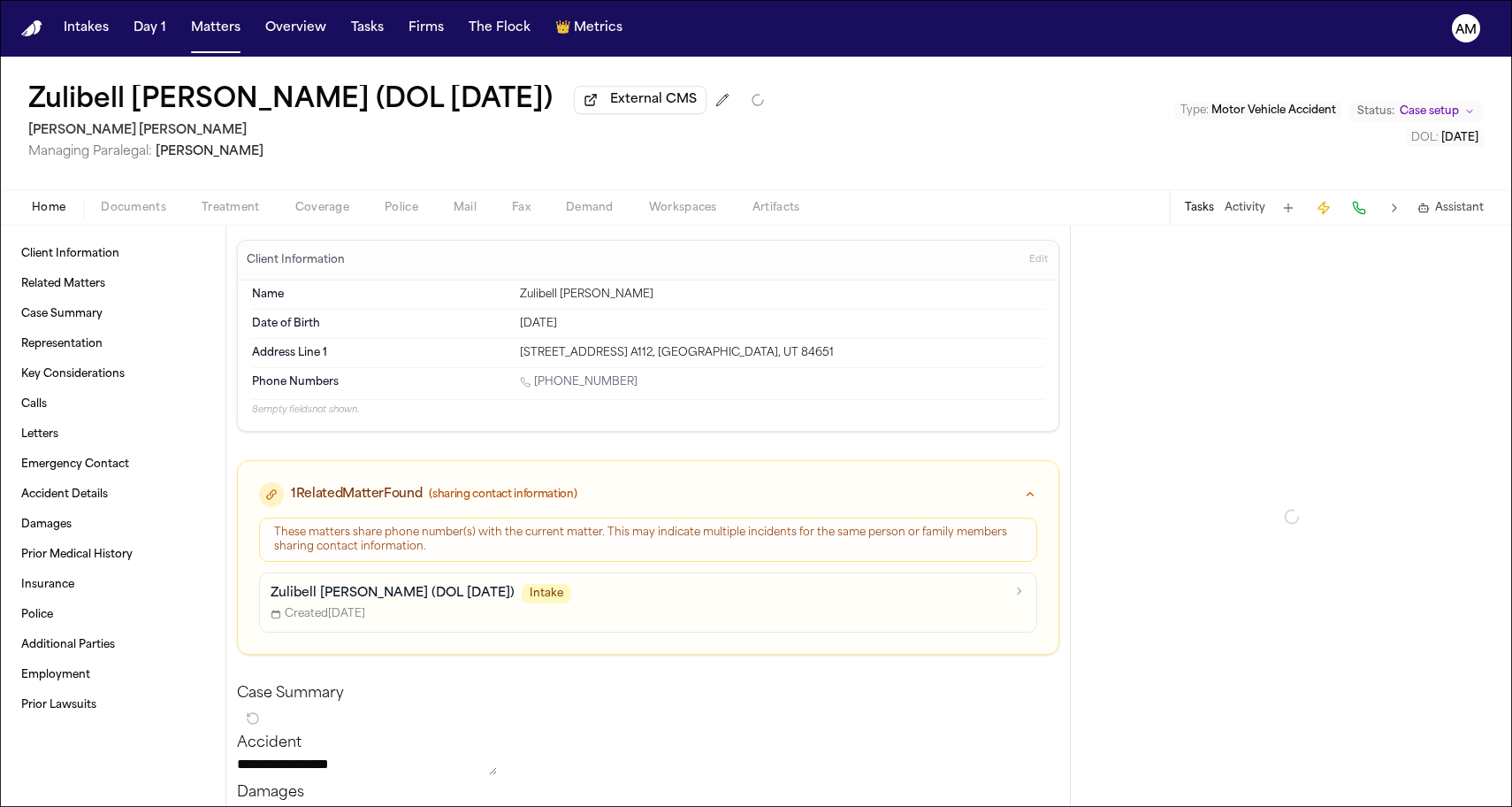
type textarea "*"
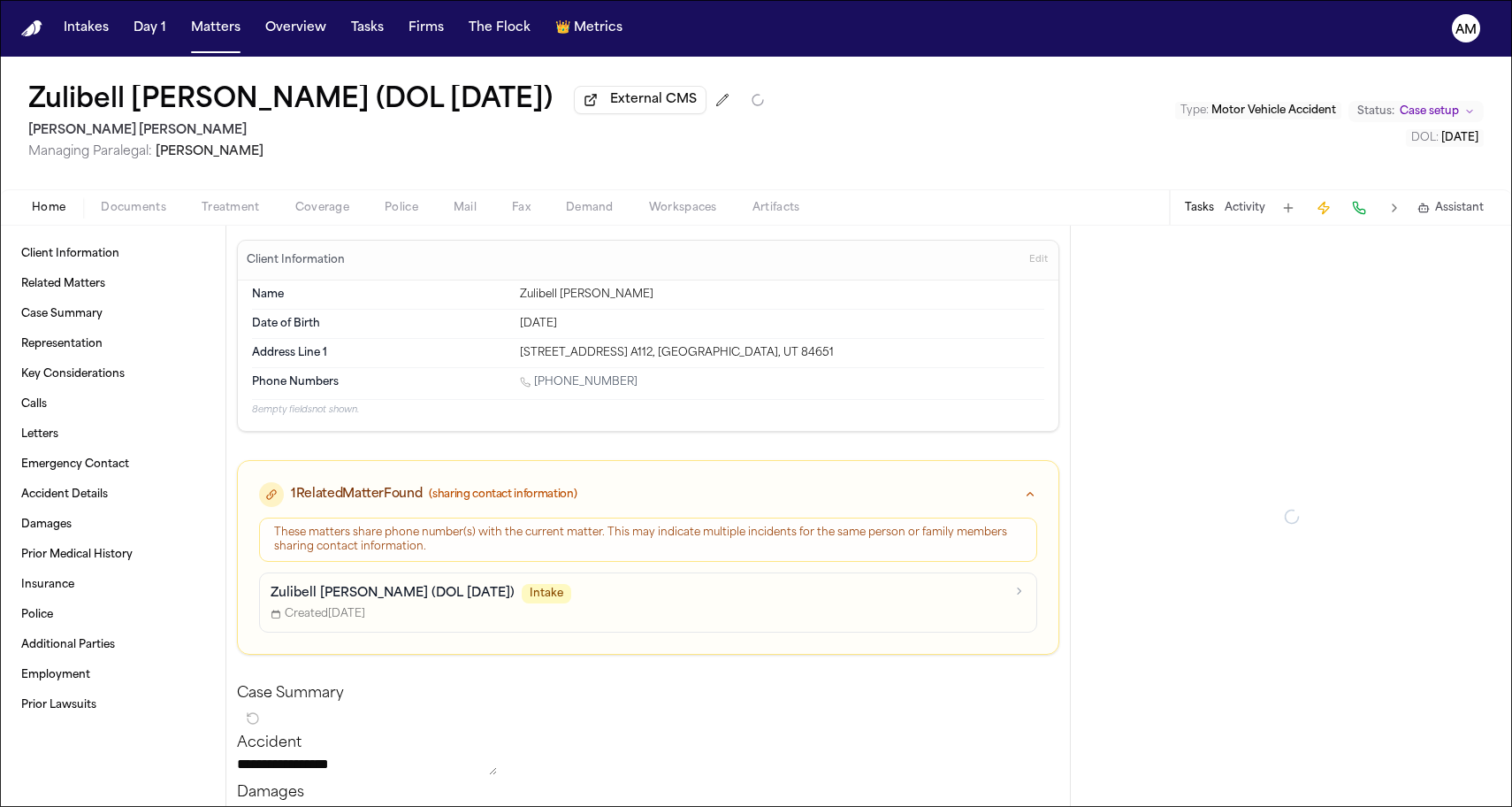
type textarea "*"
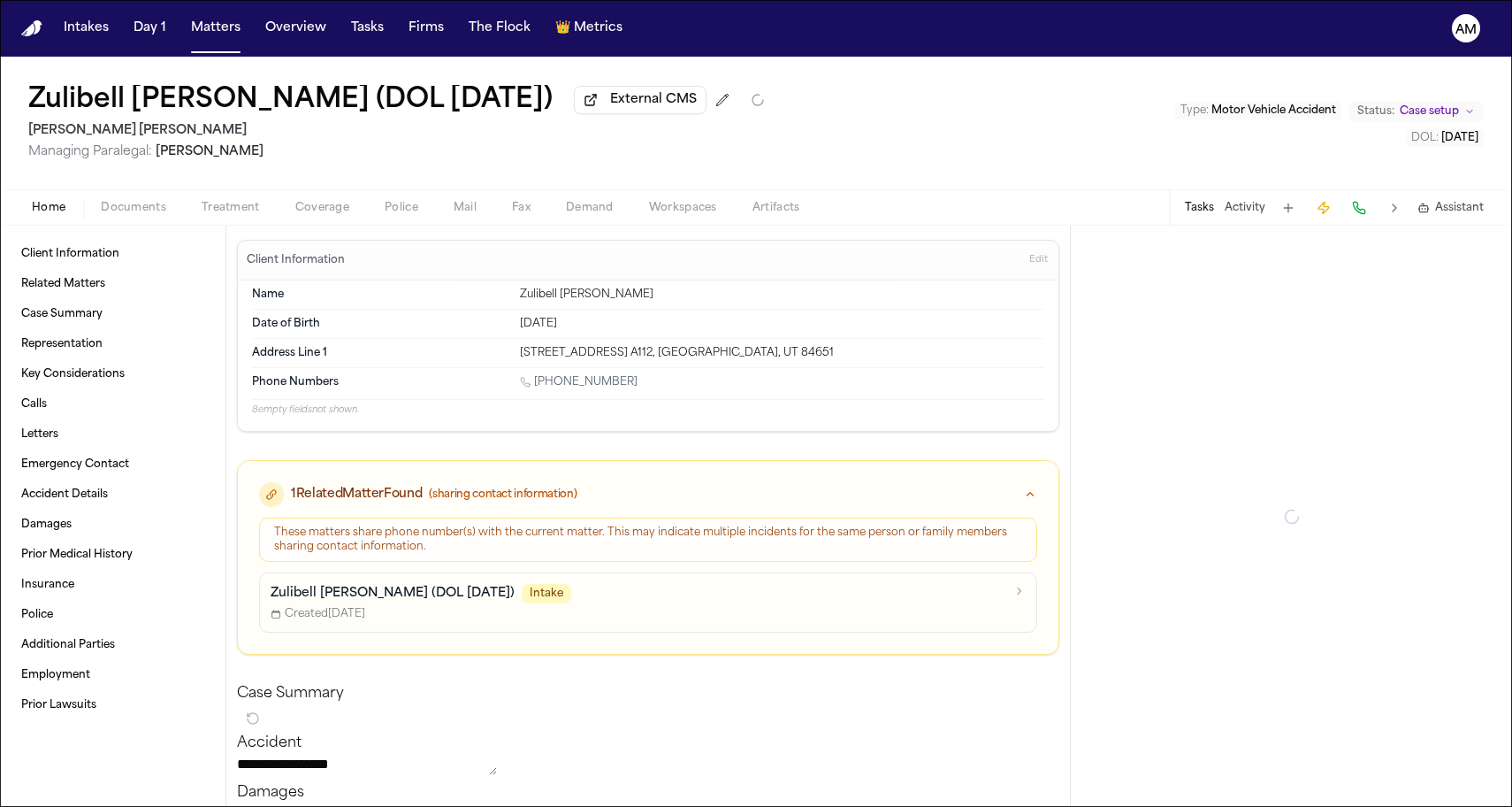
type textarea "*"
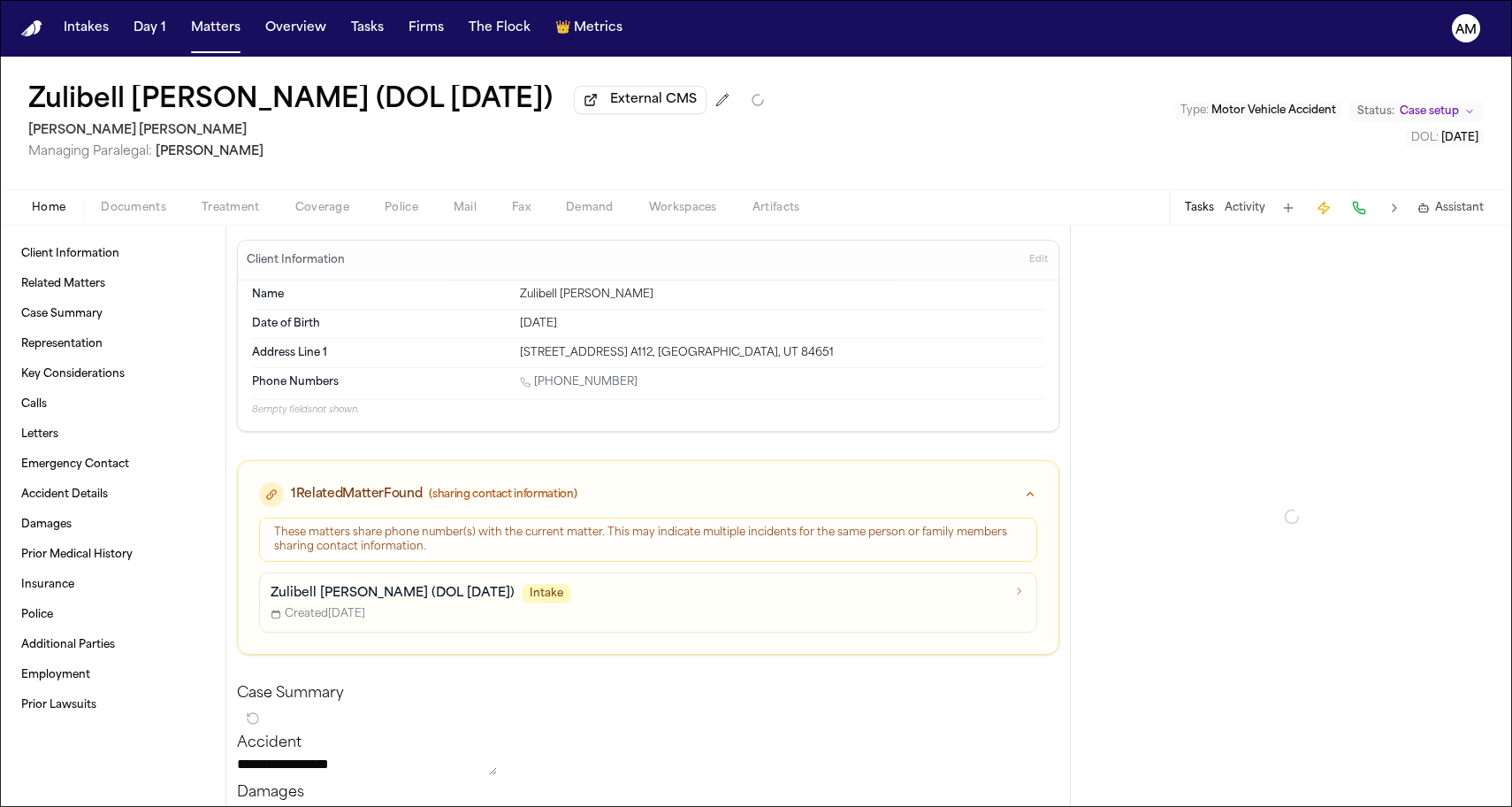
type textarea "*"
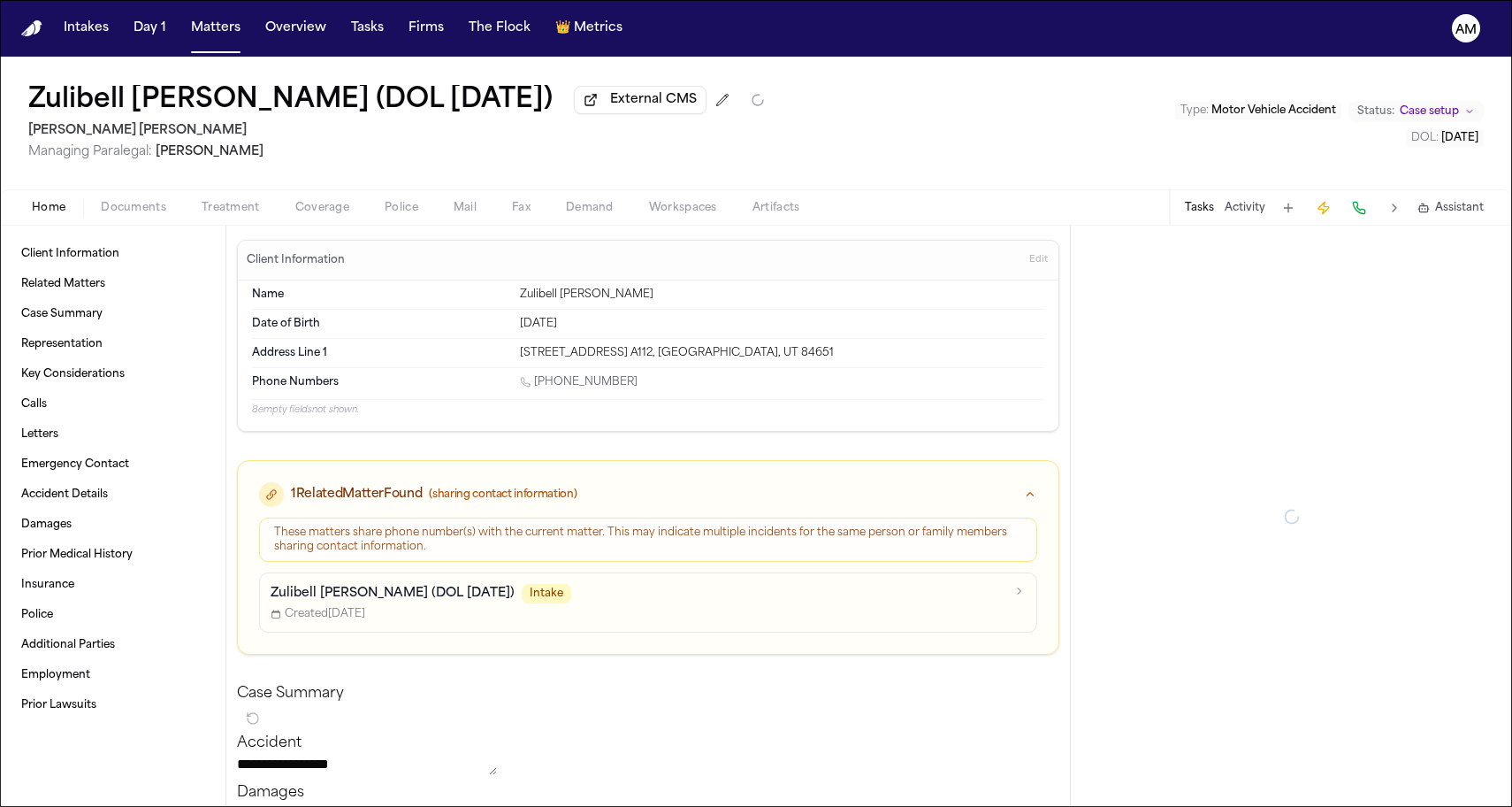
type textarea "*"
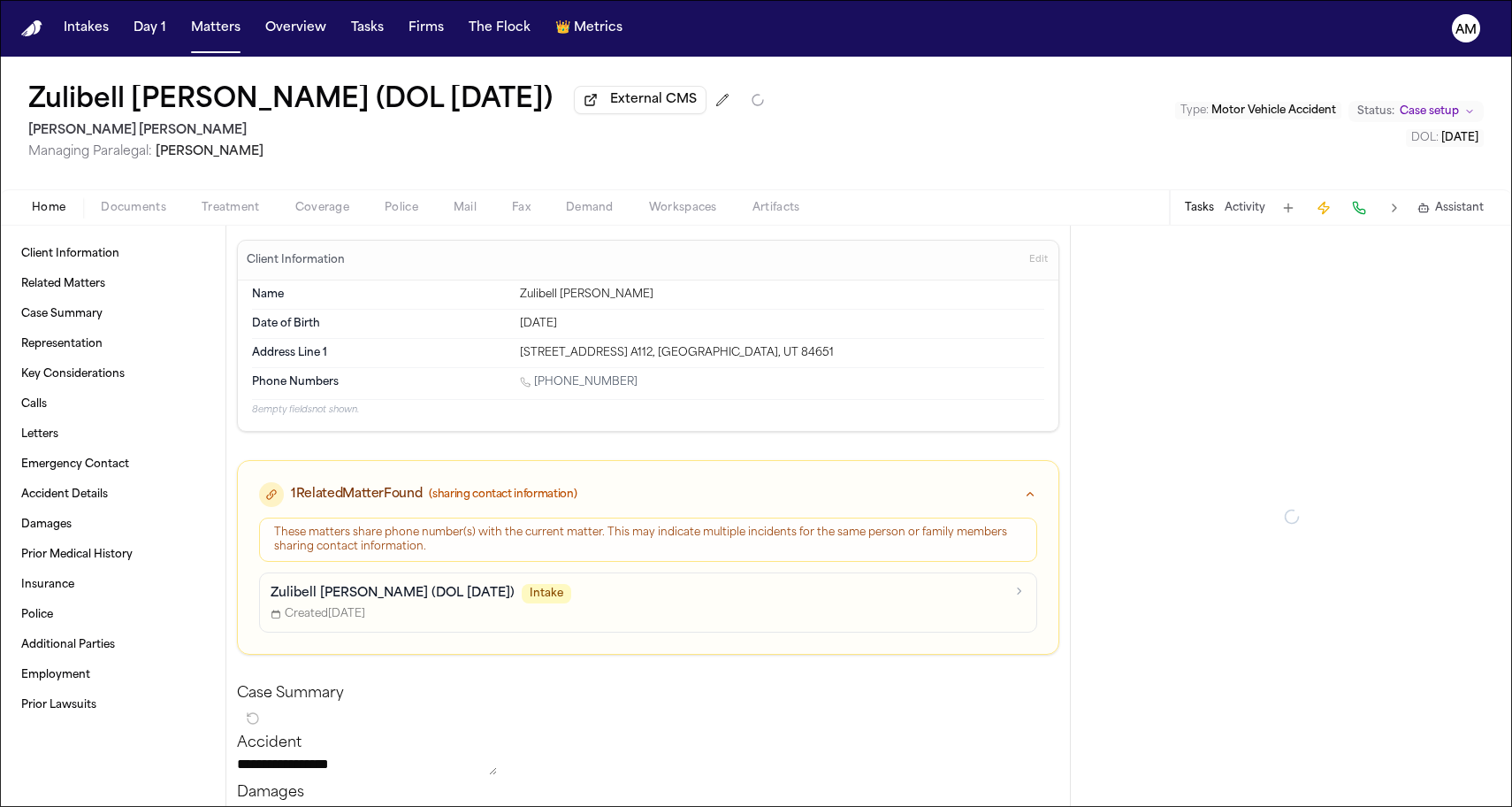
type textarea "*"
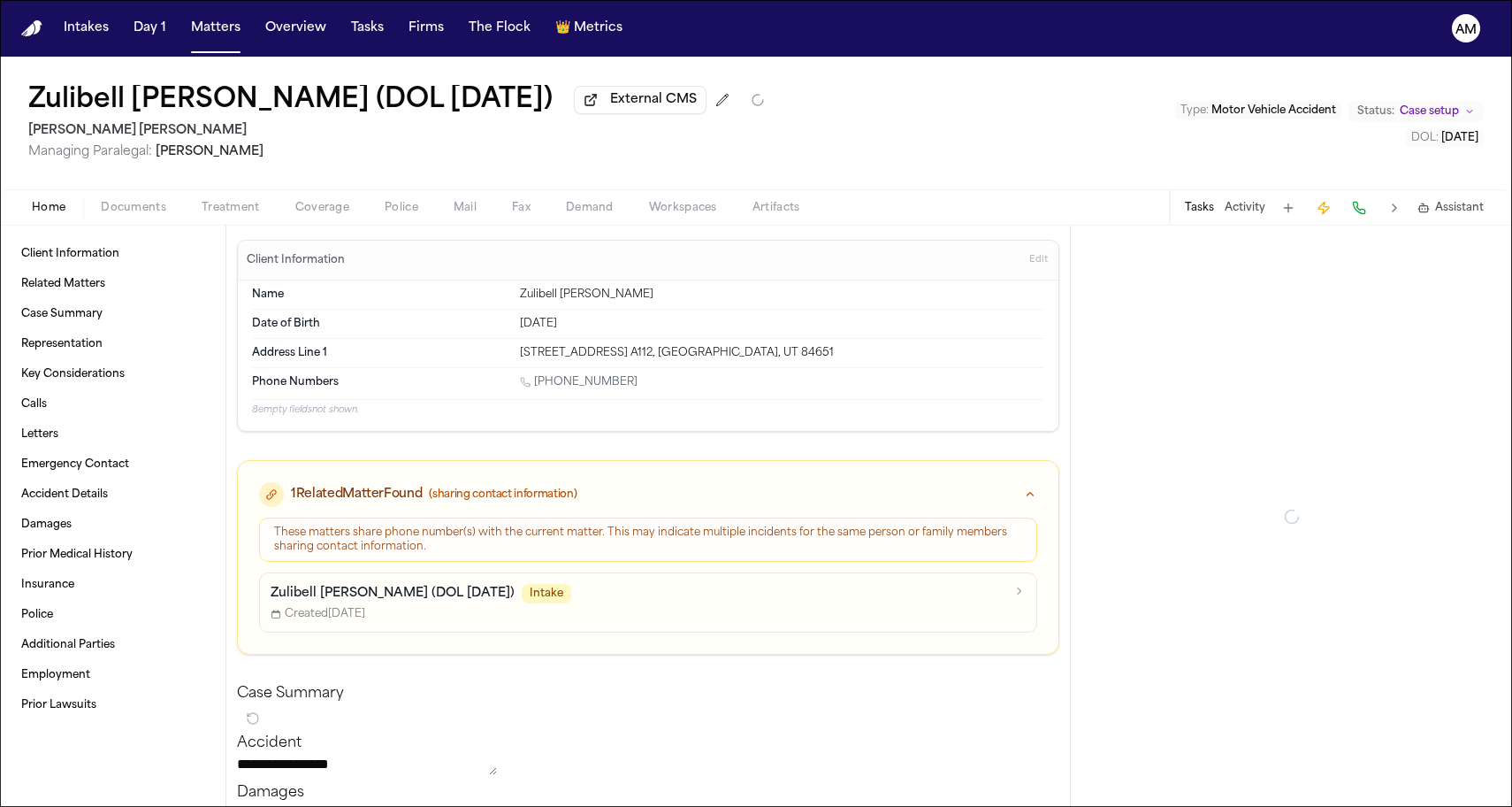
type textarea "*"
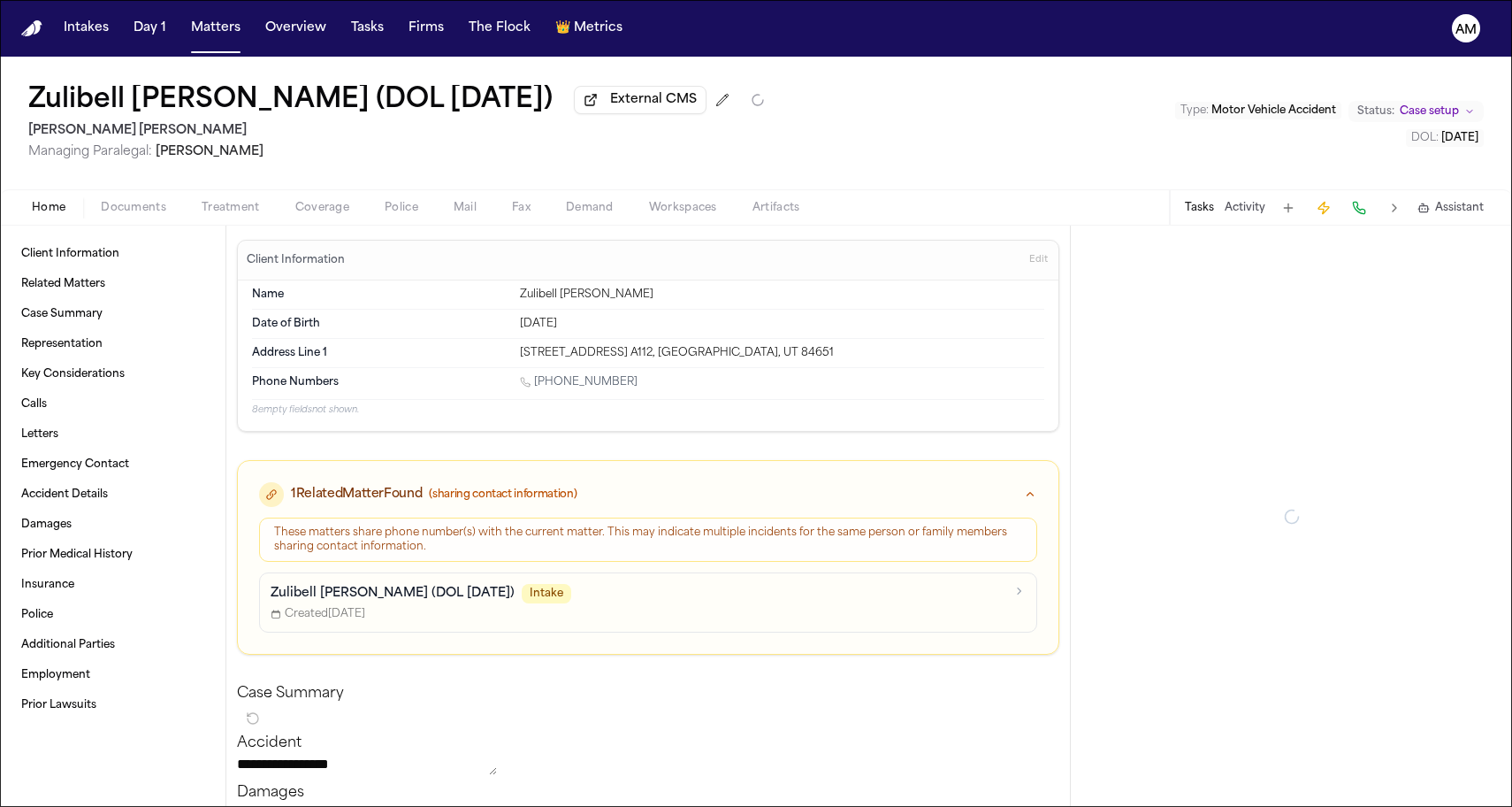
type textarea "*"
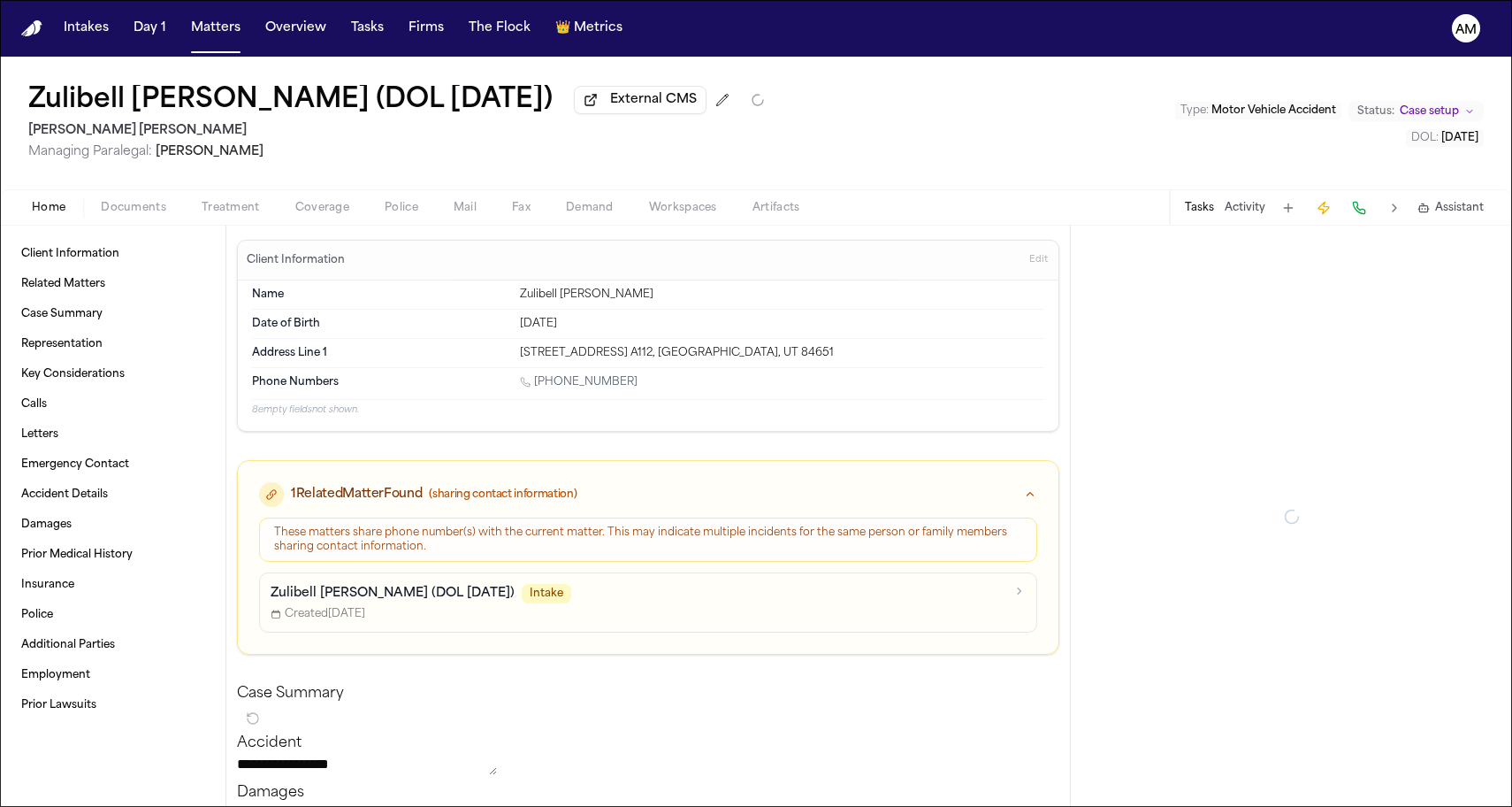
type textarea "*"
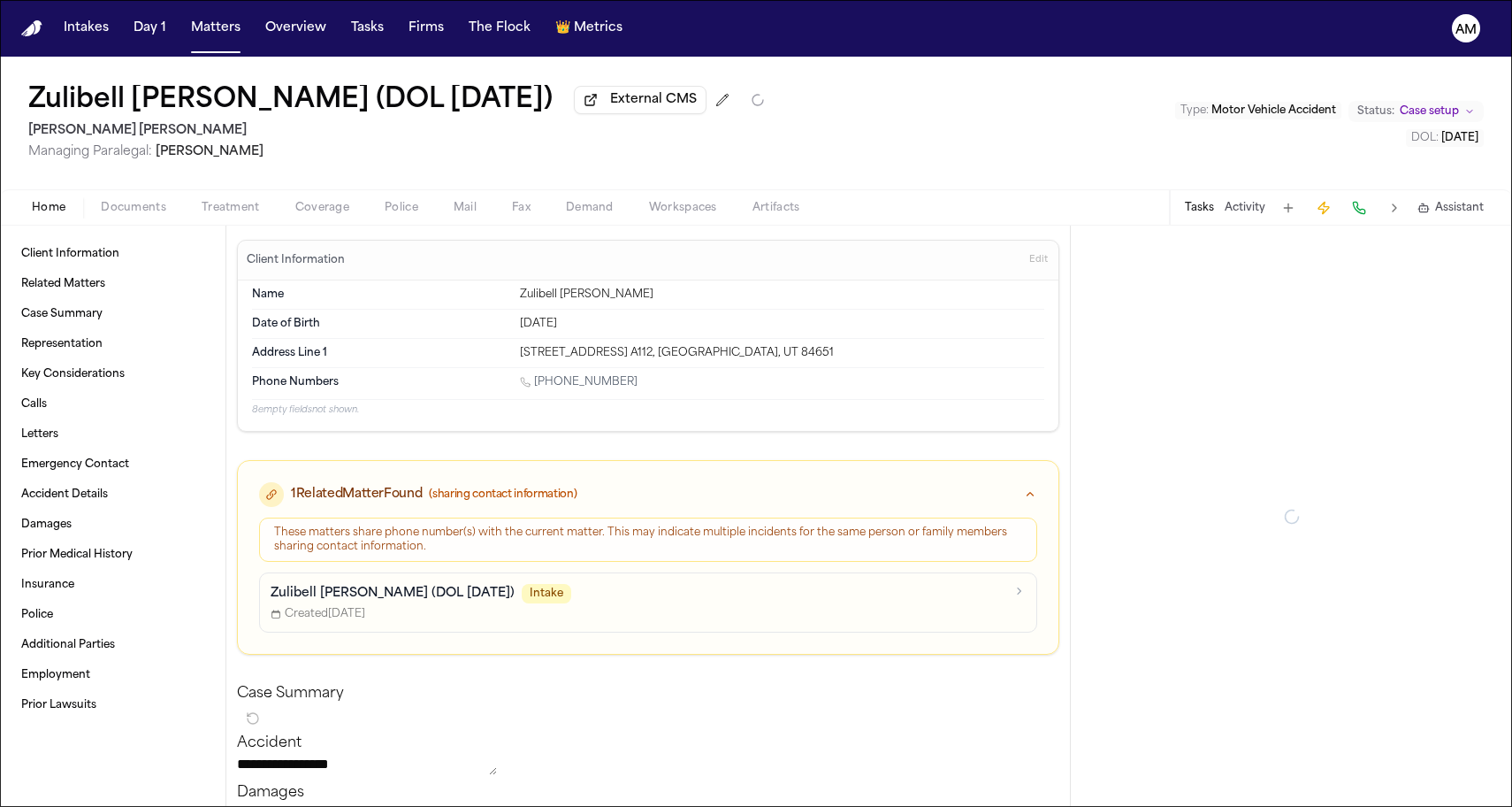
type textarea "*"
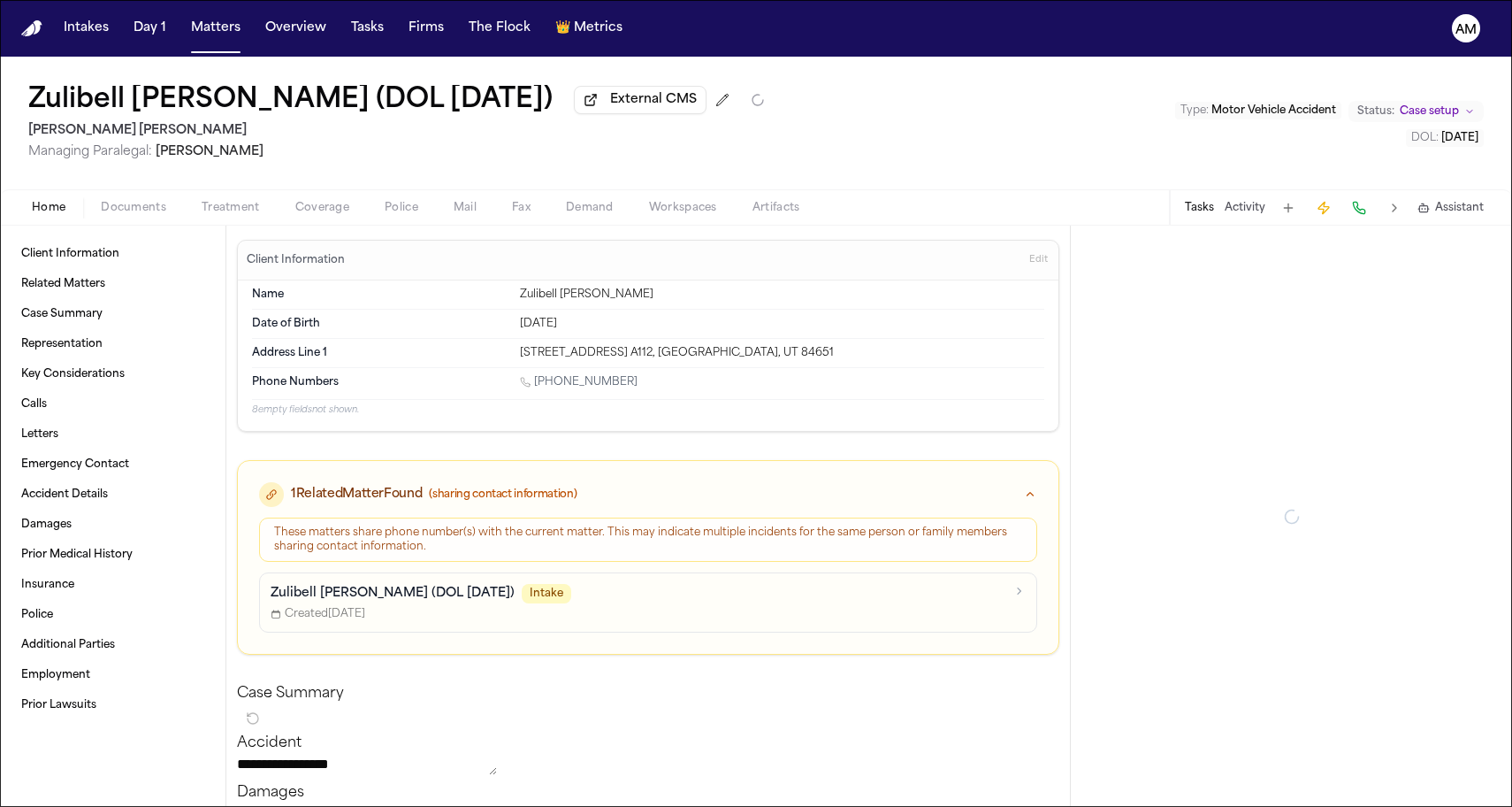
type textarea "*"
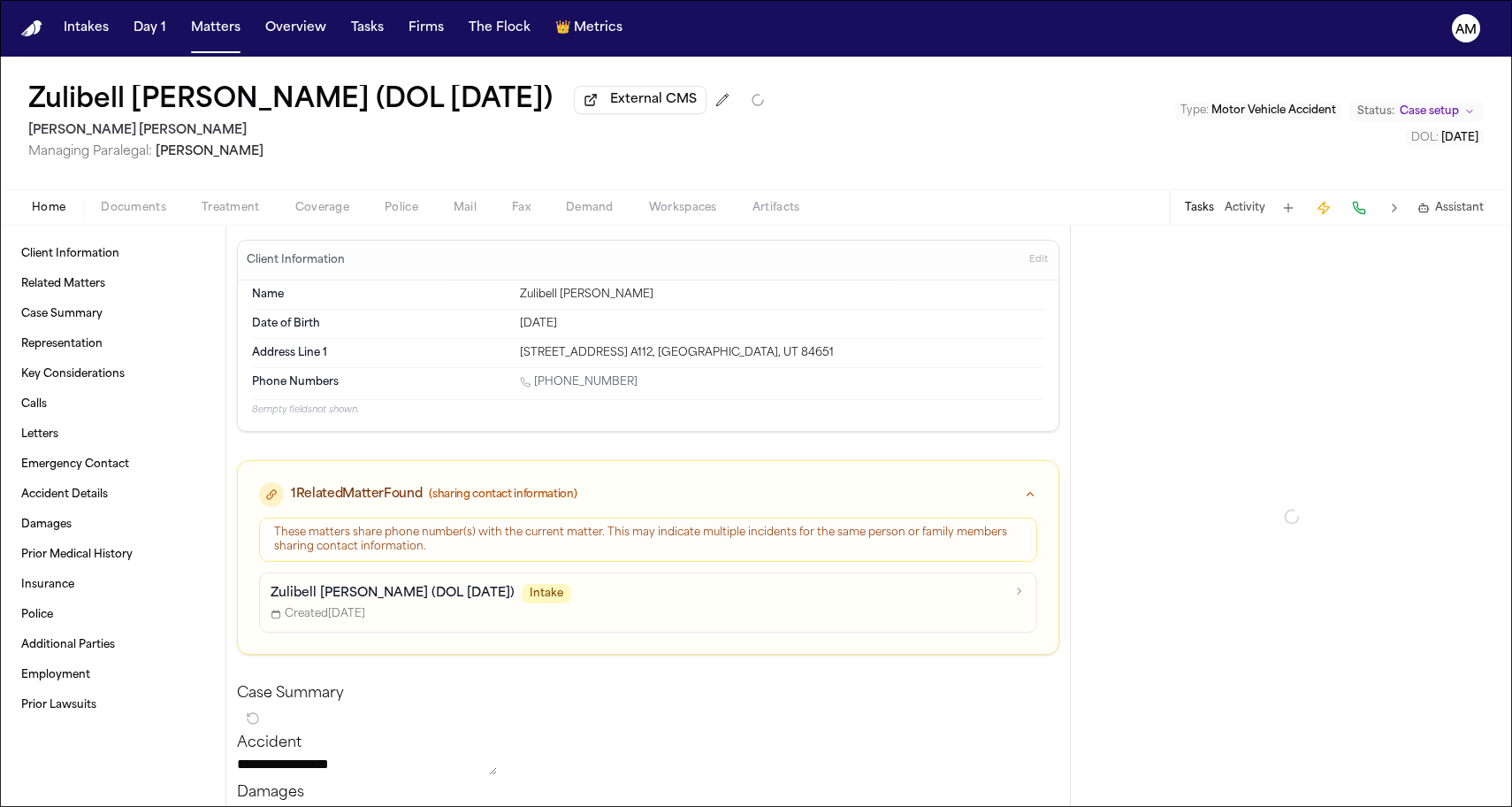
type textarea "*"
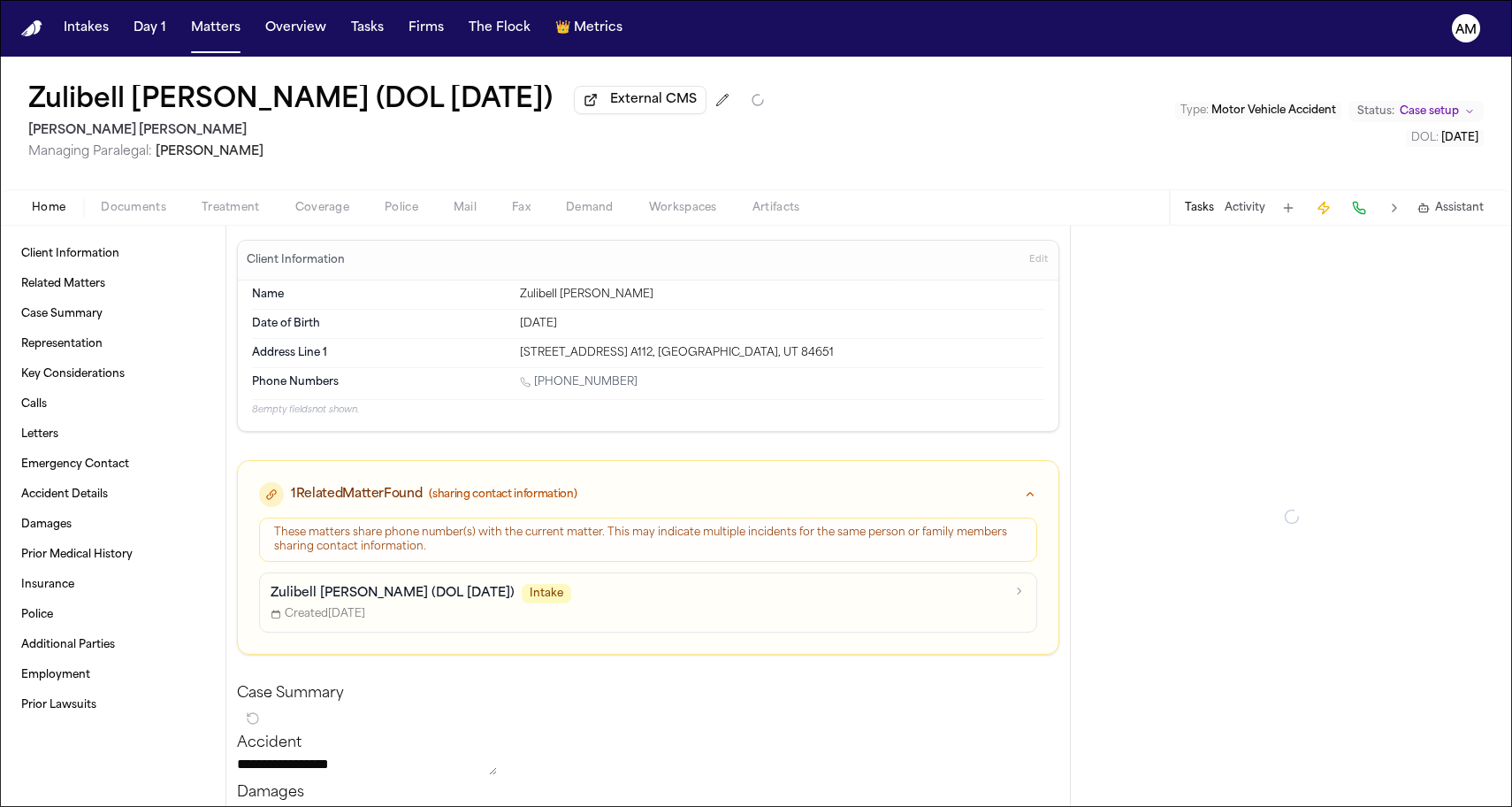
type textarea "*"
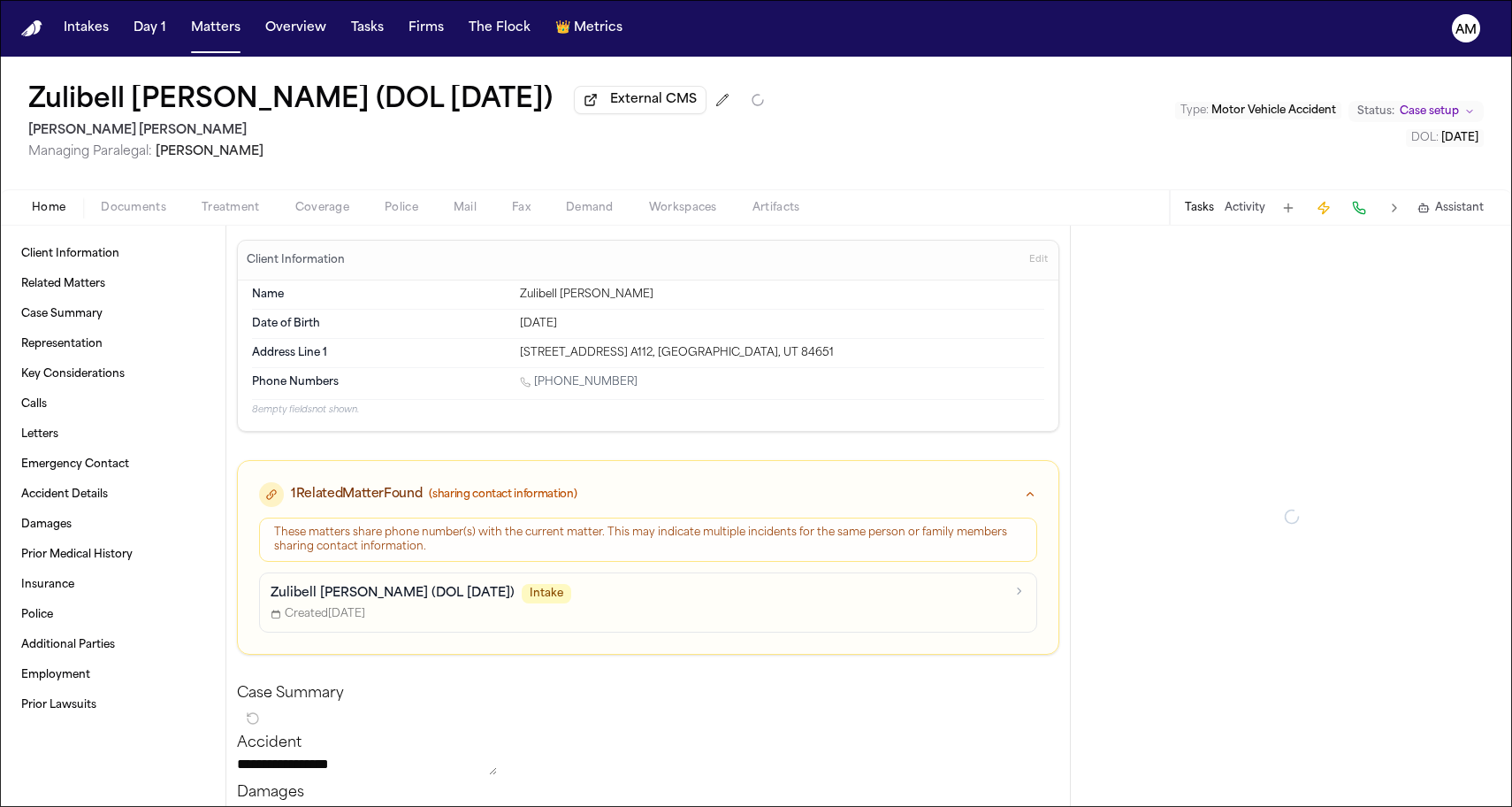
type textarea "*"
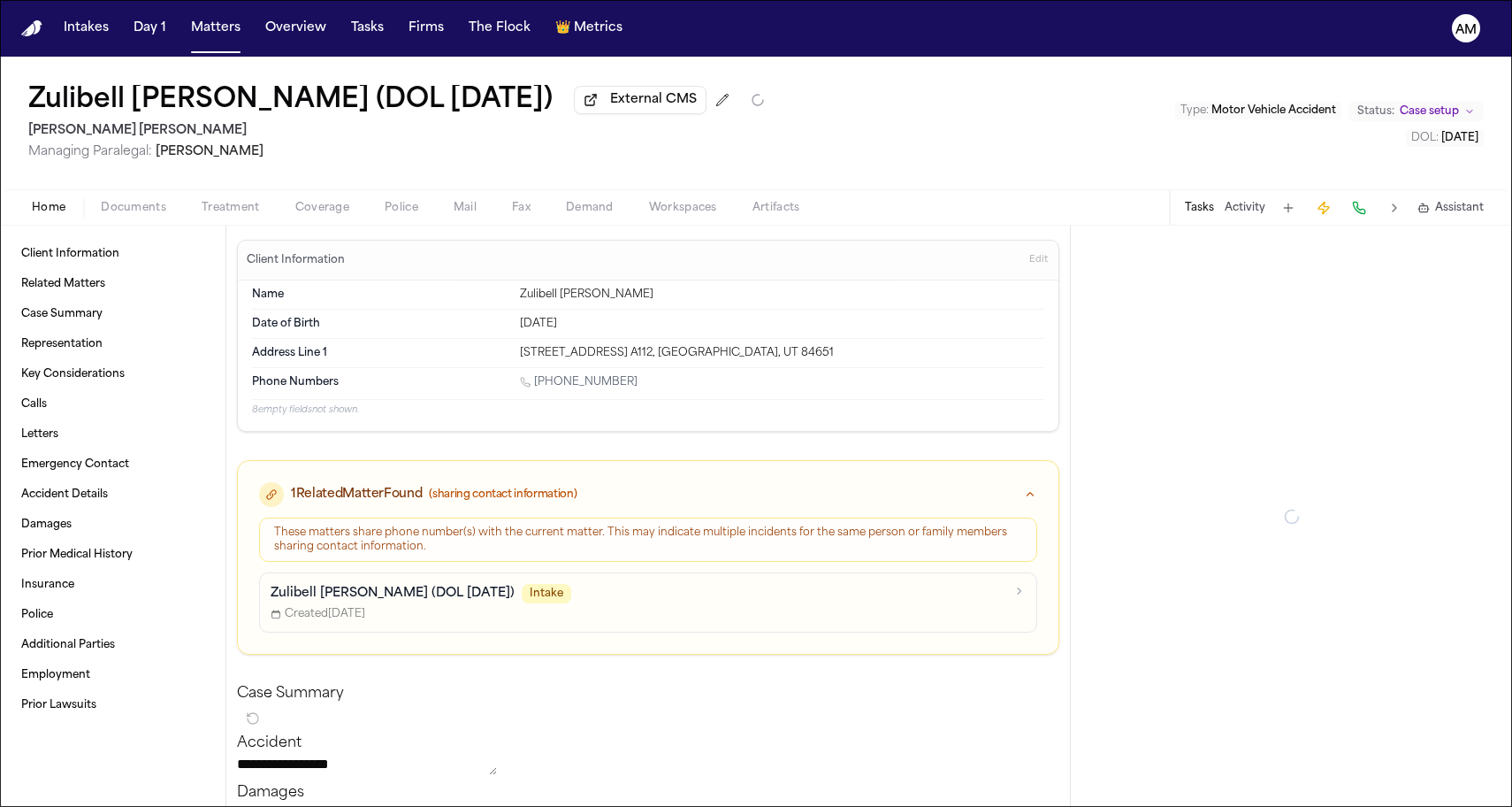
type textarea "*"
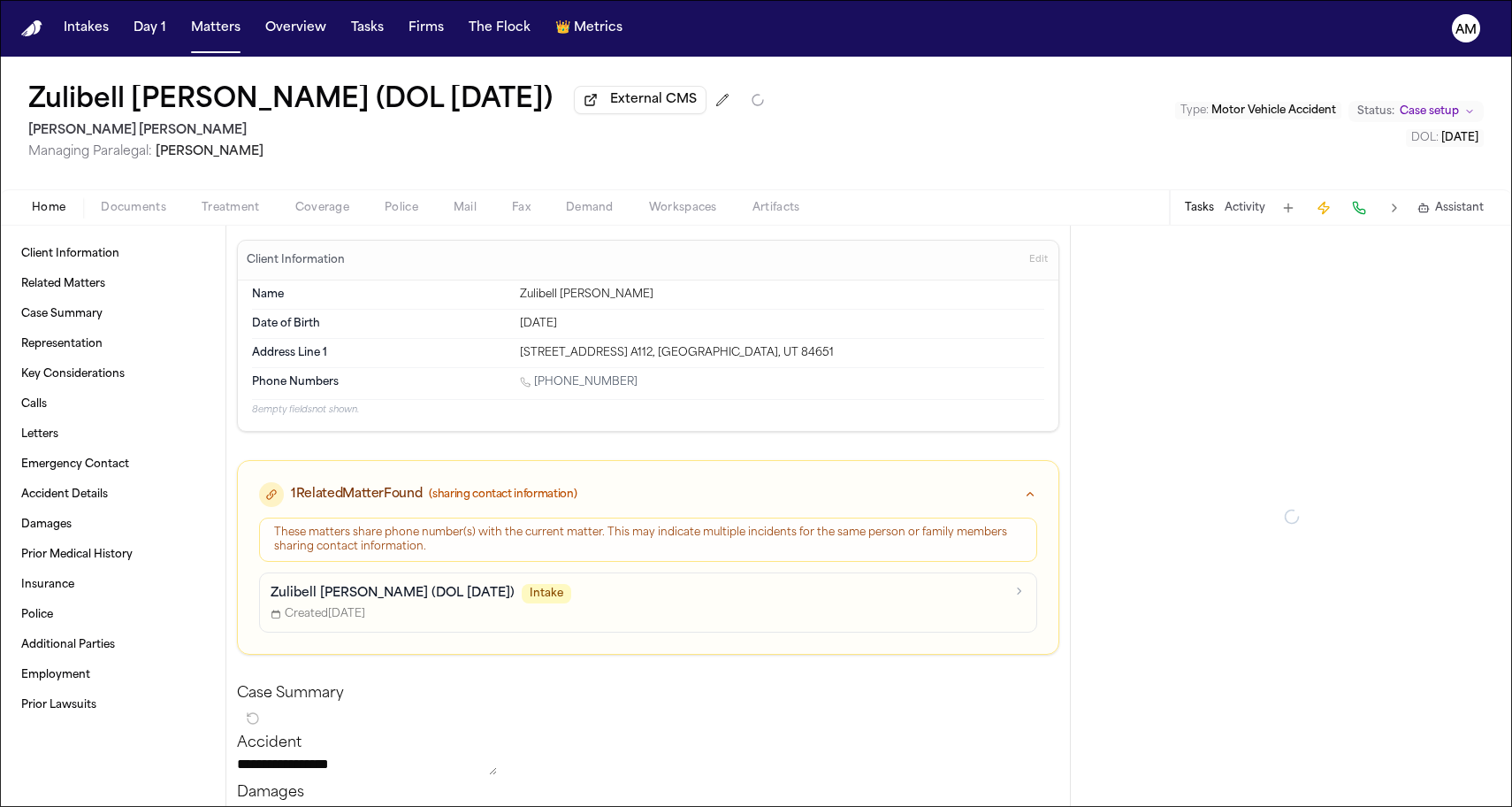
type textarea "*"
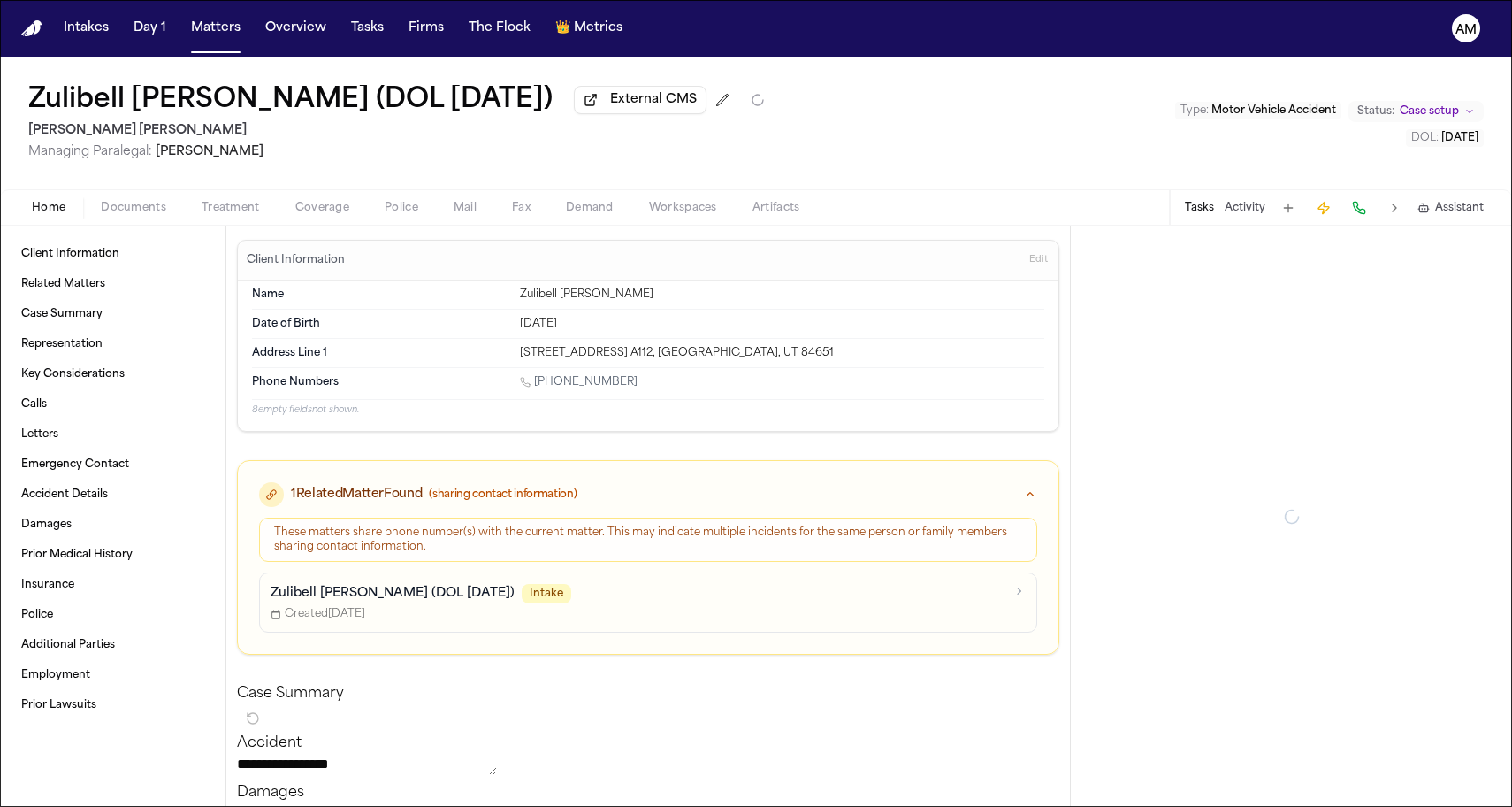
type textarea "*"
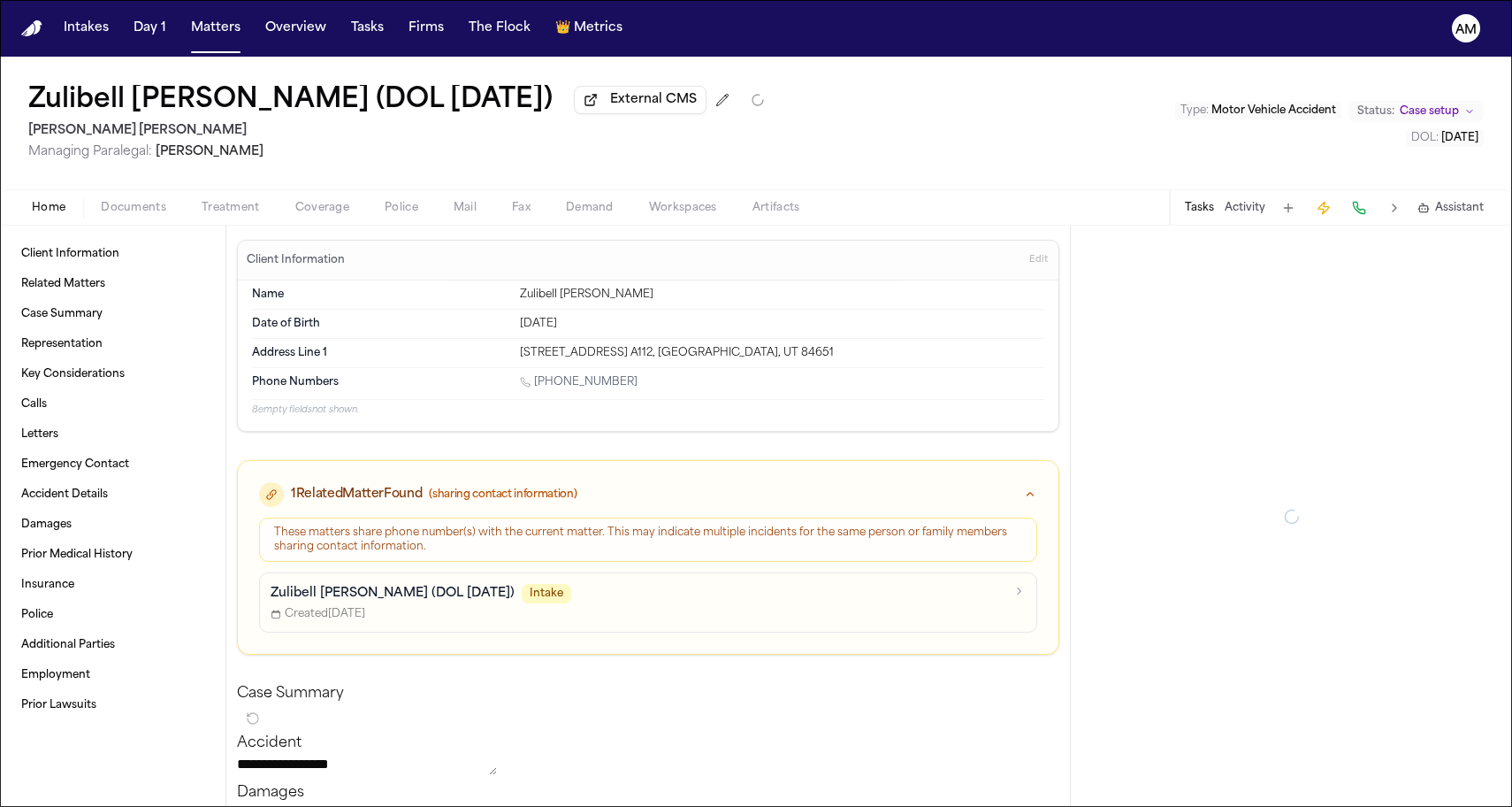
type textarea "*"
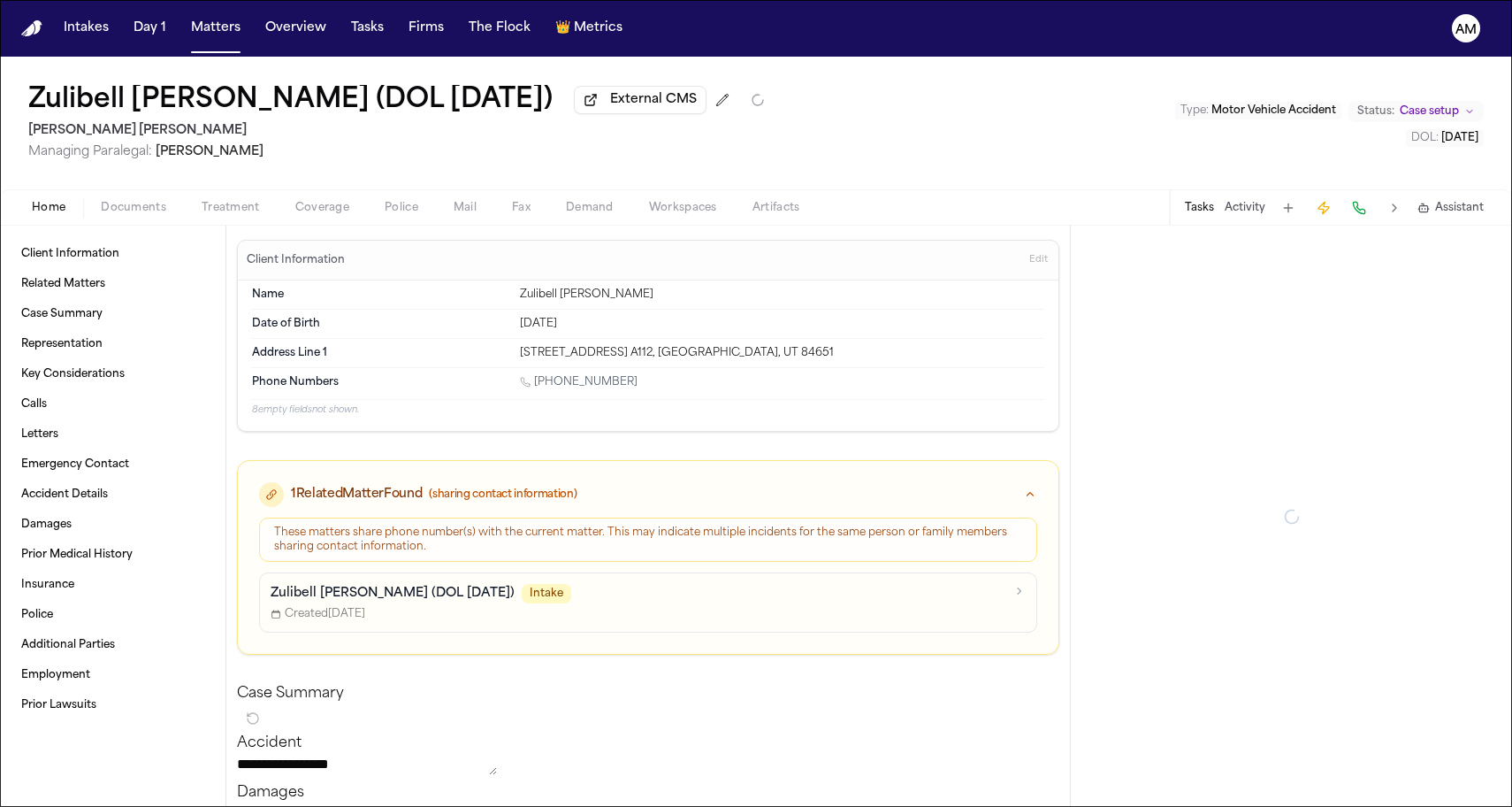
type textarea "*"
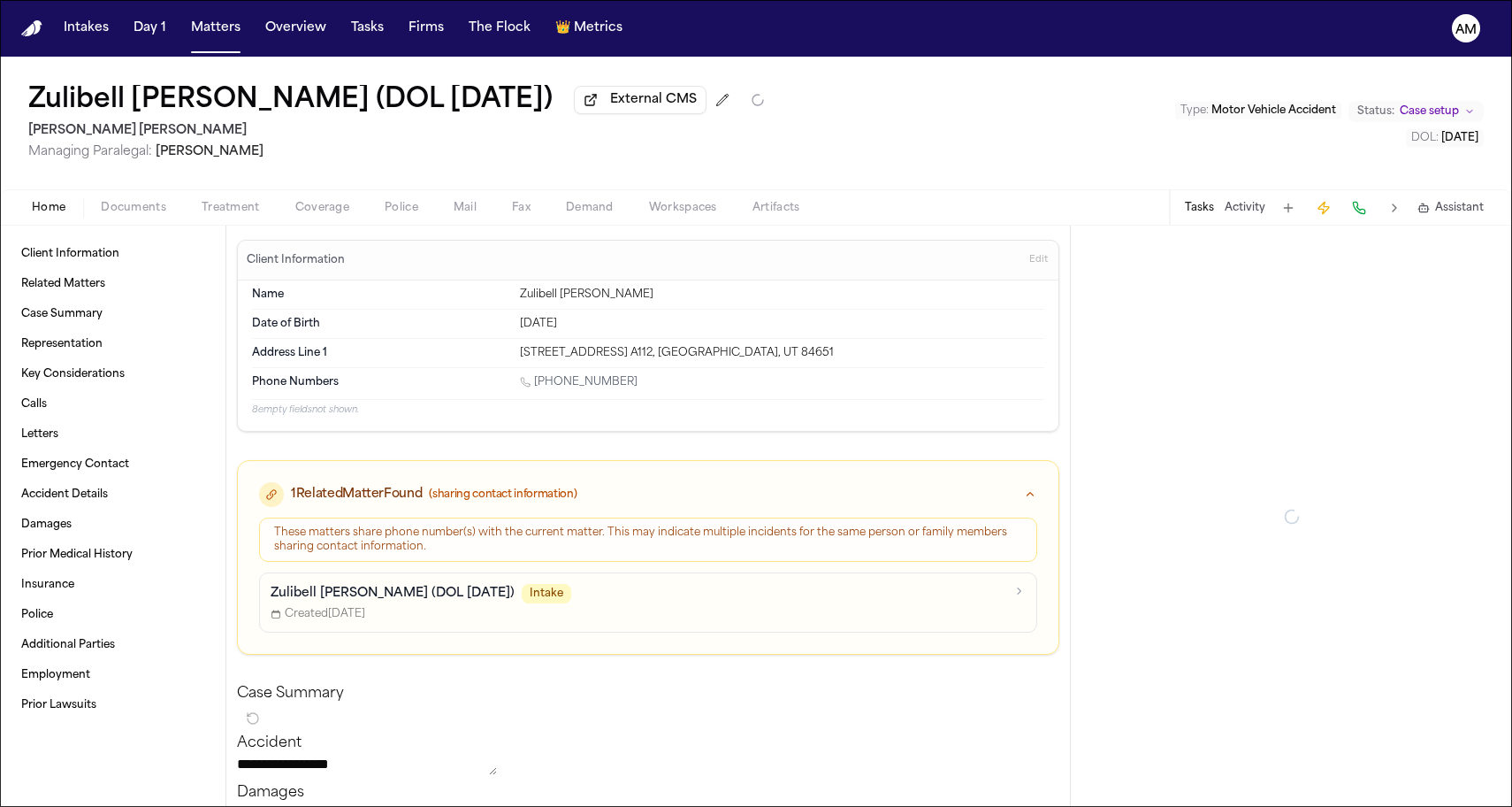
type textarea "*"
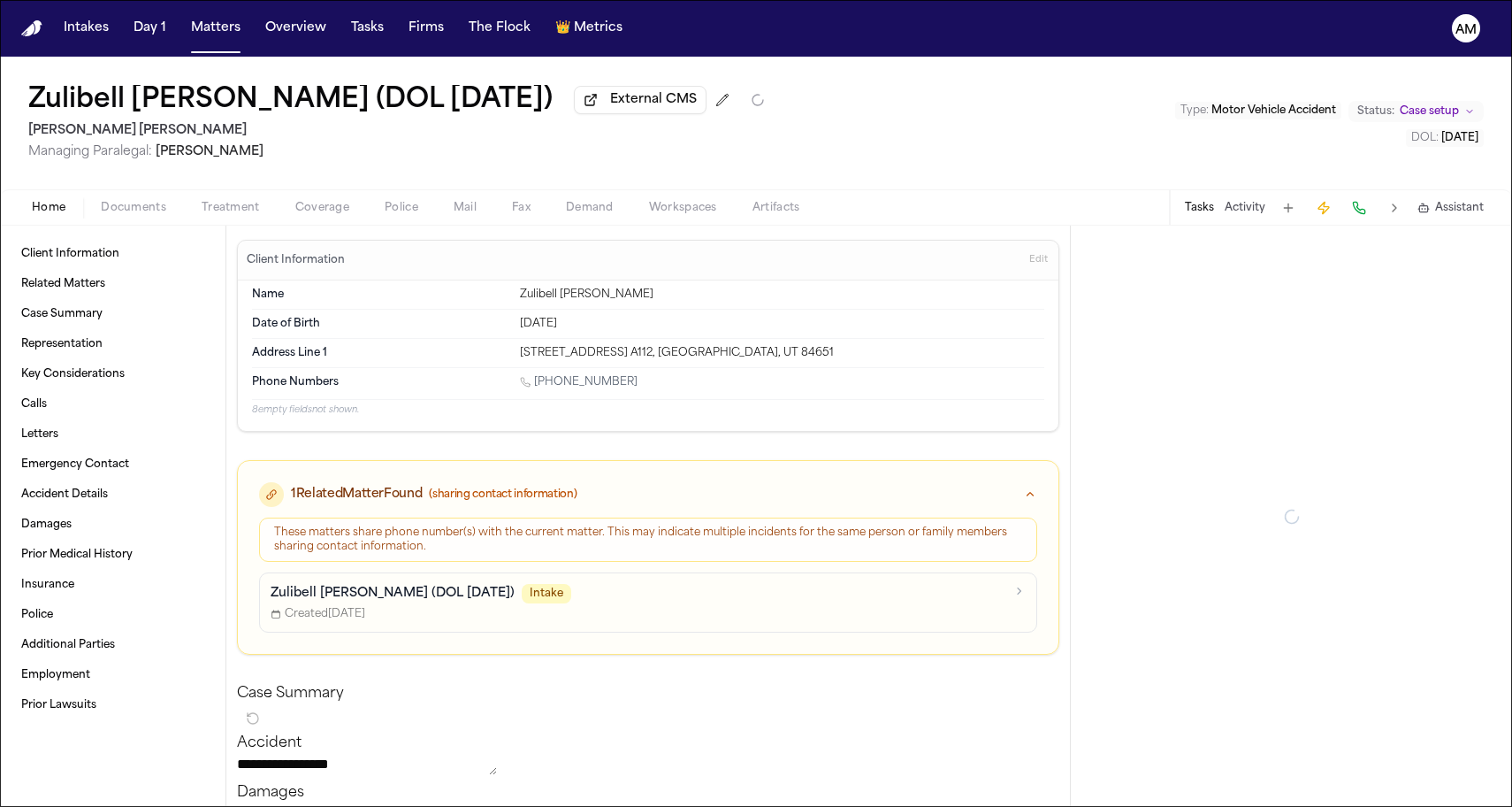
type textarea "*"
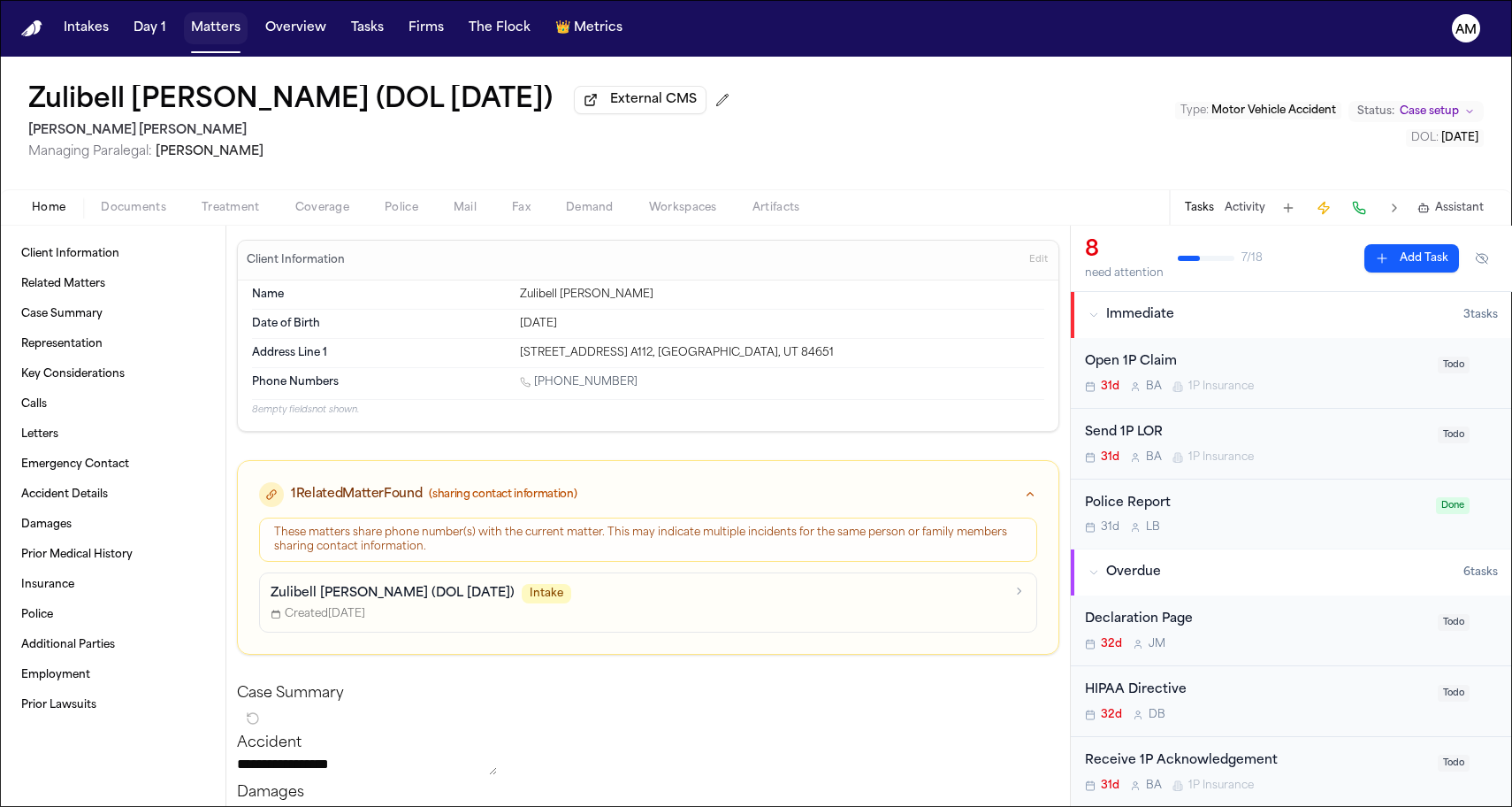
type textarea "*"
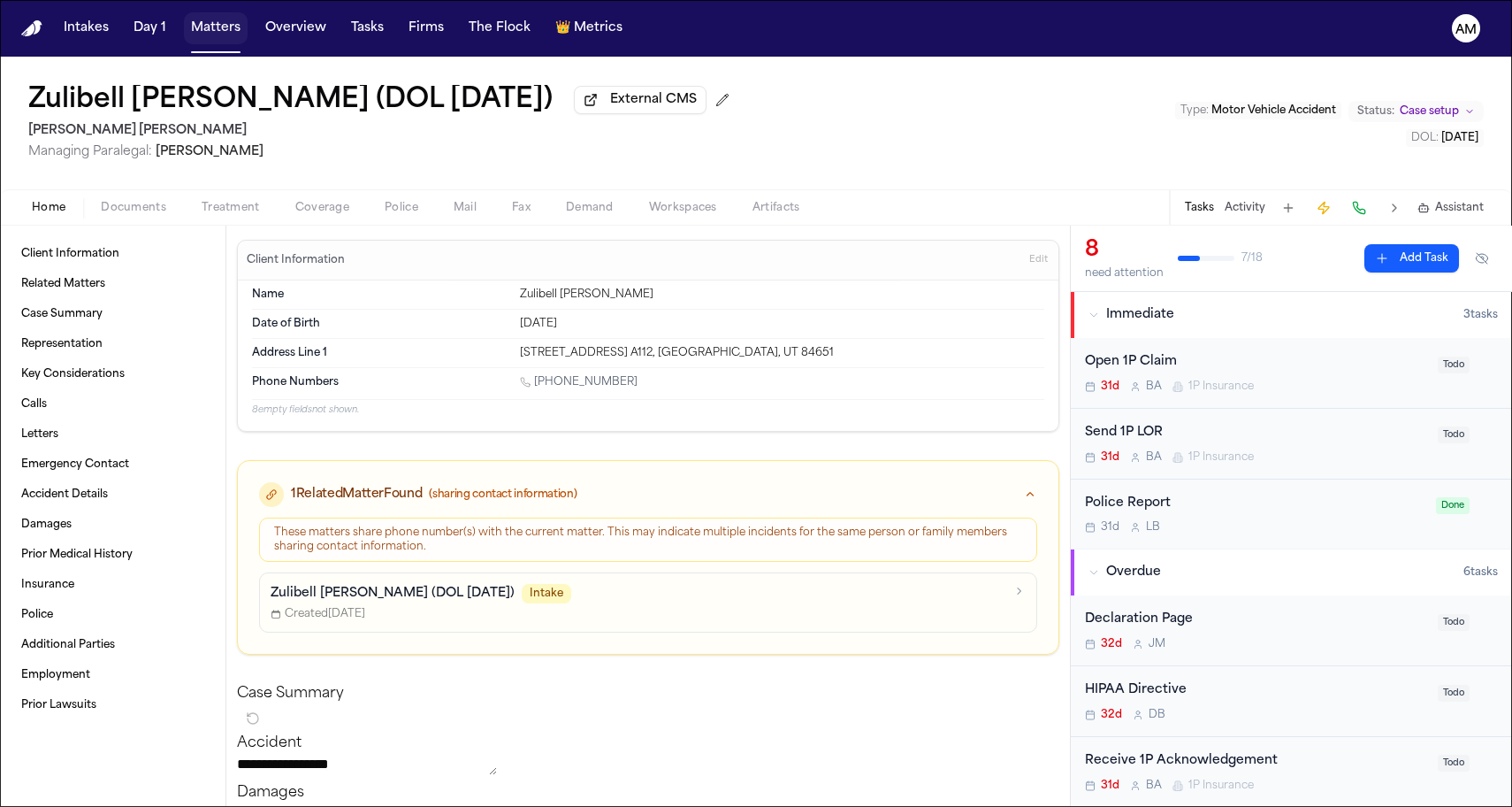
type textarea "*"
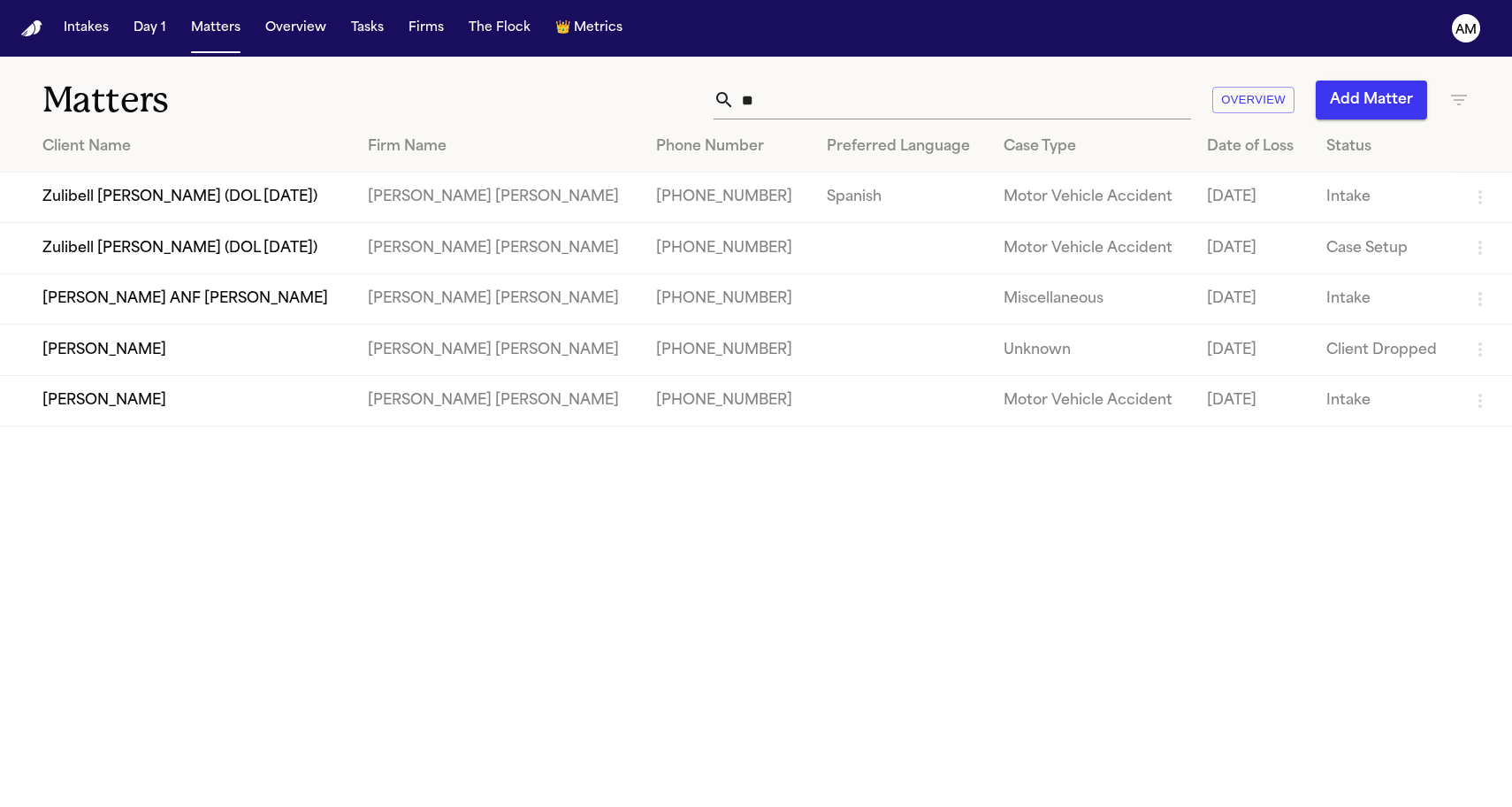
click at [173, 207] on td "Zulibell Carbonell (DOL 09/13/2025)" at bounding box center [177, 197] width 354 height 51
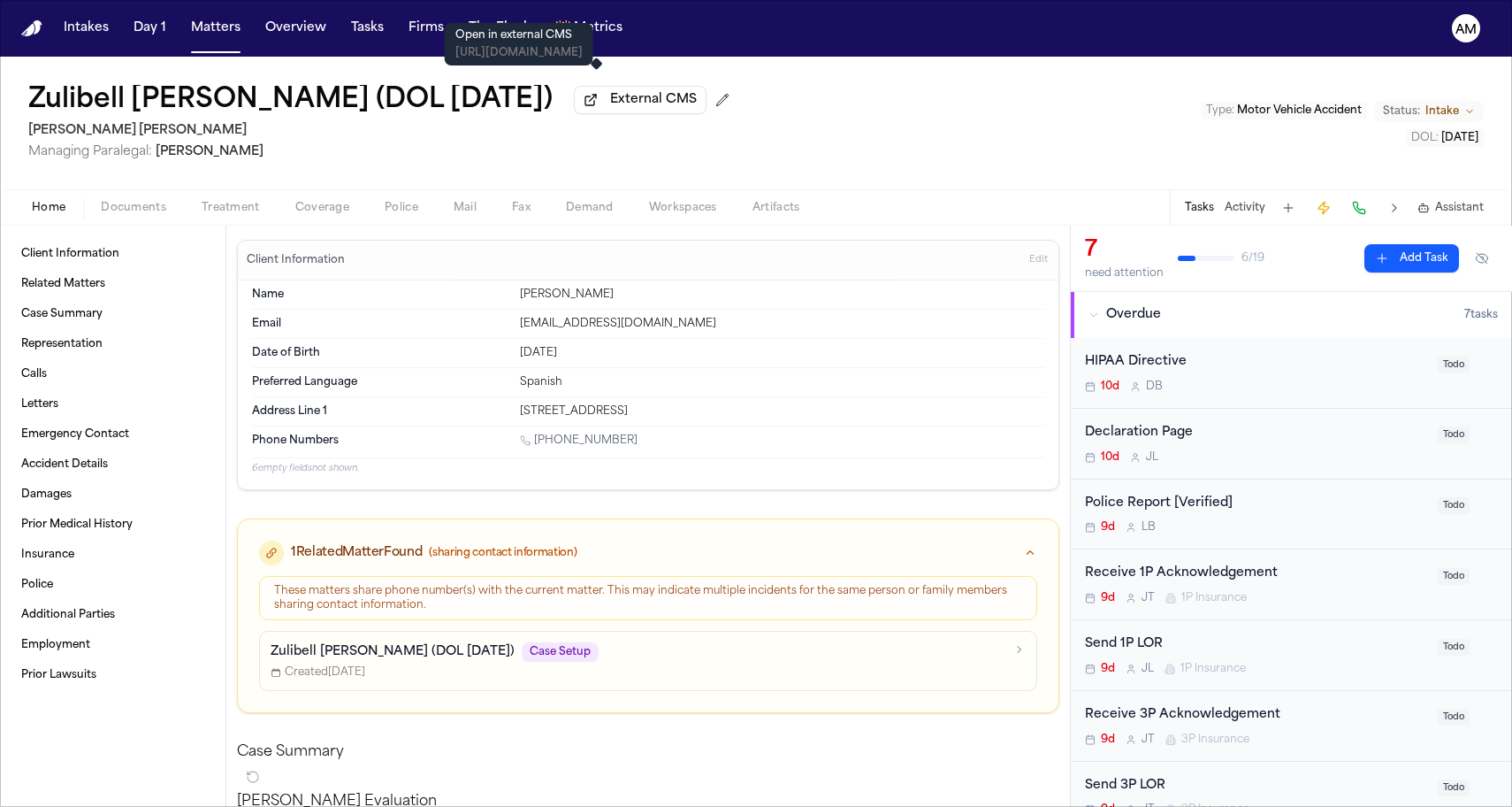
click at [610, 100] on span "External CMS" at bounding box center [653, 100] width 86 height 18
click at [586, 114] on button "External CMS" at bounding box center [640, 100] width 133 height 29
click at [709, 105] on button at bounding box center [723, 100] width 29 height 29
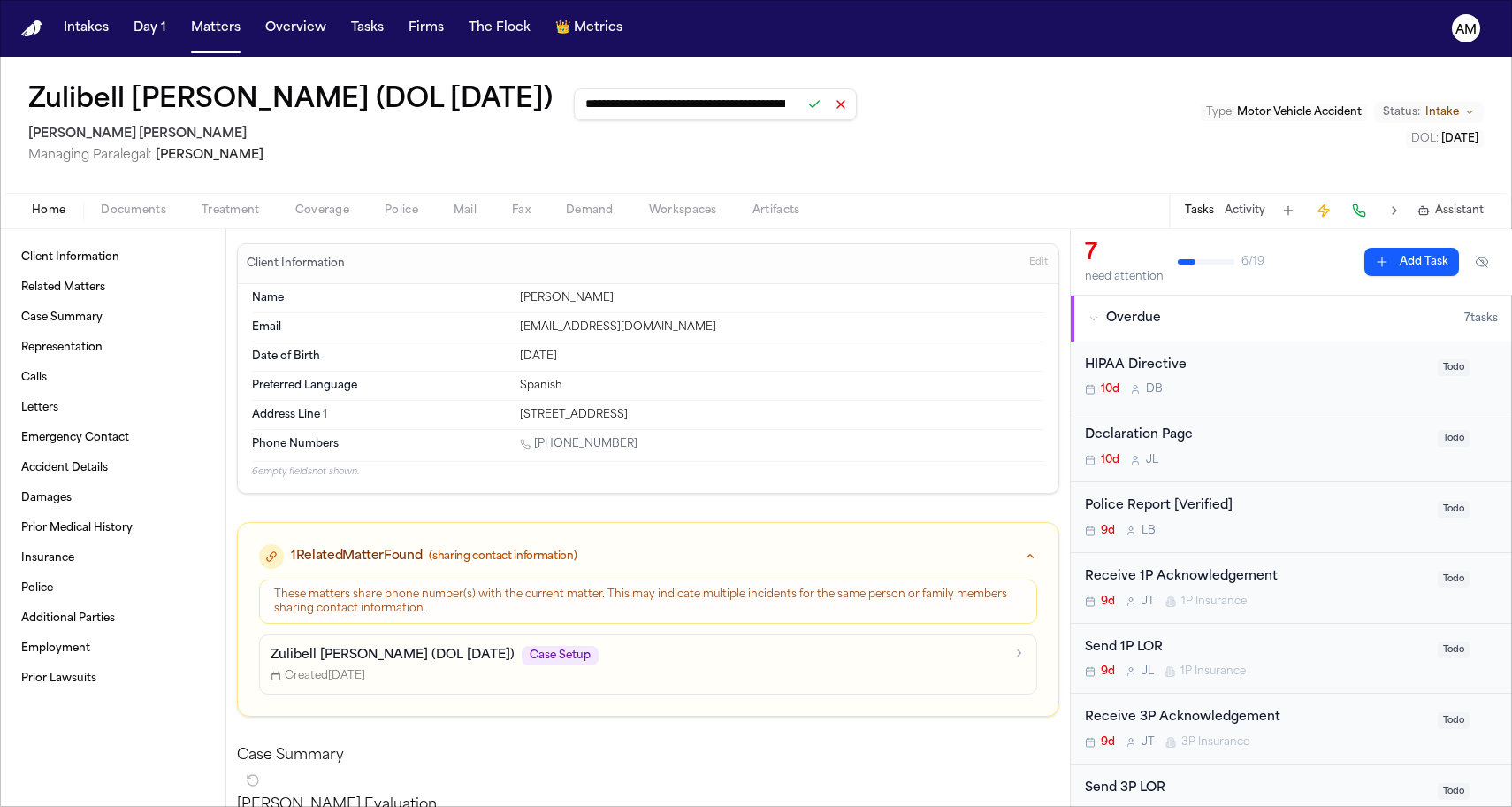
scroll to position [0, 145]
drag, startPoint x: 744, startPoint y: 115, endPoint x: 399, endPoint y: 106, distance: 345.1
click at [399, 106] on div "**********" at bounding box center [442, 103] width 828 height 36
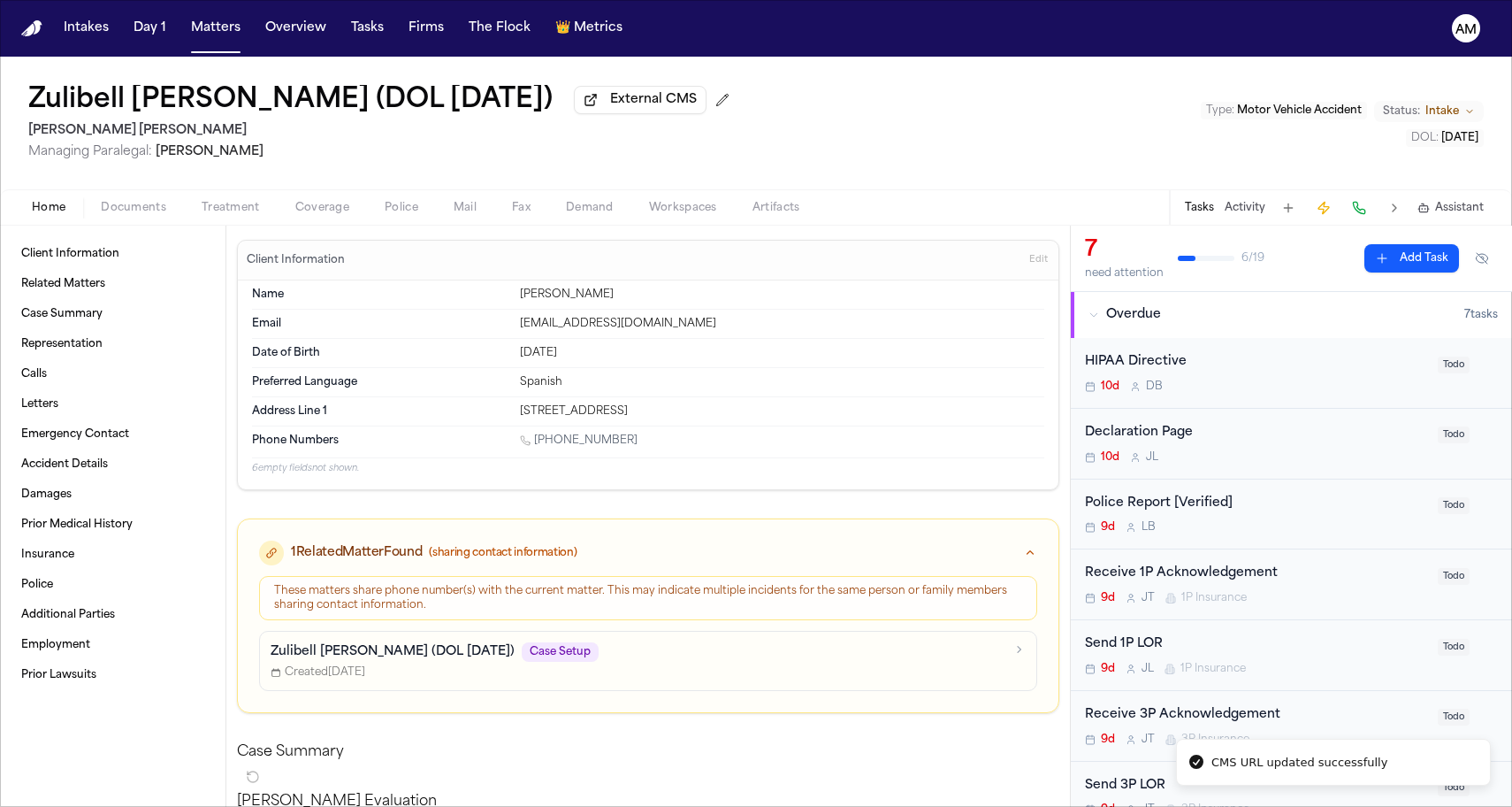
click at [628, 103] on span "External CMS" at bounding box center [653, 100] width 86 height 18
click at [232, 31] on button "Matters" at bounding box center [215, 29] width 63 height 32
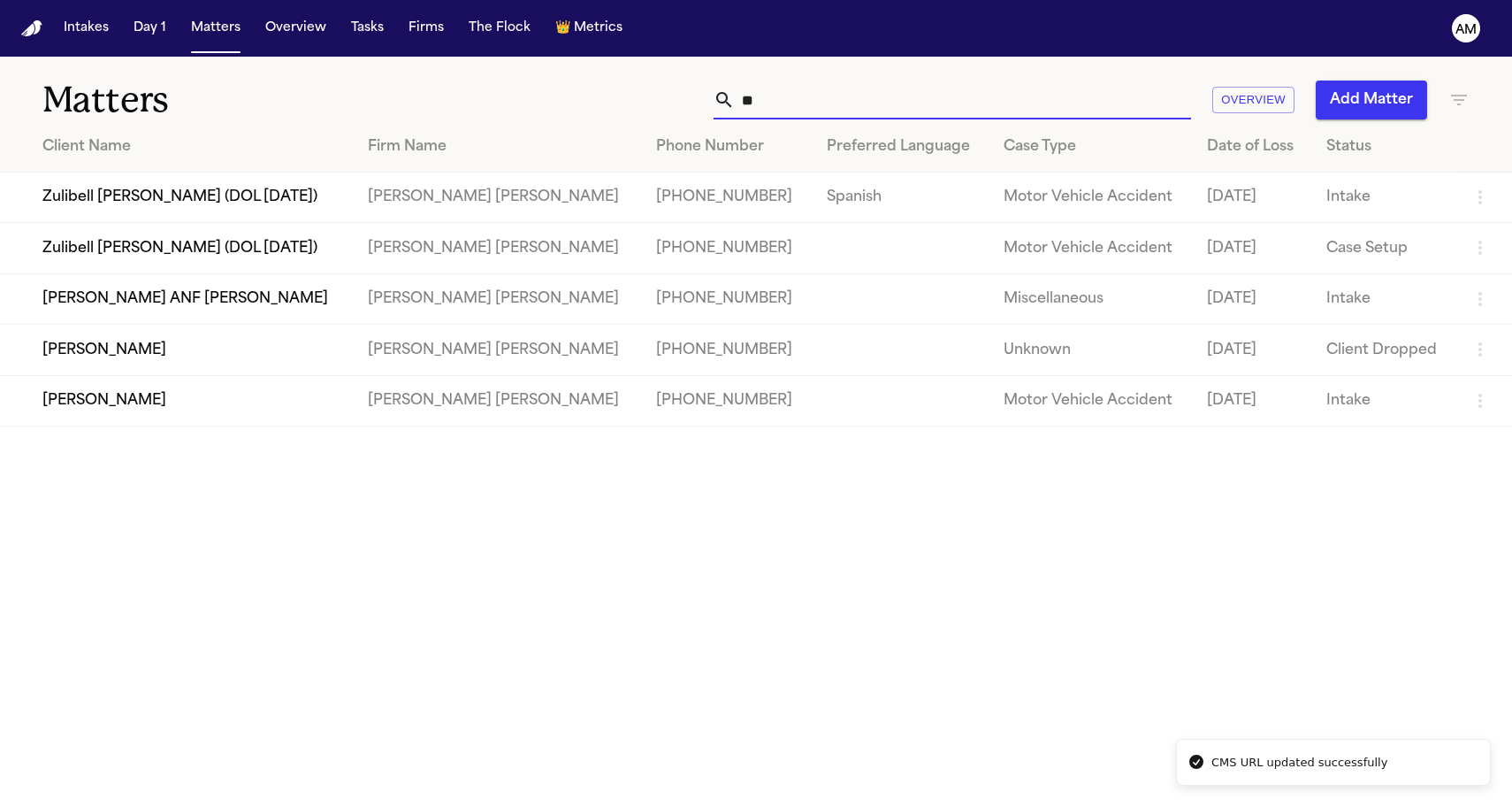
drag, startPoint x: 826, startPoint y: 95, endPoint x: 631, endPoint y: 94, distance: 195.0
click at [631, 95] on div "** Overview Add Matter" at bounding box center [960, 100] width 1020 height 39
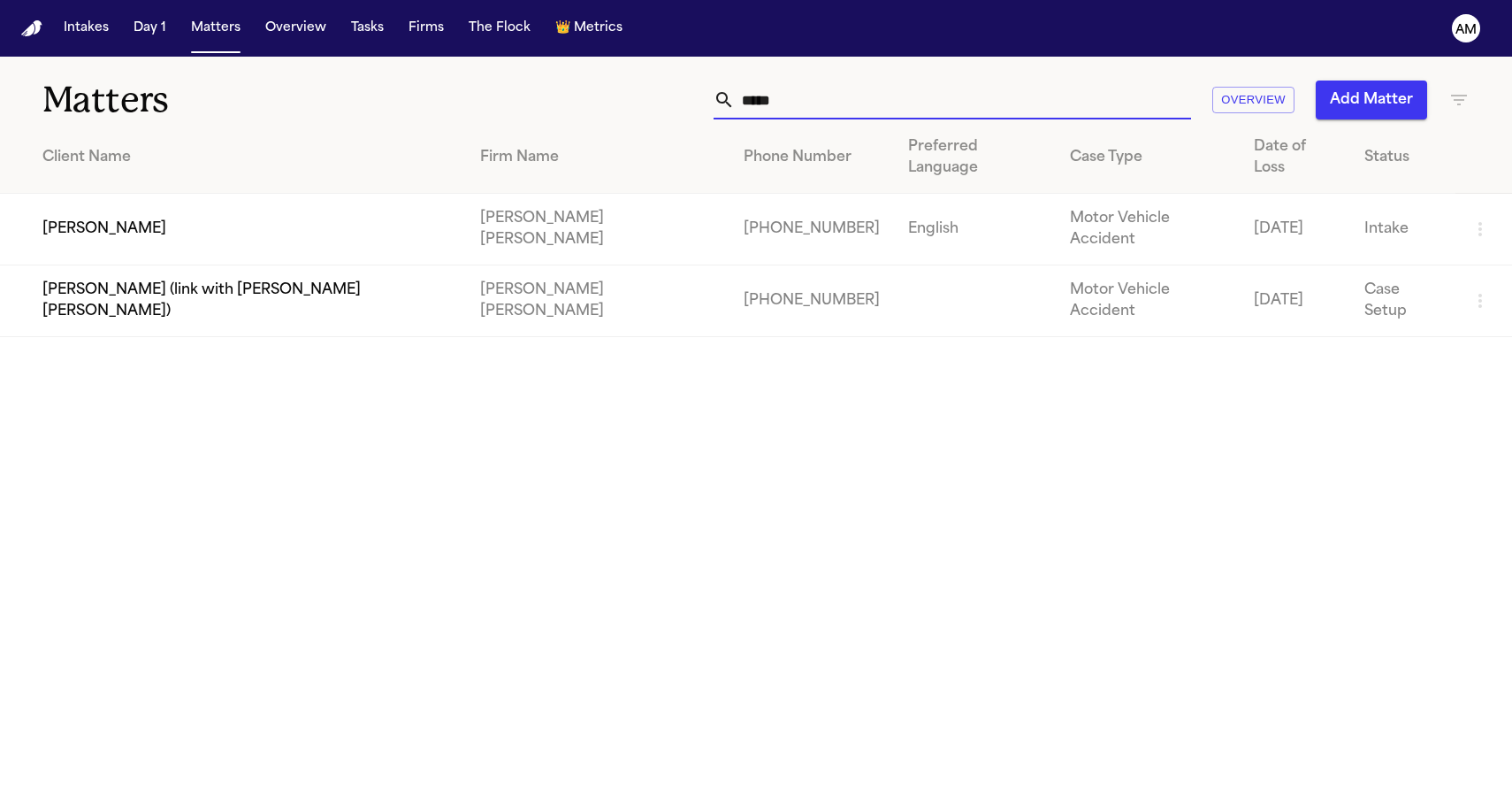
click at [339, 483] on main "Matters ***** Overview Add Matter Client Name Firm Name Phone Number Preferred …" at bounding box center [756, 431] width 1512 height 750
click at [146, 194] on td "Patricia Orozco" at bounding box center [233, 229] width 466 height 71
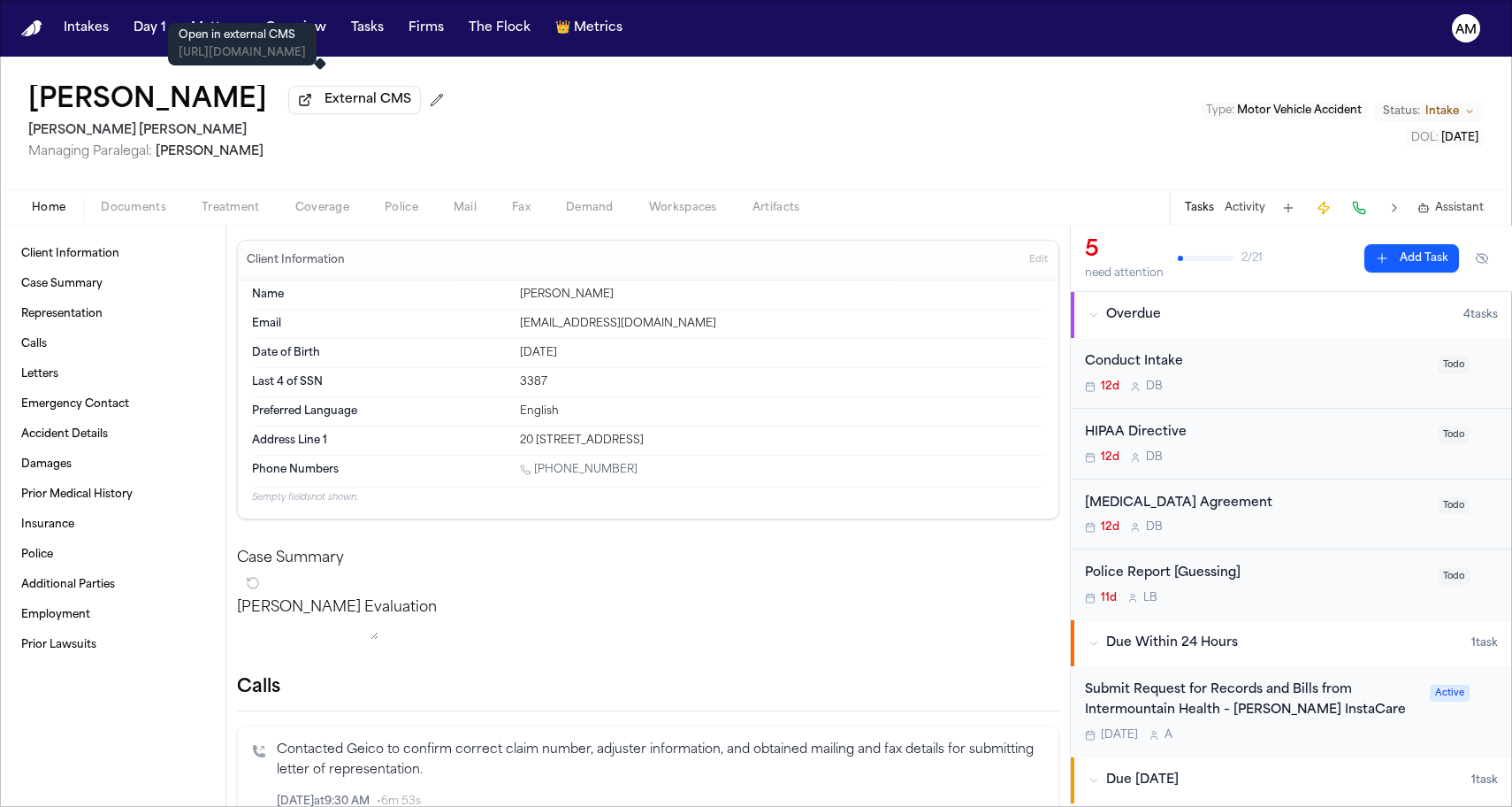
click at [288, 114] on button "External CMS" at bounding box center [354, 100] width 133 height 29
click at [207, 21] on button "Matters" at bounding box center [215, 29] width 63 height 32
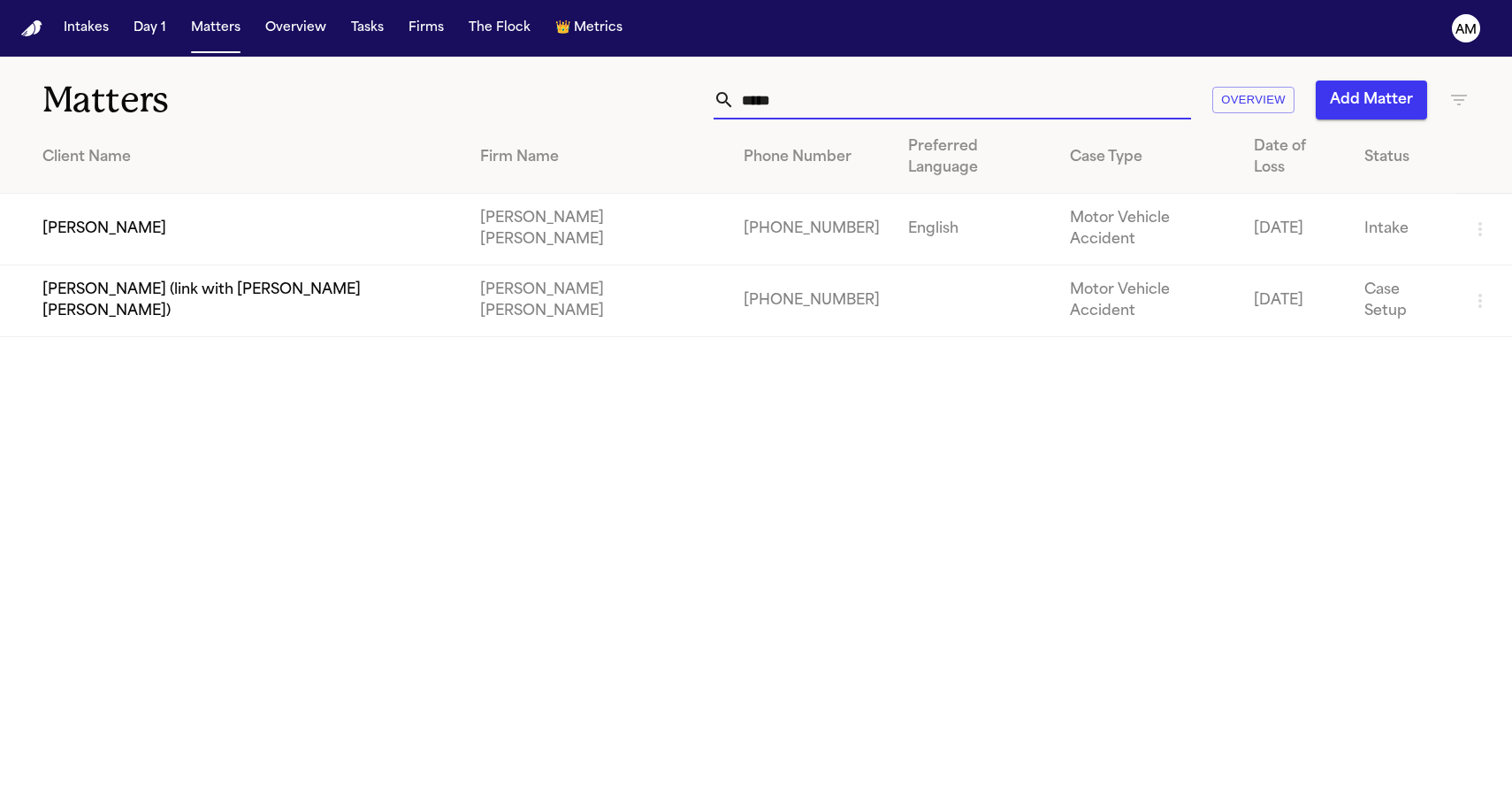
drag, startPoint x: 766, startPoint y: 117, endPoint x: 611, endPoint y: 129, distance: 155.5
click at [611, 130] on div "Matters ***** Overview Add Matter Client Name Firm Name Phone Number Preferred …" at bounding box center [756, 196] width 1512 height 280
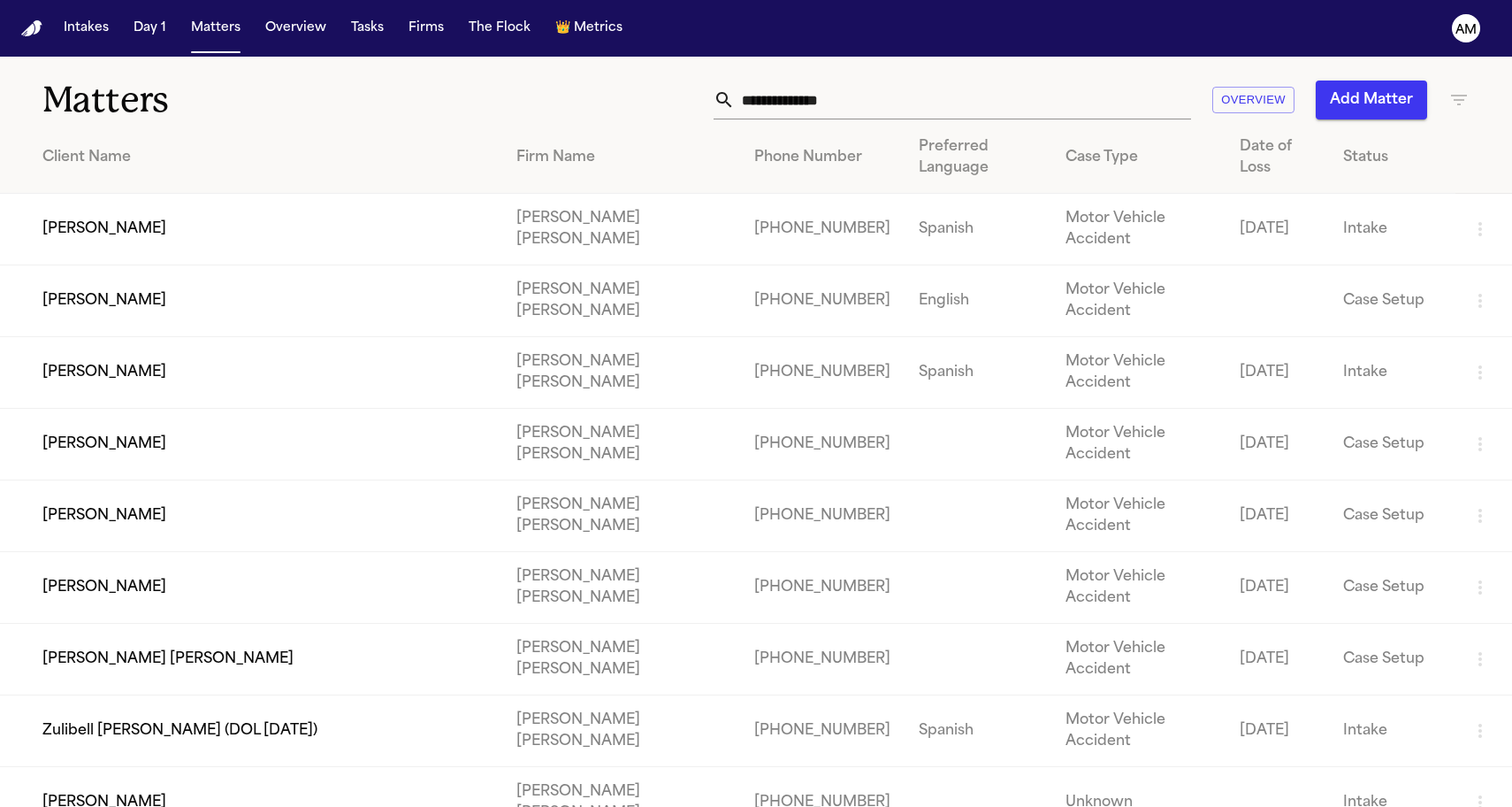
click at [439, 75] on div "Matters Overview Add Matter" at bounding box center [756, 88] width 1512 height 65
click at [210, 391] on td "Effigenia Santibanez" at bounding box center [251, 373] width 502 height 71
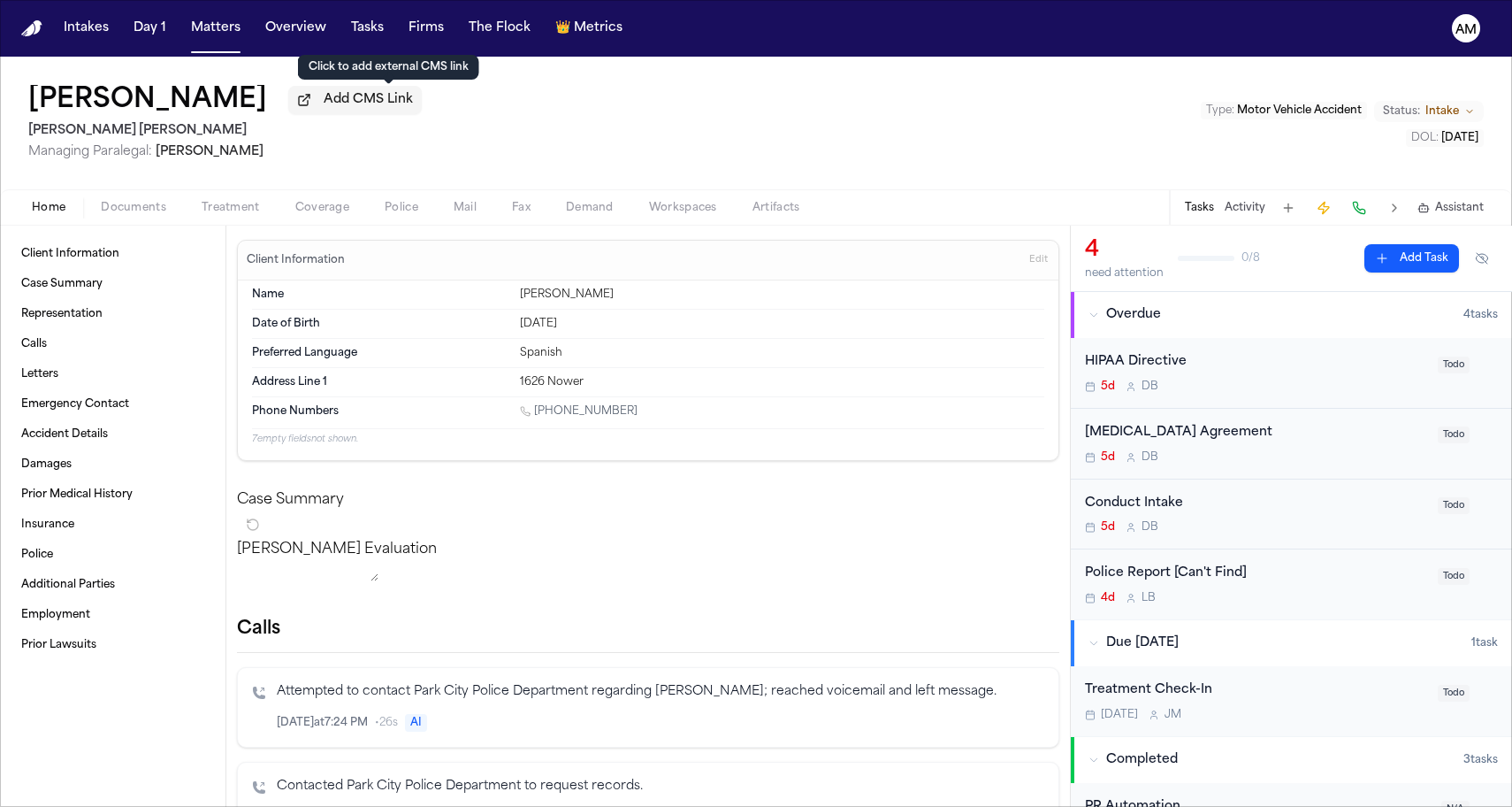
click at [407, 107] on span "Add CMS Link" at bounding box center [368, 100] width 89 height 18
click at [405, 97] on span "External CMS" at bounding box center [367, 100] width 86 height 18
click at [210, 29] on button "Matters" at bounding box center [215, 29] width 63 height 32
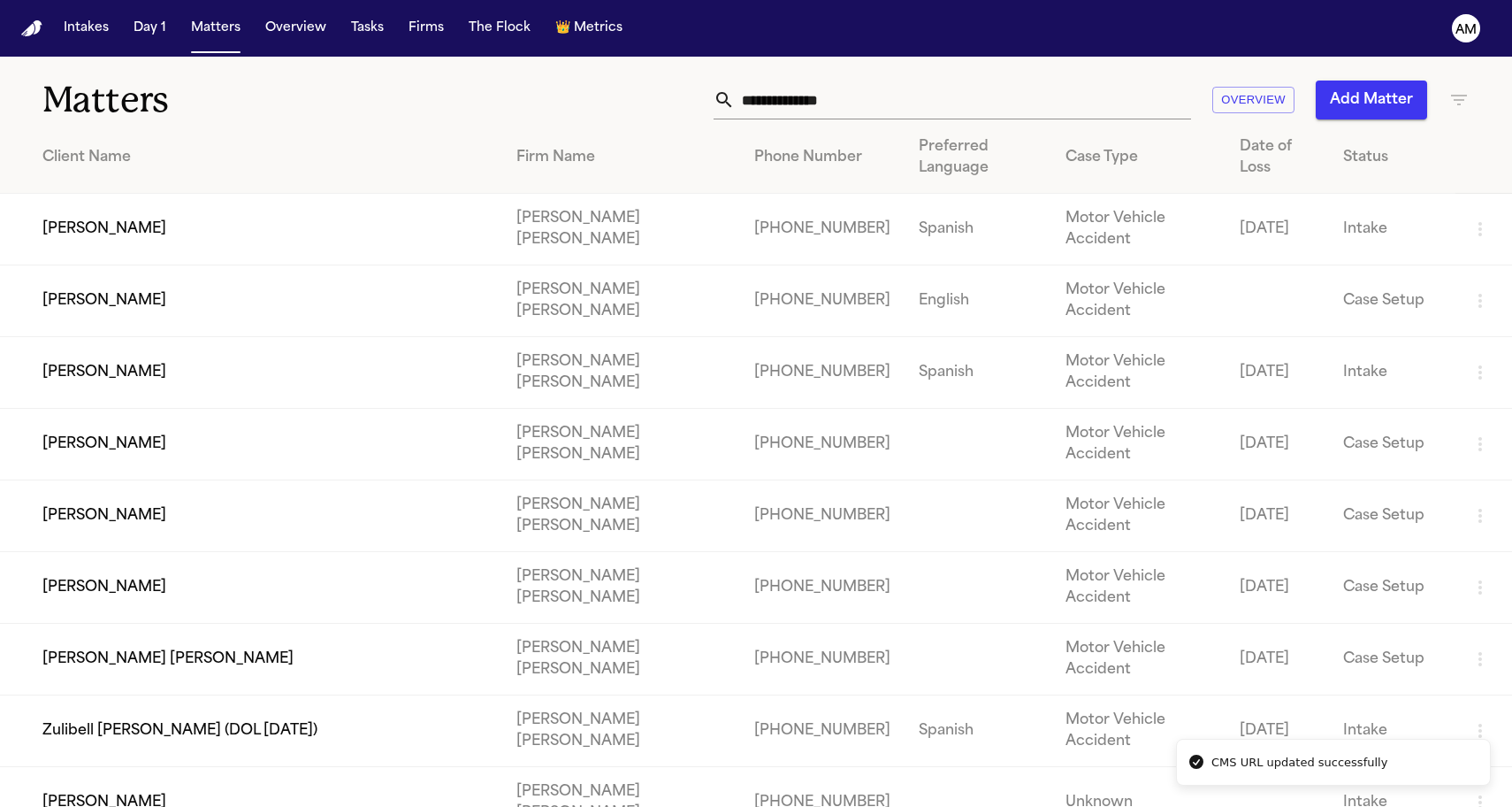
click at [193, 444] on td "Samantha Briceno" at bounding box center [251, 444] width 502 height 71
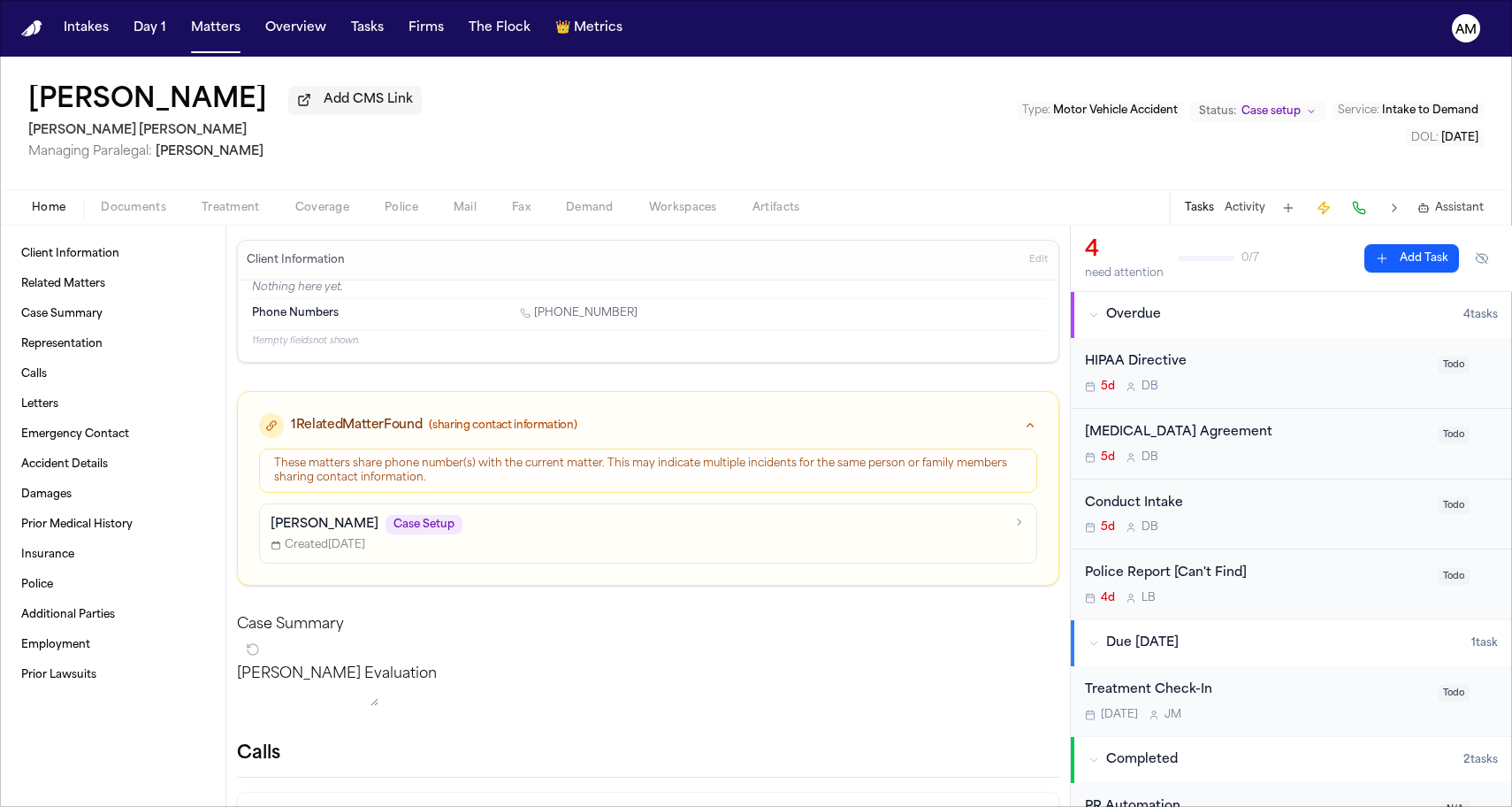
click at [1476, 3] on nav "Intakes Day 1 Matters Overview Tasks Firms The Flock 👑 Metrics AM" at bounding box center [756, 28] width 1512 height 56
click at [308, 37] on button "Overview" at bounding box center [296, 29] width 75 height 32
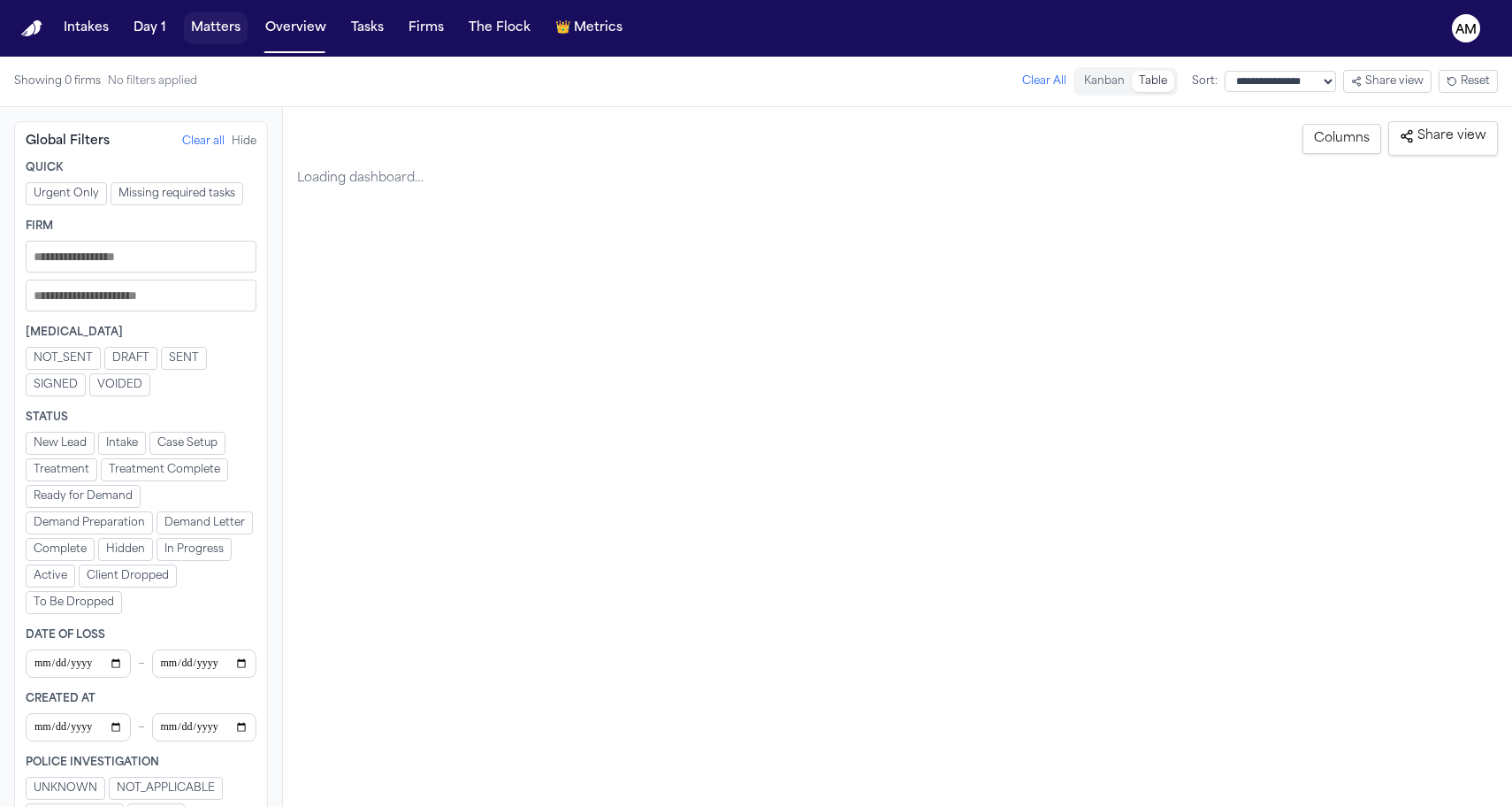
click at [210, 32] on button "Matters" at bounding box center [215, 29] width 63 height 32
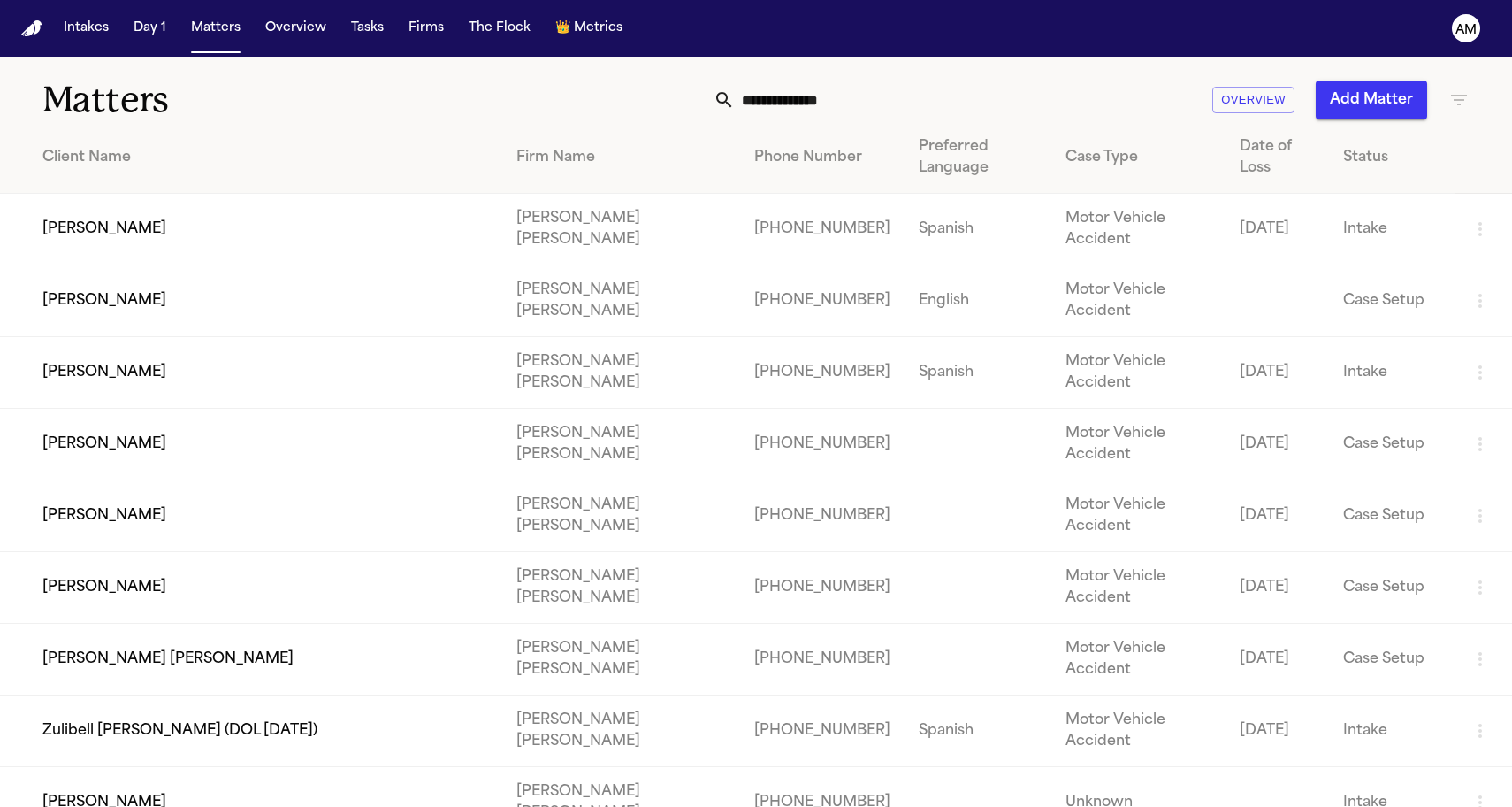
click at [122, 502] on td "Fatima Briceno" at bounding box center [251, 516] width 502 height 71
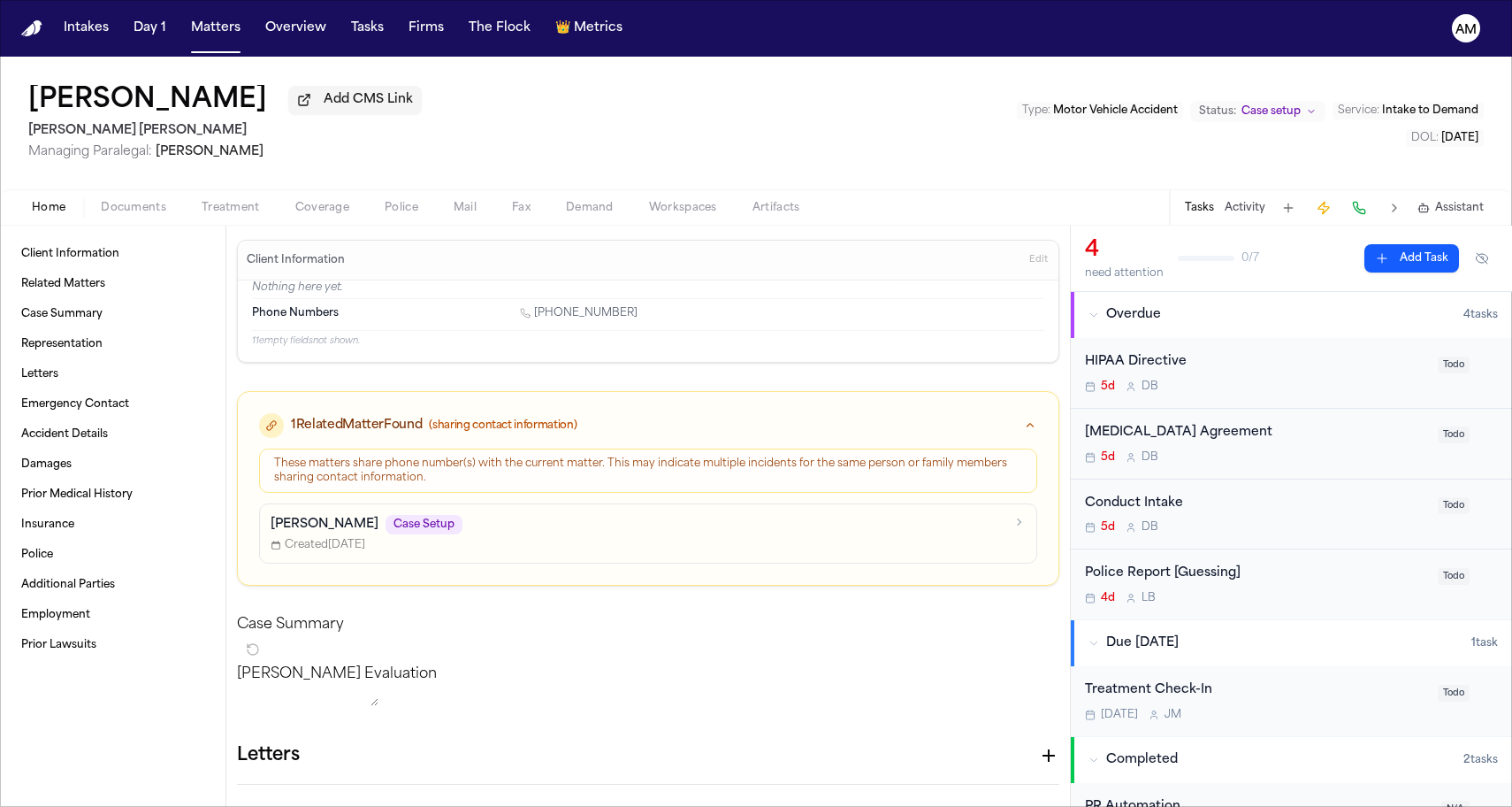
click at [250, 33] on div "Intakes Day 1 Matters Overview Tasks Firms The Flock 👑 Metrics" at bounding box center [342, 29] width 573 height 32
click at [186, 29] on button "Matters" at bounding box center [215, 29] width 63 height 32
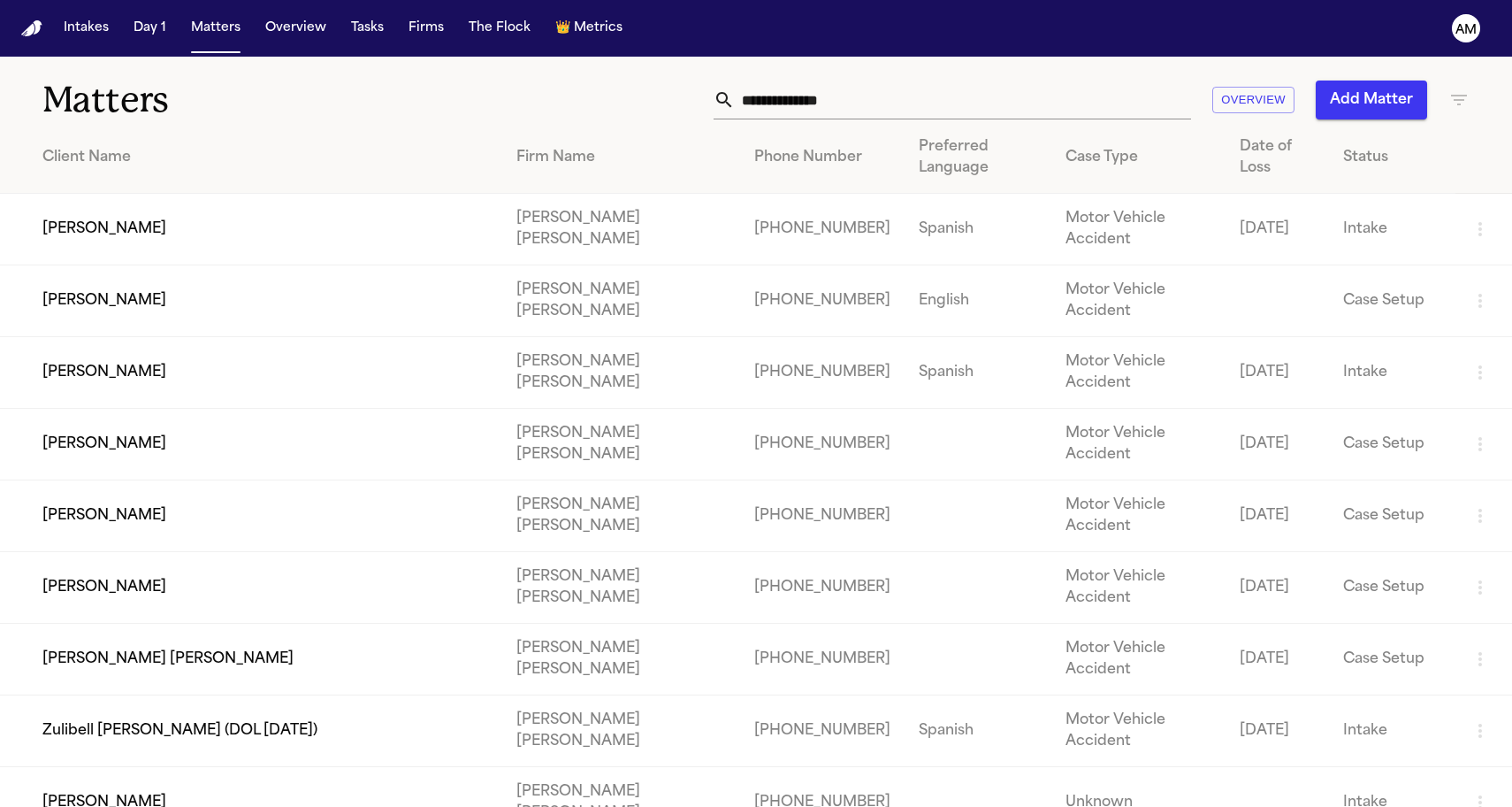
click at [165, 671] on td "Cristian Ernesto Avalos" at bounding box center [251, 659] width 502 height 71
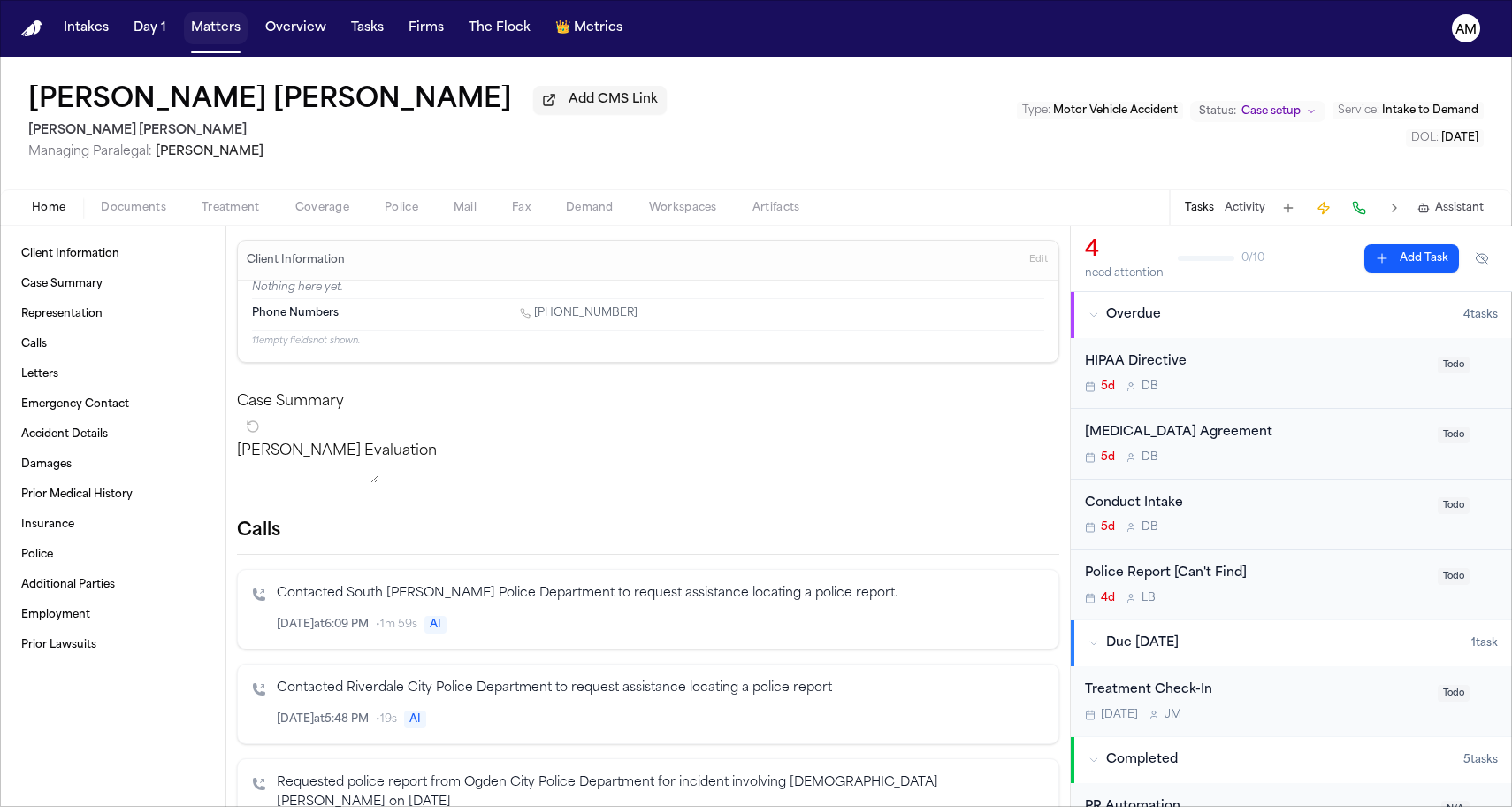
click at [202, 38] on button "Matters" at bounding box center [215, 29] width 63 height 32
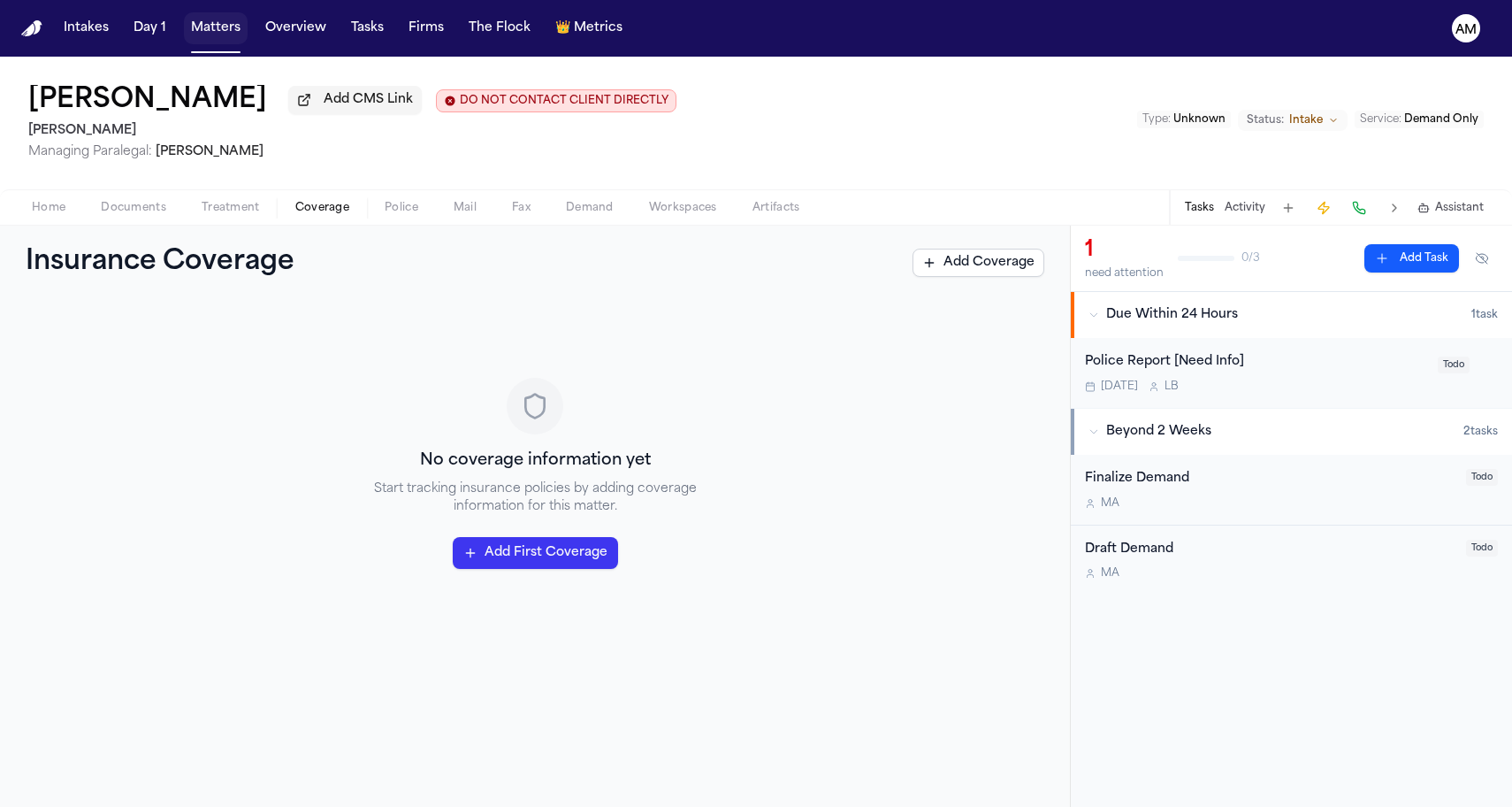
click at [230, 36] on button "Matters" at bounding box center [215, 29] width 63 height 32
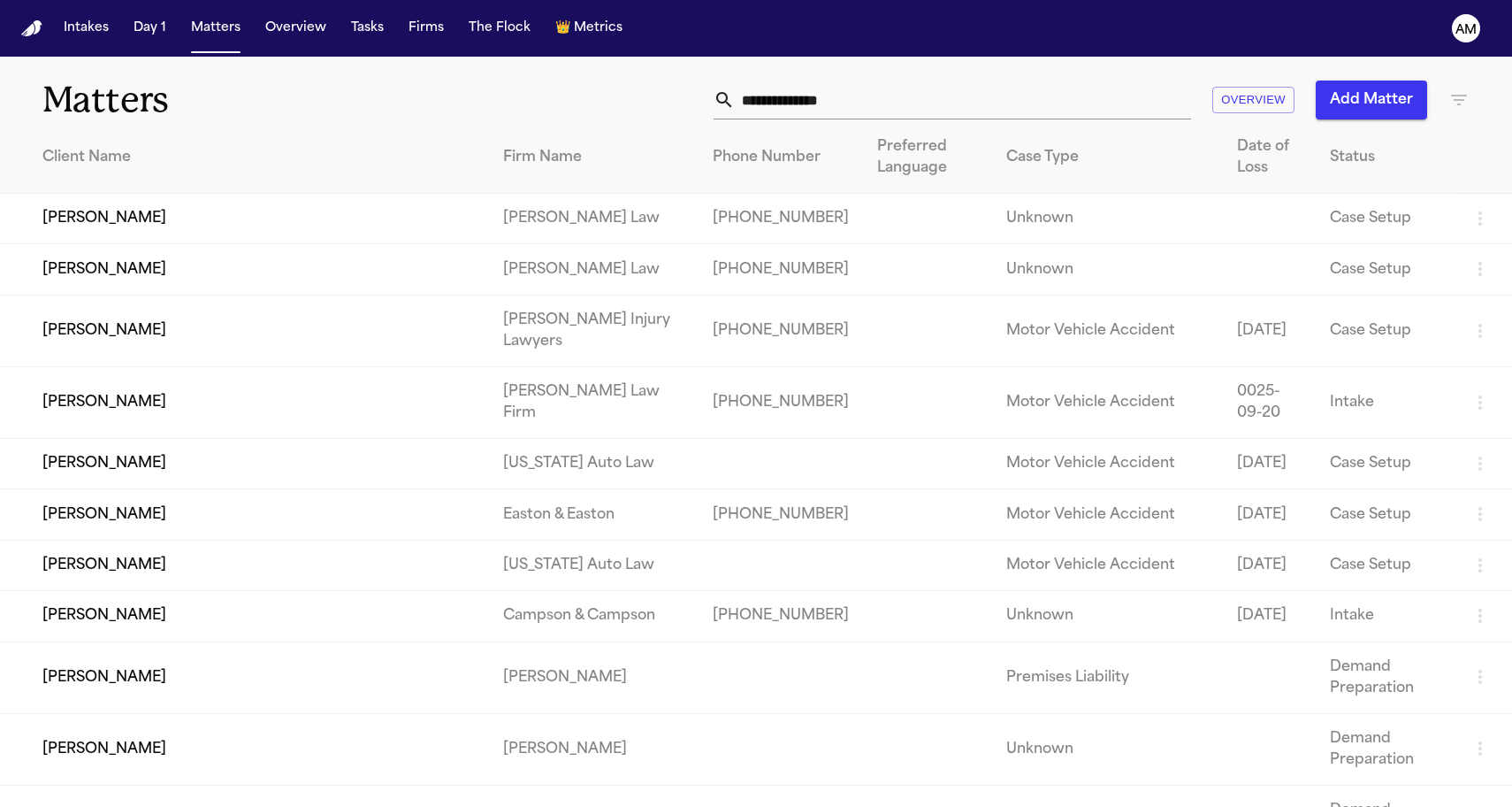
click at [225, 119] on h1 "Matters" at bounding box center [246, 100] width 407 height 45
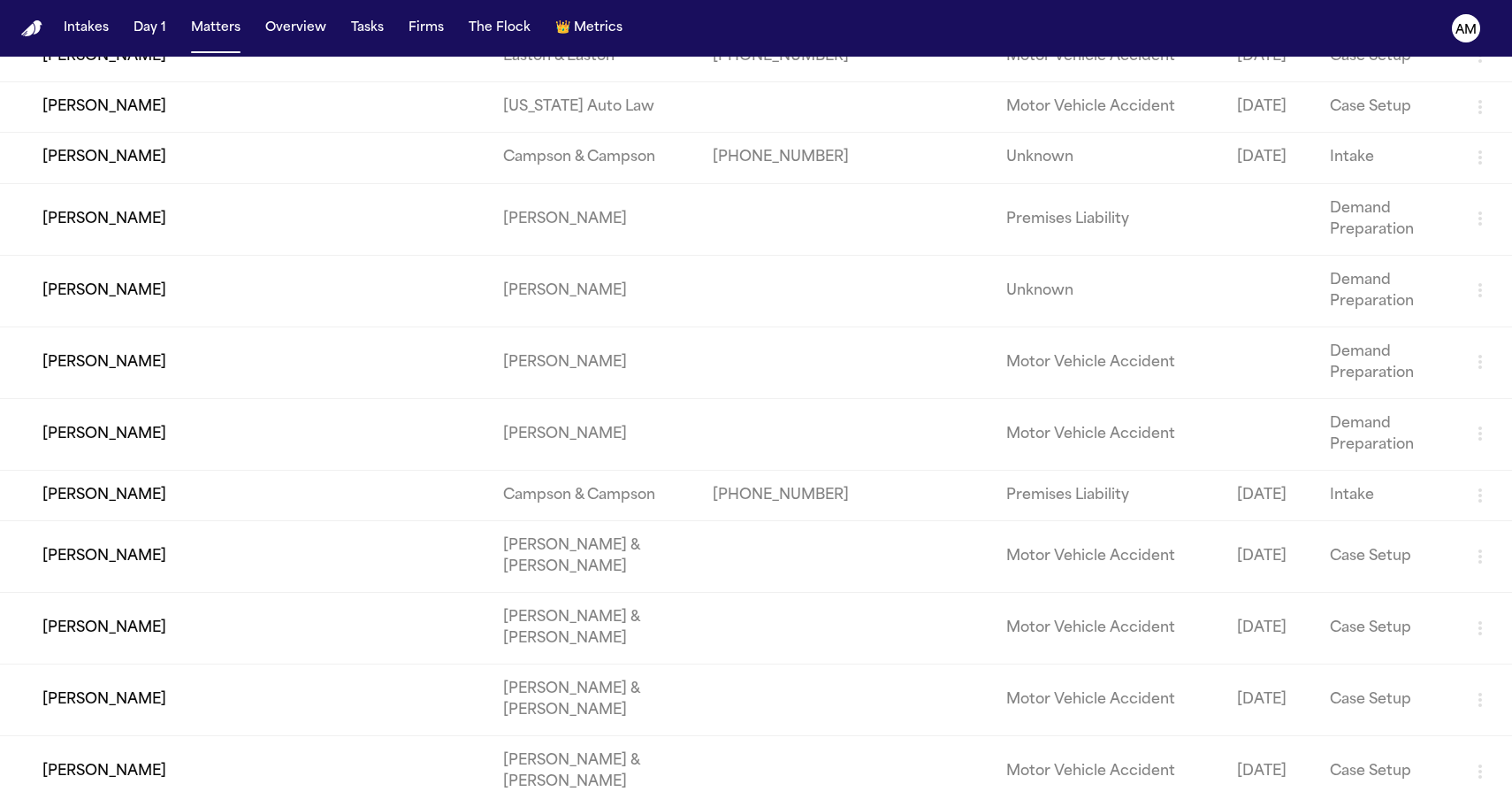
scroll to position [464, 0]
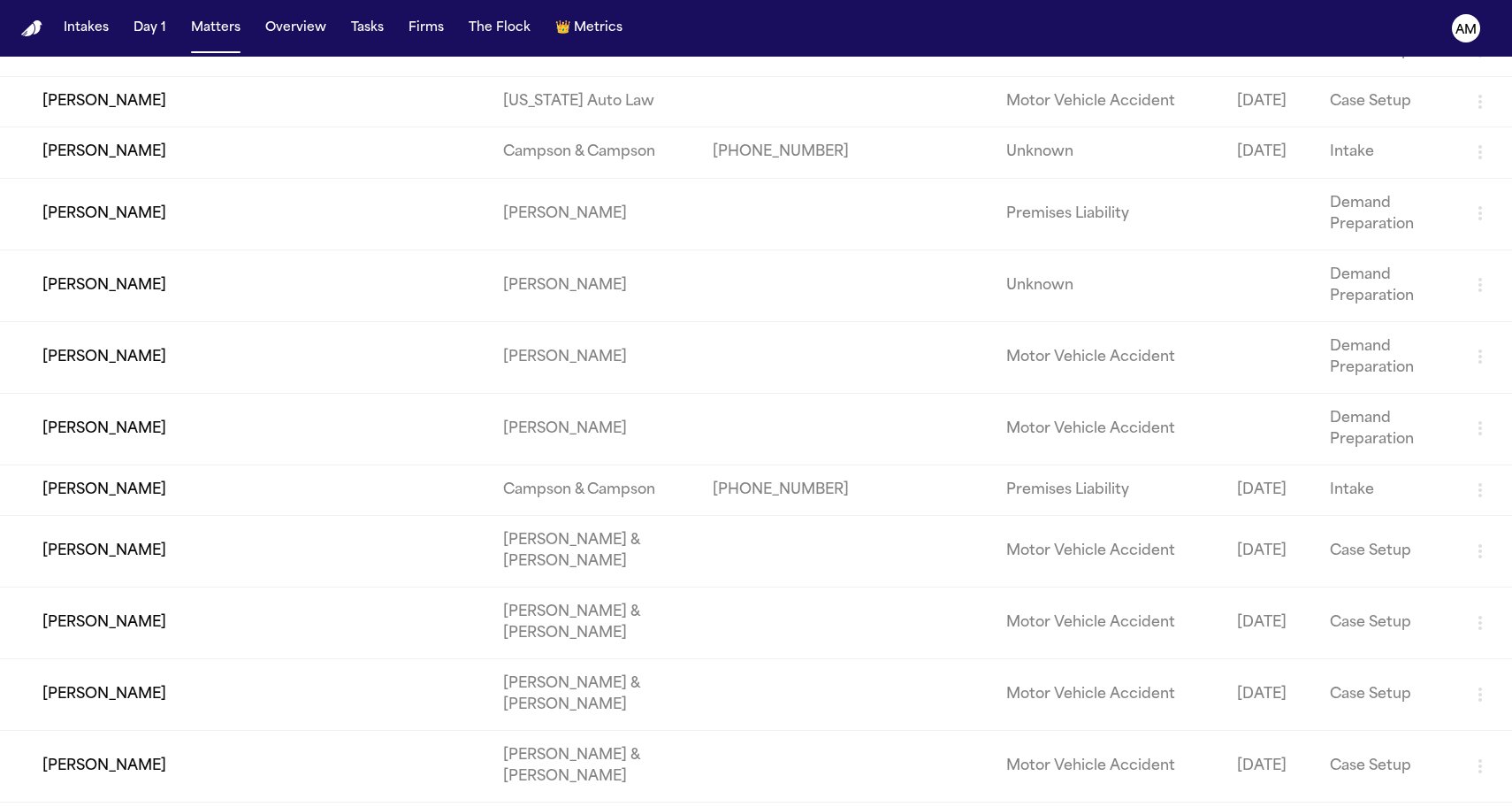
click at [276, 465] on td "David Morales" at bounding box center [244, 428] width 489 height 71
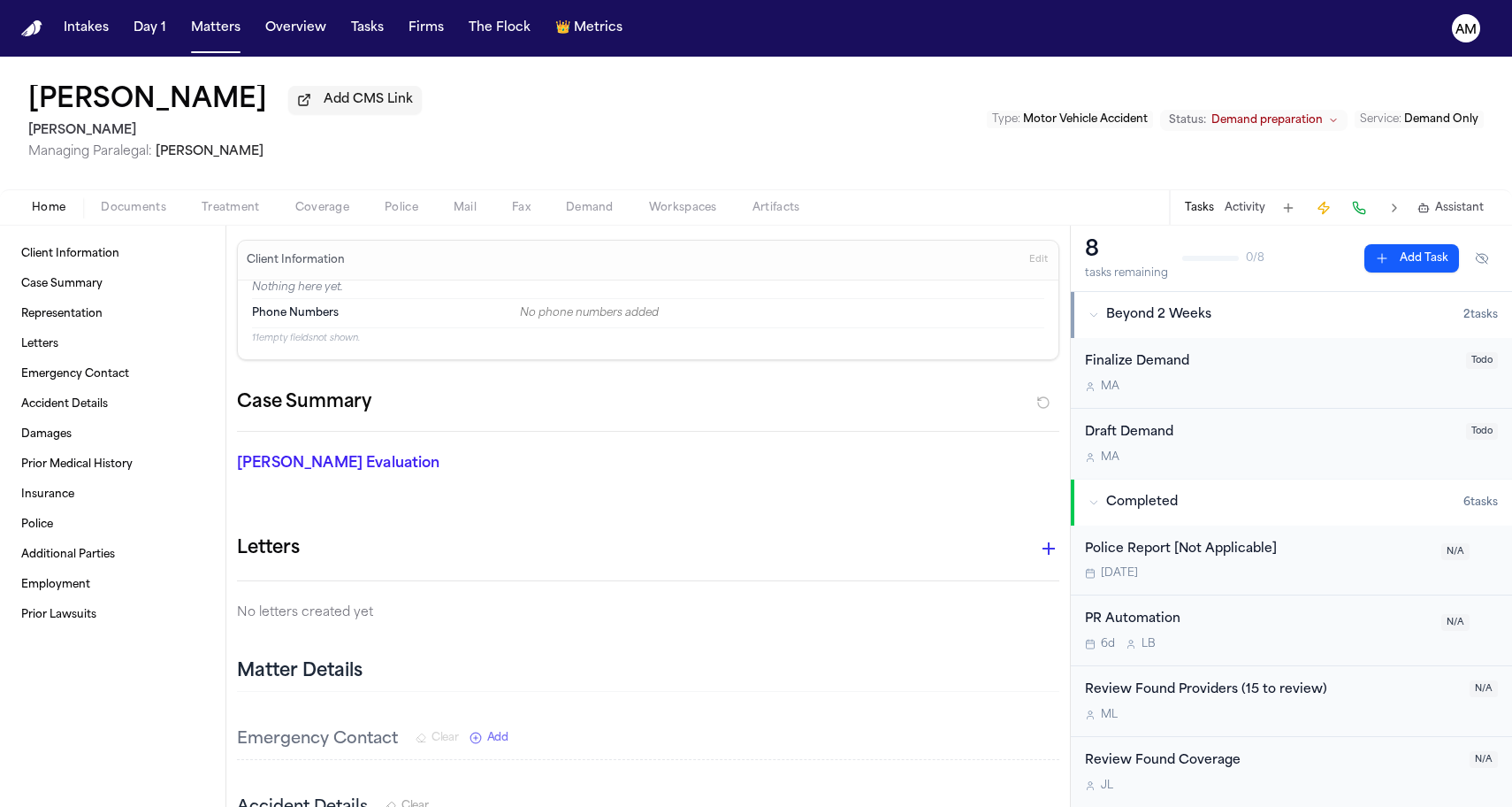
click at [136, 222] on div "Home Documents Treatment Coverage Police Mail Fax Demand Workspaces Artifacts T…" at bounding box center [756, 207] width 1512 height 36
click at [139, 207] on span "Documents" at bounding box center [133, 208] width 65 height 14
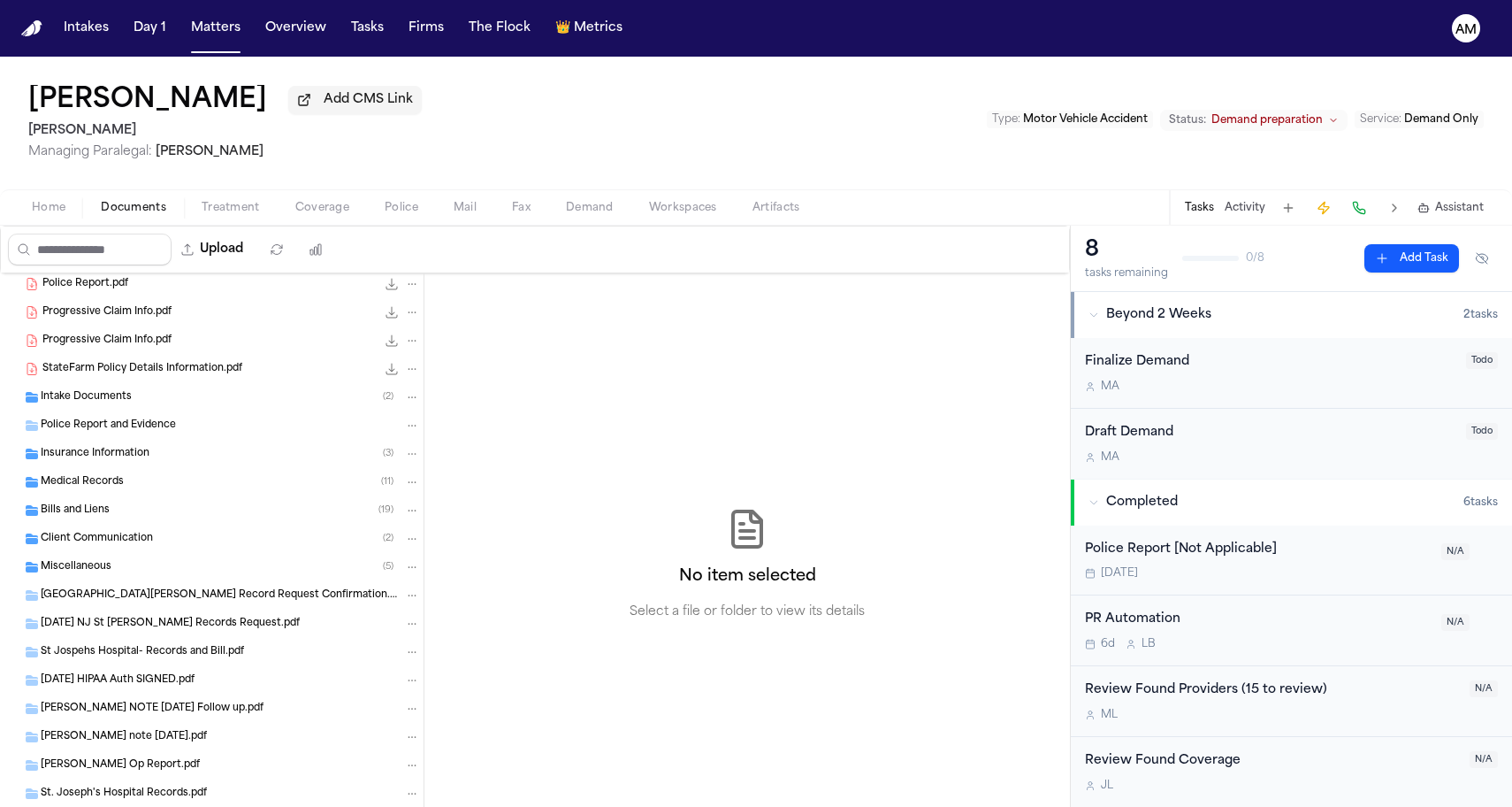
scroll to position [583, 0]
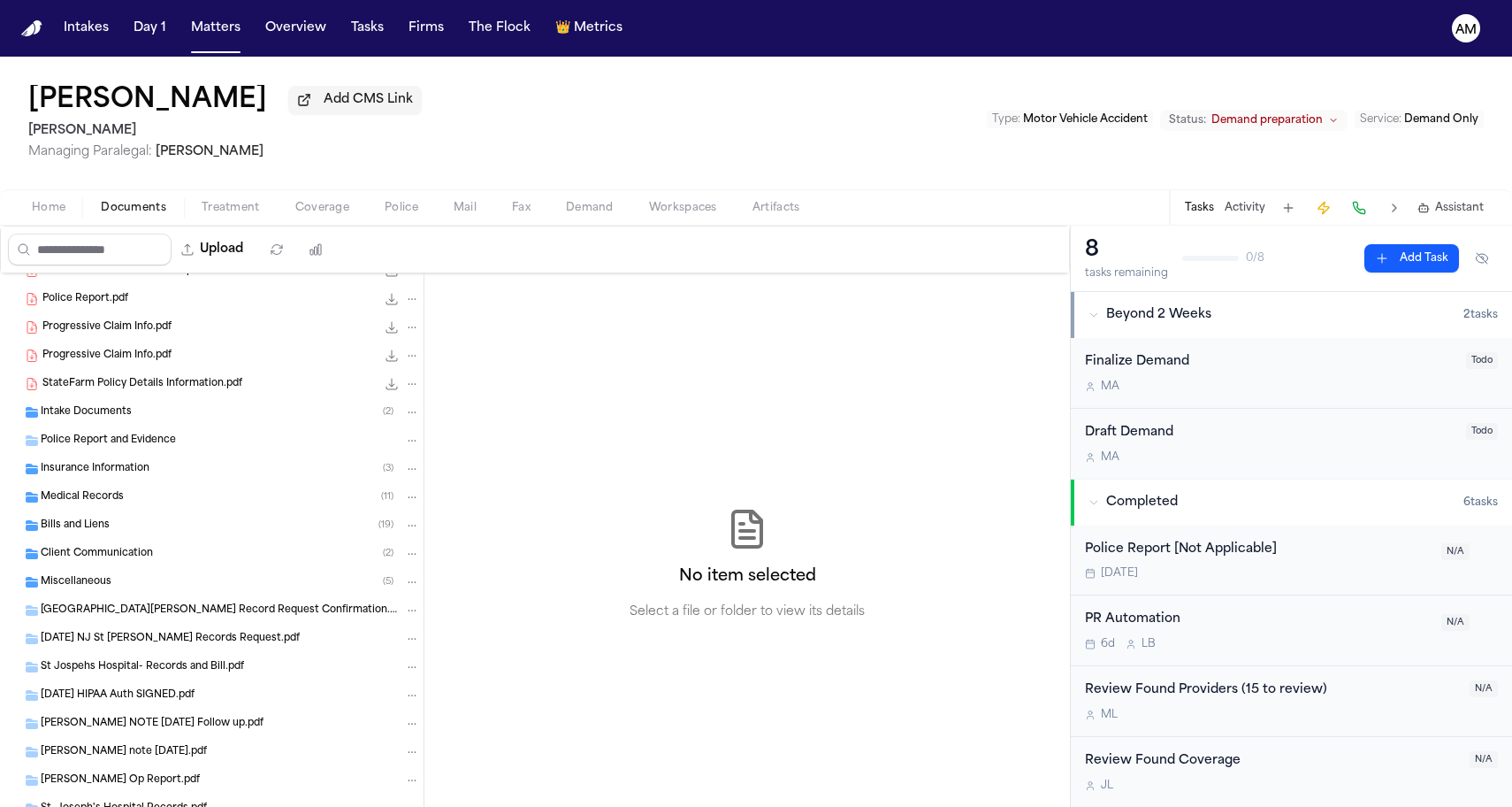
click at [150, 474] on div "Insurance Information ( 3 )" at bounding box center [231, 469] width 380 height 16
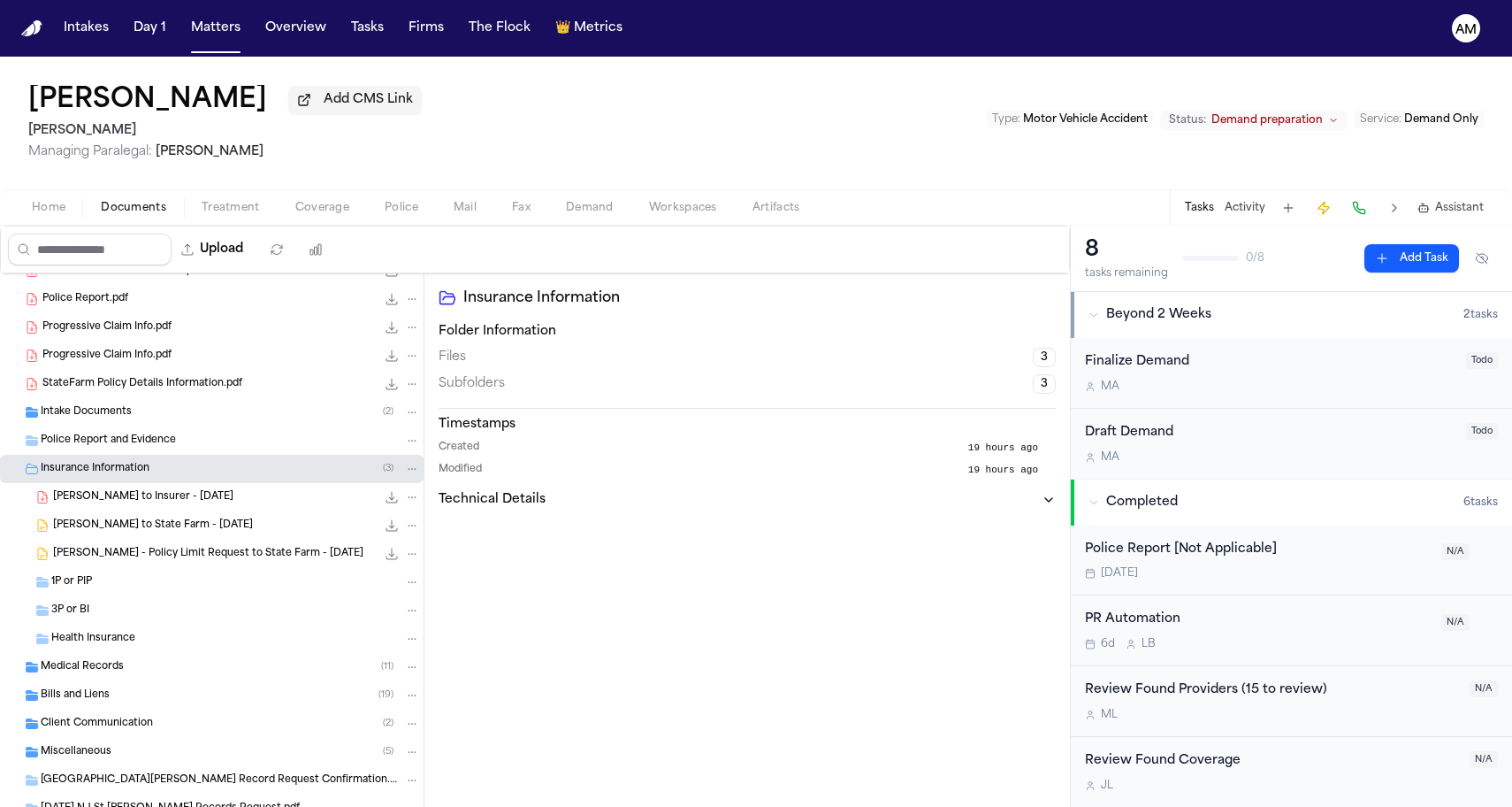
click at [140, 493] on div "D. Morales - LOR to Insurer - 9.12.23 88.6 KB • PDF" at bounding box center [237, 498] width 367 height 18
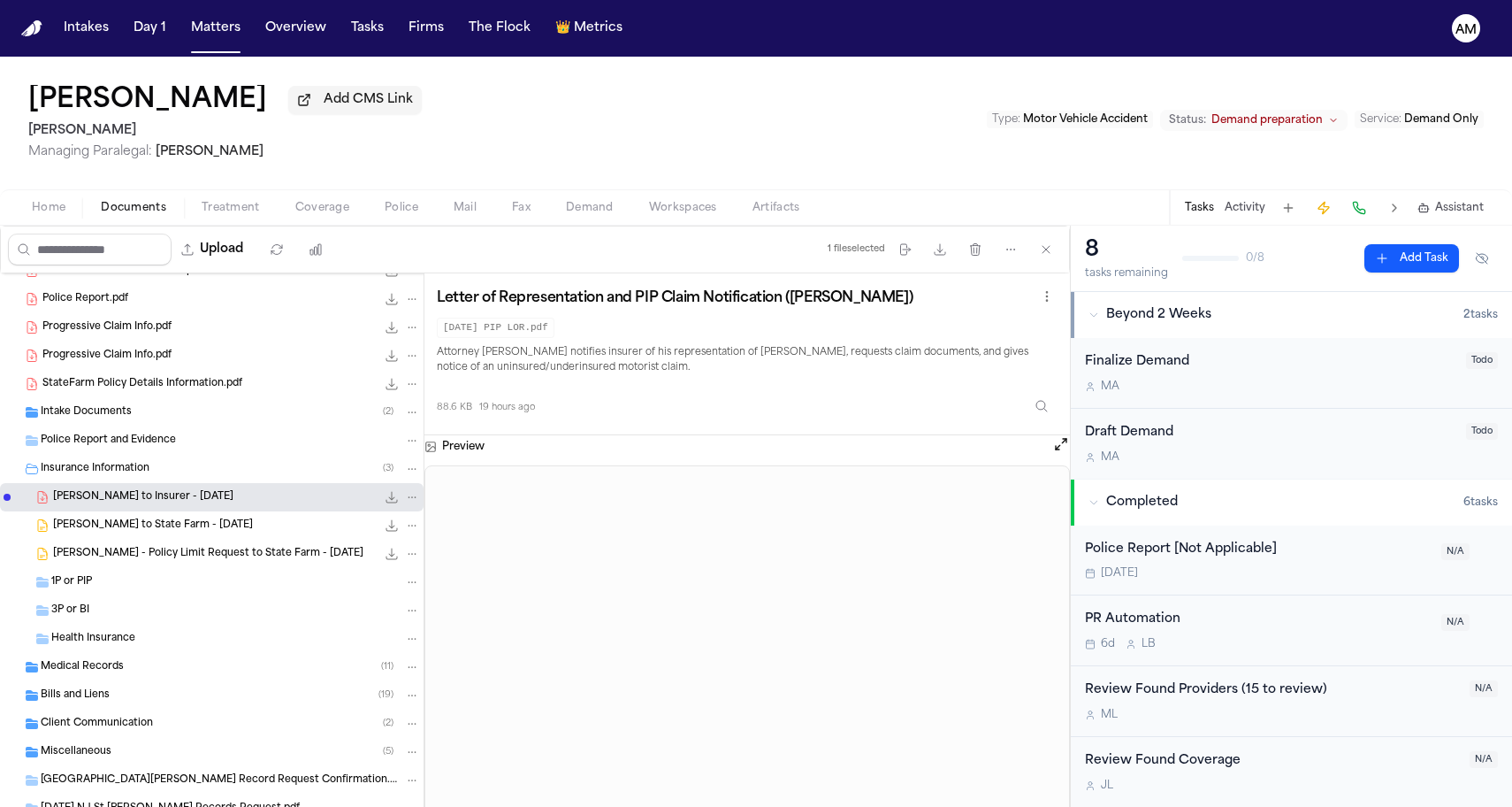
click at [213, 533] on span "D. Morales - LOR to State Farm - 9.12.23" at bounding box center [153, 525] width 200 height 15
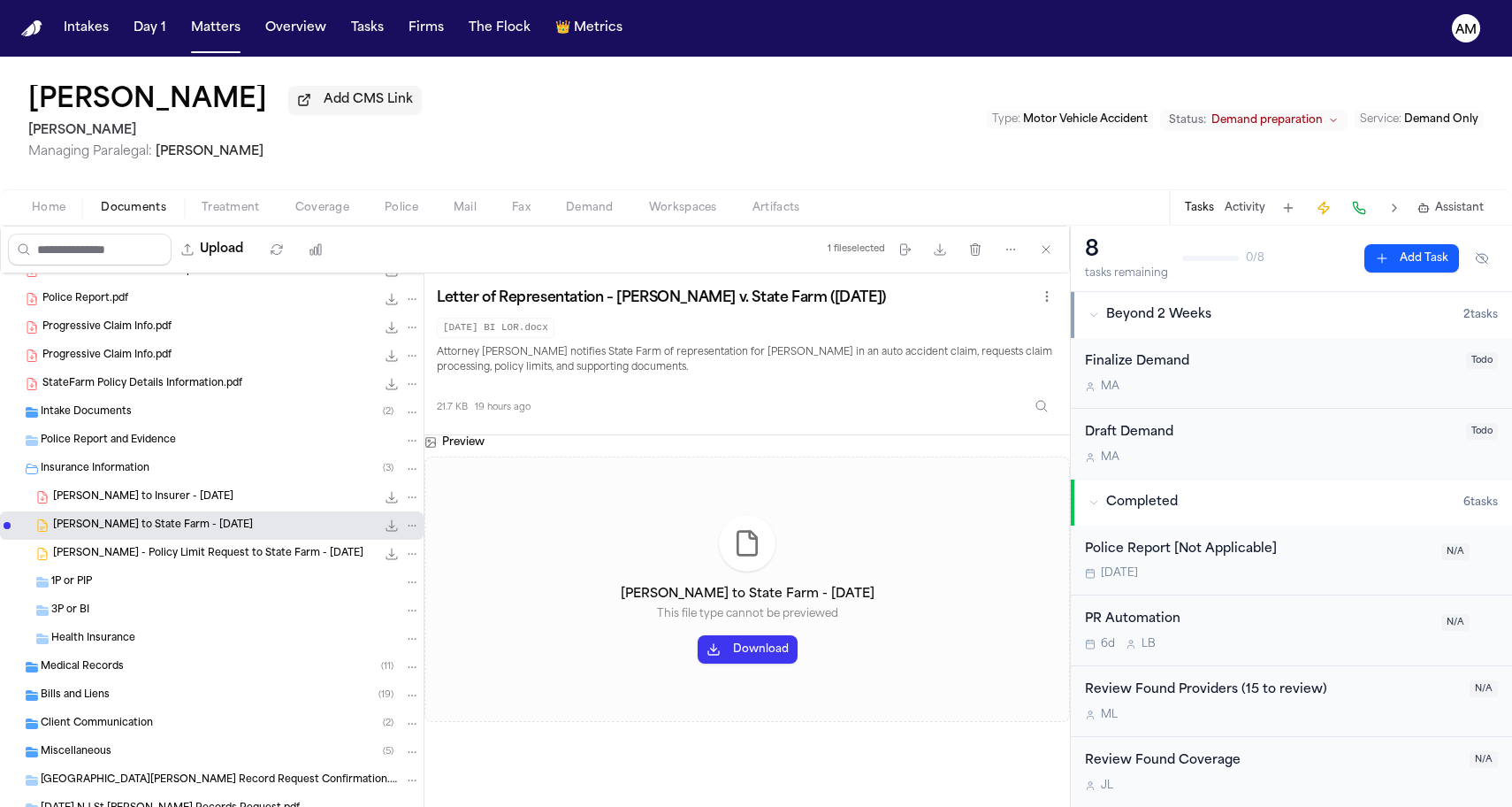
click at [205, 548] on div "D. Morales - Policy Limit Request to State Farm - 8.13.24 20.5 KB • DOCX" at bounding box center [237, 554] width 367 height 18
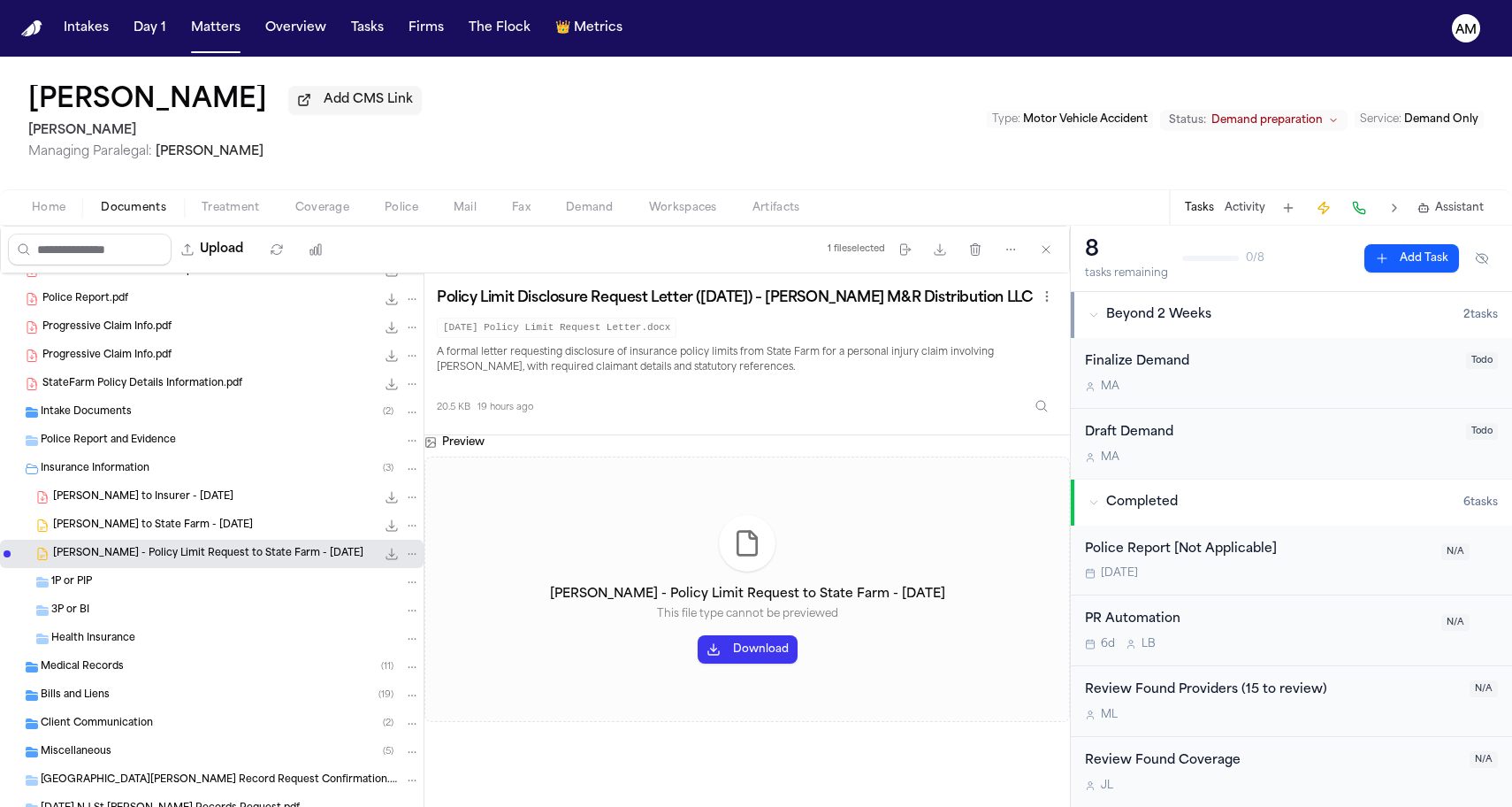
click at [216, 498] on span "D. Morales - LOR to Insurer - 9.12.23" at bounding box center [144, 498] width 180 height 15
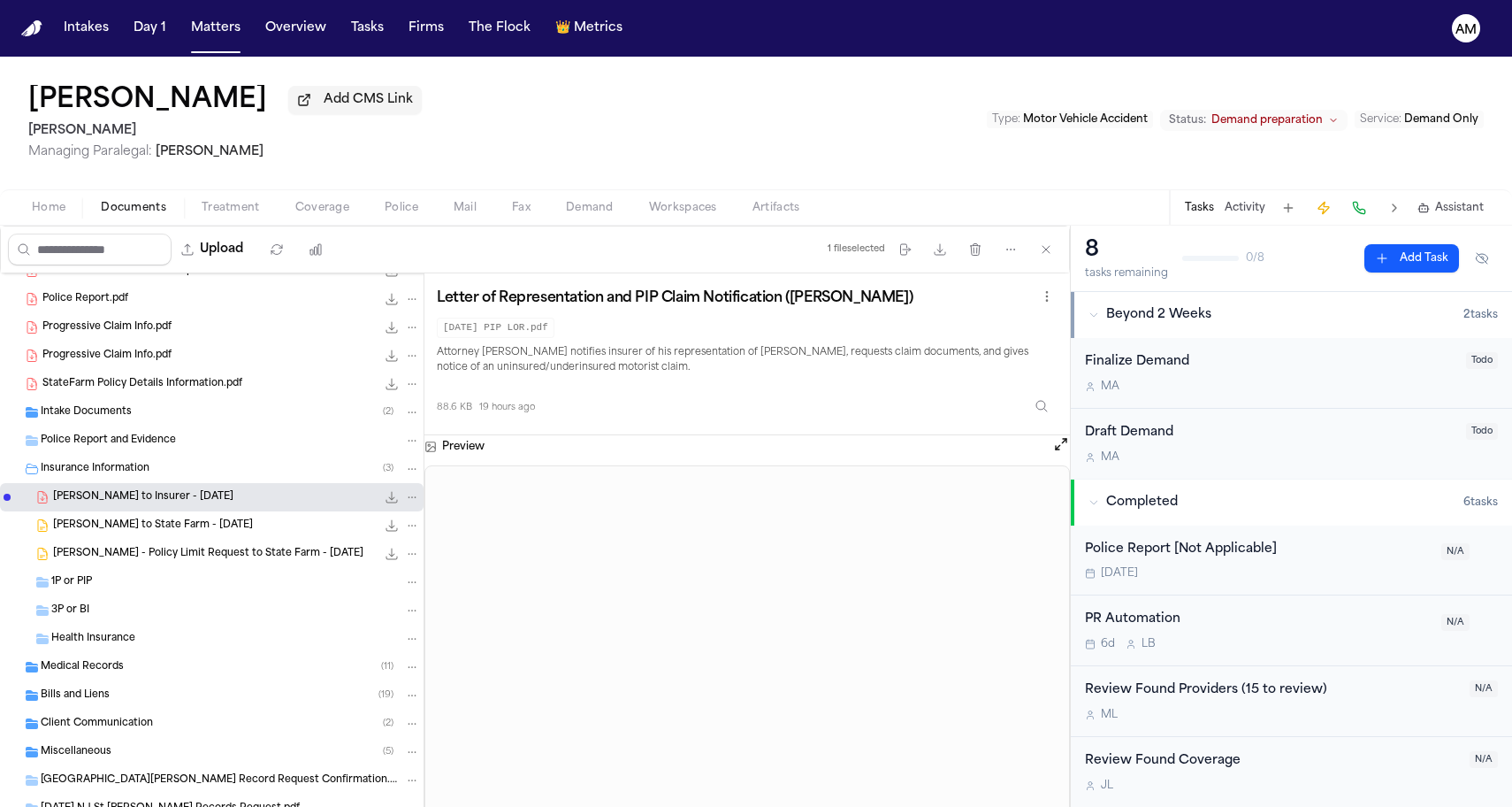
click at [821, 81] on div "David Morales Add CMS Link Mohamed K Ahmed Managing Paralegal: Michelle Landaza…" at bounding box center [756, 122] width 1512 height 133
click at [756, 94] on div "David Morales Add CMS Link Mohamed K Ahmed Managing Paralegal: Michelle Landaza…" at bounding box center [756, 122] width 1512 height 133
click at [231, 539] on div "D. Morales - LOR to State Farm - 9.12.23 21.7 KB • DOCX" at bounding box center [211, 525] width 423 height 29
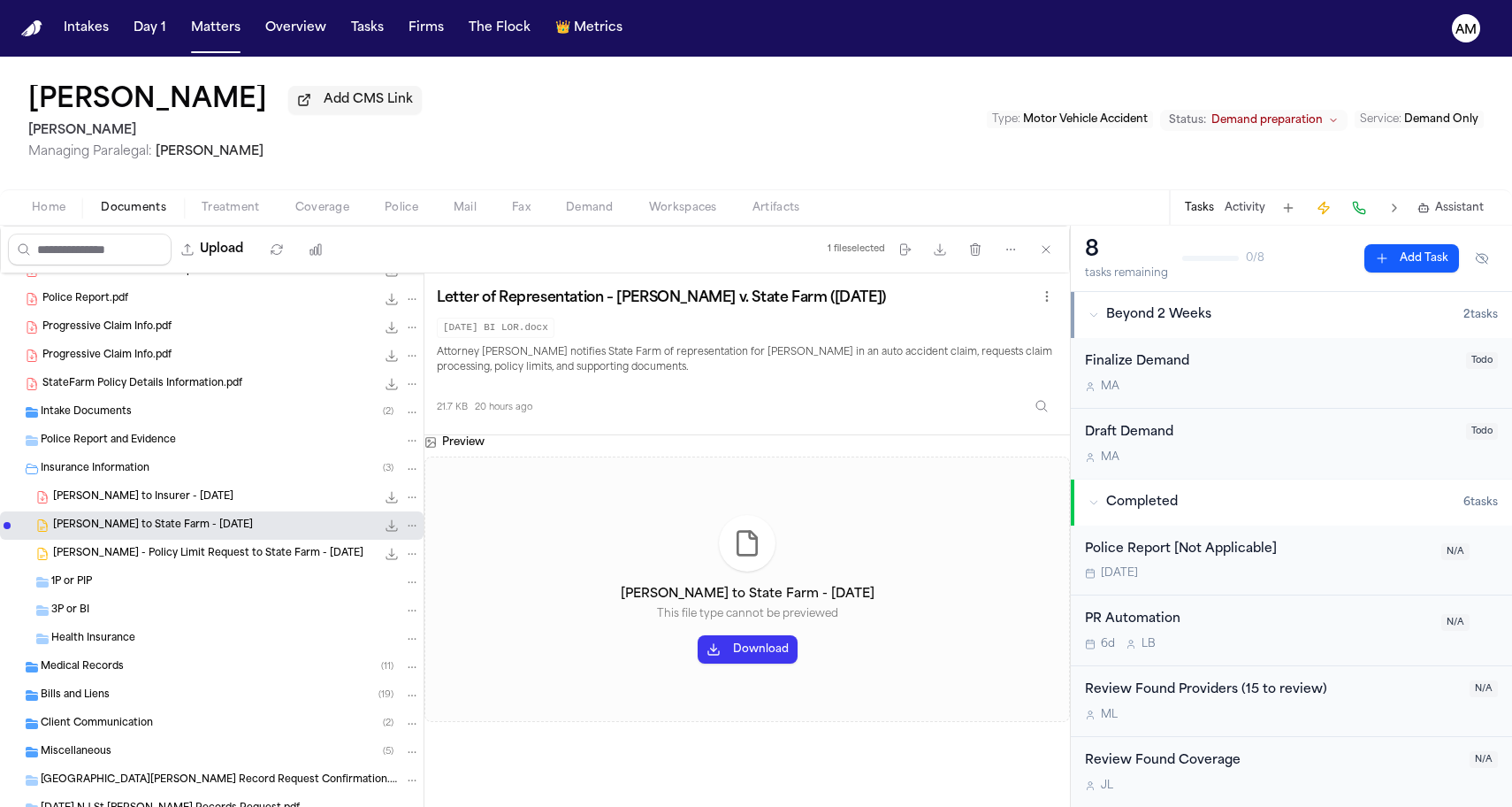
click at [231, 501] on div "D. Morales - LOR to Insurer - 9.12.23 88.6 KB • PDF" at bounding box center [237, 498] width 367 height 18
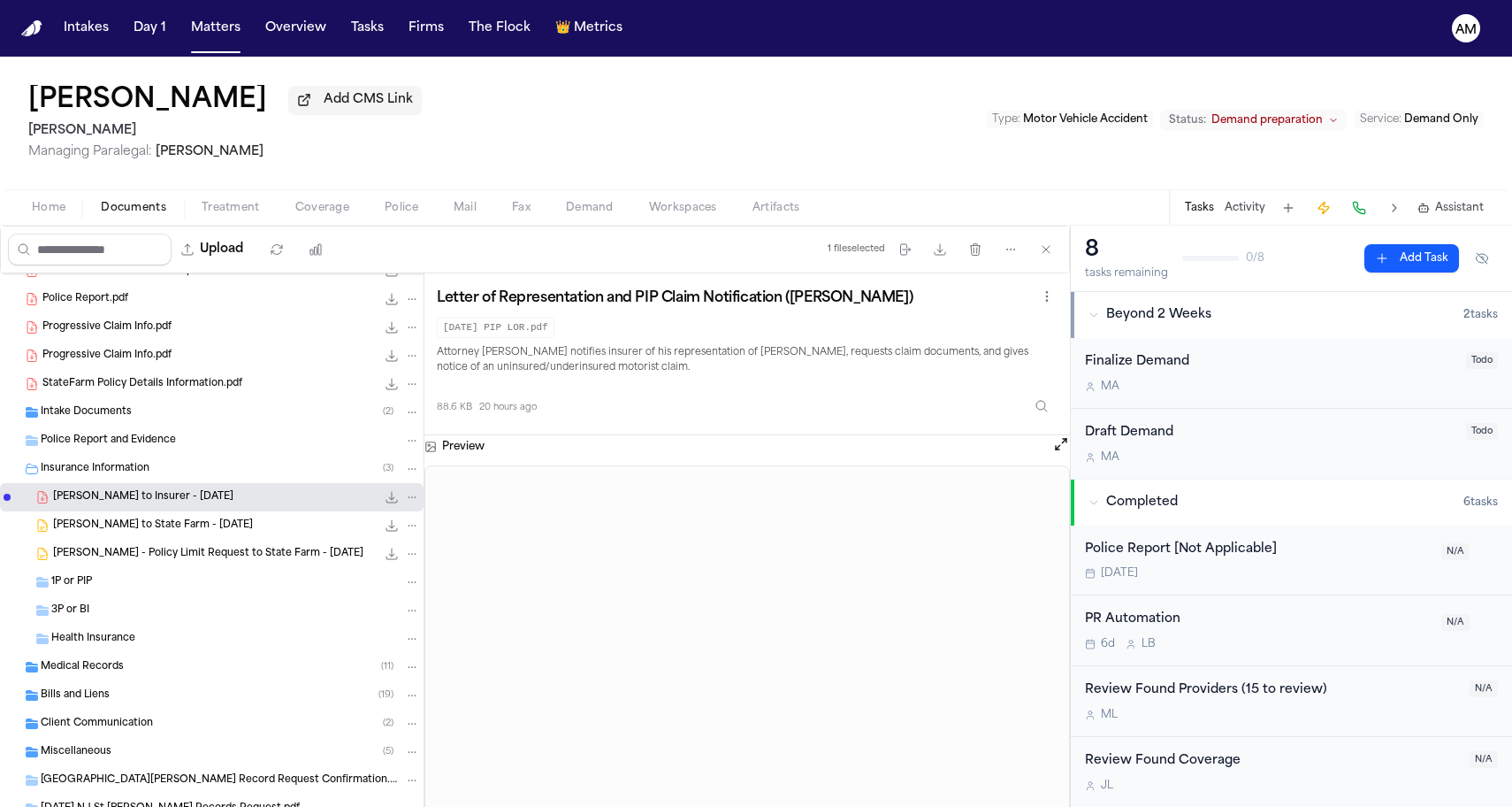
click at [298, 520] on div "D. Morales - LOR to State Farm - 9.12.23 21.7 KB • DOCX" at bounding box center [237, 525] width 367 height 18
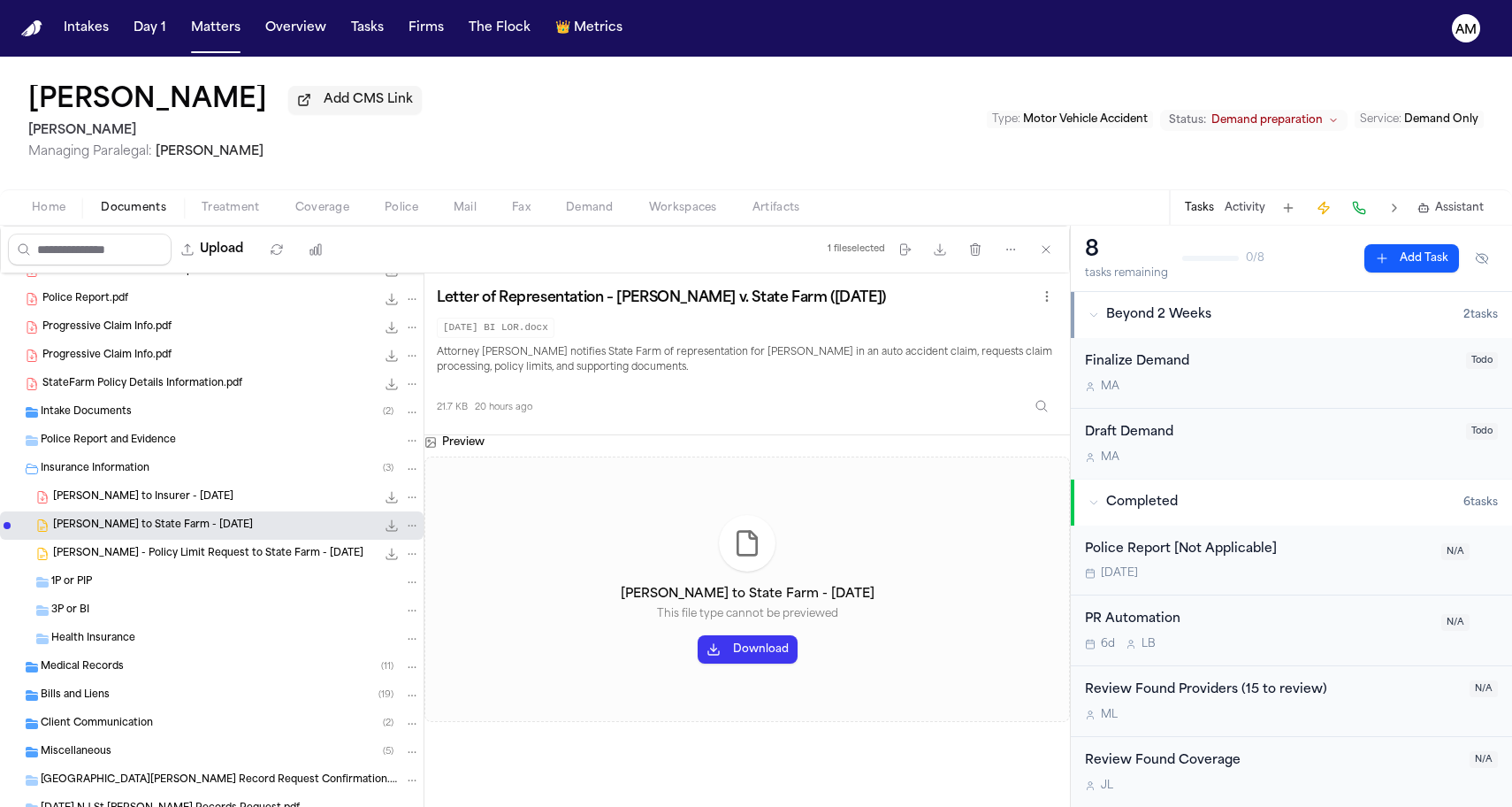
click at [243, 548] on div "D. Morales - Policy Limit Request to State Farm - 8.13.24 20.5 KB • DOCX" at bounding box center [211, 554] width 423 height 29
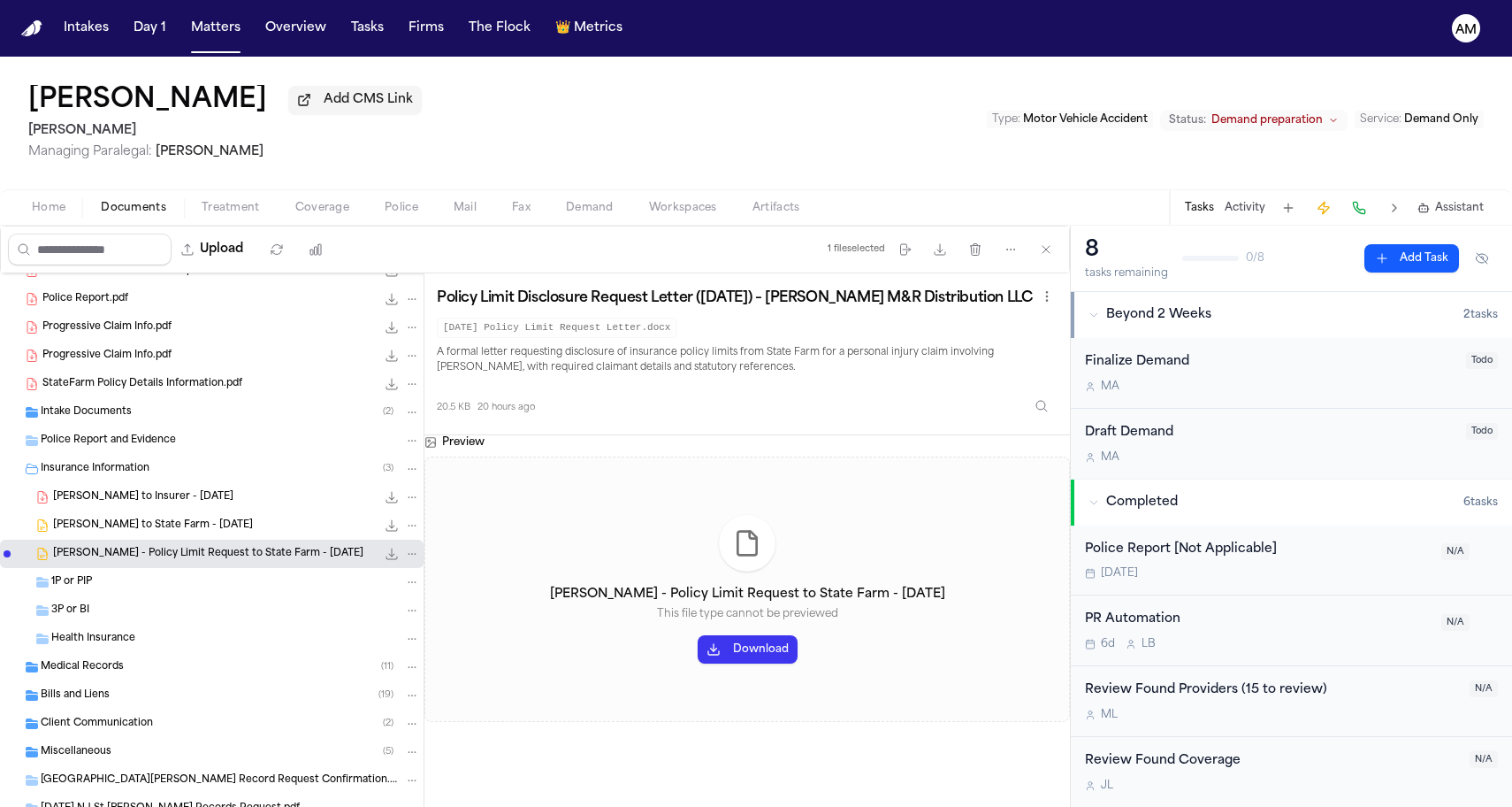
click at [241, 505] on div "D. Morales - LOR to Insurer - 9.12.23 88.6 KB • PDF" at bounding box center [237, 498] width 367 height 18
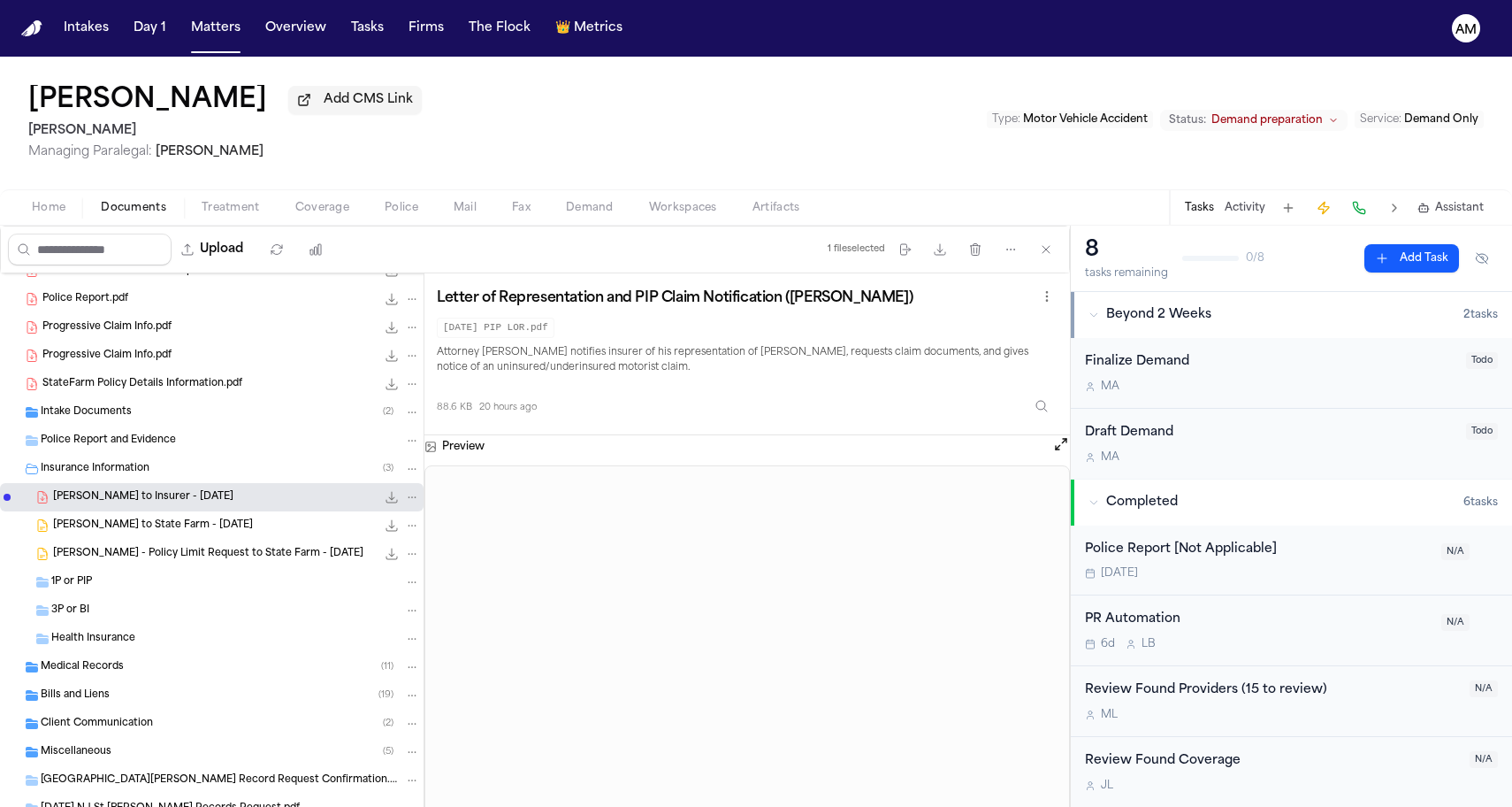
click at [237, 523] on span "D. Morales - LOR to State Farm - 9.12.23" at bounding box center [153, 525] width 200 height 15
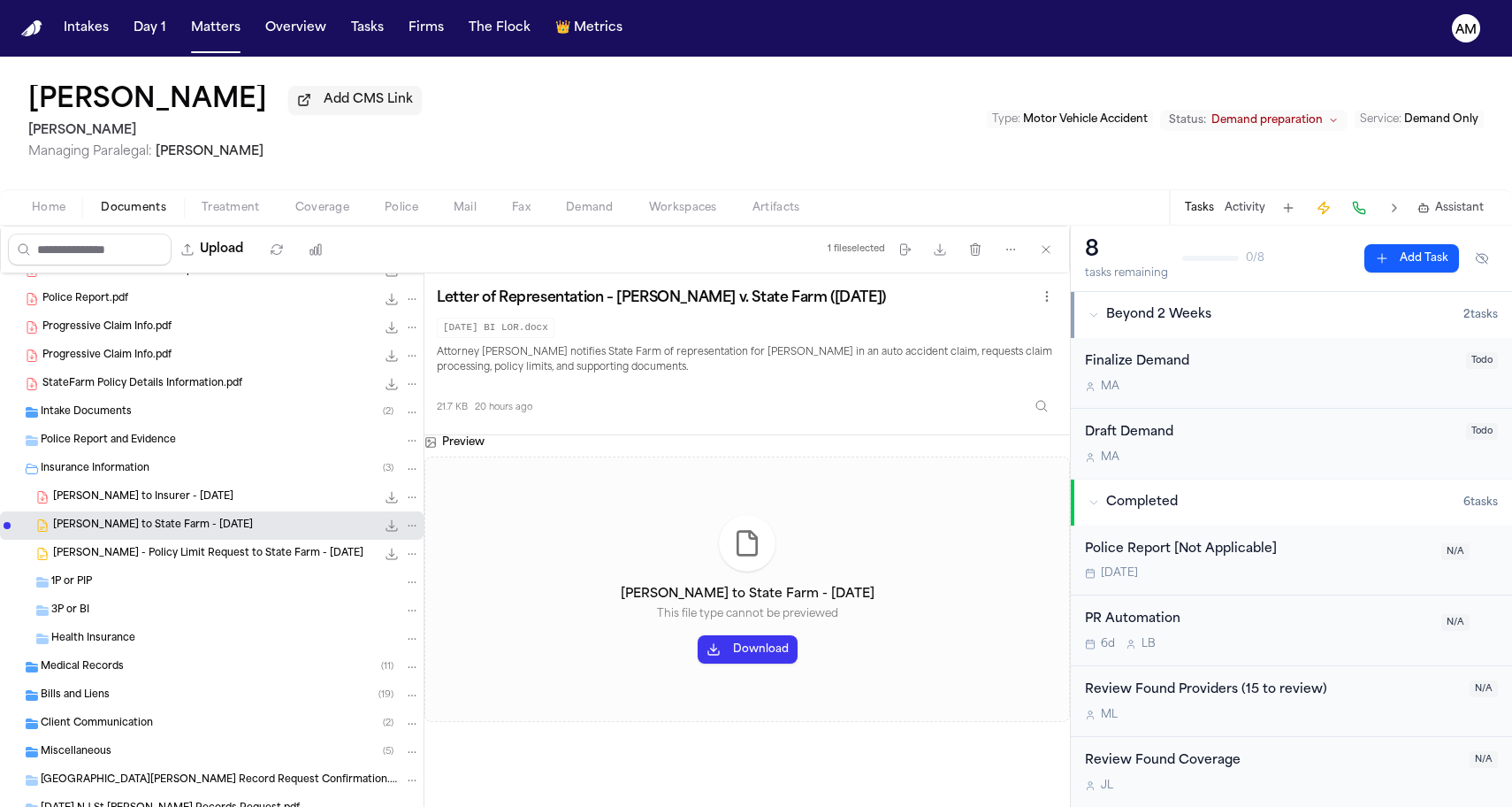
click at [231, 539] on div "D. Morales - LOR to State Farm - 9.12.23 21.7 KB • DOCX" at bounding box center [211, 525] width 423 height 29
click at [225, 567] on div "D. Morales - Policy Limit Request to State Farm - 8.13.24 20.5 KB • DOCX" at bounding box center [211, 554] width 423 height 29
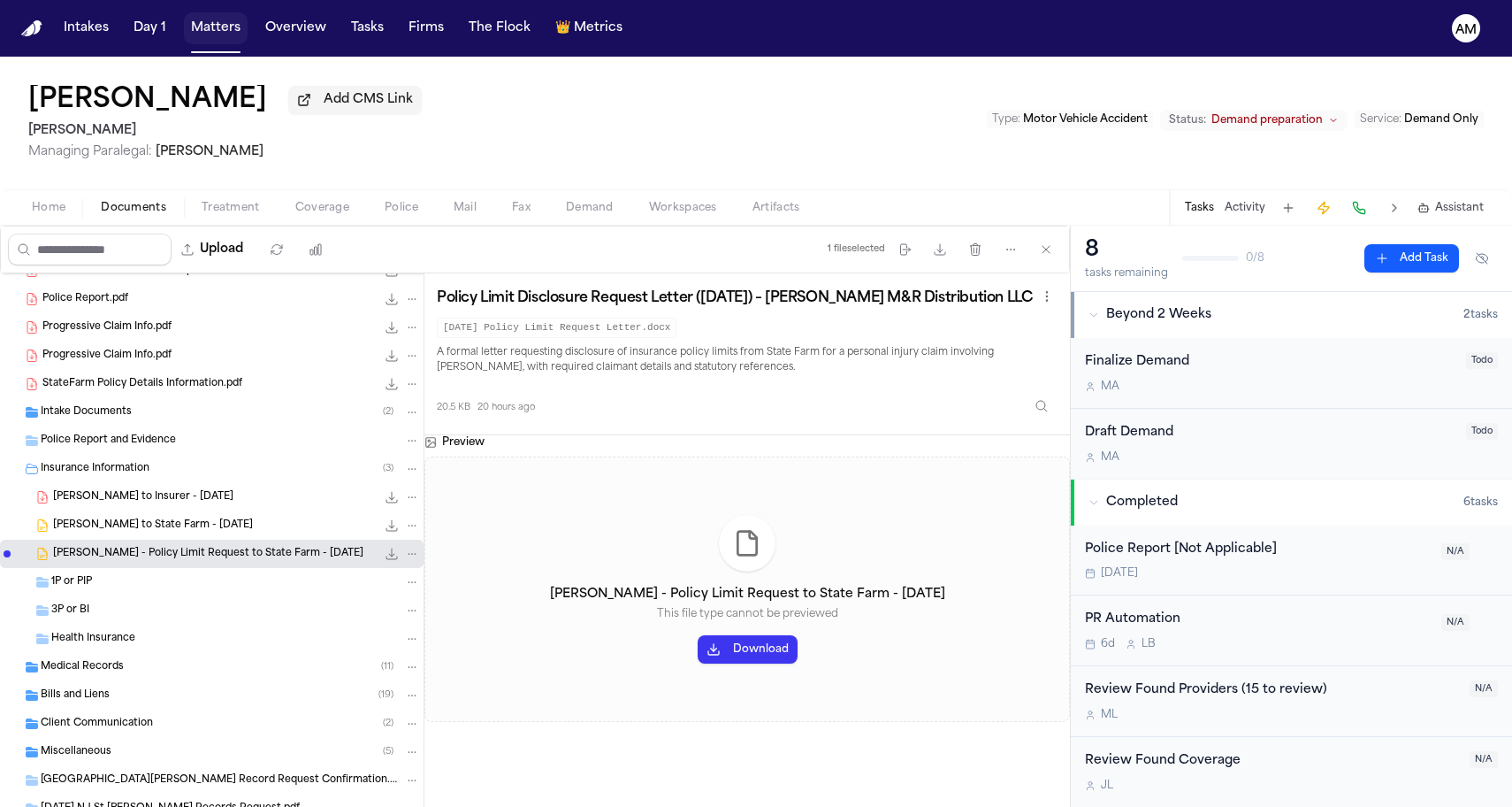
click at [233, 37] on button "Matters" at bounding box center [215, 29] width 63 height 32
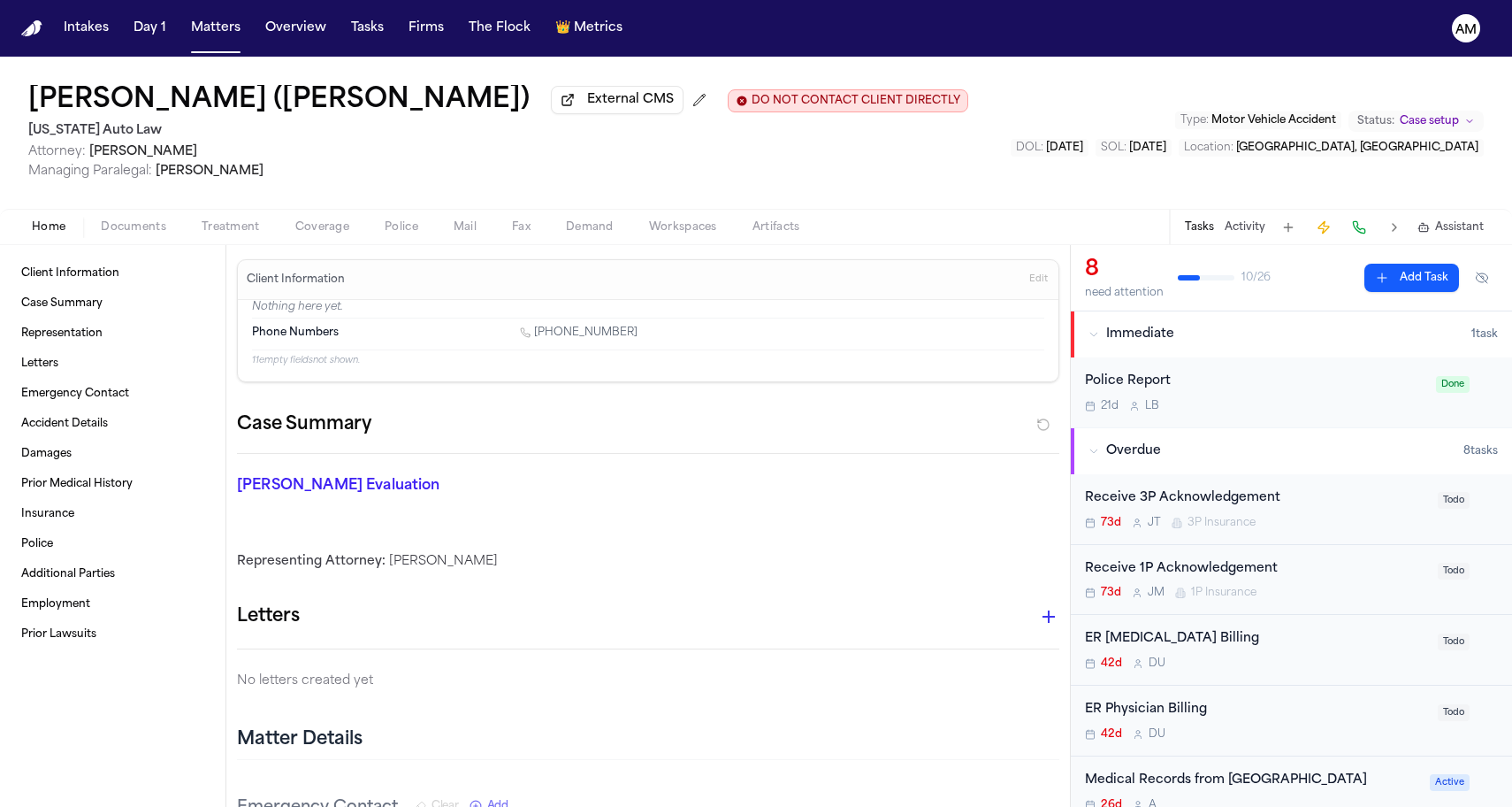
click at [156, 233] on span "Documents" at bounding box center [133, 227] width 65 height 14
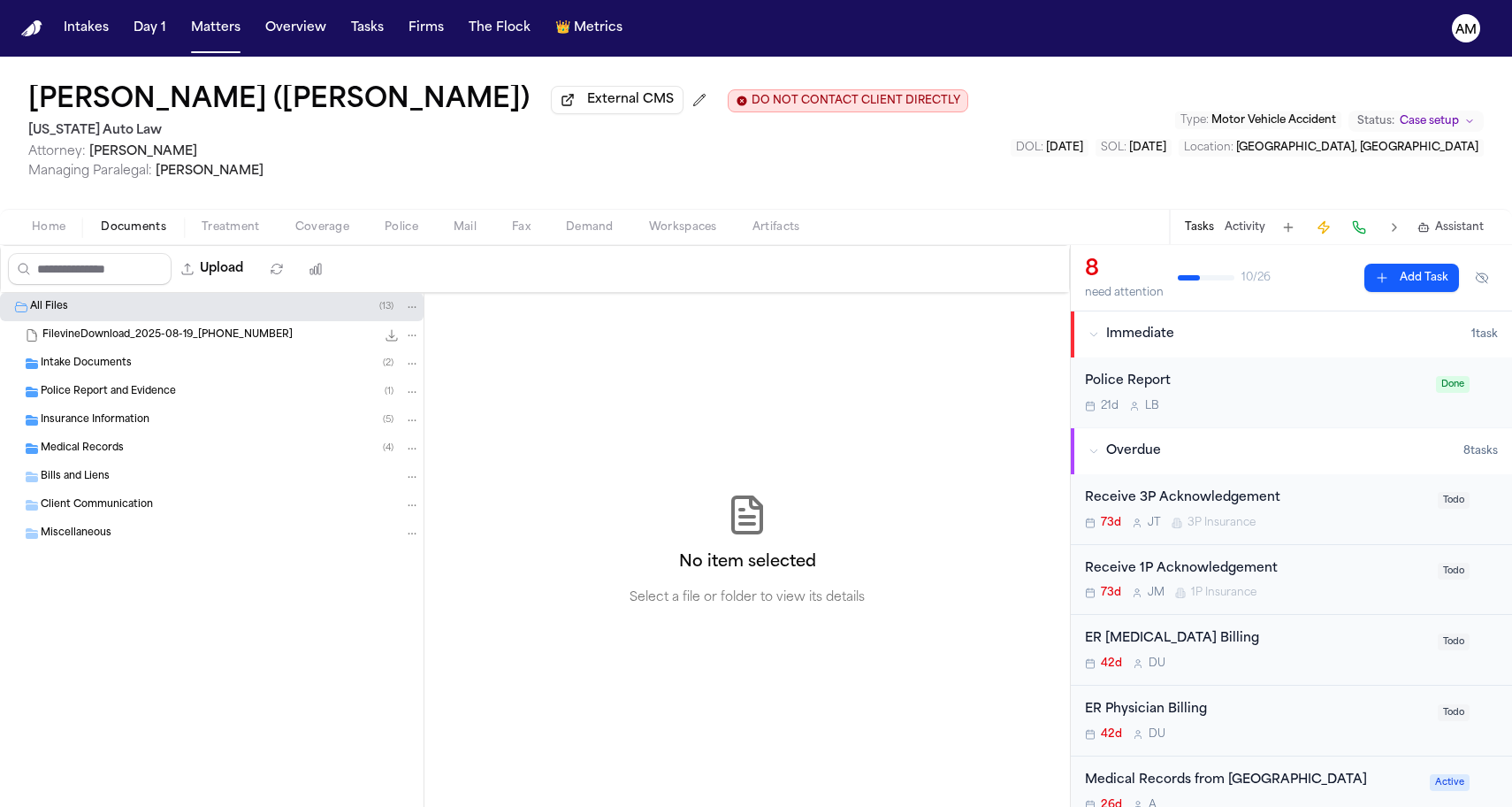
click at [153, 424] on div "Insurance Information ( 5 )" at bounding box center [231, 420] width 380 height 16
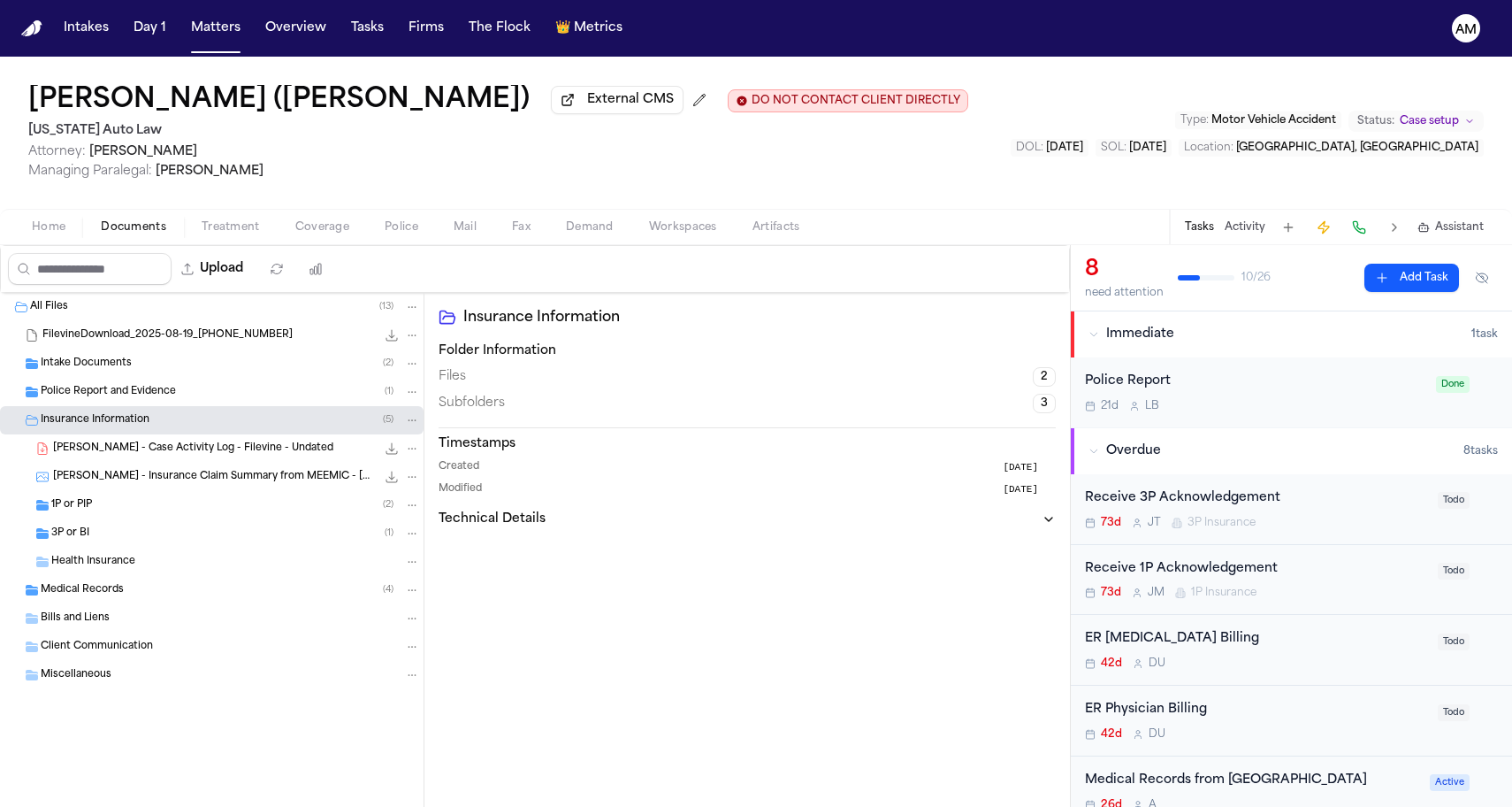
click at [112, 512] on div "1P or PIP ( 2 )" at bounding box center [236, 505] width 369 height 16
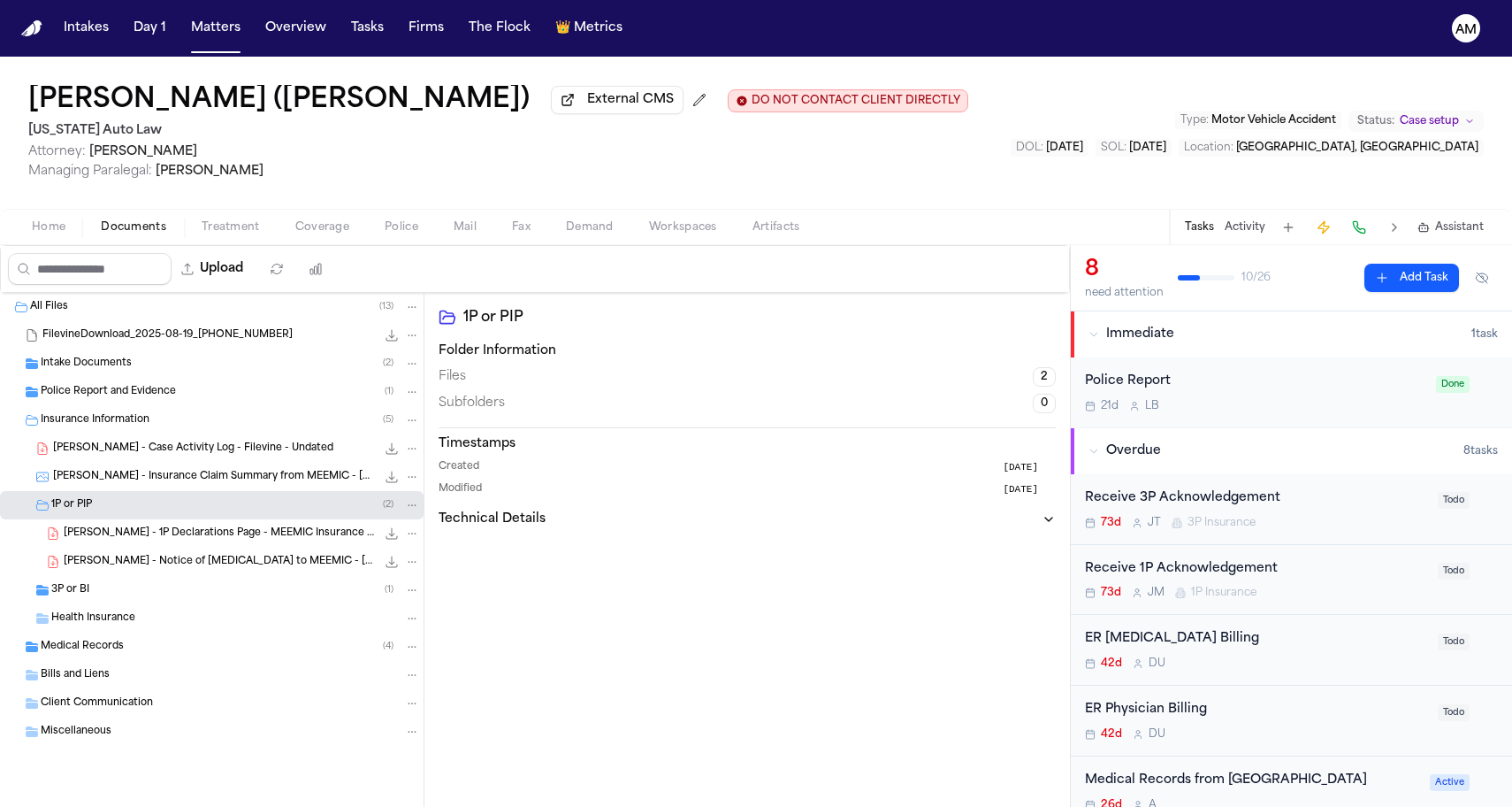
click at [106, 529] on div "[PERSON_NAME] - 1P Declarations Page - MEEMIC Insurance - [DATE] 1.7 MB • PDF" at bounding box center [242, 533] width 357 height 18
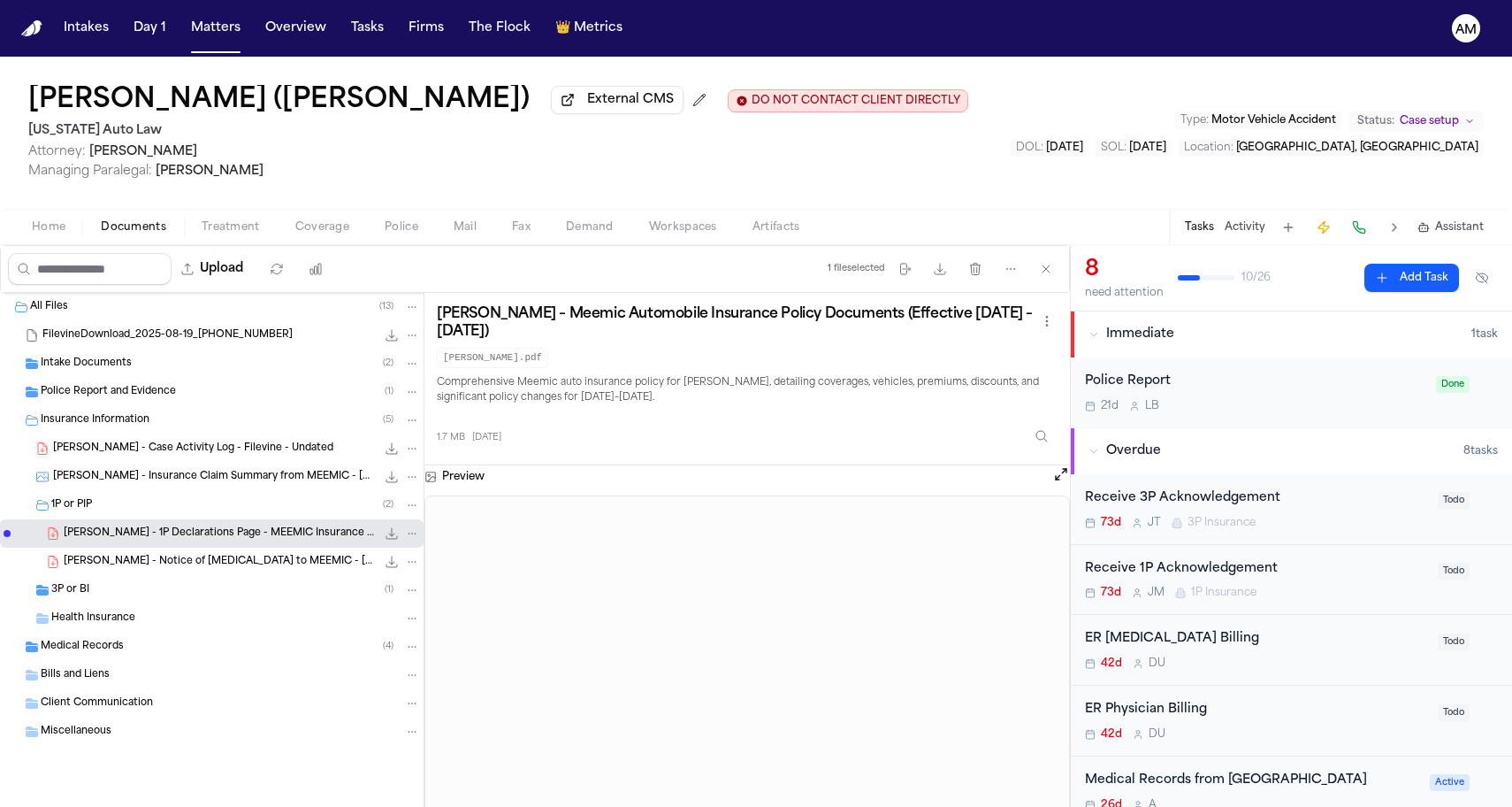
click at [251, 576] on div "[PERSON_NAME] - Notice of [MEDICAL_DATA] to MEEMIC - [DATE] 283.1 KB • PDF" at bounding box center [211, 562] width 423 height 29
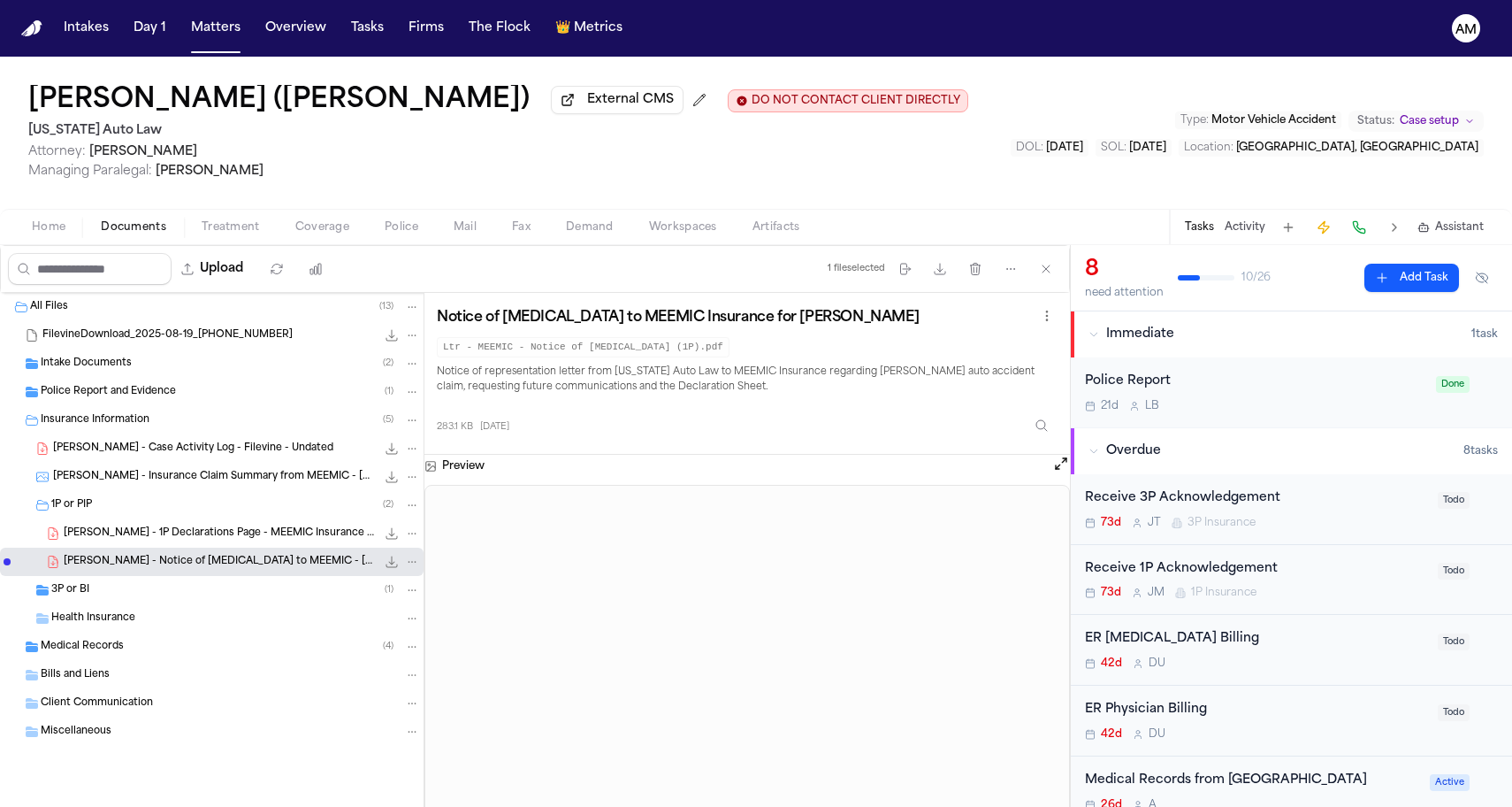
click at [237, 532] on span "[PERSON_NAME] - 1P Declarations Page - MEEMIC Insurance - [DATE]" at bounding box center [219, 533] width 312 height 15
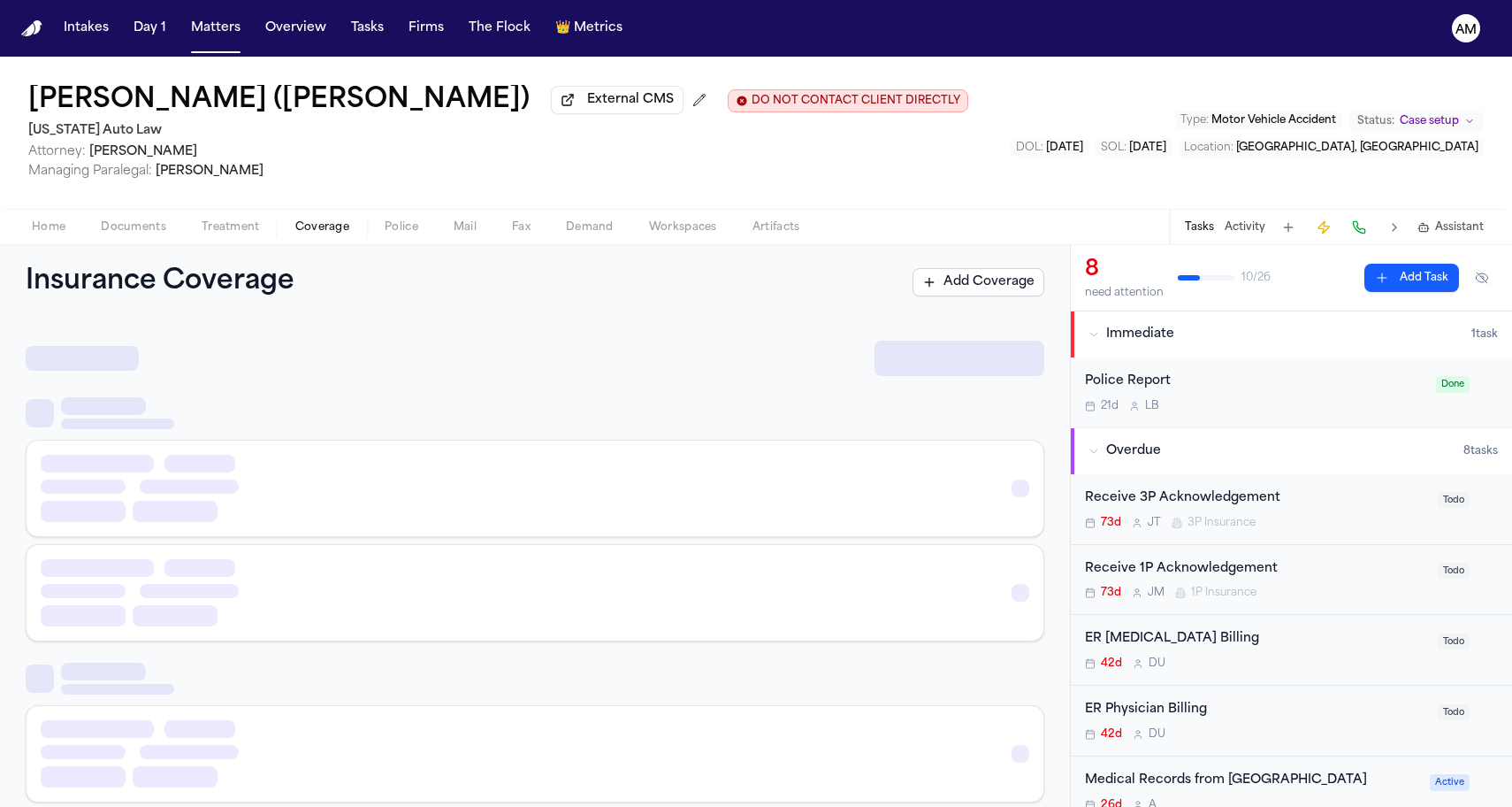
click at [290, 225] on button "Coverage" at bounding box center [322, 227] width 89 height 21
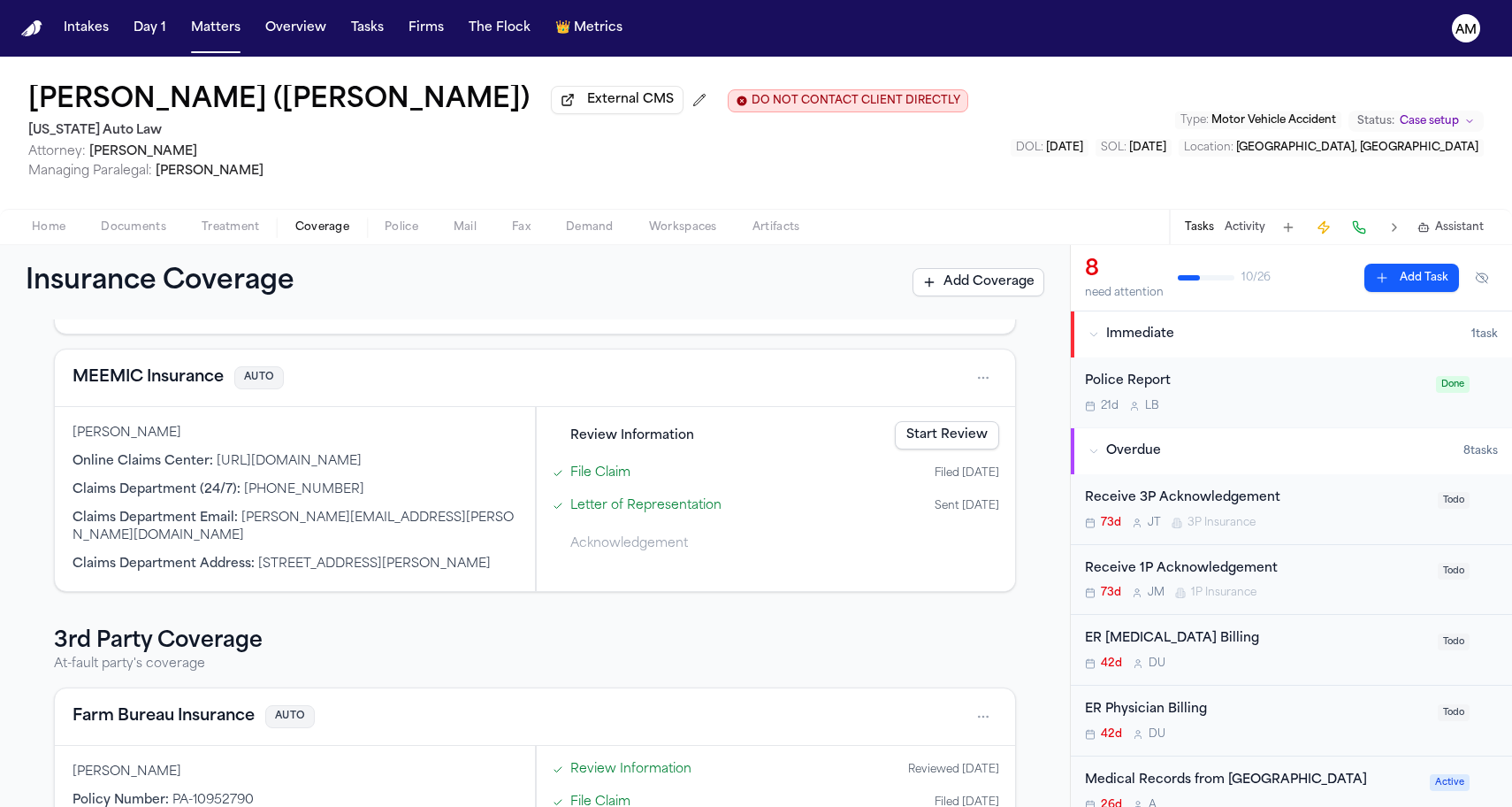
scroll to position [210, 0]
click at [197, 375] on button "MEEMIC Insurance" at bounding box center [148, 375] width 152 height 25
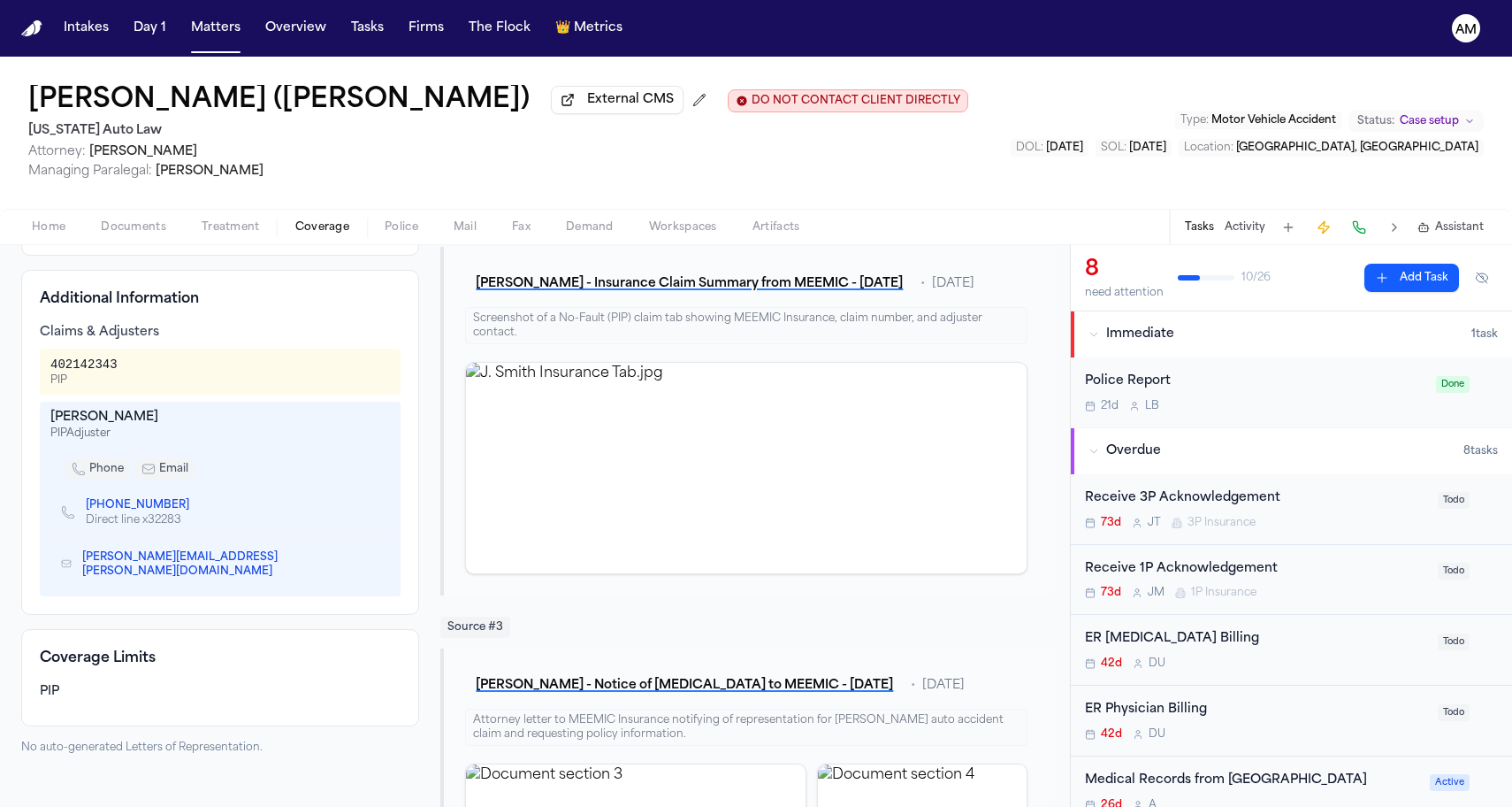
scroll to position [512, 0]
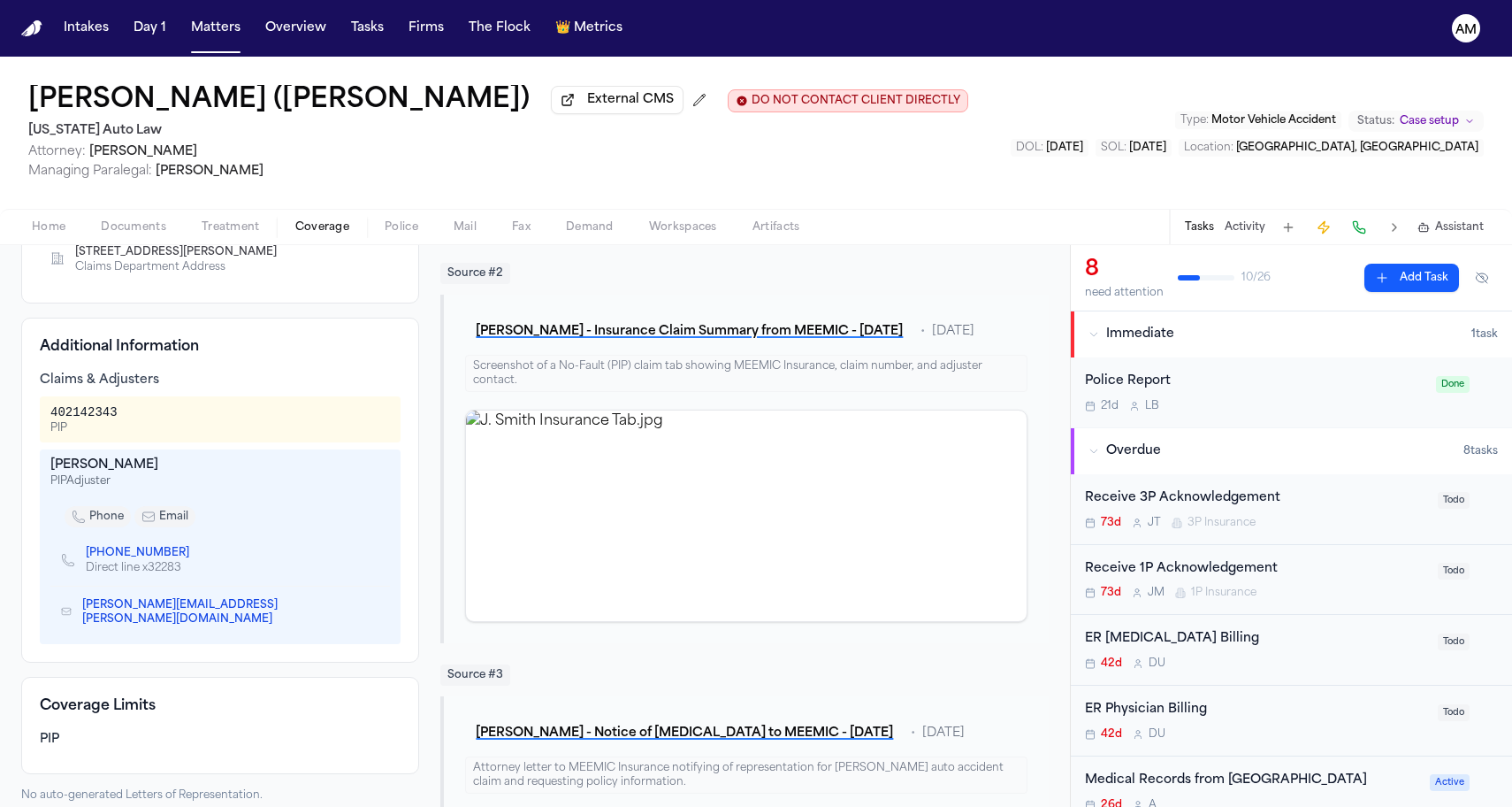
click at [161, 546] on link "[PHONE_NUMBER]" at bounding box center [137, 553] width 103 height 14
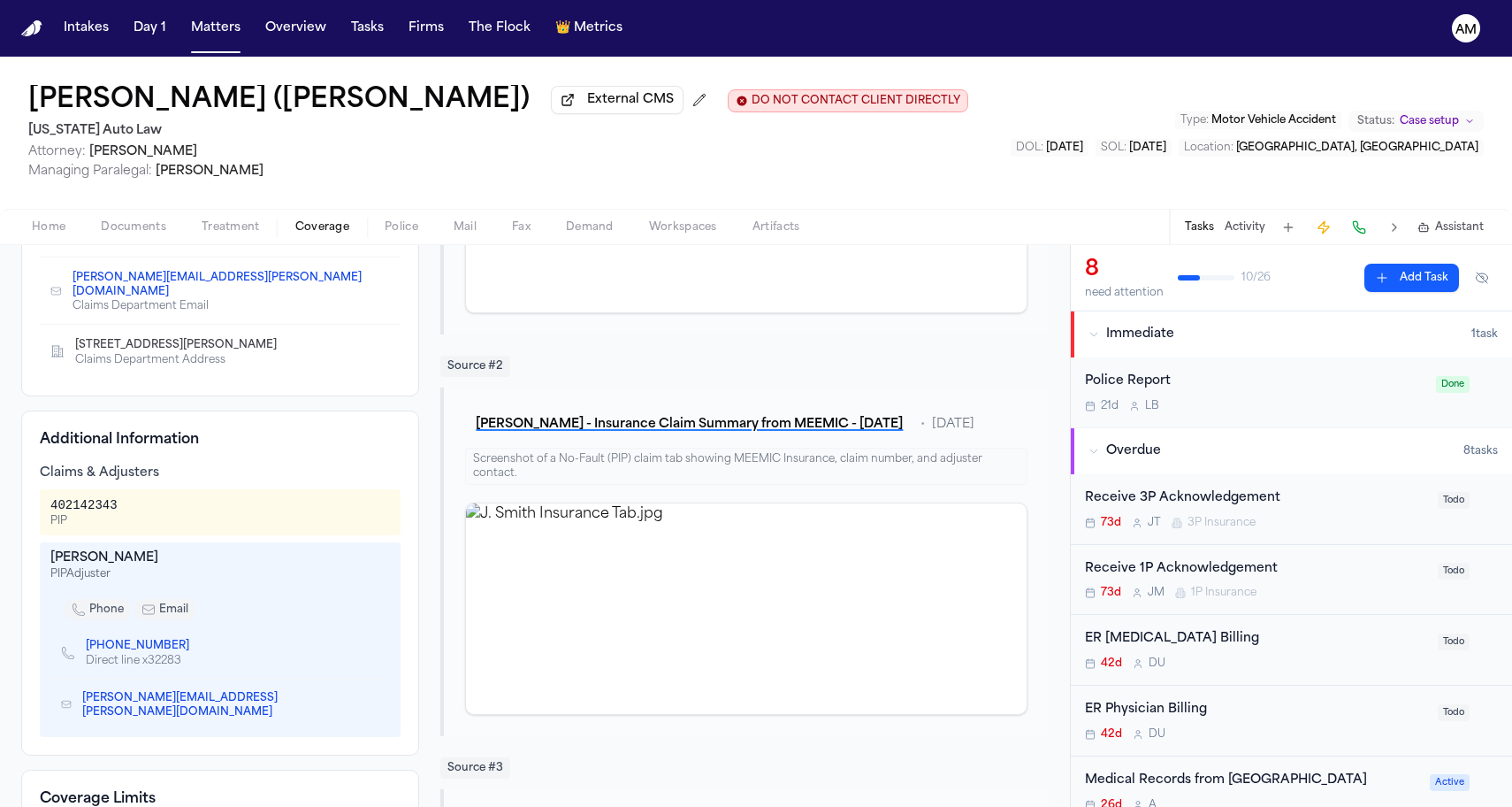
scroll to position [409, 0]
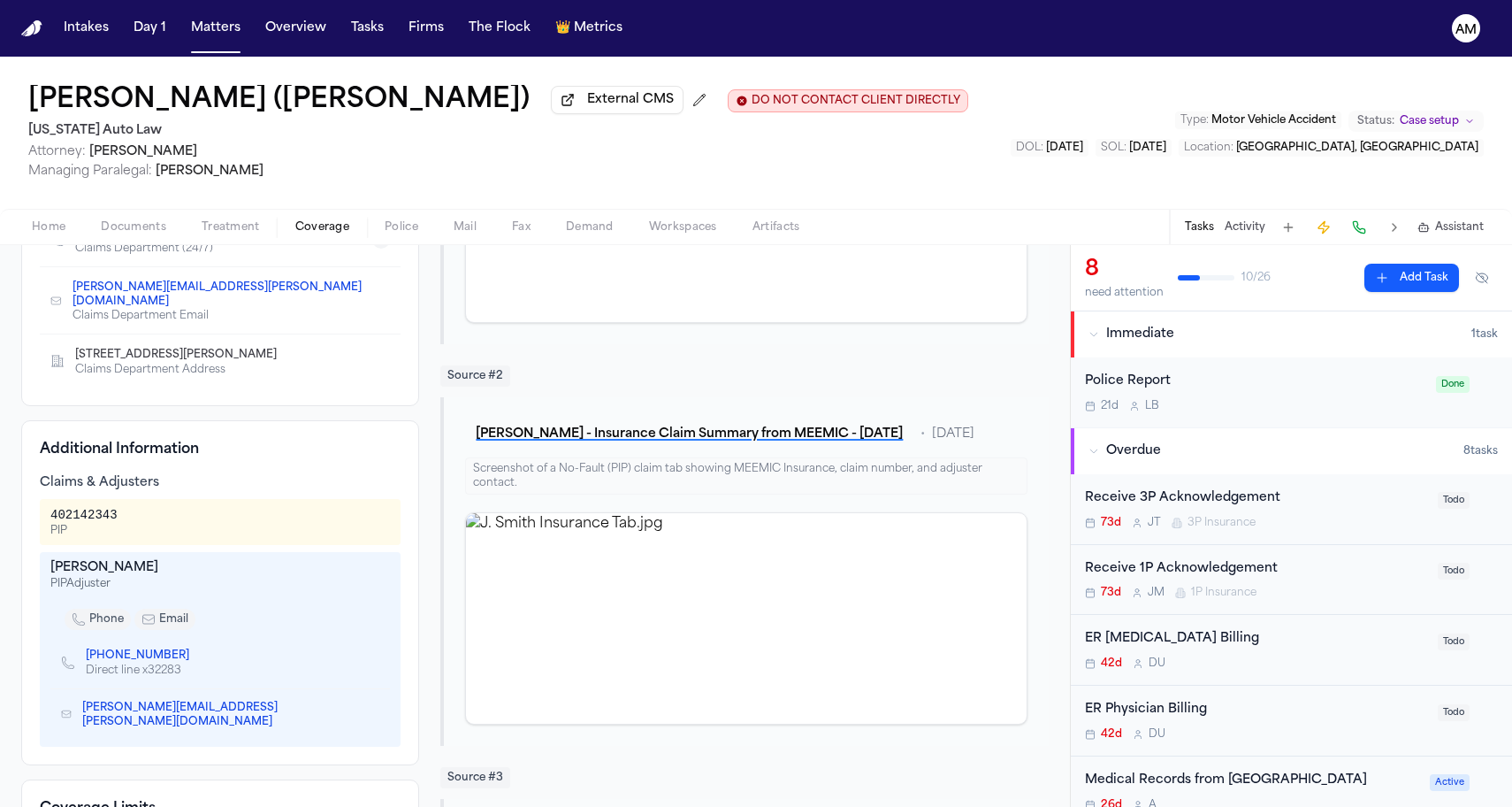
click at [369, 710] on icon "Copy to clipboard" at bounding box center [374, 715] width 11 height 11
drag, startPoint x: 17, startPoint y: 92, endPoint x: 226, endPoint y: 104, distance: 209.3
click at [226, 104] on div "[PERSON_NAME] (a.k.a. [PERSON_NAME]) External CMS DO NOT CONTACT CLIENT DIRECTL…" at bounding box center [756, 132] width 1512 height 152
copy h1 "[PERSON_NAME]"
click at [331, 161] on span "Attorney: [PERSON_NAME]" at bounding box center [498, 152] width 940 height 18
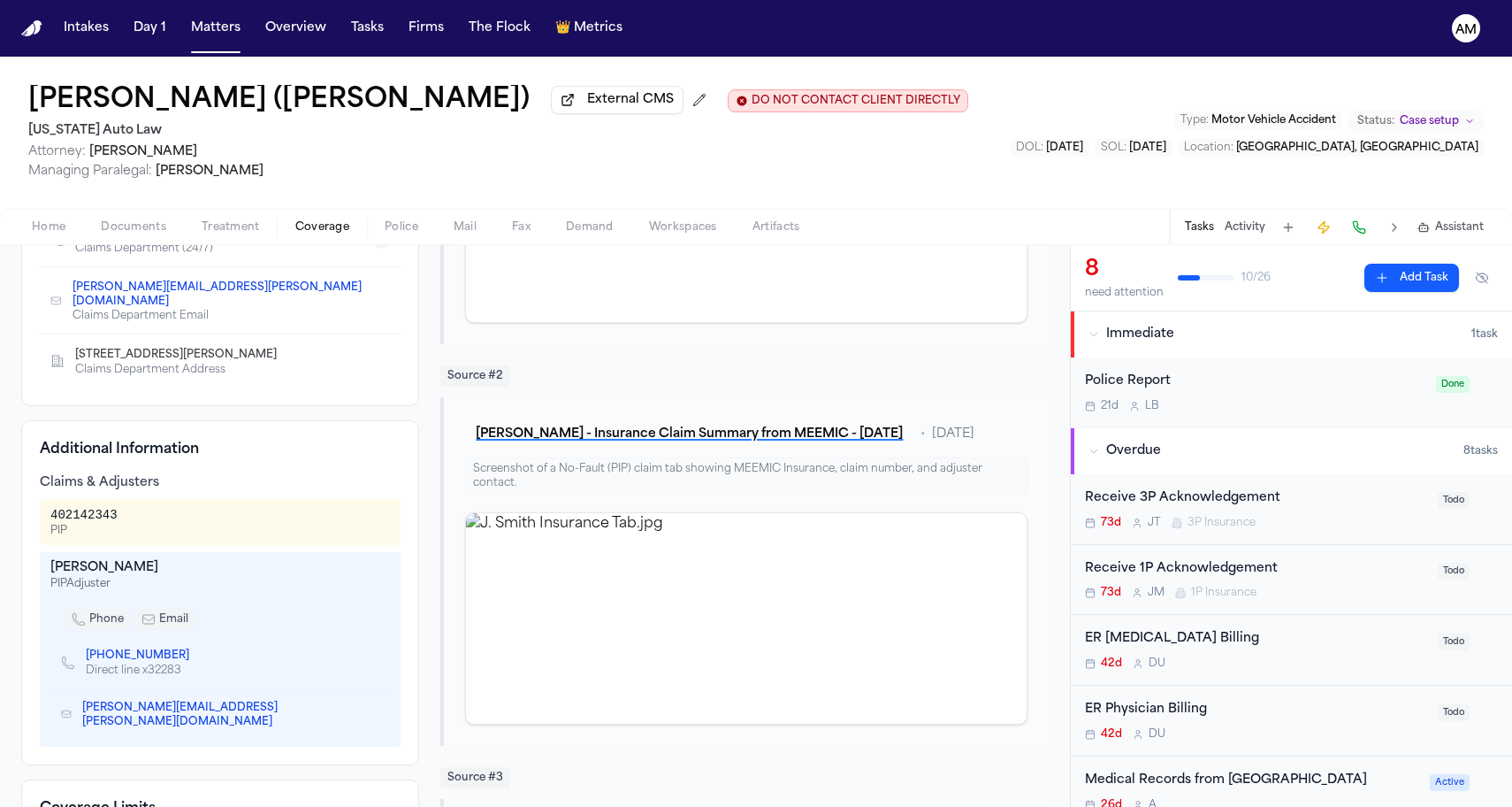
click at [117, 230] on span "Documents" at bounding box center [133, 227] width 65 height 14
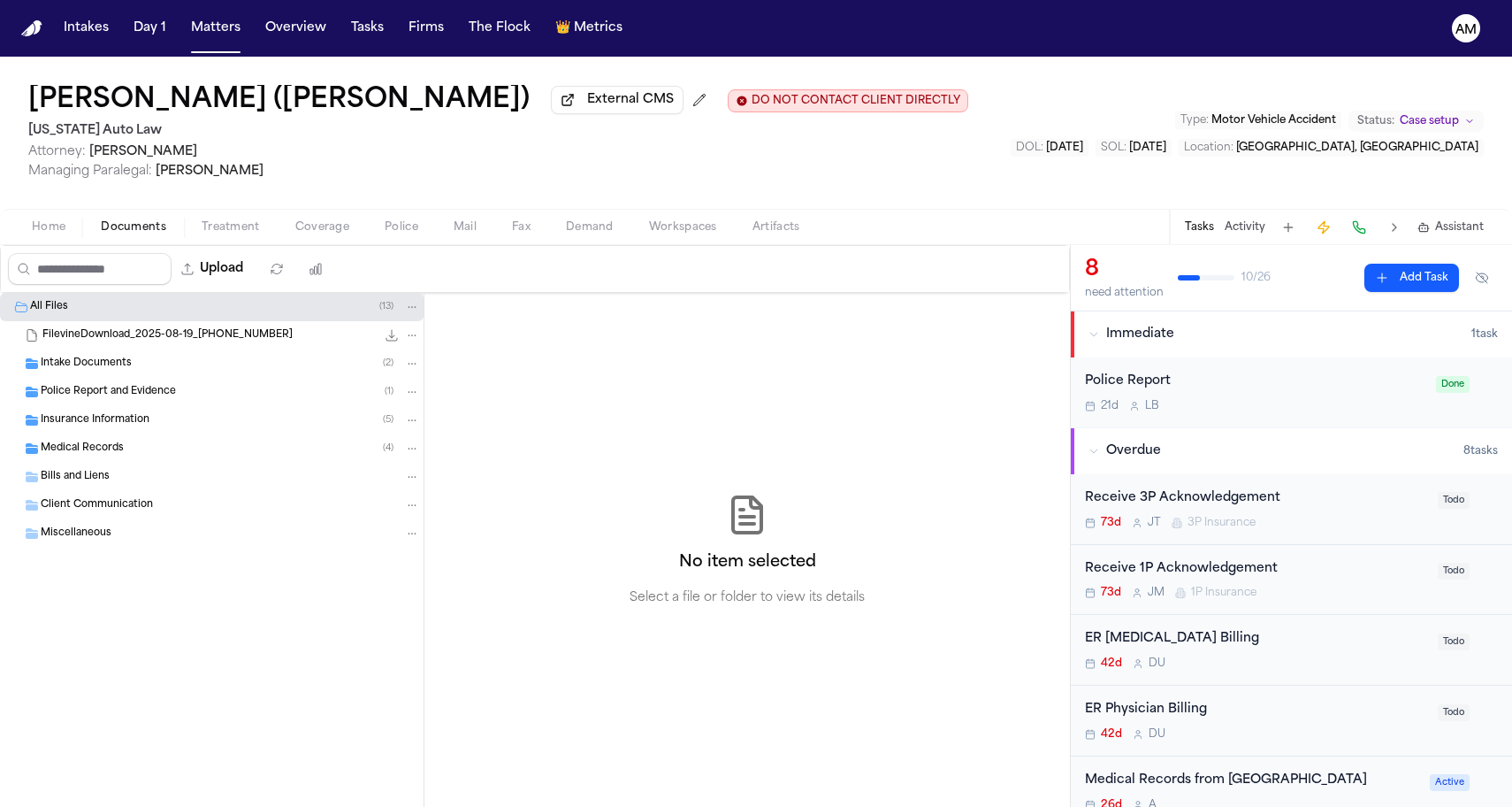
click at [336, 226] on span "Coverage" at bounding box center [322, 227] width 54 height 14
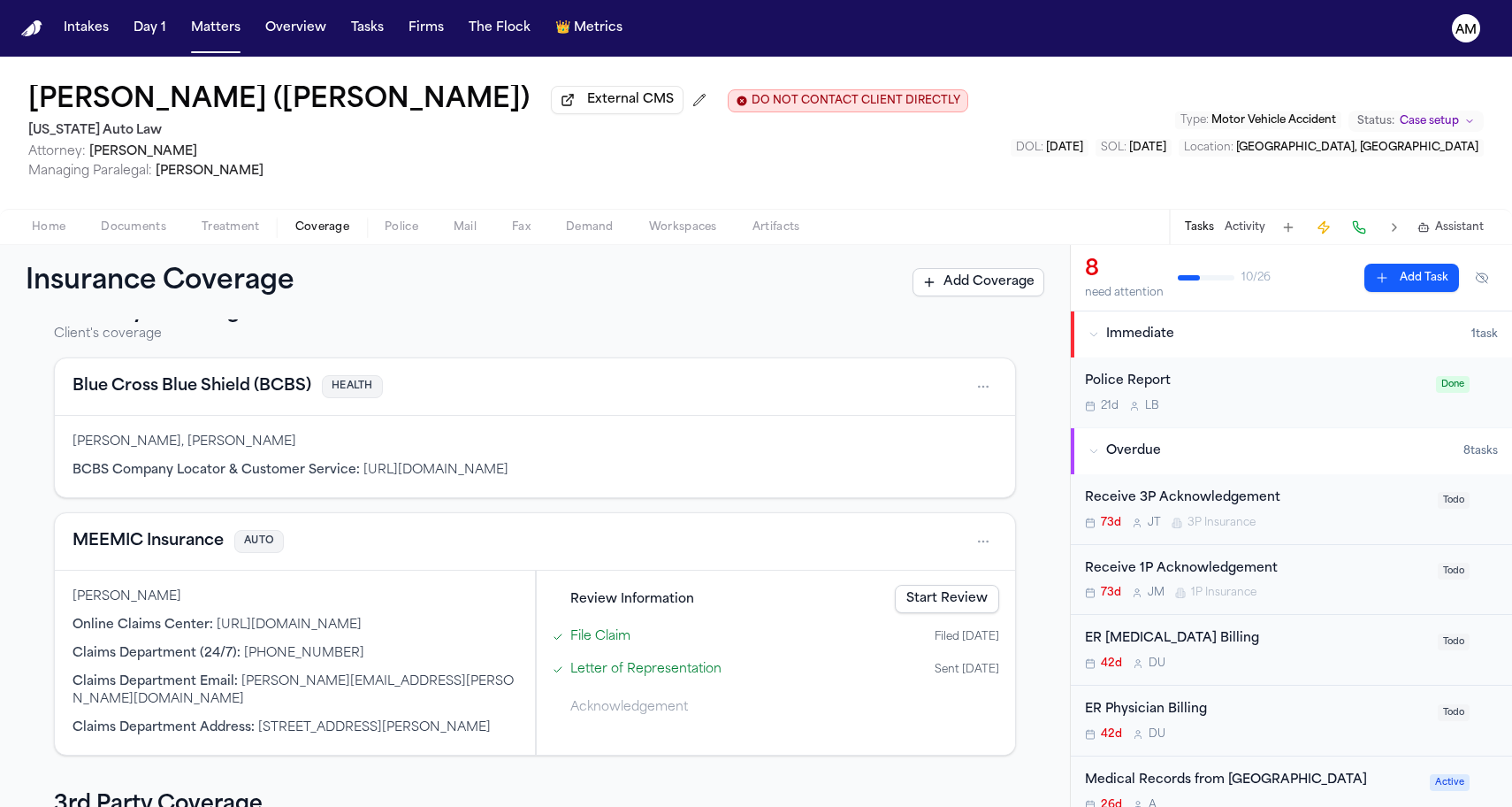
scroll to position [70, 0]
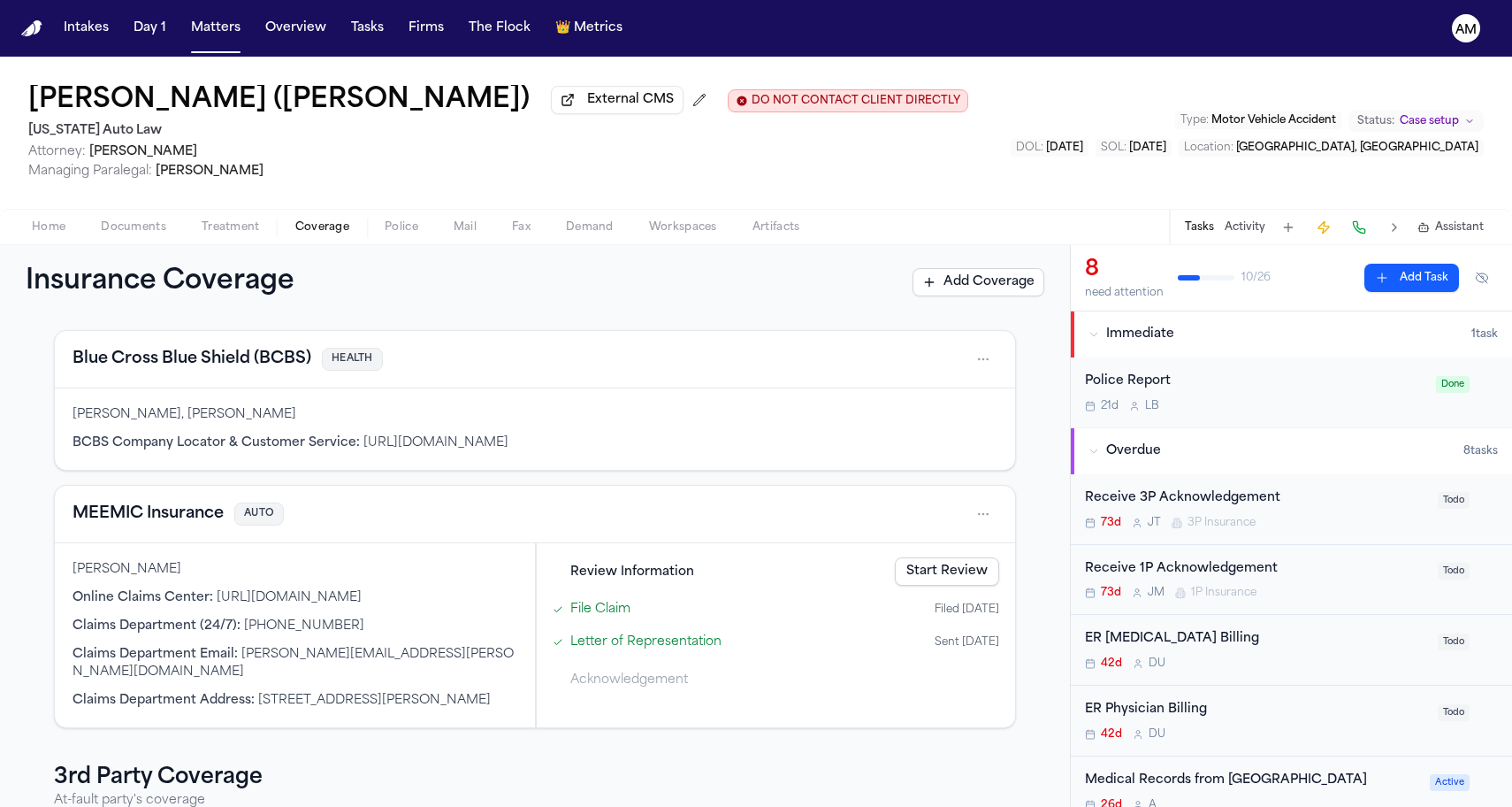
click at [177, 523] on button "MEEMIC Insurance" at bounding box center [148, 514] width 152 height 25
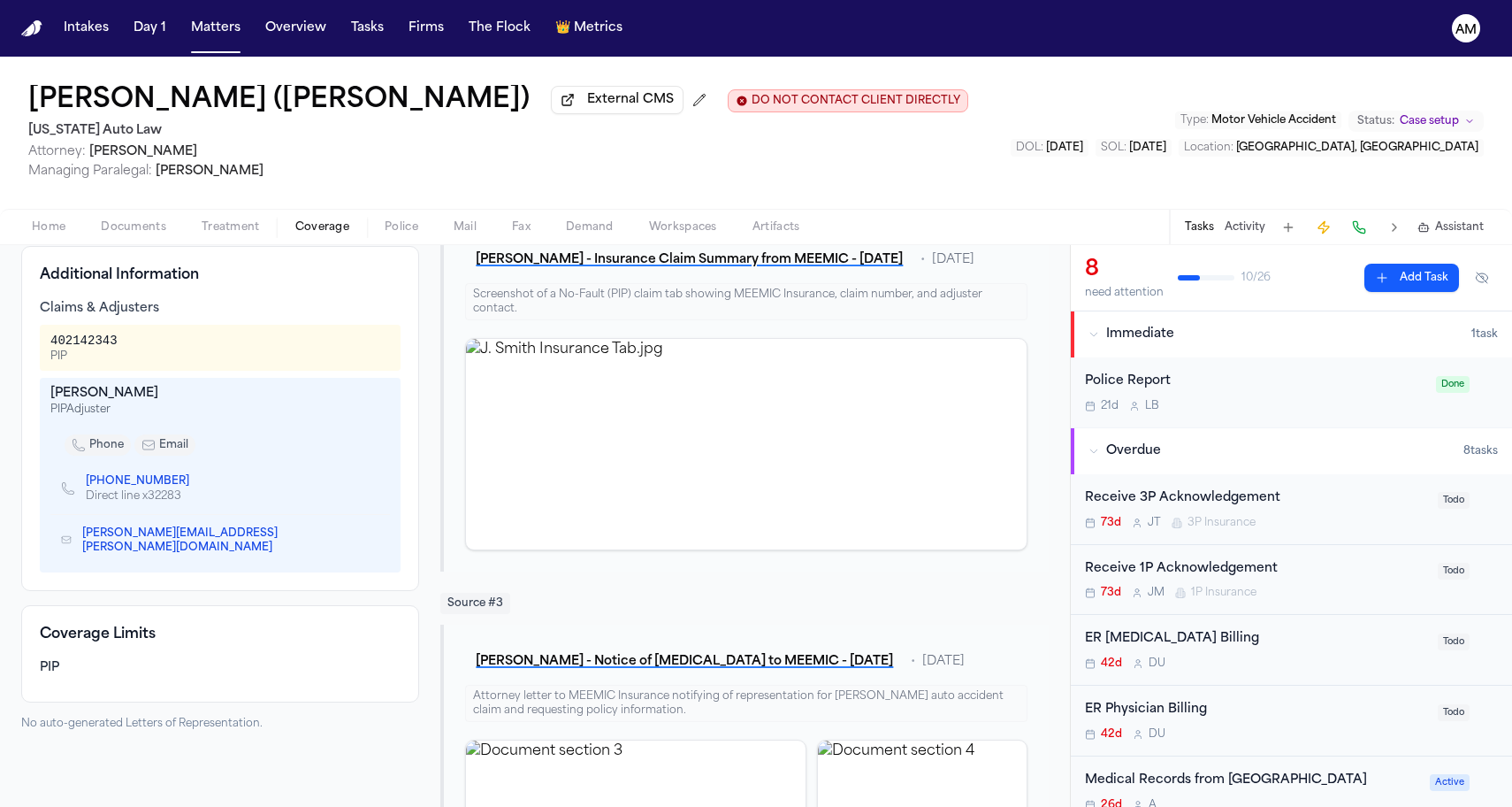
scroll to position [591, 0]
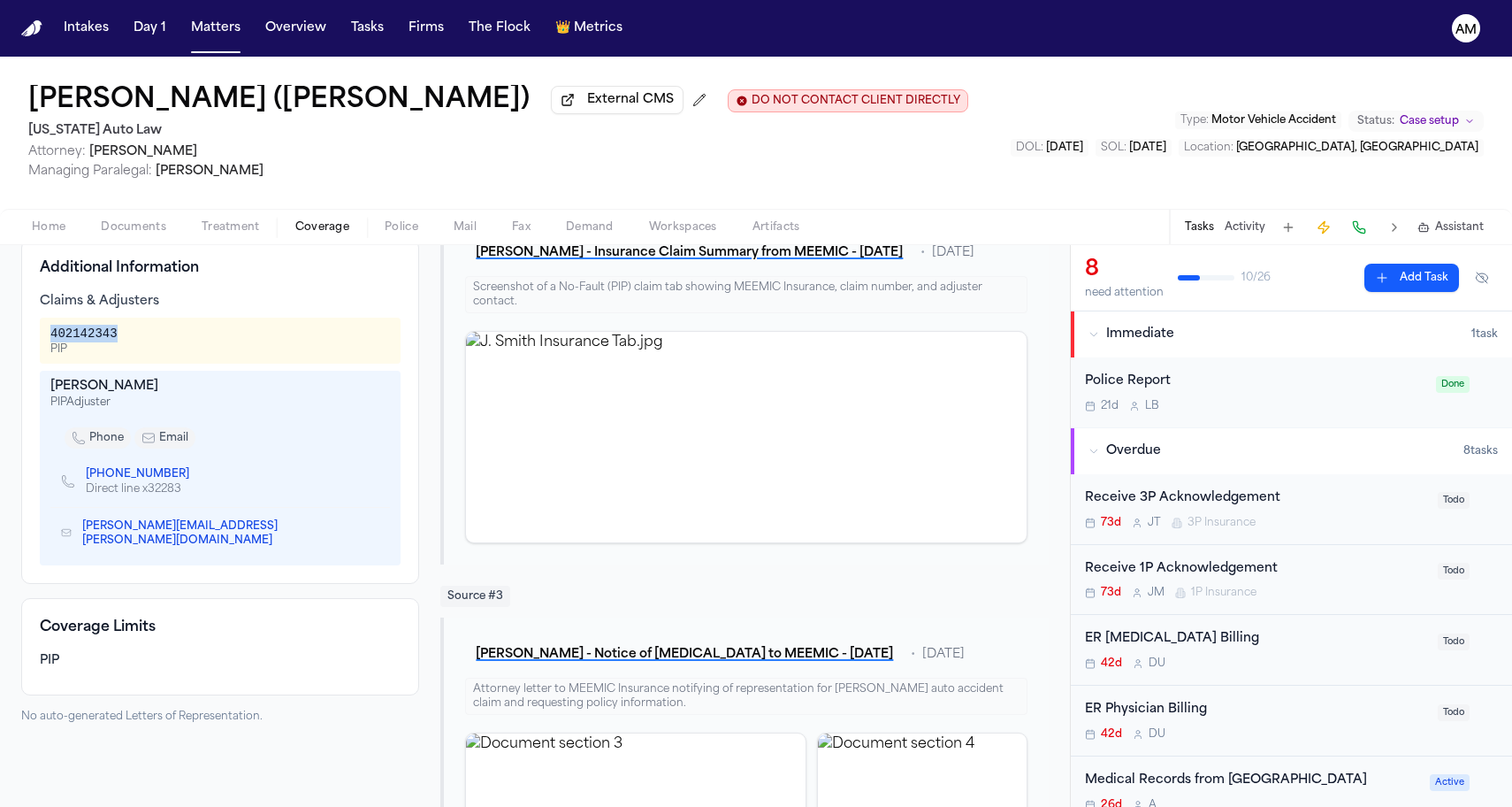
drag, startPoint x: 51, startPoint y: 325, endPoint x: 137, endPoint y: 325, distance: 86.0
click at [137, 325] on div "402142343 PIP" at bounding box center [220, 341] width 340 height 32
copy div "402142343"
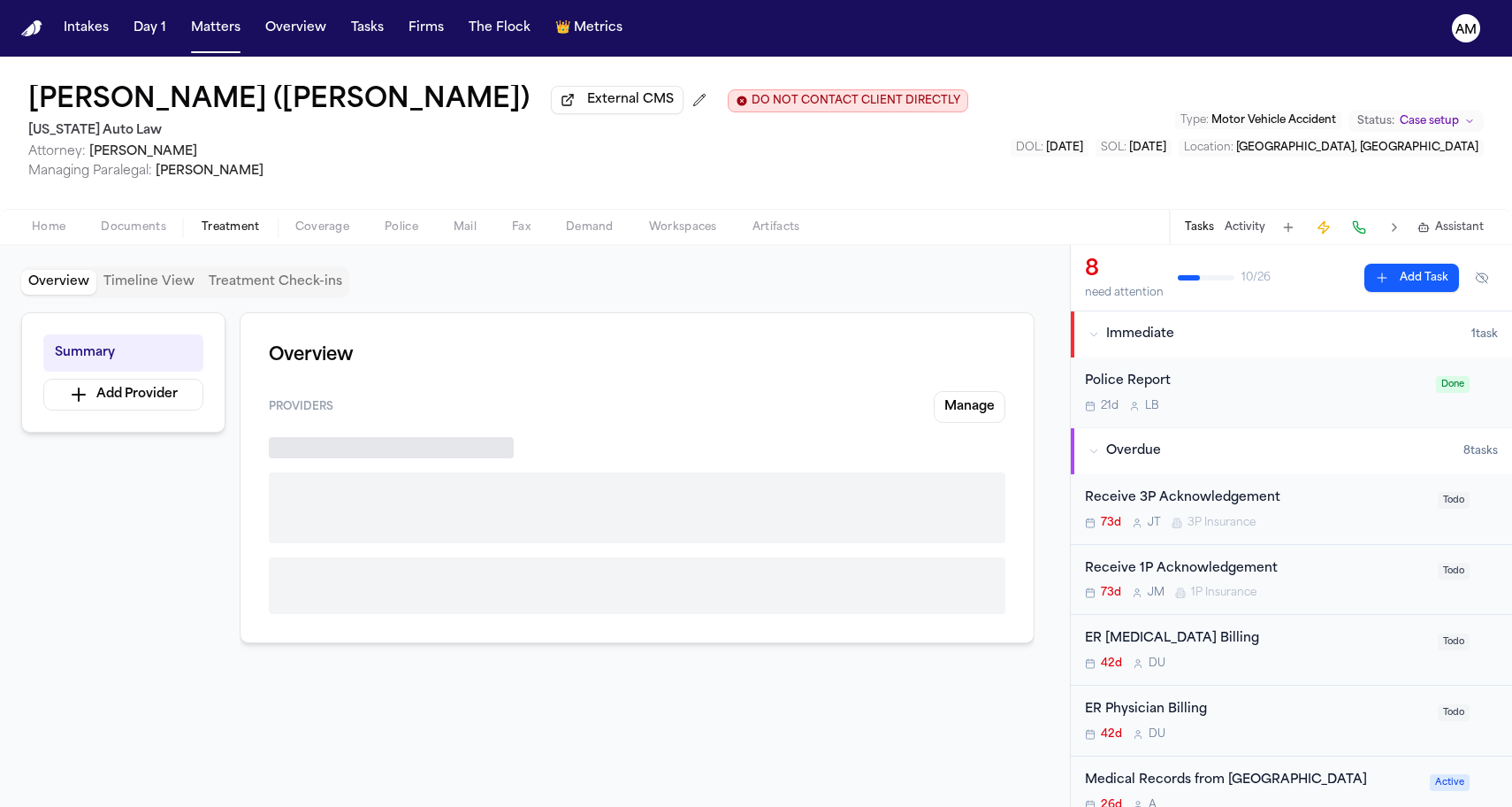
click at [242, 220] on button "Treatment" at bounding box center [230, 227] width 94 height 21
click at [320, 235] on span "Coverage" at bounding box center [322, 227] width 54 height 14
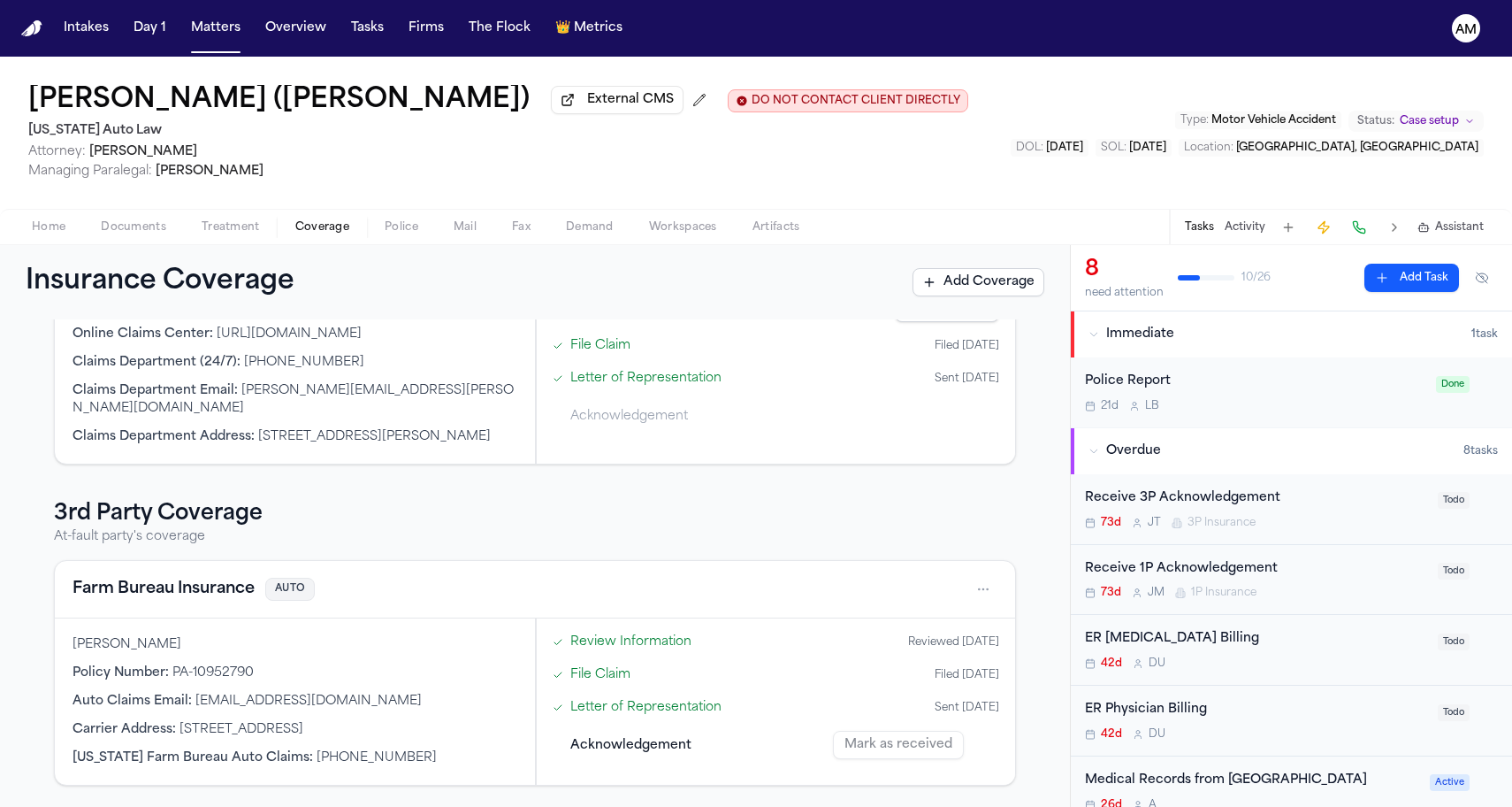
scroll to position [357, 0]
click at [171, 597] on button "Farm Bureau Insurance" at bounding box center [163, 589] width 182 height 25
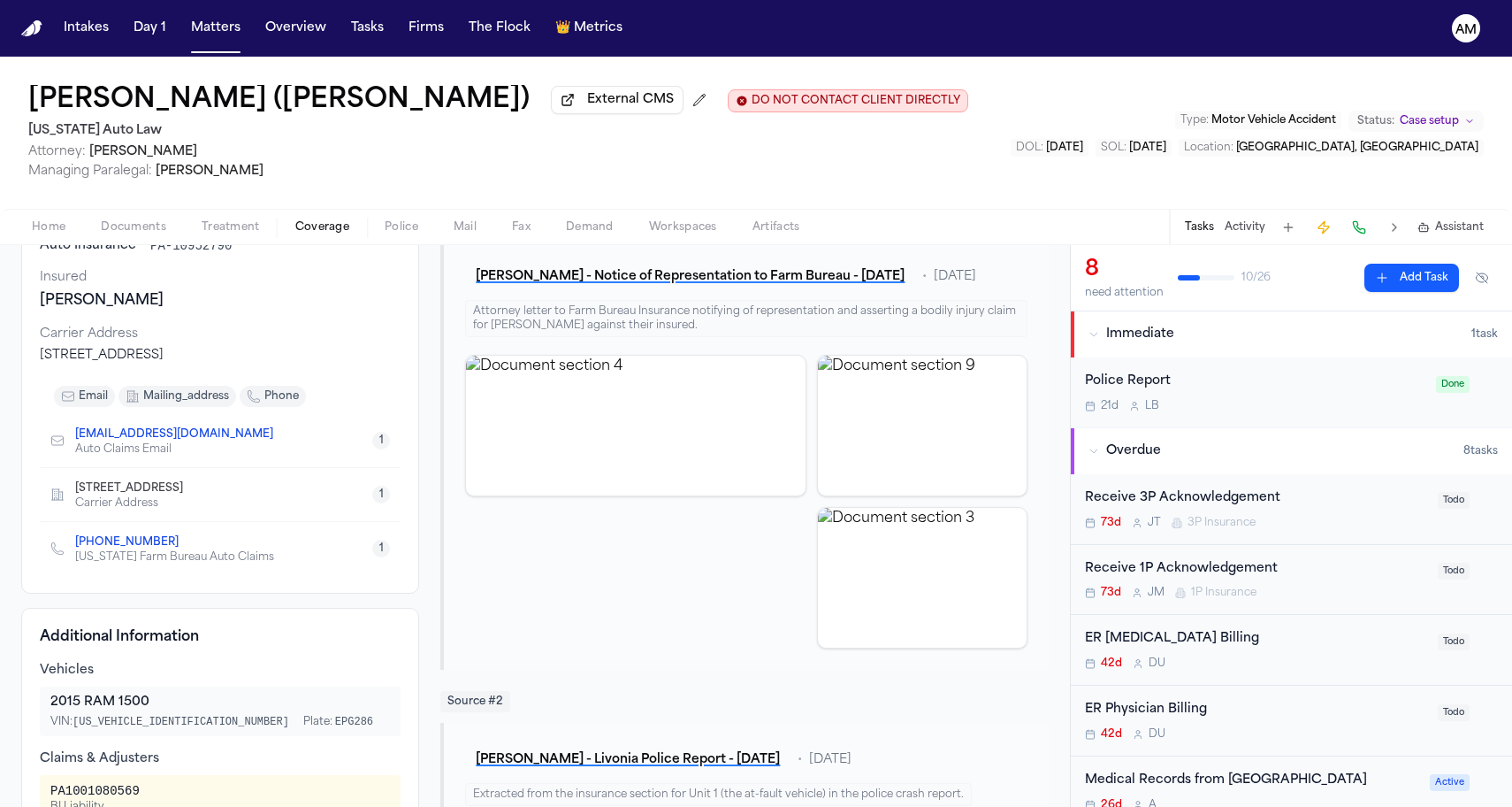
scroll to position [173, 0]
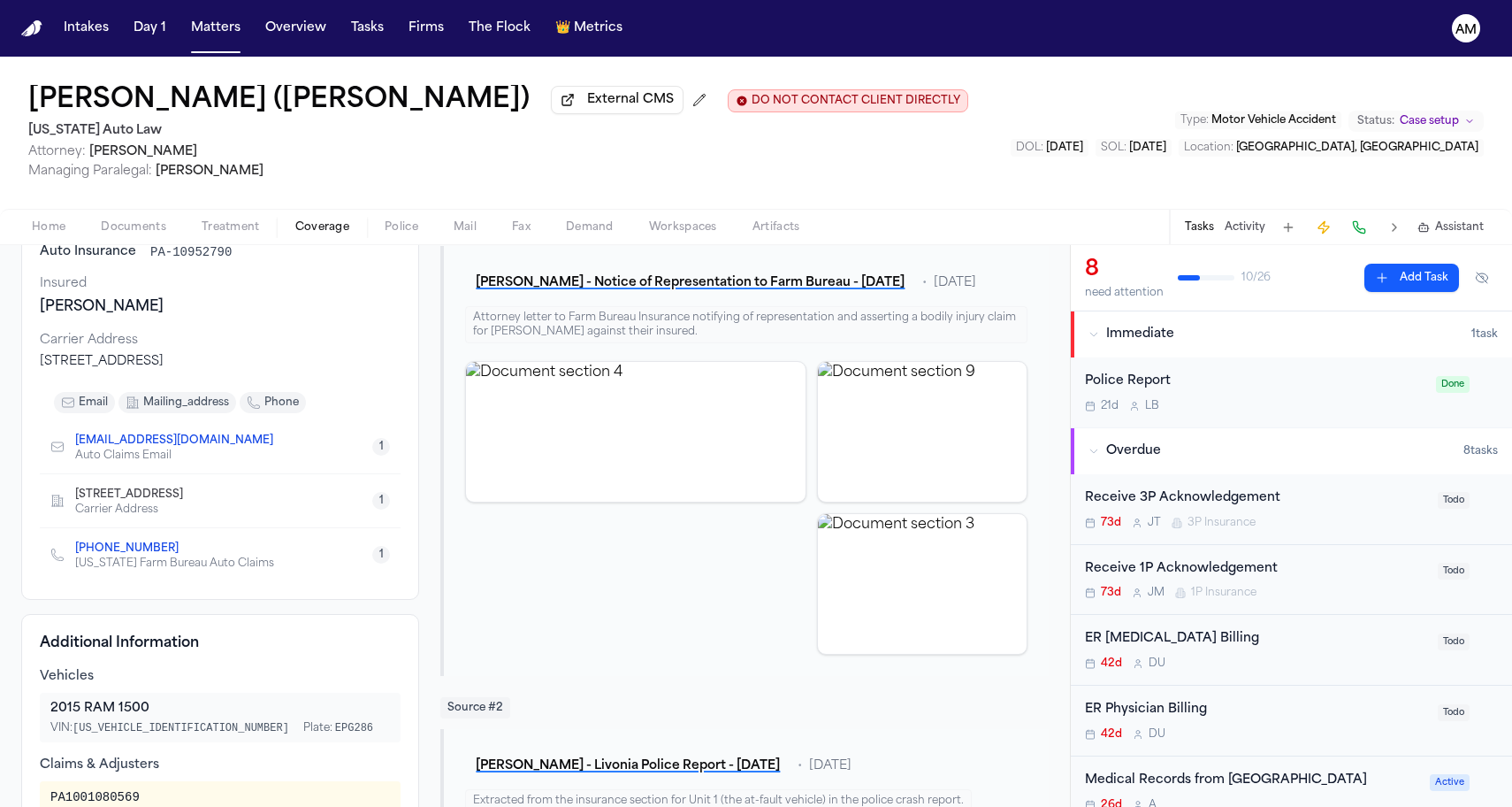
click at [119, 551] on link "[PHONE_NUMBER]" at bounding box center [127, 548] width 103 height 14
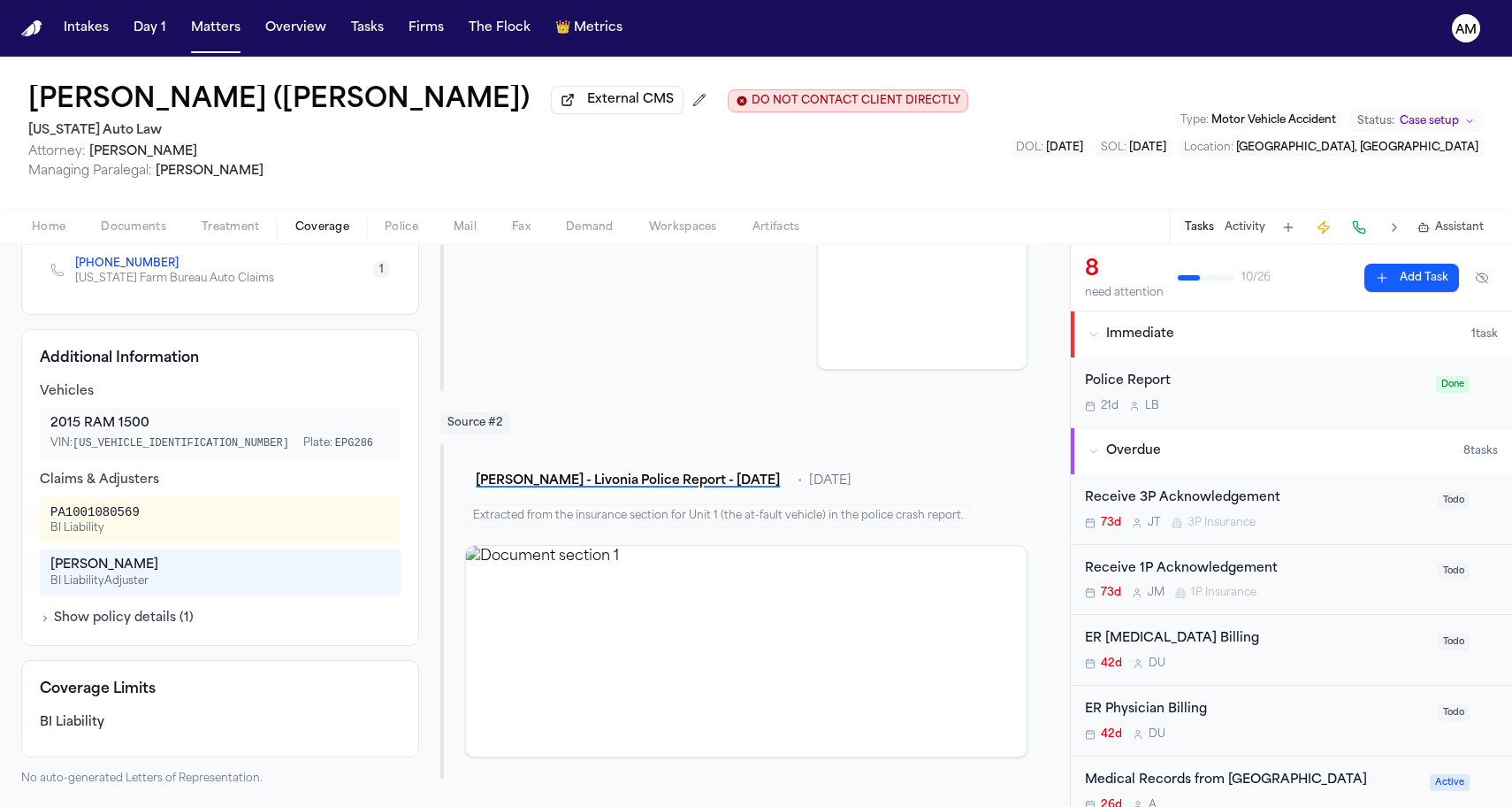
scroll to position [464, 0]
click at [103, 506] on div "PA1001080569" at bounding box center [95, 512] width 89 height 18
click at [102, 506] on div "PA1001080569" at bounding box center [95, 512] width 89 height 18
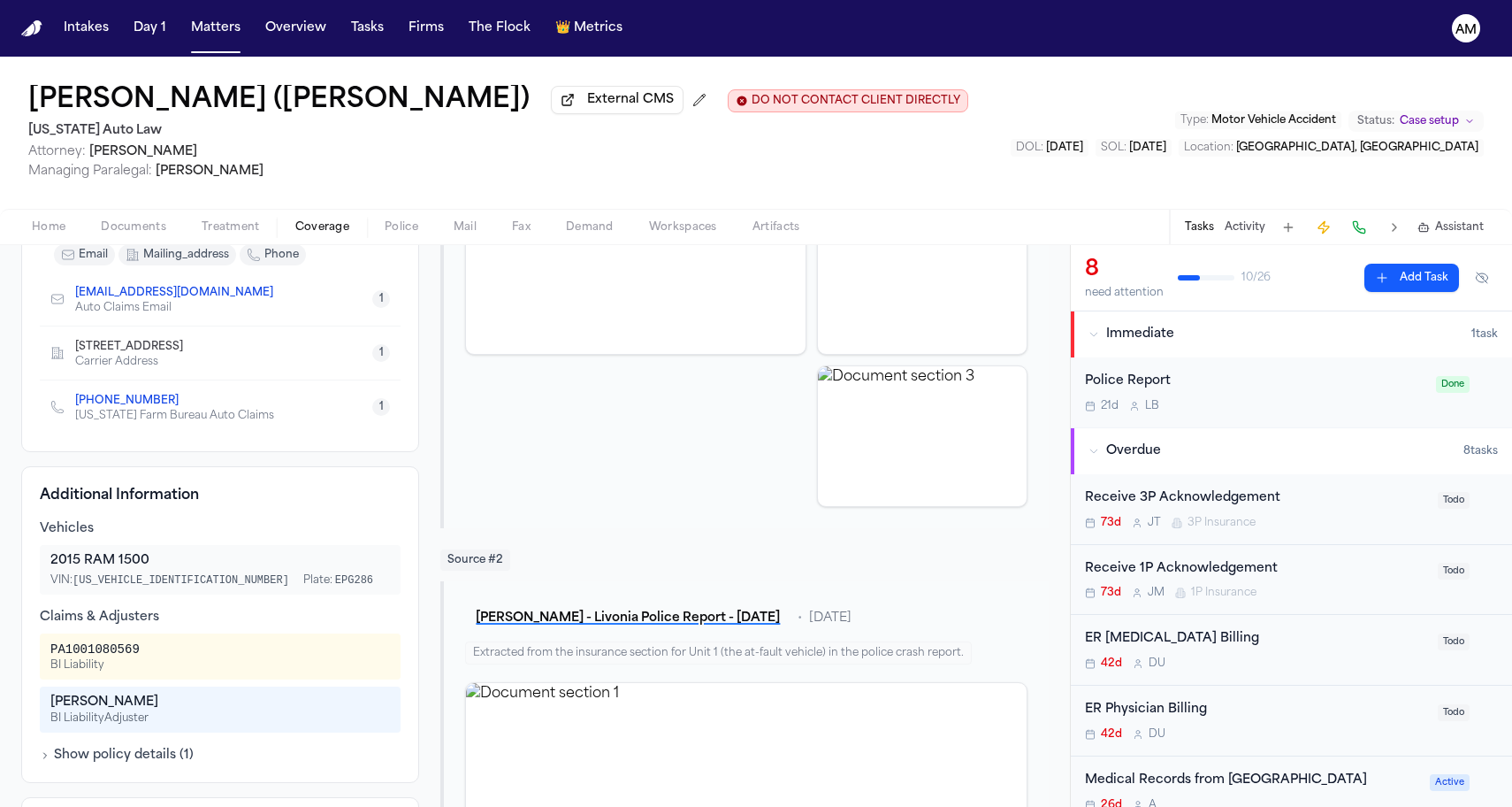
scroll to position [172, 0]
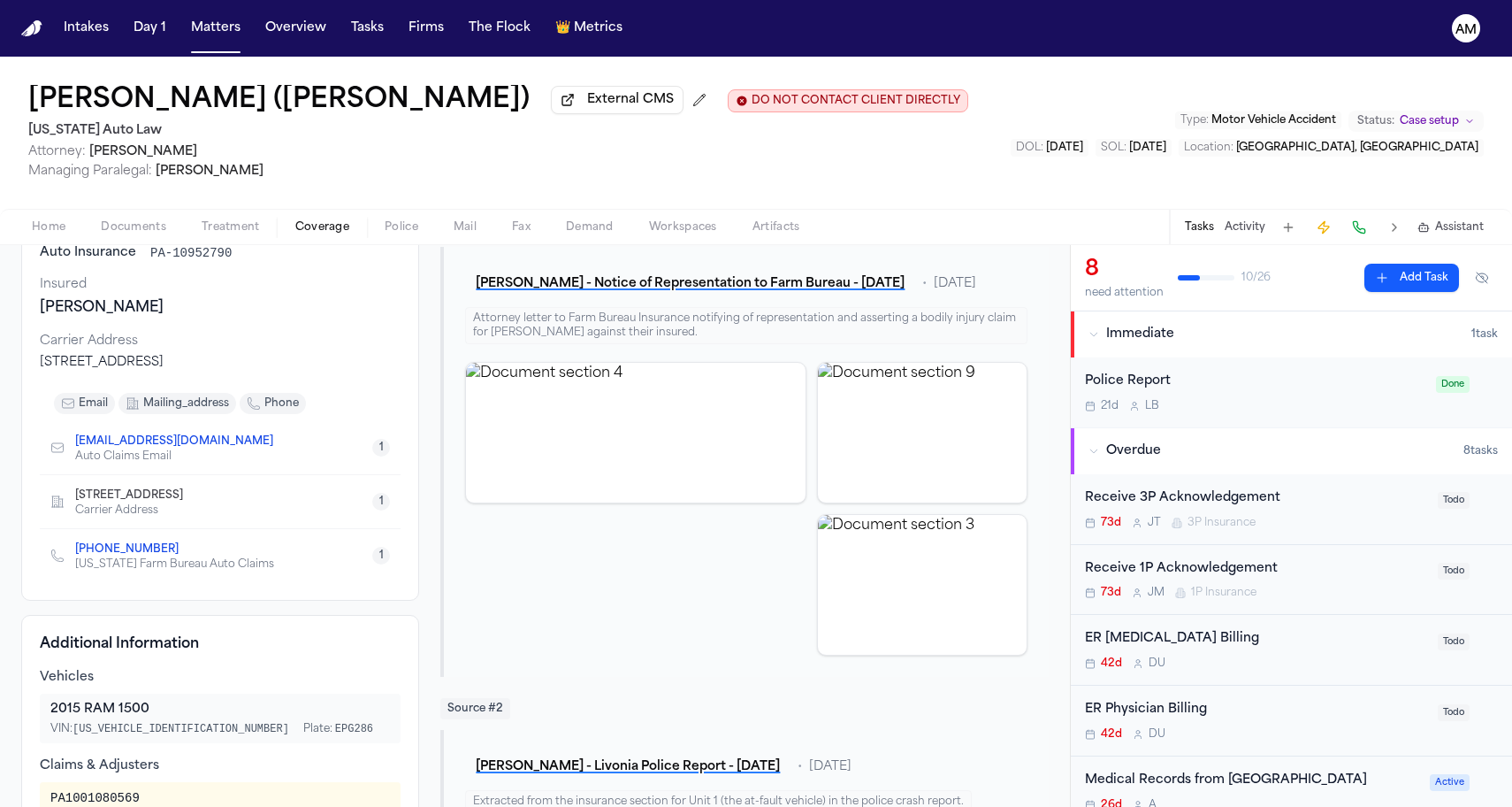
click at [113, 547] on link "[PHONE_NUMBER]" at bounding box center [127, 549] width 103 height 14
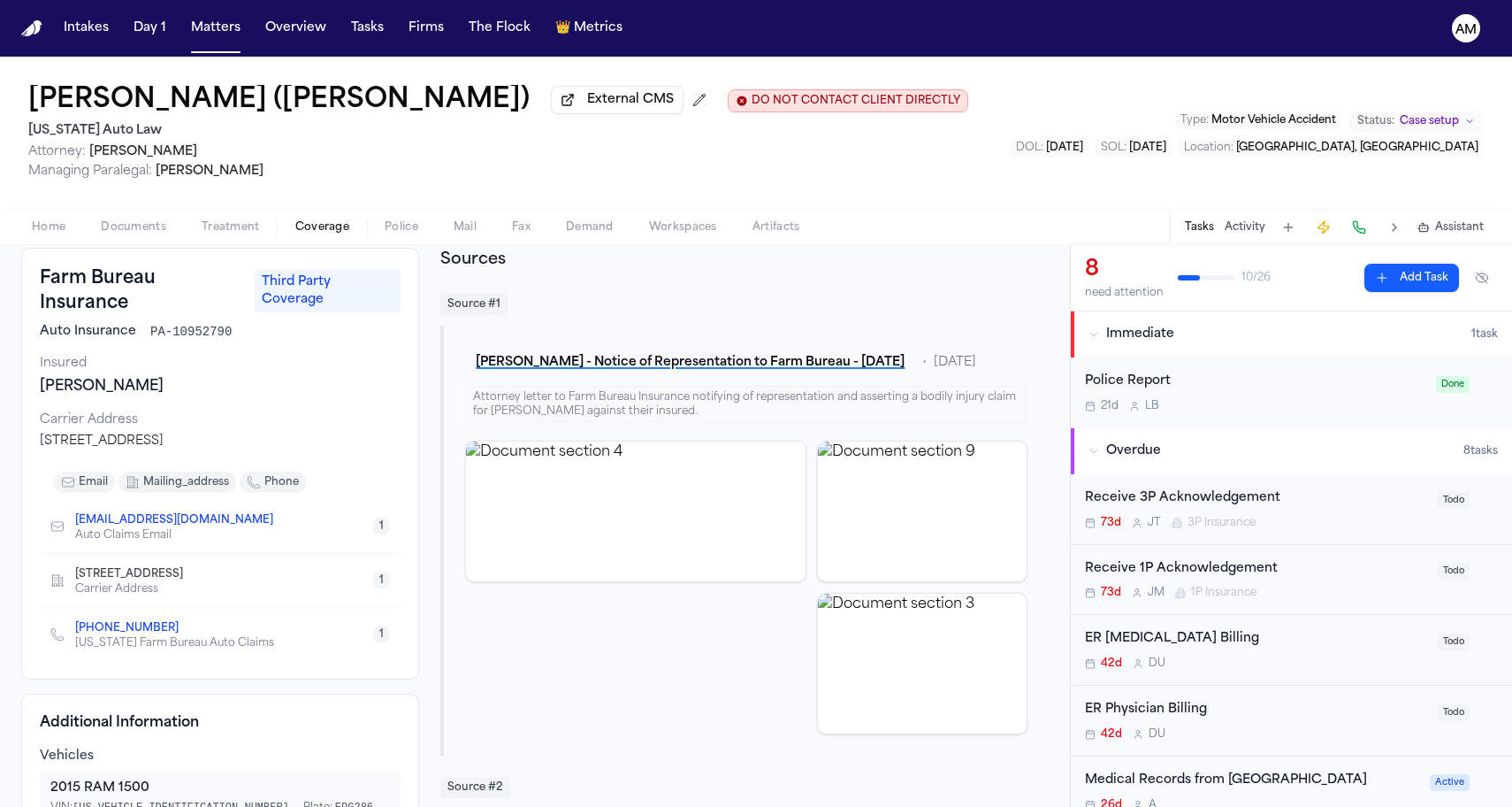
scroll to position [11, 0]
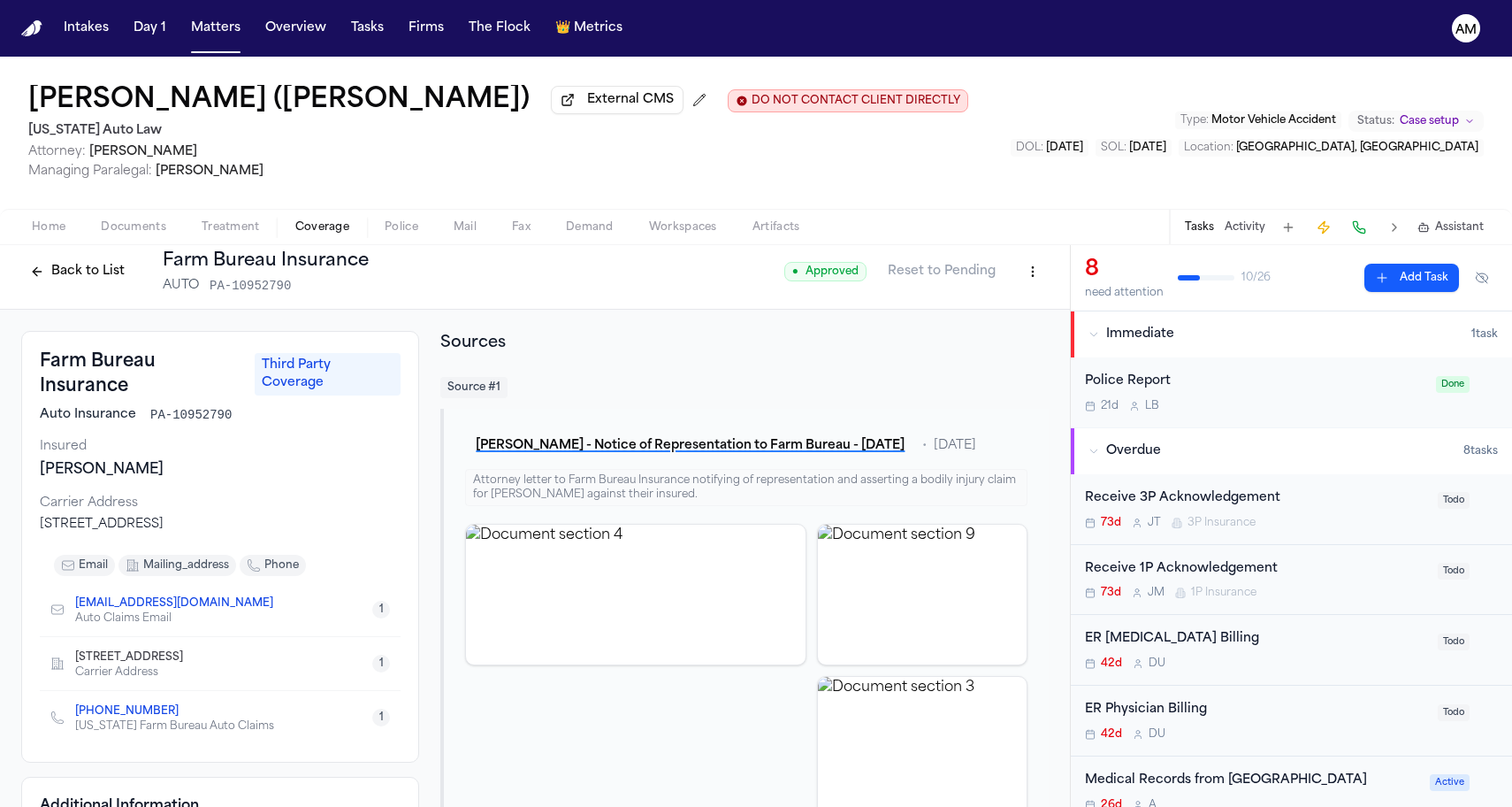
click at [138, 714] on link "[PHONE_NUMBER]" at bounding box center [127, 712] width 103 height 14
click at [278, 606] on icon "Copy to clipboard" at bounding box center [281, 605] width 6 height 6
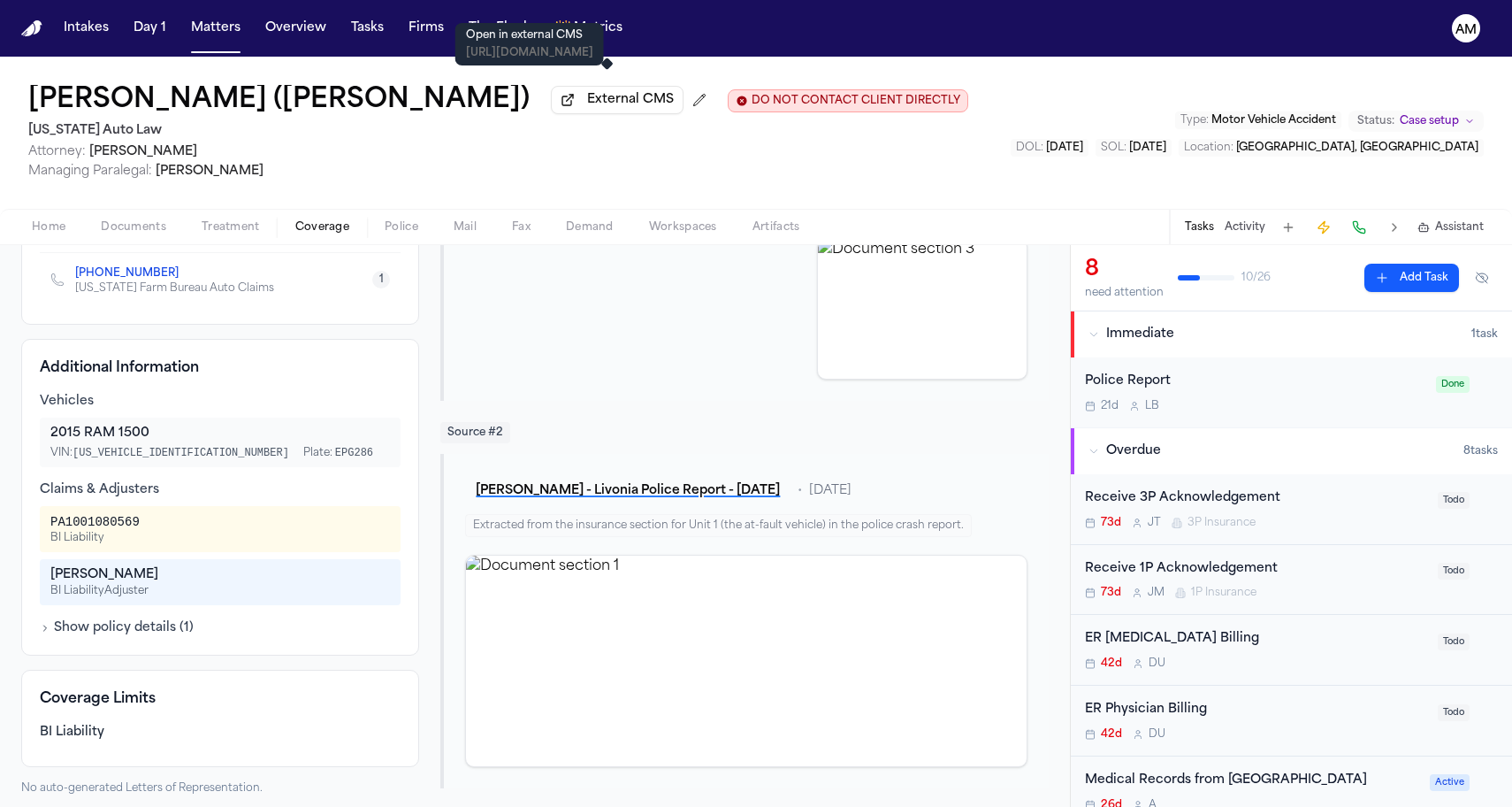
scroll to position [449, 0]
click at [472, 179] on span "Managing Paralegal: [PERSON_NAME]" at bounding box center [498, 172] width 940 height 18
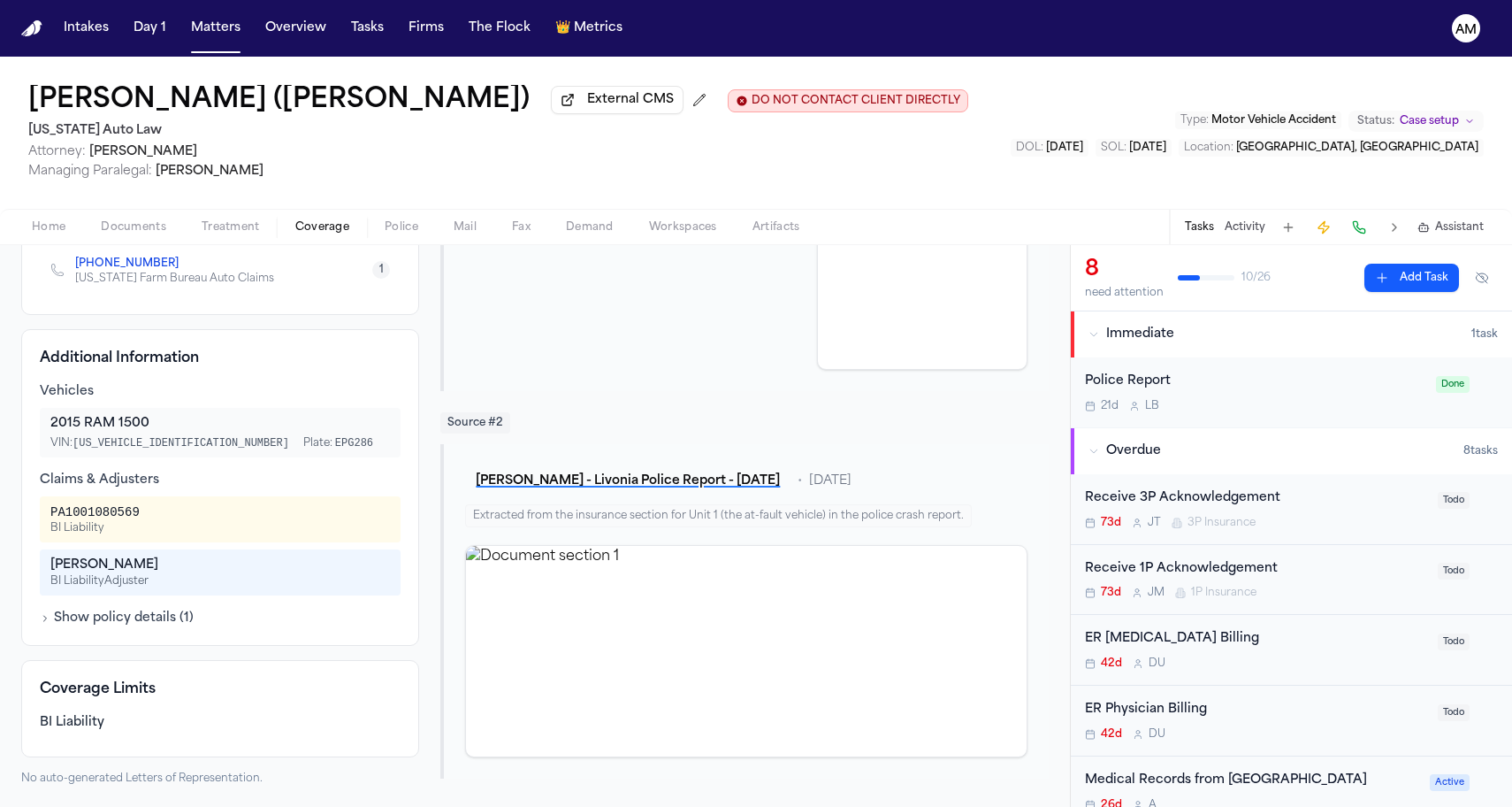
scroll to position [0, 0]
click at [482, 190] on div "[PERSON_NAME] (a.k.a. [PERSON_NAME]) External CMS DO NOT CONTACT CLIENT DIRECTL…" at bounding box center [756, 132] width 1512 height 152
click at [219, 539] on div "PA1001080569 BI Liability" at bounding box center [220, 519] width 361 height 46
drag, startPoint x: 35, startPoint y: 559, endPoint x: 174, endPoint y: 564, distance: 139.1
click at [174, 564] on div "Additional Information Vehicles 2015 RAM 1500 VIN: [US_VEHICLE_IDENTIFICATION_N…" at bounding box center [220, 487] width 398 height 317
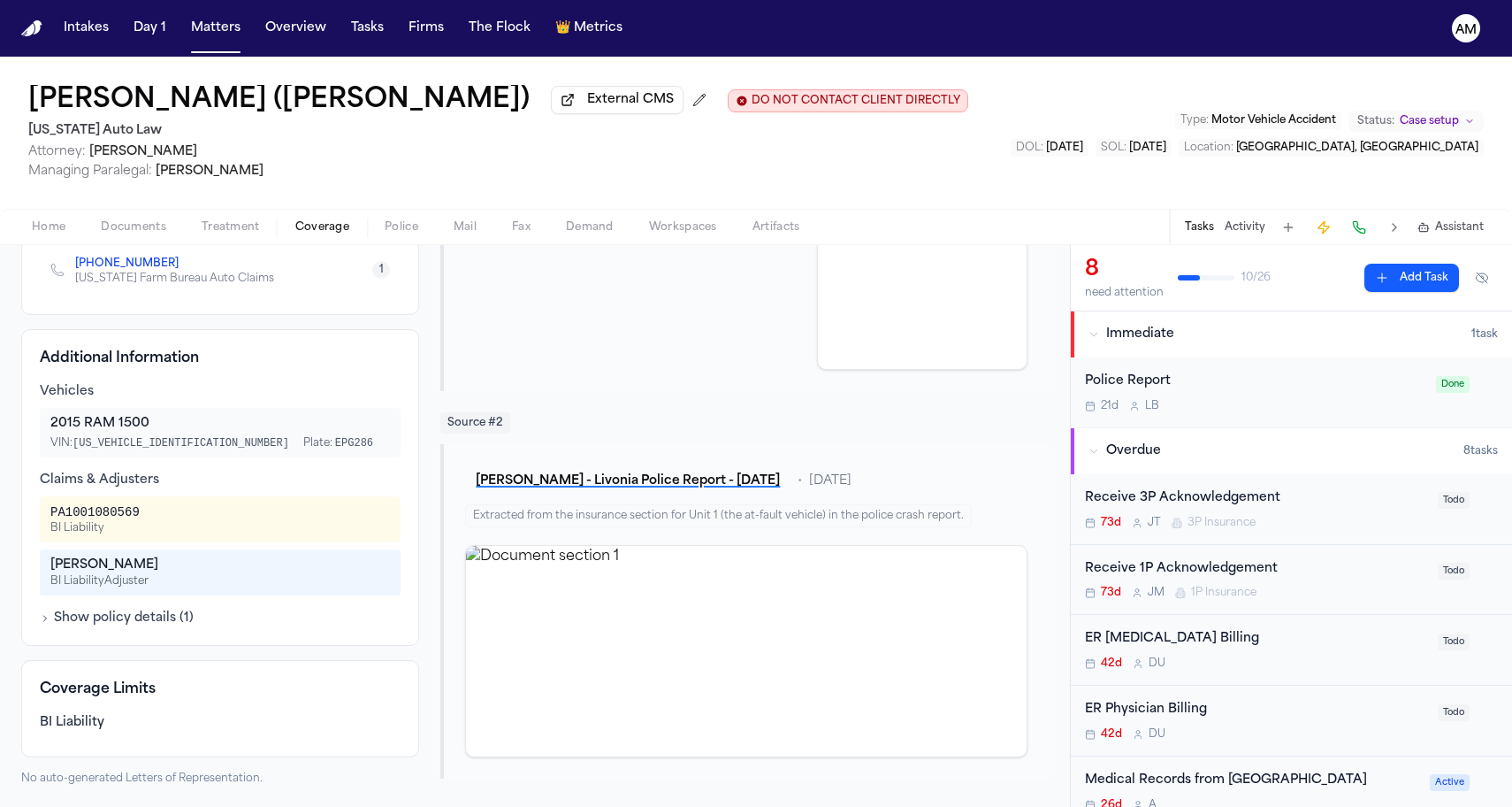
click at [174, 564] on div "[PERSON_NAME]" at bounding box center [220, 565] width 340 height 18
click at [700, 406] on div "Source # 1 [PERSON_NAME] - Notice of Representation to Farm Bureau - [DATE] • […" at bounding box center [744, 354] width 608 height 849
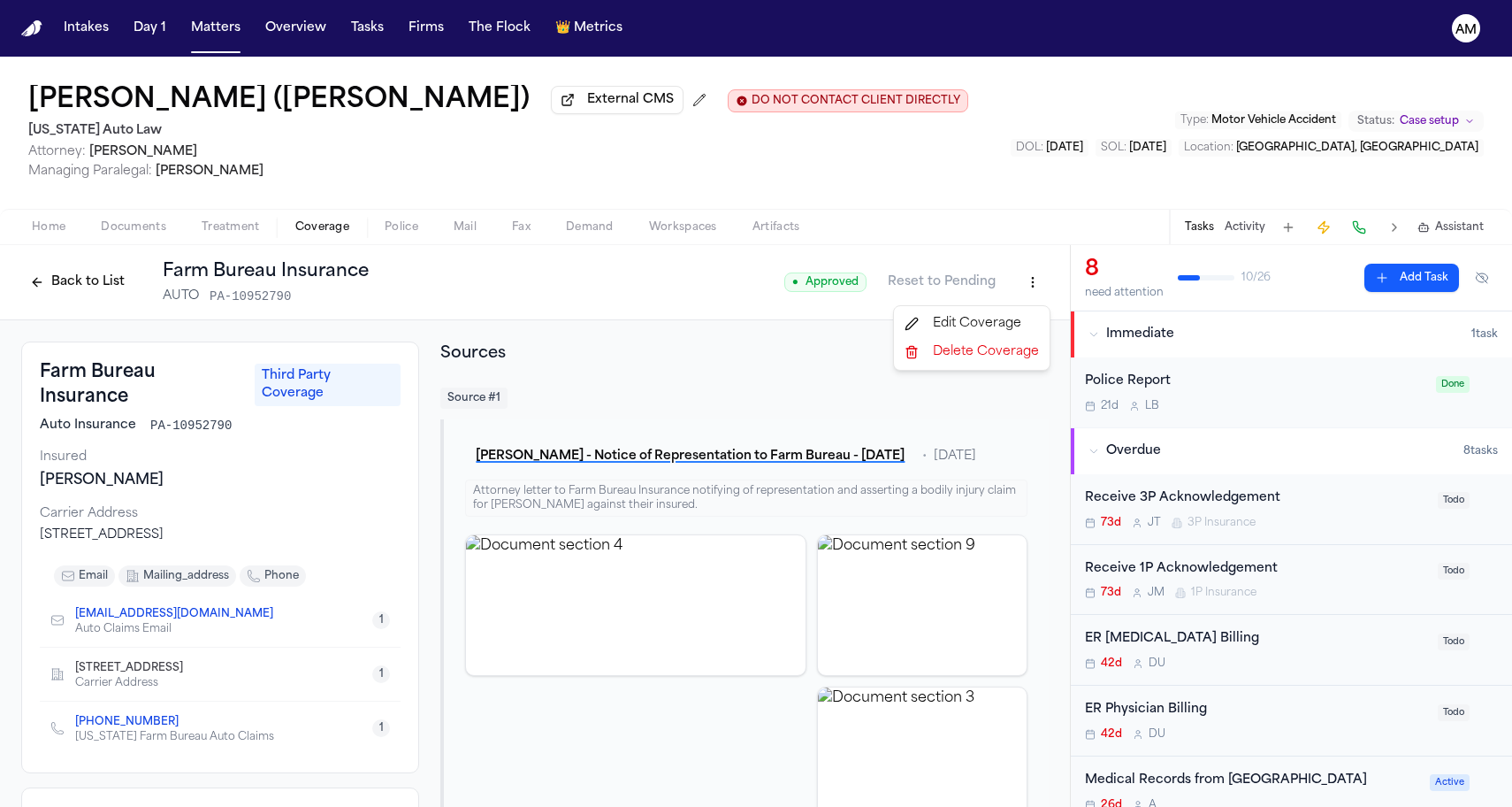
click at [1038, 282] on html "Intakes Day 1 Matters Overview Tasks Firms The Flock 👑 Metrics AM [PERSON_NAME]…" at bounding box center [756, 403] width 1512 height 807
click at [981, 323] on div "Edit Coverage" at bounding box center [972, 324] width 149 height 29
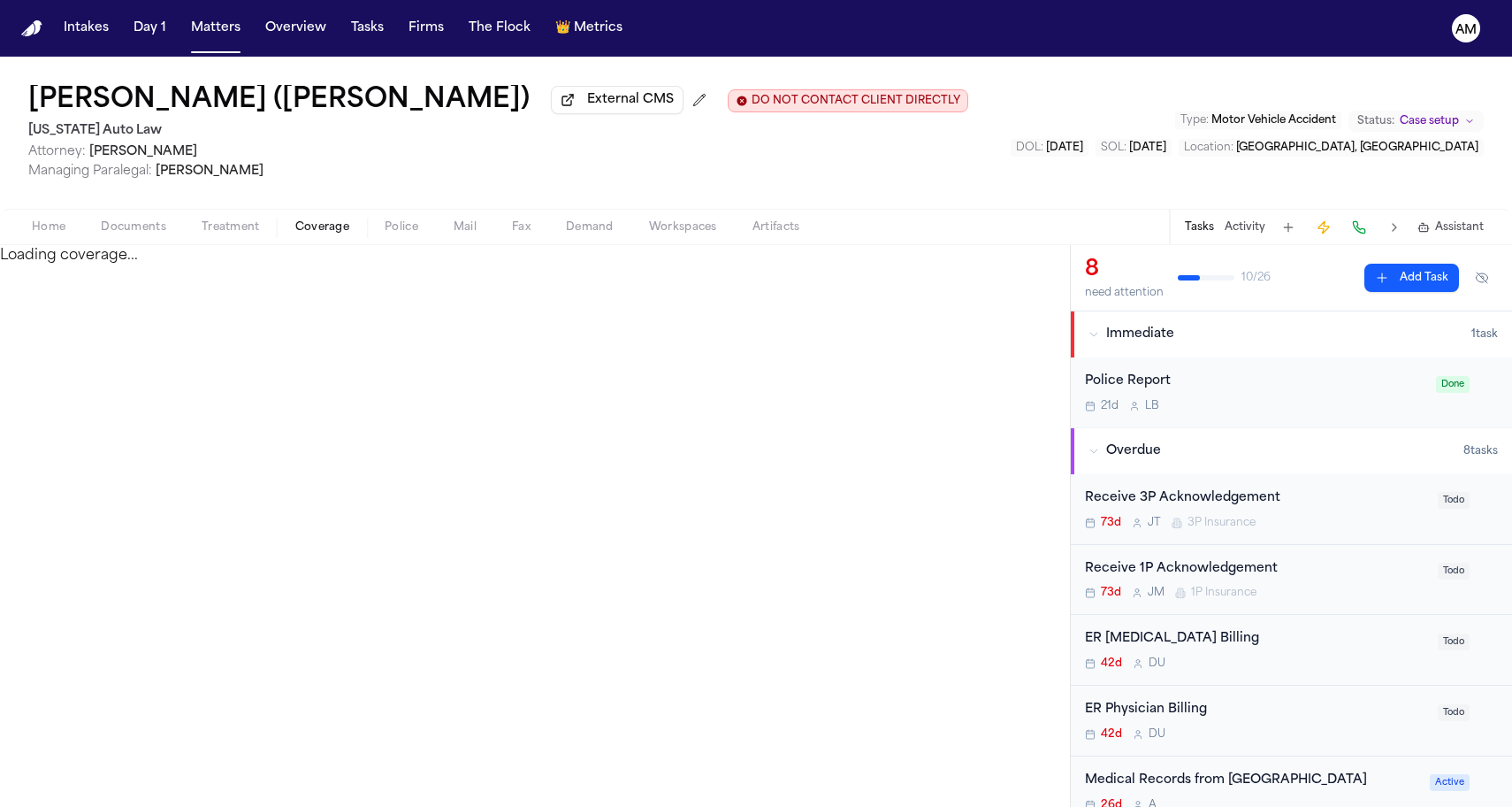
select select "**********"
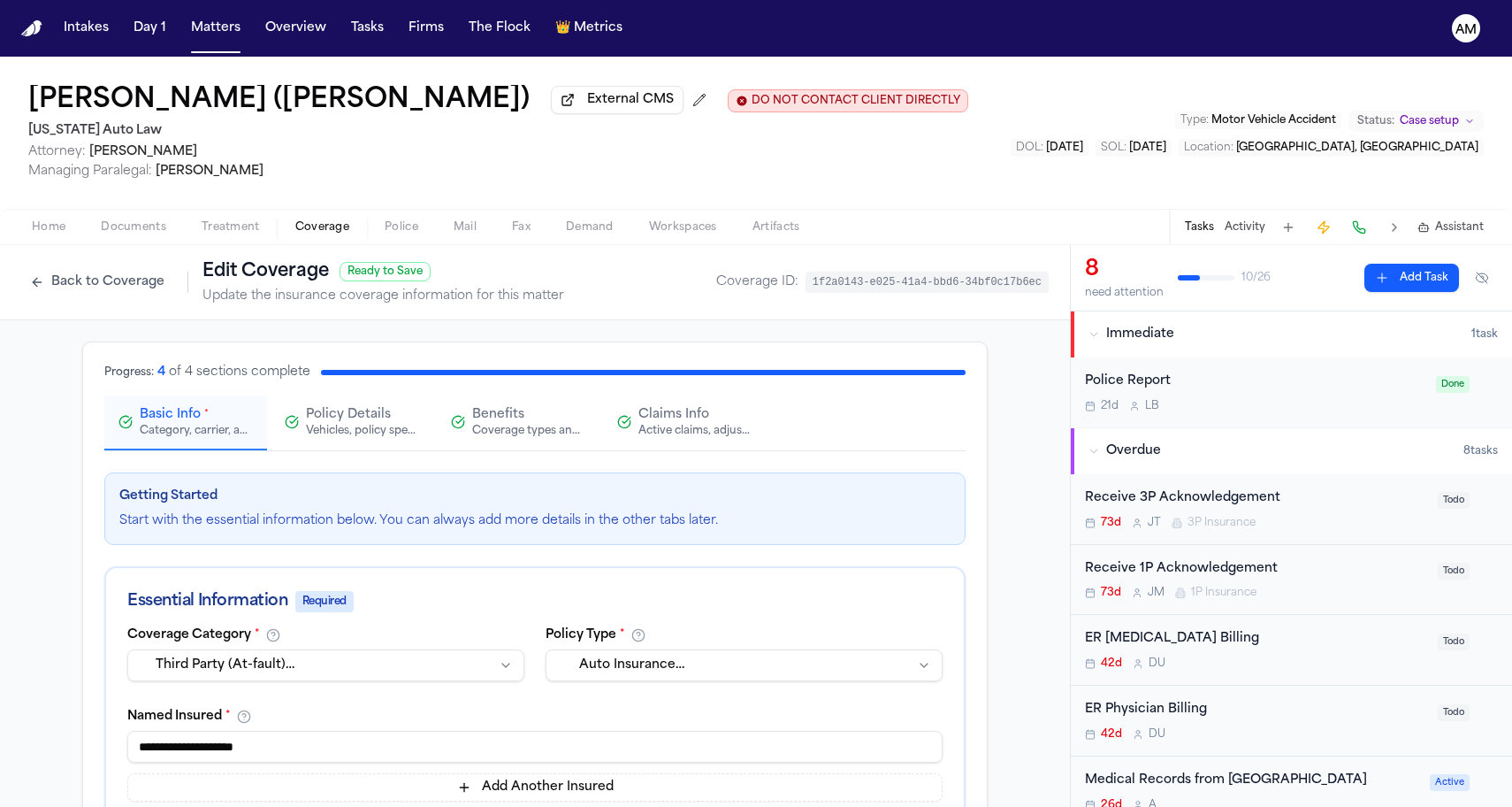
click at [699, 415] on span "Claims Info" at bounding box center [673, 415] width 70 height 18
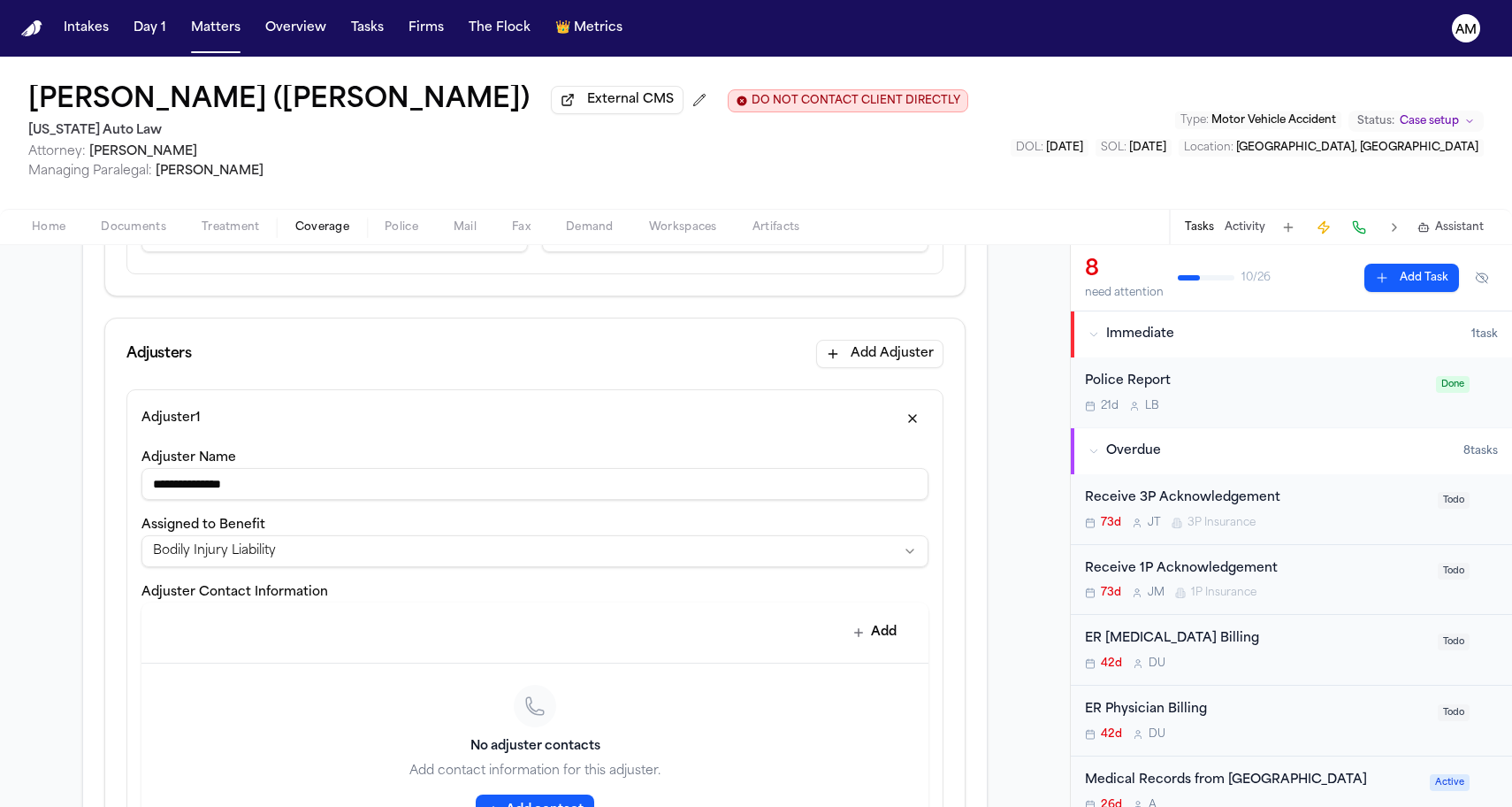
scroll to position [422, 0]
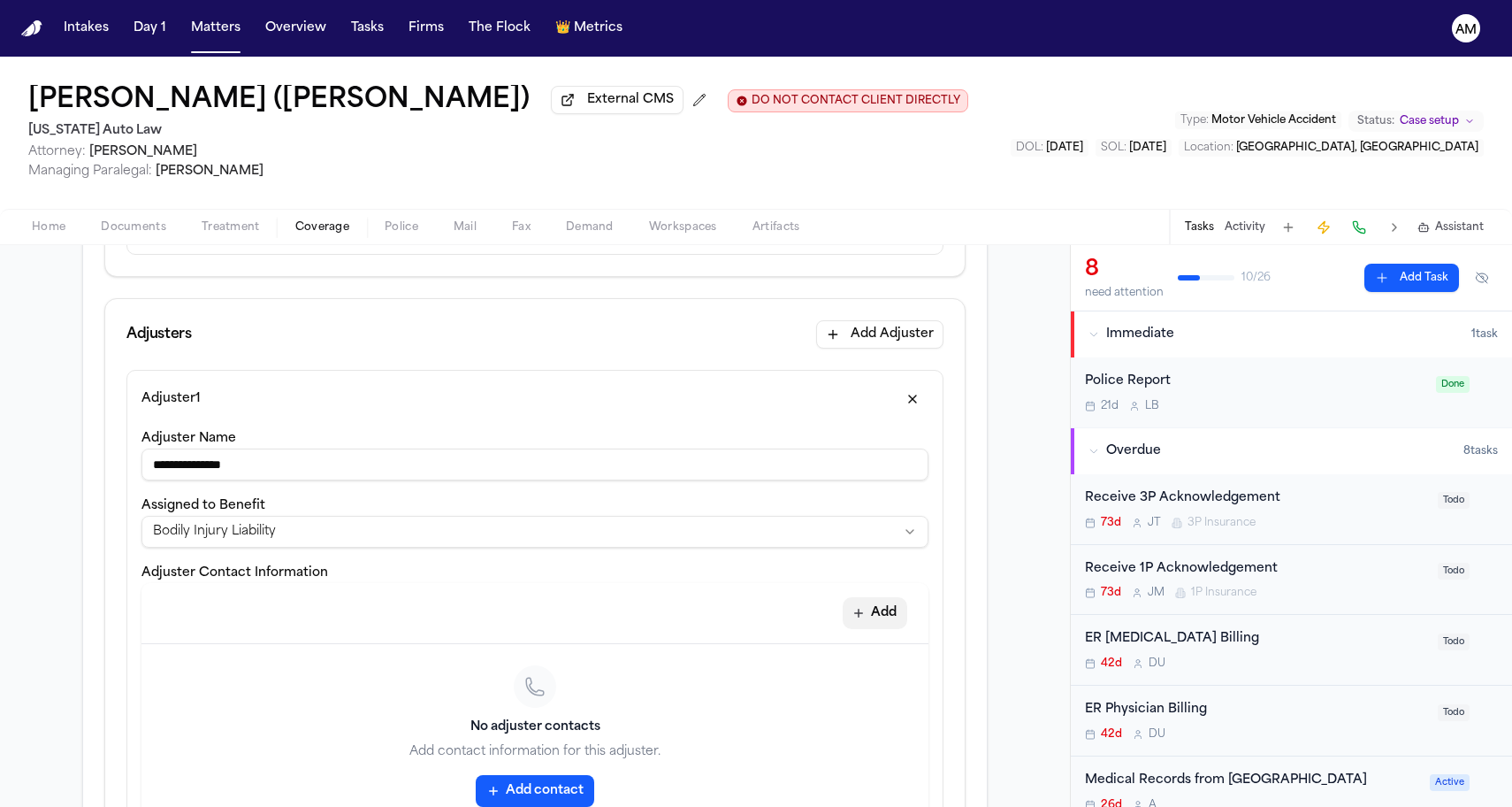
click at [877, 619] on button "Add" at bounding box center [875, 613] width 64 height 32
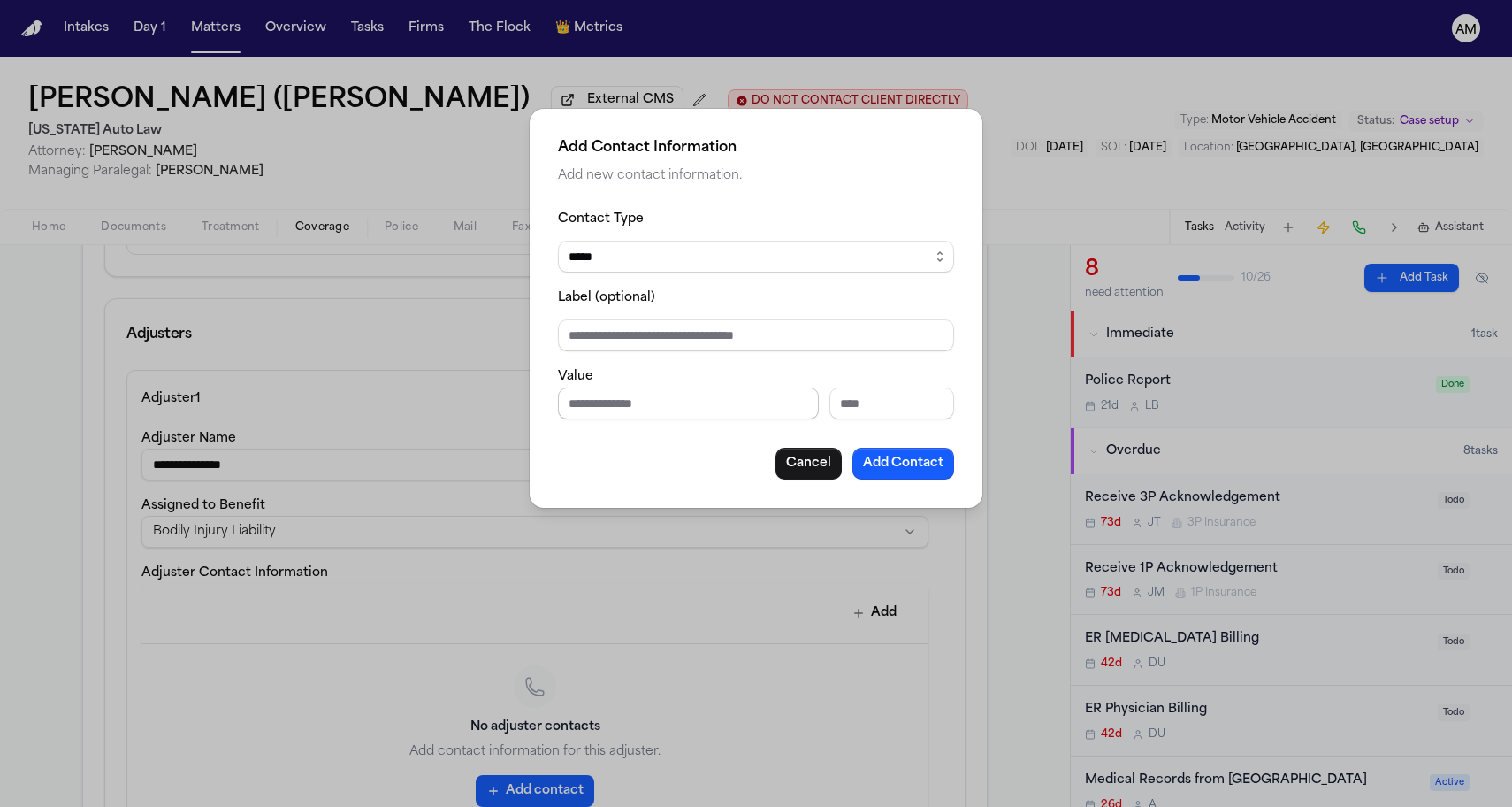
click at [627, 392] on input "Phone number" at bounding box center [688, 403] width 261 height 32
click at [784, 476] on button "Cancel" at bounding box center [809, 464] width 66 height 32
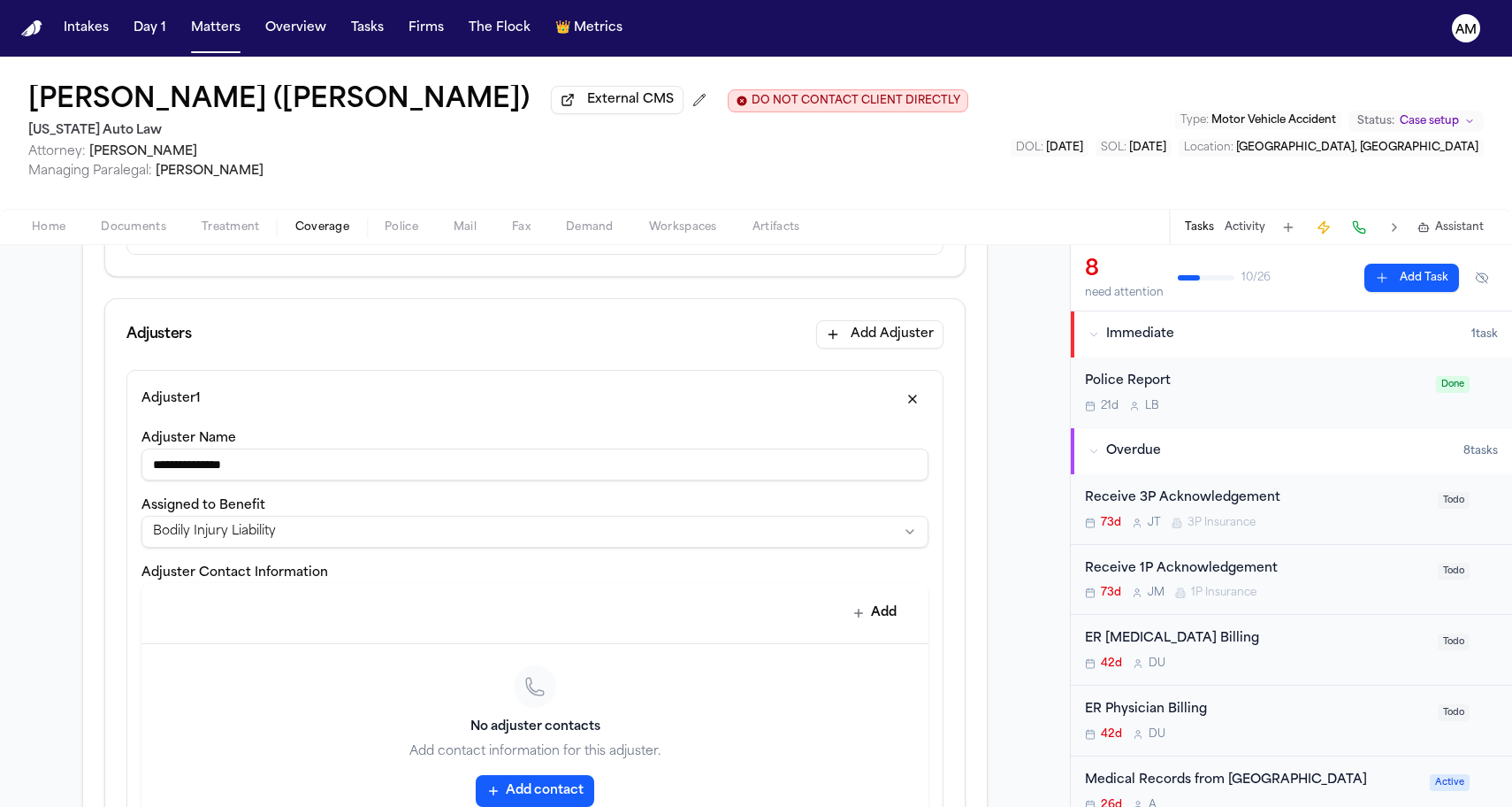
drag, startPoint x: 341, startPoint y: 478, endPoint x: 149, endPoint y: 475, distance: 192.0
click at [149, 475] on input "**********" at bounding box center [535, 465] width 787 height 32
type input "**********"
click at [55, 605] on div "**********" at bounding box center [535, 688] width 1070 height 1580
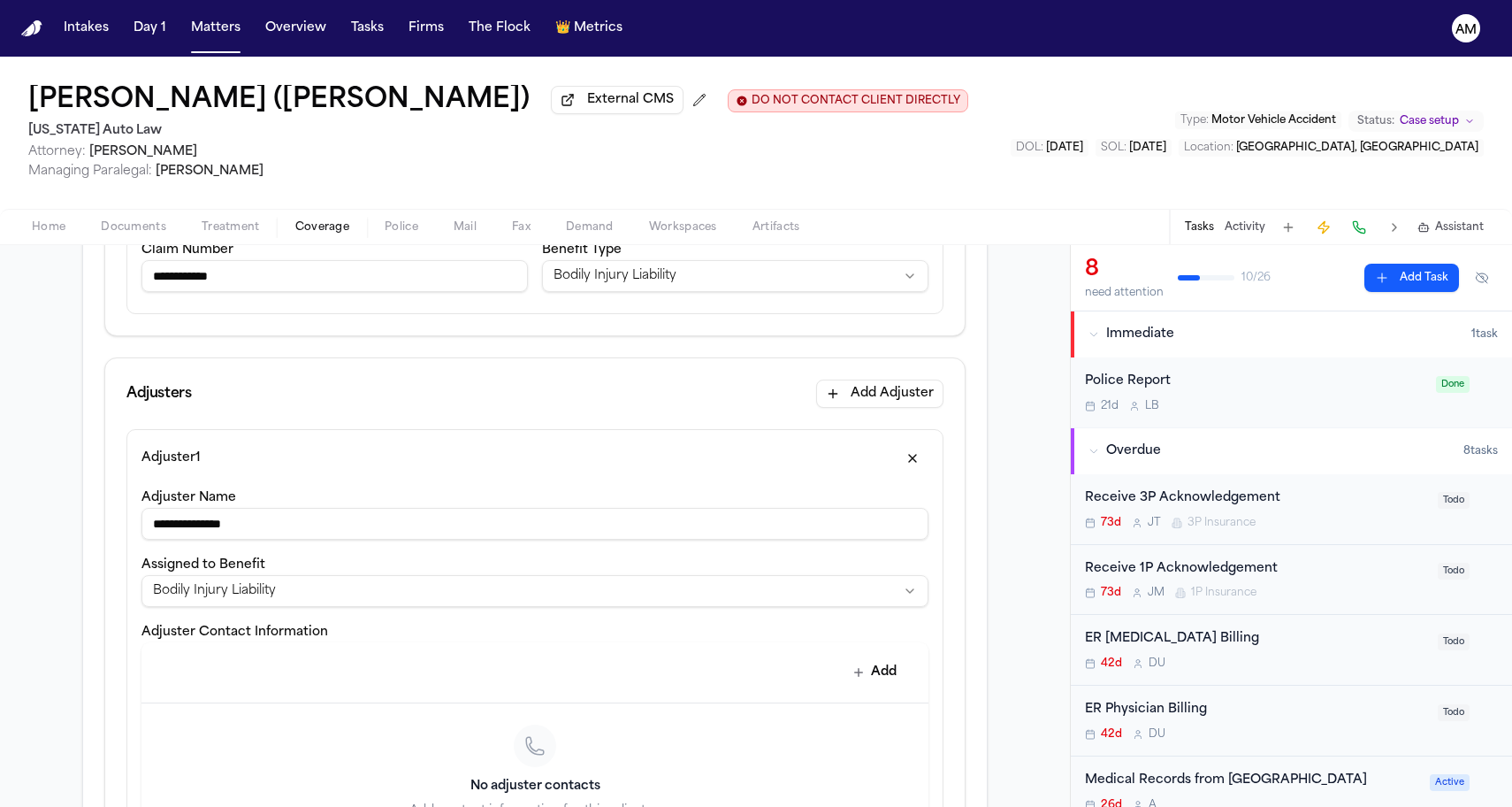
scroll to position [138, 0]
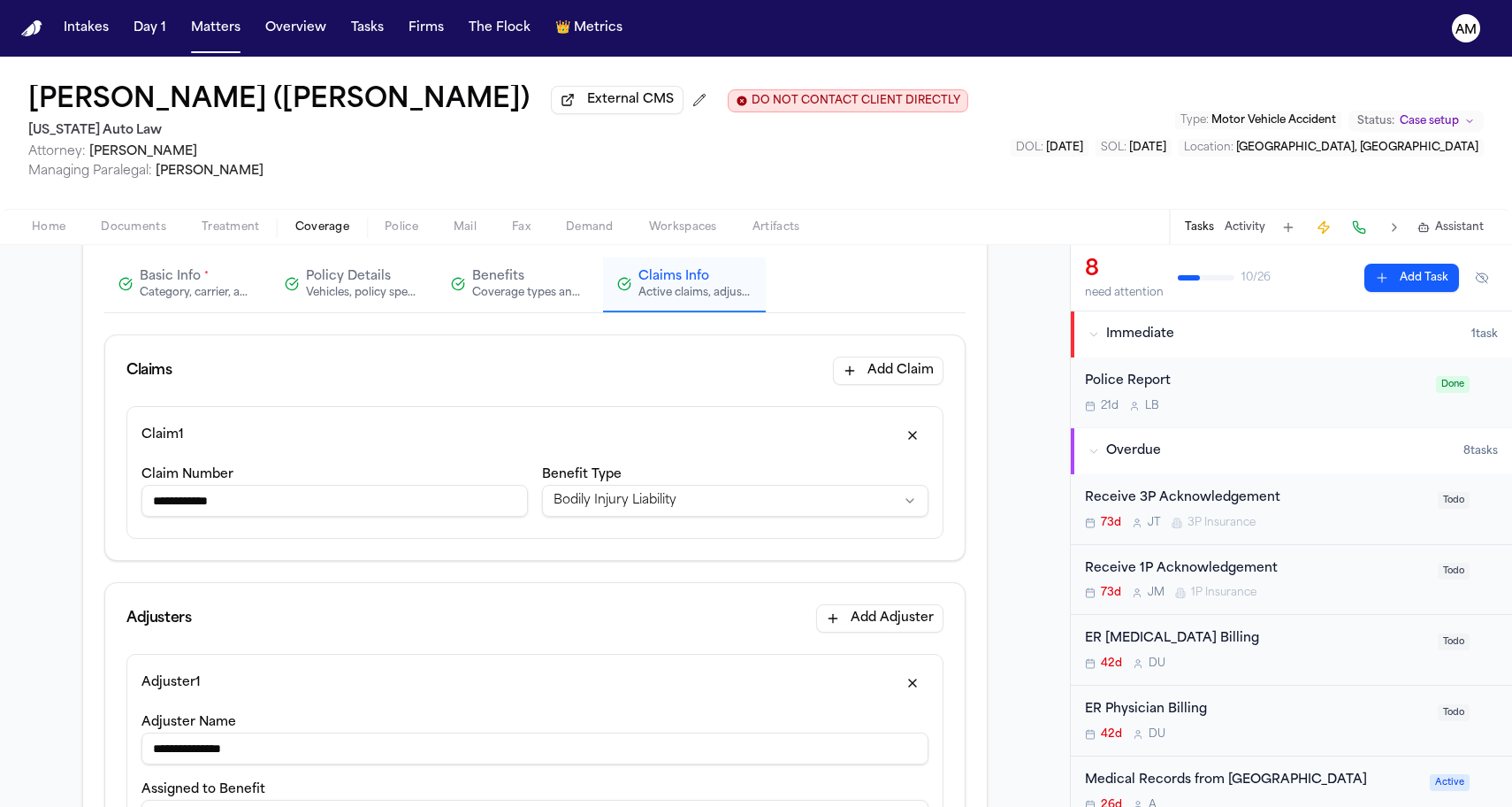
click at [826, 614] on button "Add Adjuster" at bounding box center [880, 619] width 127 height 29
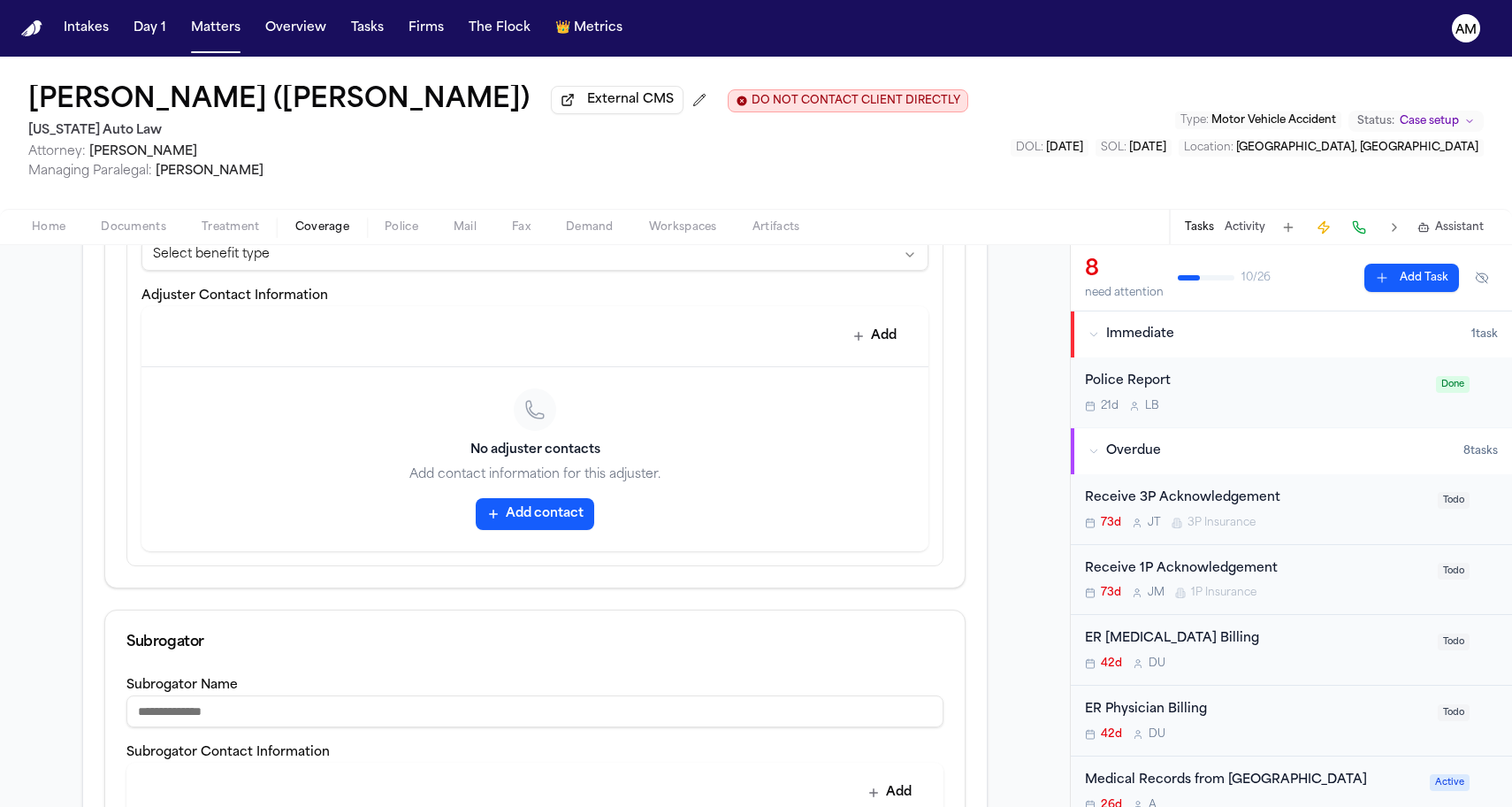
scroll to position [1050, 0]
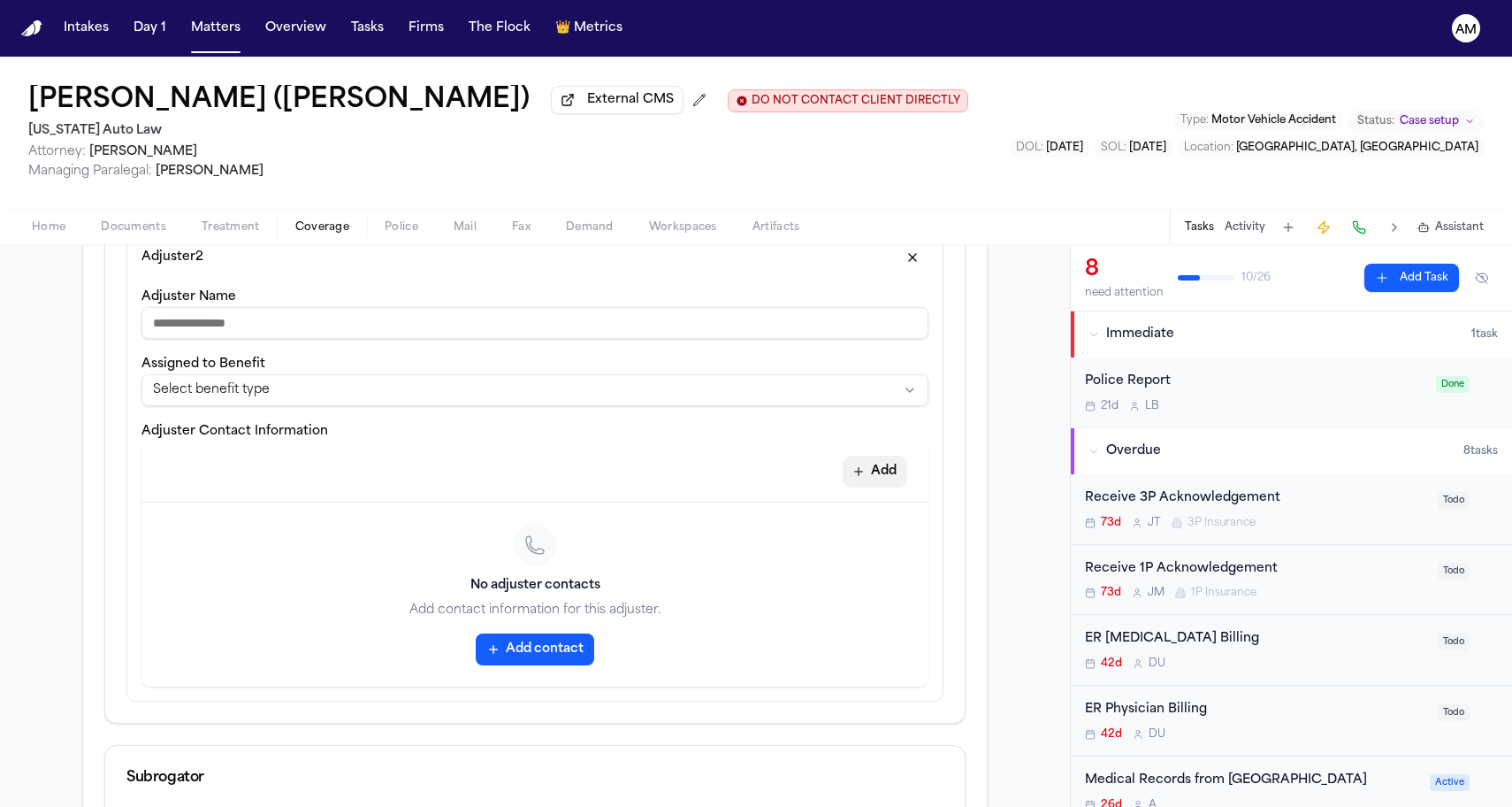
click at [887, 463] on button "Add" at bounding box center [875, 472] width 64 height 32
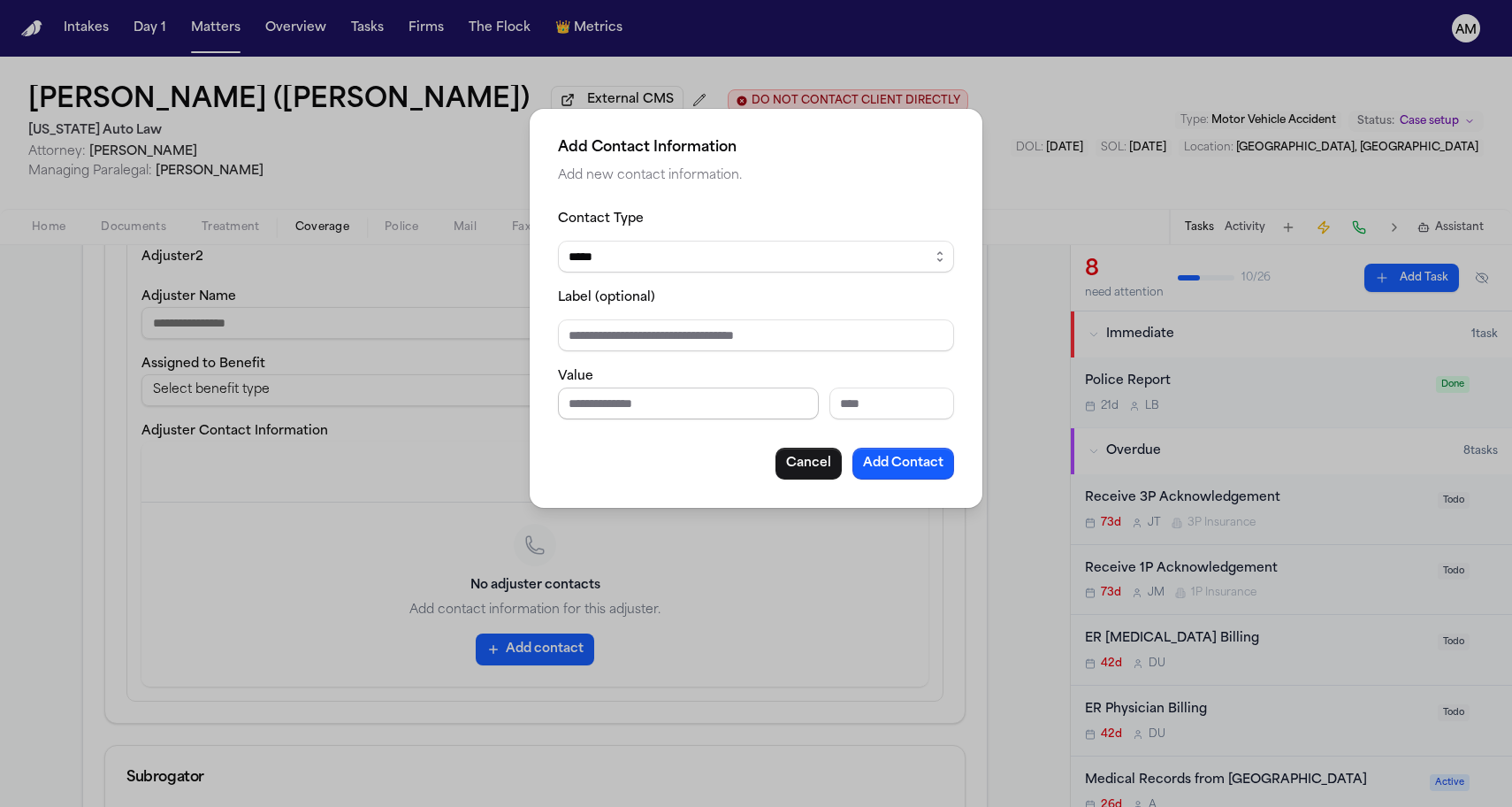
click at [636, 410] on input "Phone number" at bounding box center [688, 403] width 261 height 32
type input "**********"
click at [662, 456] on div "Cancel Add Contact" at bounding box center [756, 464] width 396 height 32
click at [914, 470] on button "Add Contact" at bounding box center [903, 464] width 102 height 32
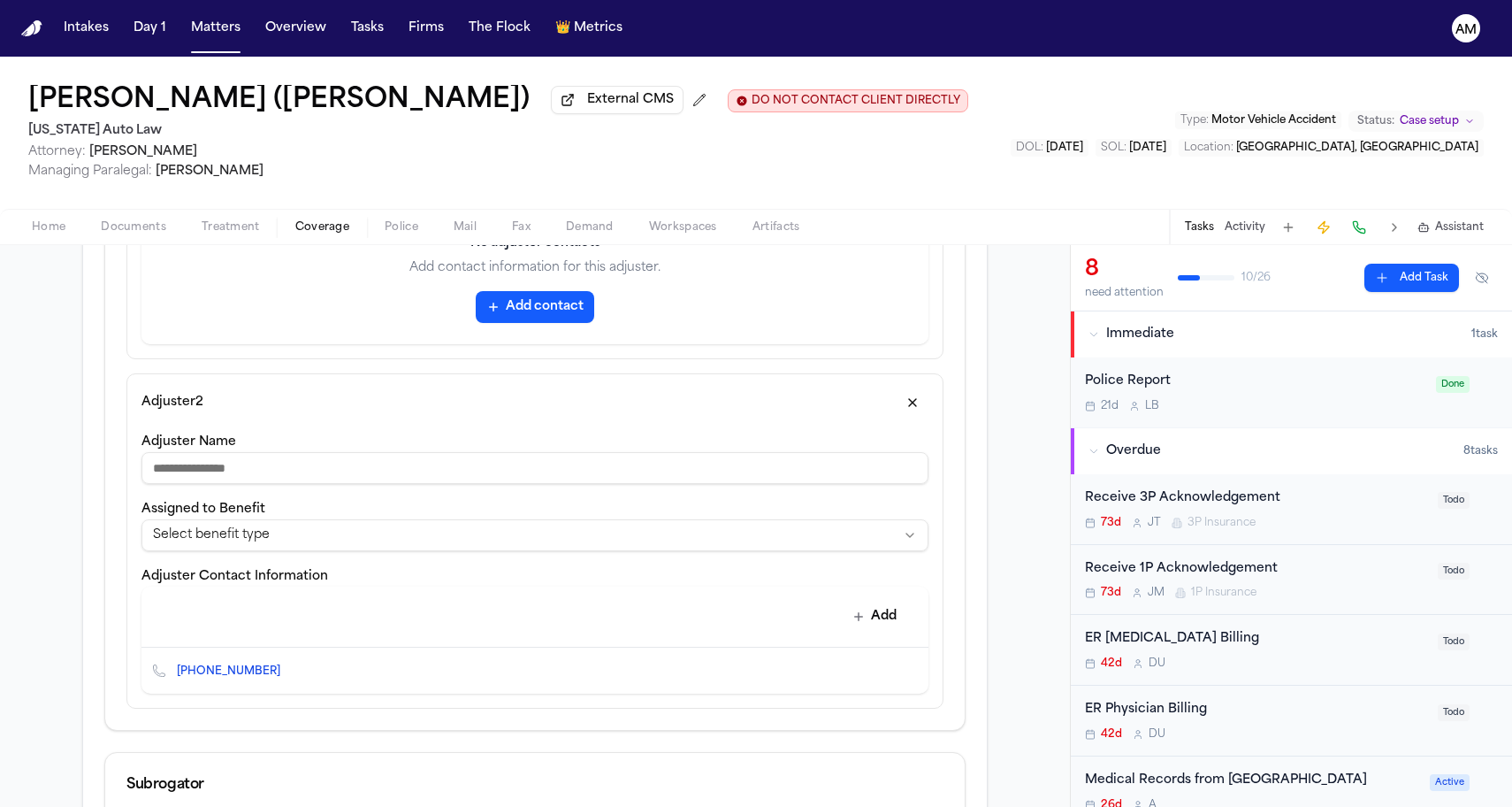
scroll to position [902, 0]
click at [284, 469] on input "Adjuster Name" at bounding box center [535, 473] width 787 height 32
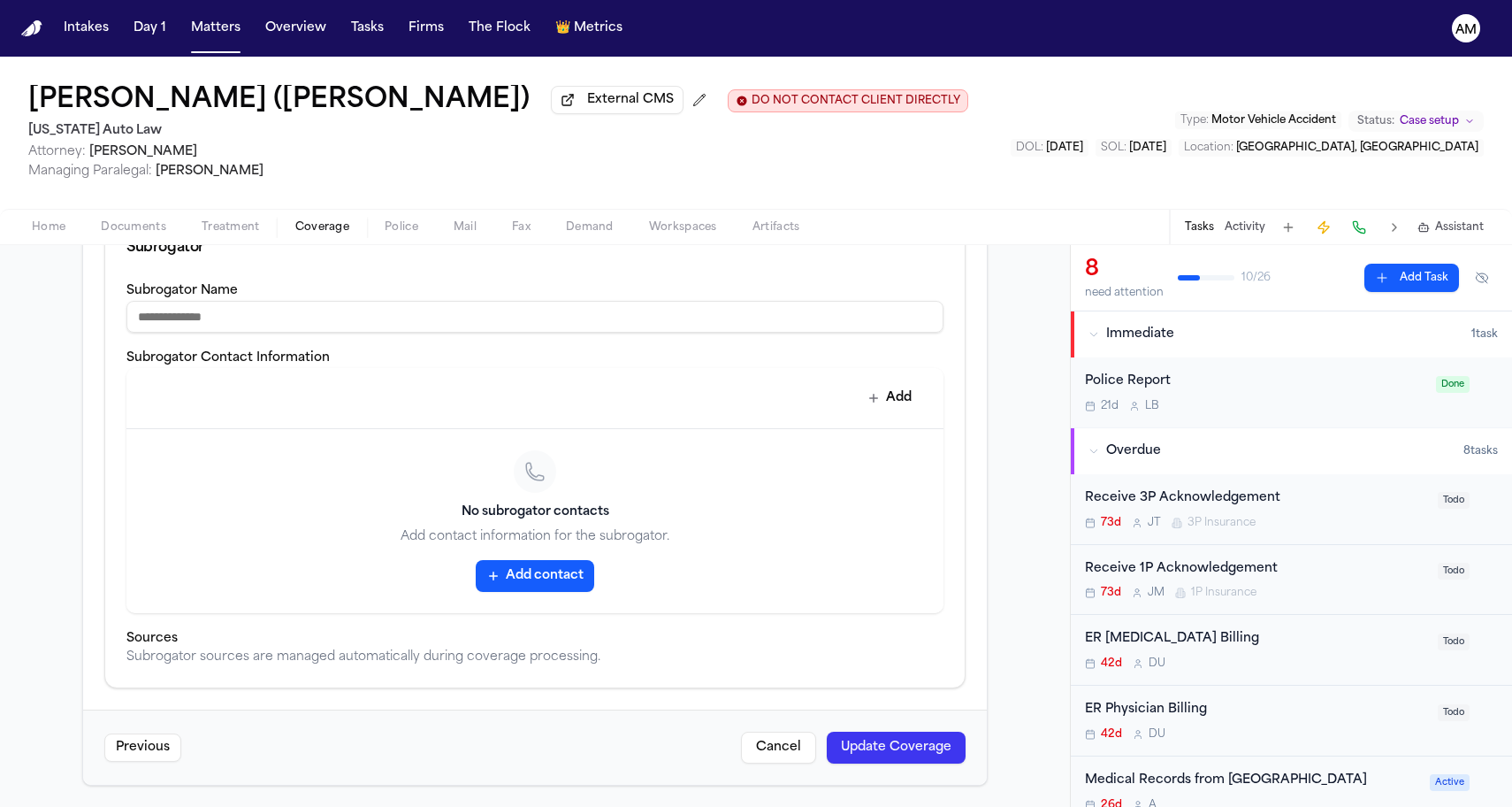
scroll to position [1446, 0]
type input "***"
click at [917, 753] on button "Update Coverage" at bounding box center [896, 747] width 139 height 32
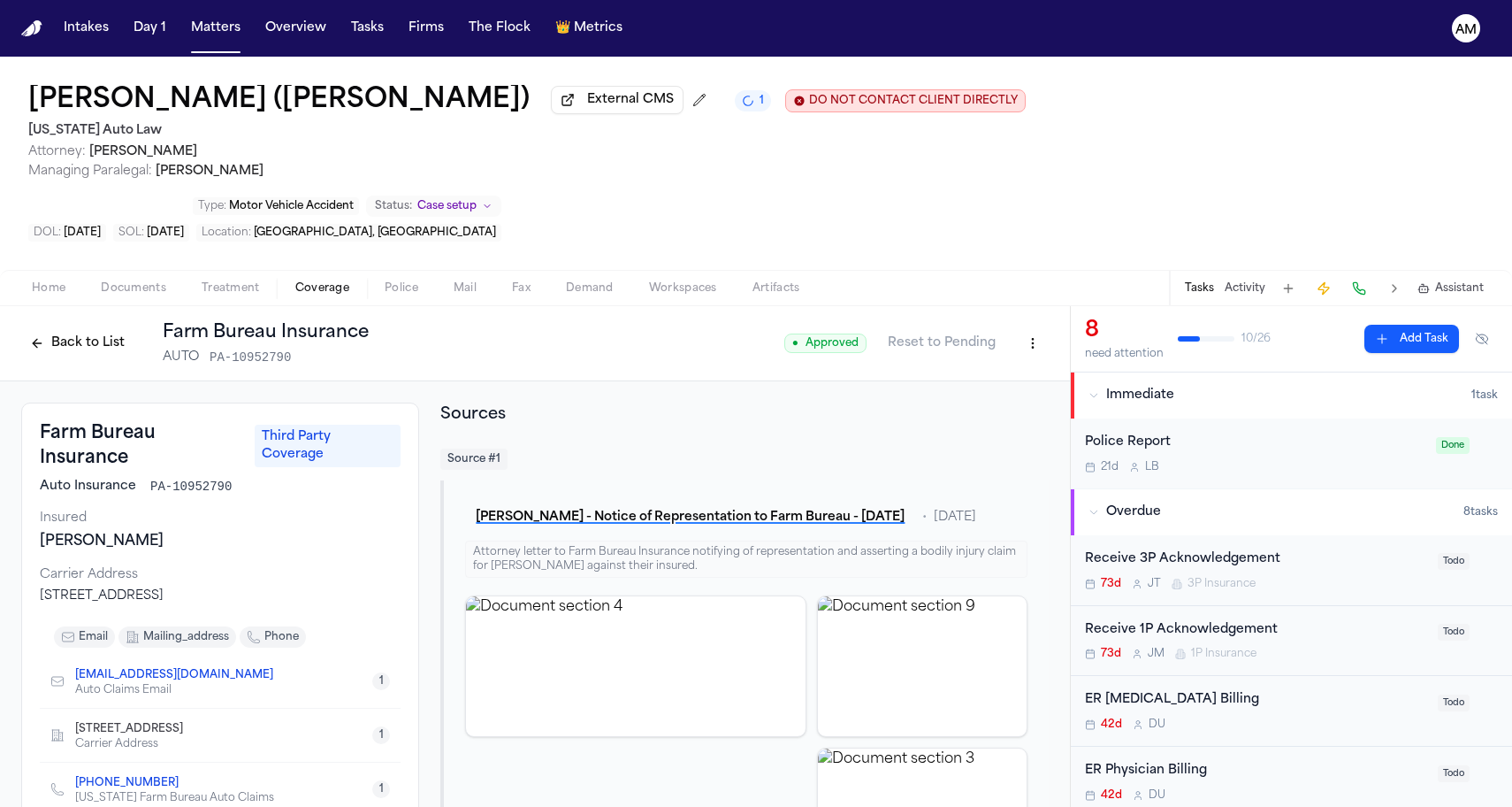
click at [1032, 293] on html "Intakes Day 1 Matters Overview Tasks Firms The Flock 👑 Metrics AM [PERSON_NAME]…" at bounding box center [756, 403] width 1512 height 807
click at [976, 322] on div "Edit Coverage" at bounding box center [972, 324] width 149 height 29
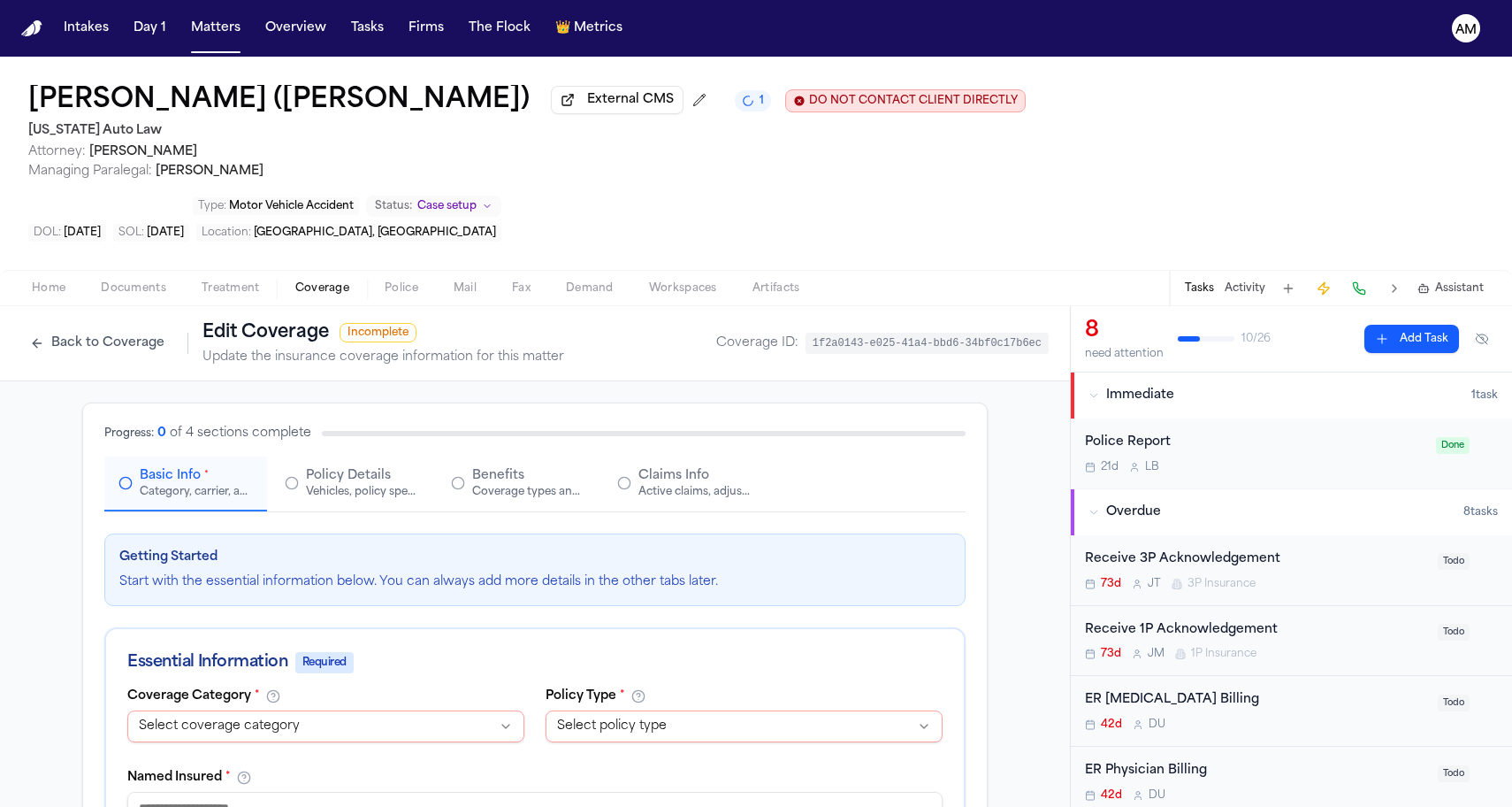
select select "**********"
select select "****"
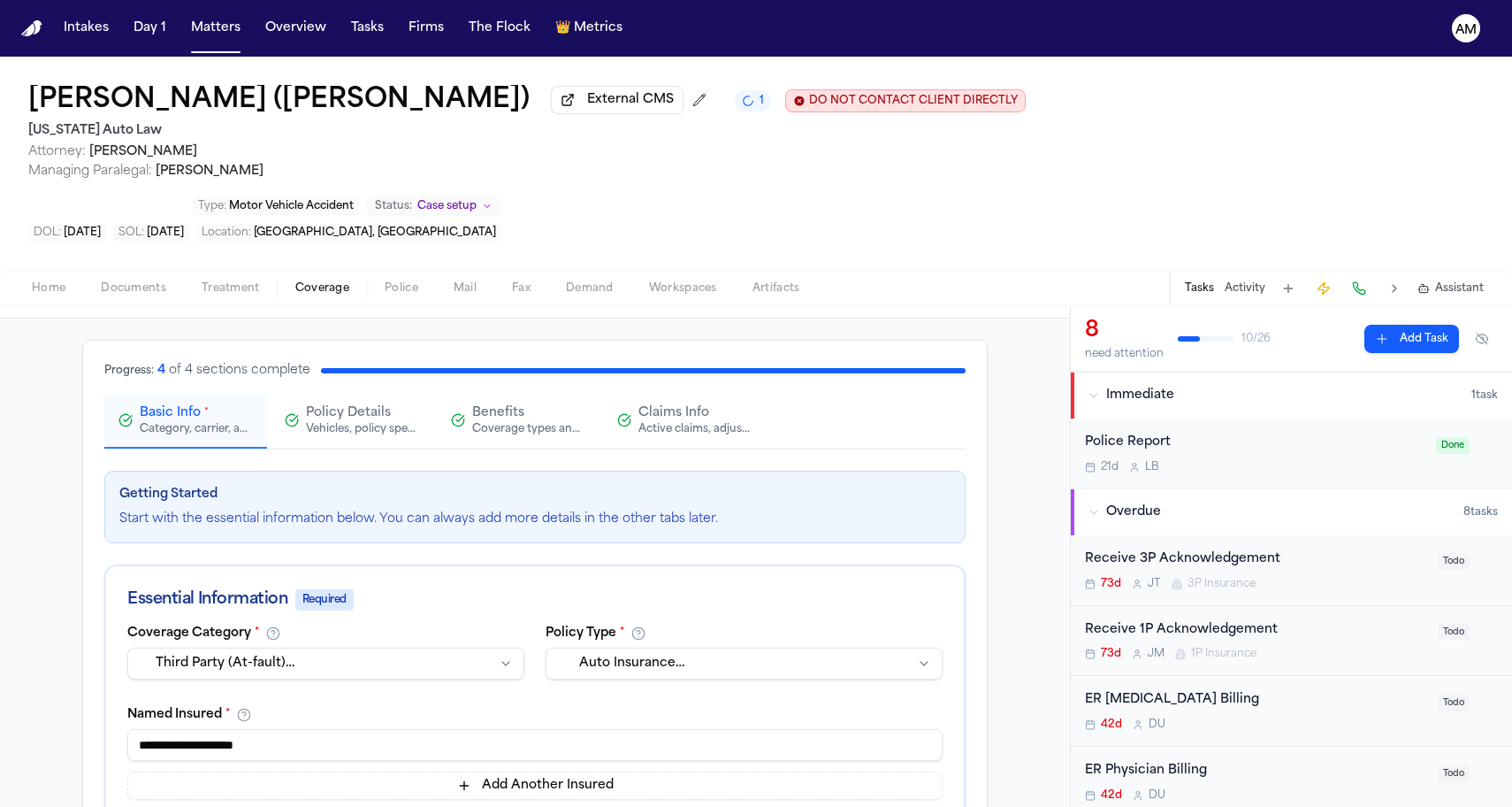
click at [686, 393] on button "Claims Info Active claims, adjusters, and subrogation details" at bounding box center [685, 421] width 163 height 55
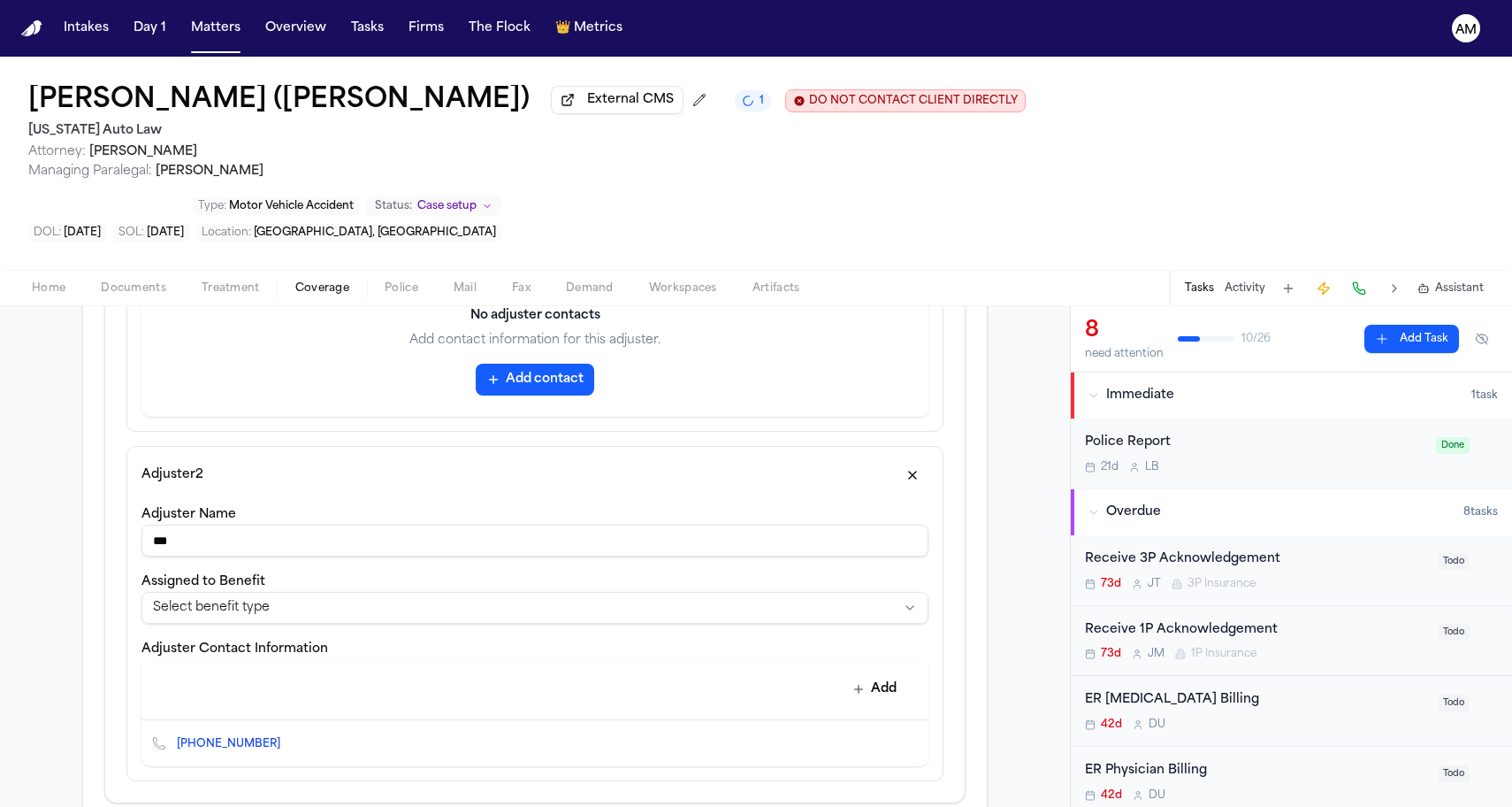
scroll to position [897, 0]
click at [399, 556] on html "**********" at bounding box center [756, 403] width 1512 height 807
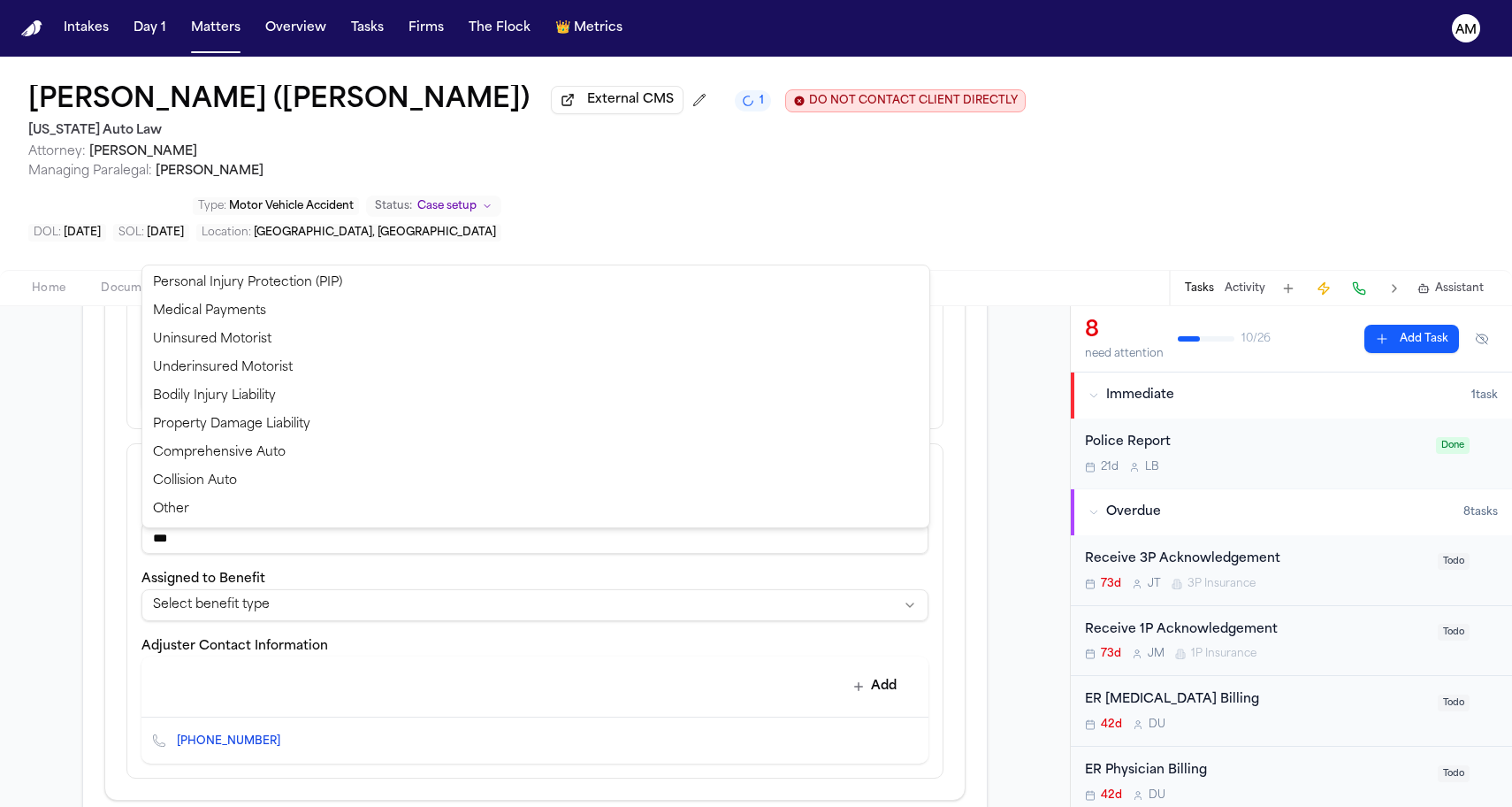
select select "**********"
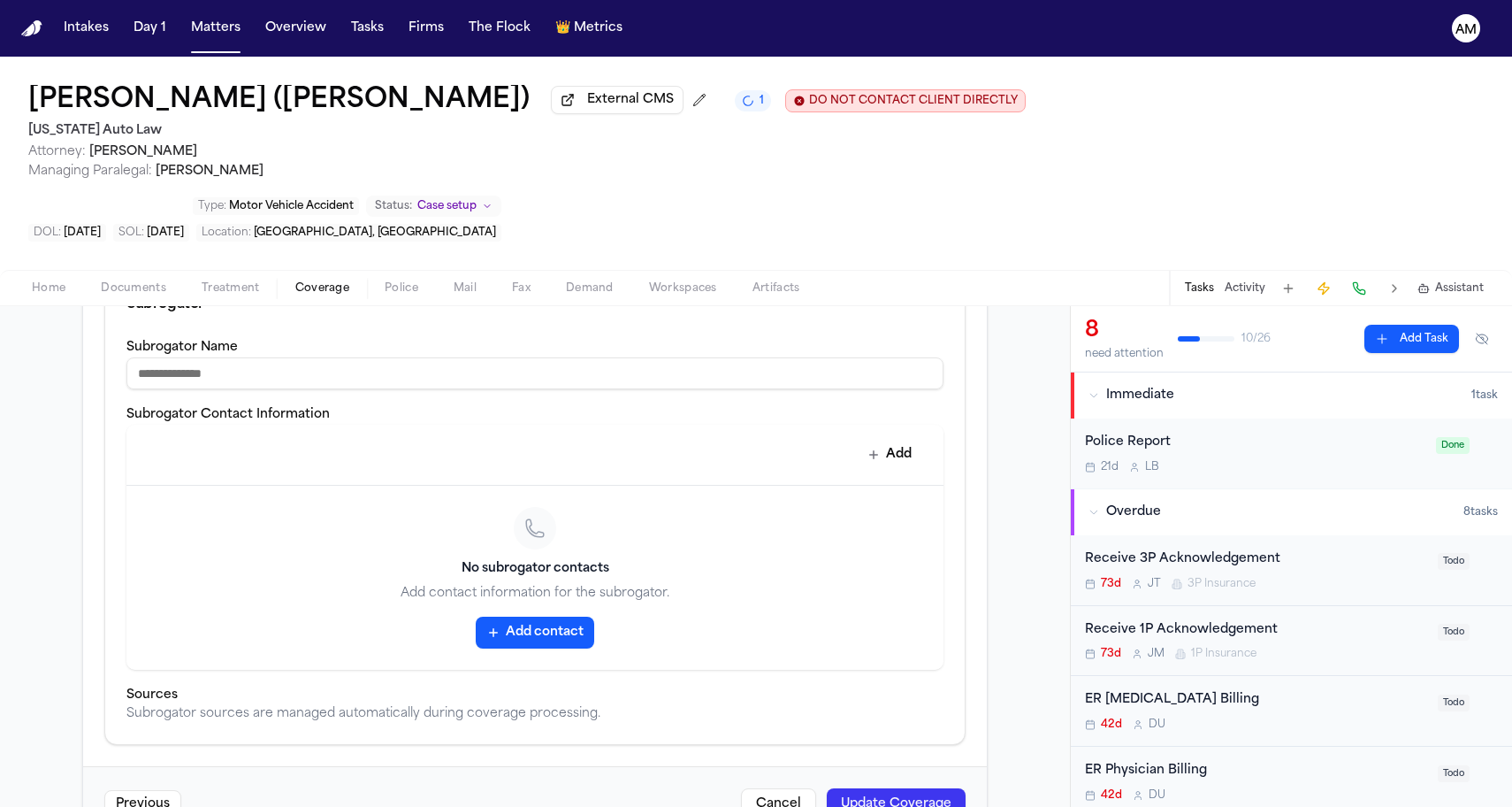
scroll to position [1446, 0]
click at [932, 789] on button "Update Coverage" at bounding box center [896, 805] width 139 height 32
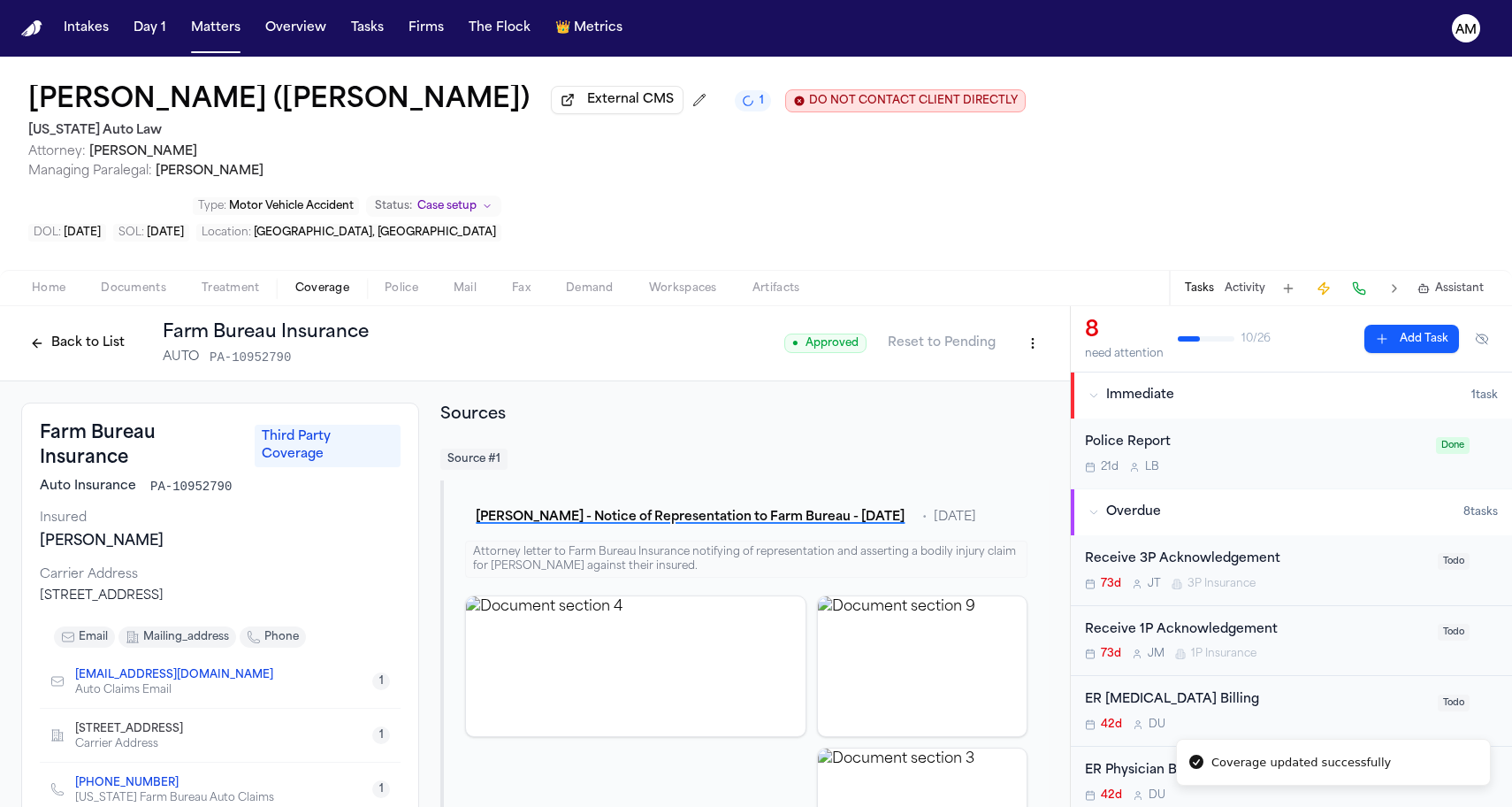
click at [449, 686] on div "[PERSON_NAME] - Notice of Representation to Farm Bureau - [DATE] • [DATE] Attor…" at bounding box center [744, 696] width 608 height 430
click at [1023, 296] on html "Intakes Day 1 Matters Overview Tasks Firms The Flock 👑 Metrics AM [PERSON_NAME]…" at bounding box center [756, 403] width 1512 height 807
click at [987, 322] on div "Edit Coverage" at bounding box center [972, 324] width 149 height 29
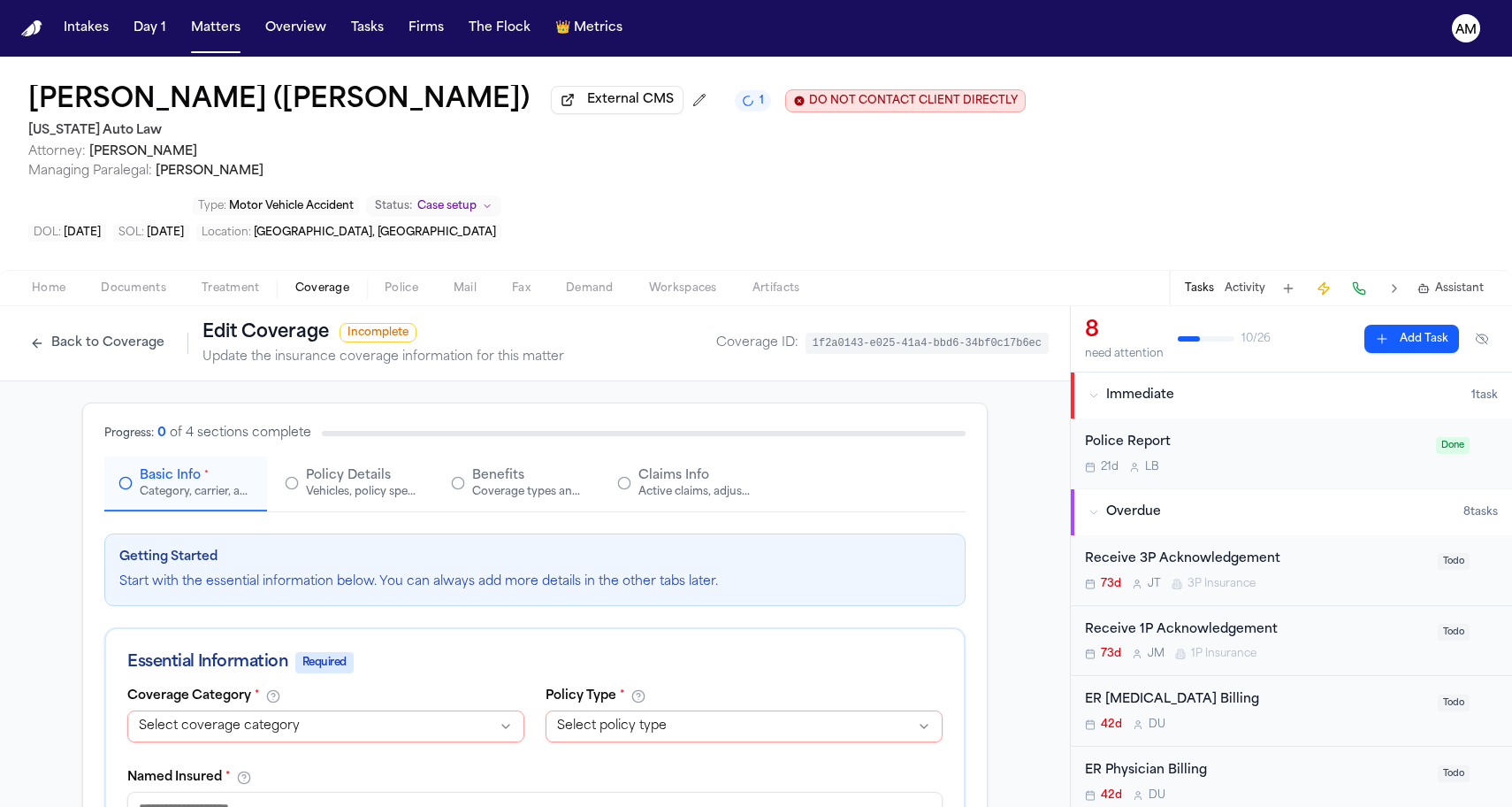
select select "**********"
select select "****"
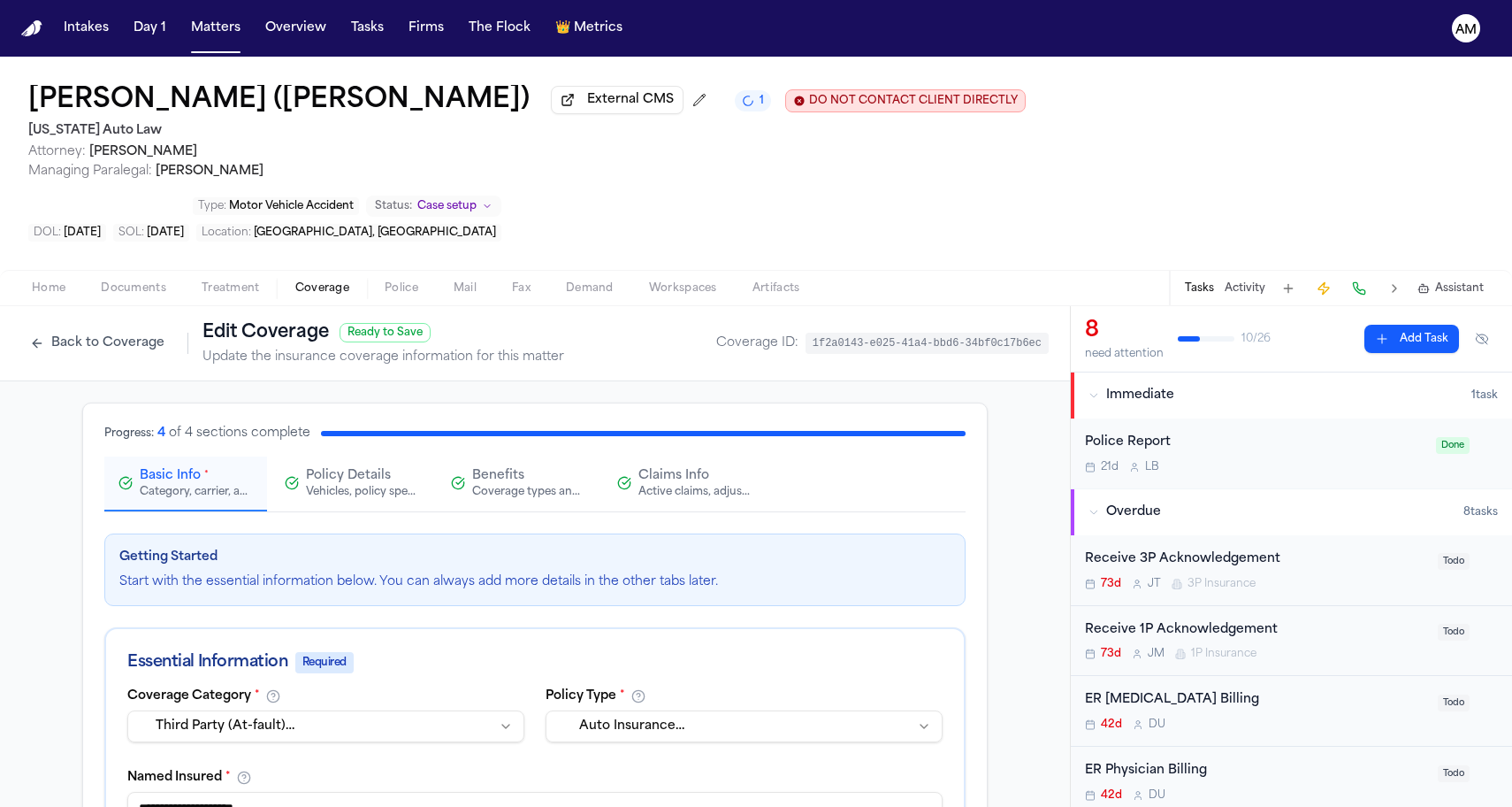
click at [692, 485] on div "Active claims, adjusters, and subrogation details" at bounding box center [694, 492] width 113 height 14
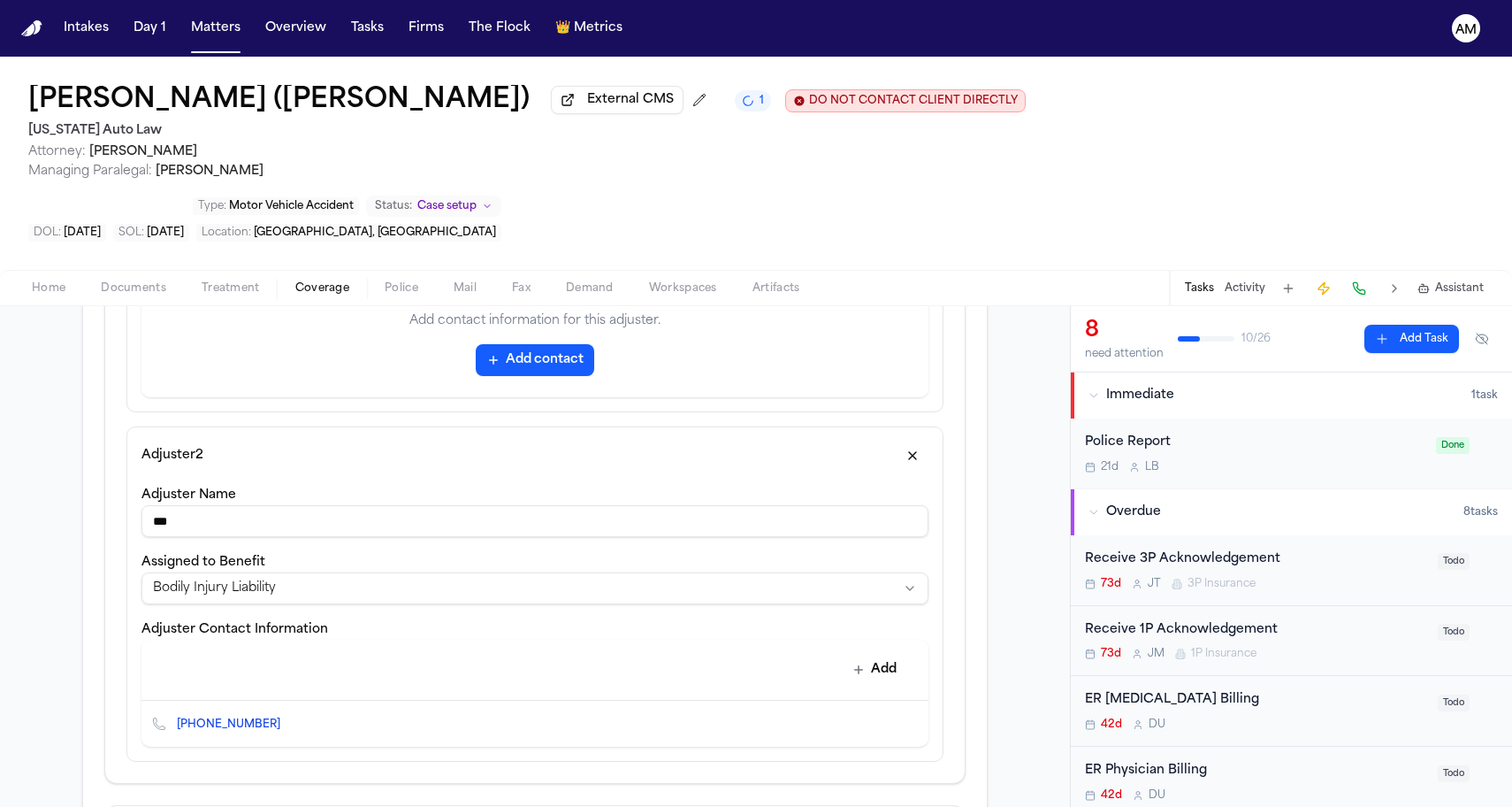
scroll to position [836, 0]
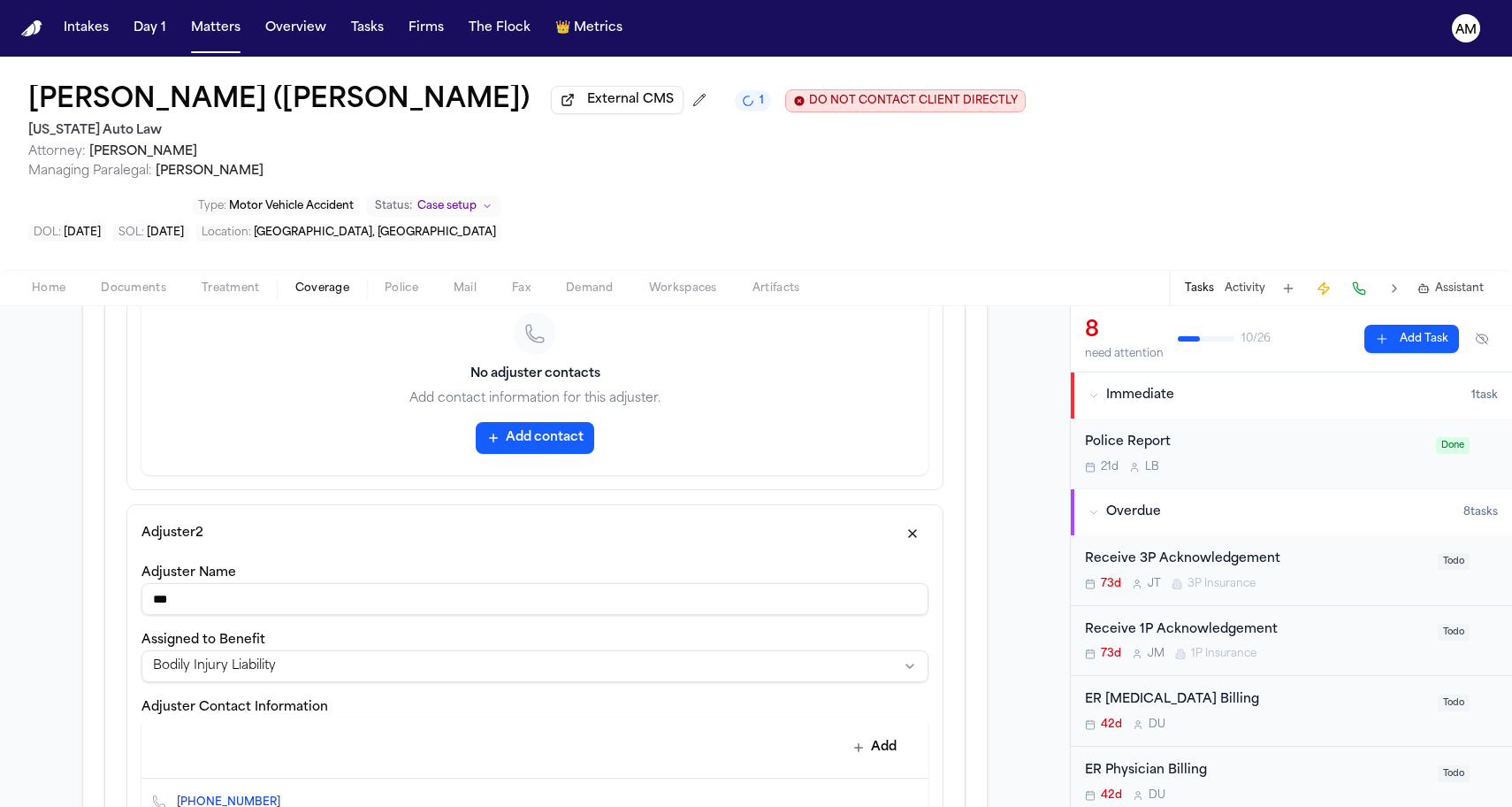
click at [256, 583] on input "***" at bounding box center [535, 599] width 787 height 32
type input "*********"
click at [30, 536] on div "**********" at bounding box center [535, 509] width 1070 height 1929
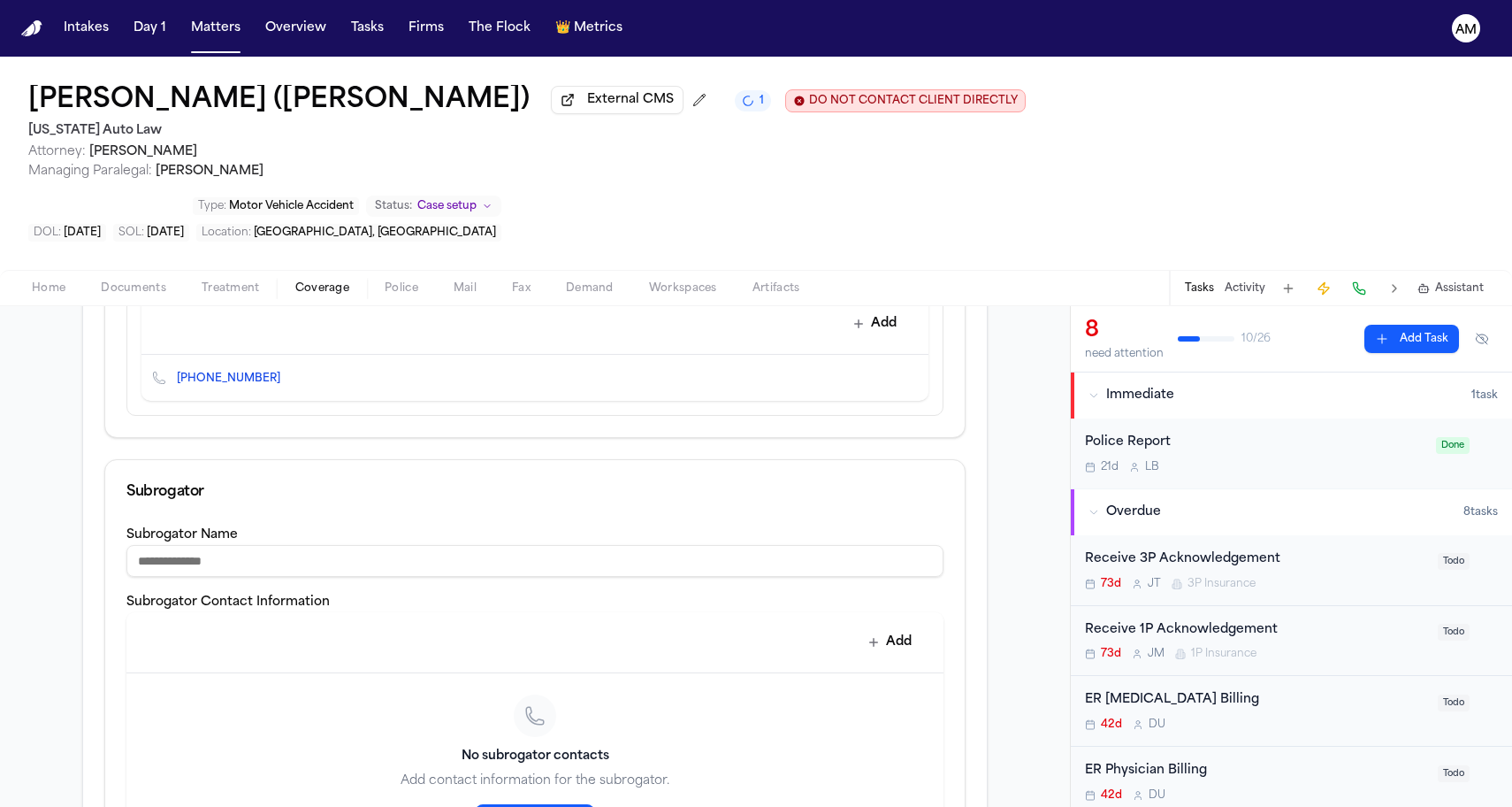
scroll to position [1435, 0]
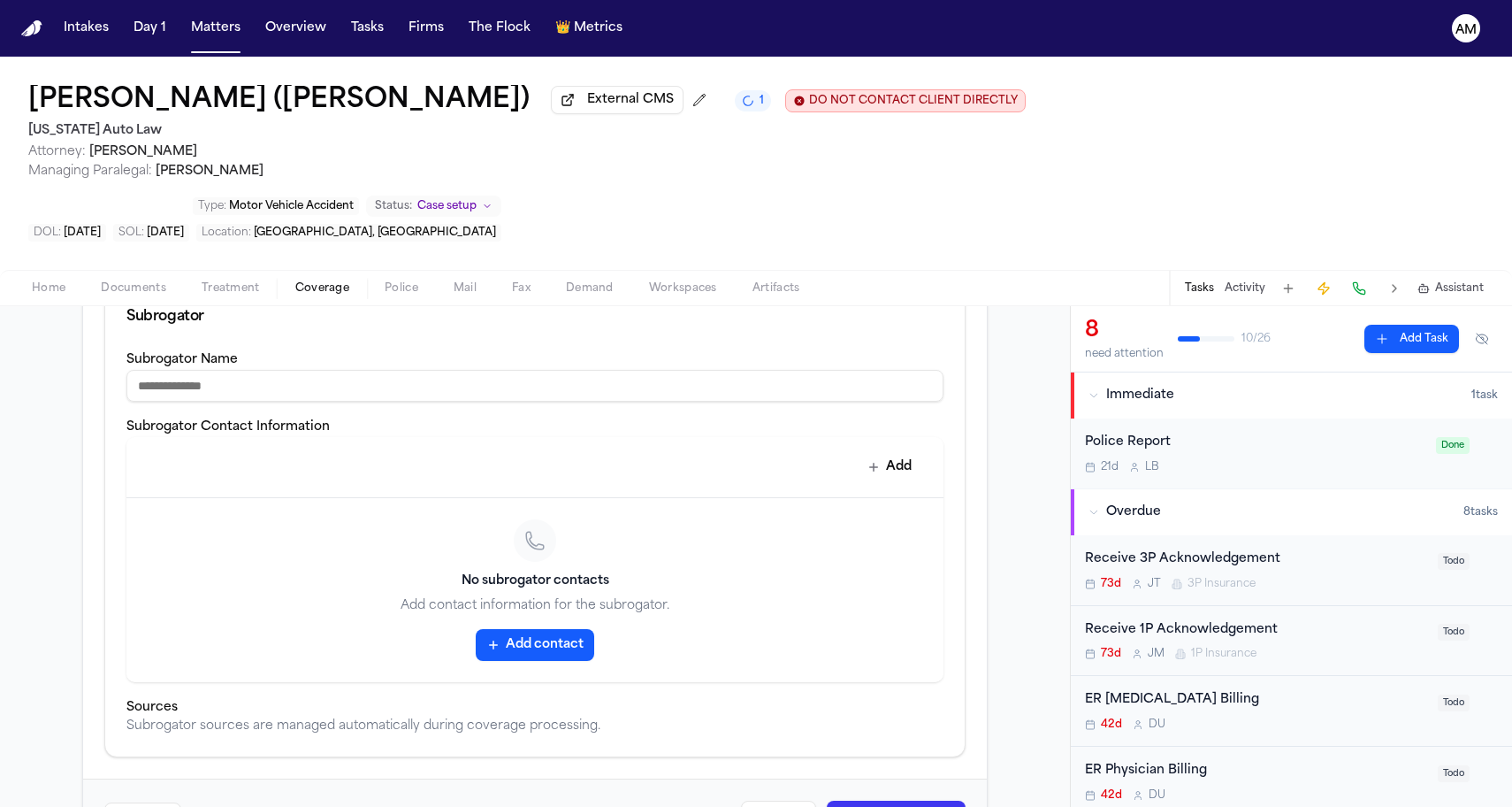
click at [873, 801] on button "Update Coverage" at bounding box center [896, 817] width 139 height 32
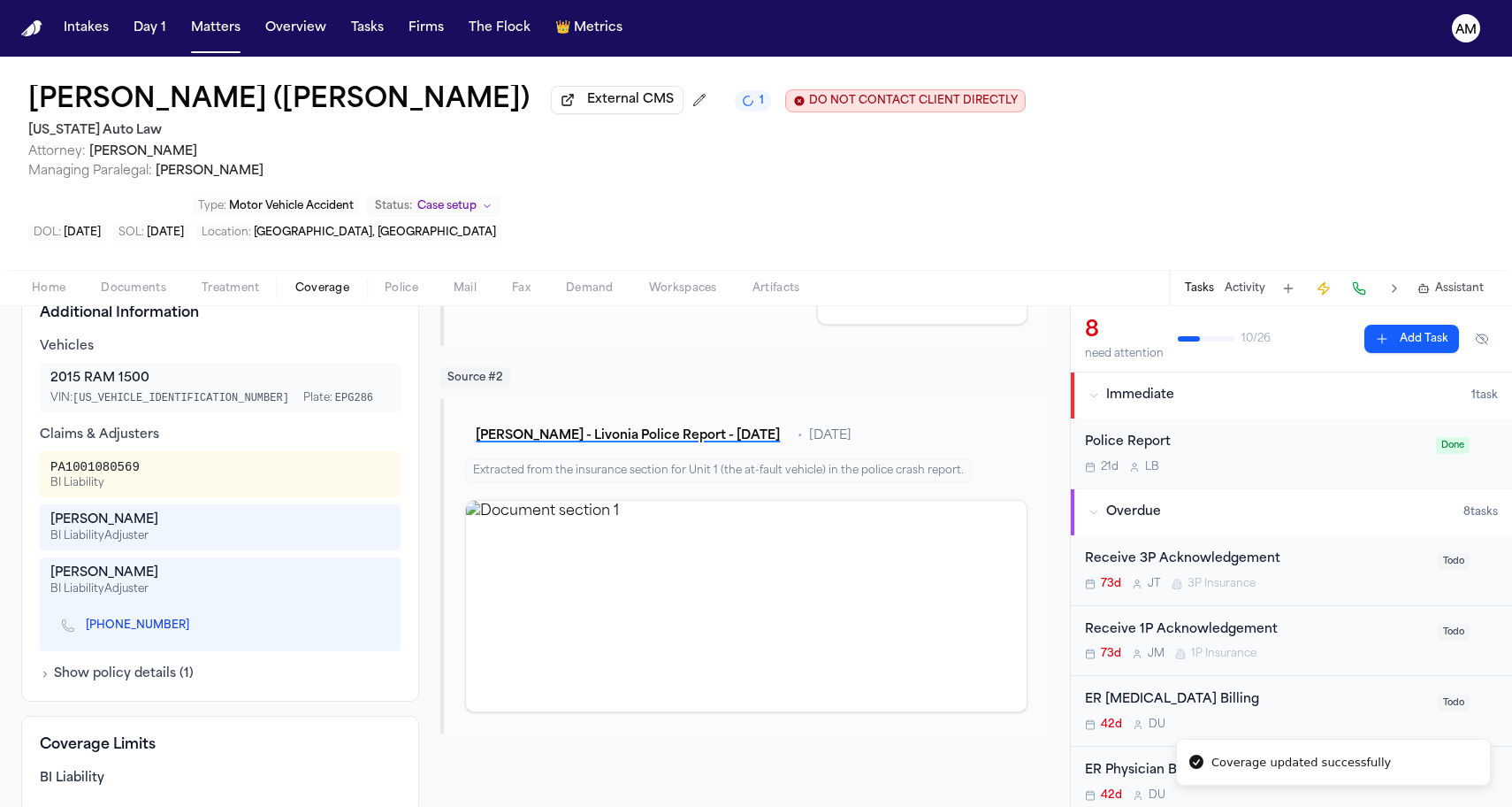
scroll to position [564, 0]
drag, startPoint x: 51, startPoint y: 413, endPoint x: 63, endPoint y: 413, distance: 12.0
click at [63, 459] on div "PA1001080569" at bounding box center [95, 468] width 89 height 18
